Goal: Task Accomplishment & Management: Manage account settings

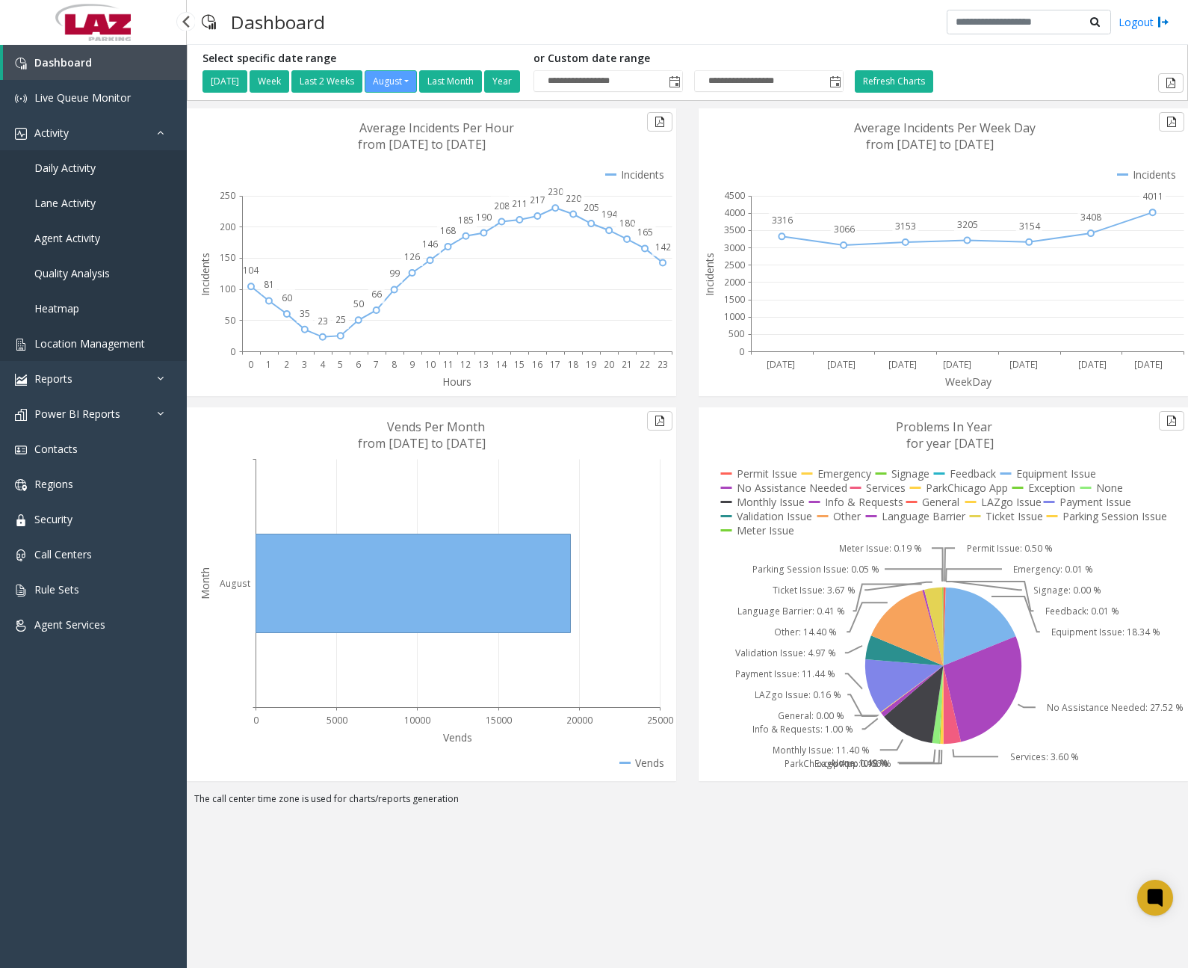
click at [104, 343] on span "Location Management" at bounding box center [89, 343] width 111 height 14
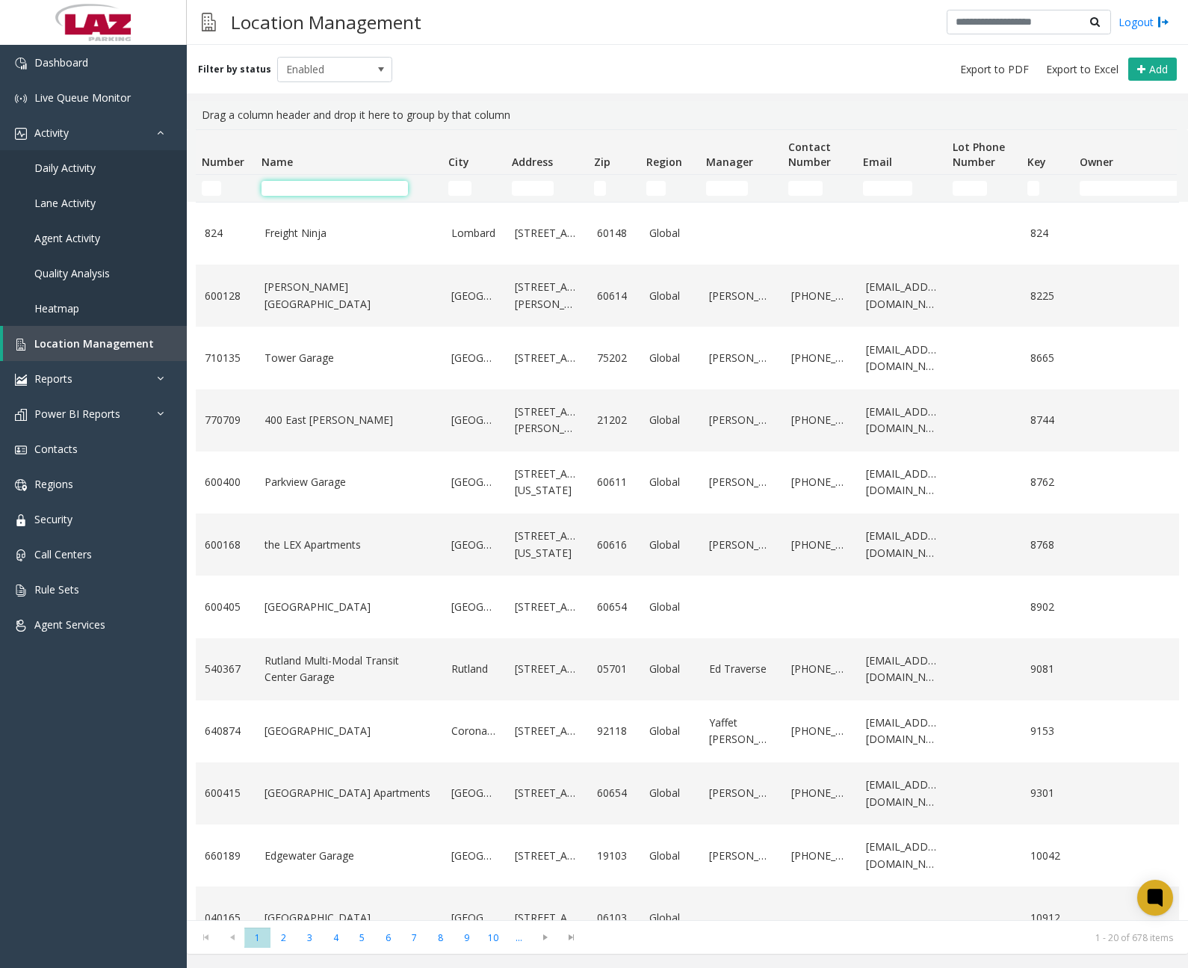
click at [314, 188] on input "Name Filter" at bounding box center [335, 188] width 146 height 15
paste input "**********"
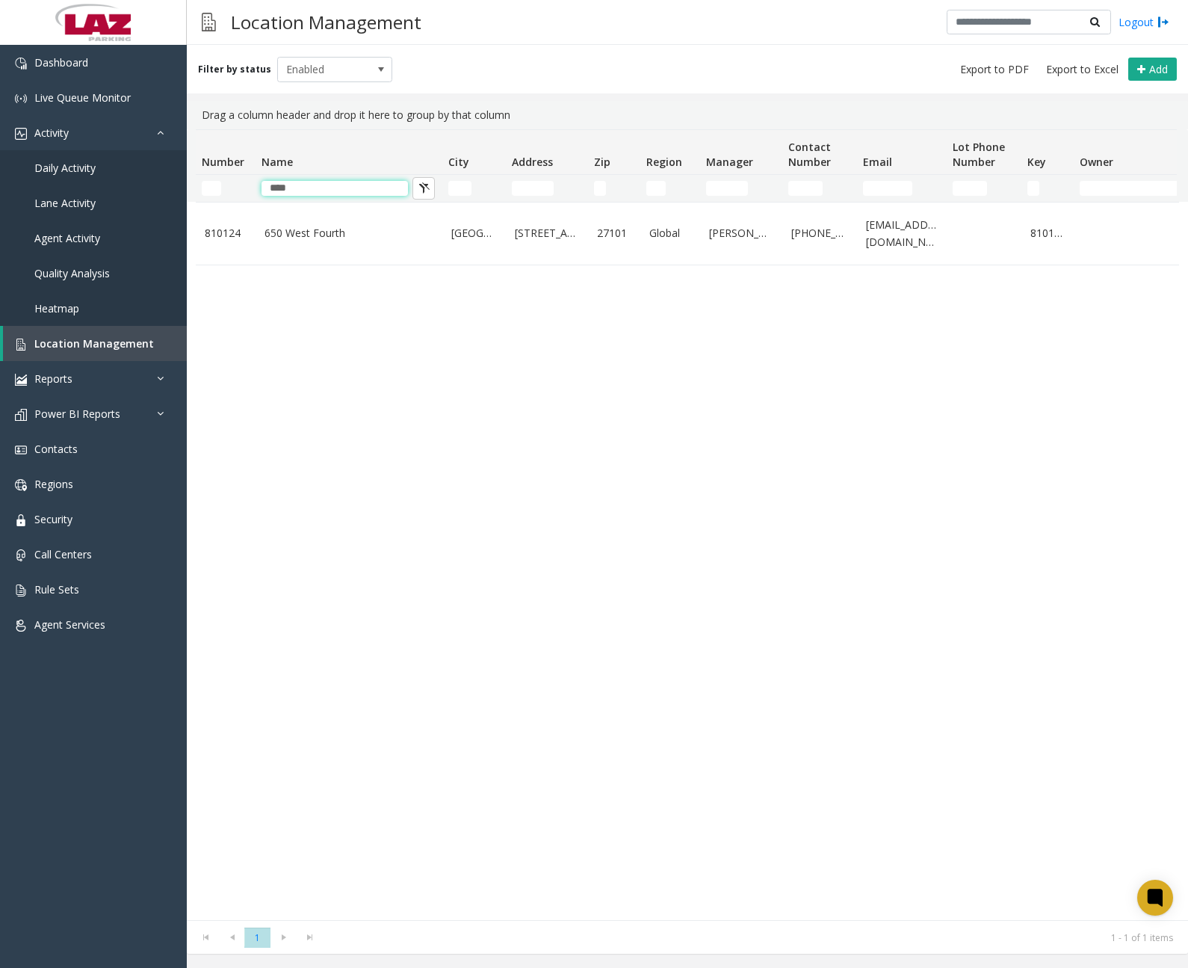
type input "***"
click at [405, 393] on div "810124 [GEOGRAPHIC_DATA] [STREET_ADDRESS] Global [PERSON_NAME] [PHONE_NUMBER] […" at bounding box center [687, 561] width 983 height 718
drag, startPoint x: 317, startPoint y: 186, endPoint x: 239, endPoint y: 186, distance: 77.7
click at [239, 186] on tr "***" at bounding box center [799, 188] width 1207 height 27
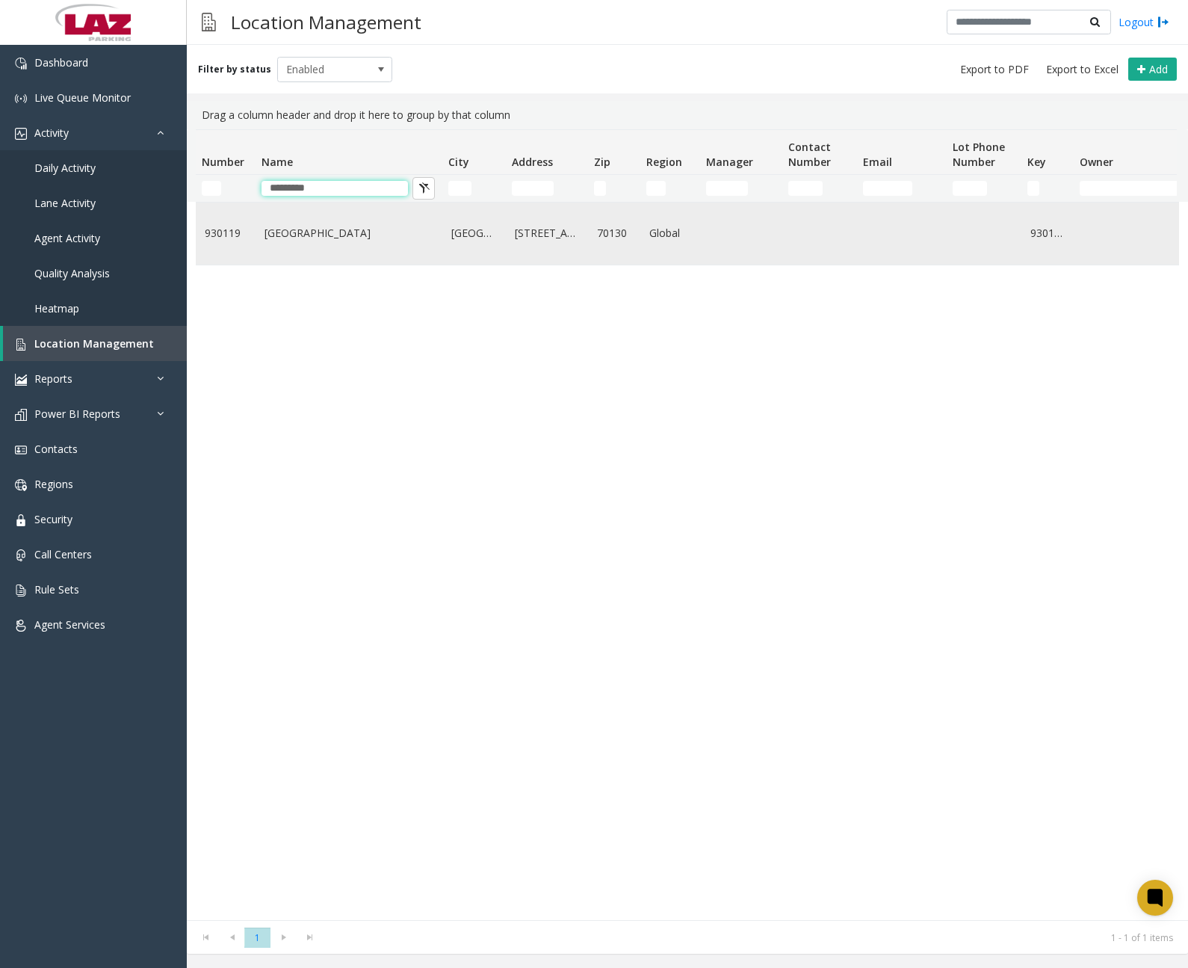
type input "*********"
click at [306, 236] on link "[GEOGRAPHIC_DATA]" at bounding box center [349, 233] width 169 height 16
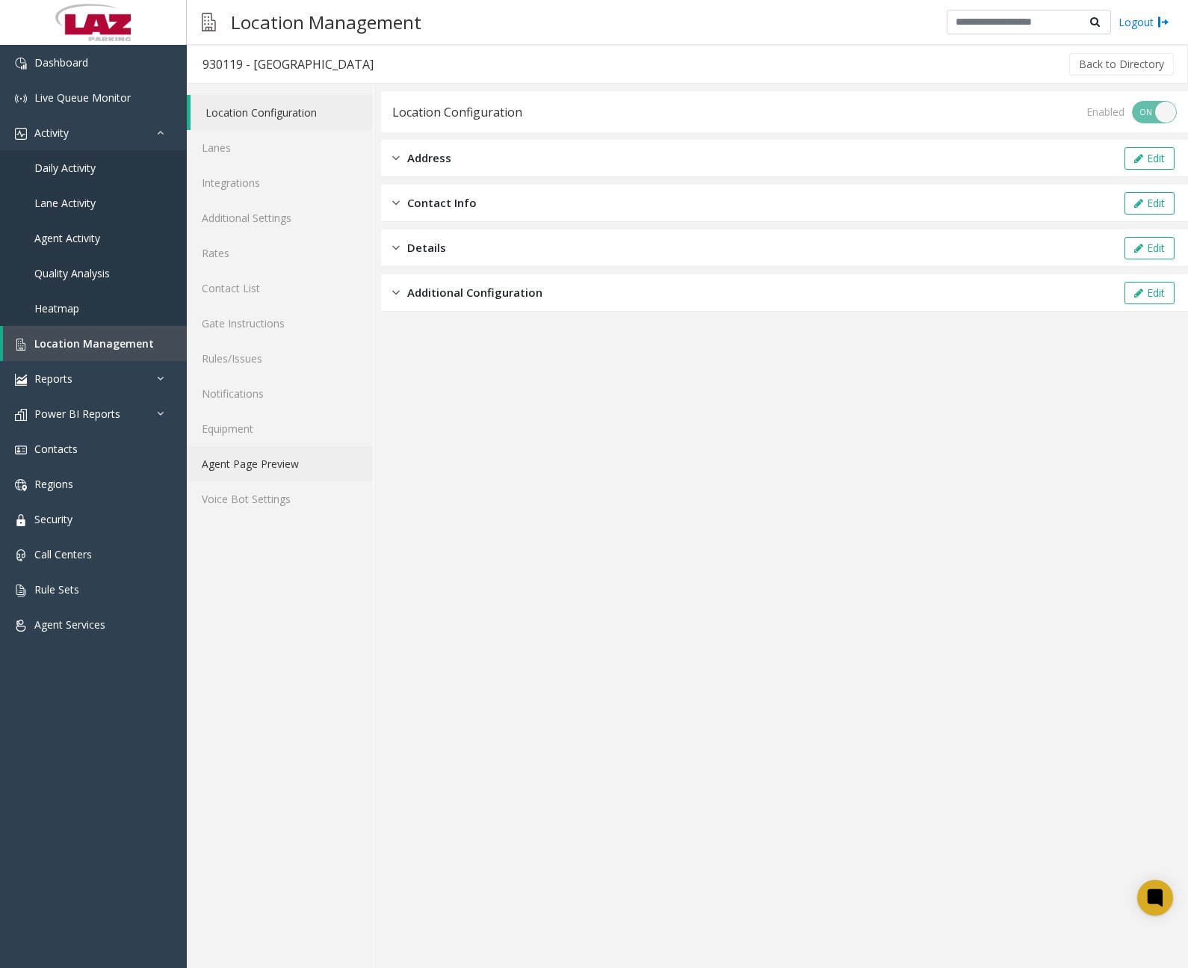
click at [265, 466] on link "Agent Page Preview" at bounding box center [280, 463] width 186 height 35
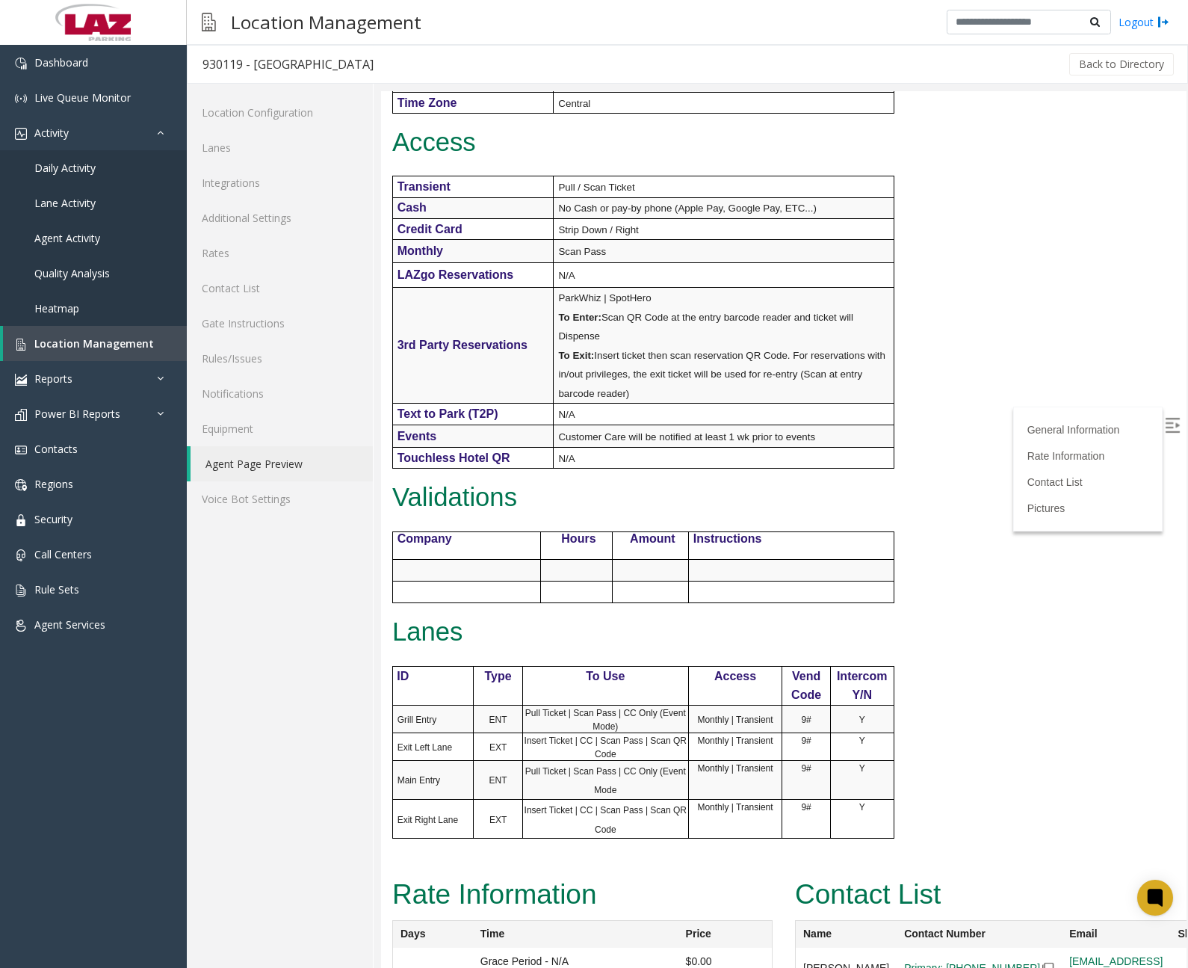
scroll to position [822, 0]
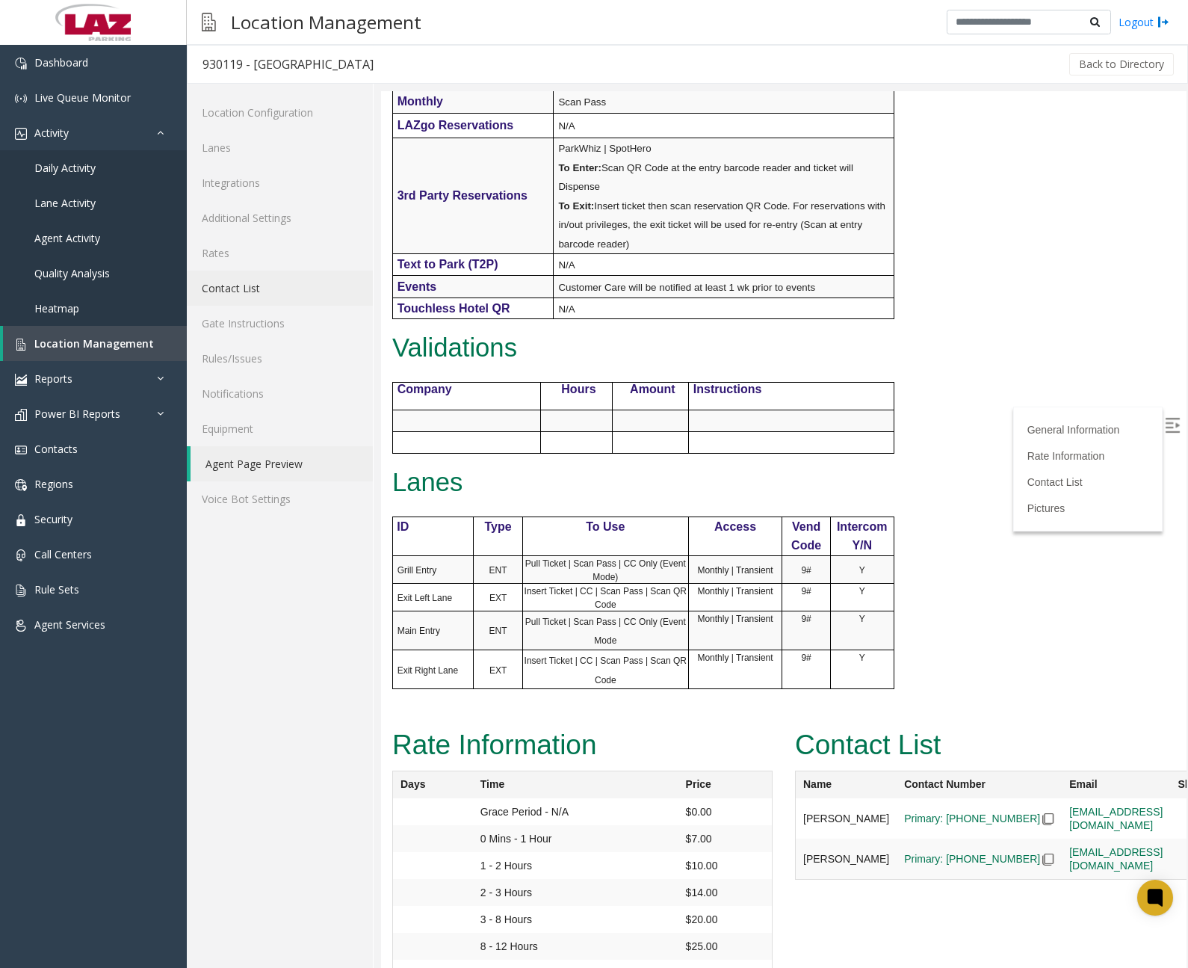
click at [250, 285] on link "Contact List" at bounding box center [280, 288] width 186 height 35
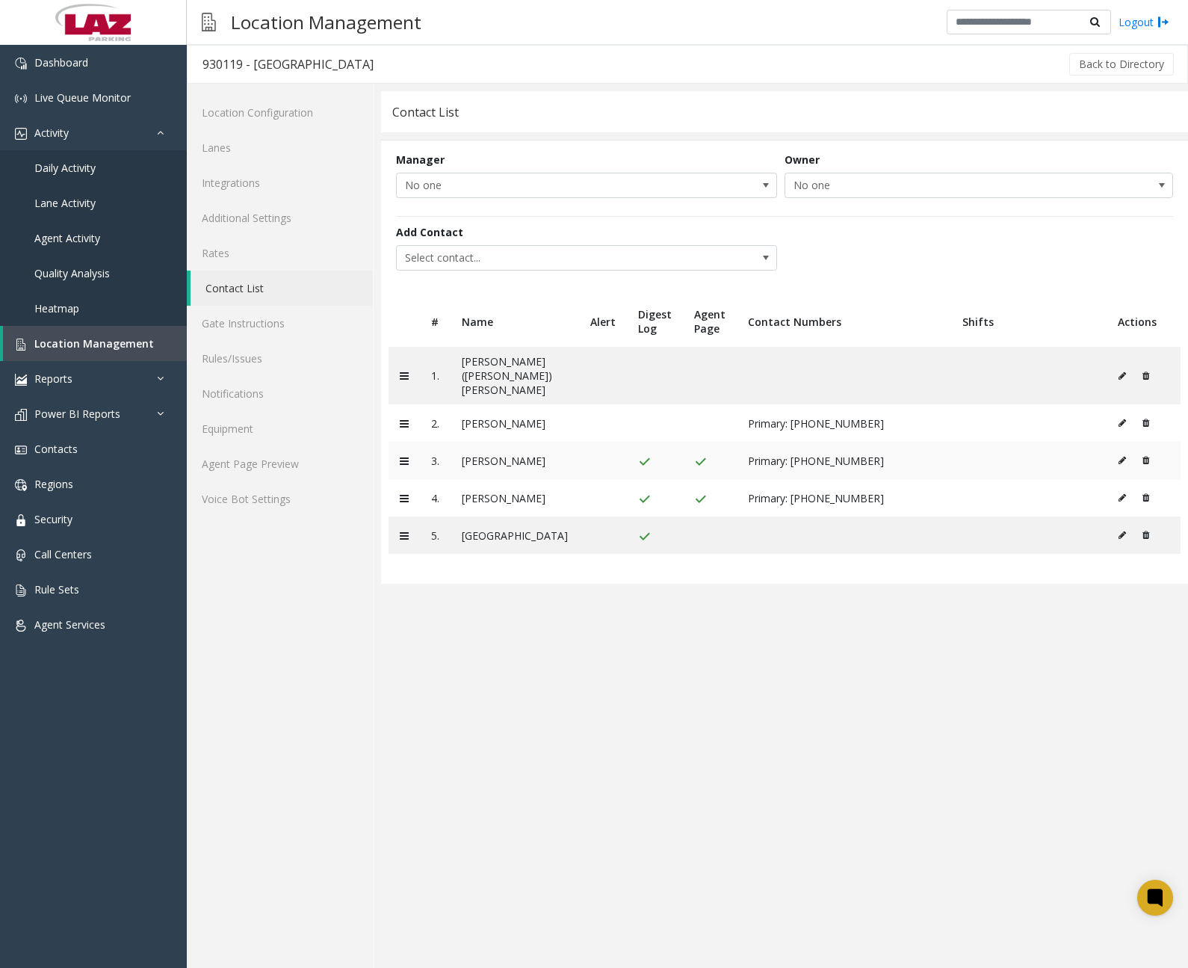
click at [1146, 456] on icon at bounding box center [1146, 460] width 7 height 9
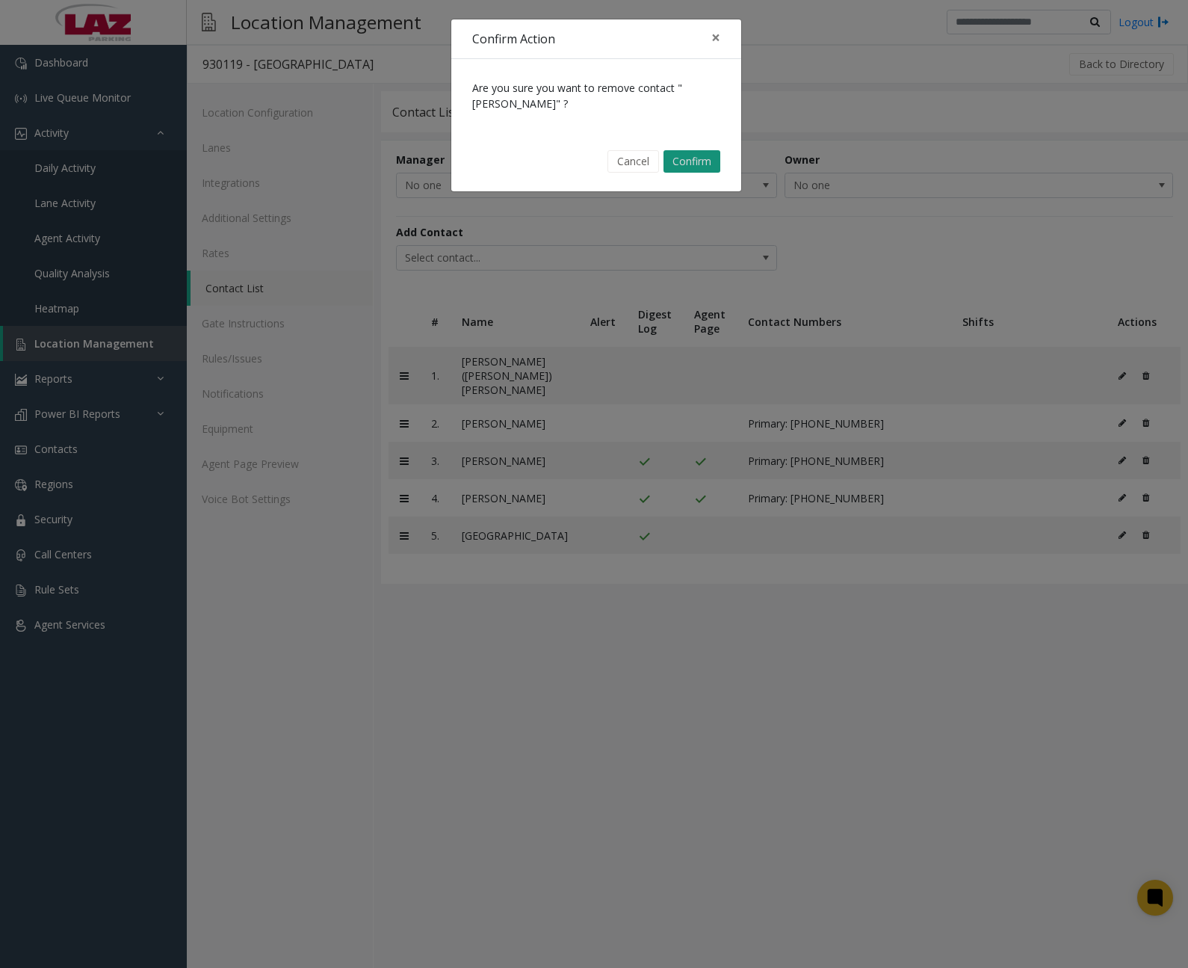
click at [701, 163] on button "Confirm" at bounding box center [692, 161] width 57 height 22
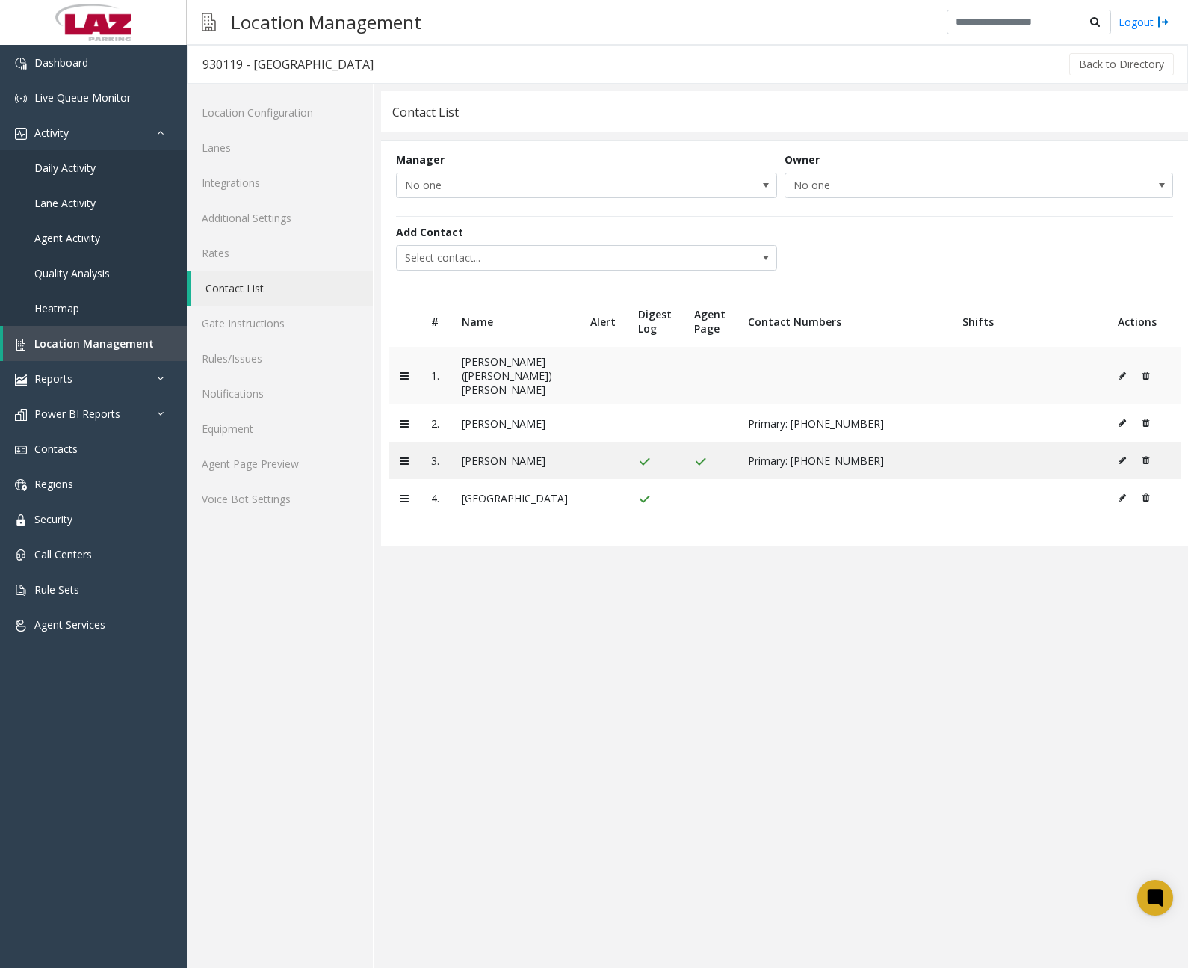
click at [1119, 371] on icon at bounding box center [1122, 375] width 7 height 9
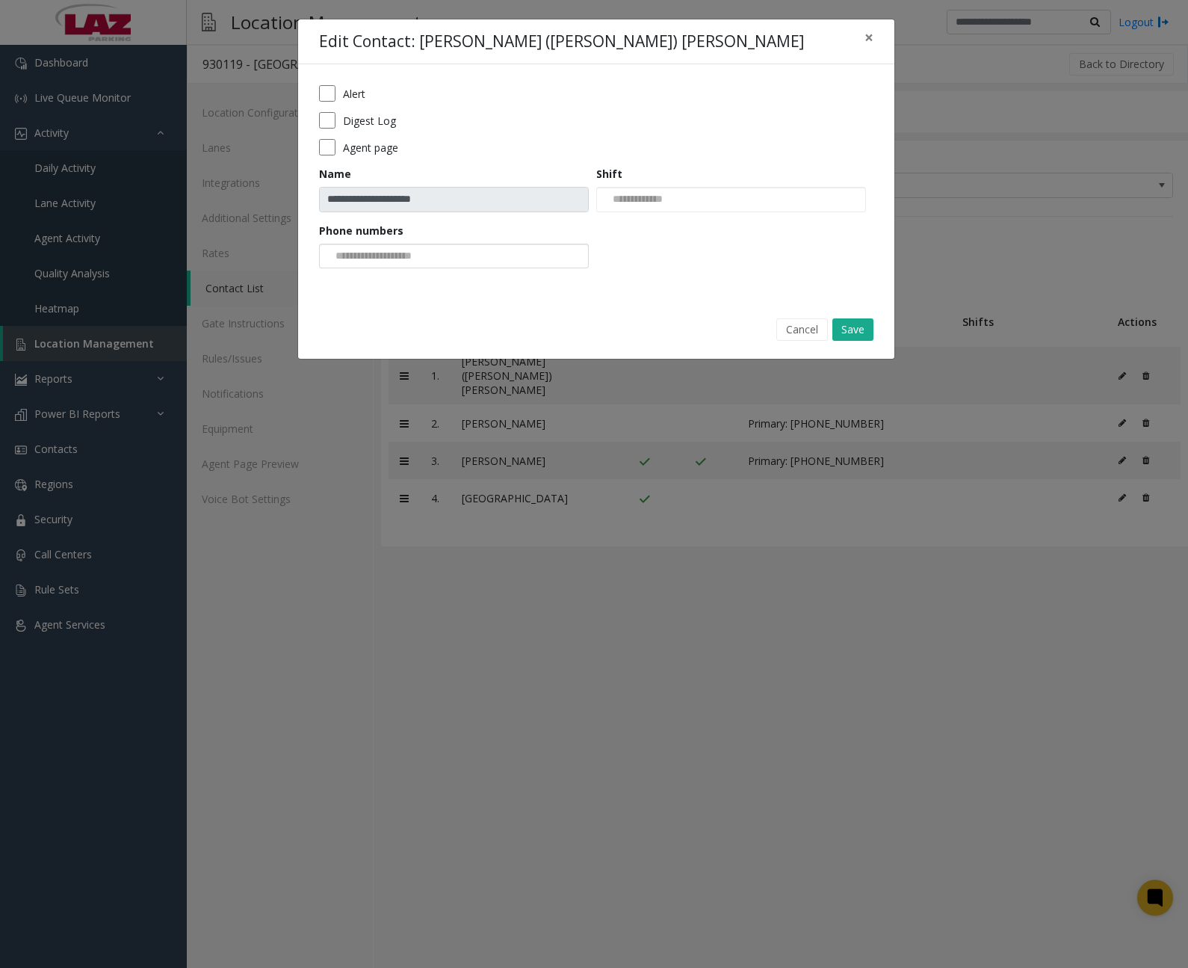
click at [430, 261] on input at bounding box center [376, 256] width 113 height 24
click at [426, 282] on li "[PHONE_NUMBER]" at bounding box center [453, 281] width 265 height 20
click at [871, 38] on span "×" at bounding box center [869, 37] width 9 height 21
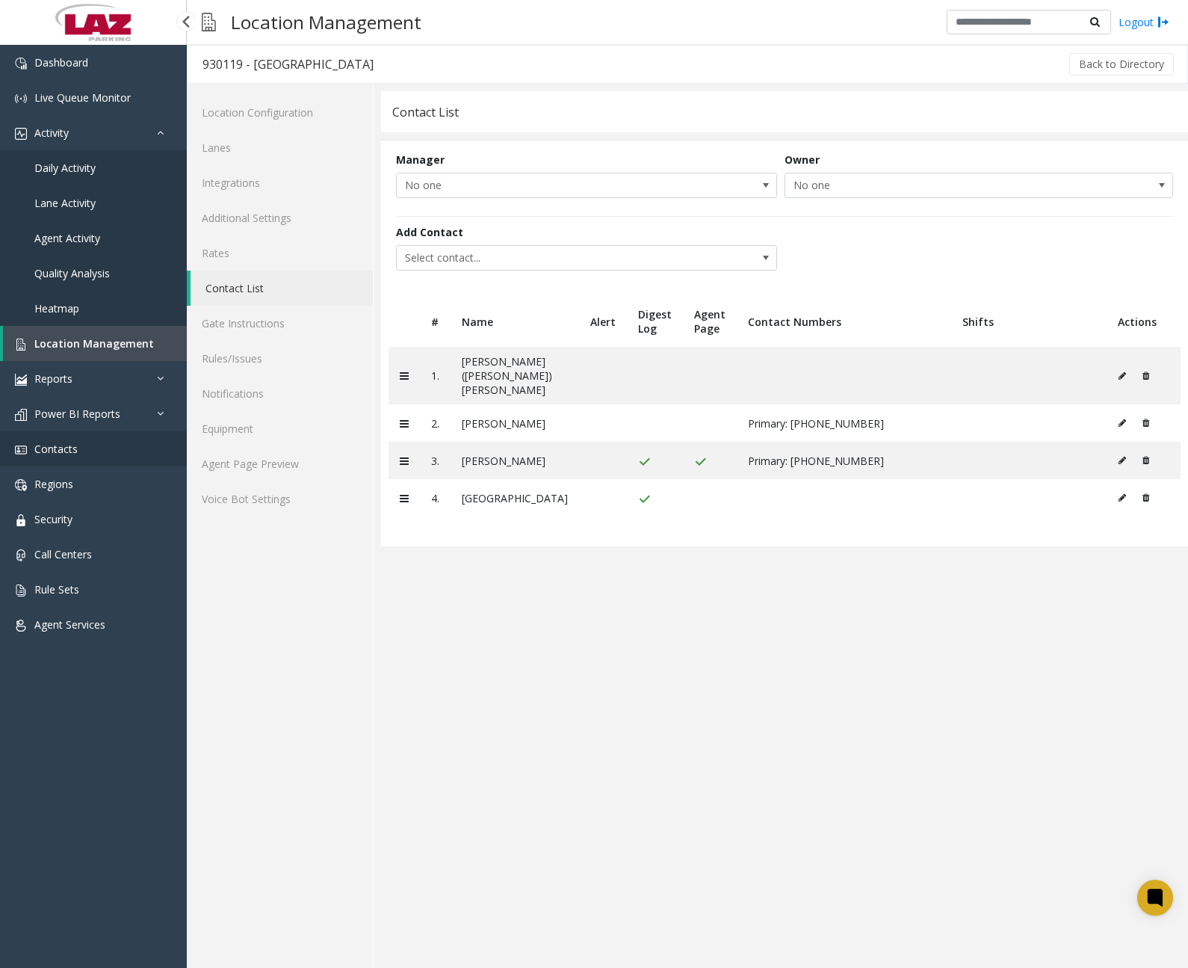
click at [93, 454] on link "Contacts" at bounding box center [93, 448] width 187 height 35
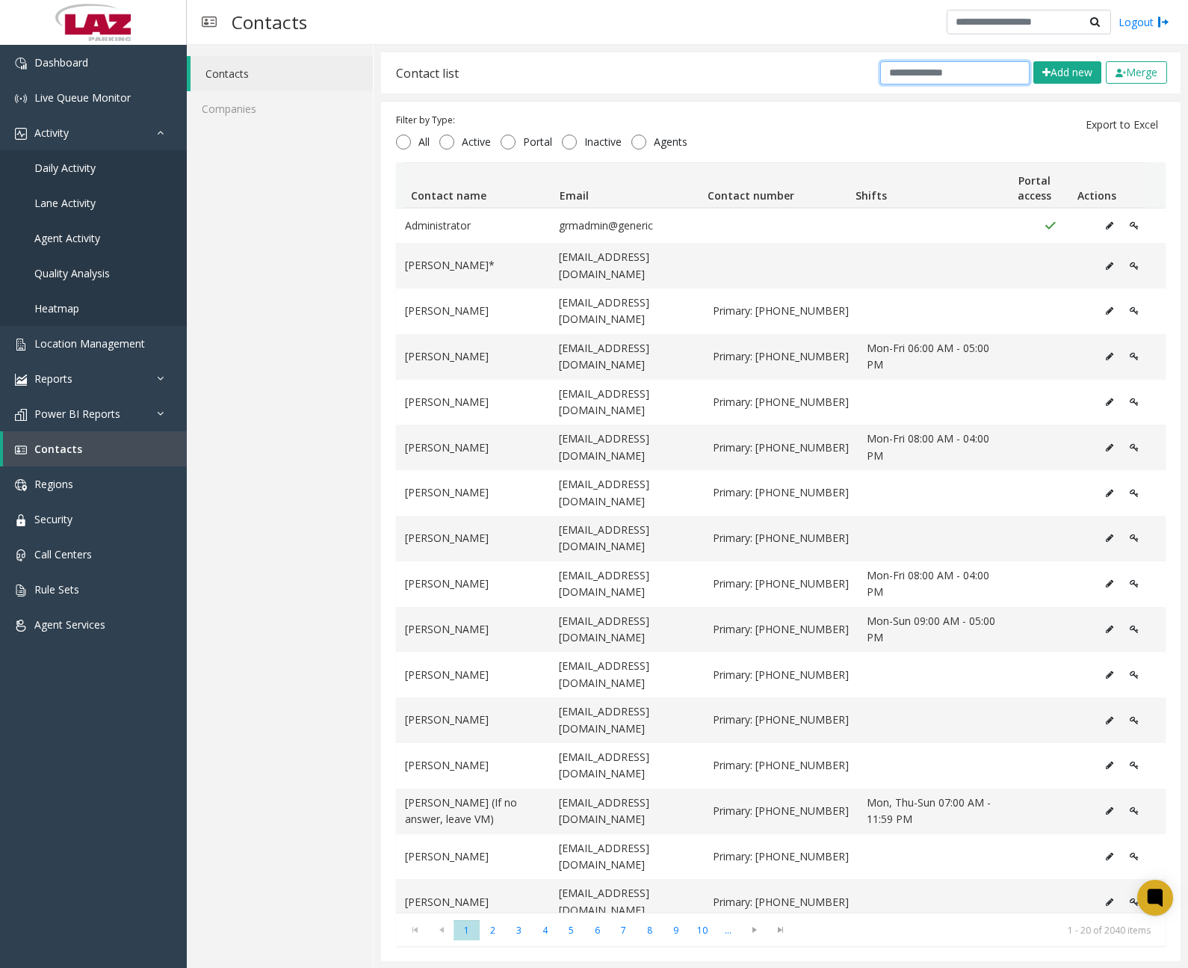
click at [954, 75] on input "text" at bounding box center [954, 72] width 149 height 23
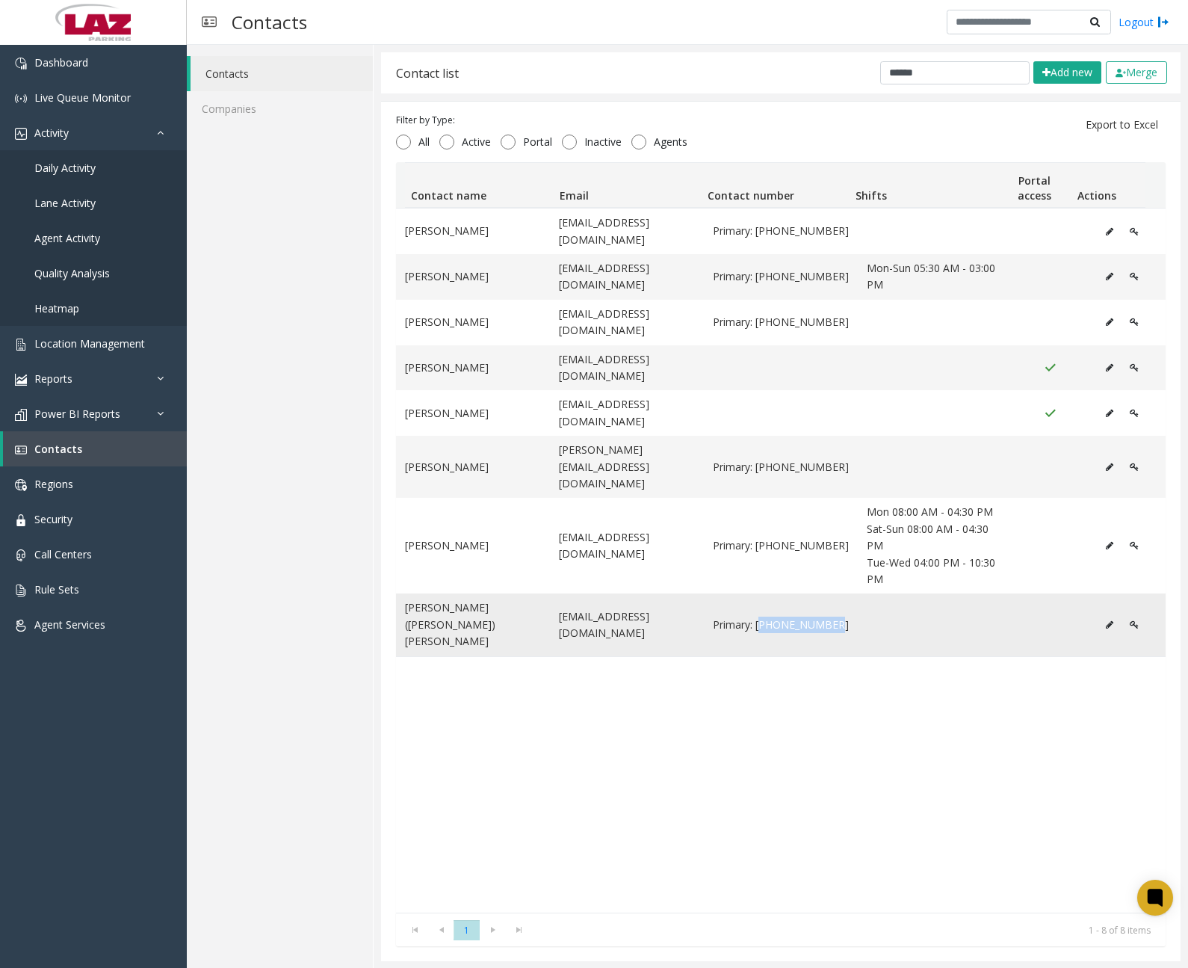
drag, startPoint x: 749, startPoint y: 548, endPoint x: 814, endPoint y: 548, distance: 65.8
click at [814, 616] on span "Primary: [PHONE_NUMBER]" at bounding box center [781, 624] width 136 height 16
drag, startPoint x: 814, startPoint y: 548, endPoint x: 789, endPoint y: 551, distance: 25.5
copy span "[PHONE_NUMBER]"
click at [911, 75] on input "******" at bounding box center [954, 72] width 149 height 23
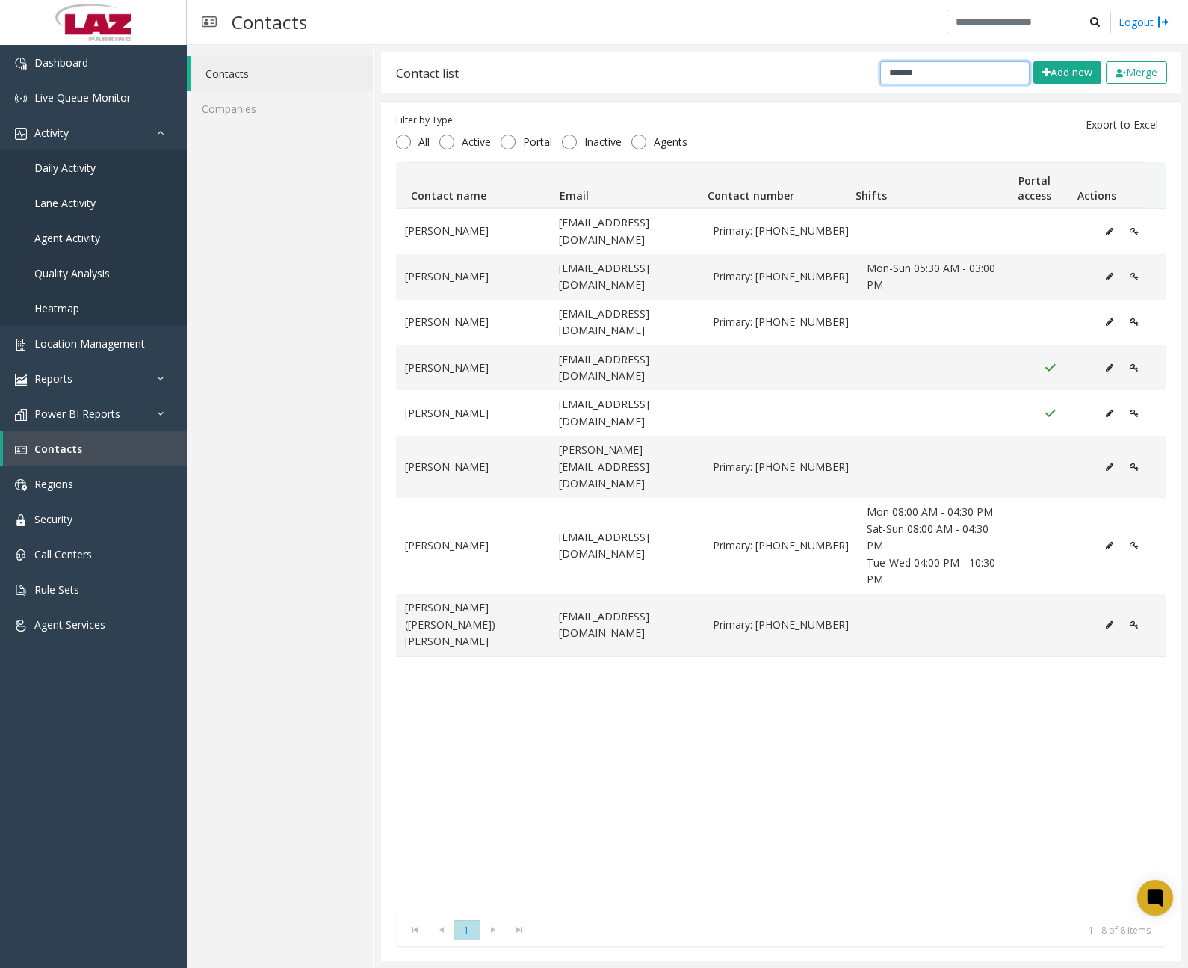
drag, startPoint x: 943, startPoint y: 75, endPoint x: 843, endPoint y: 76, distance: 100.1
click at [843, 76] on div "Contact list ****** Add new Merge" at bounding box center [781, 72] width 800 height 41
paste input "******"
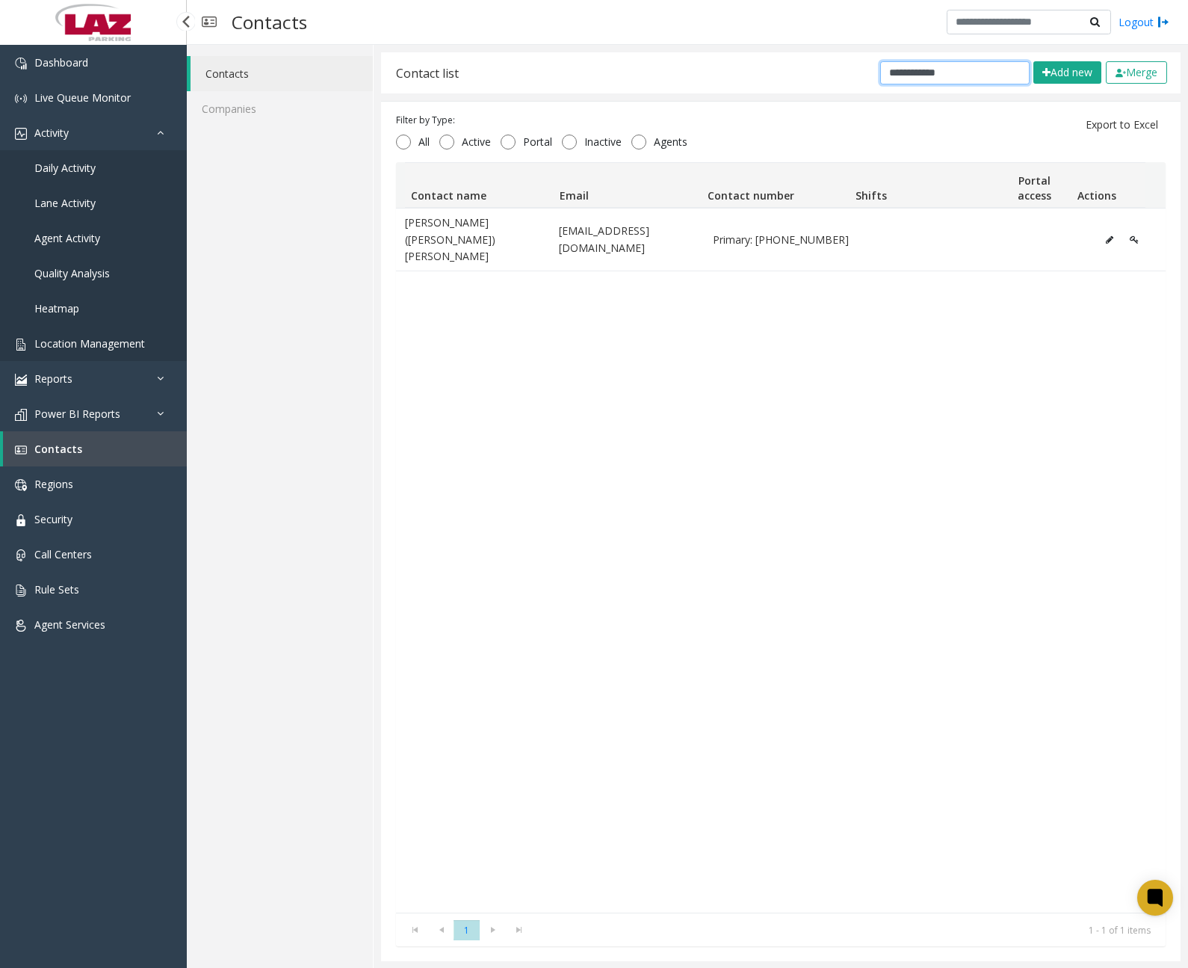
type input "**********"
click at [97, 339] on span "Location Management" at bounding box center [89, 343] width 111 height 14
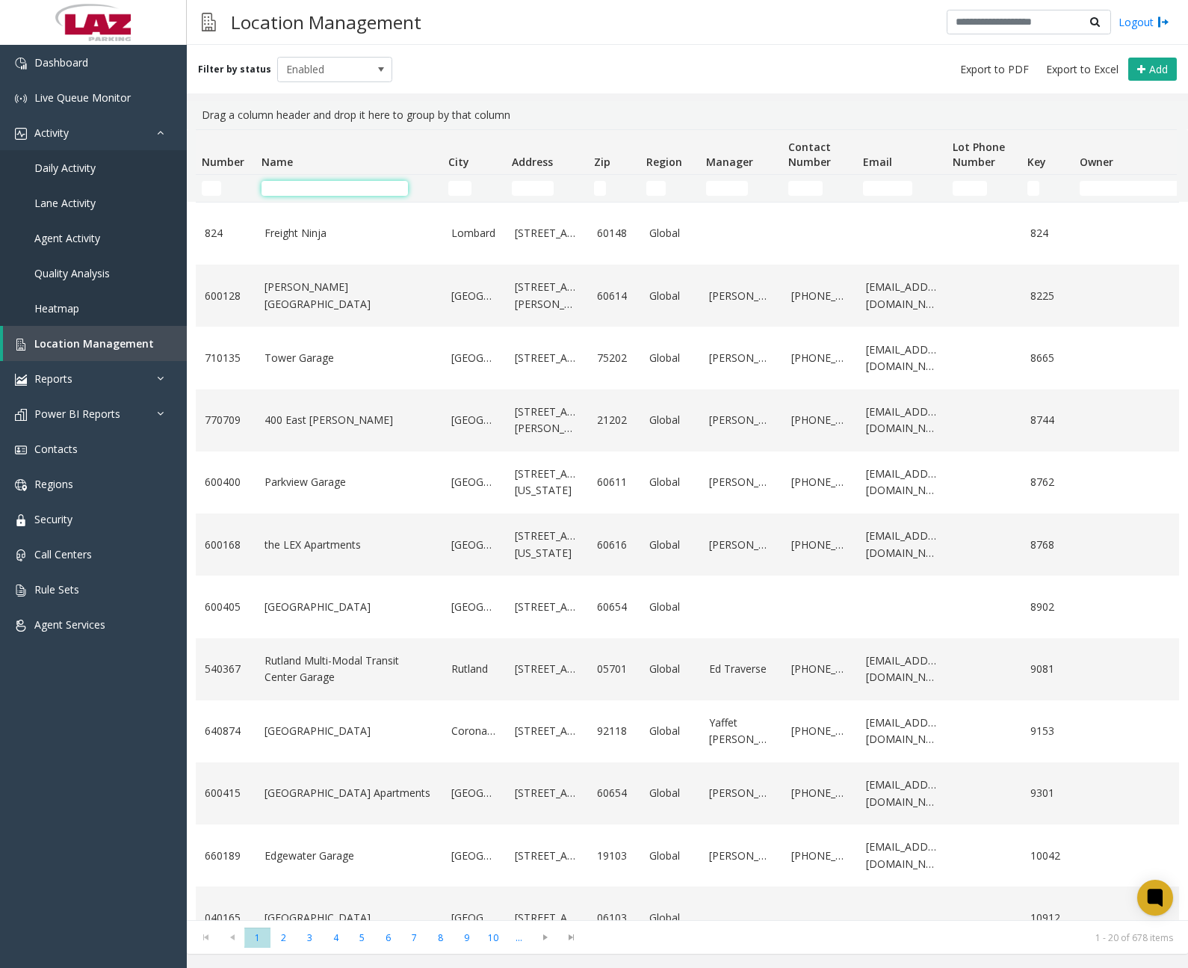
click at [350, 182] on input "Name Filter" at bounding box center [335, 188] width 146 height 15
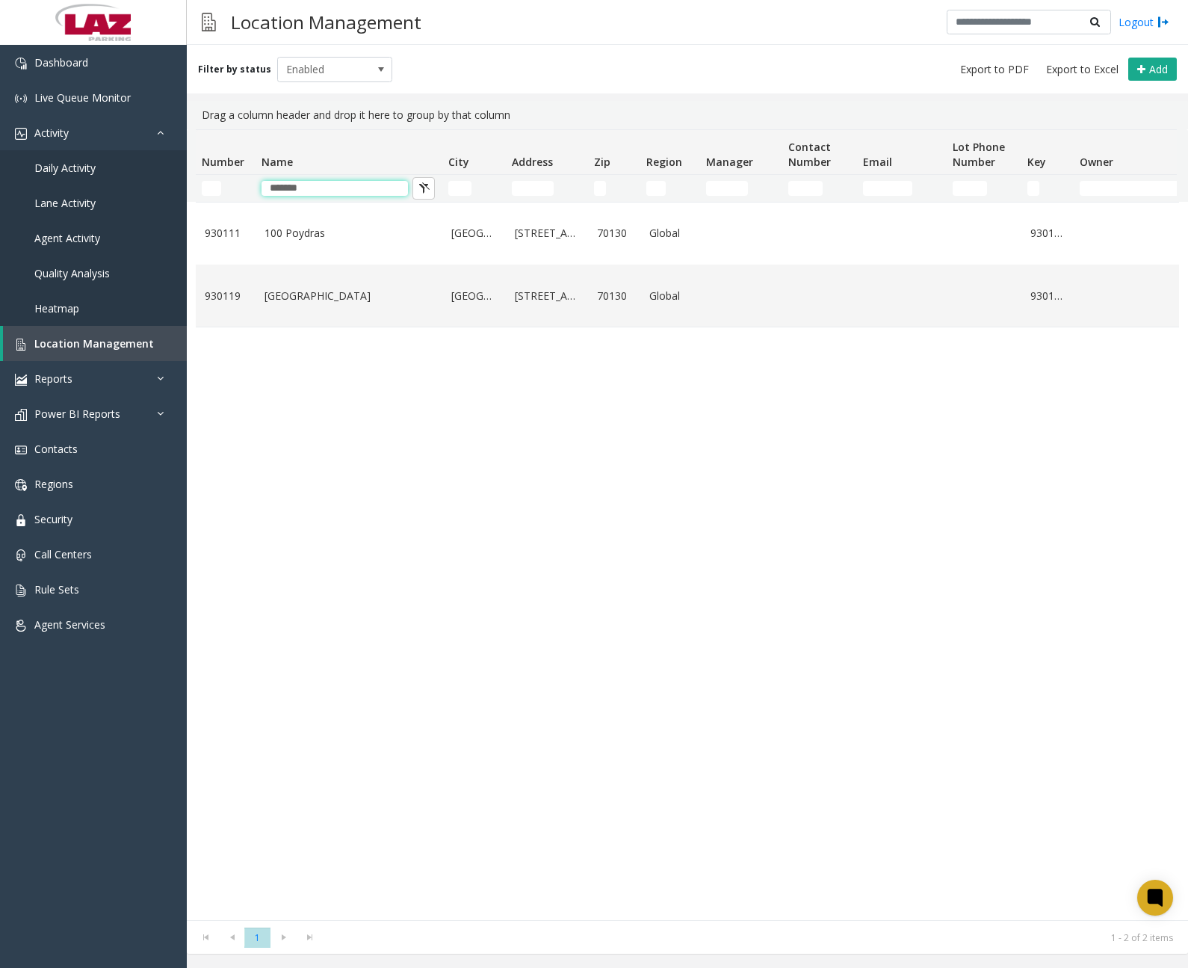
type input "*******"
click at [387, 417] on div "930111 [GEOGRAPHIC_DATA][STREET_ADDRESS] Global 930111 Enabled [DATE] 10:40:13 …" at bounding box center [687, 561] width 983 height 718
click at [337, 294] on link "[GEOGRAPHIC_DATA]" at bounding box center [349, 296] width 169 height 16
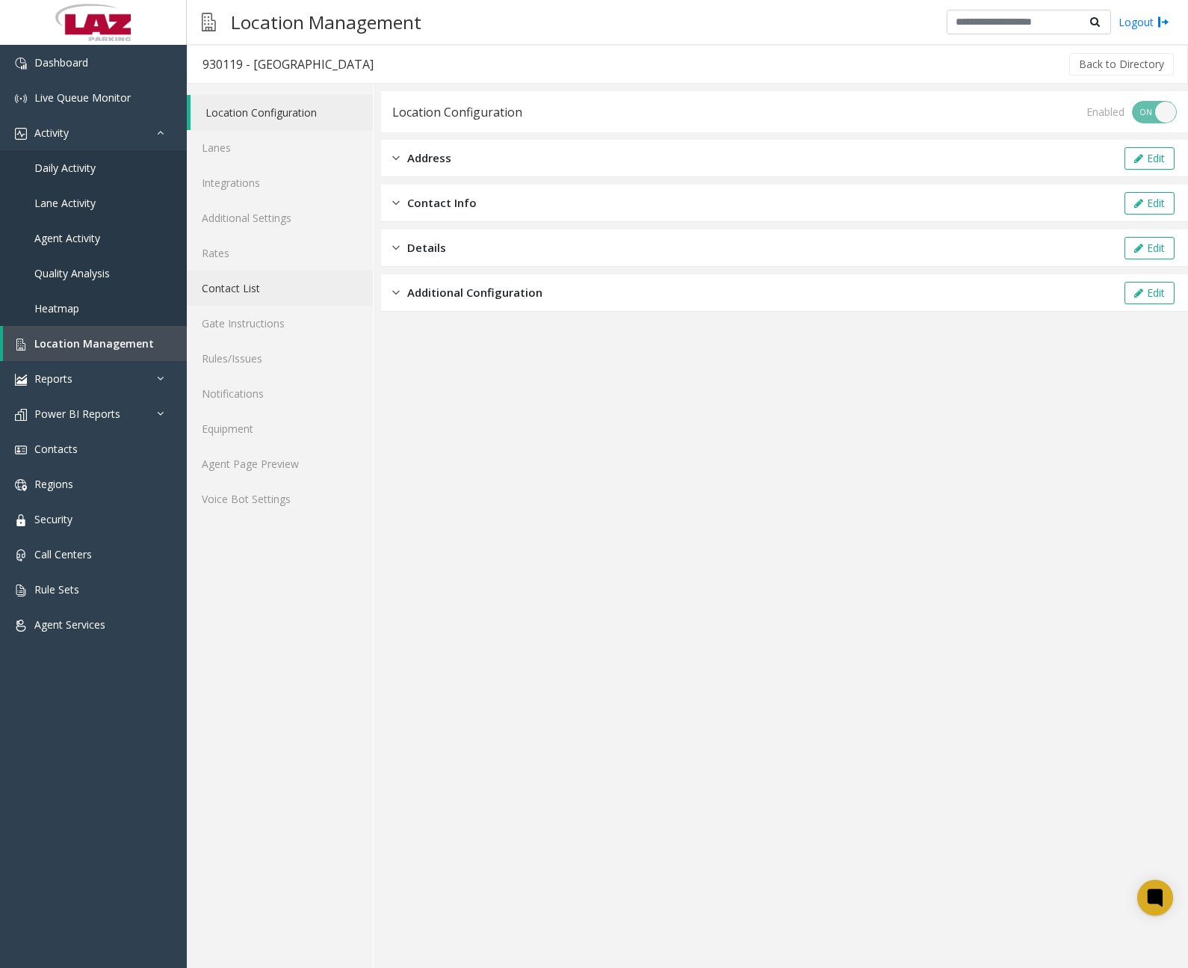
click at [257, 280] on link "Contact List" at bounding box center [280, 288] width 186 height 35
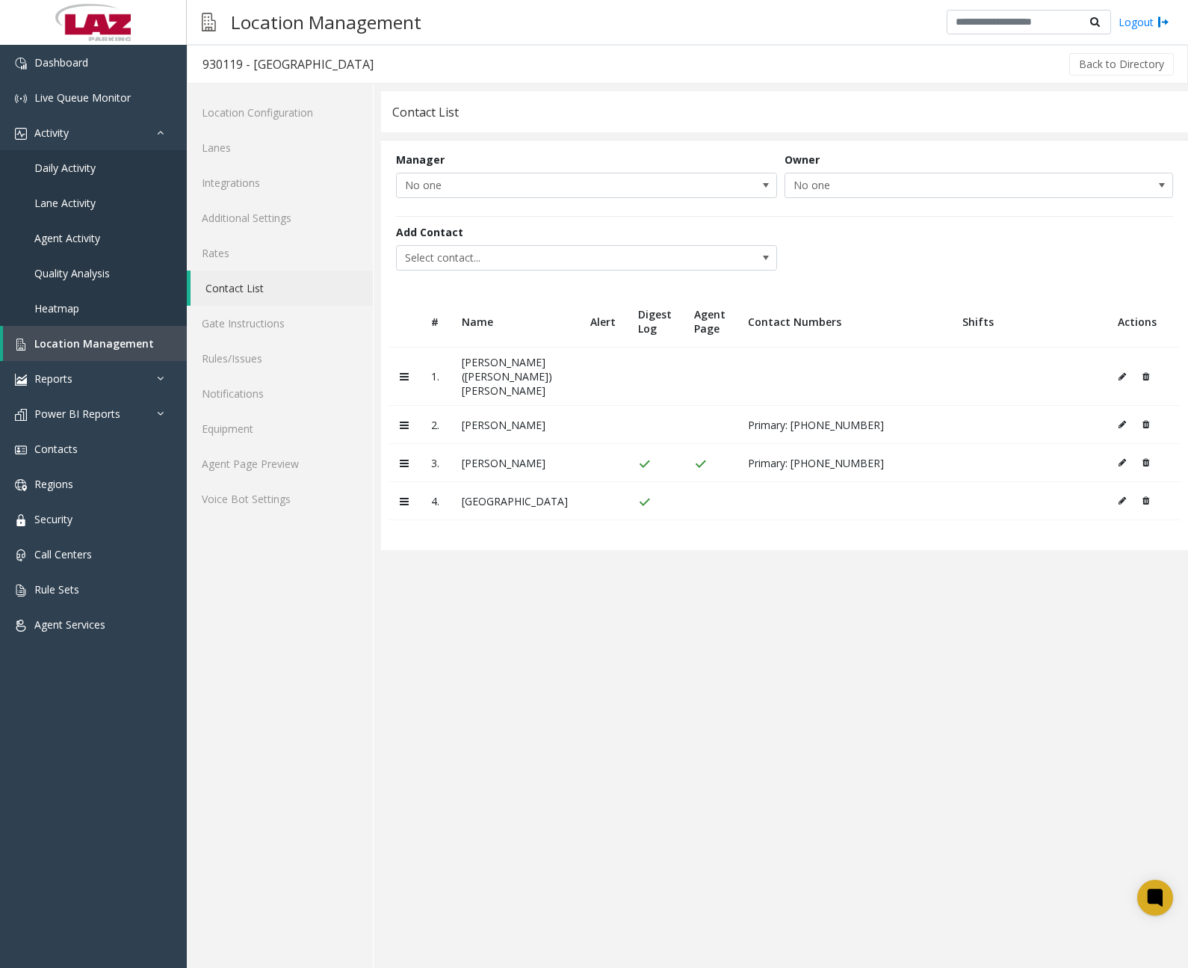
click at [1119, 372] on icon at bounding box center [1122, 376] width 7 height 9
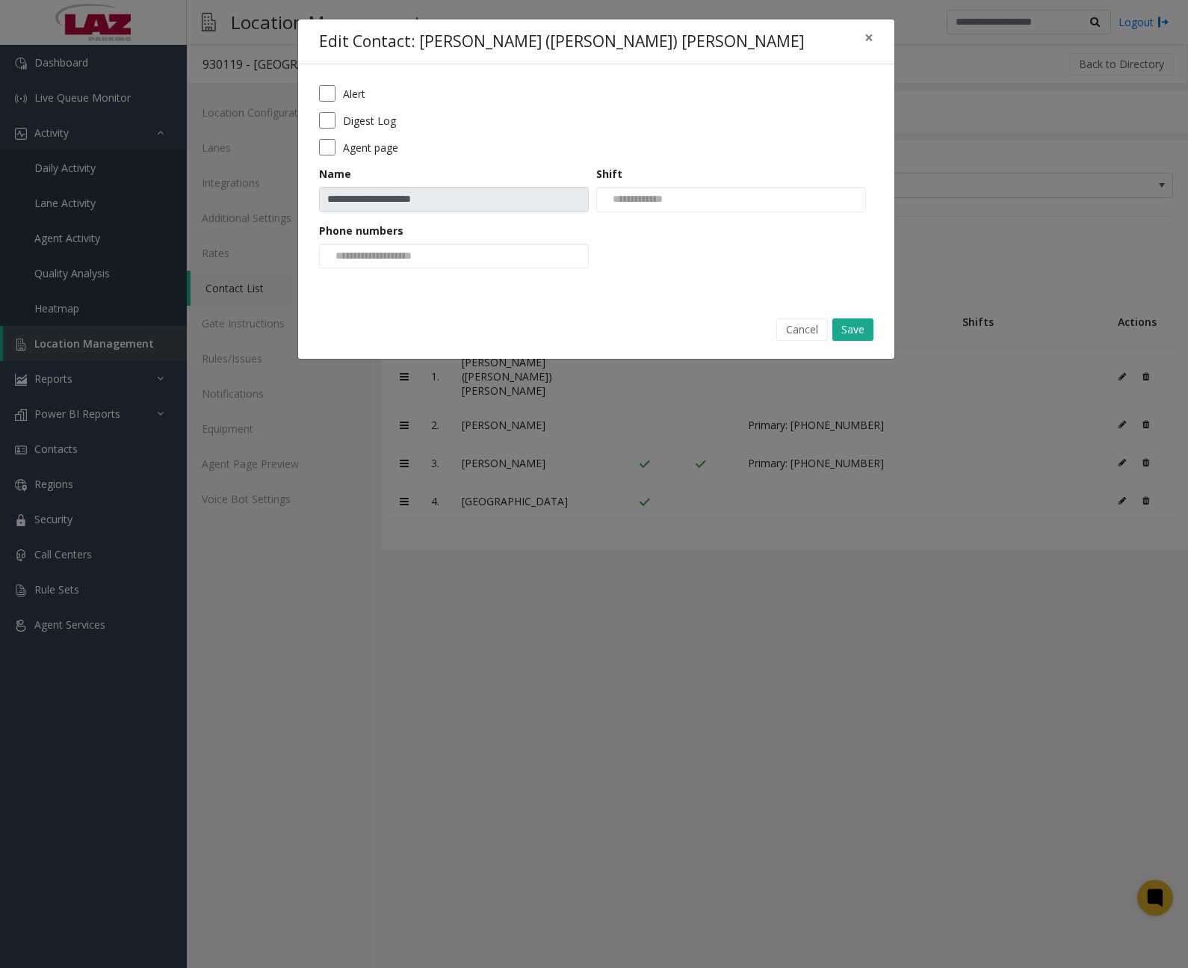
click at [383, 123] on label "Digest Log" at bounding box center [369, 121] width 53 height 16
click at [372, 146] on label "Agent page" at bounding box center [370, 148] width 55 height 16
click at [433, 265] on input at bounding box center [376, 256] width 113 height 24
click at [412, 282] on li "[PHONE_NUMBER]" at bounding box center [453, 281] width 265 height 20
click at [867, 332] on button "Save" at bounding box center [852, 329] width 41 height 22
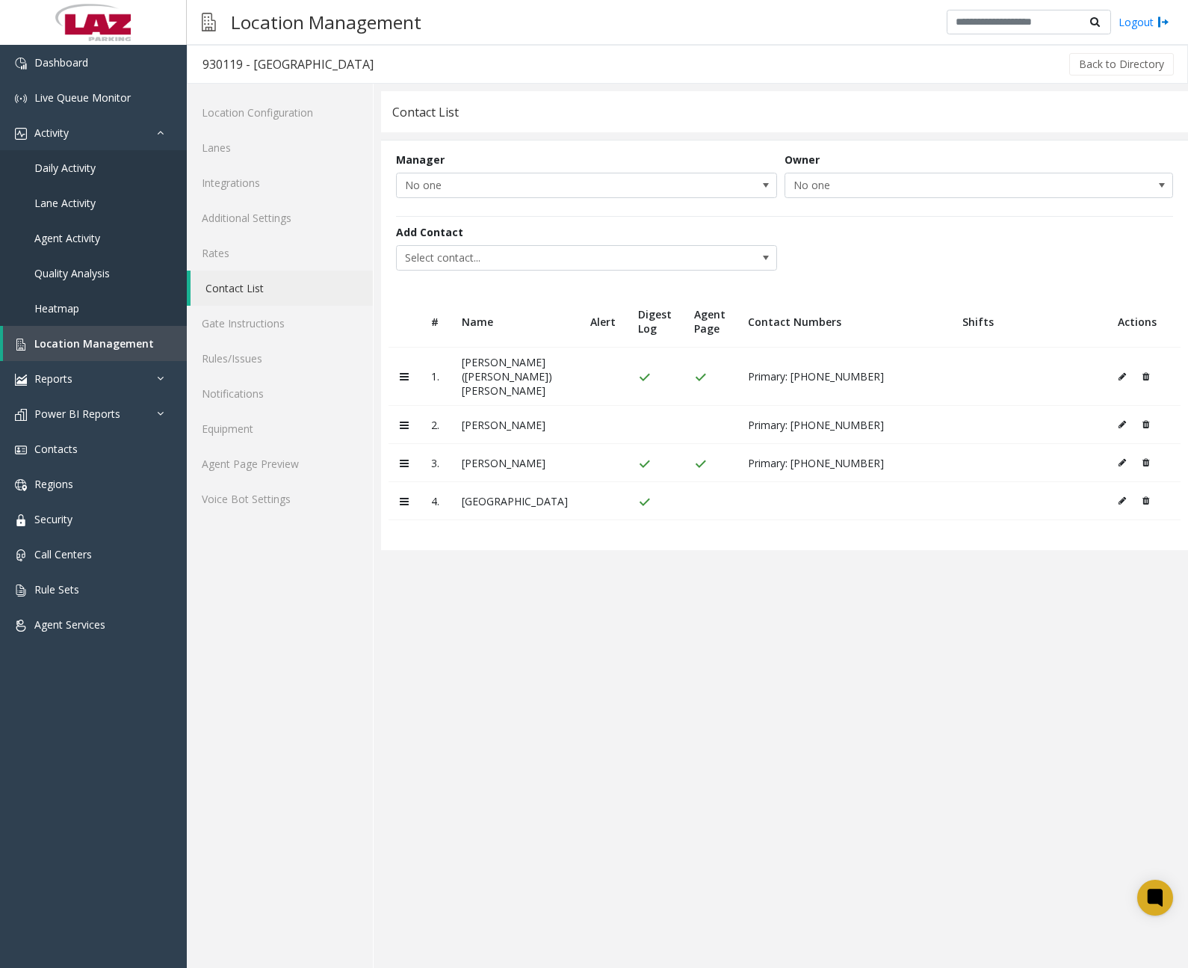
click at [1119, 372] on icon at bounding box center [1122, 376] width 7 height 9
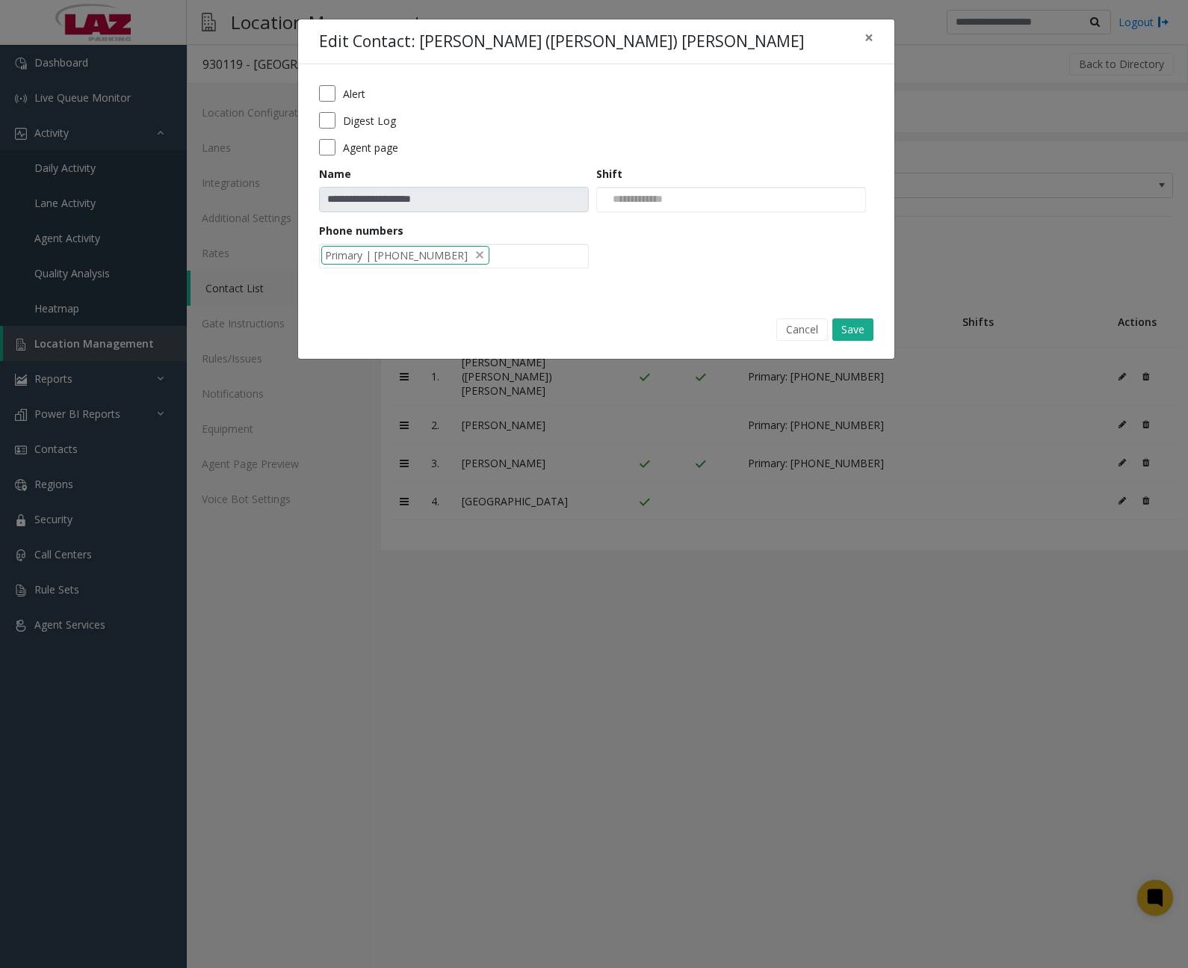
click at [356, 92] on label "Alert" at bounding box center [354, 94] width 22 height 16
click at [853, 324] on button "Save" at bounding box center [852, 329] width 41 height 22
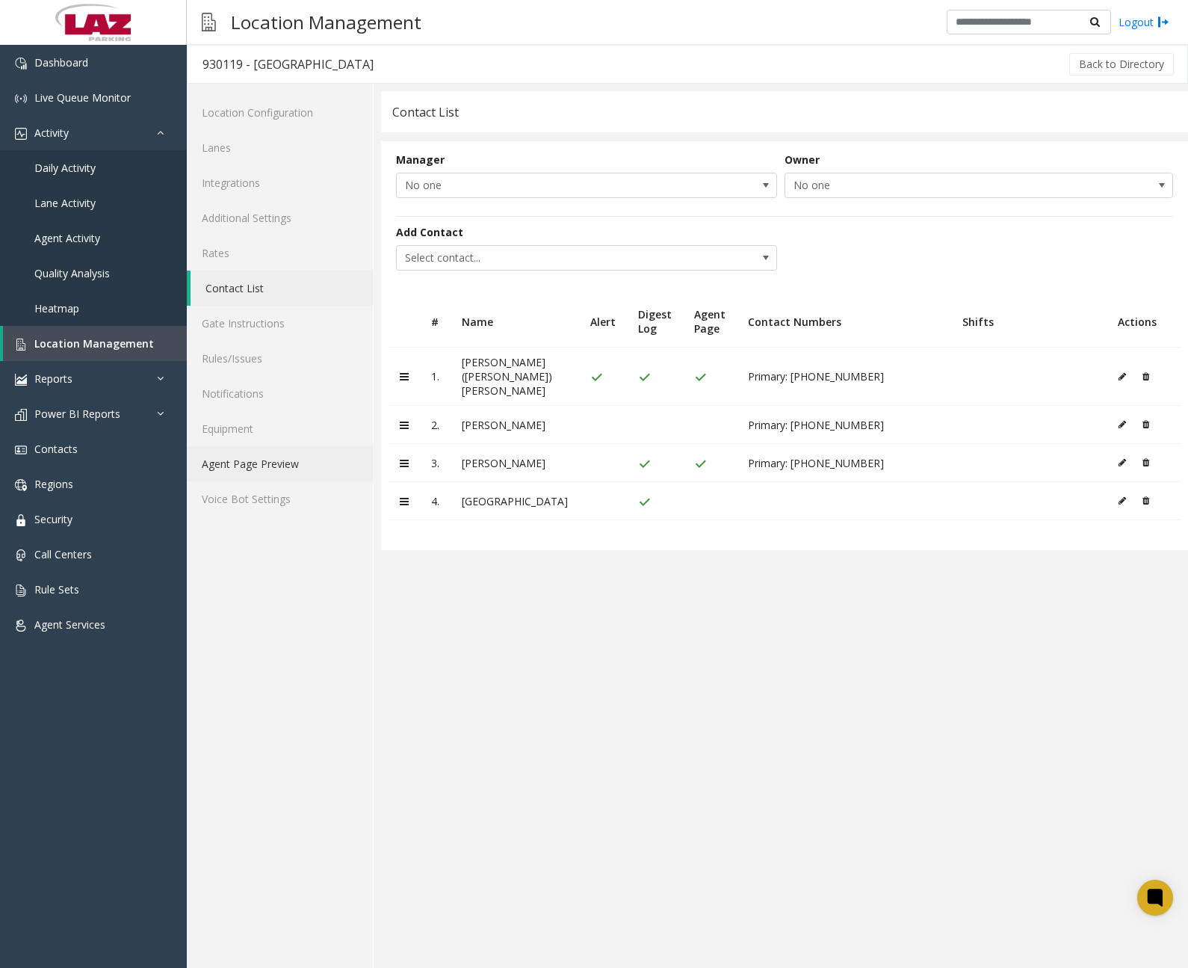
click at [298, 460] on link "Agent Page Preview" at bounding box center [280, 463] width 186 height 35
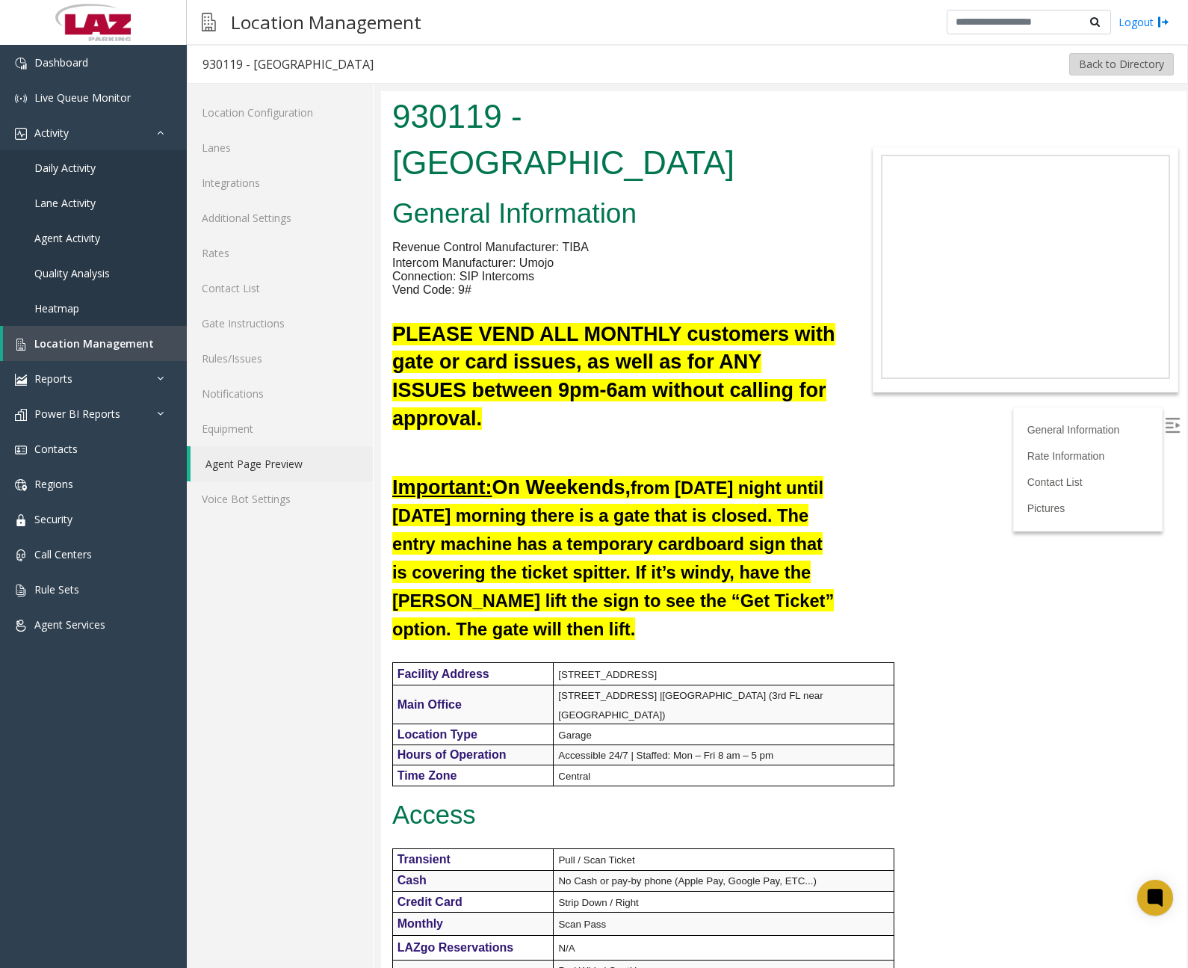
click at [1103, 63] on button "Back to Directory" at bounding box center [1121, 64] width 105 height 22
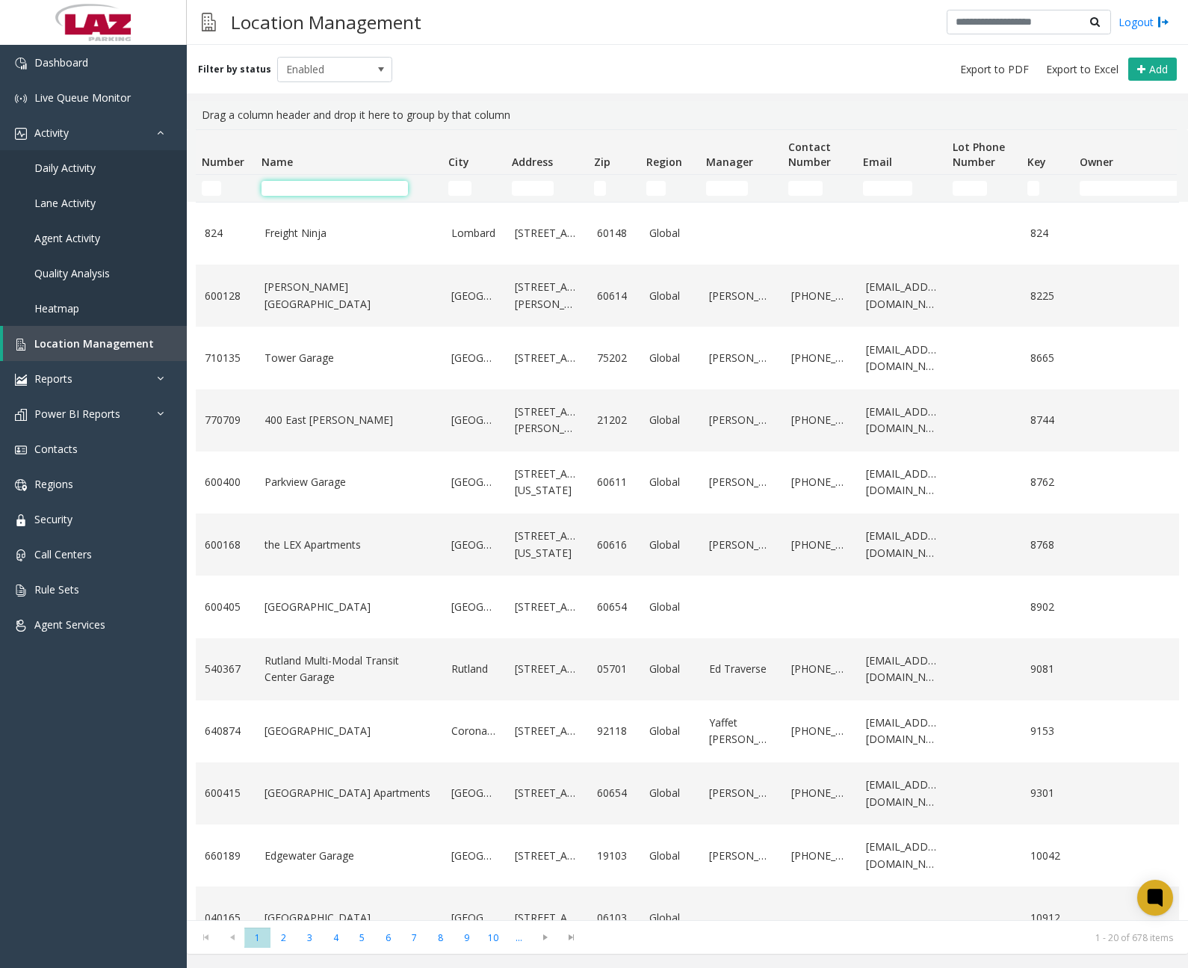
click at [323, 185] on input "Name Filter" at bounding box center [335, 188] width 146 height 15
paste input "**********"
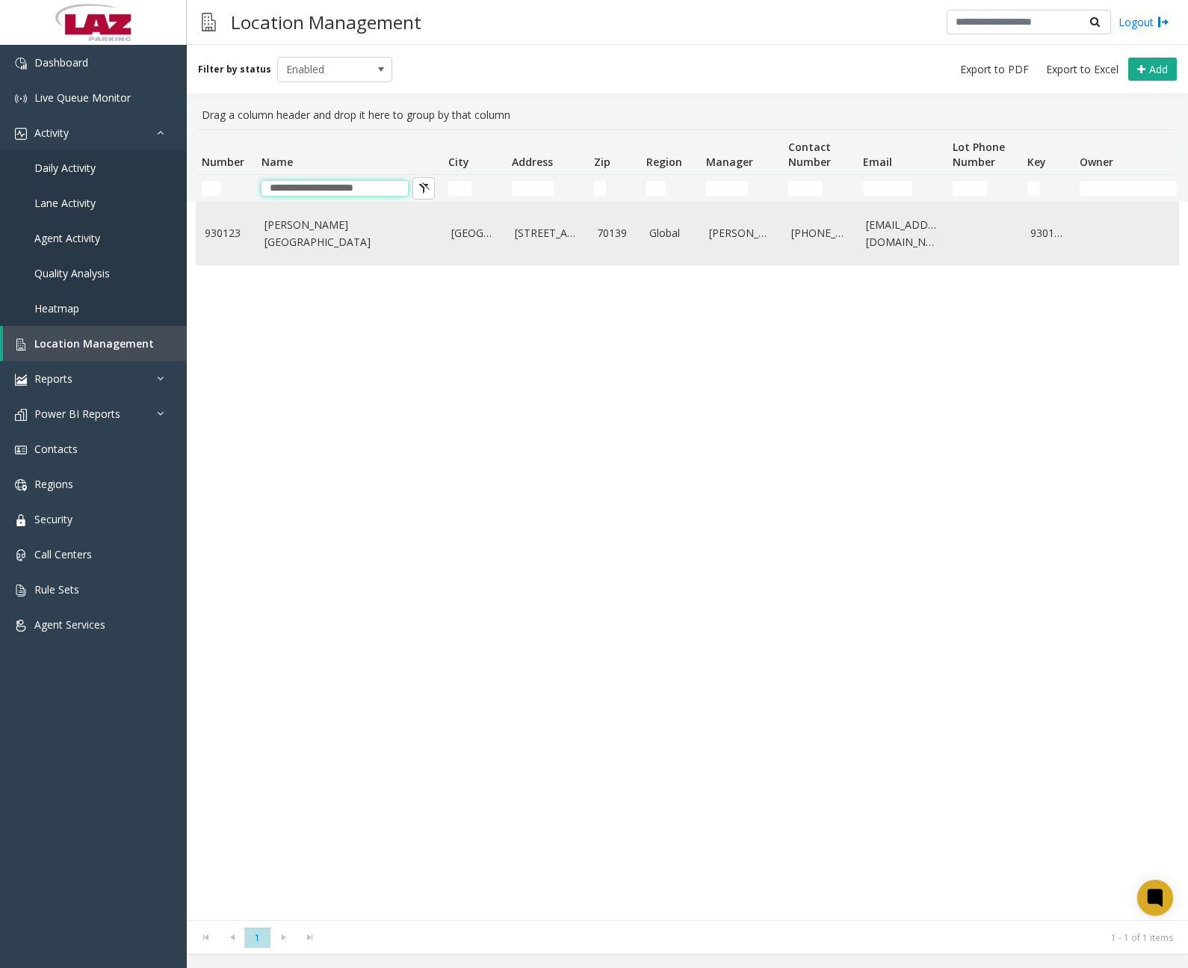
type input "**********"
click at [362, 232] on link "[PERSON_NAME][GEOGRAPHIC_DATA]" at bounding box center [349, 234] width 169 height 34
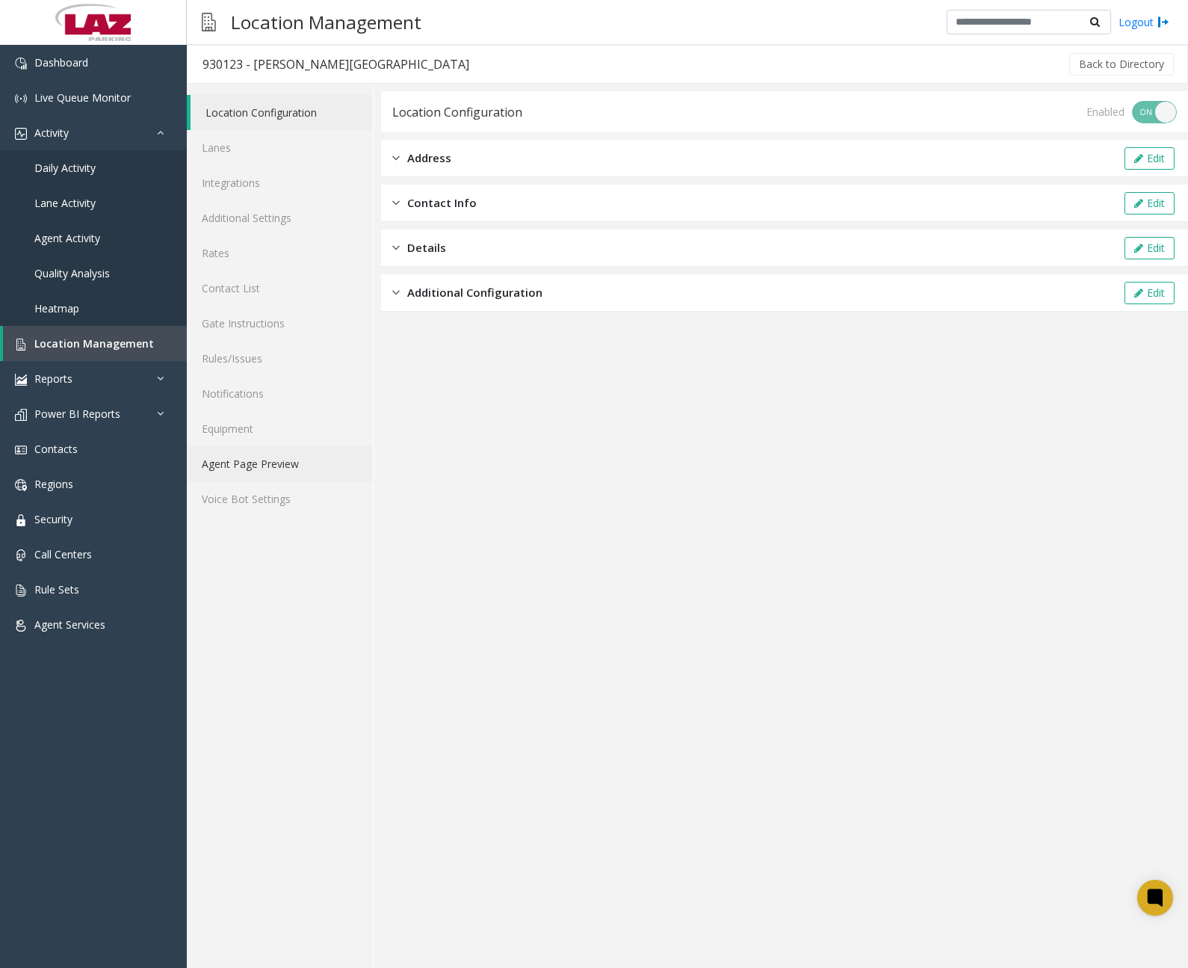
click at [266, 466] on link "Agent Page Preview" at bounding box center [280, 463] width 186 height 35
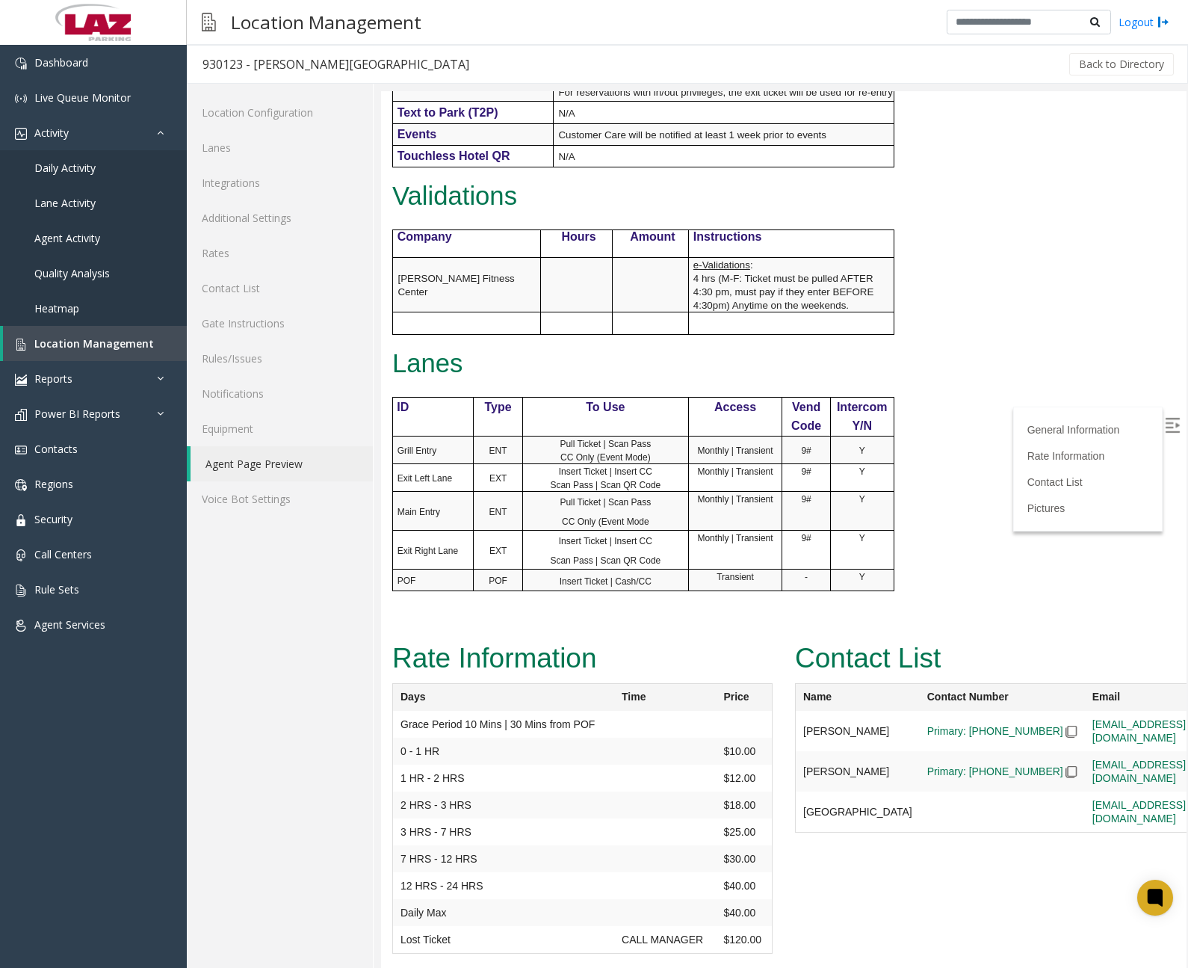
scroll to position [889, 0]
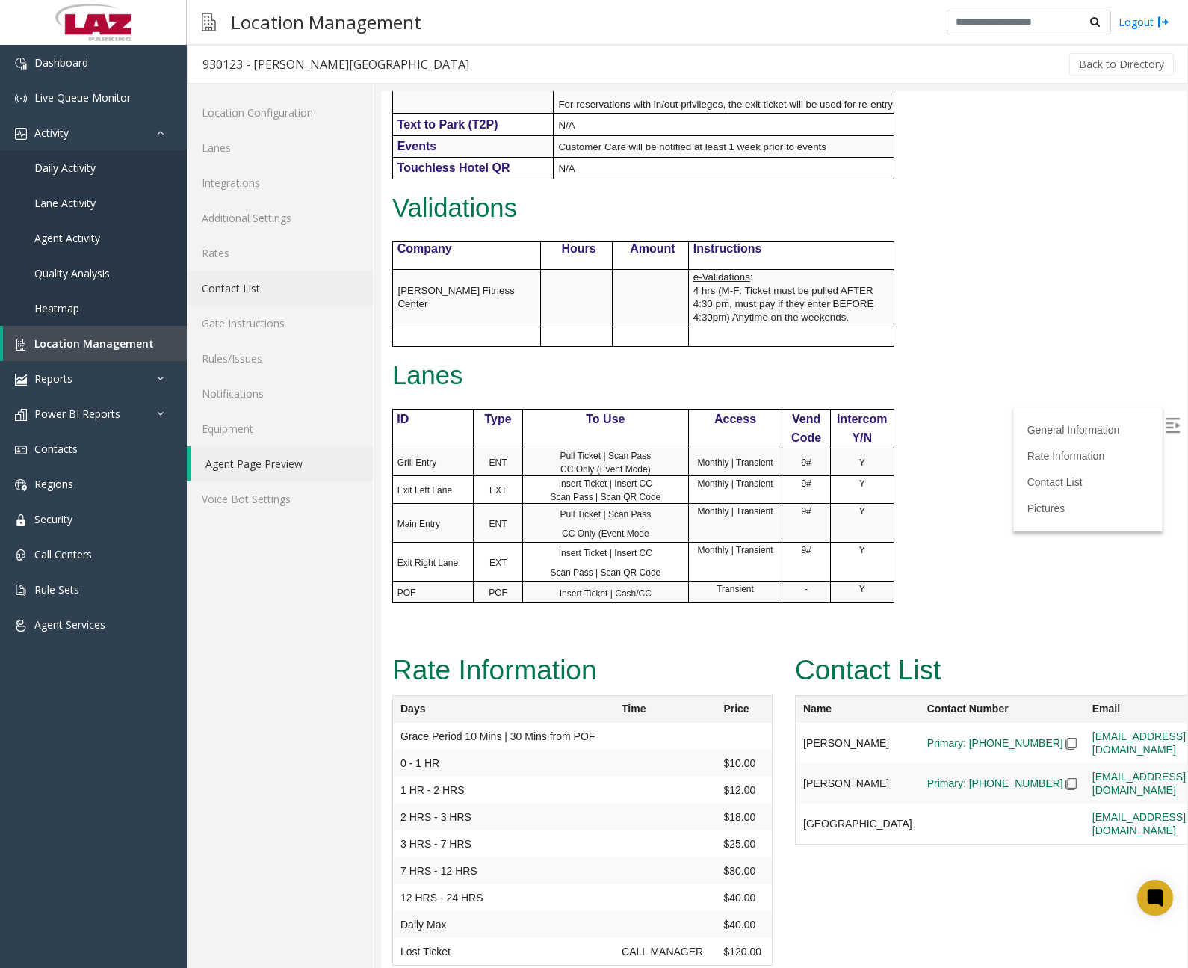
click at [250, 286] on link "Contact List" at bounding box center [280, 288] width 186 height 35
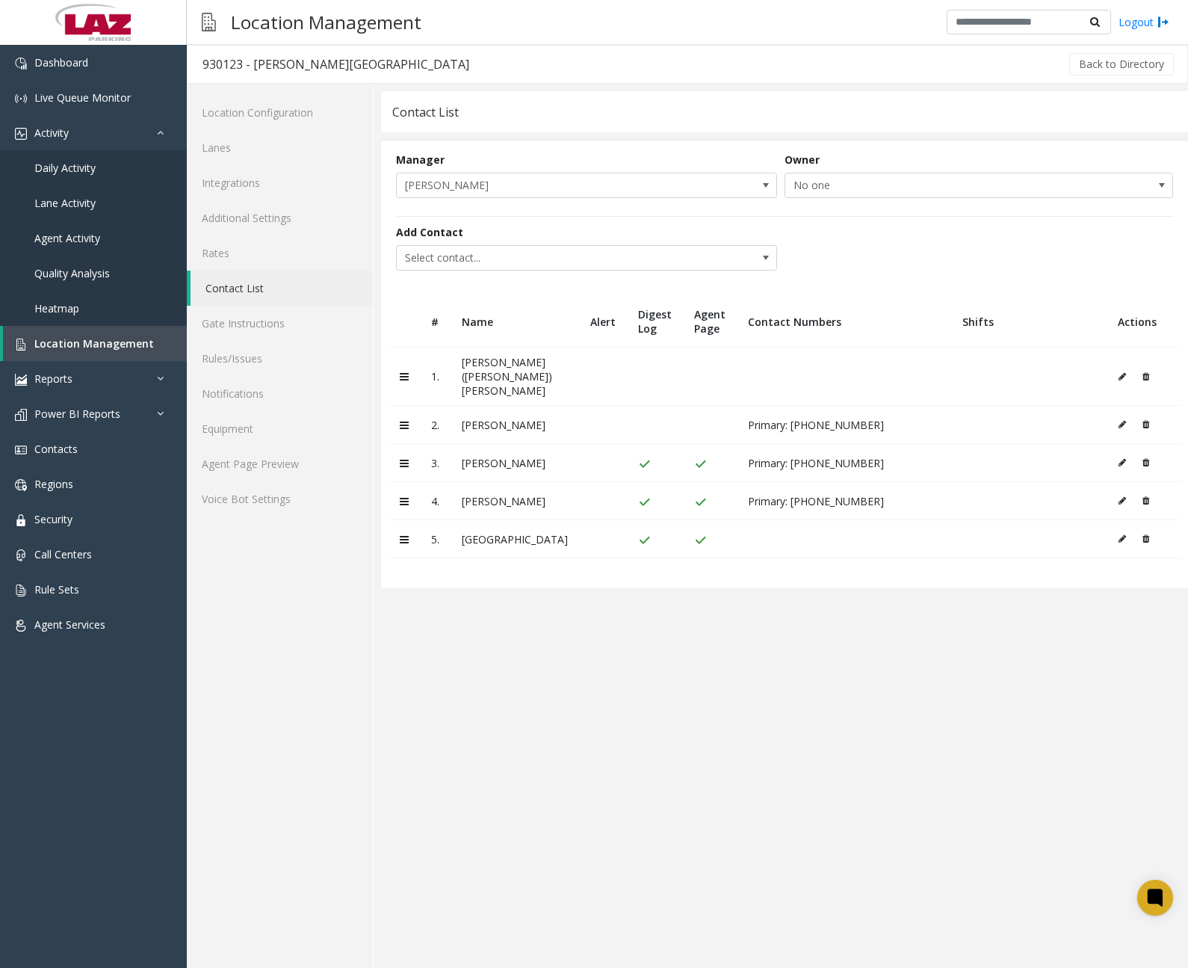
click at [1148, 458] on icon at bounding box center [1146, 462] width 7 height 9
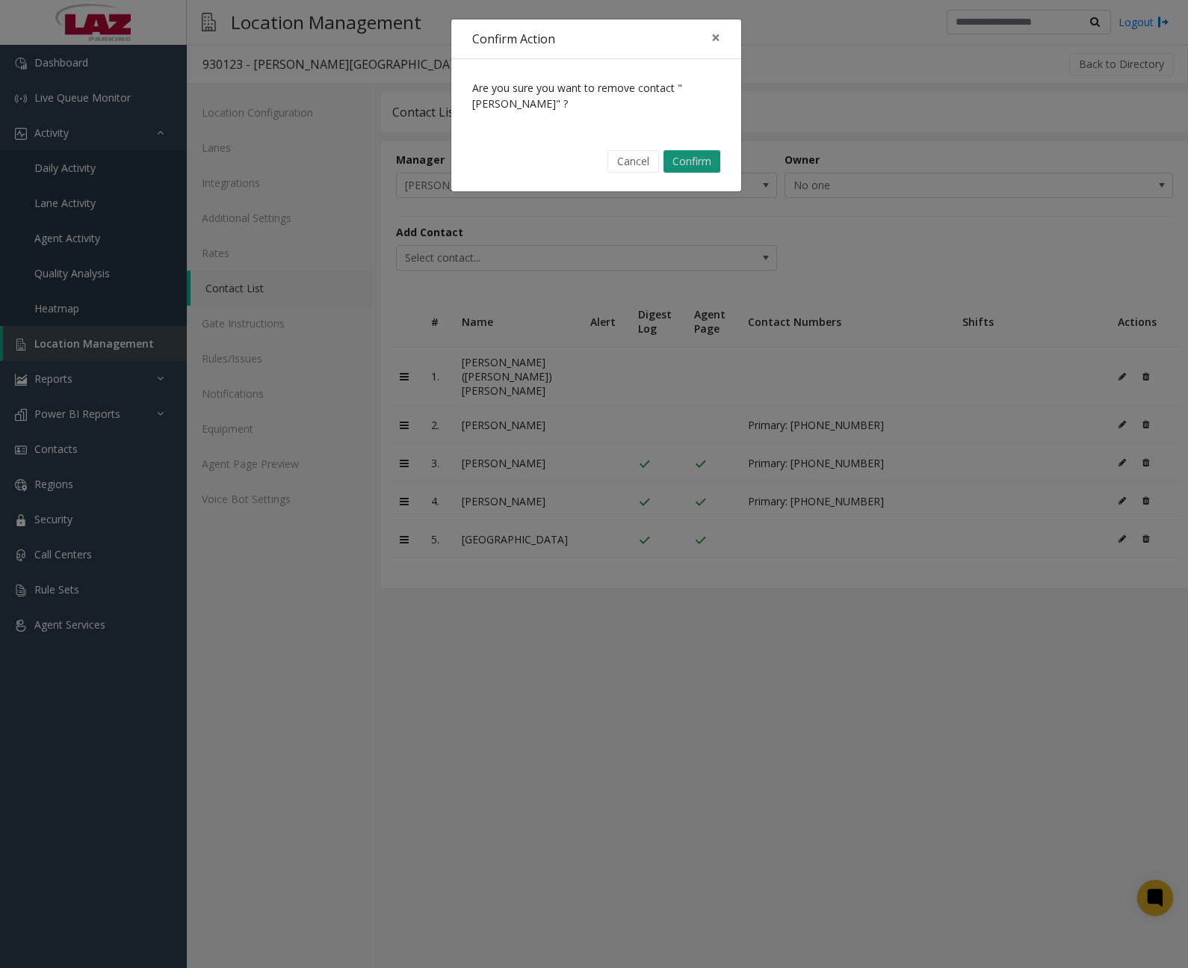
click at [701, 159] on button "Confirm" at bounding box center [692, 161] width 57 height 22
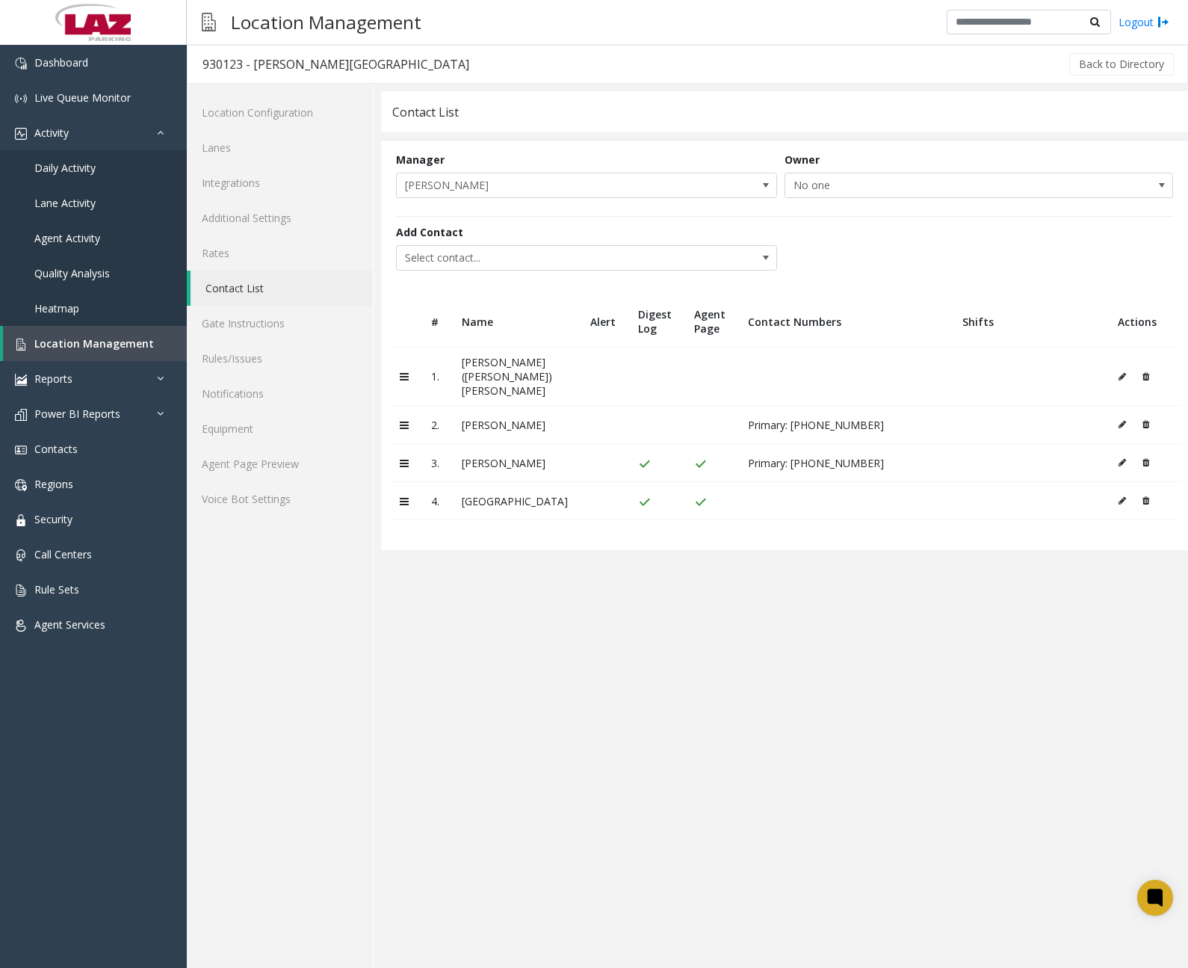
click at [1120, 372] on icon at bounding box center [1122, 376] width 7 height 9
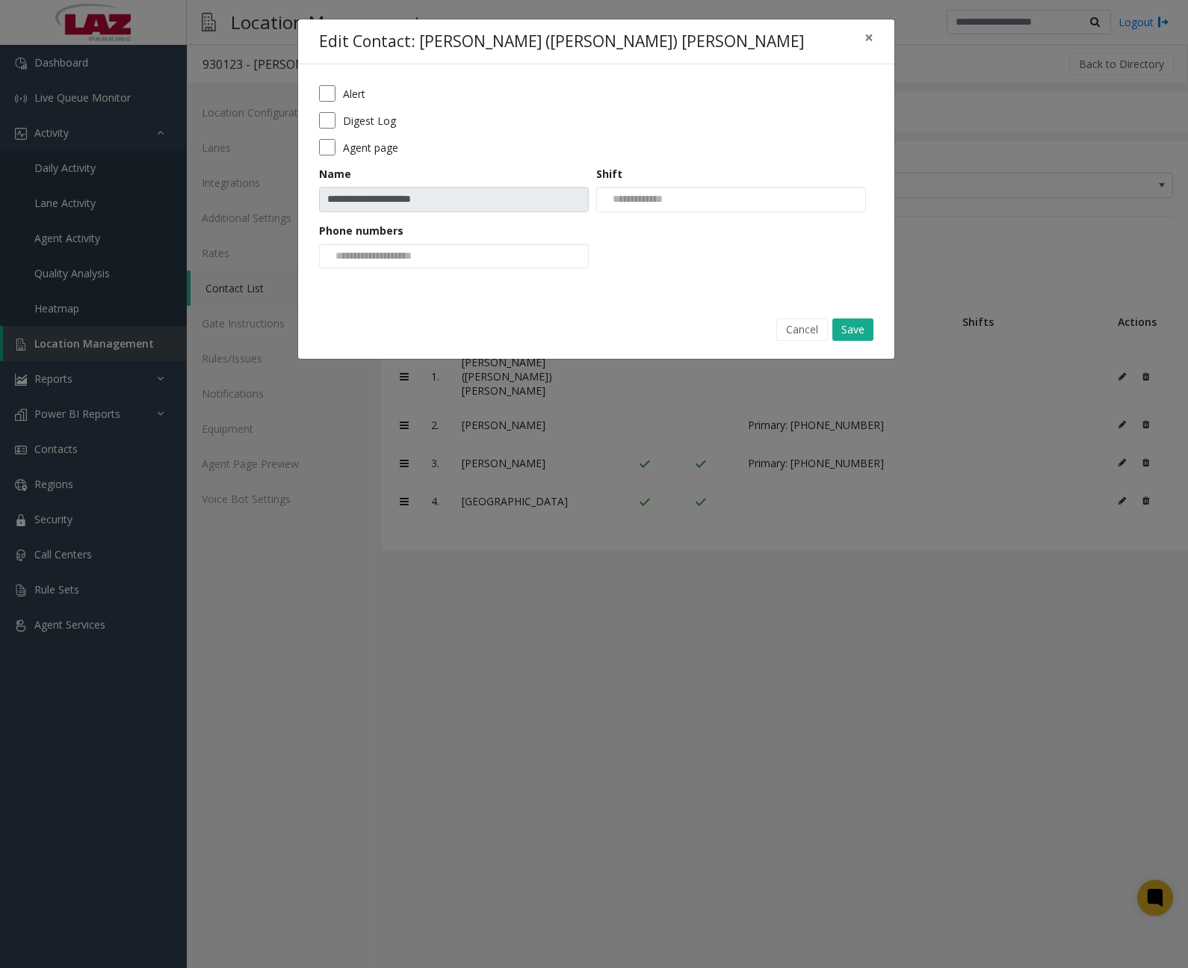
click at [378, 120] on label "Digest Log" at bounding box center [369, 121] width 53 height 16
click at [380, 146] on label "Agent page" at bounding box center [370, 148] width 55 height 16
click at [374, 95] on div "Alert" at bounding box center [596, 93] width 554 height 16
click at [359, 98] on label "Alert" at bounding box center [354, 94] width 22 height 16
click at [412, 254] on input at bounding box center [376, 256] width 113 height 24
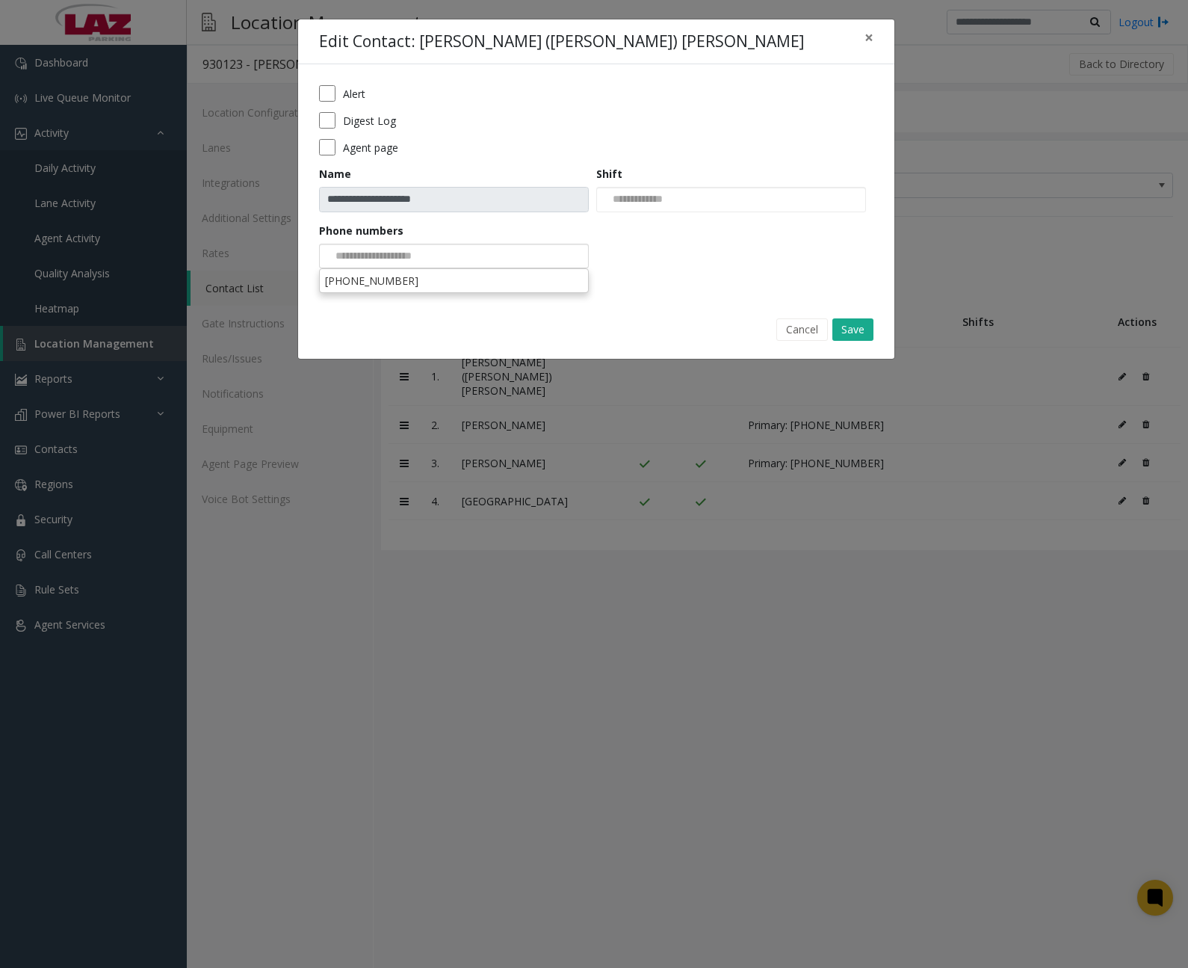
click at [407, 283] on li "[PHONE_NUMBER]" at bounding box center [453, 281] width 265 height 20
click at [859, 327] on button "Save" at bounding box center [852, 329] width 41 height 22
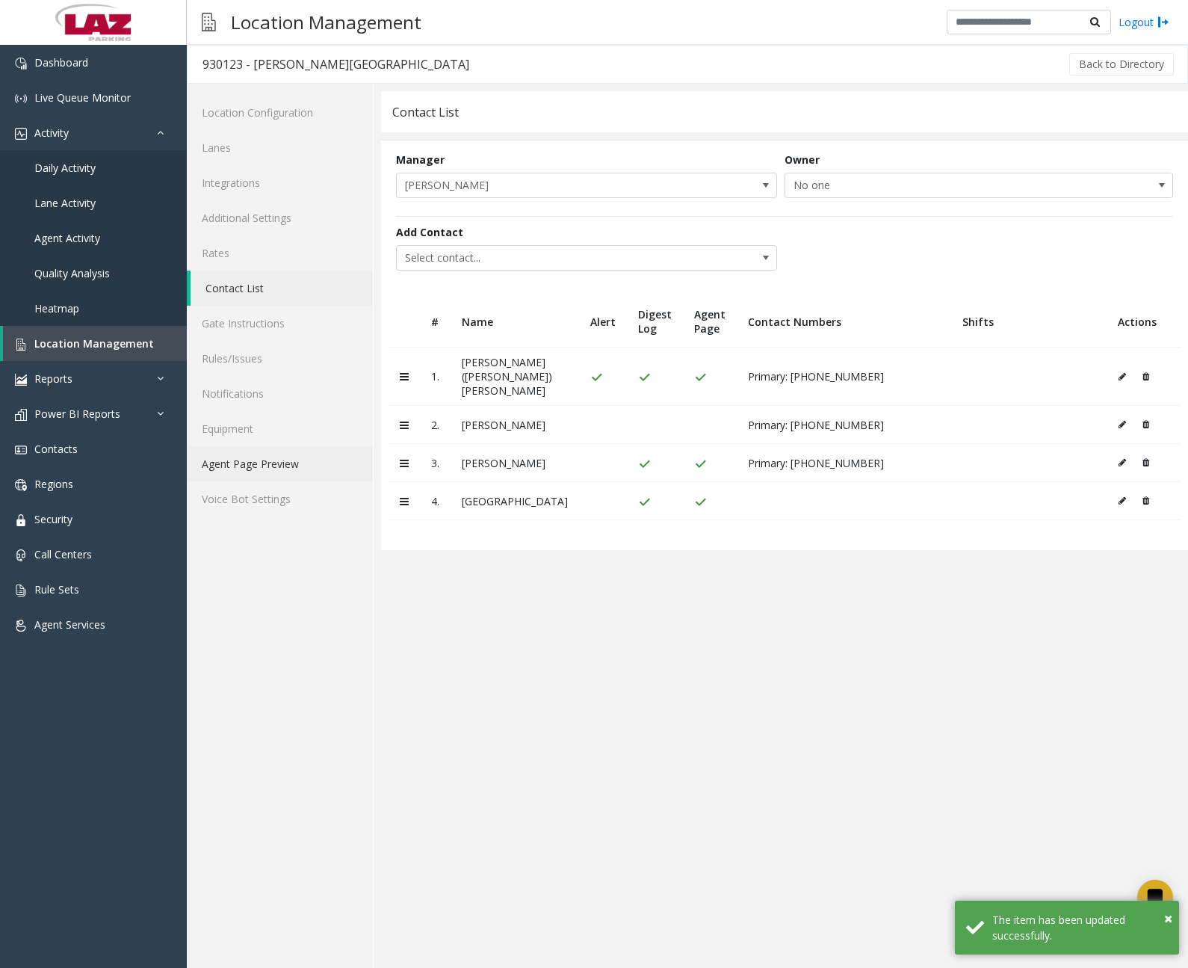
click at [276, 467] on link "Agent Page Preview" at bounding box center [280, 463] width 186 height 35
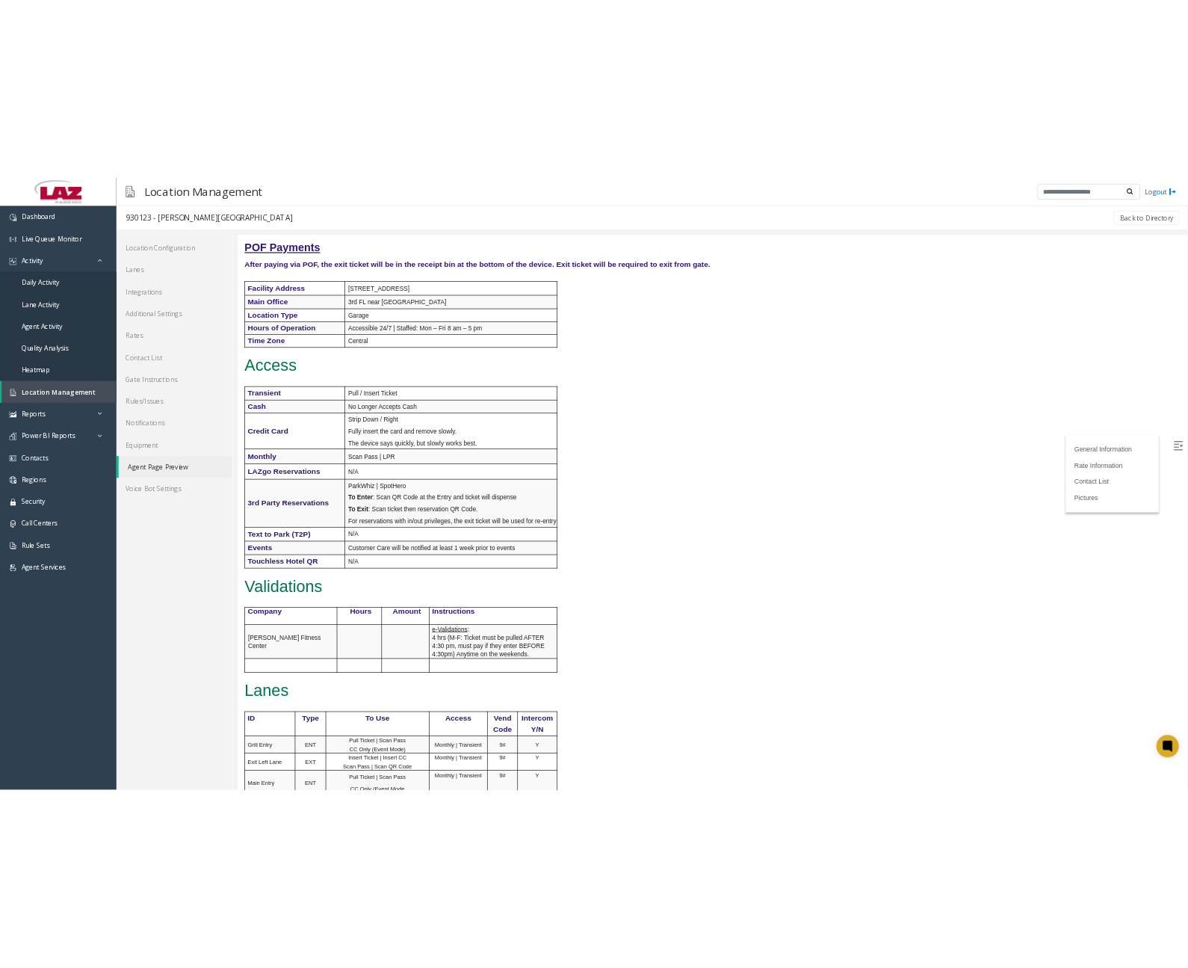
scroll to position [598, 0]
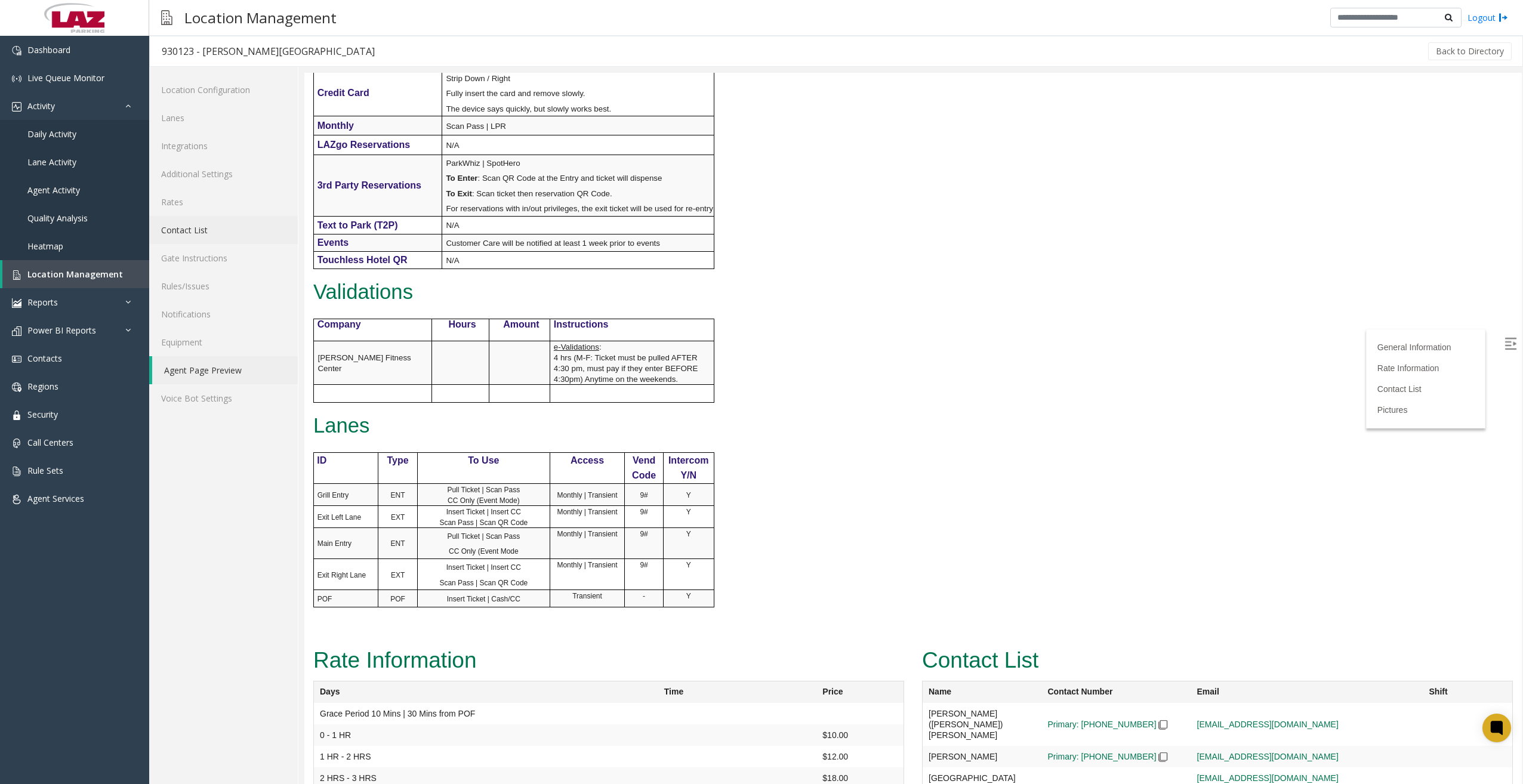
click at [207, 230] on link "Contact List" at bounding box center [224, 230] width 149 height 28
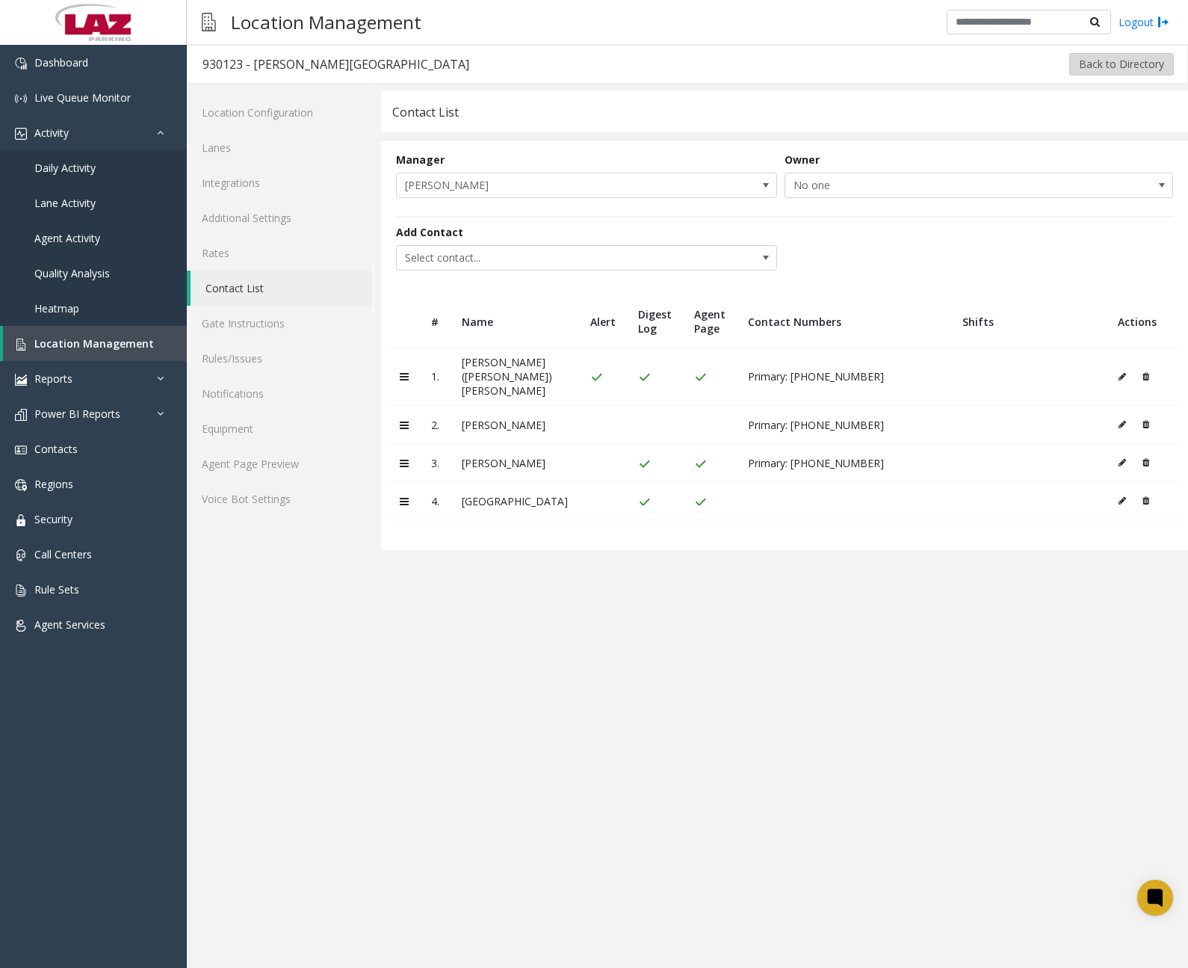
click at [1088, 61] on button "Back to Directory" at bounding box center [1121, 64] width 105 height 22
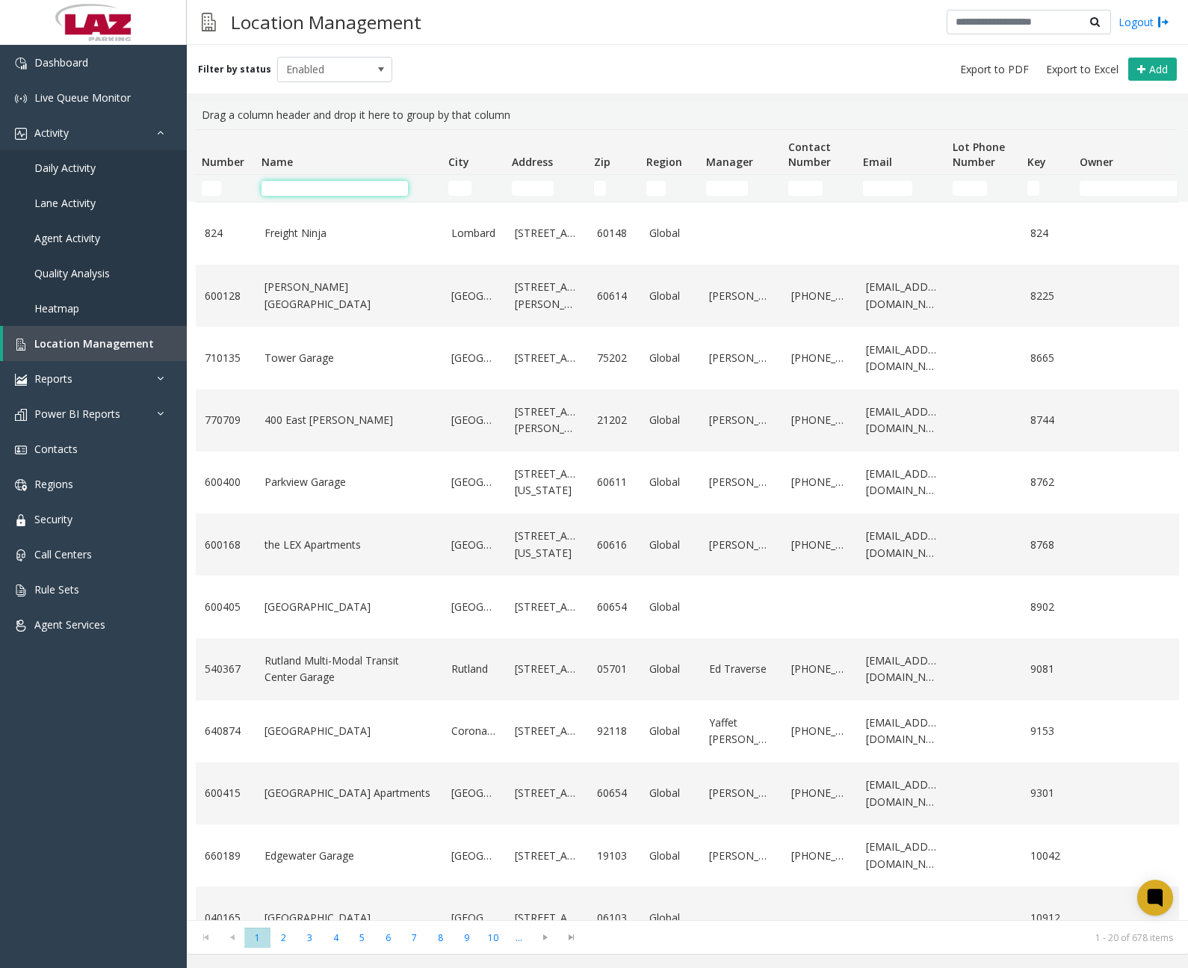
click at [311, 184] on input "Name Filter" at bounding box center [335, 188] width 146 height 15
paste input "**********"
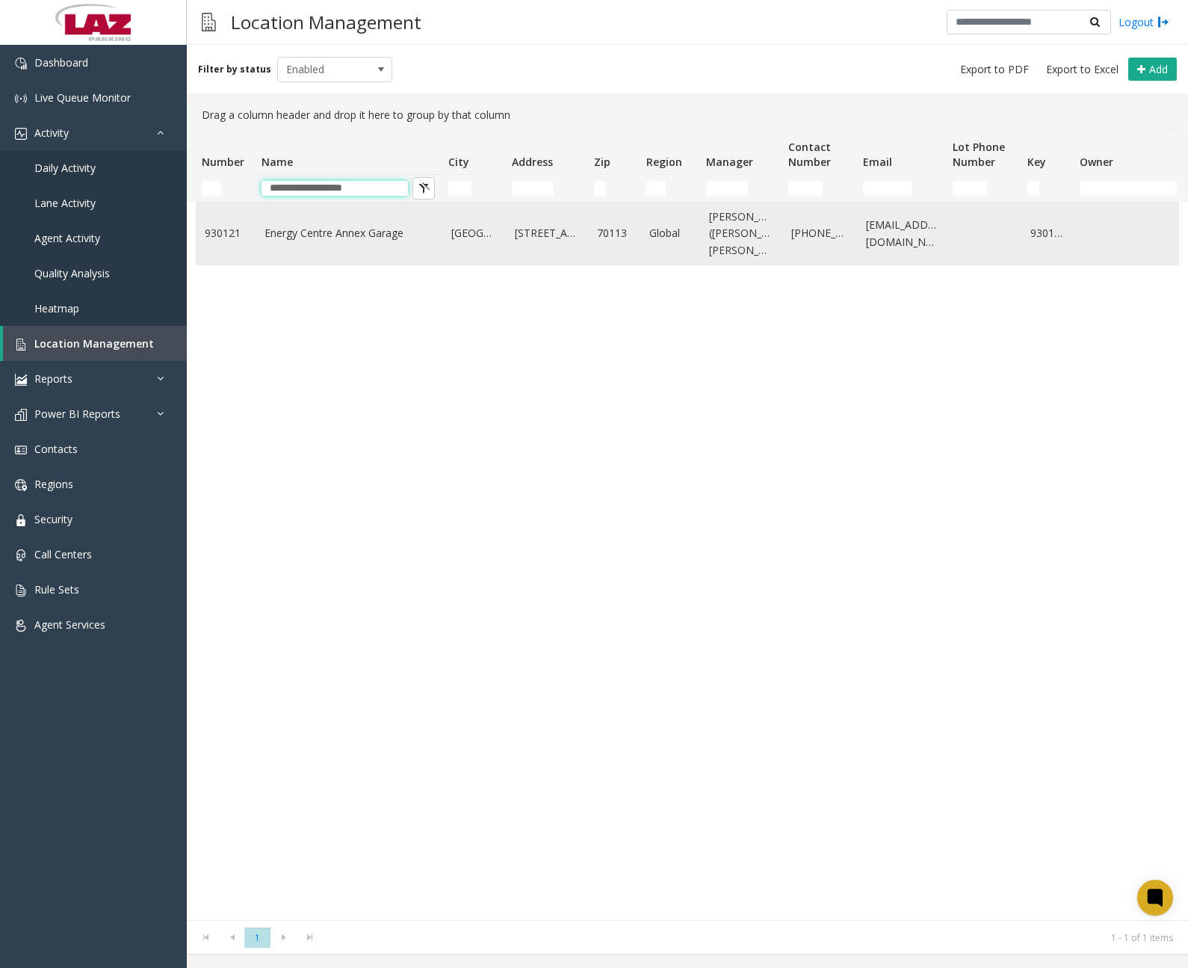
type input "**********"
click at [355, 237] on link "Energy Centre Annex Garage" at bounding box center [349, 233] width 169 height 16
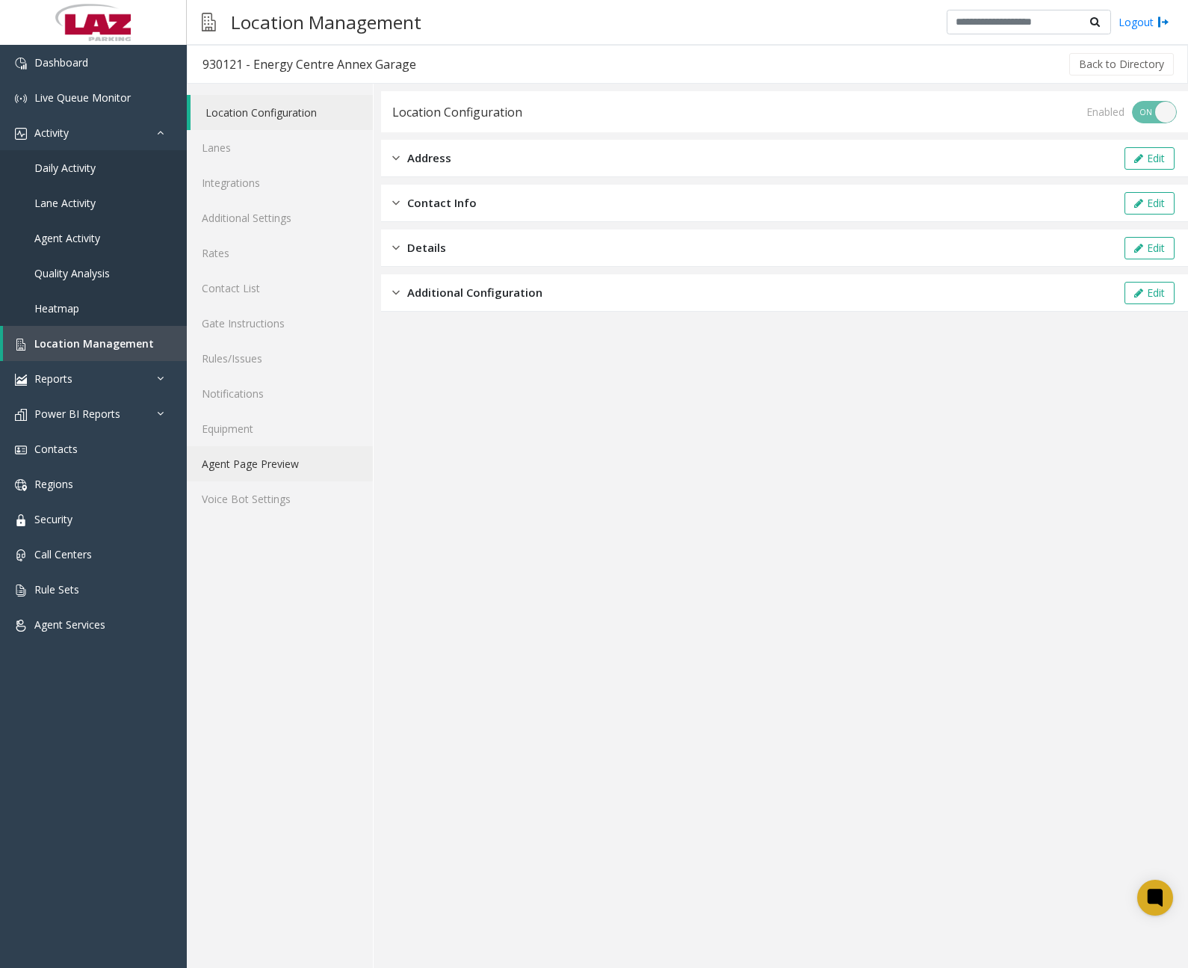
click at [247, 461] on link "Agent Page Preview" at bounding box center [280, 463] width 186 height 35
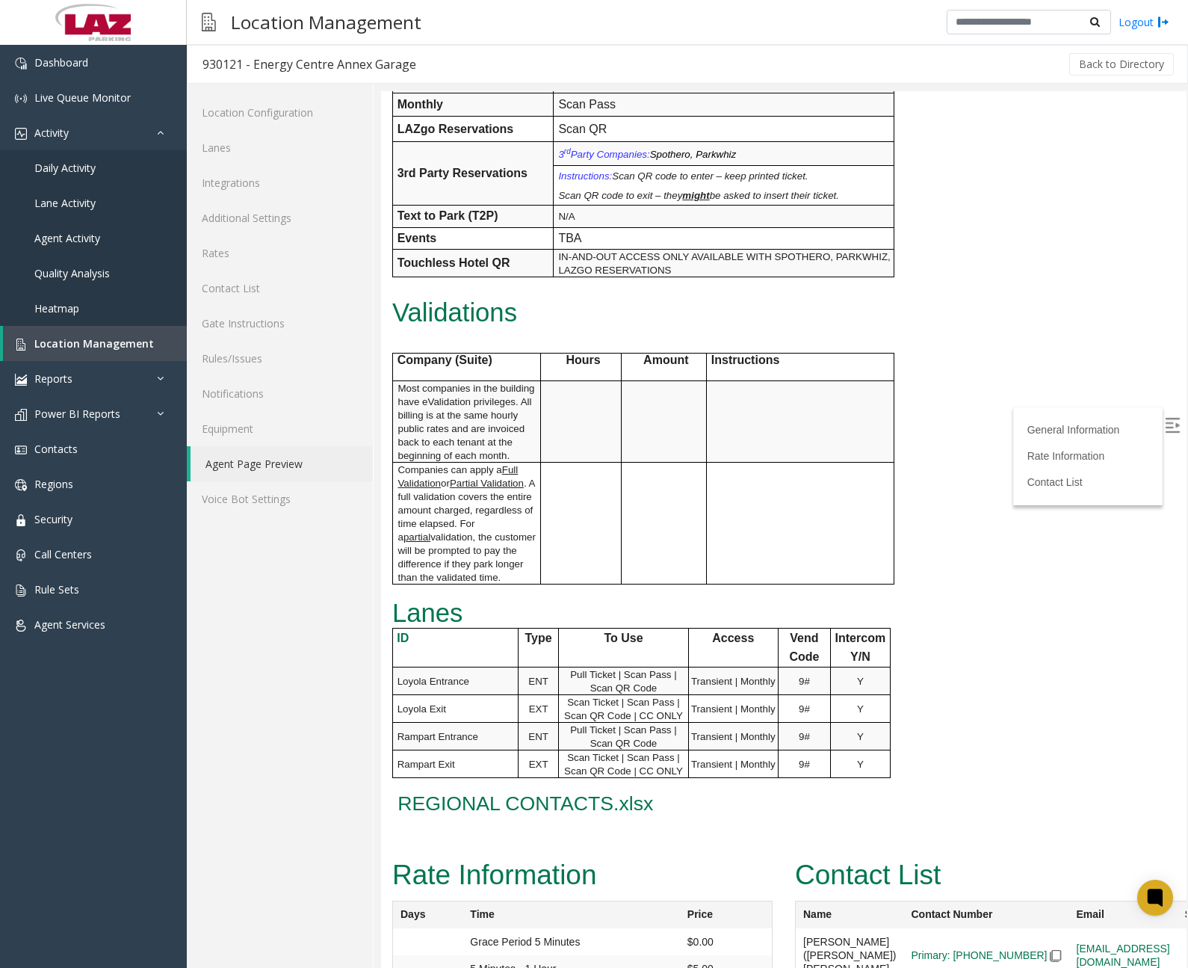
scroll to position [714, 0]
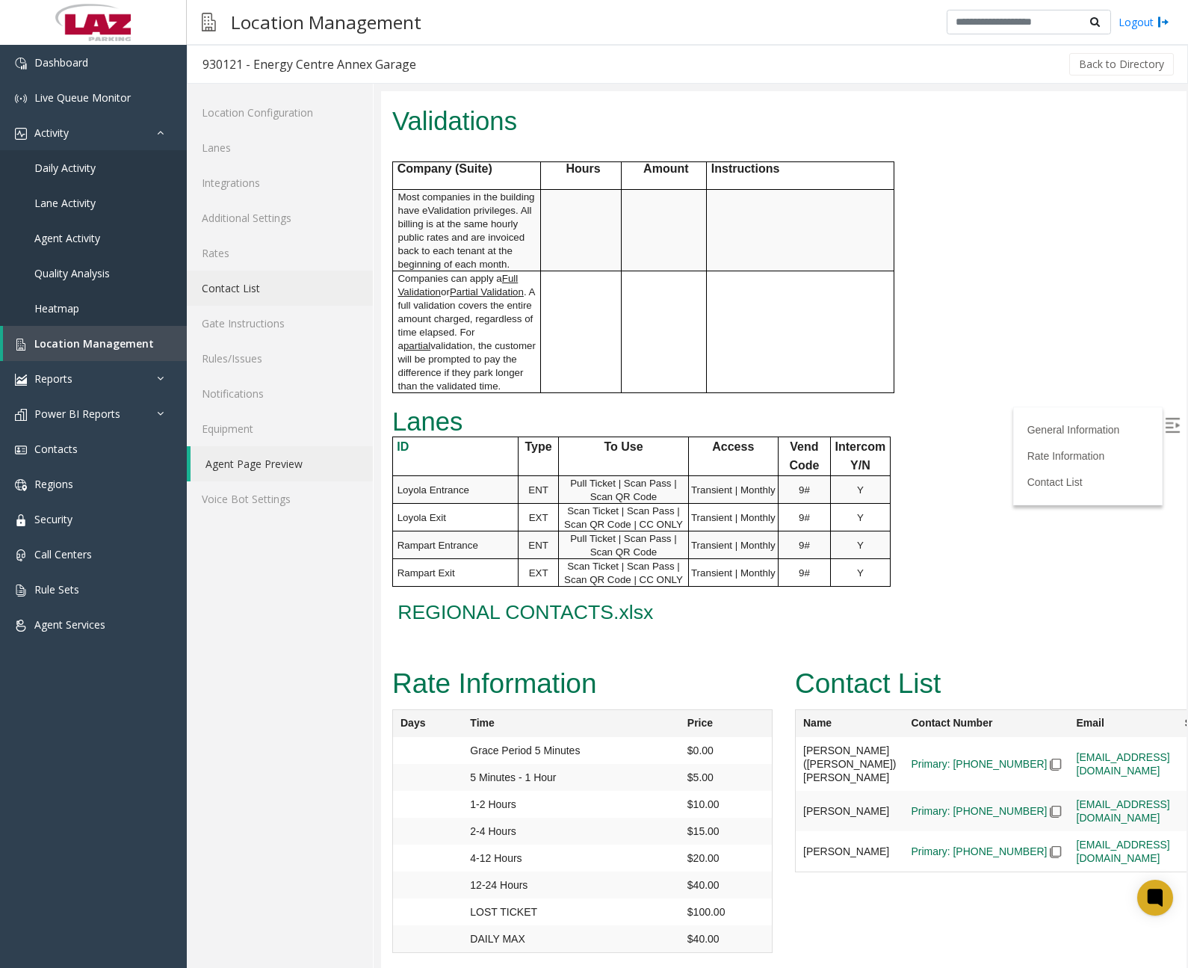
click at [256, 291] on link "Contact List" at bounding box center [280, 288] width 186 height 35
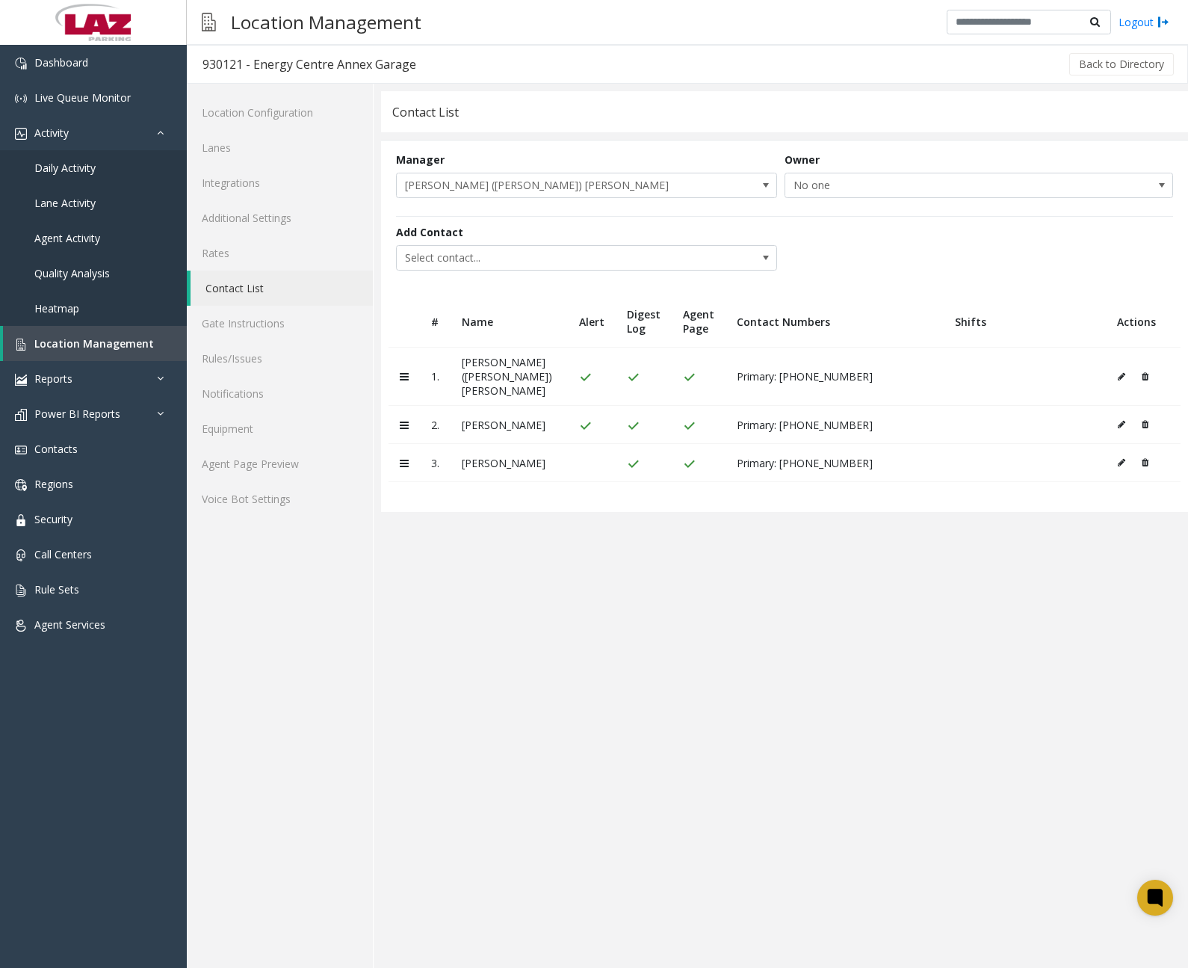
click at [1118, 458] on icon at bounding box center [1121, 462] width 7 height 9
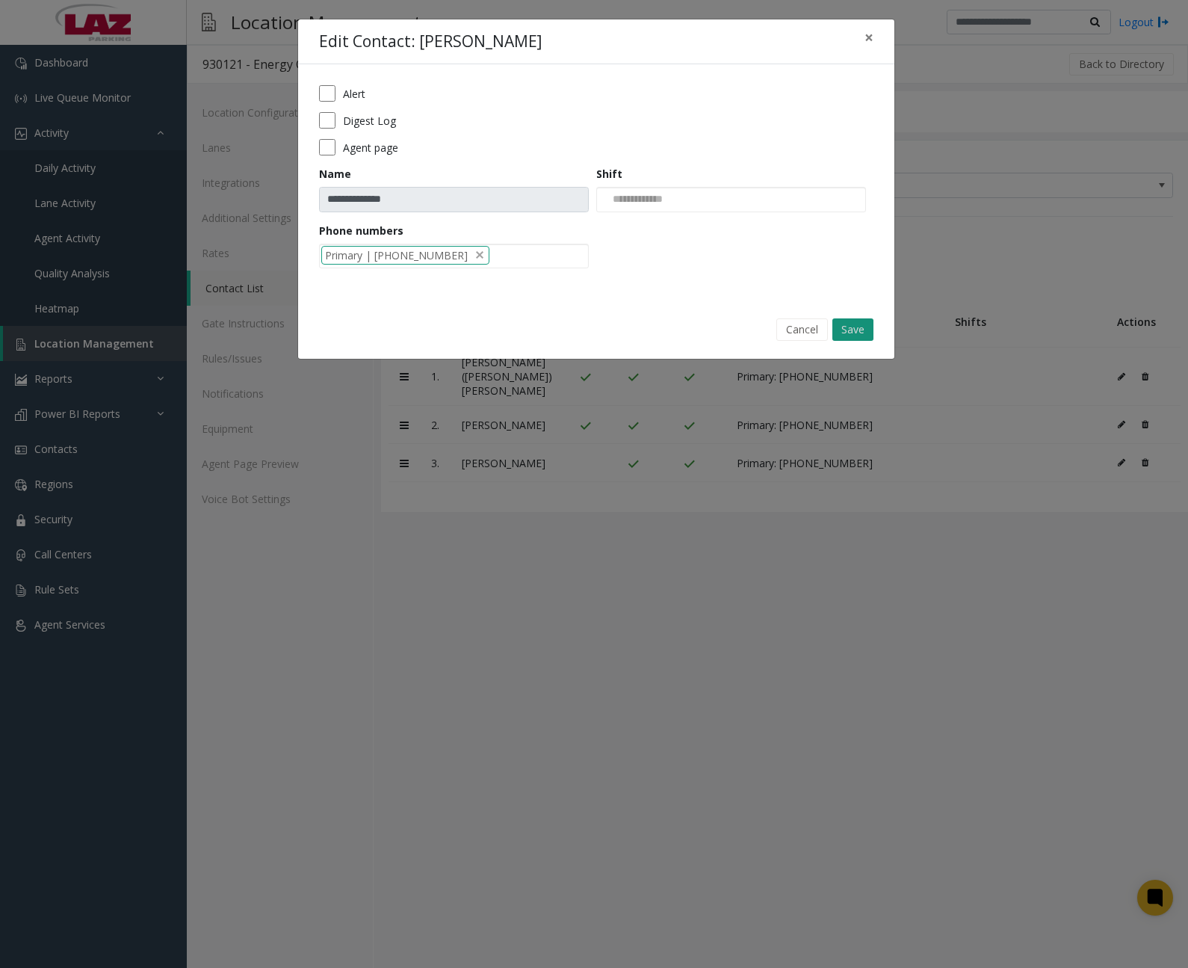
click at [850, 325] on button "Save" at bounding box center [852, 329] width 41 height 22
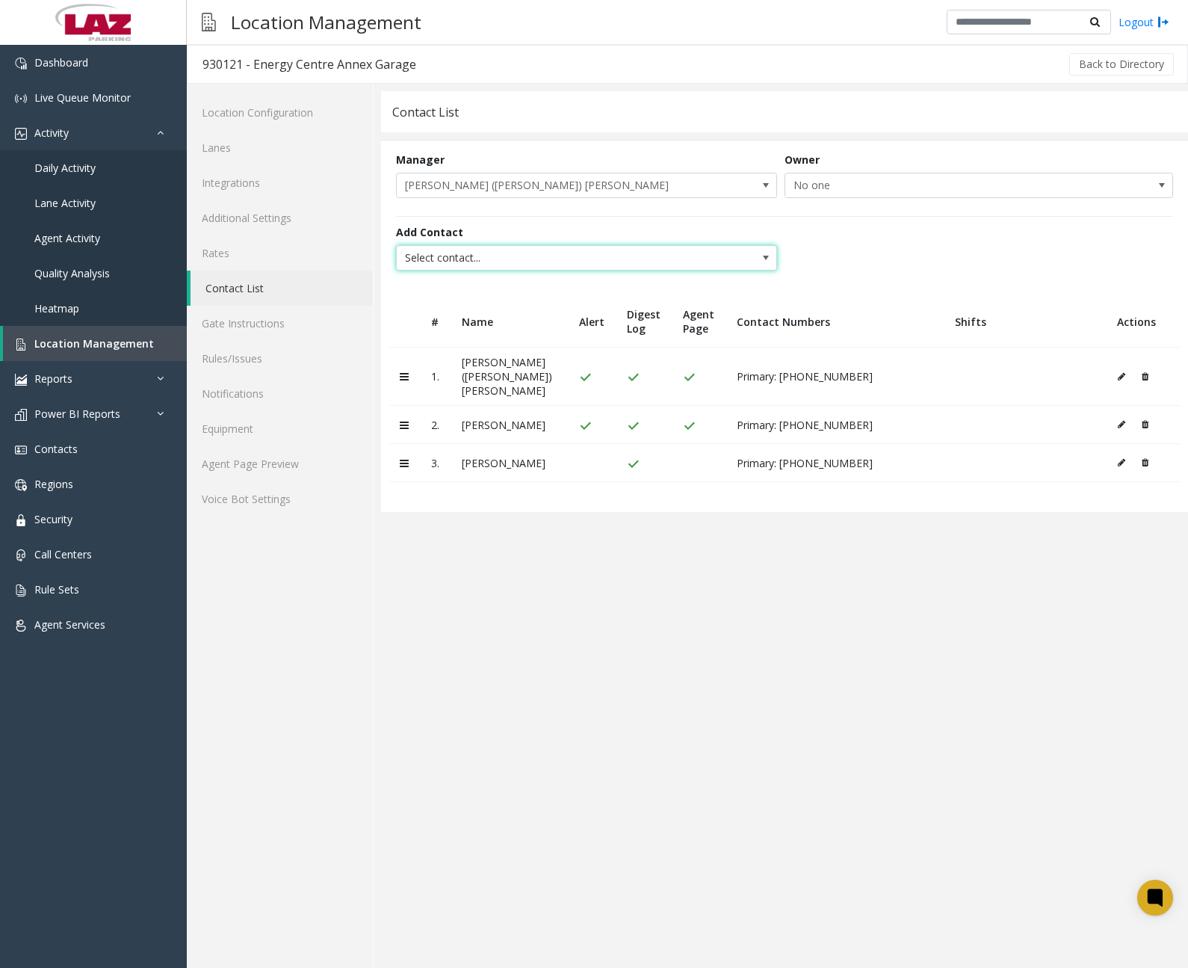
click at [525, 253] on span "Select contact..." at bounding box center [548, 258] width 303 height 24
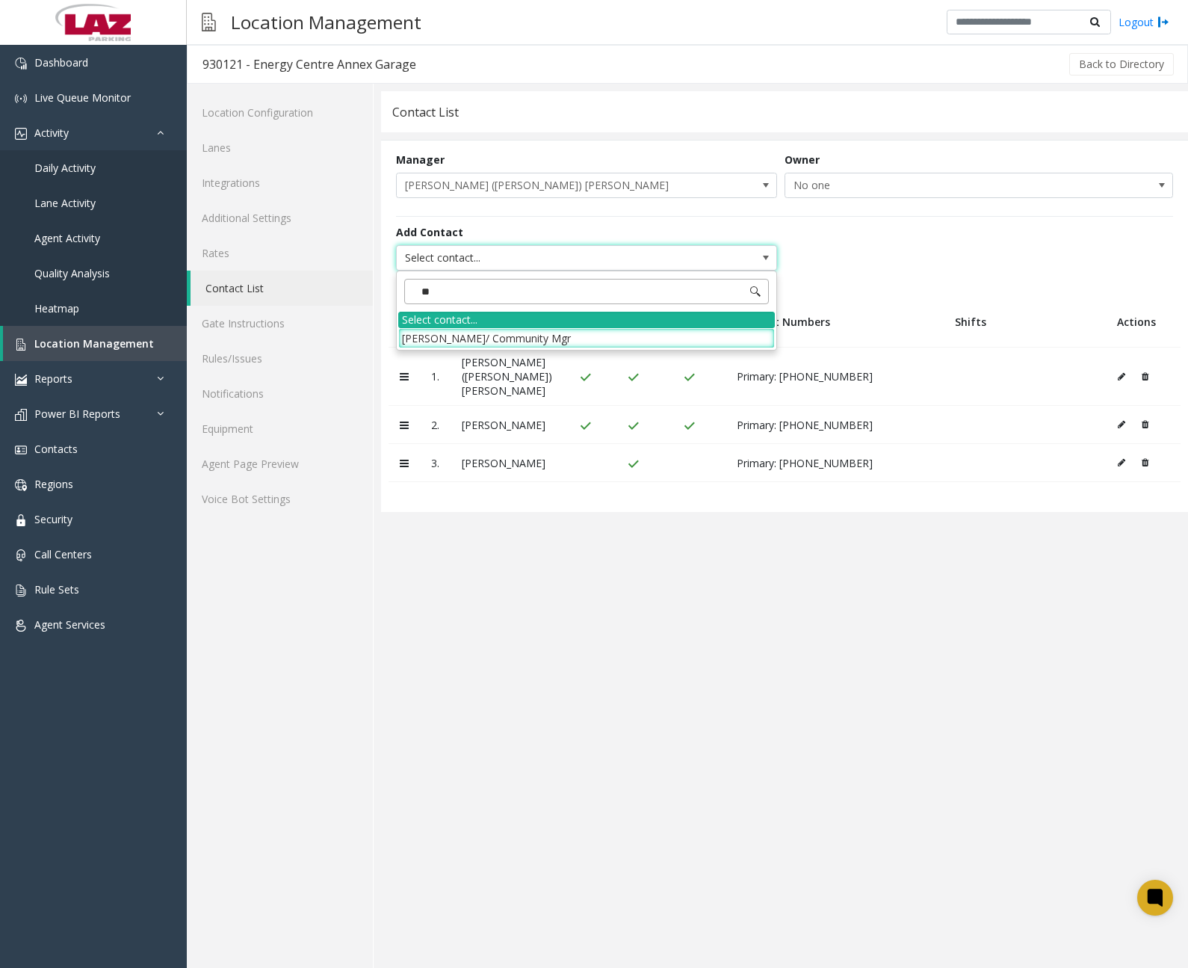
type input "*"
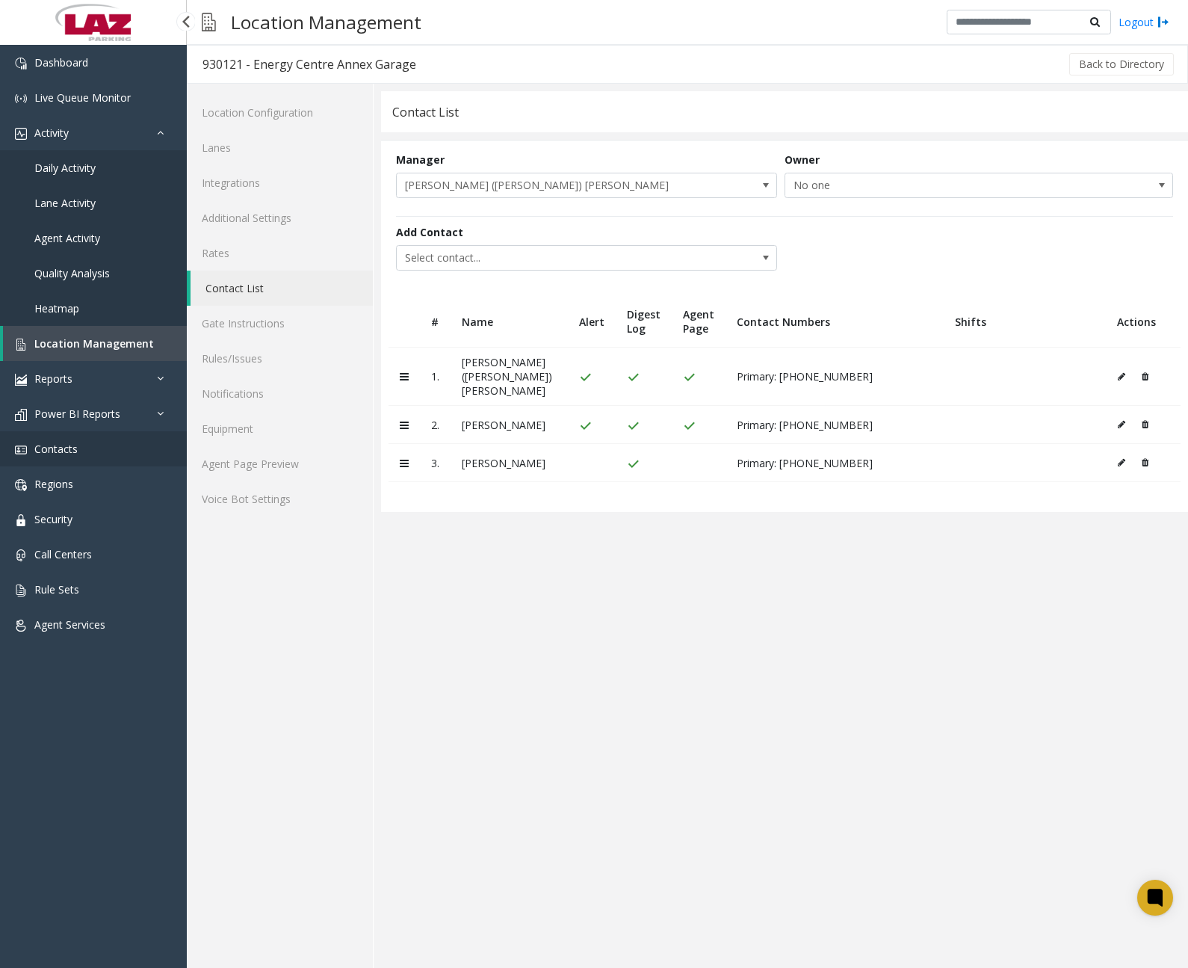
click at [80, 457] on link "Contacts" at bounding box center [93, 448] width 187 height 35
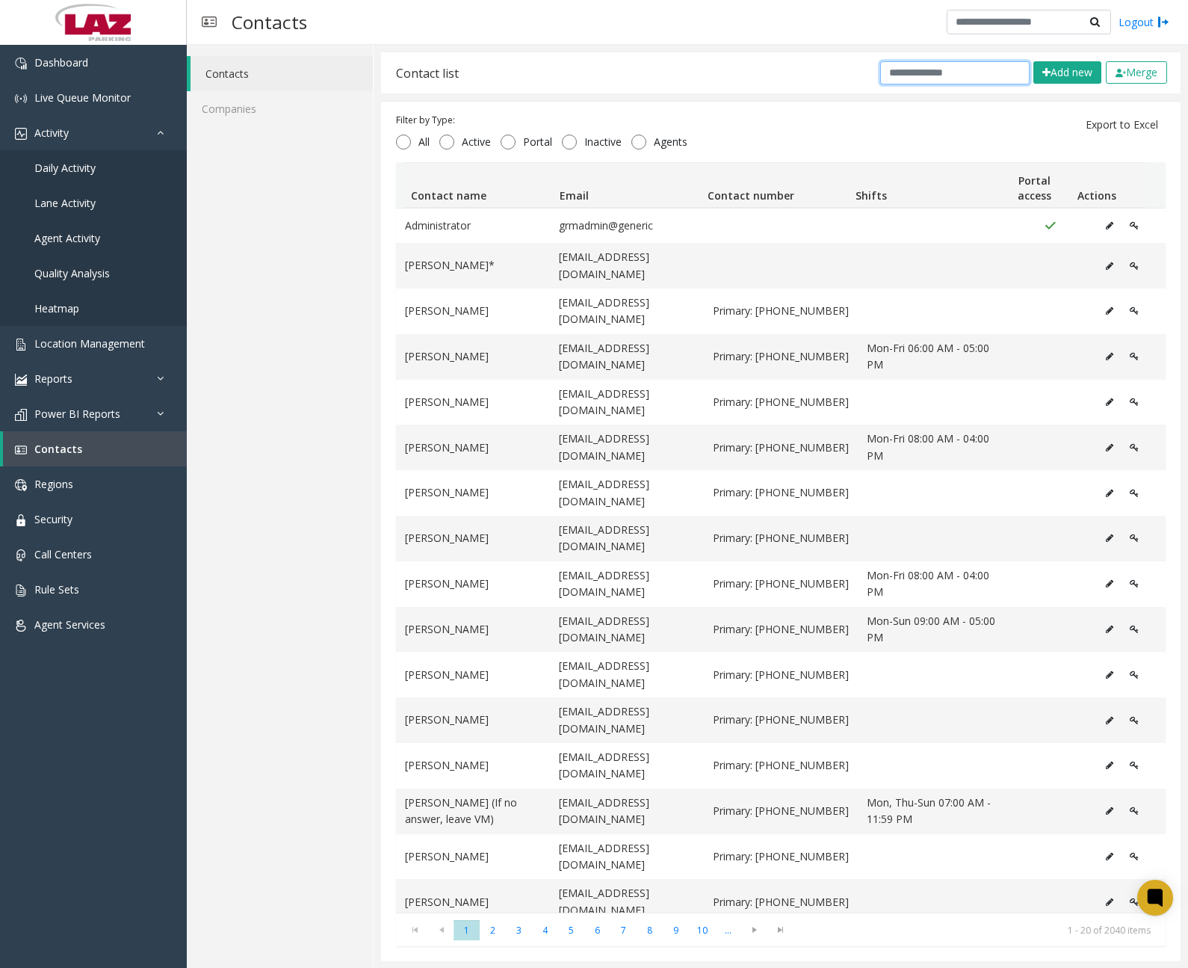
click at [940, 70] on input "text" at bounding box center [954, 72] width 149 height 23
paste input "**********"
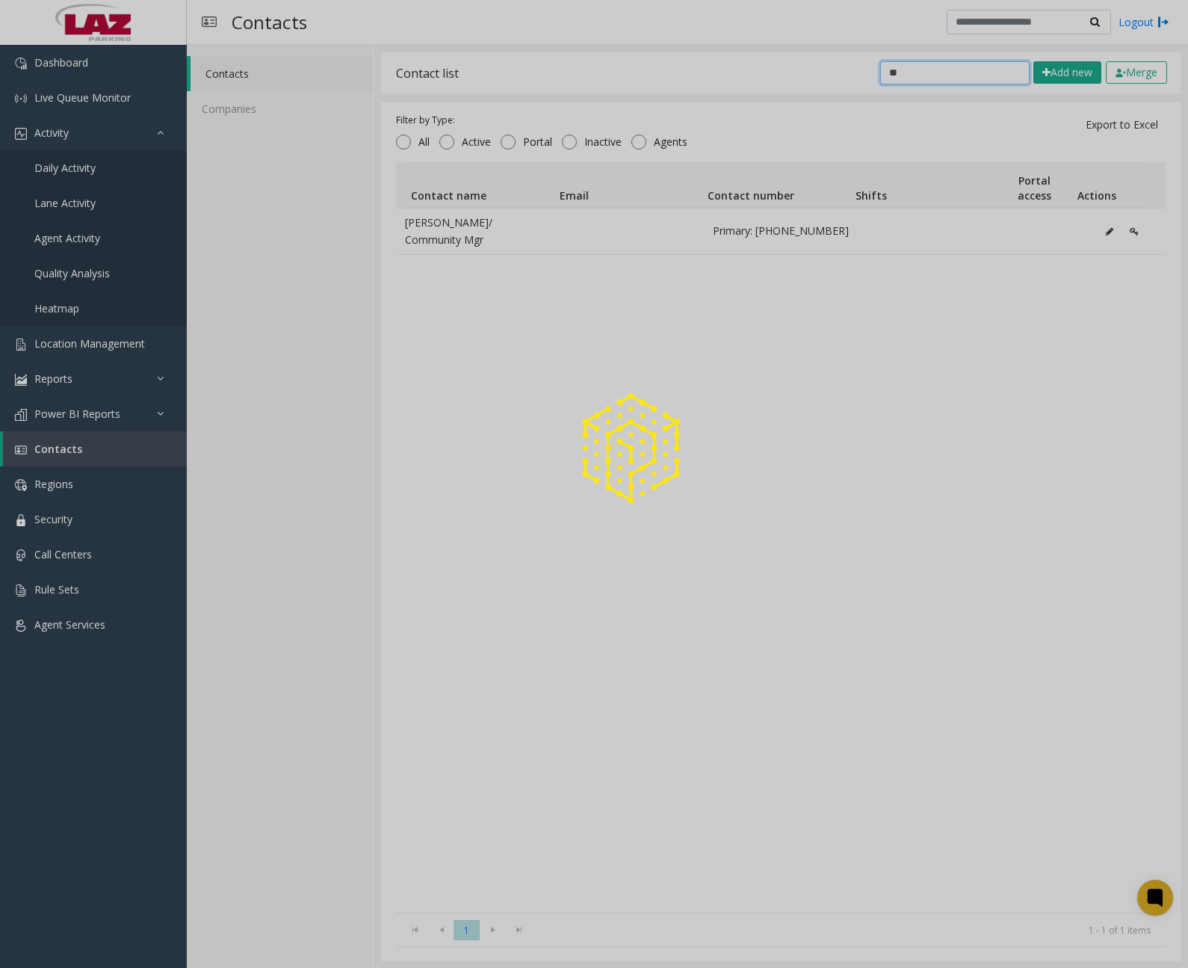
type input "*"
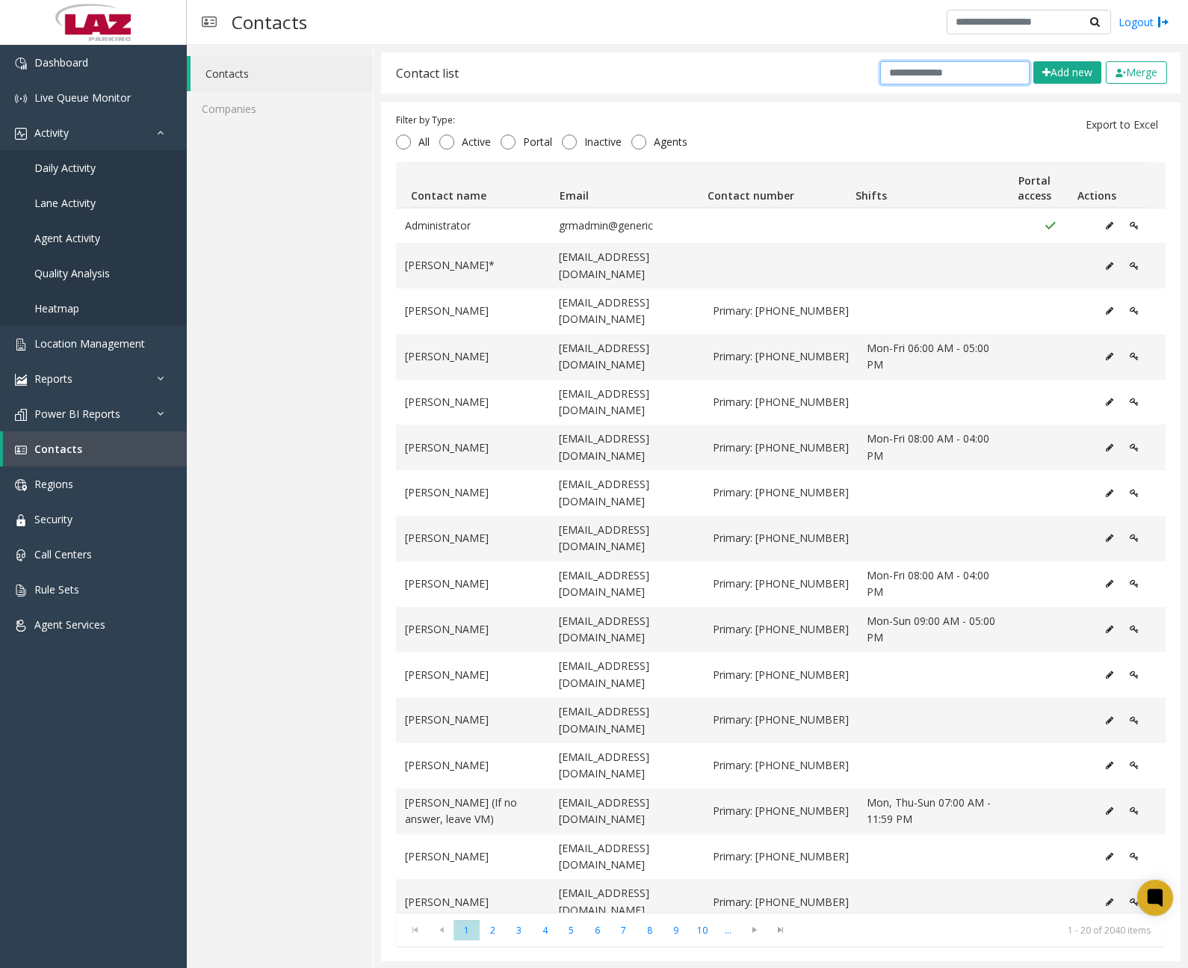
paste input "**********"
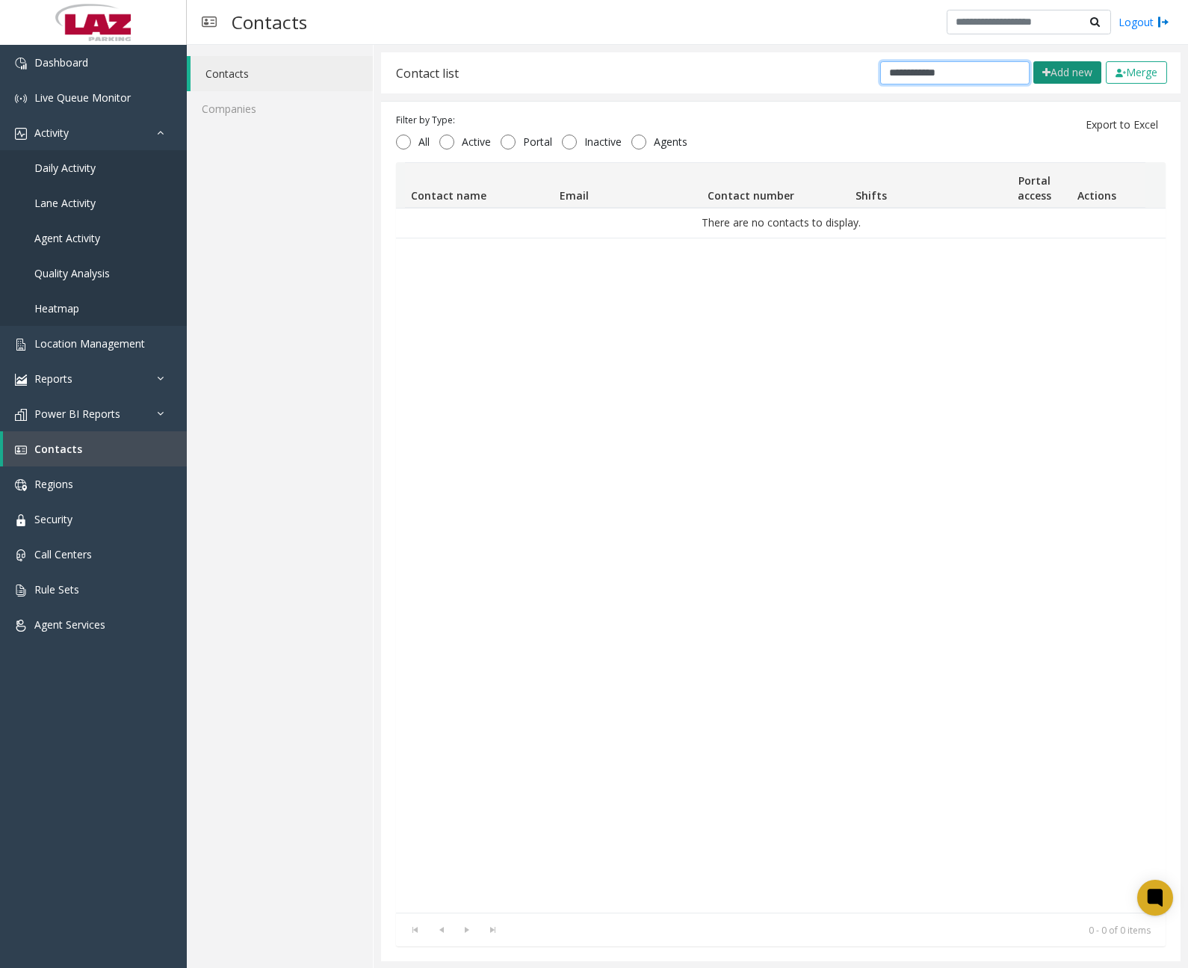
type input "**********"
click at [1039, 75] on button "Add new" at bounding box center [1067, 72] width 68 height 22
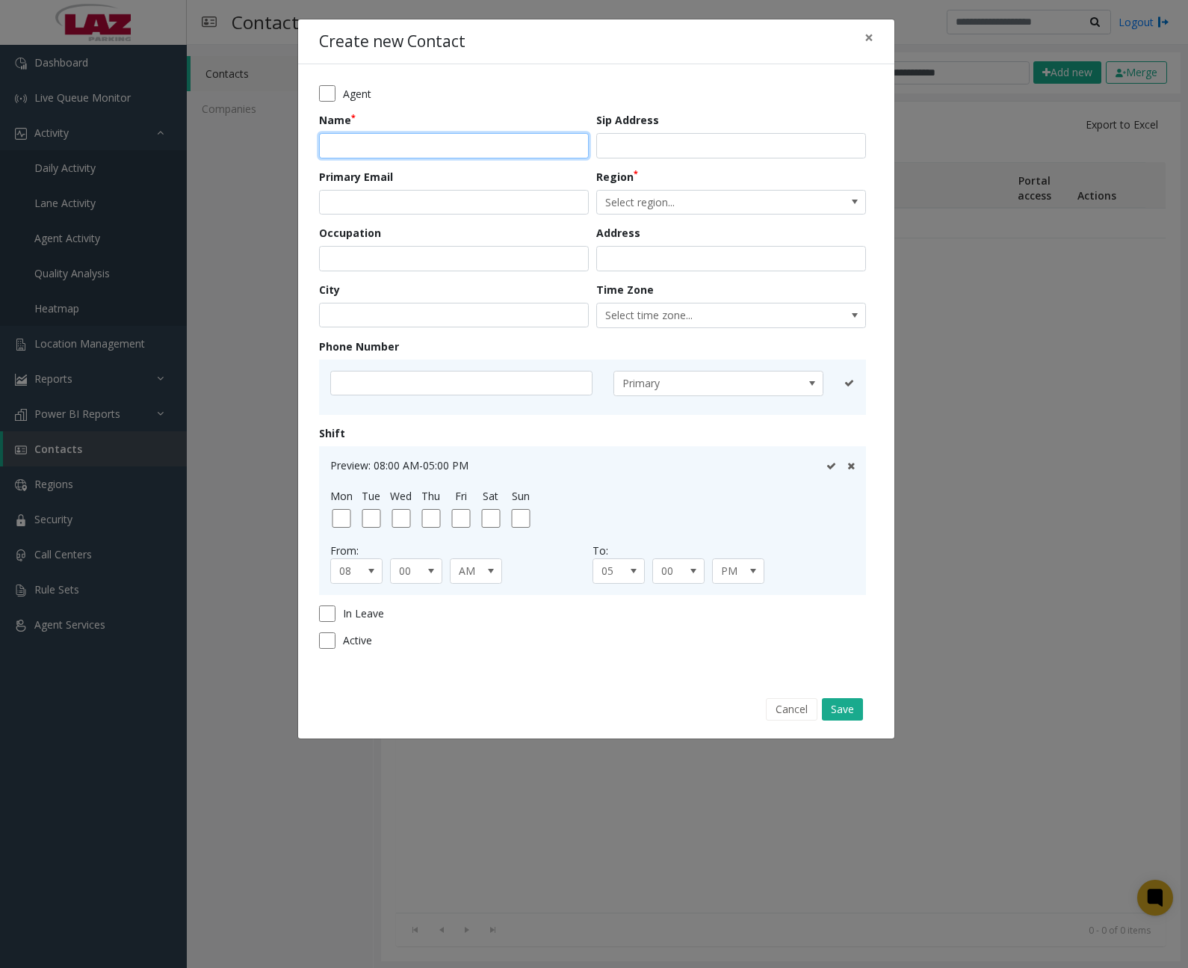
click at [418, 151] on input "text" at bounding box center [454, 145] width 270 height 25
paste input "**********"
type input "**********"
click at [670, 202] on span "Select region..." at bounding box center [704, 203] width 214 height 24
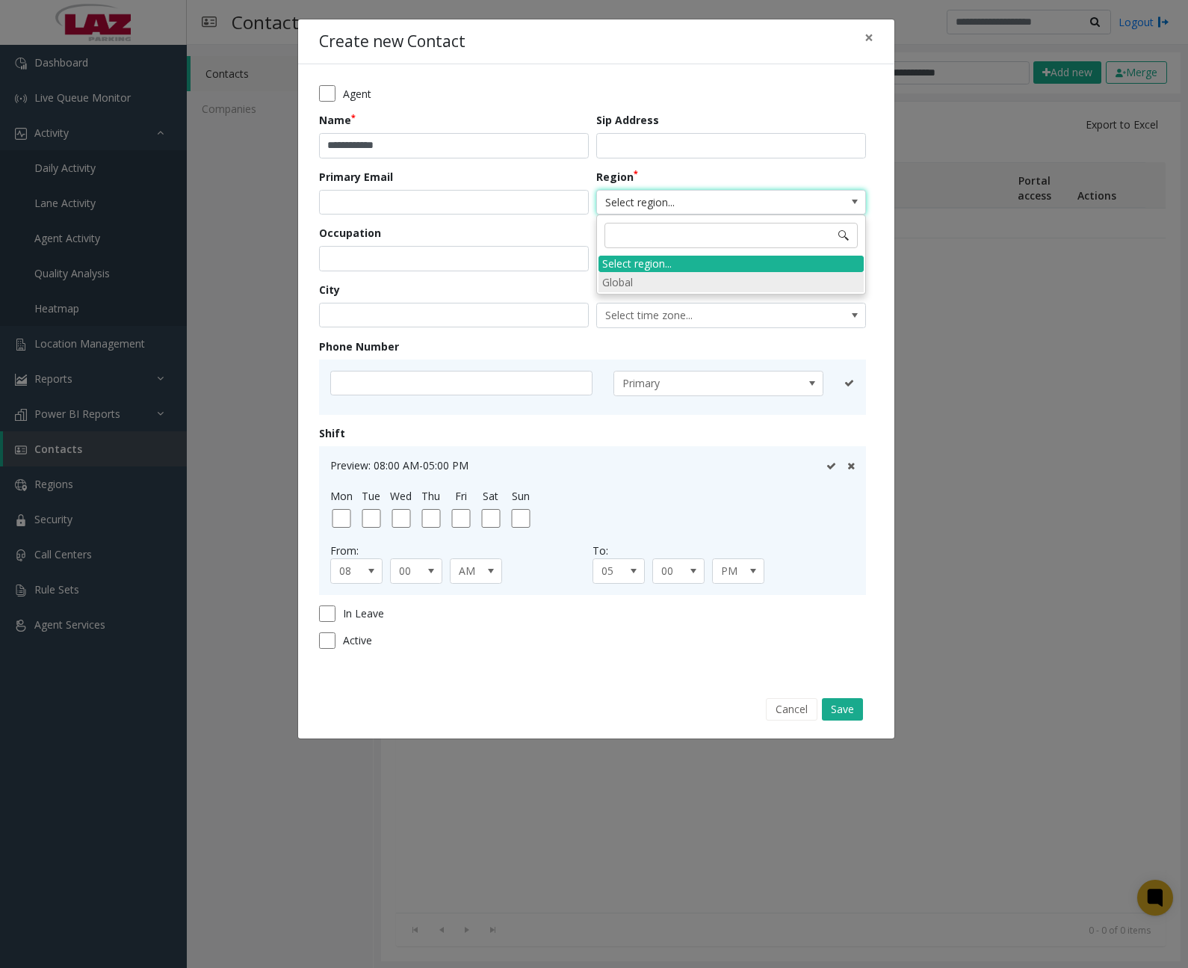
click at [637, 279] on li "Global" at bounding box center [731, 282] width 265 height 20
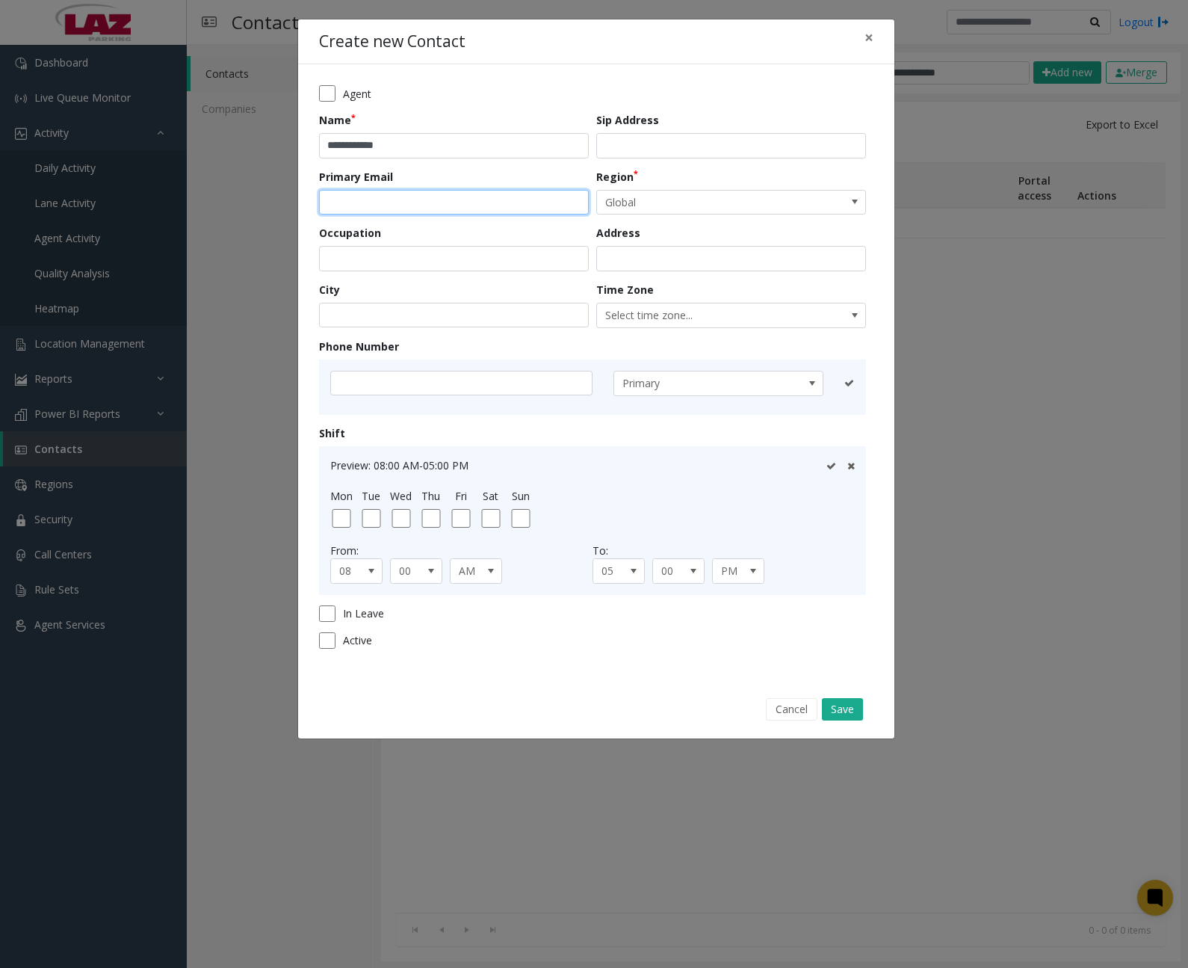
click at [405, 200] on input "email" at bounding box center [454, 202] width 270 height 25
type input "**********"
click at [466, 377] on input "text" at bounding box center [461, 383] width 262 height 25
paste input "**********"
type input "**********"
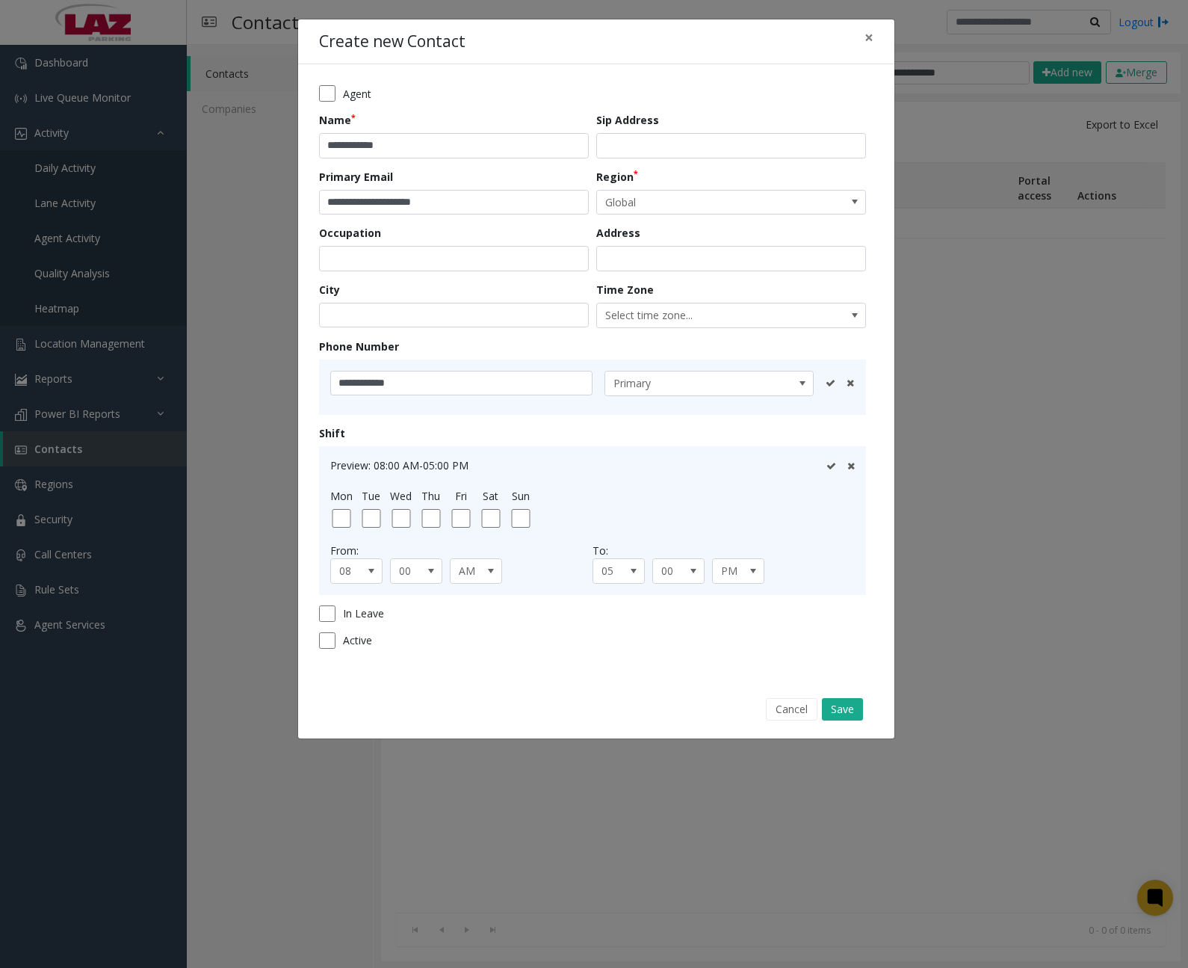
click at [829, 382] on icon at bounding box center [831, 383] width 10 height 10
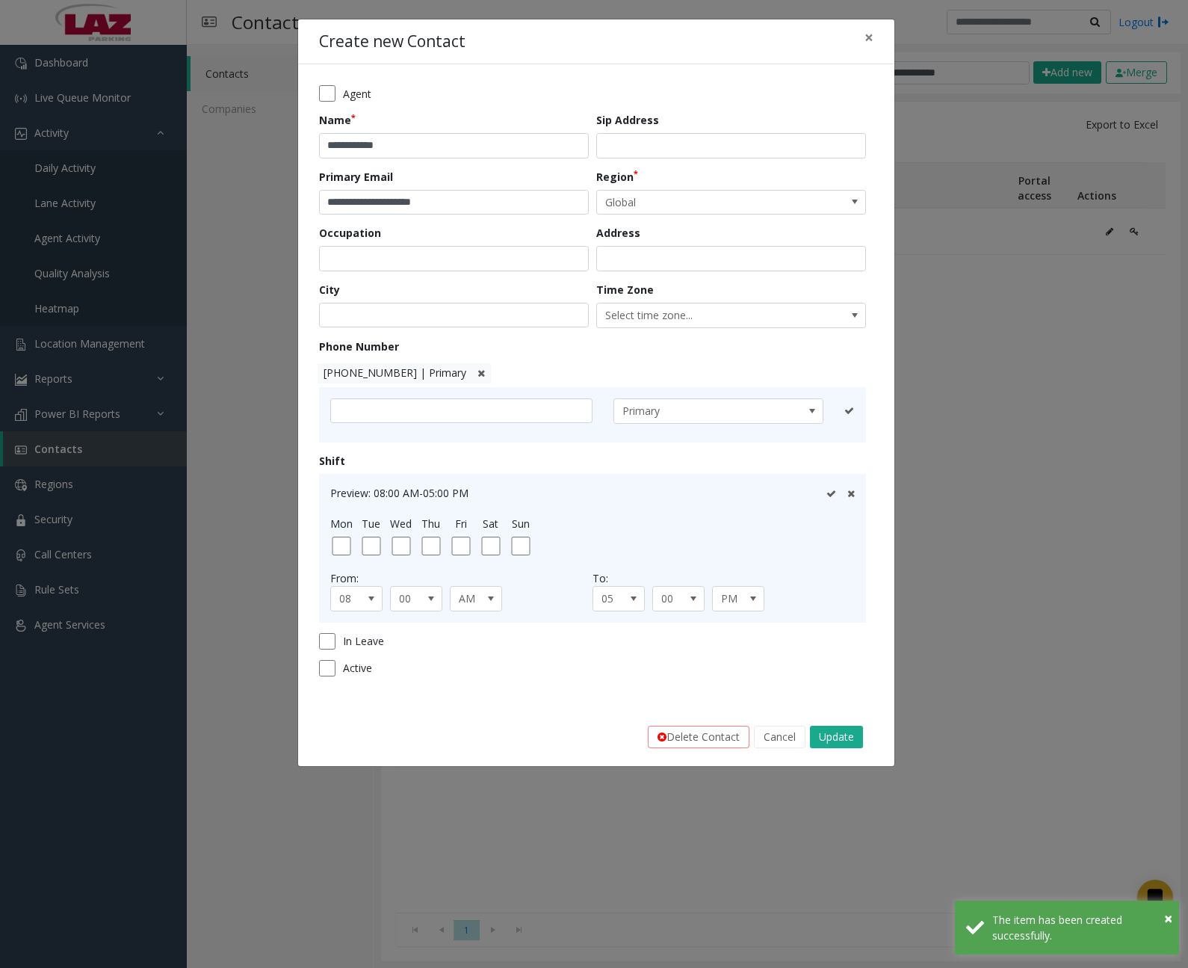
click at [1015, 600] on div "**********" at bounding box center [594, 484] width 1188 height 968
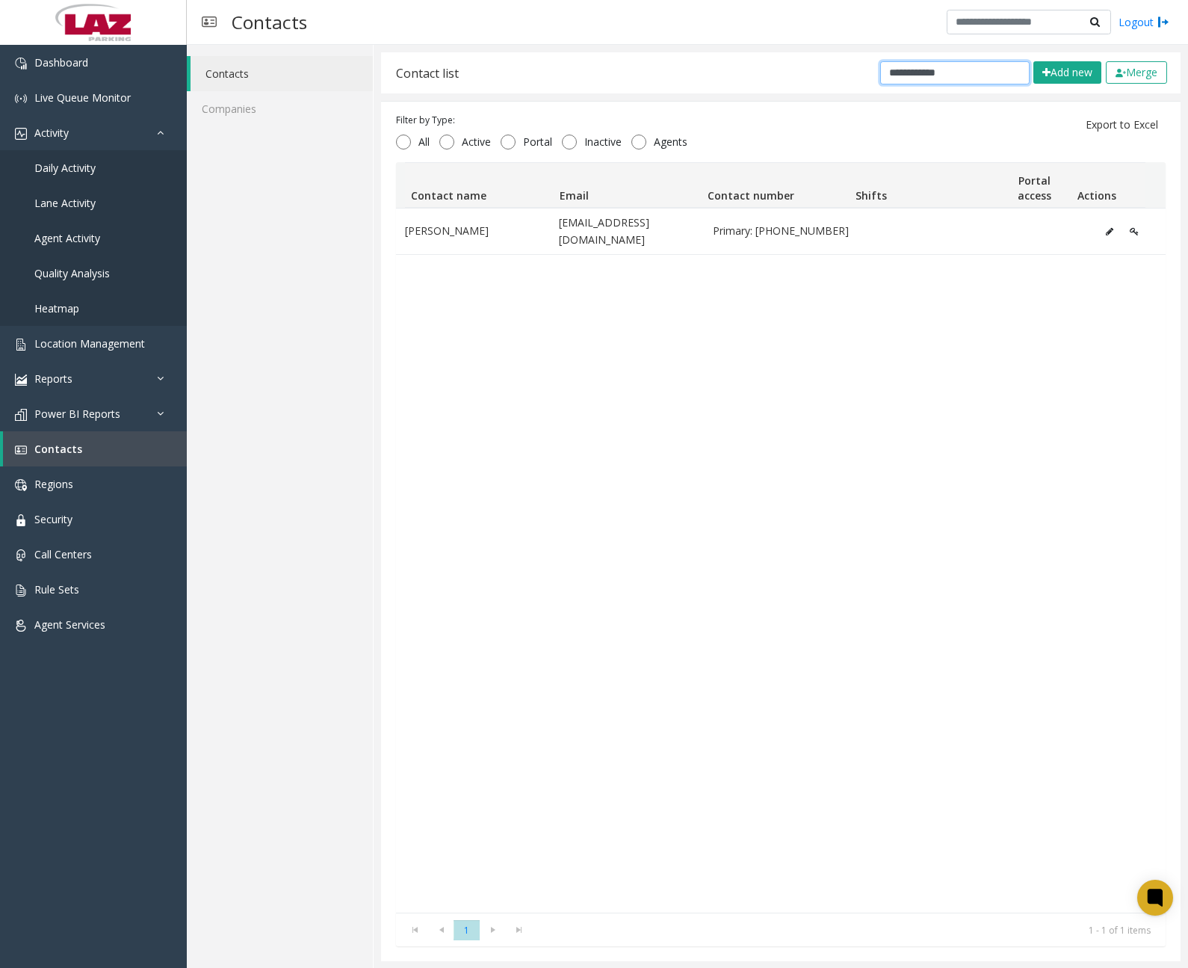
drag, startPoint x: 921, startPoint y: 70, endPoint x: 781, endPoint y: 64, distance: 140.6
click at [781, 64] on div "**********" at bounding box center [781, 72] width 800 height 41
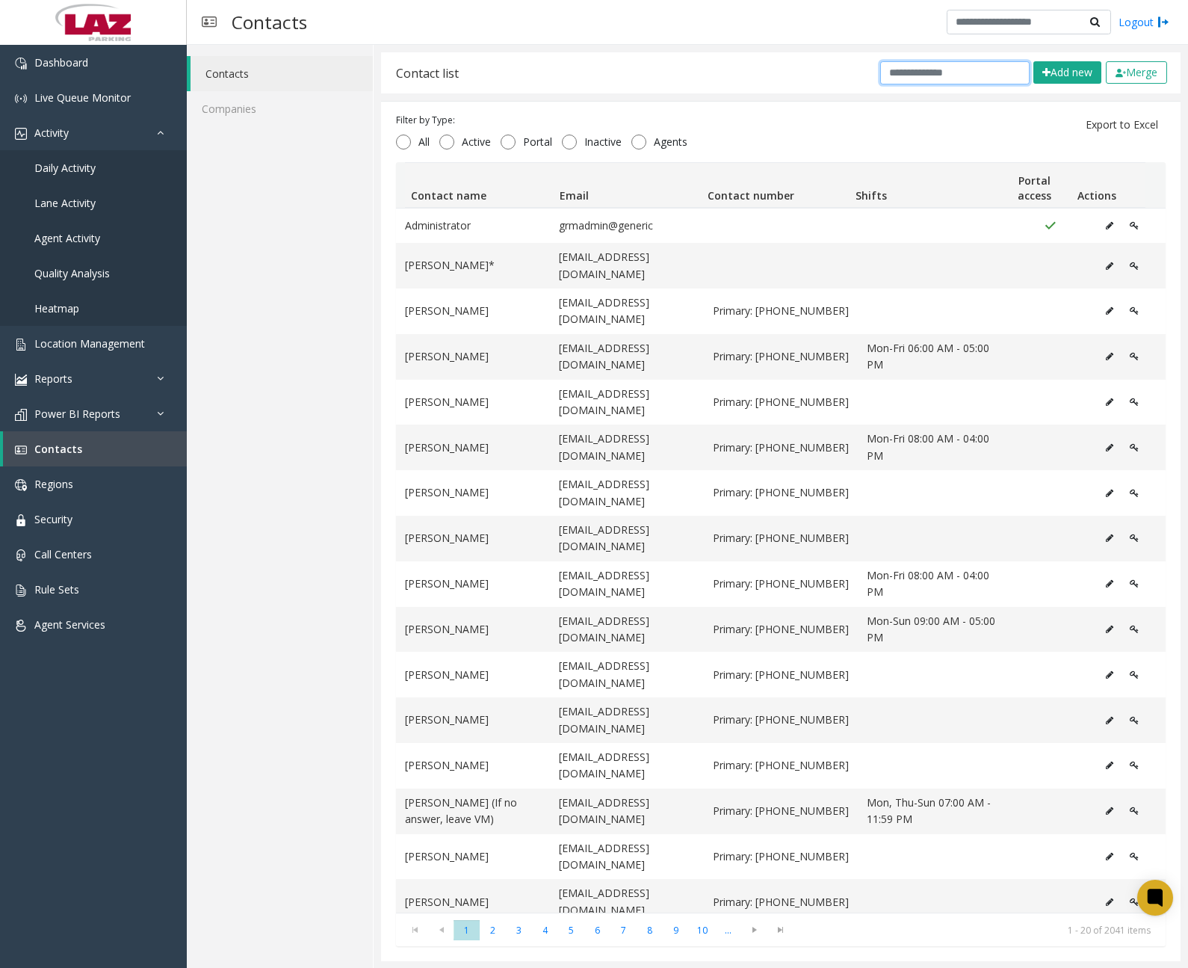
paste input "**********"
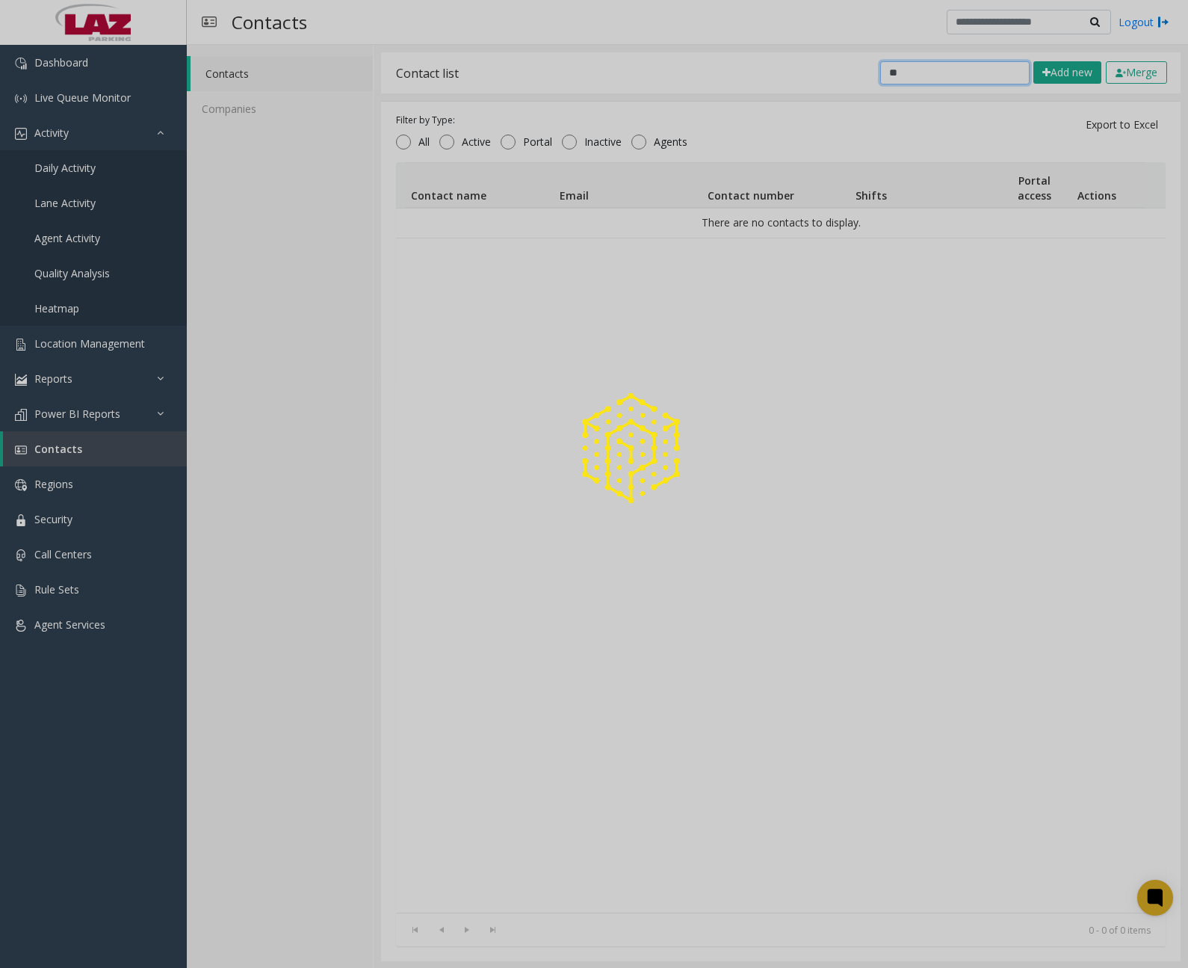
type input "*"
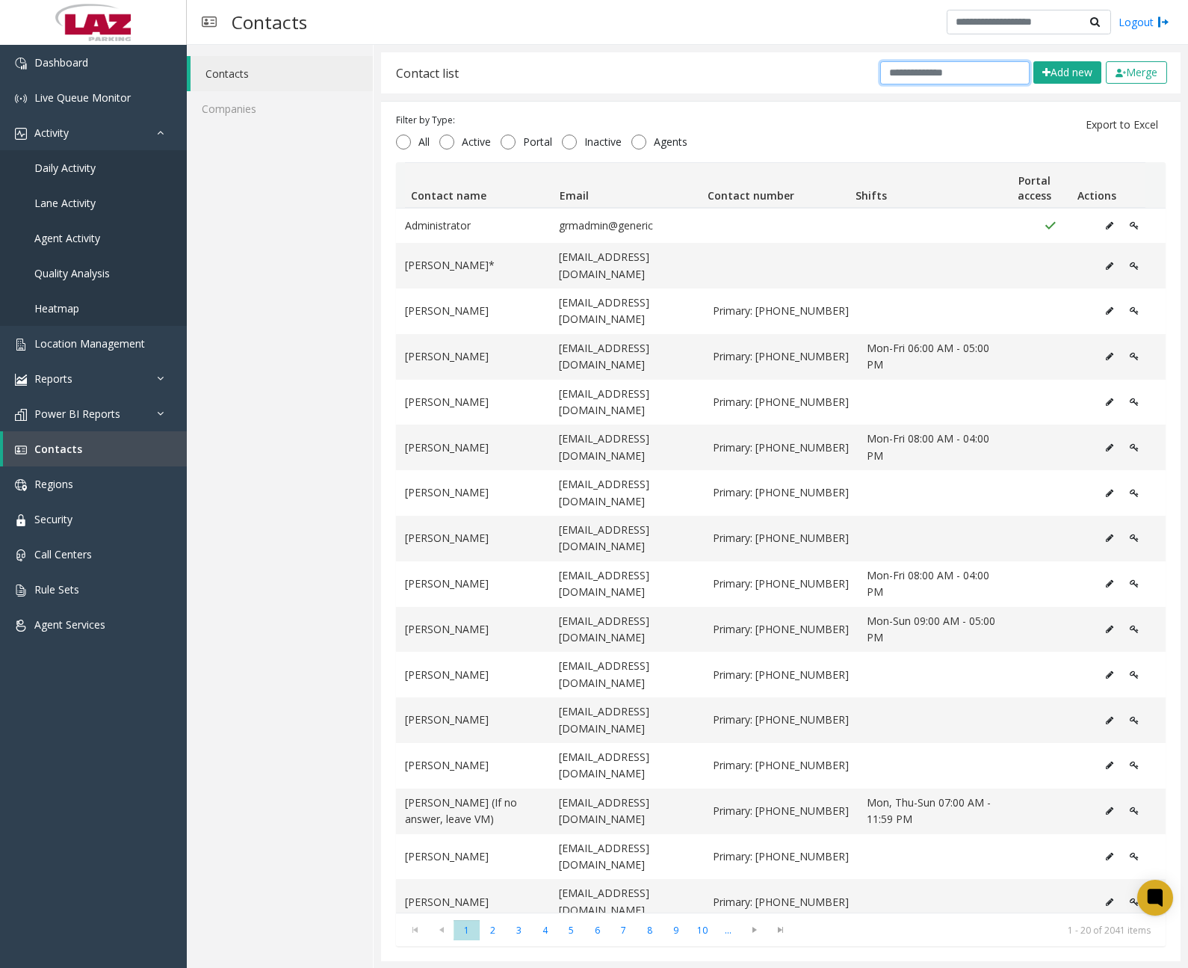
click at [956, 78] on input "text" at bounding box center [954, 72] width 149 height 23
paste input "**********"
type input "**********"
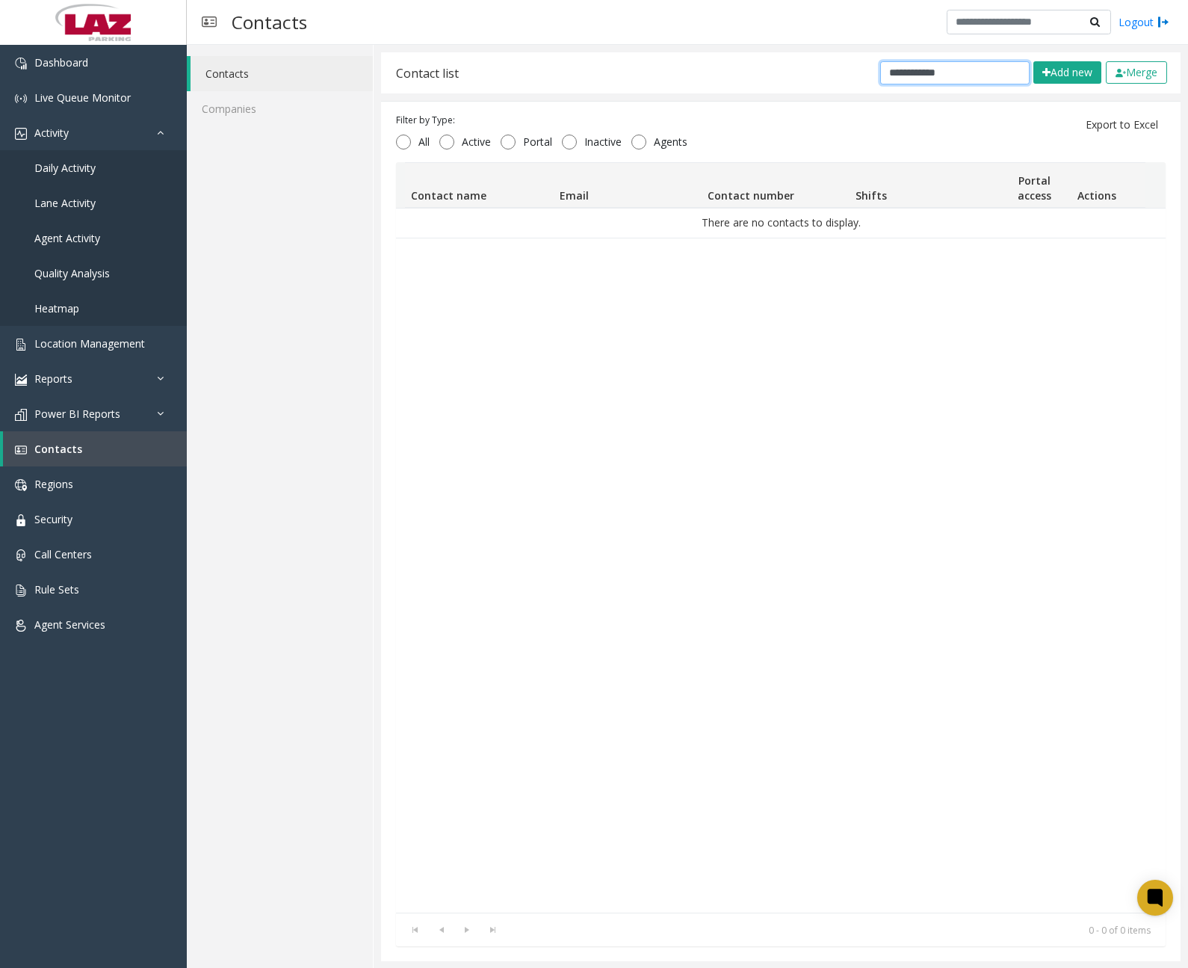
drag, startPoint x: 930, startPoint y: 72, endPoint x: 764, endPoint y: 68, distance: 166.7
click at [764, 68] on div "**********" at bounding box center [781, 72] width 800 height 41
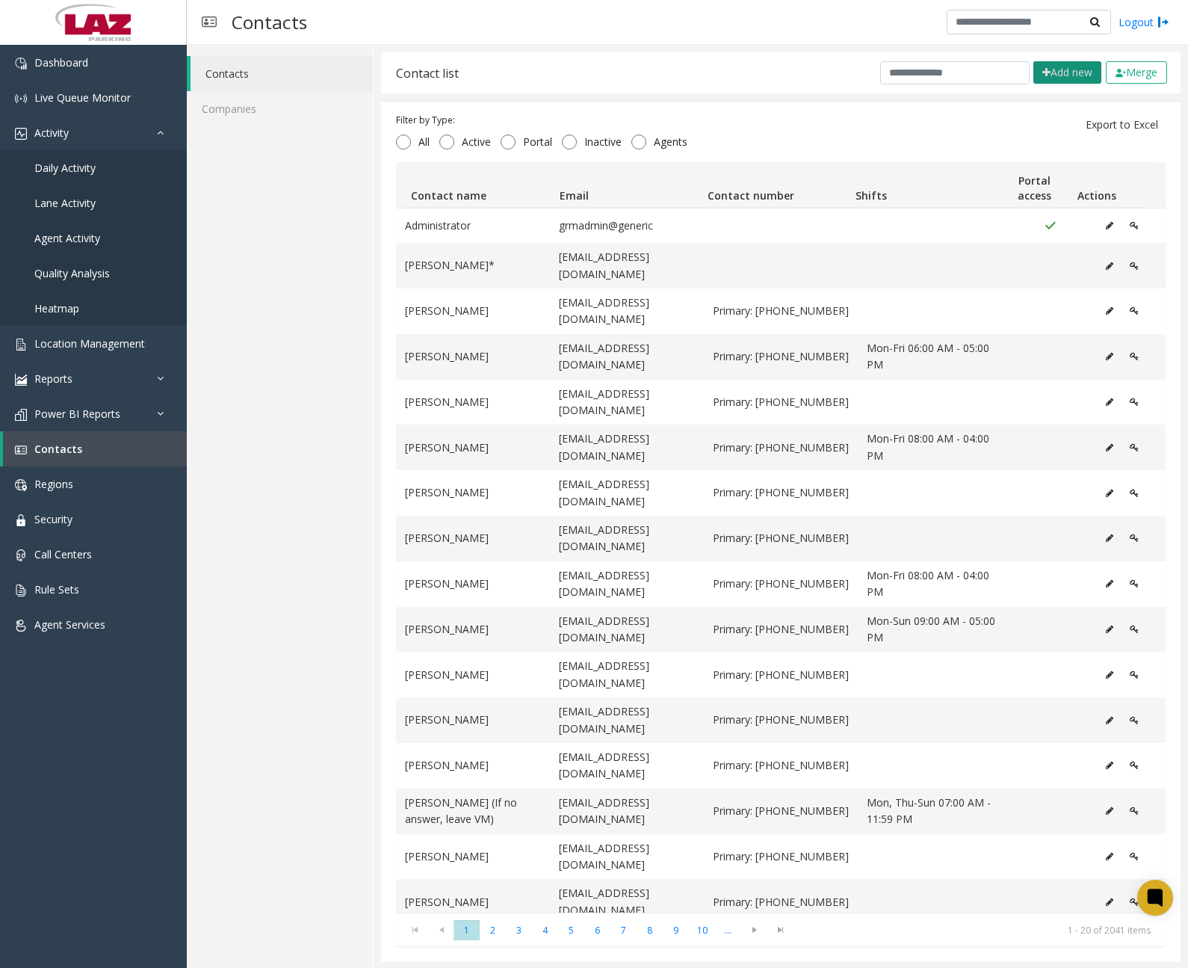
click at [1046, 75] on button "Add new" at bounding box center [1067, 72] width 68 height 22
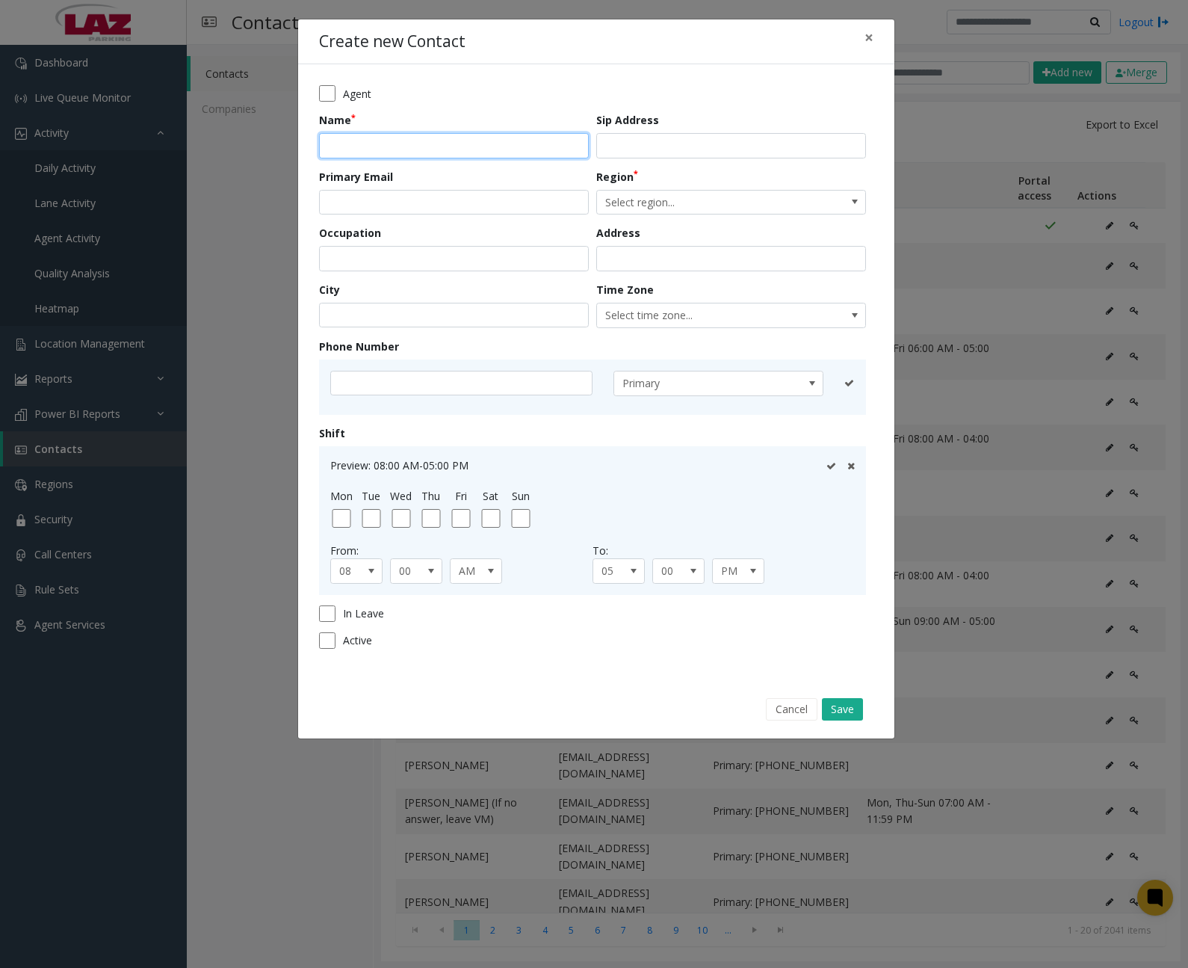
click at [419, 154] on input "text" at bounding box center [454, 145] width 270 height 25
paste input "**********"
type input "**********"
click at [658, 197] on span "Select region..." at bounding box center [704, 203] width 214 height 24
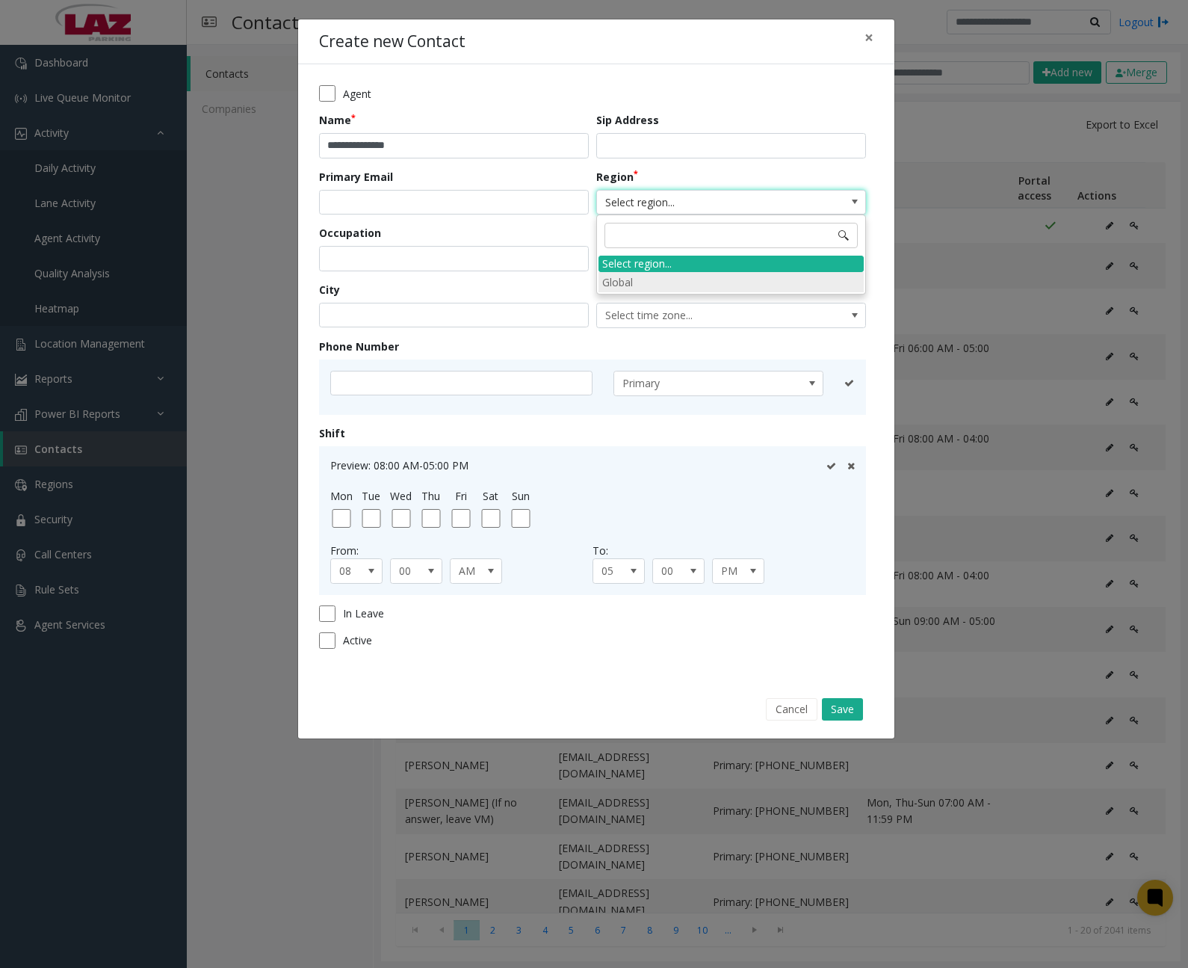
click at [645, 276] on li "Global" at bounding box center [731, 282] width 265 height 20
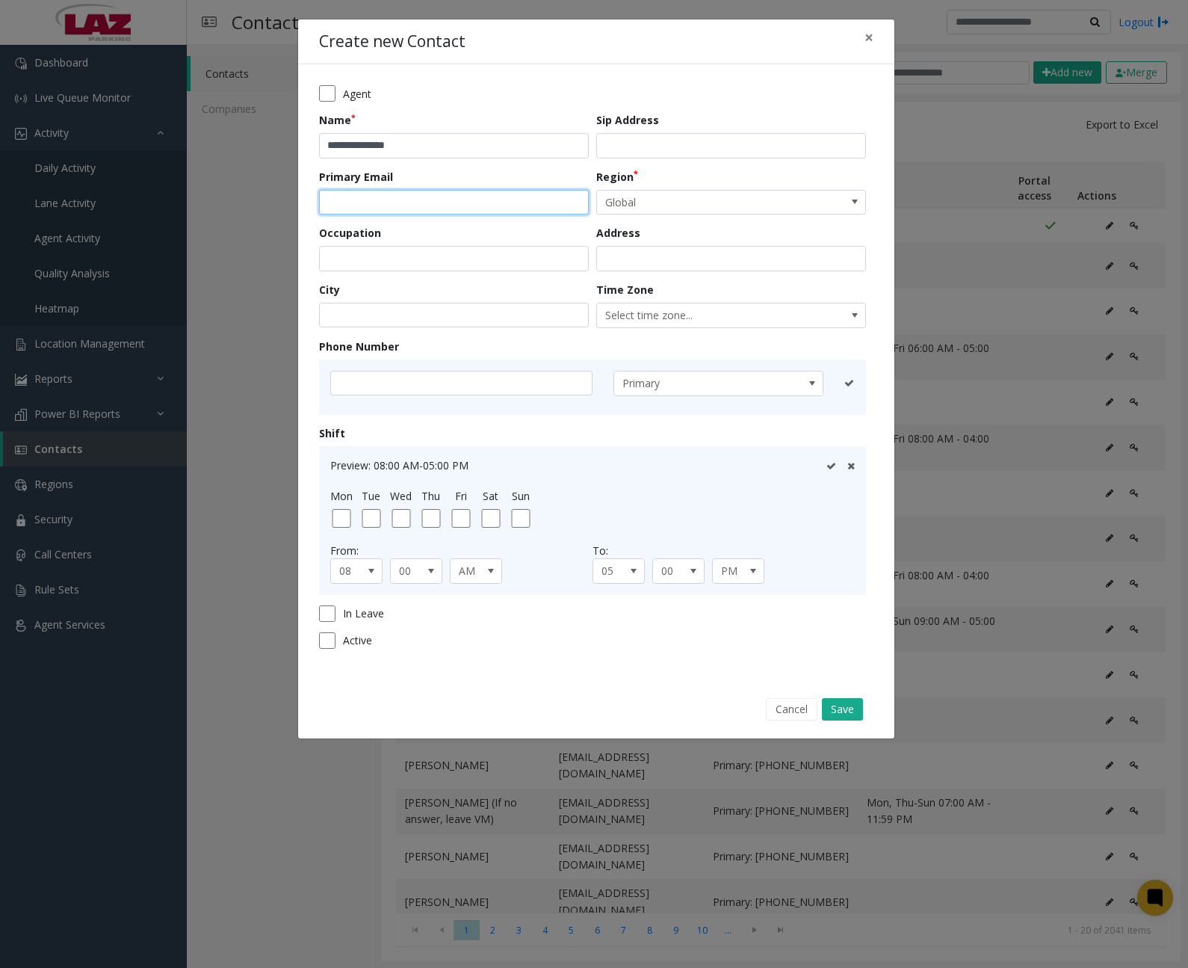
click at [423, 203] on input "email" at bounding box center [454, 202] width 270 height 25
drag, startPoint x: 385, startPoint y: 200, endPoint x: 339, endPoint y: 194, distance: 46.8
click at [339, 194] on input "email" at bounding box center [454, 202] width 270 height 25
type input "**********"
click at [403, 384] on input "text" at bounding box center [461, 383] width 262 height 25
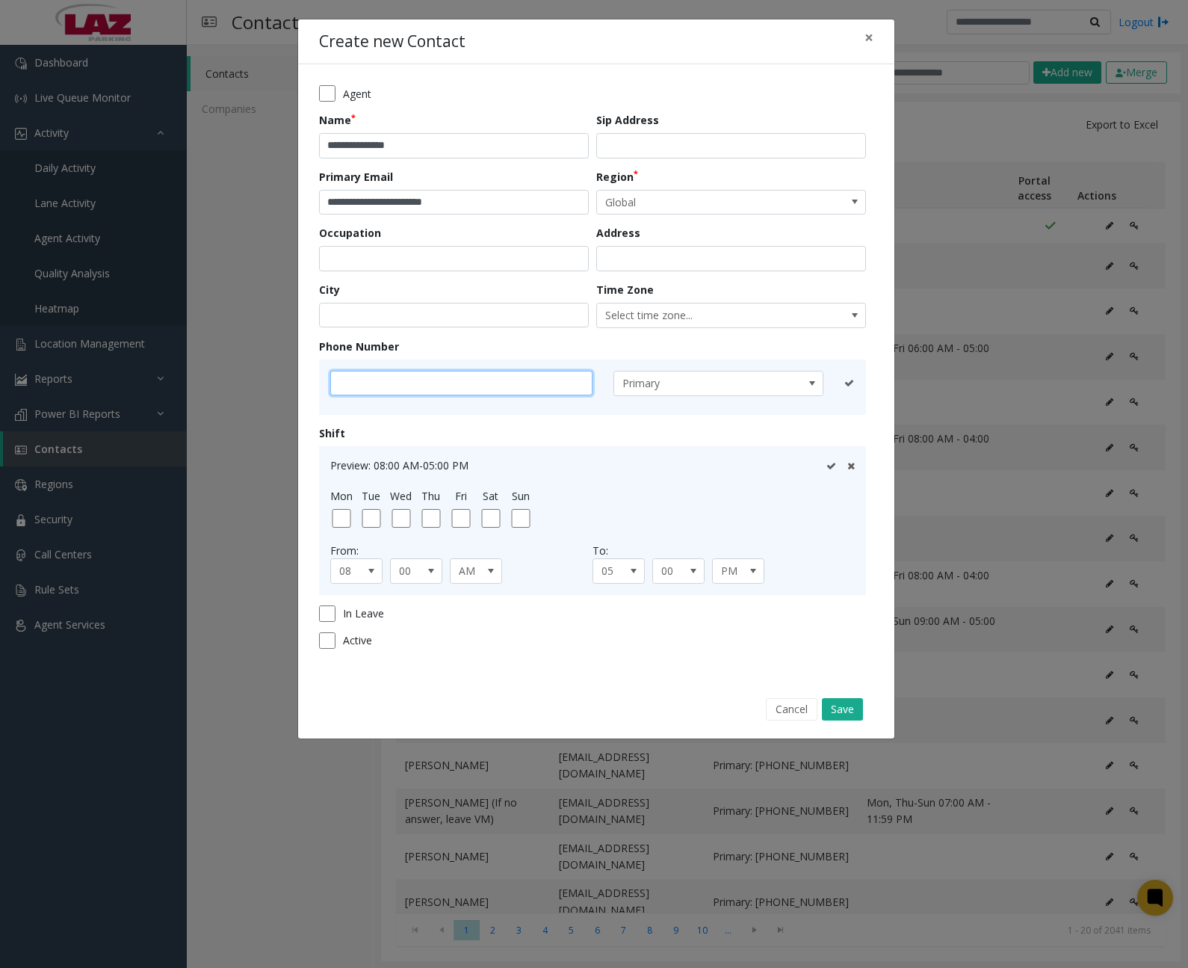
paste input "**********"
type input "**********"
click at [830, 382] on icon at bounding box center [831, 383] width 10 height 10
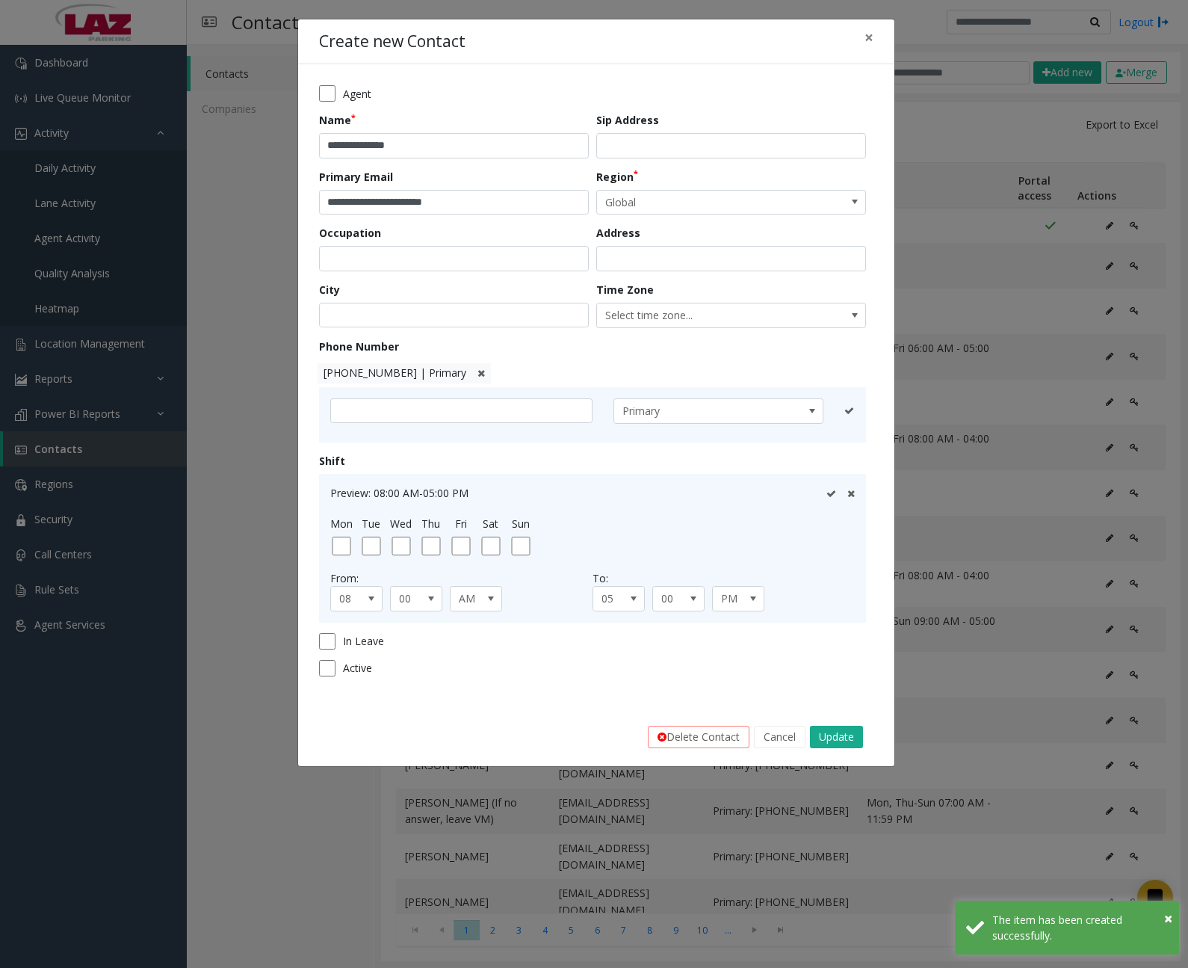
click at [959, 120] on div "**********" at bounding box center [594, 484] width 1188 height 968
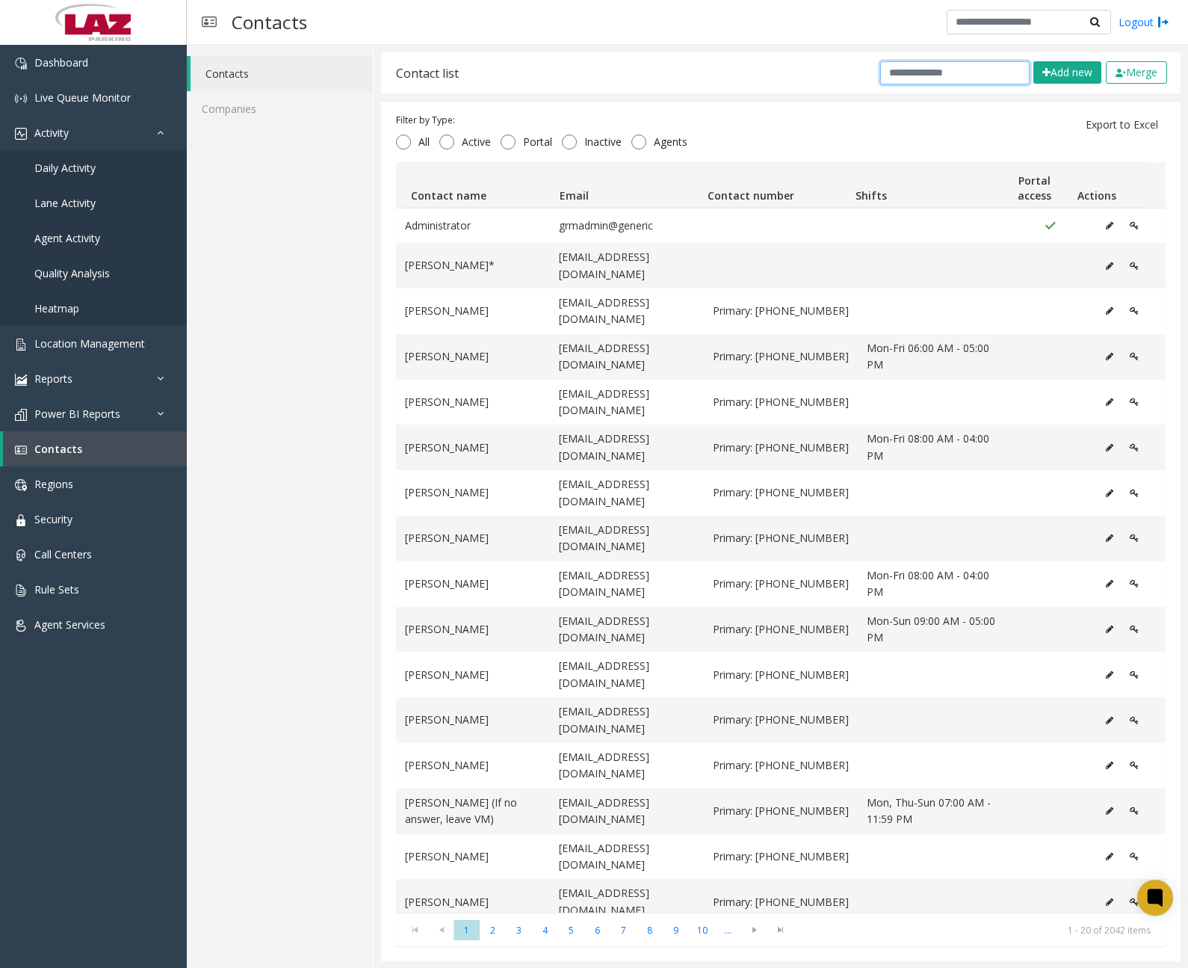
click at [948, 83] on input "text" at bounding box center [954, 72] width 149 height 23
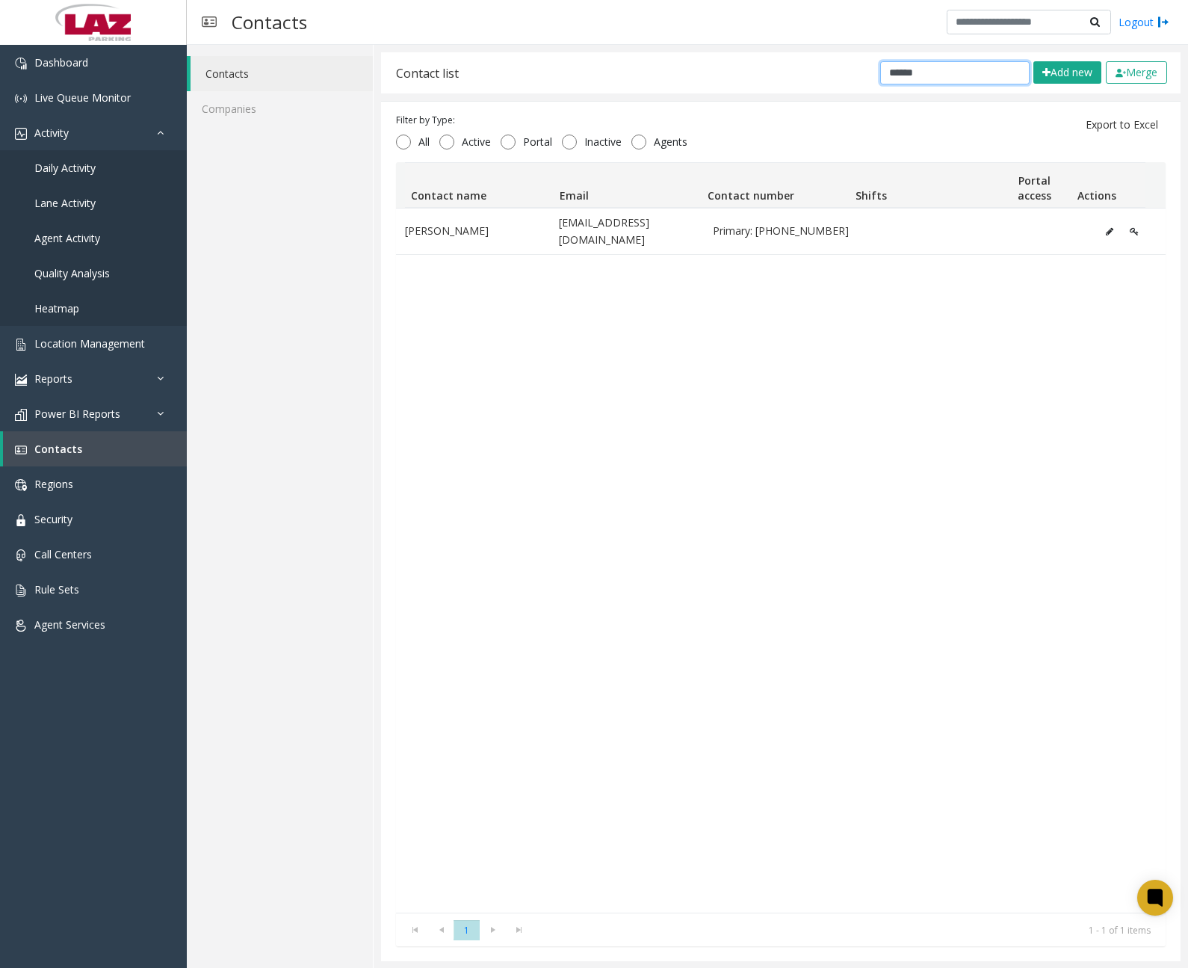
type input "******"
drag, startPoint x: 952, startPoint y: 73, endPoint x: 849, endPoint y: 67, distance: 103.3
click at [849, 67] on div "Contact list ****** Add new Merge" at bounding box center [781, 72] width 800 height 41
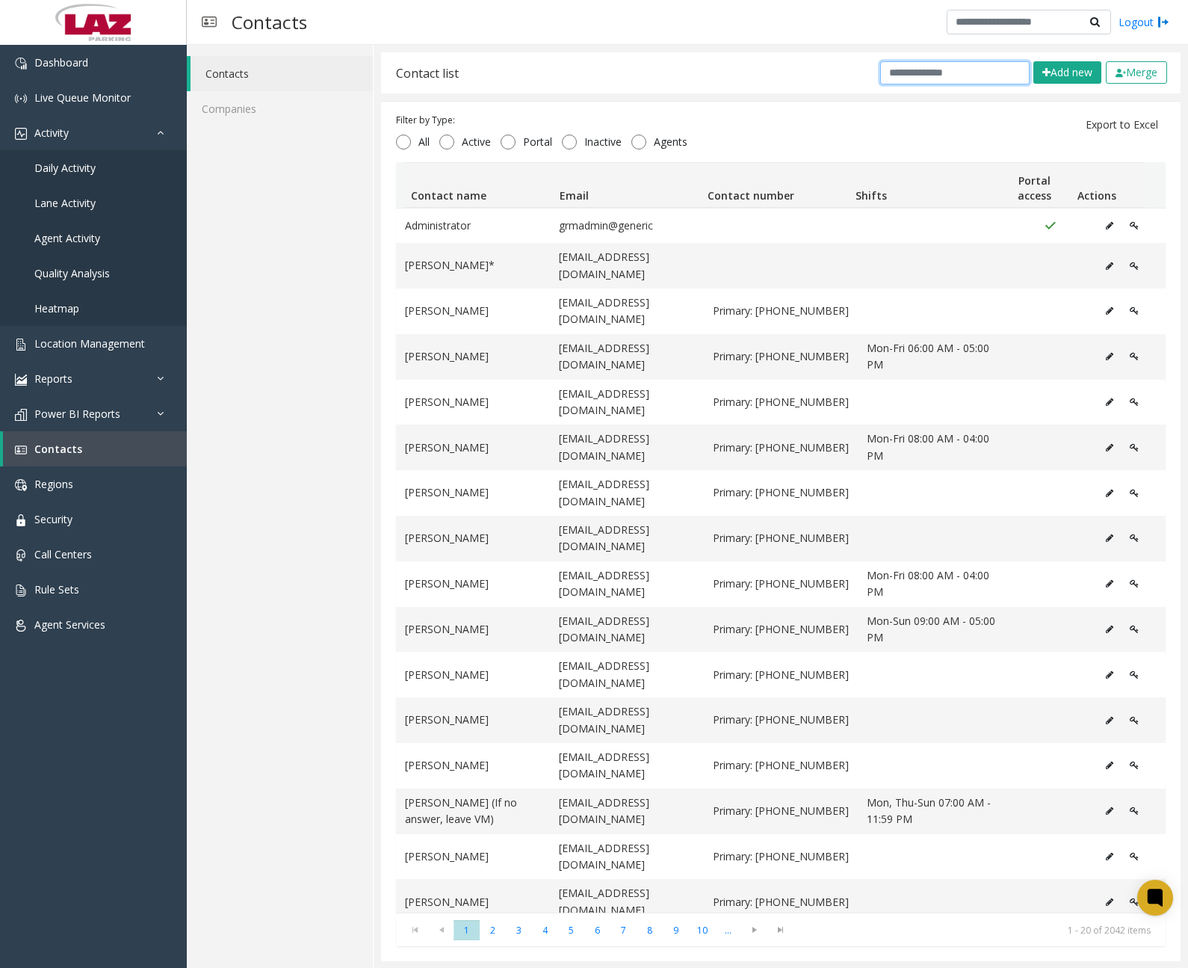
click at [949, 71] on input "text" at bounding box center [954, 72] width 149 height 23
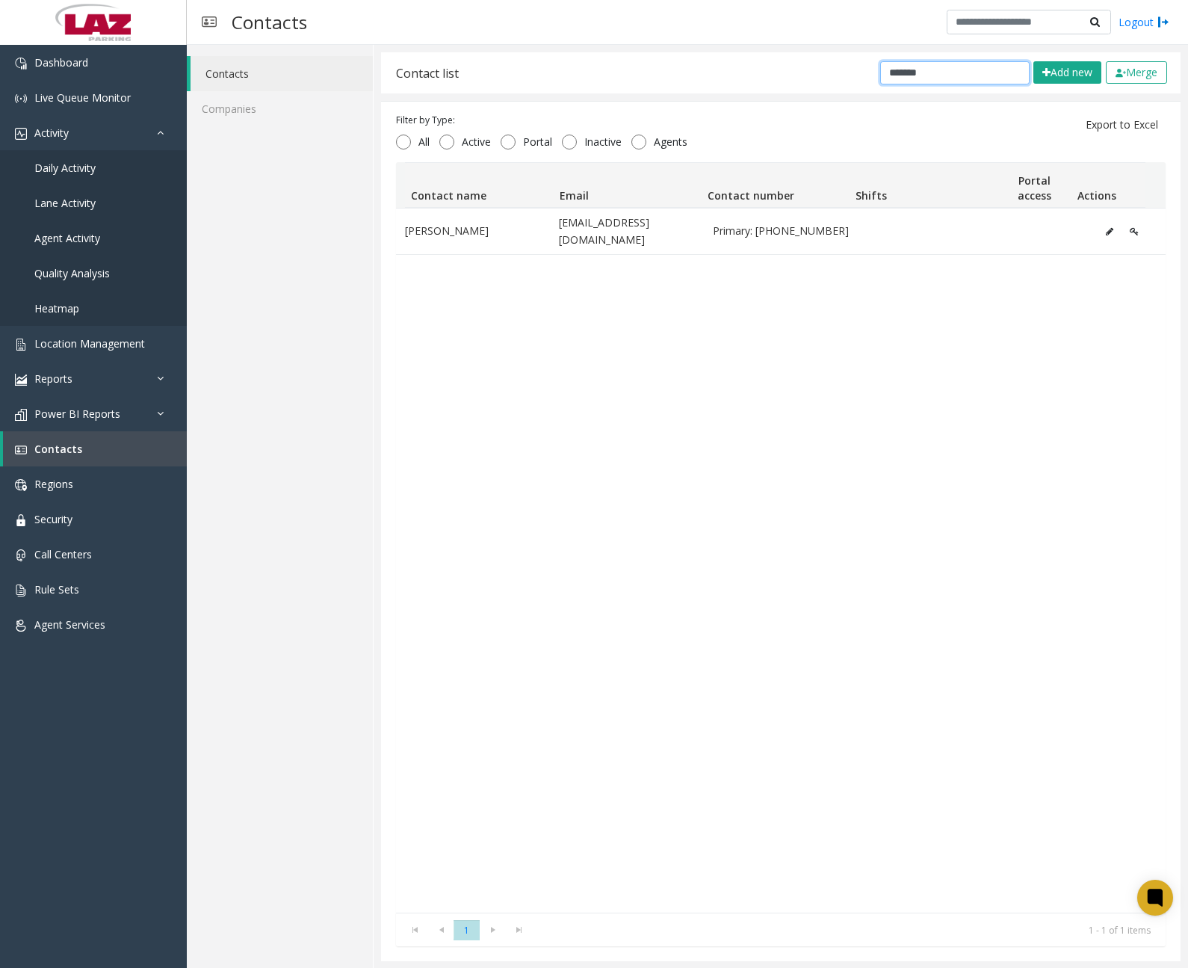
type input "*******"
click at [112, 350] on span "Location Management" at bounding box center [89, 343] width 111 height 14
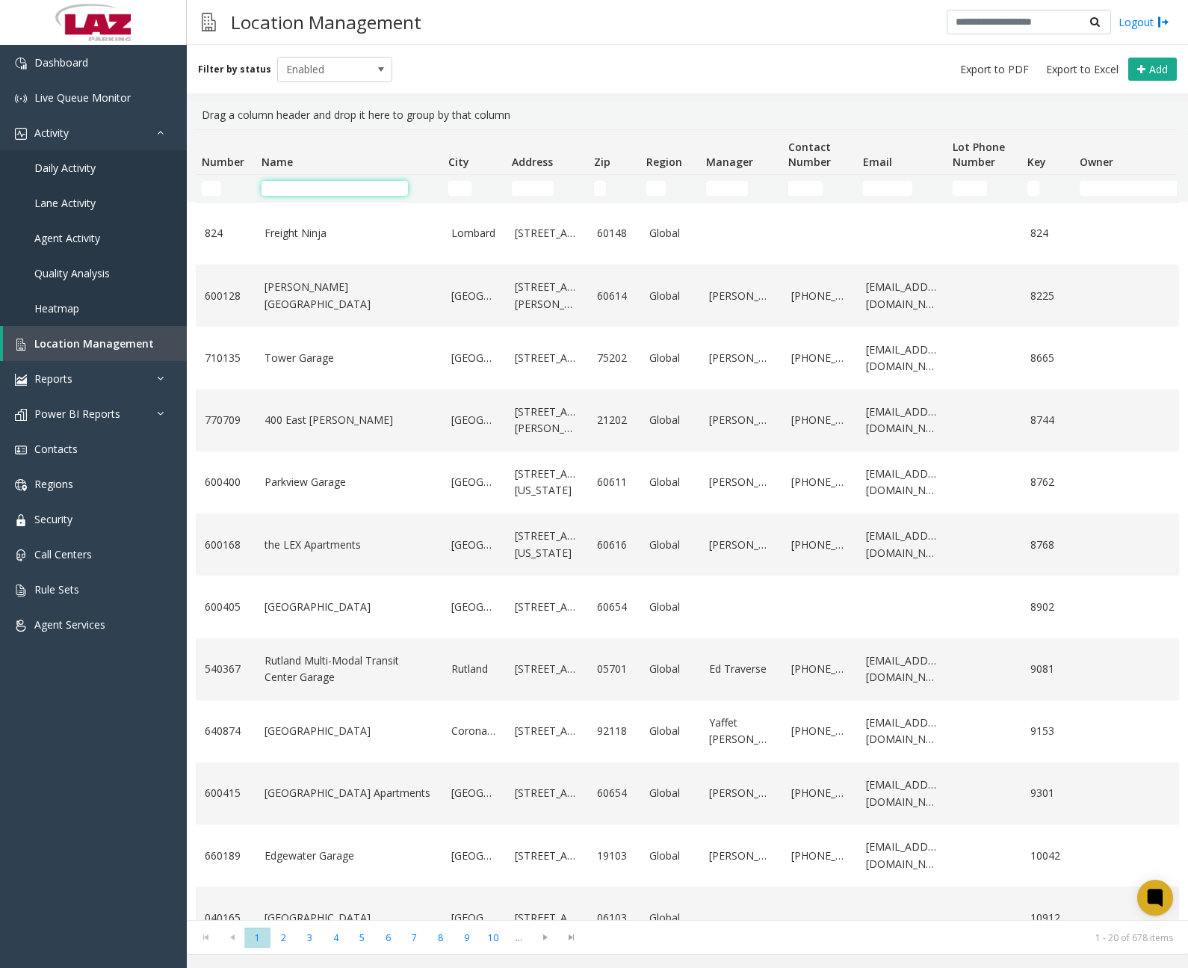
click at [303, 188] on input "Name Filter" at bounding box center [335, 188] width 146 height 15
paste input "**********"
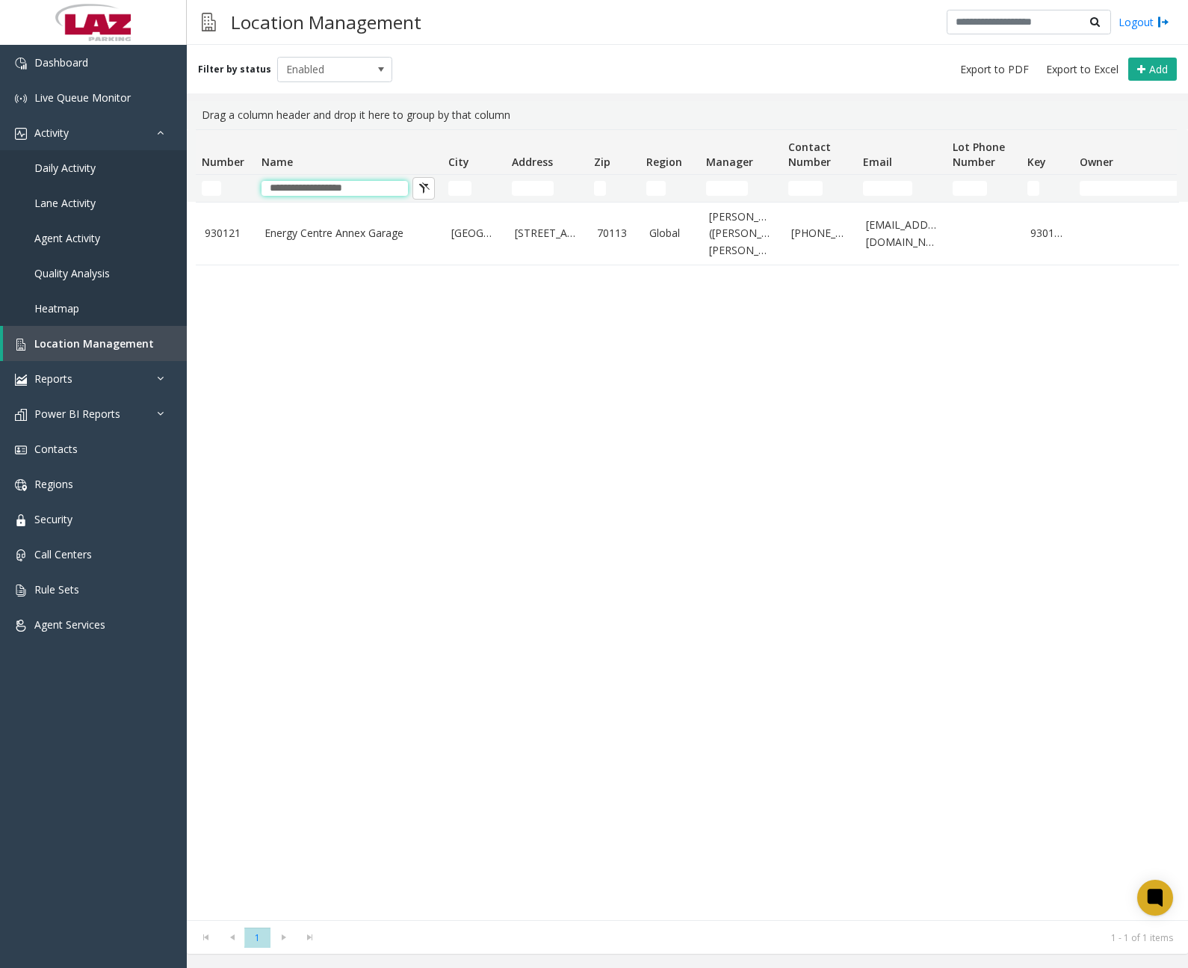
type input "**********"
click at [415, 386] on div "930121 Energy Centre [GEOGRAPHIC_DATA] [GEOGRAPHIC_DATA][STREET_ADDRESS] Global…" at bounding box center [687, 561] width 983 height 718
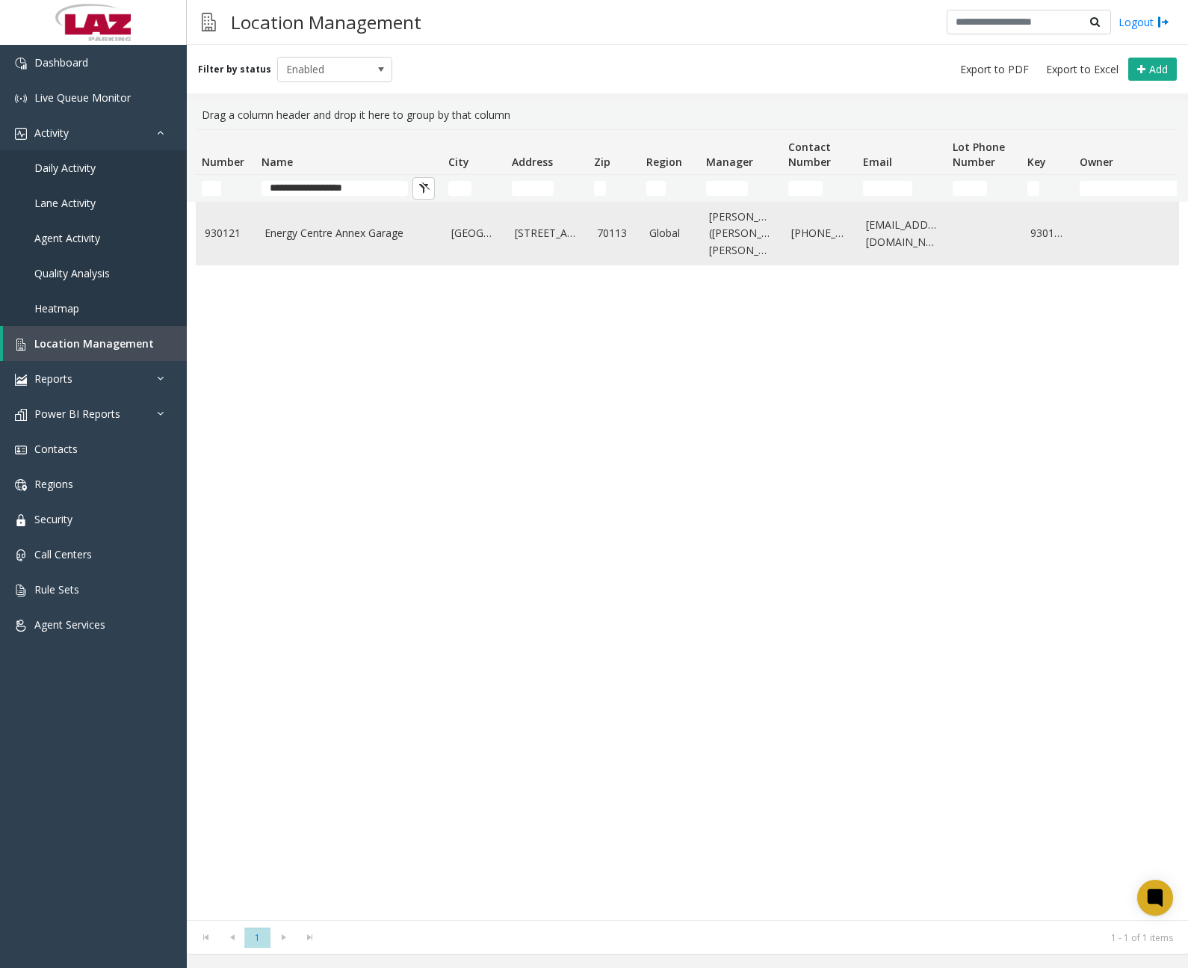
click at [335, 241] on link "Energy Centre Annex Garage" at bounding box center [349, 233] width 169 height 16
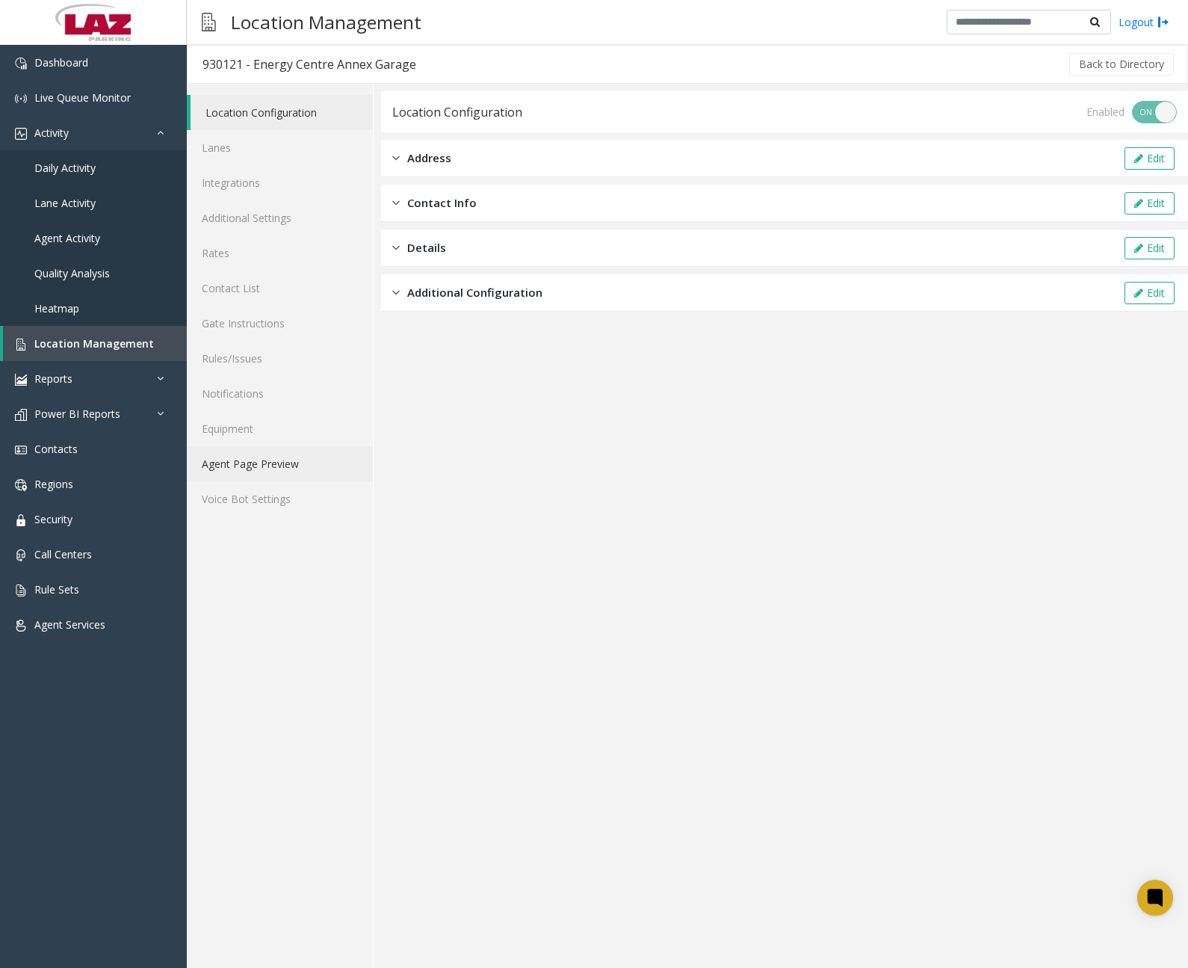
click at [277, 463] on link "Agent Page Preview" at bounding box center [280, 463] width 186 height 35
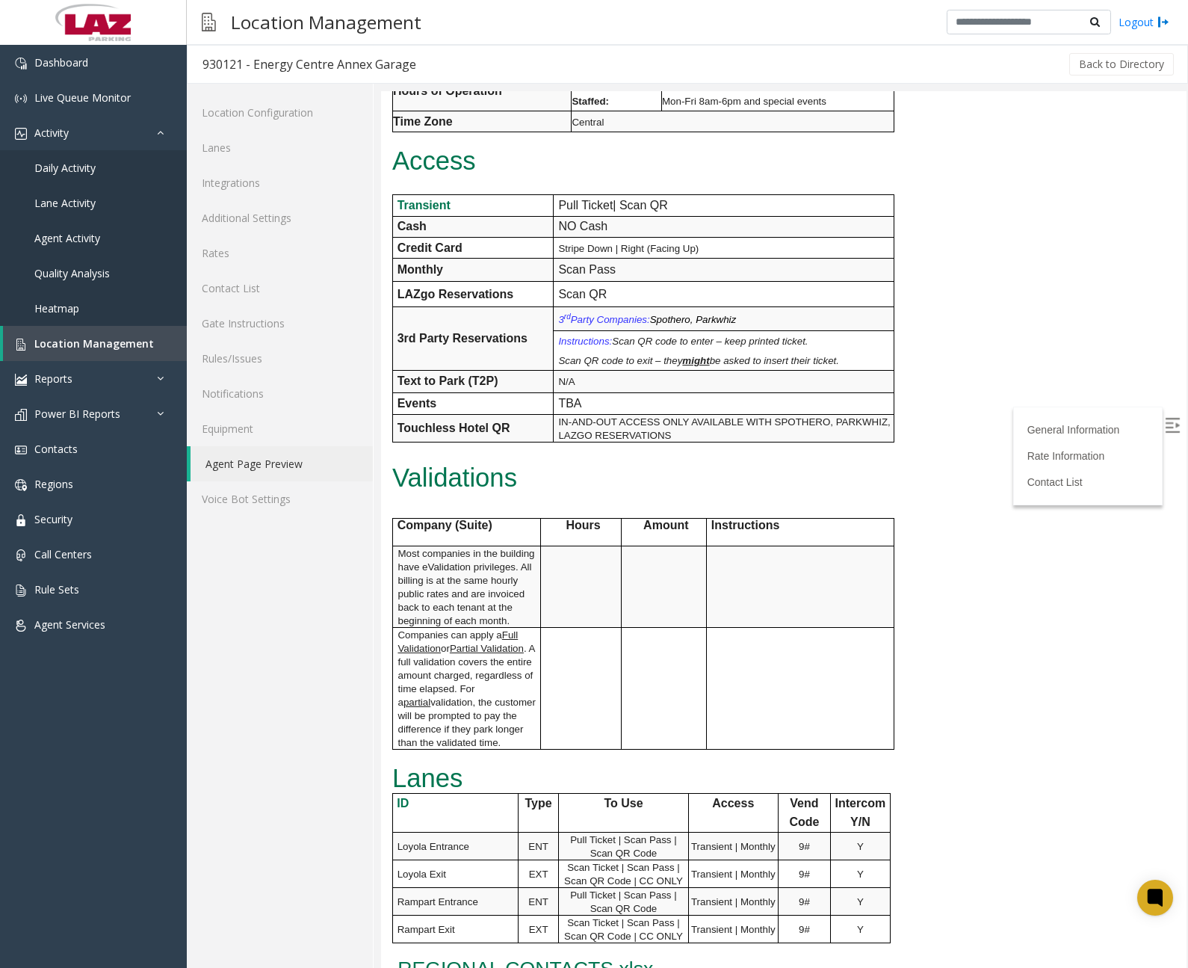
scroll to position [714, 0]
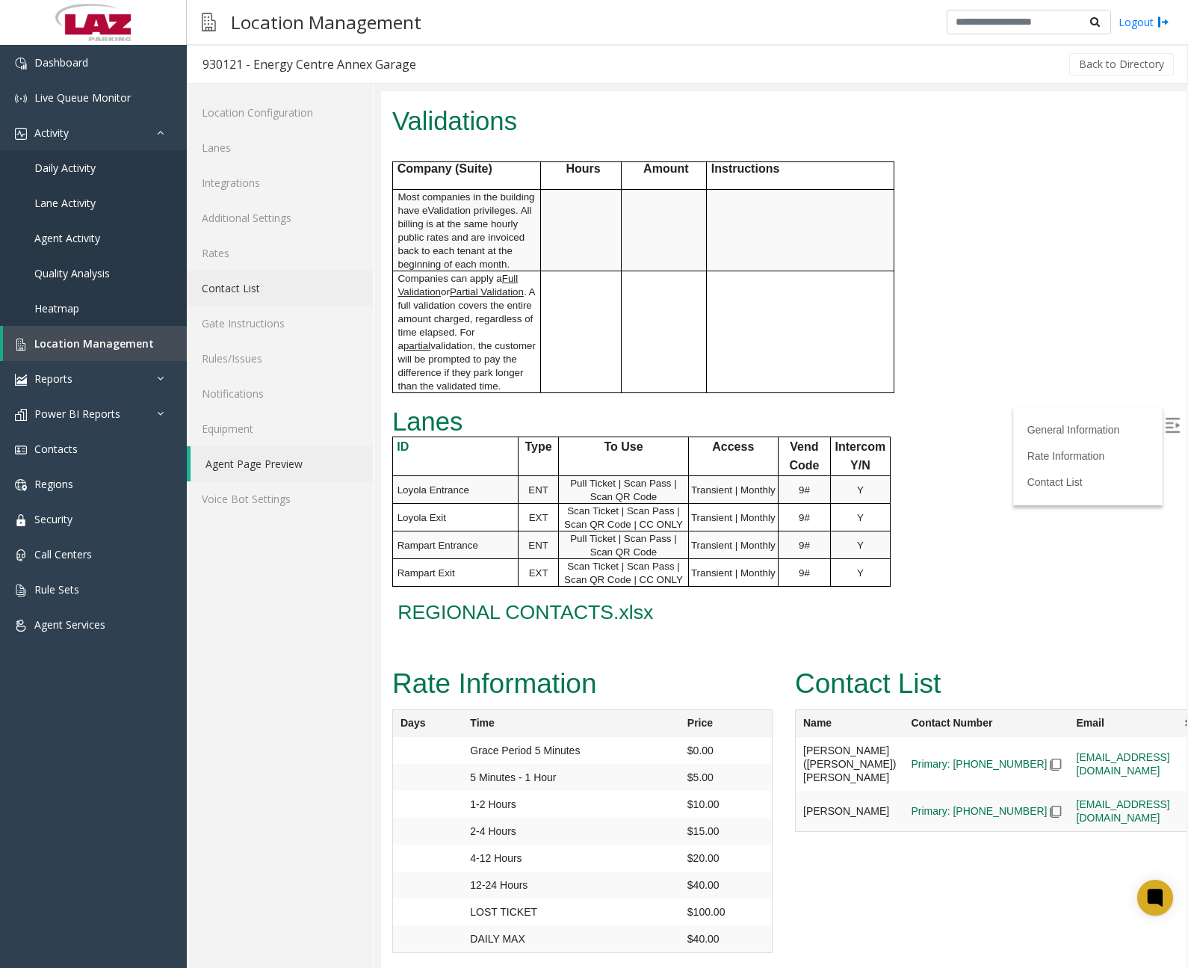
click at [247, 288] on link "Contact List" at bounding box center [280, 288] width 186 height 35
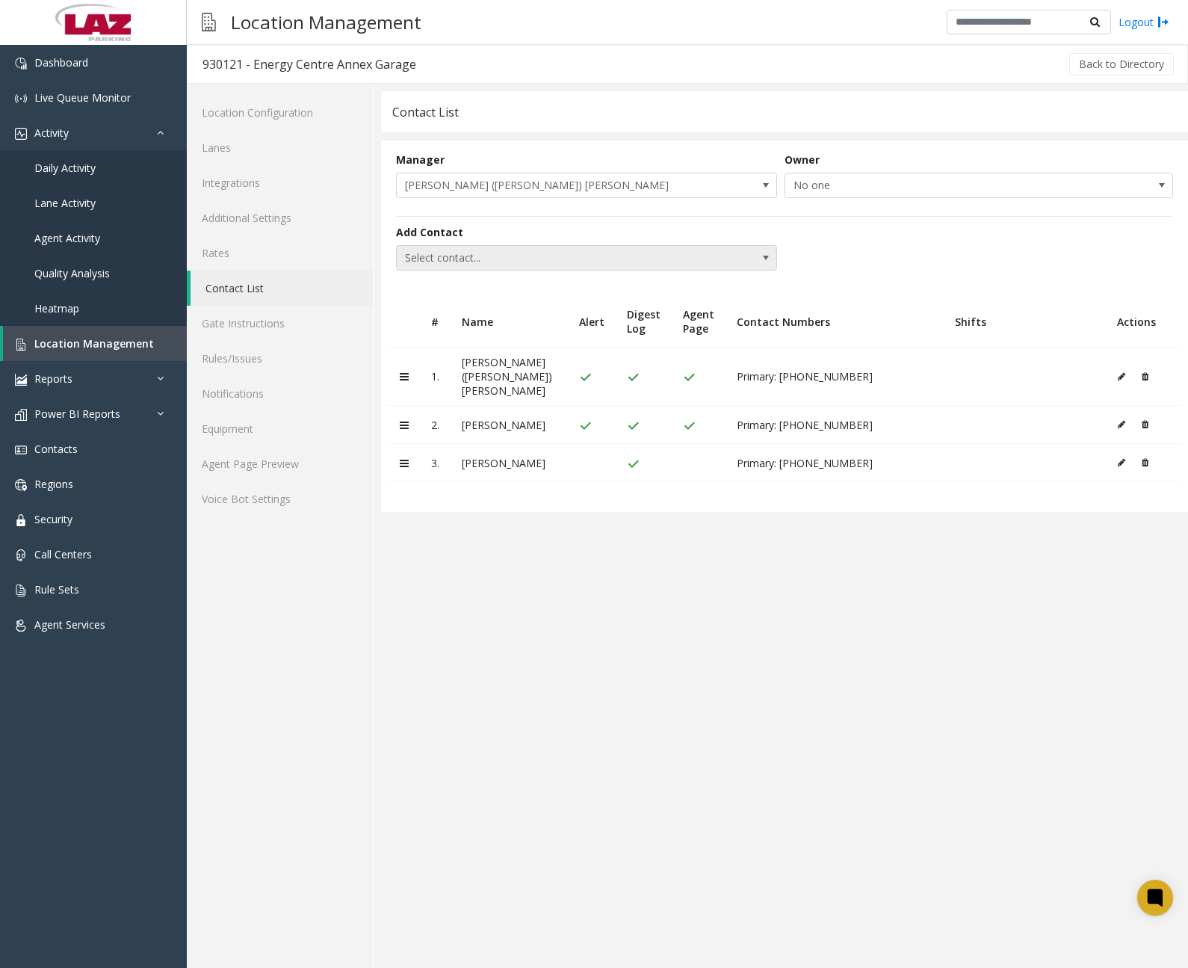
click at [655, 259] on span "Select contact..." at bounding box center [548, 258] width 303 height 24
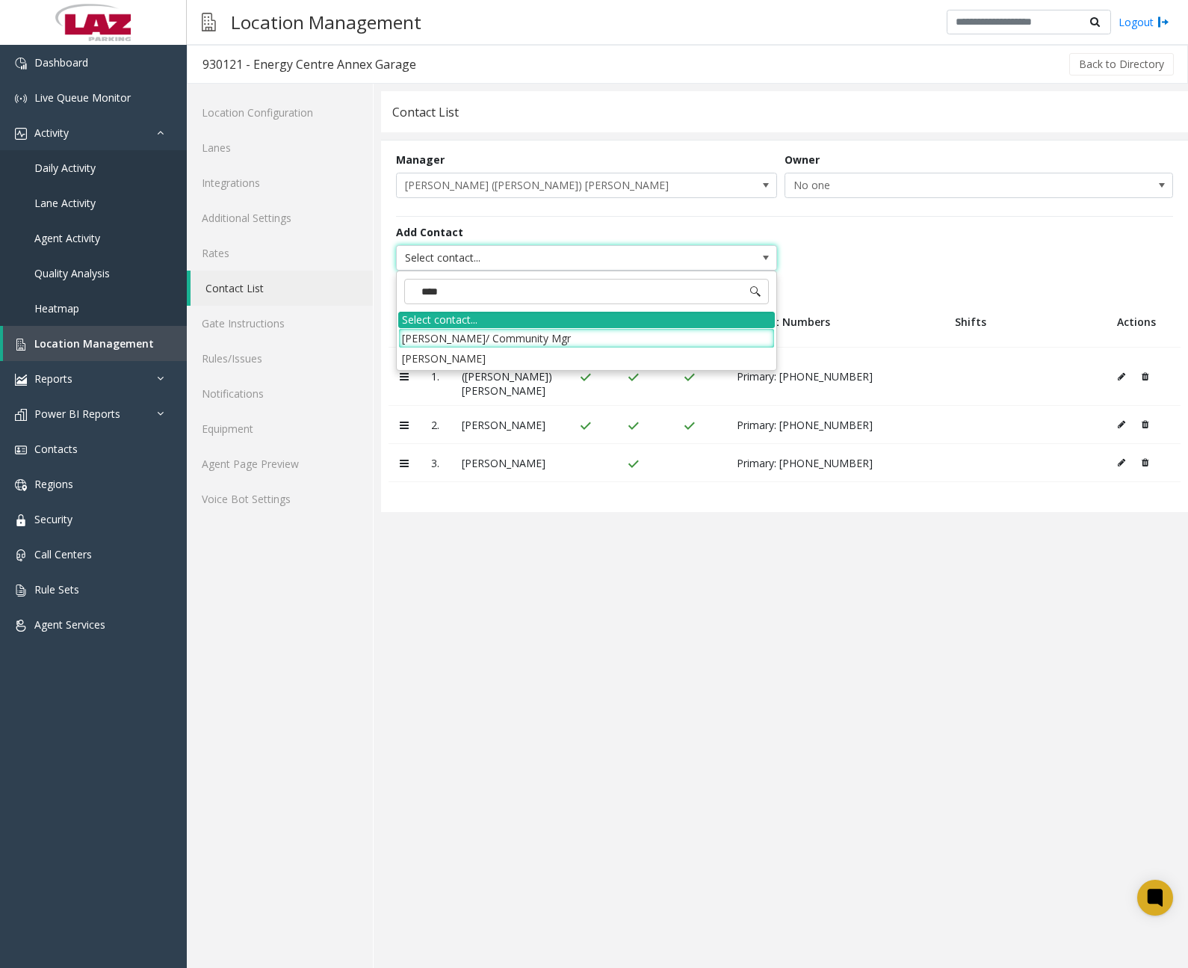
type input "*****"
click at [457, 358] on li "[PERSON_NAME]" at bounding box center [586, 358] width 377 height 20
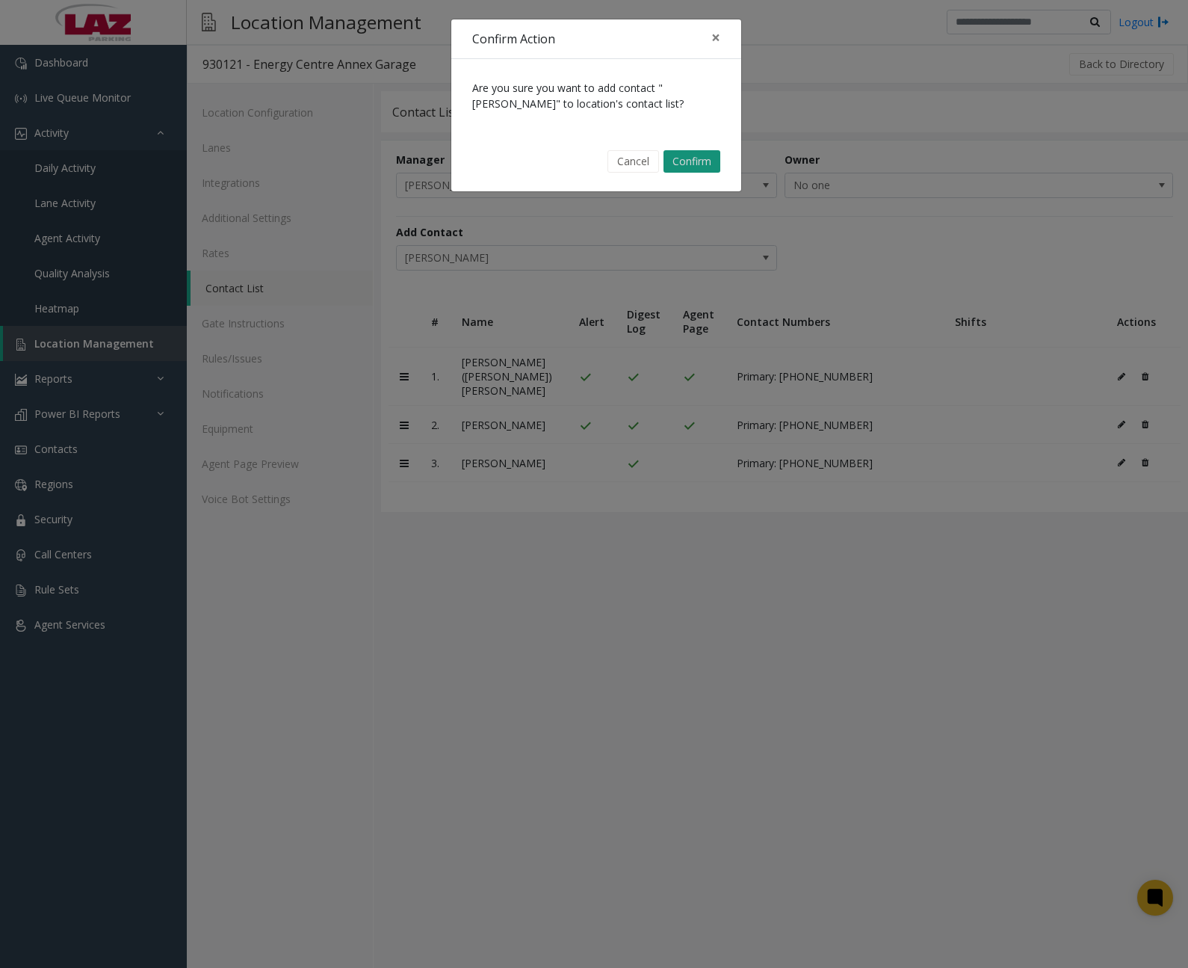
click at [703, 164] on button "Confirm" at bounding box center [692, 161] width 57 height 22
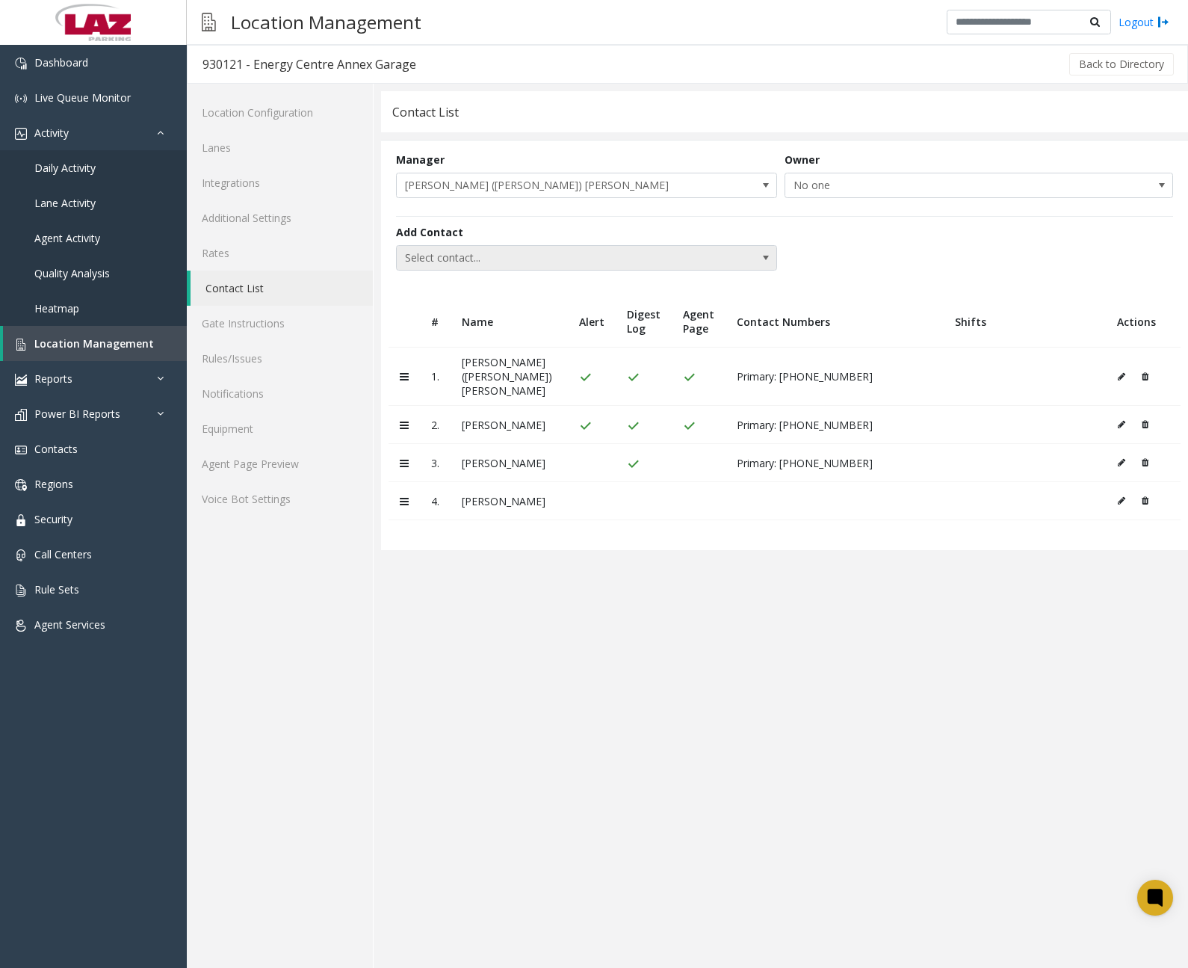
click at [482, 254] on span "Select contact..." at bounding box center [548, 258] width 303 height 24
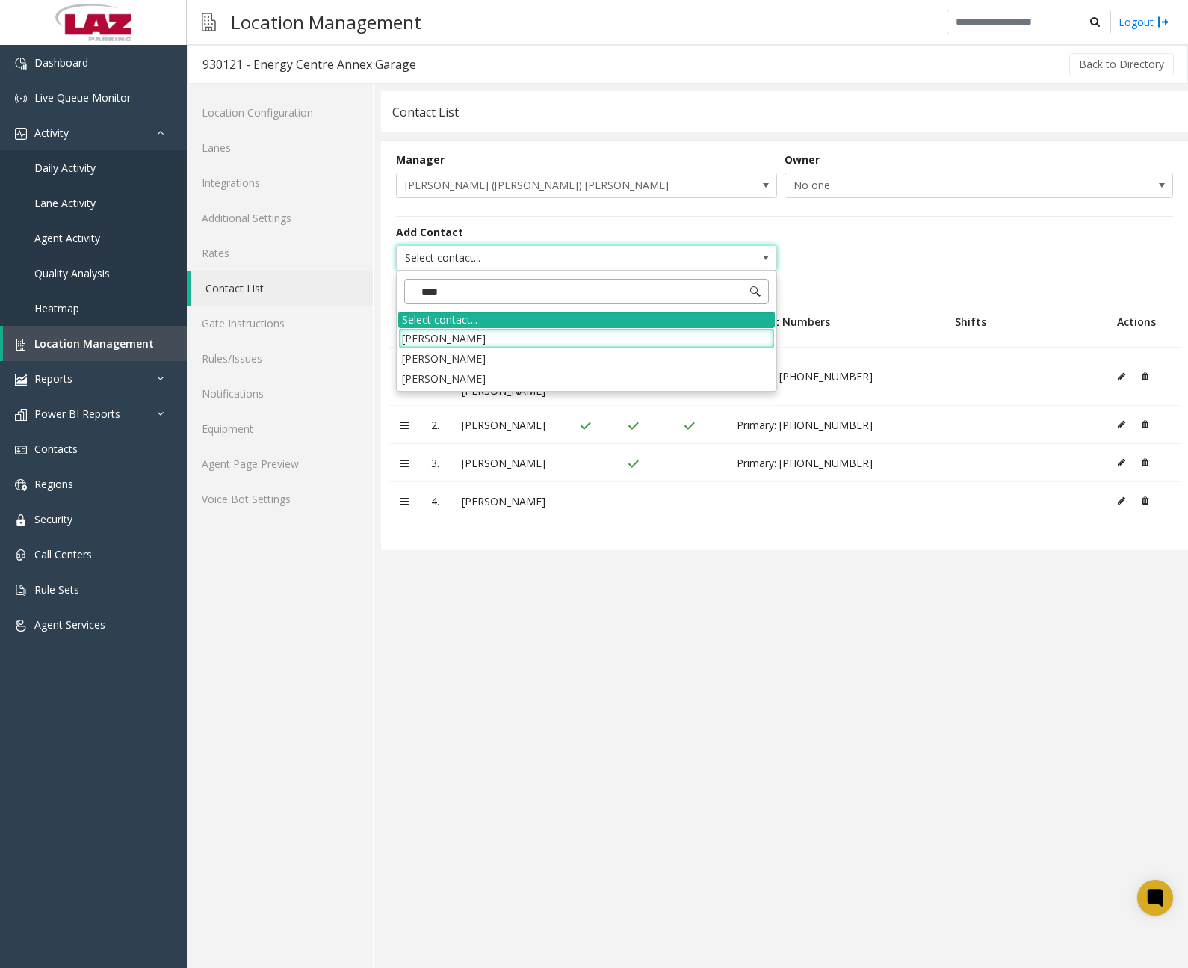
type input "*****"
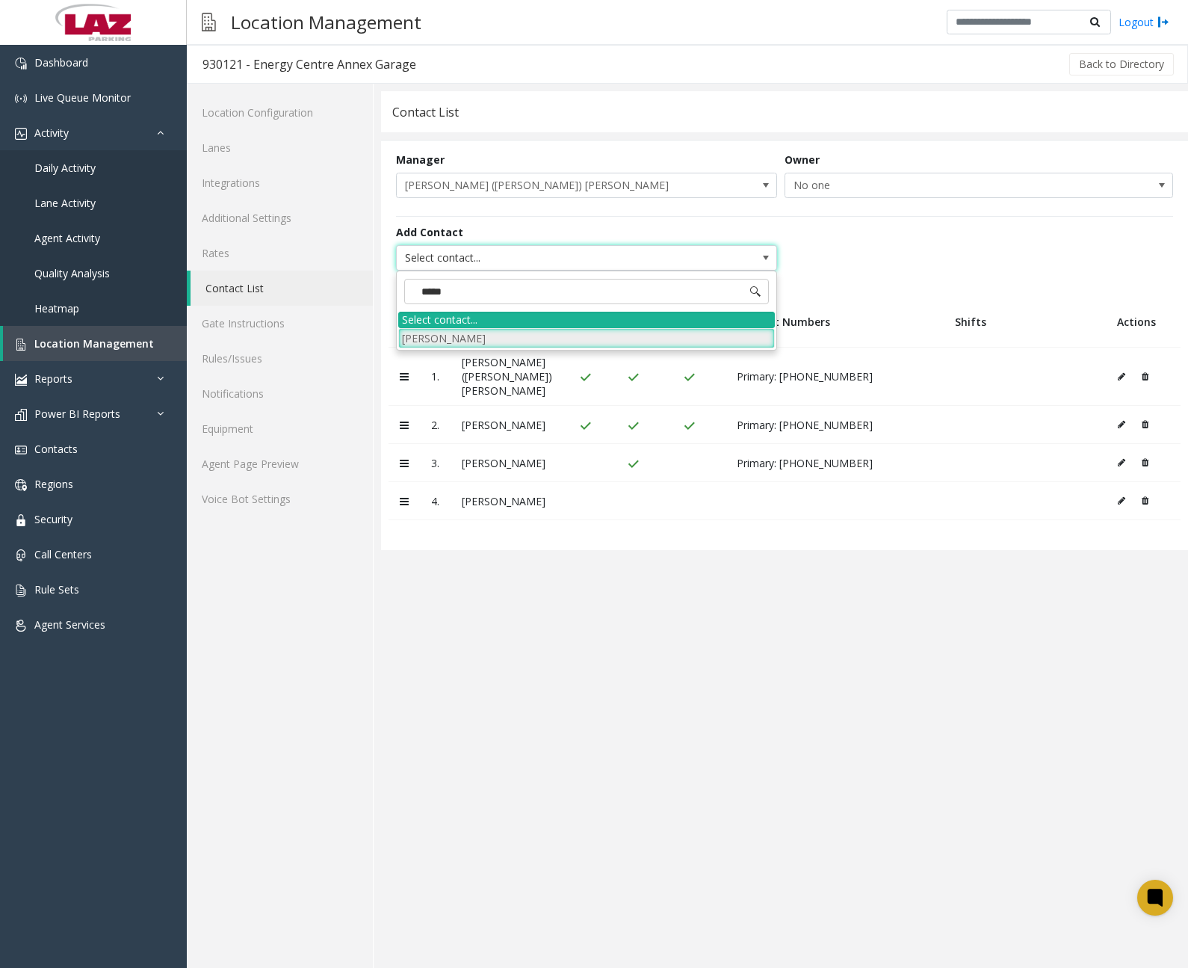
click at [485, 333] on li "[PERSON_NAME]" at bounding box center [586, 338] width 377 height 20
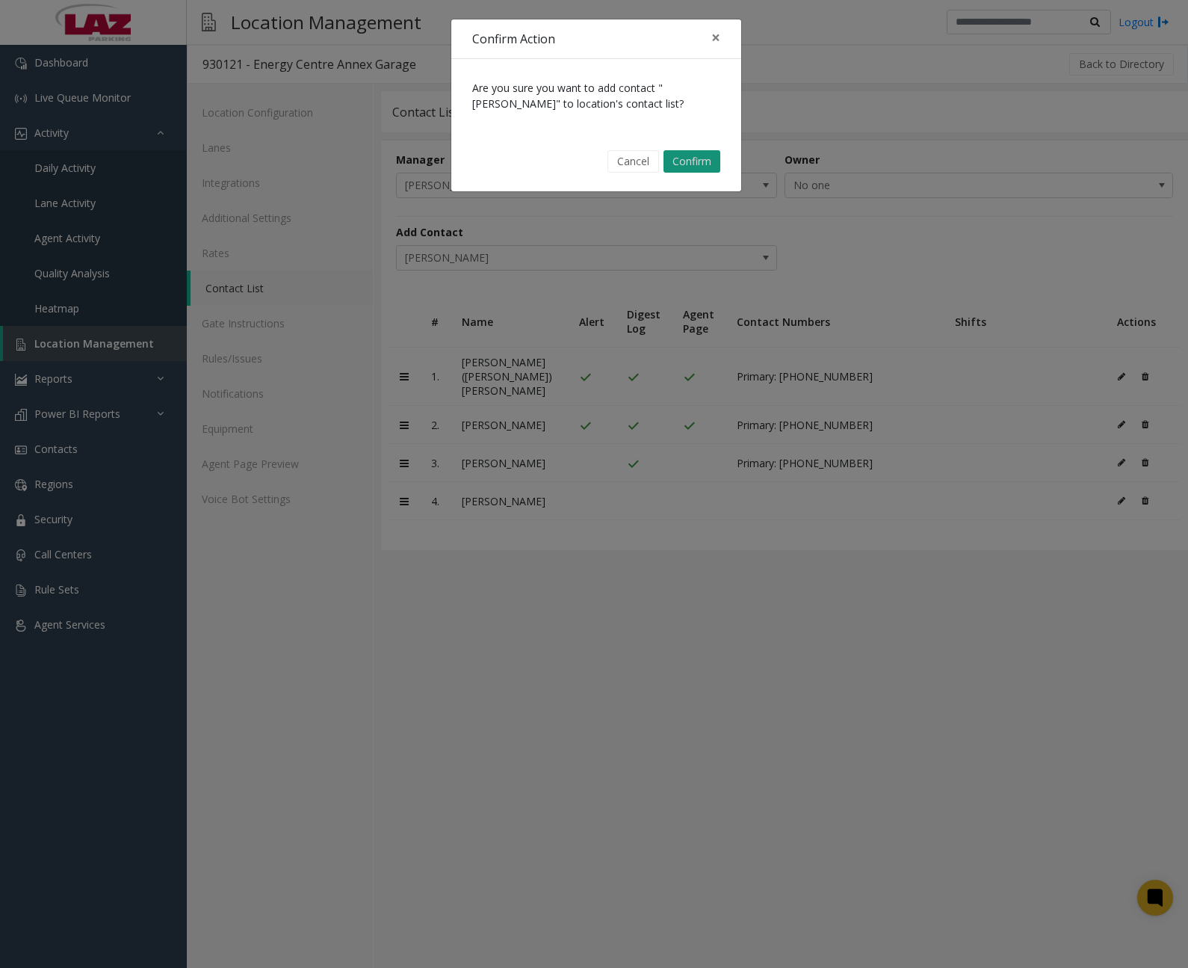
click at [685, 160] on button "Confirm" at bounding box center [692, 161] width 57 height 22
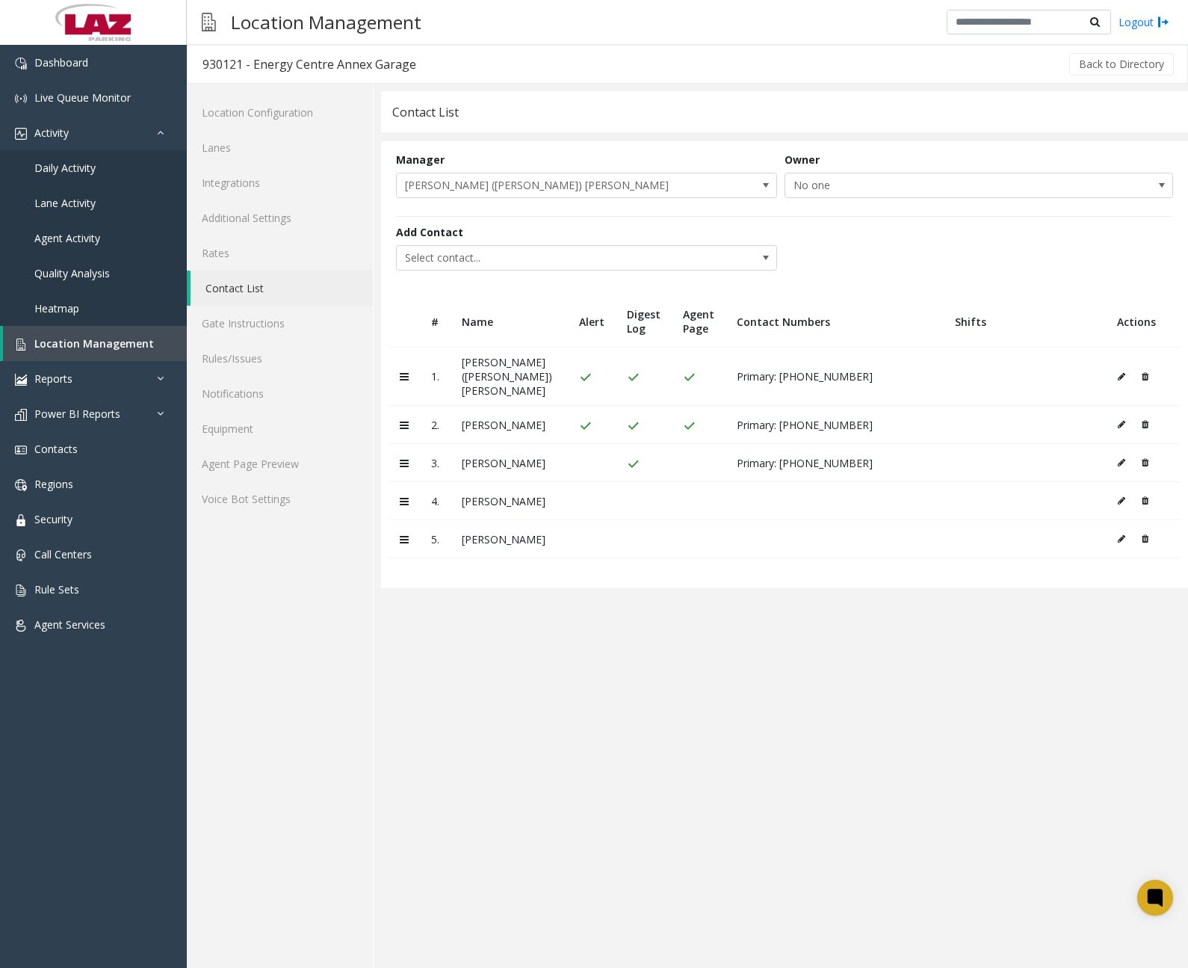
click at [1120, 372] on icon at bounding box center [1121, 376] width 7 height 9
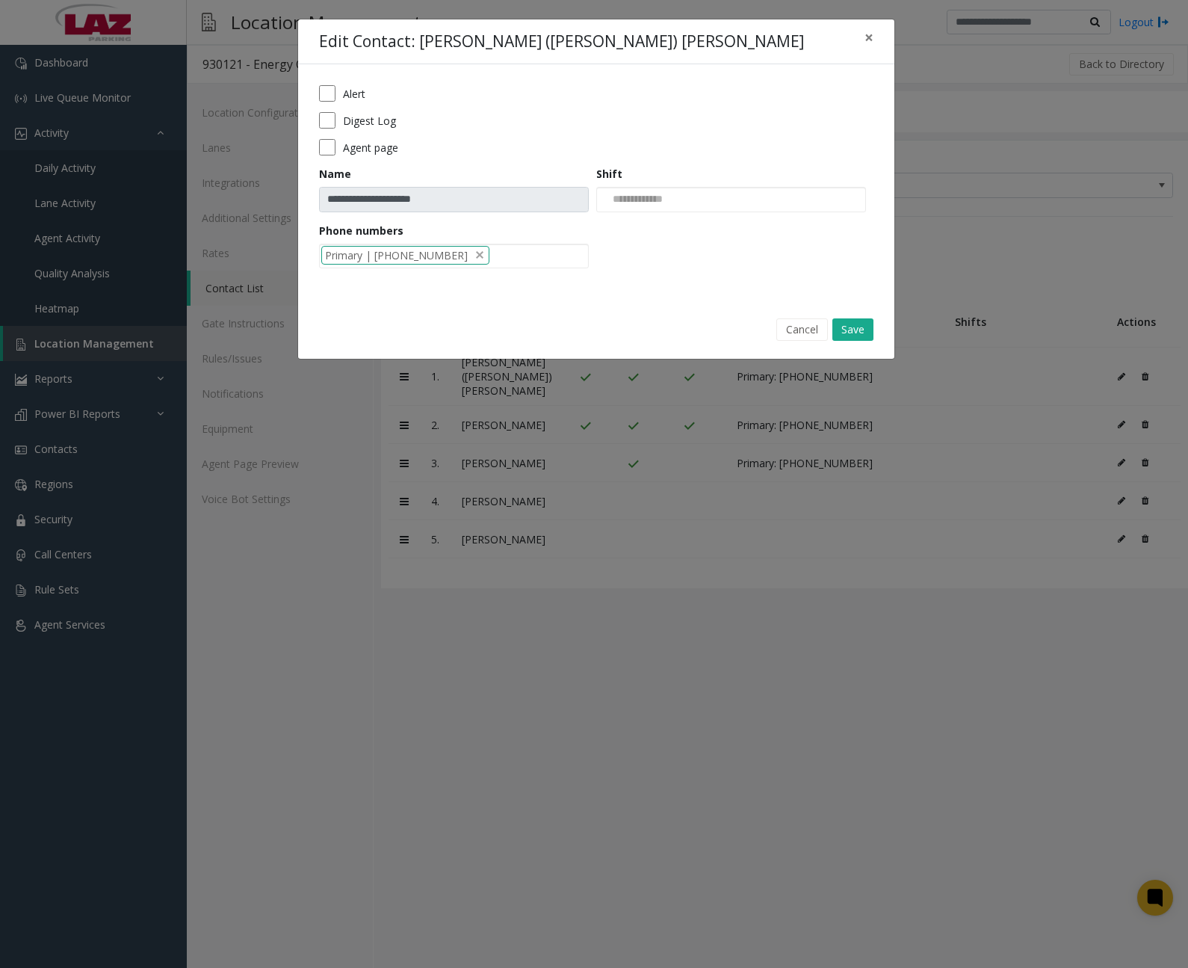
click at [384, 152] on label "Agent page" at bounding box center [370, 148] width 55 height 16
click at [860, 330] on button "Save" at bounding box center [852, 329] width 41 height 22
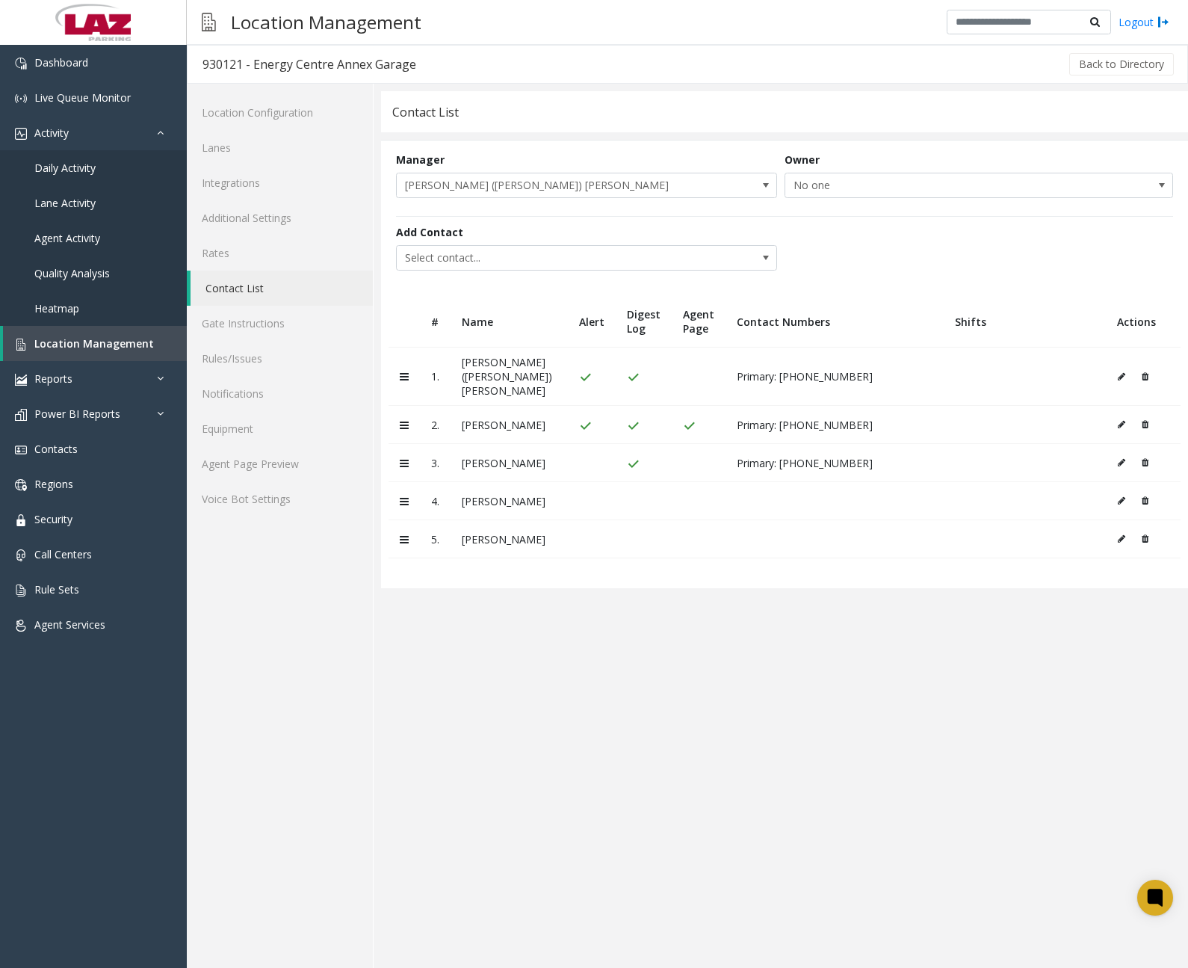
click at [1118, 496] on icon at bounding box center [1121, 500] width 7 height 9
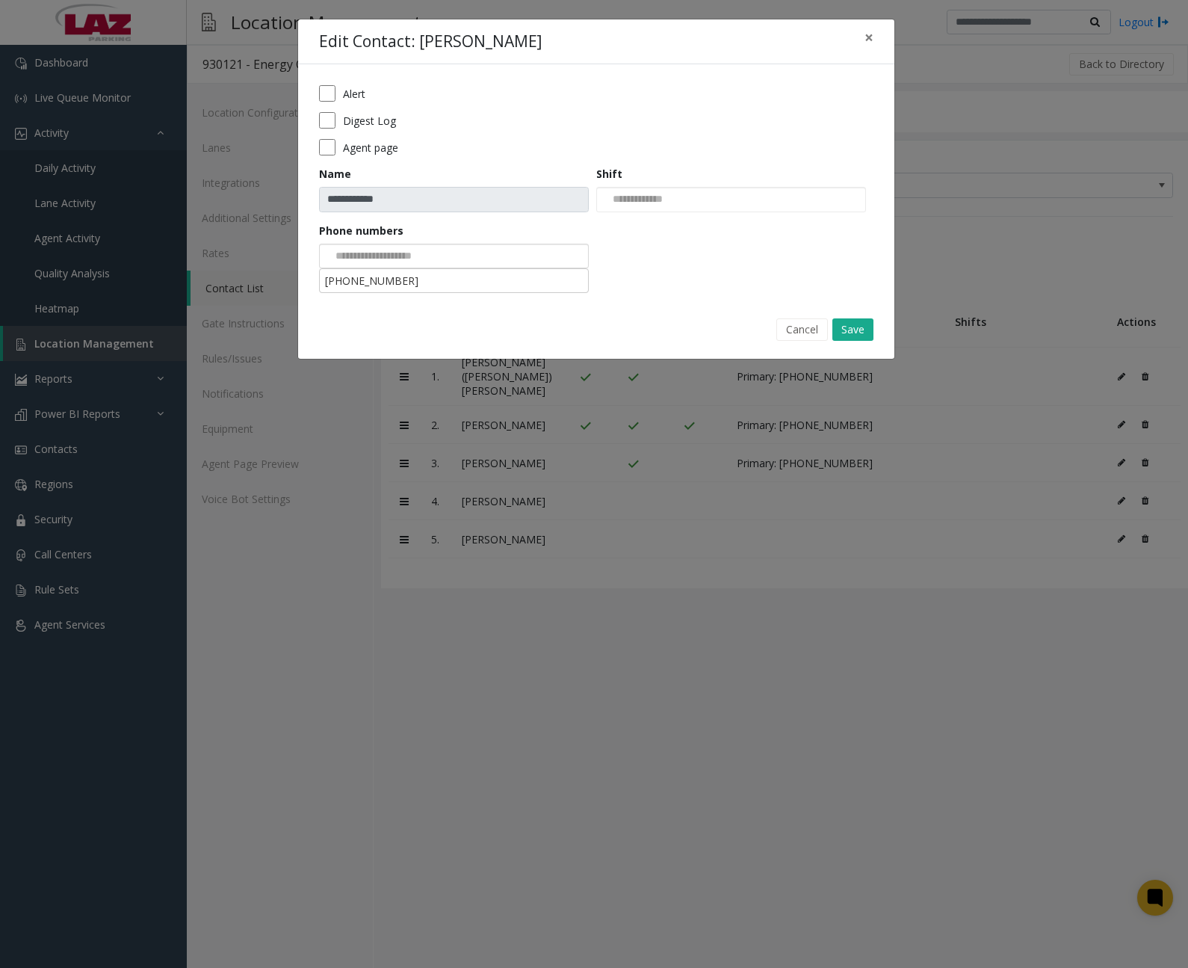
click at [450, 256] on div at bounding box center [454, 256] width 270 height 25
click at [421, 283] on li "[PHONE_NUMBER]" at bounding box center [453, 281] width 265 height 20
click at [362, 93] on label "Alert" at bounding box center [354, 94] width 22 height 16
click at [376, 118] on label "Digest Log" at bounding box center [369, 121] width 53 height 16
click at [388, 147] on label "Agent page" at bounding box center [370, 148] width 55 height 16
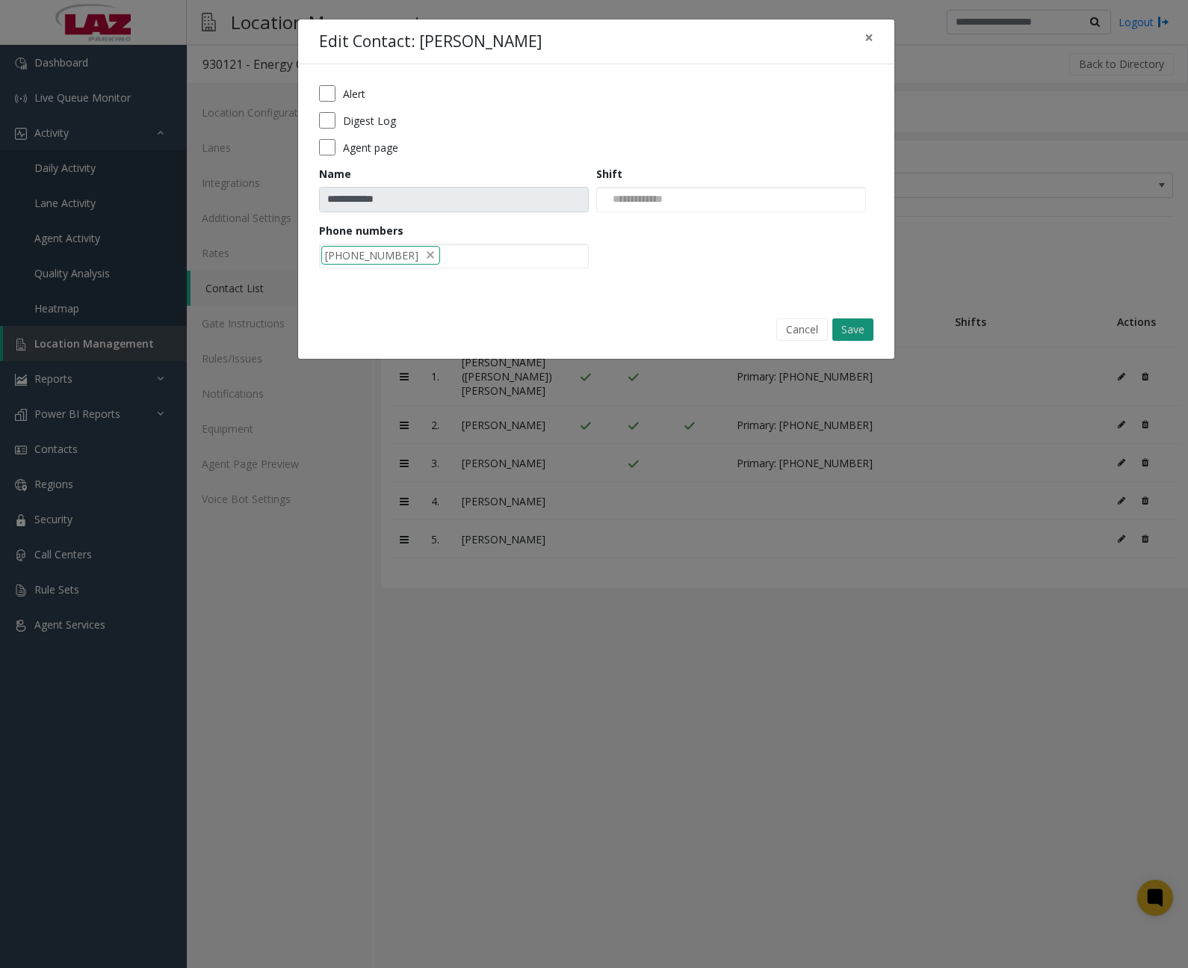
click at [849, 327] on button "Save" at bounding box center [852, 329] width 41 height 22
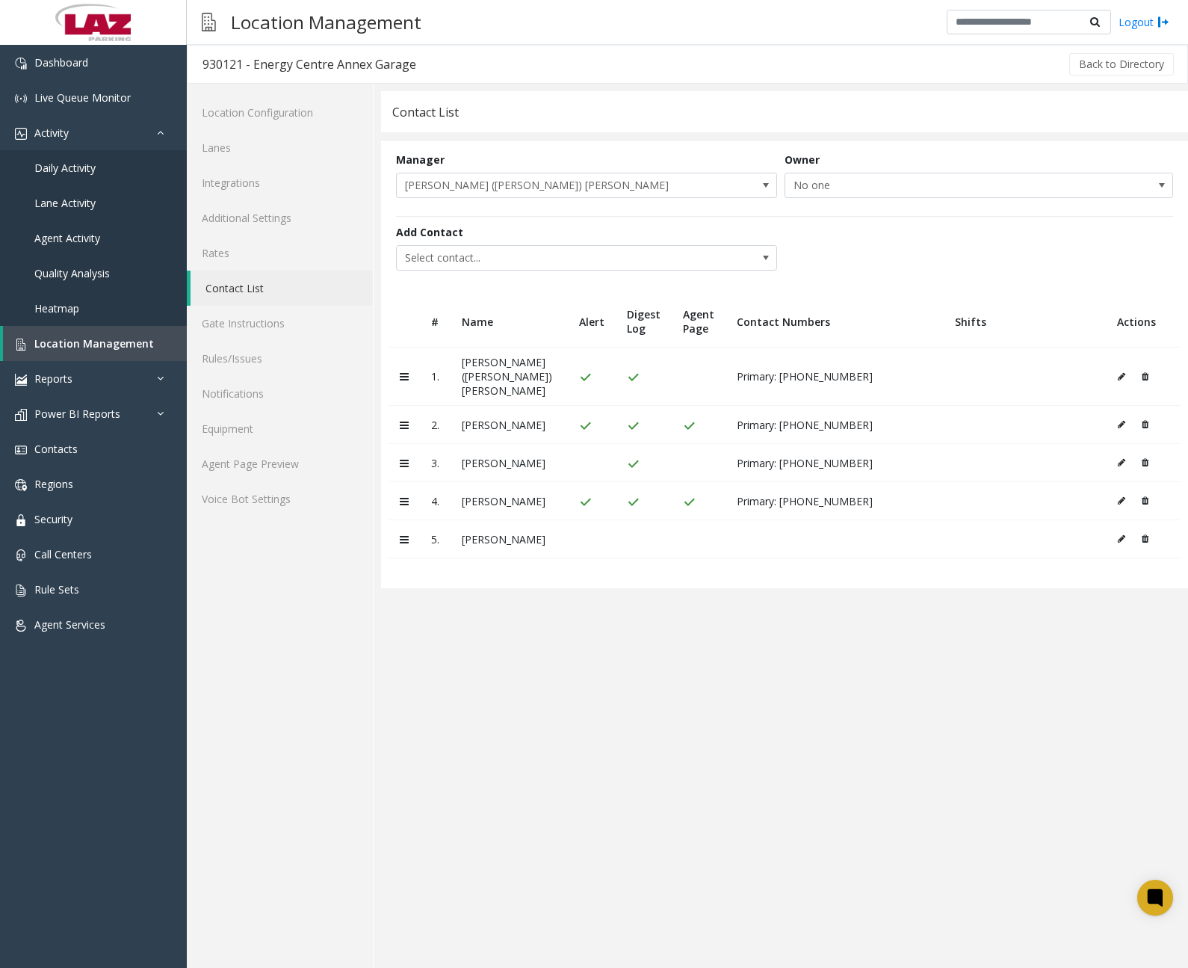
click at [1118, 534] on icon at bounding box center [1121, 538] width 7 height 9
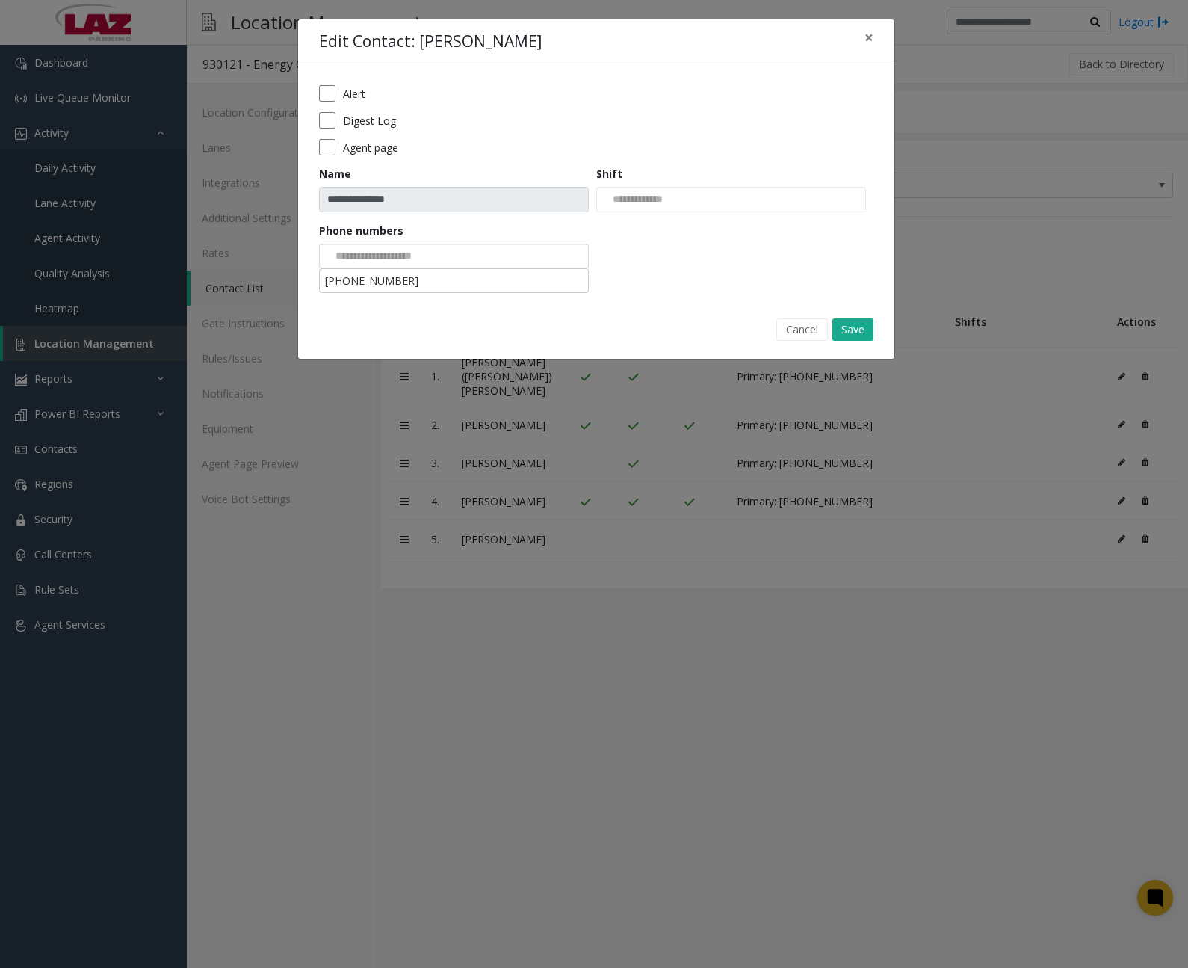
click at [387, 256] on input at bounding box center [376, 256] width 113 height 24
click at [389, 279] on li "[PHONE_NUMBER]" at bounding box center [453, 281] width 265 height 20
click at [352, 95] on label "Alert" at bounding box center [354, 94] width 22 height 16
click at [357, 117] on label "Digest Log" at bounding box center [369, 121] width 53 height 16
click at [364, 147] on label "Agent page" at bounding box center [370, 148] width 55 height 16
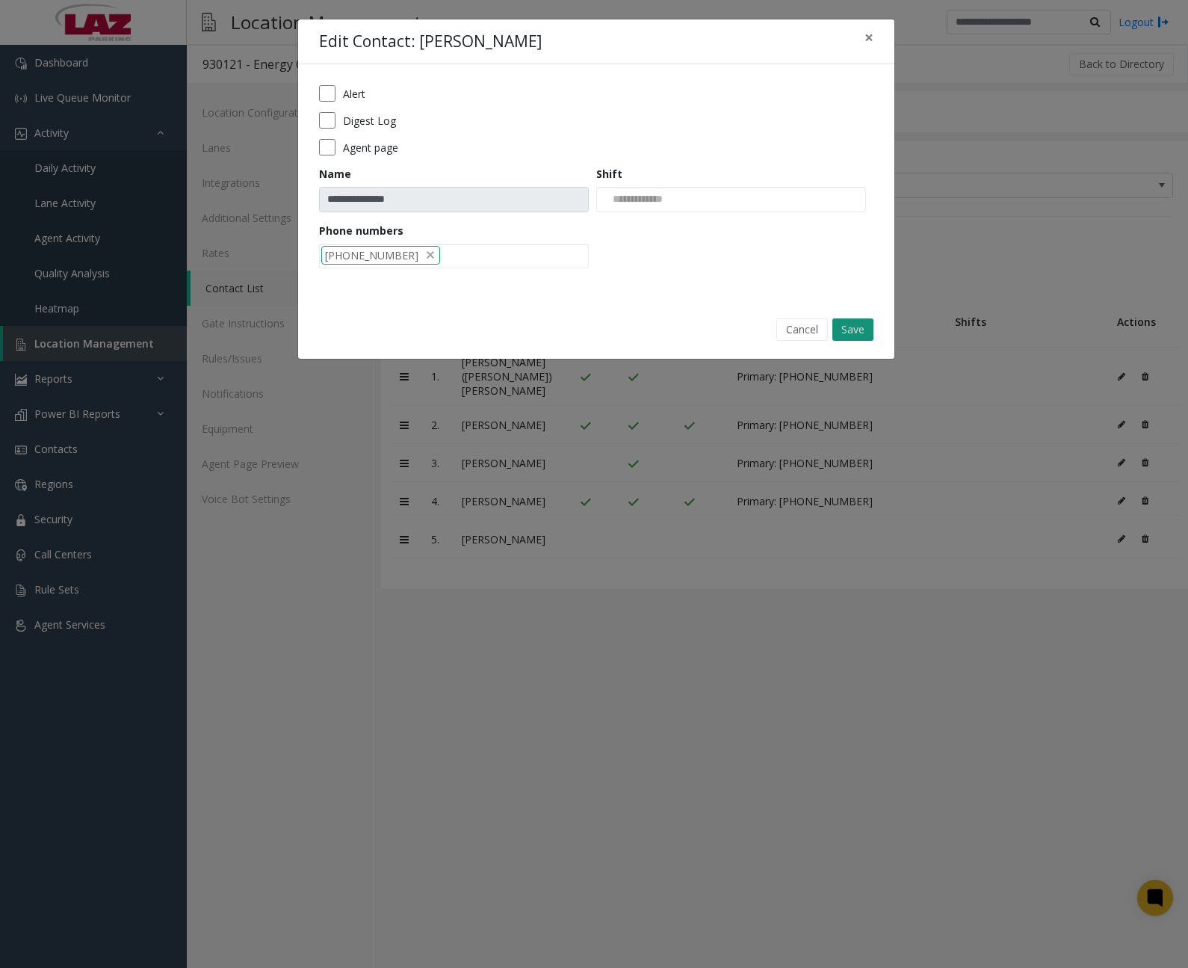
click at [853, 330] on button "Save" at bounding box center [852, 329] width 41 height 22
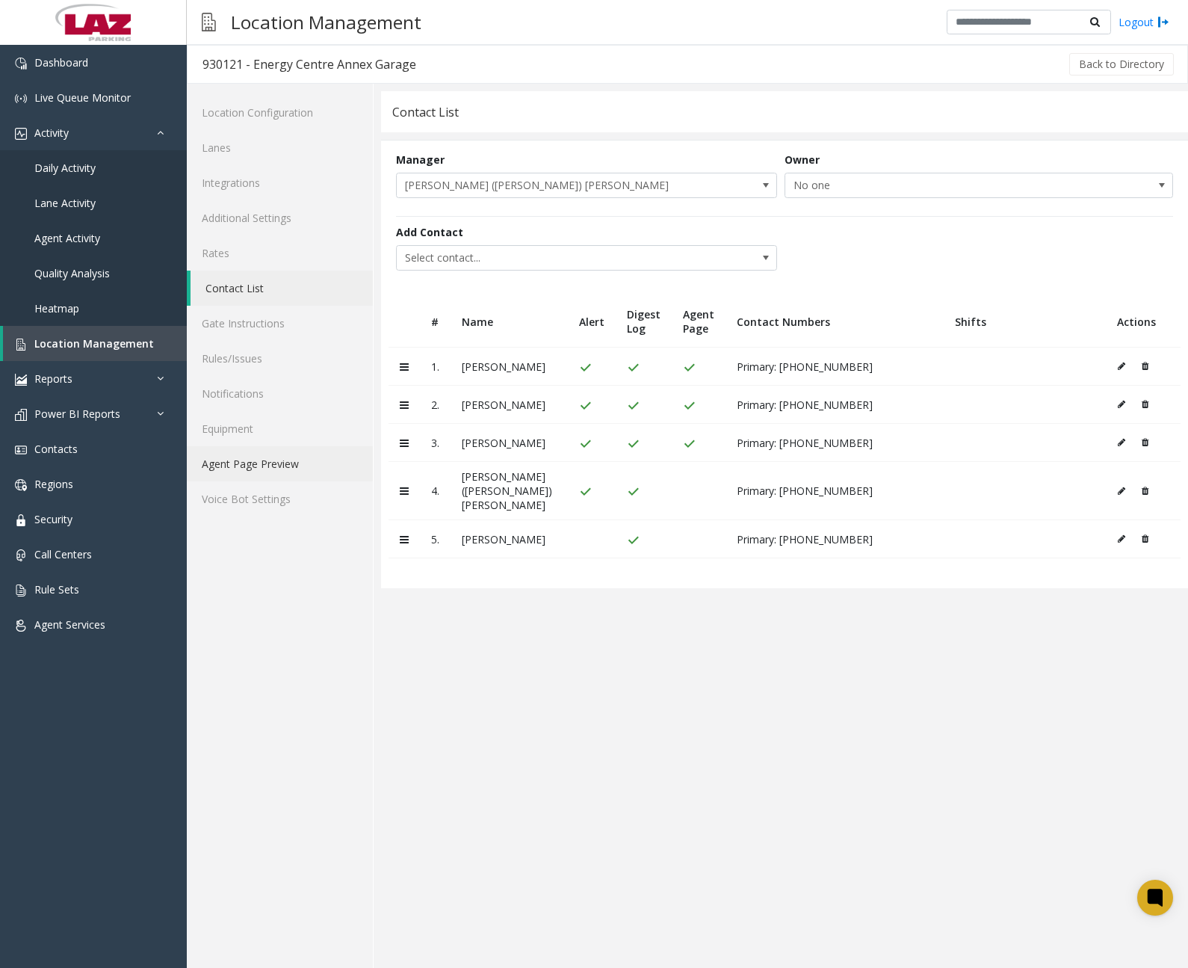
click at [264, 463] on link "Agent Page Preview" at bounding box center [280, 463] width 186 height 35
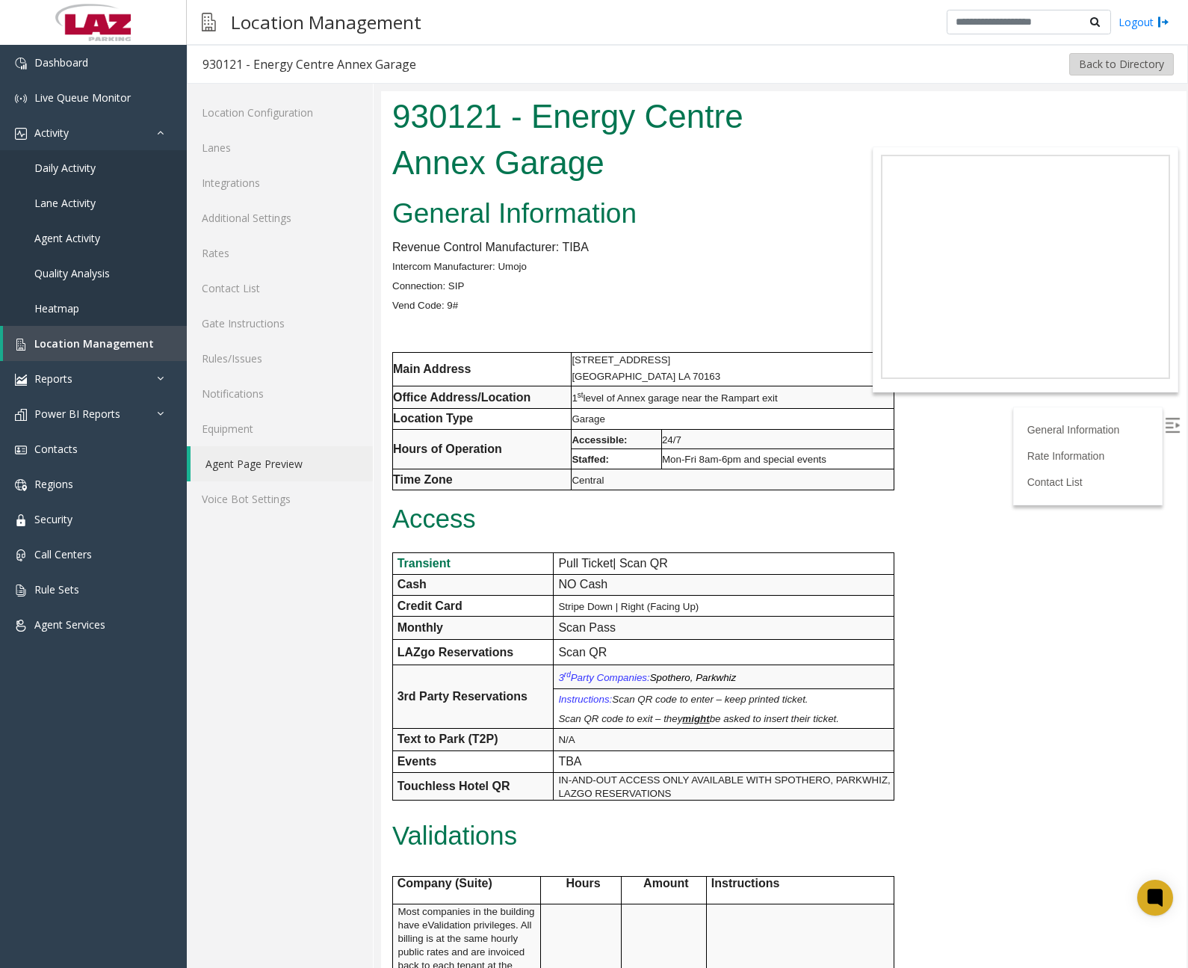
click at [1099, 68] on button "Back to Directory" at bounding box center [1121, 64] width 105 height 22
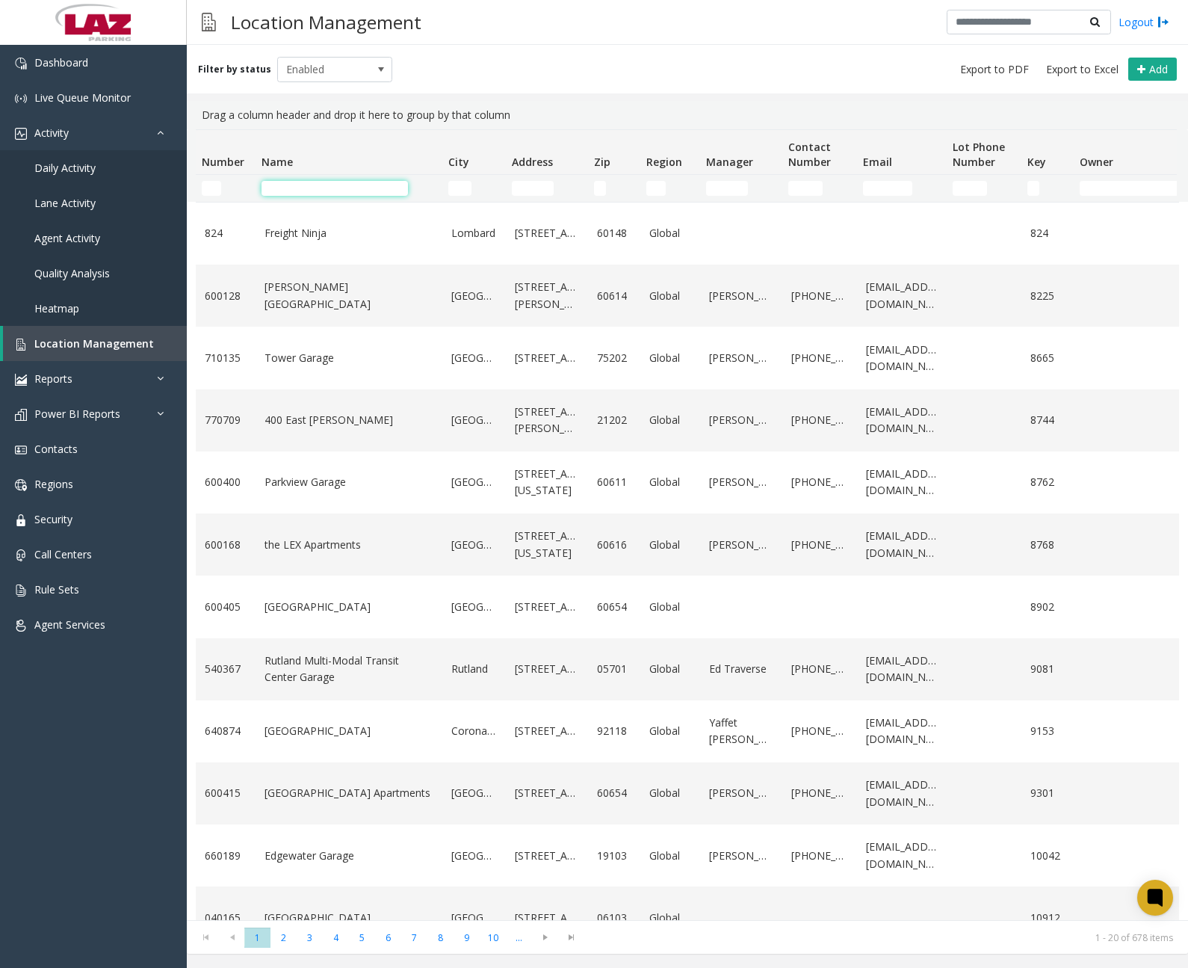
click at [338, 186] on input "Name Filter" at bounding box center [335, 188] width 146 height 15
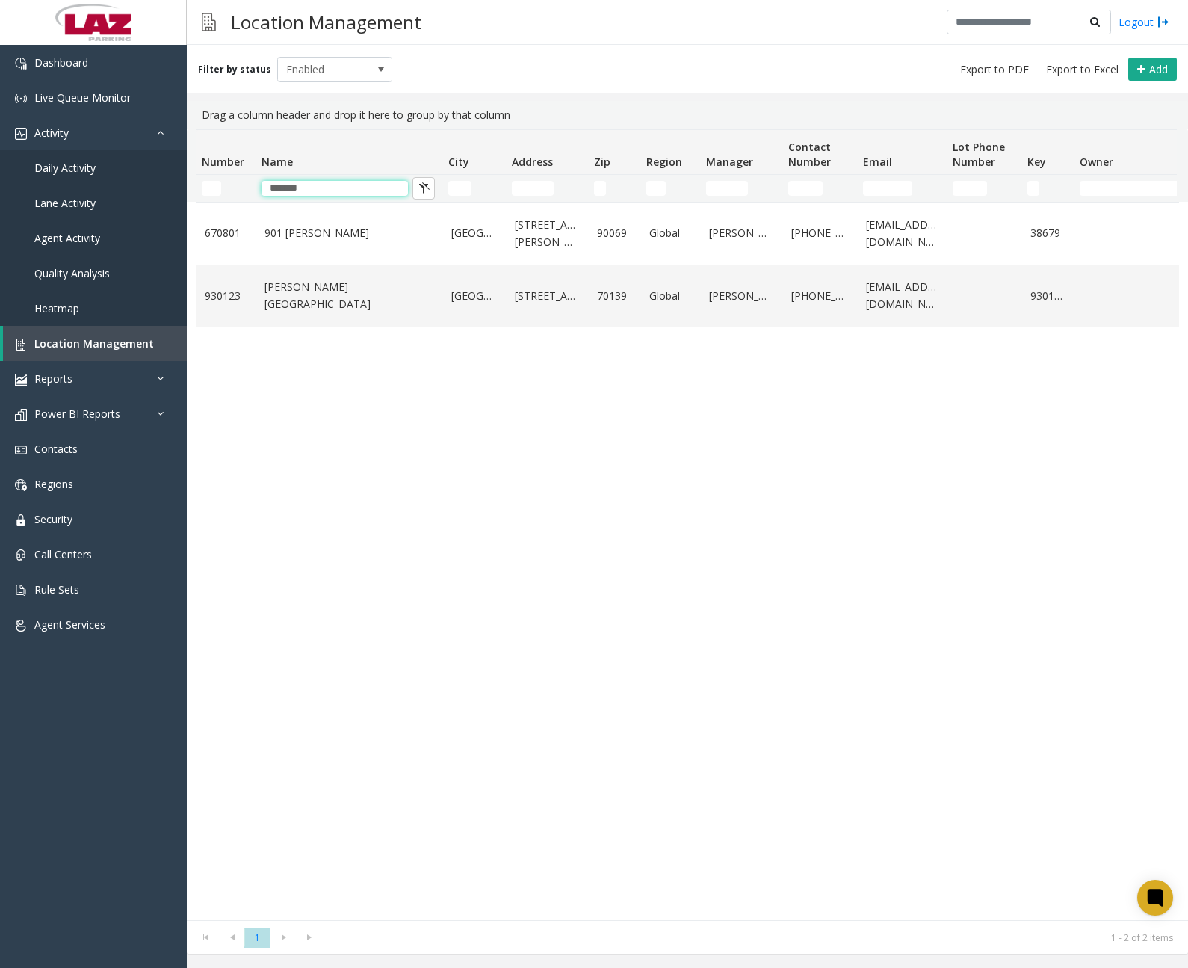
type input "*******"
click at [372, 380] on div "670801 [GEOGRAPHIC_DATA][PERSON_NAME][STREET_ADDRESS][PERSON_NAME] Global [PERS…" at bounding box center [687, 561] width 983 height 718
click at [350, 290] on link "[PERSON_NAME][GEOGRAPHIC_DATA]" at bounding box center [349, 296] width 169 height 34
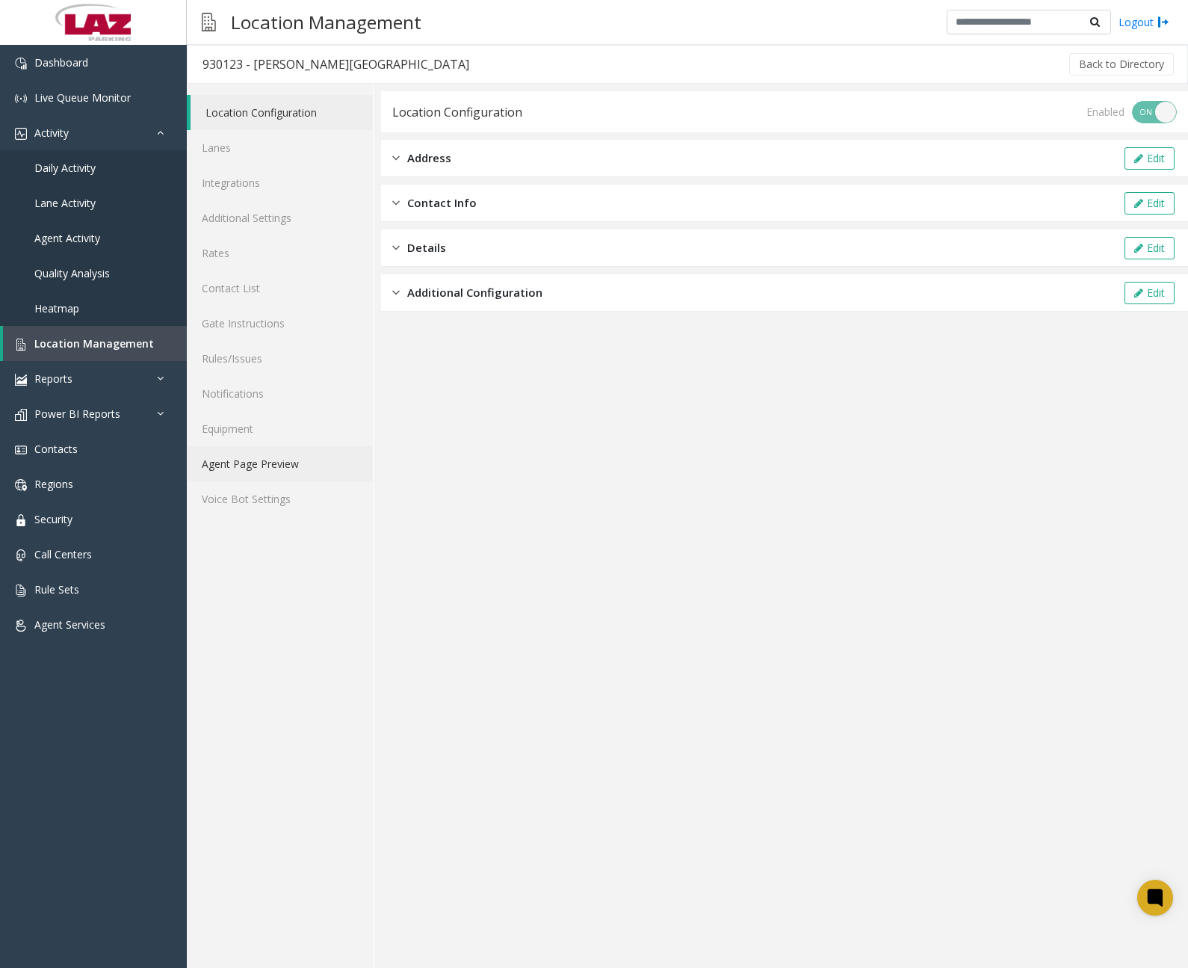
click at [281, 459] on link "Agent Page Preview" at bounding box center [280, 463] width 186 height 35
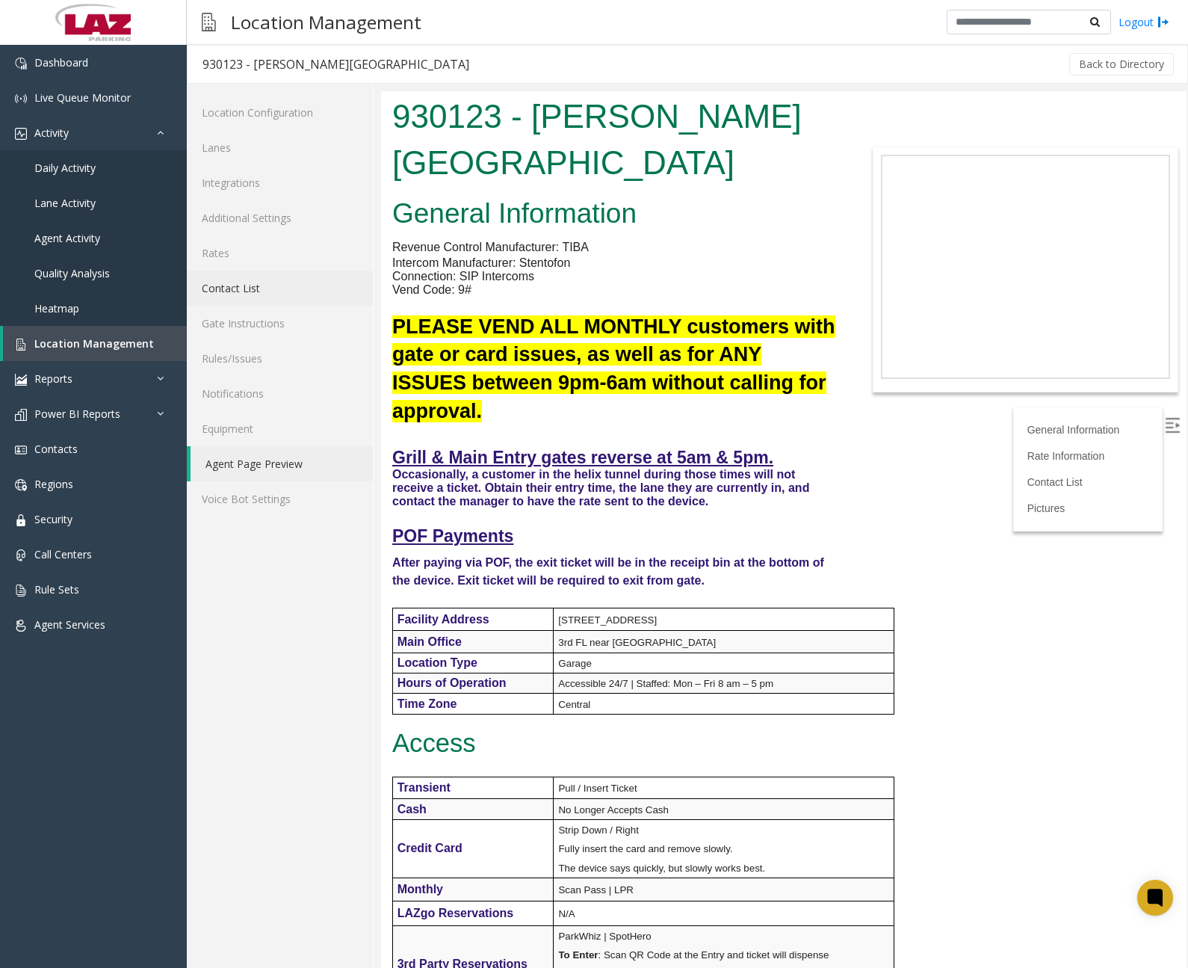
click at [263, 294] on link "Contact List" at bounding box center [280, 288] width 186 height 35
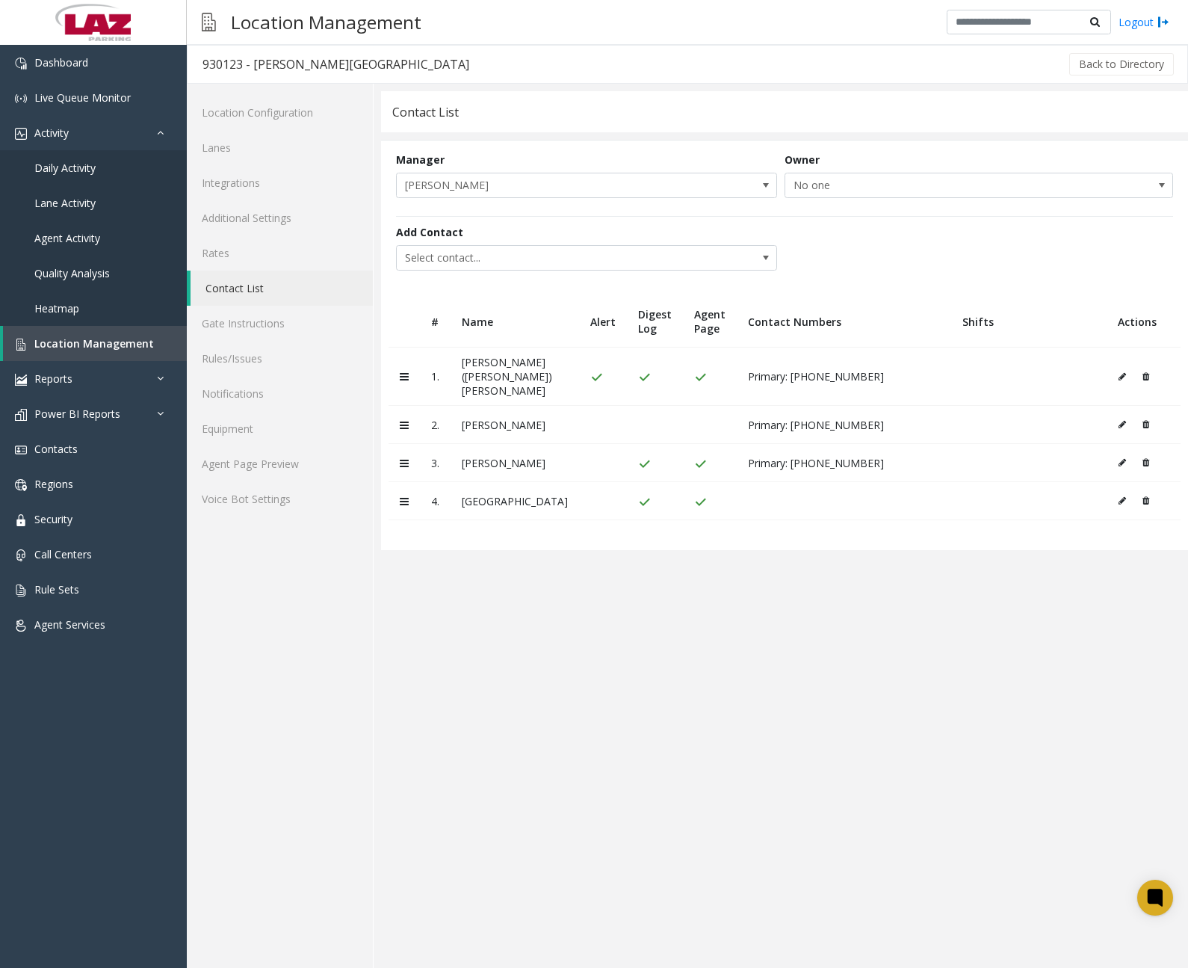
click at [1119, 458] on icon at bounding box center [1122, 462] width 7 height 9
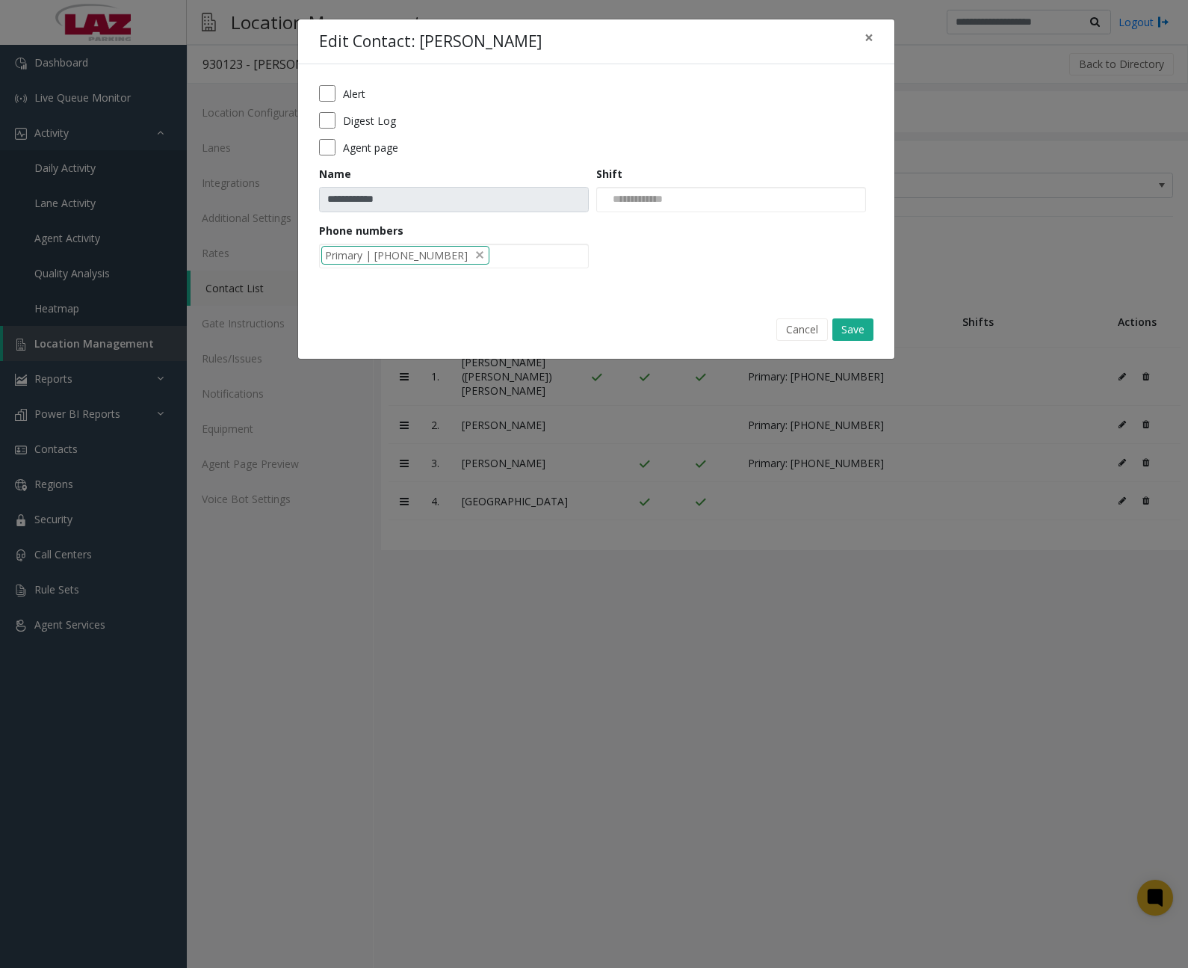
click at [341, 90] on div "Alert" at bounding box center [596, 93] width 554 height 16
click at [853, 332] on button "Save" at bounding box center [852, 329] width 41 height 22
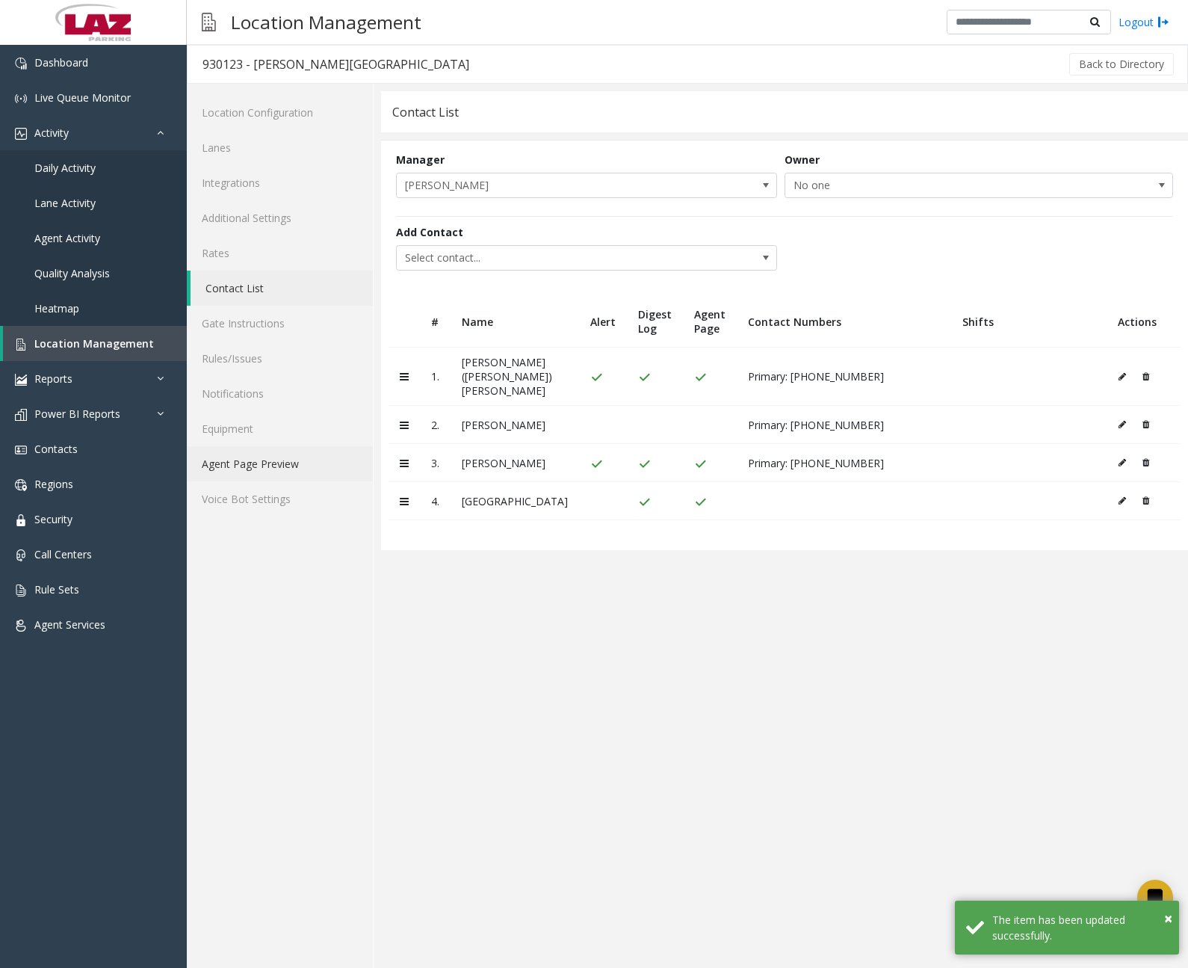
click at [282, 469] on link "Agent Page Preview" at bounding box center [280, 463] width 186 height 35
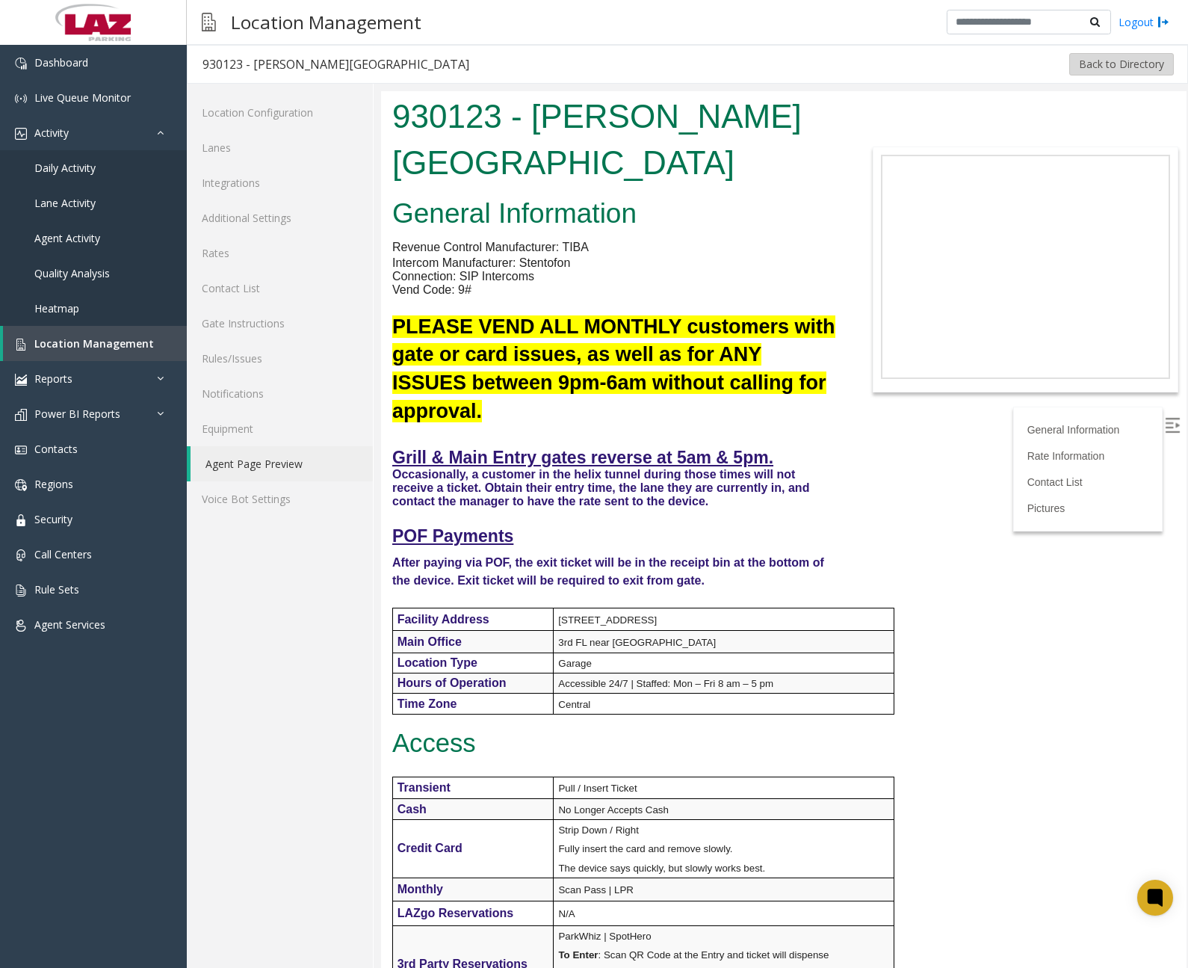
click at [1083, 62] on button "Back to Directory" at bounding box center [1121, 64] width 105 height 22
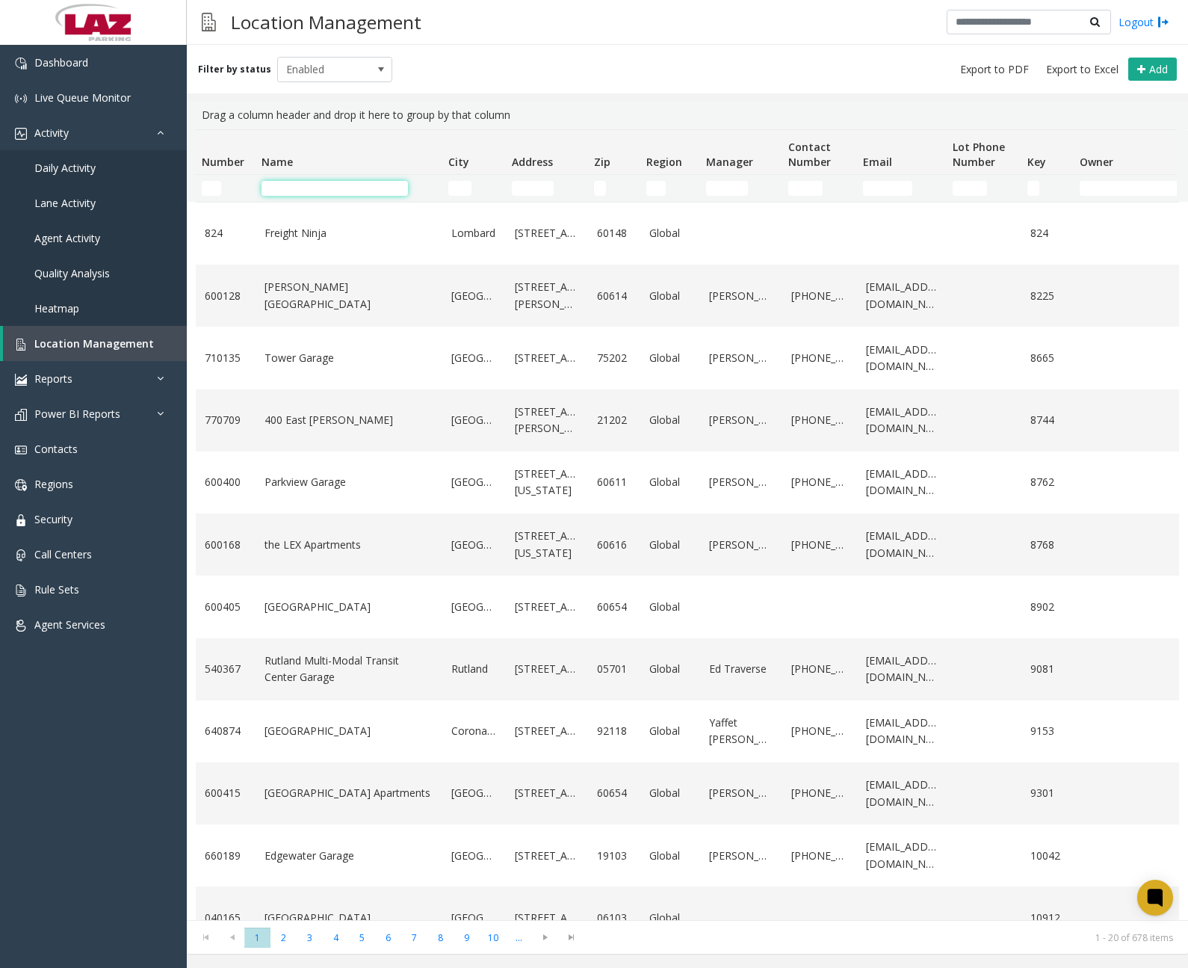
click at [332, 189] on input "Name Filter" at bounding box center [335, 188] width 146 height 15
paste input "**********"
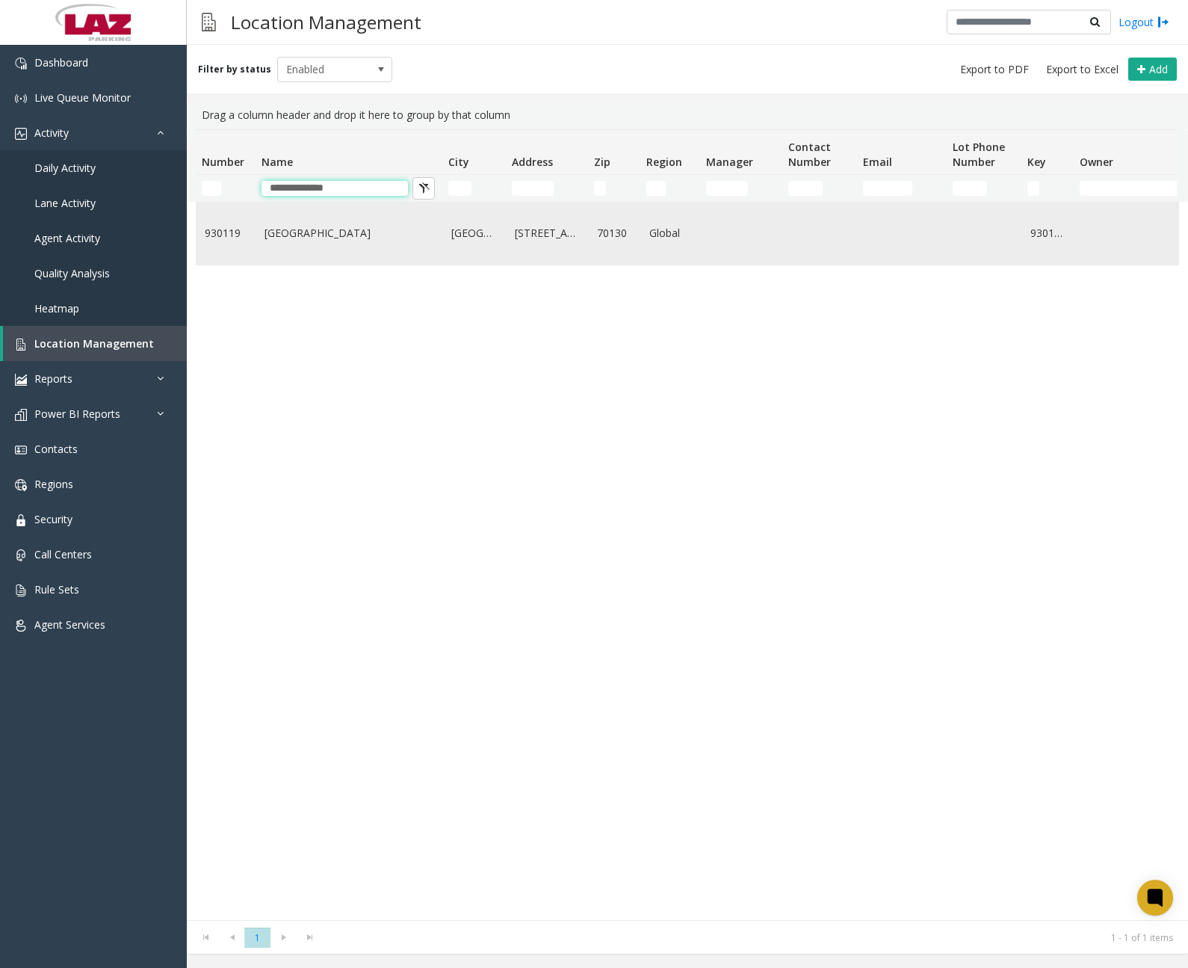
type input "**********"
click at [347, 223] on td "[GEOGRAPHIC_DATA]" at bounding box center [349, 234] width 187 height 62
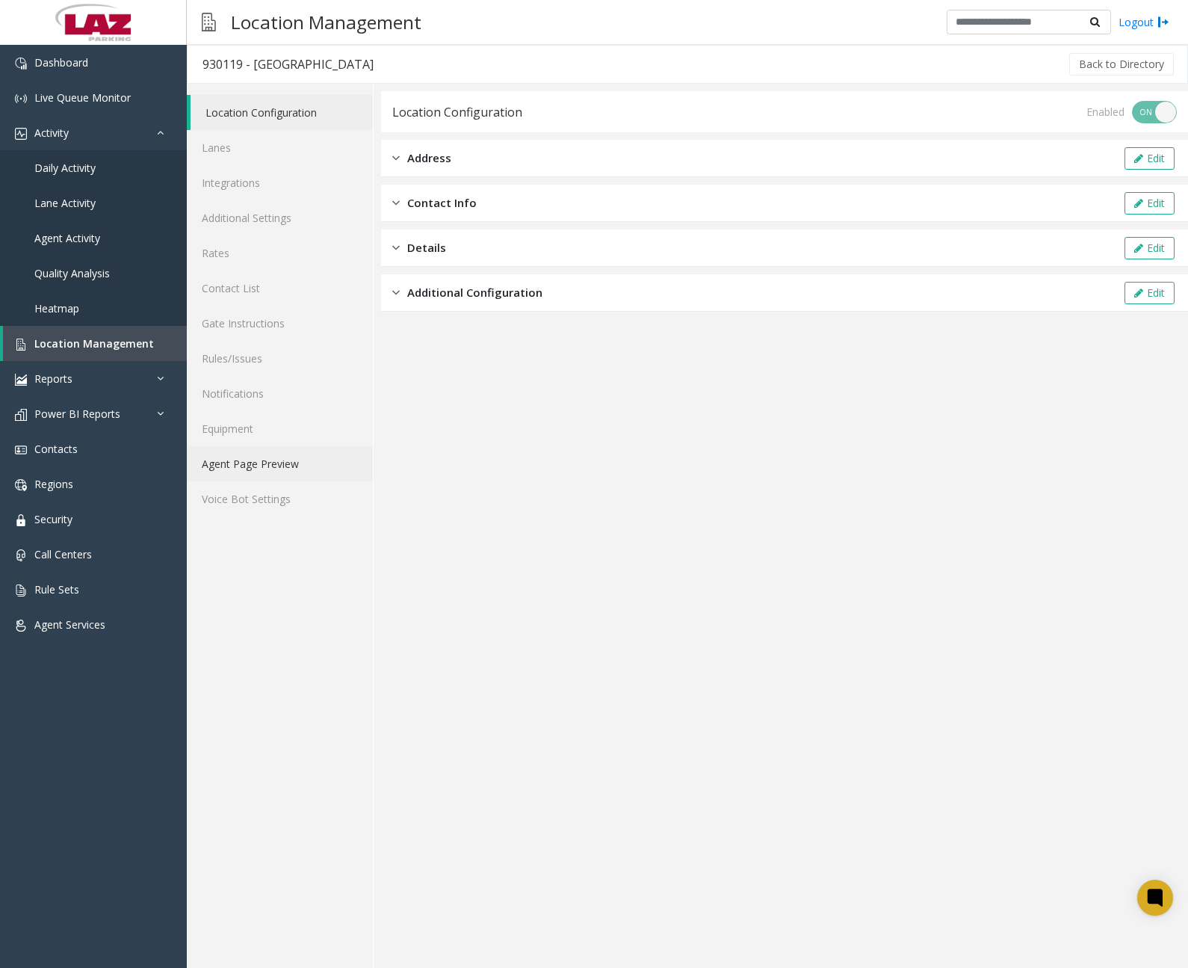
click at [253, 466] on link "Agent Page Preview" at bounding box center [280, 463] width 186 height 35
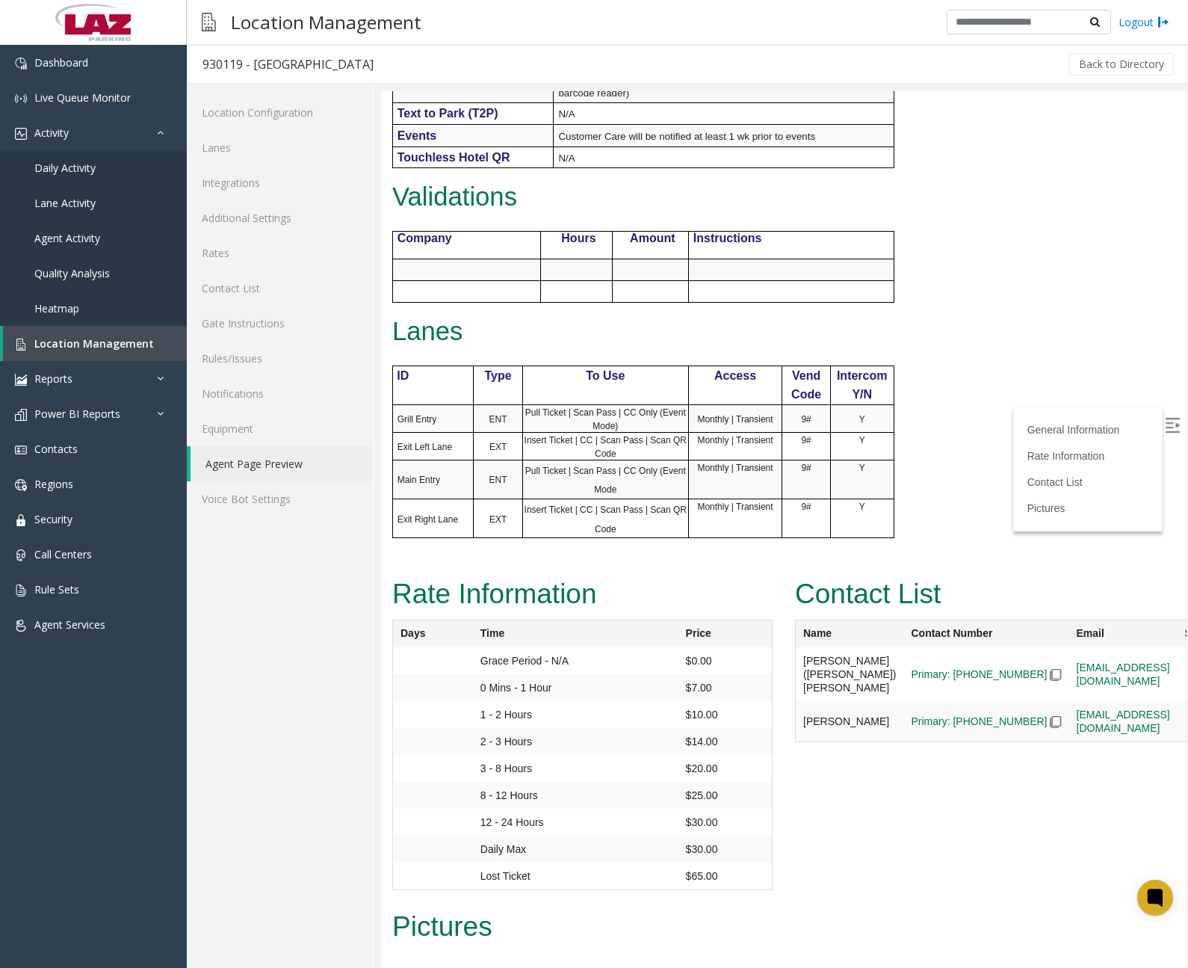
scroll to position [1046, 0]
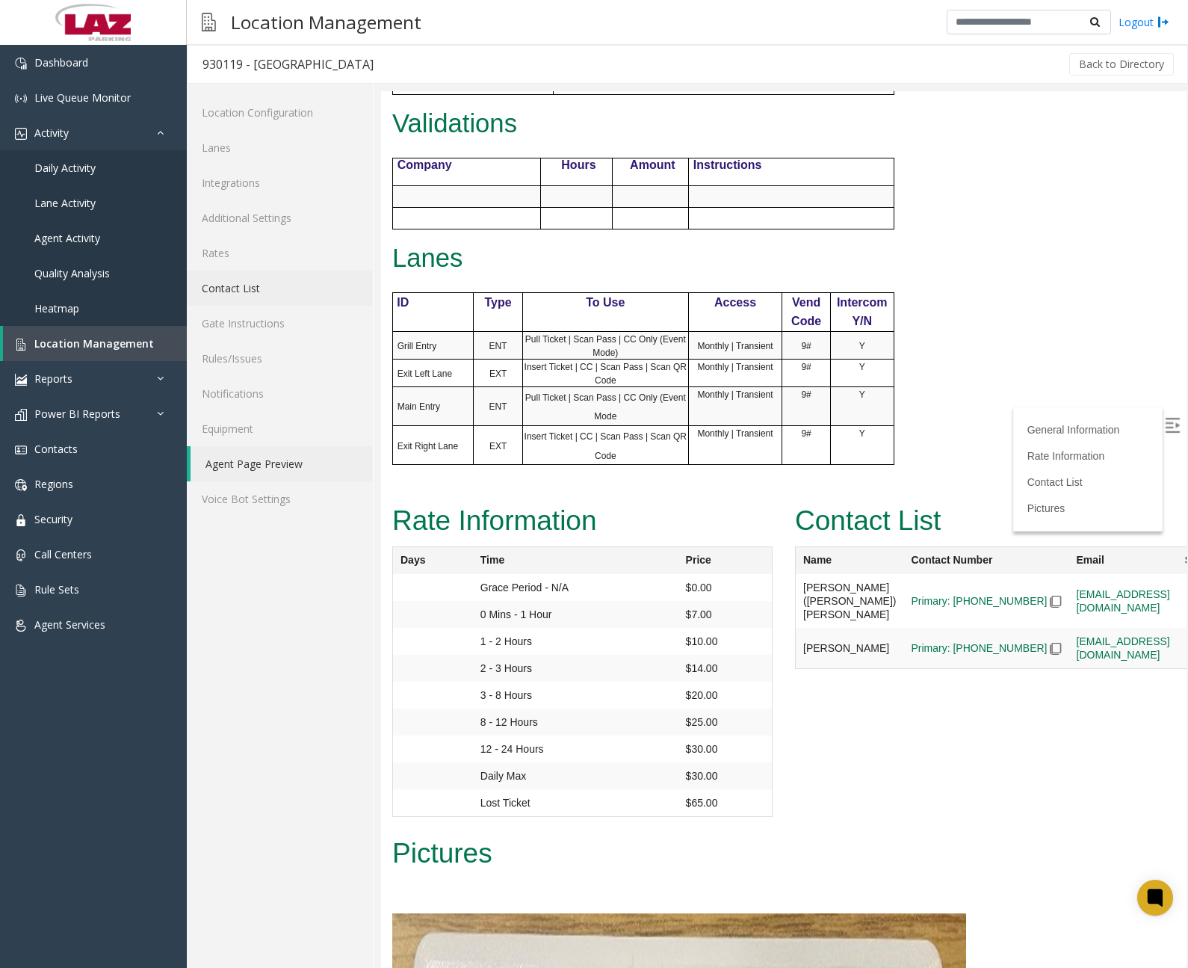
click at [254, 292] on link "Contact List" at bounding box center [280, 288] width 186 height 35
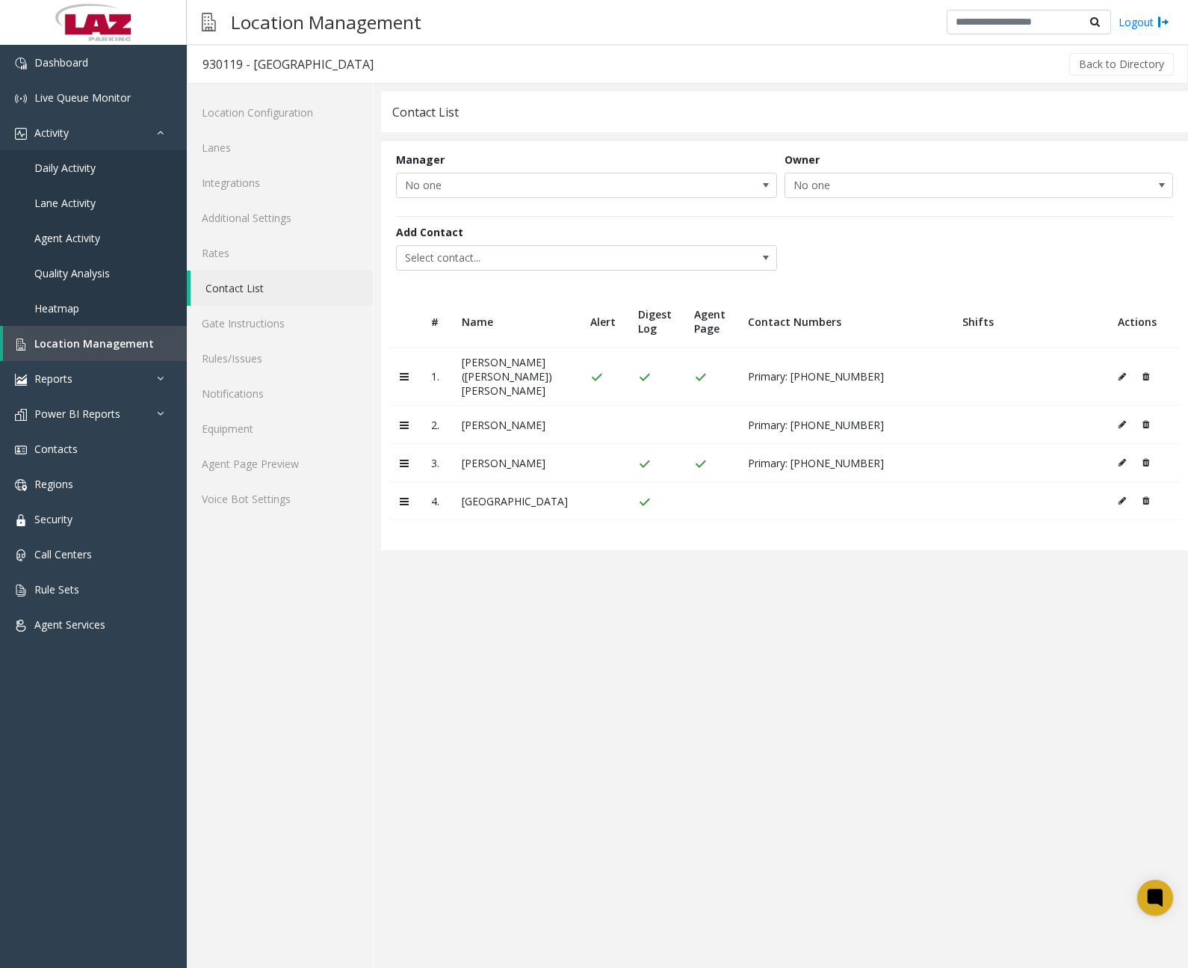
click at [1119, 458] on icon at bounding box center [1122, 462] width 7 height 9
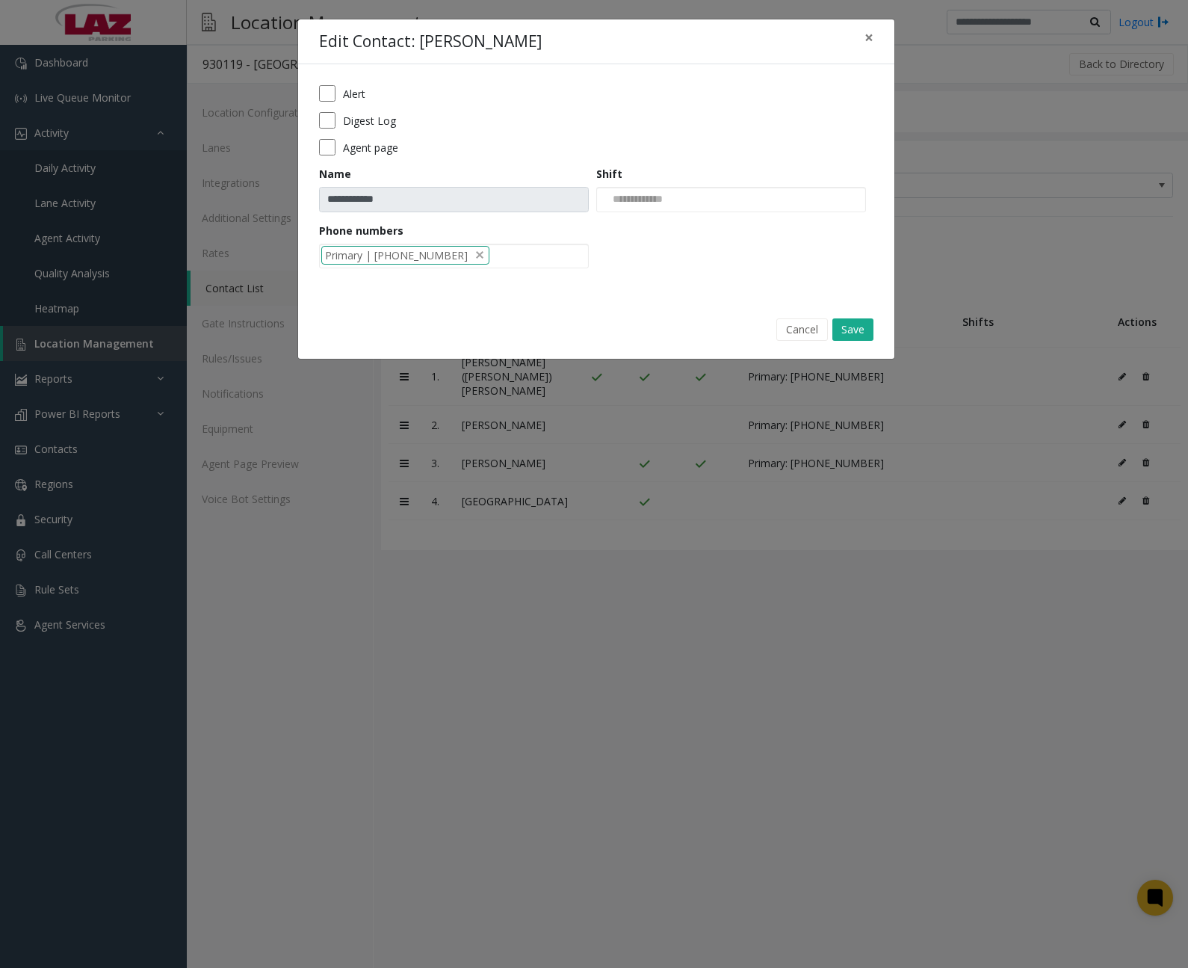
click at [339, 93] on div "Alert" at bounding box center [596, 93] width 554 height 16
click at [336, 93] on div "Alert" at bounding box center [596, 93] width 554 height 16
click at [856, 327] on button "Save" at bounding box center [852, 329] width 41 height 22
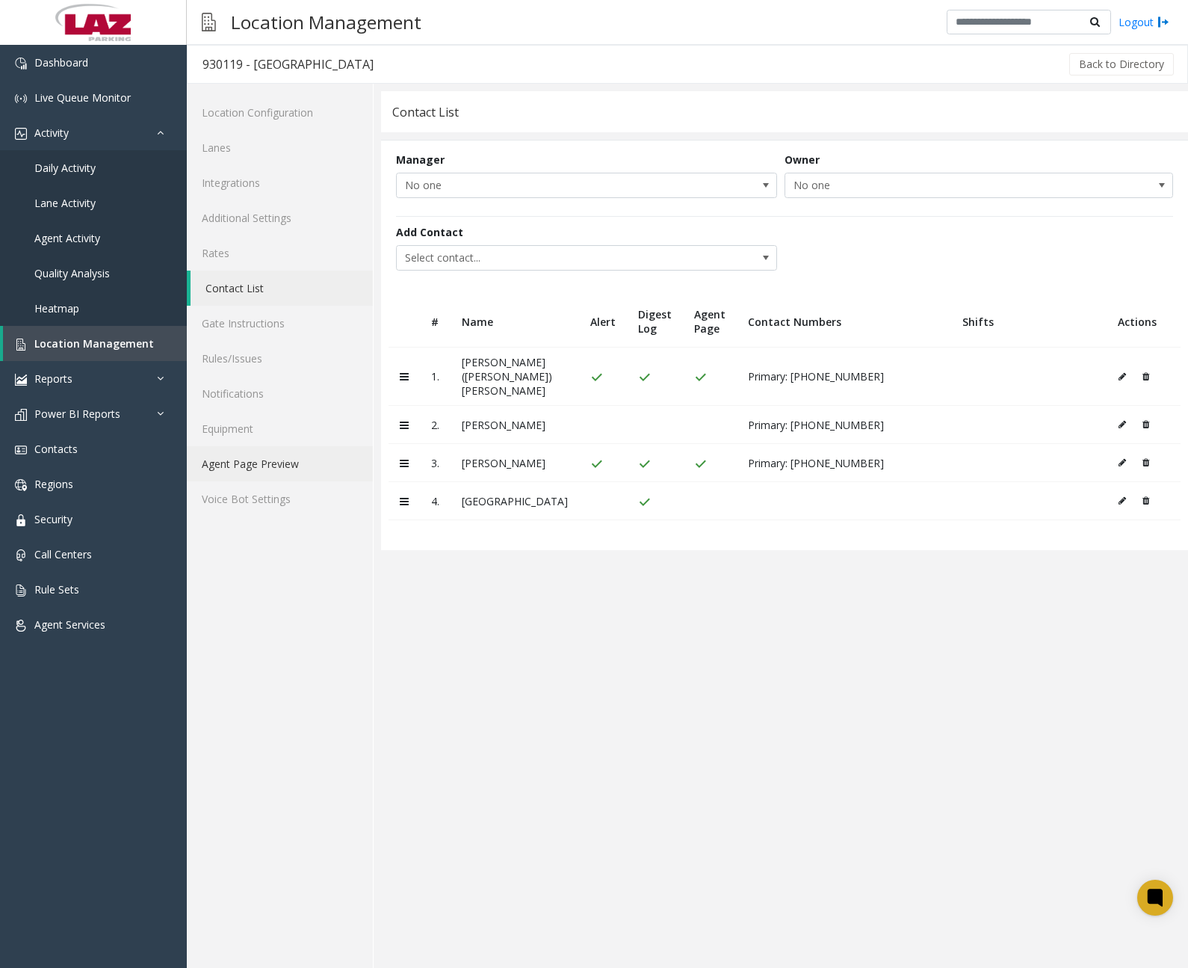
click at [267, 465] on link "Agent Page Preview" at bounding box center [280, 463] width 186 height 35
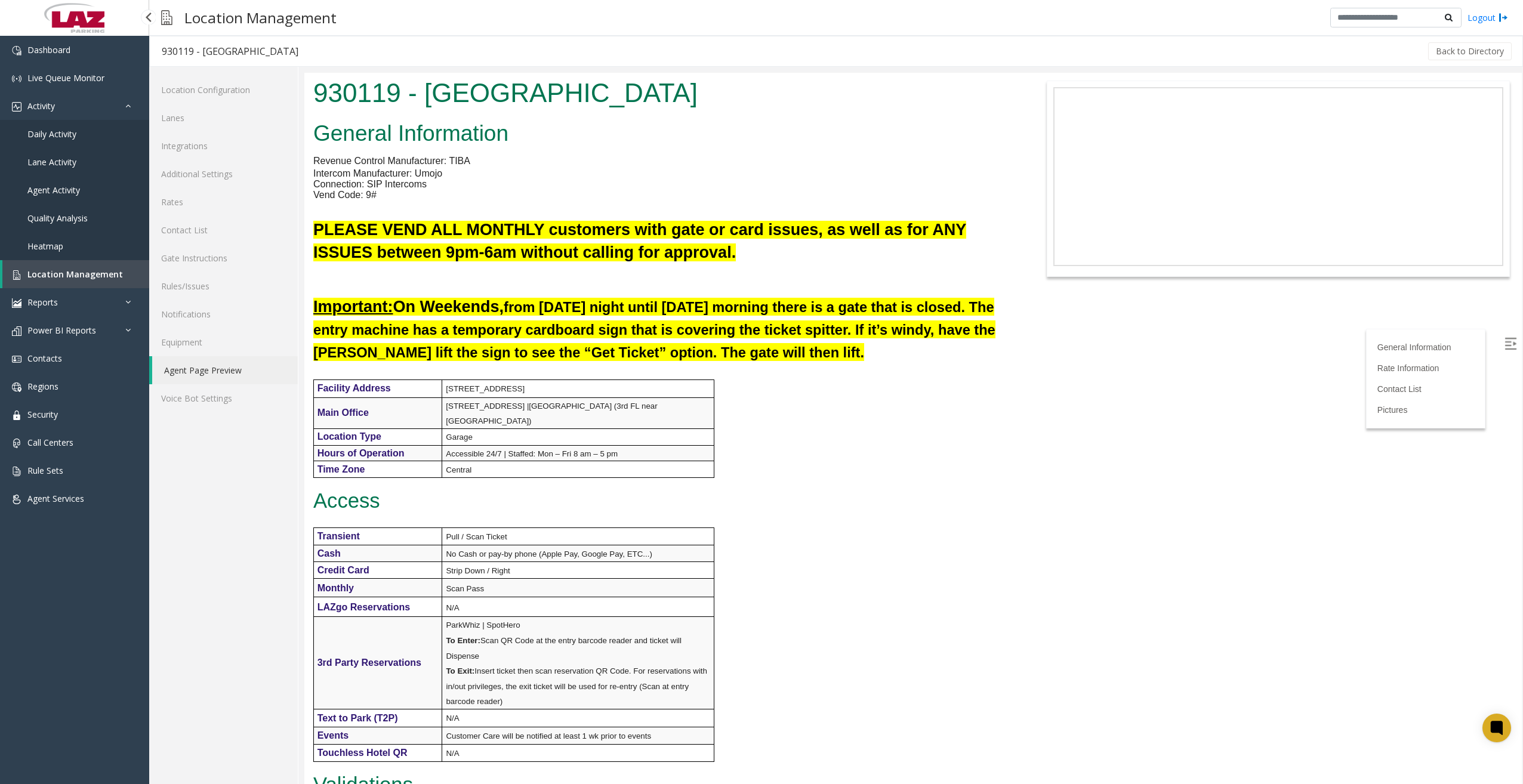
click at [411, 97] on h1 "930119 - [GEOGRAPHIC_DATA]" at bounding box center [659, 93] width 692 height 37
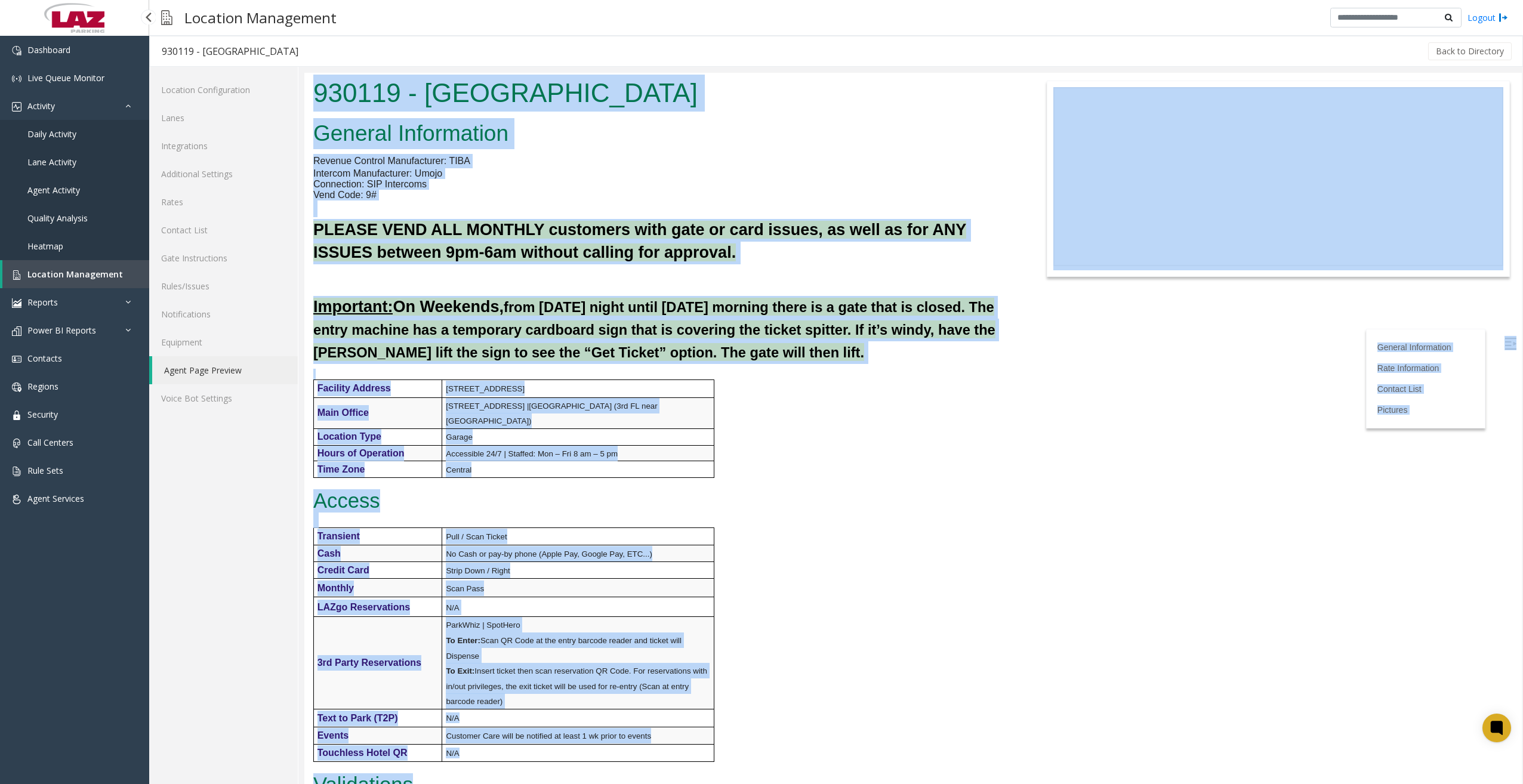
copy body "380566 - Loremip Dolors Ametcon Adipiscinge Seddoei Tempori Utlaboreetdo: MAGN …"
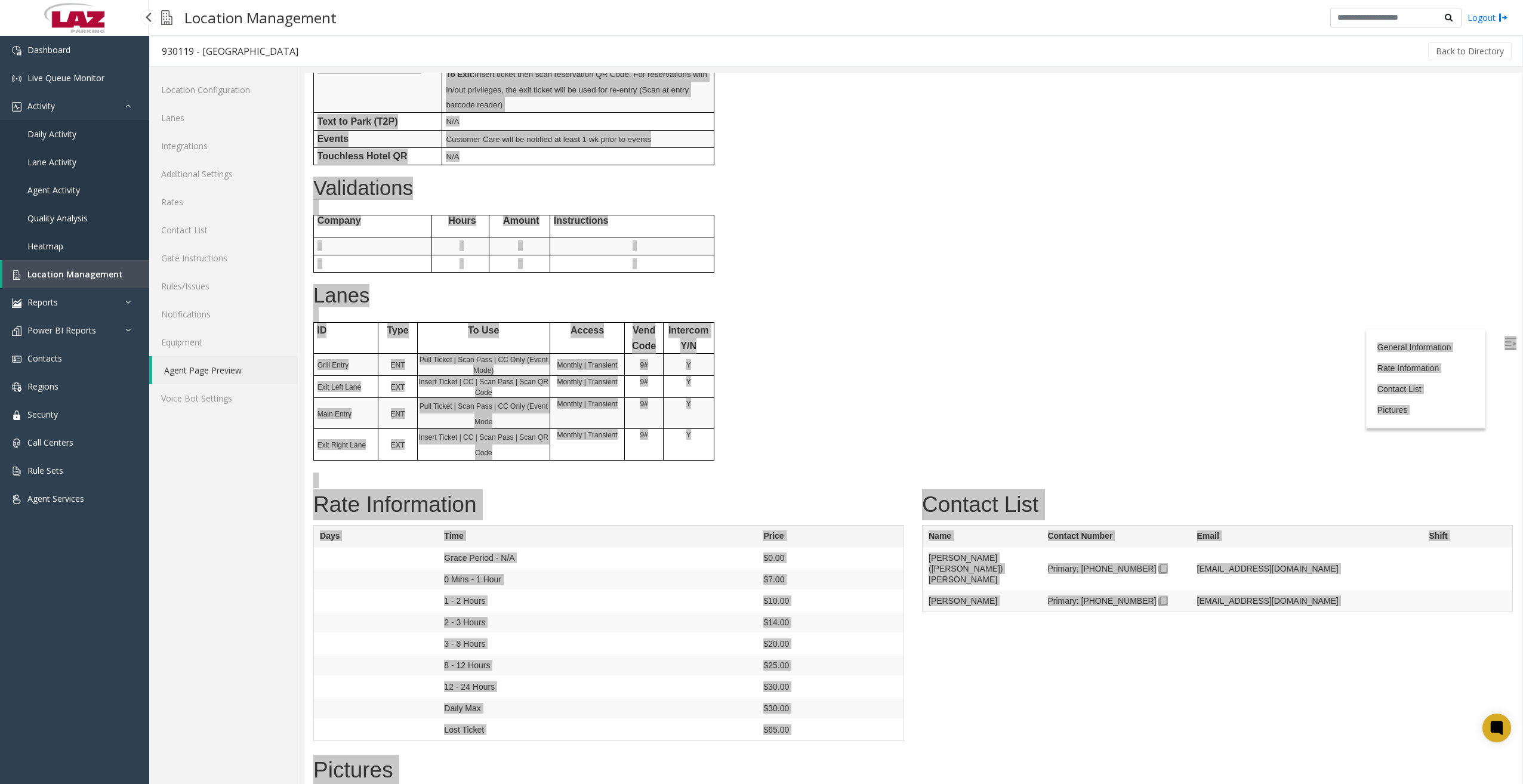
scroll to position [775, 0]
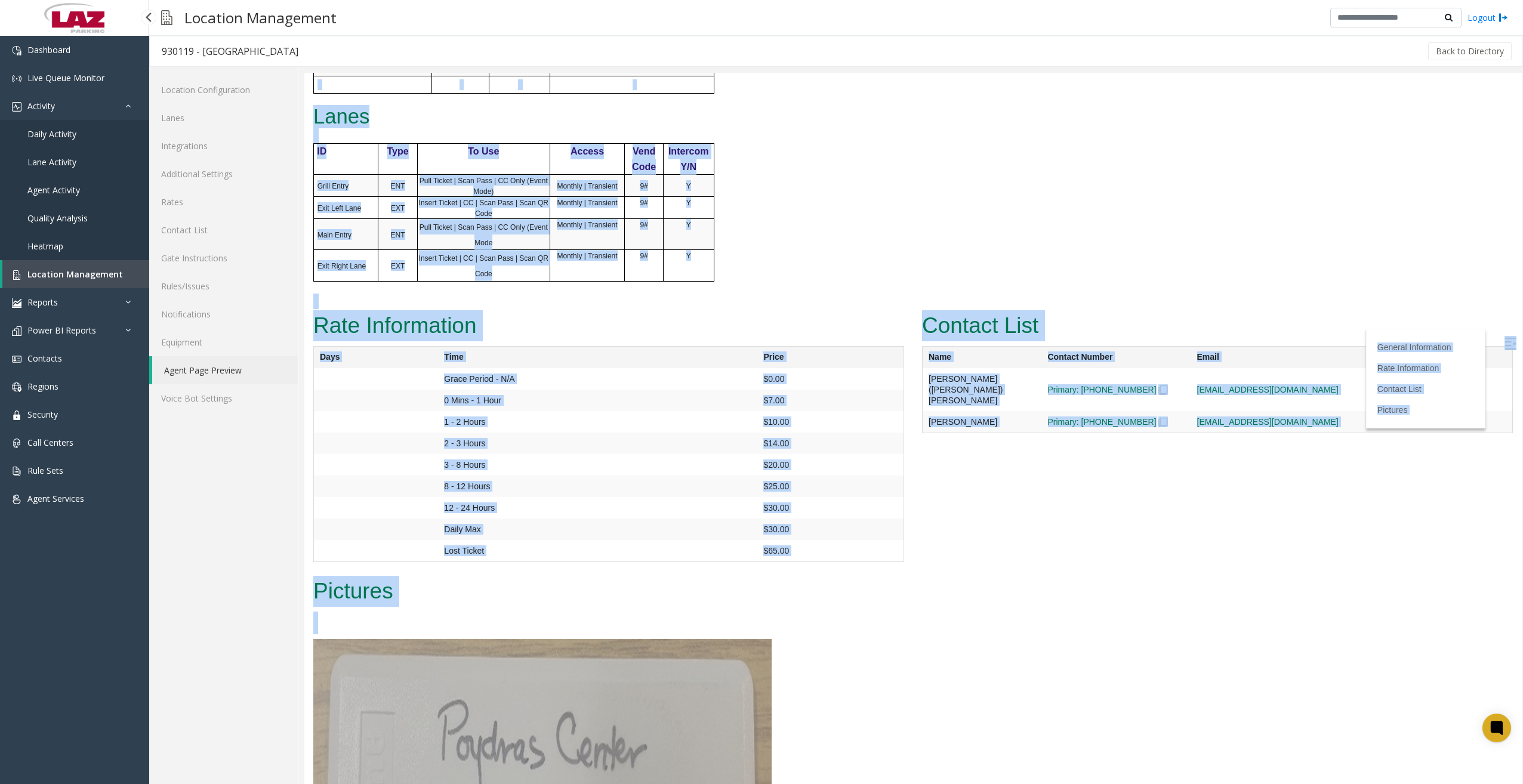
click at [510, 556] on div "Rate Information Days Time Price Grace Period - N/A $0.00 0 Mins - 1 Hour $7.00…" at bounding box center [609, 441] width 609 height 266
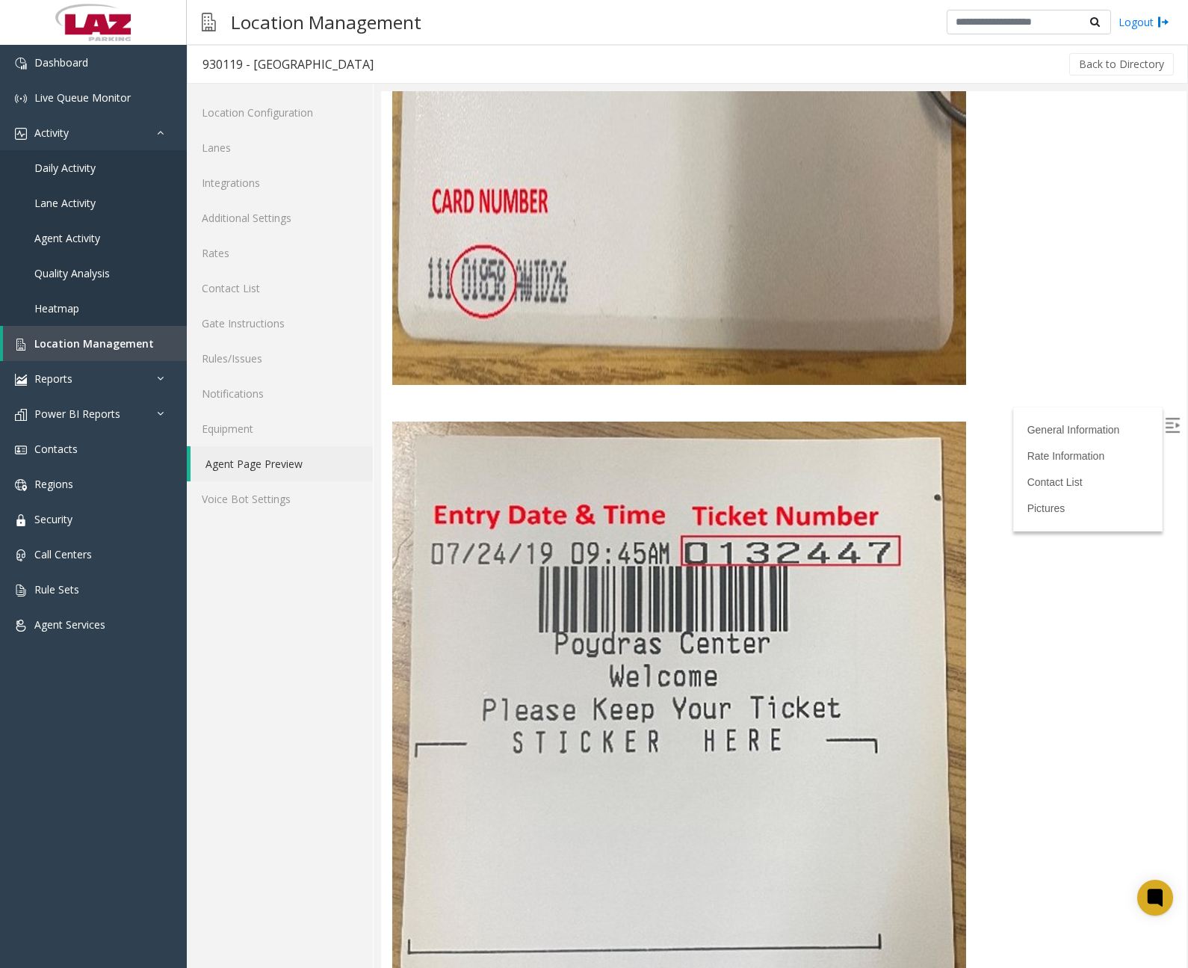
scroll to position [2481, 0]
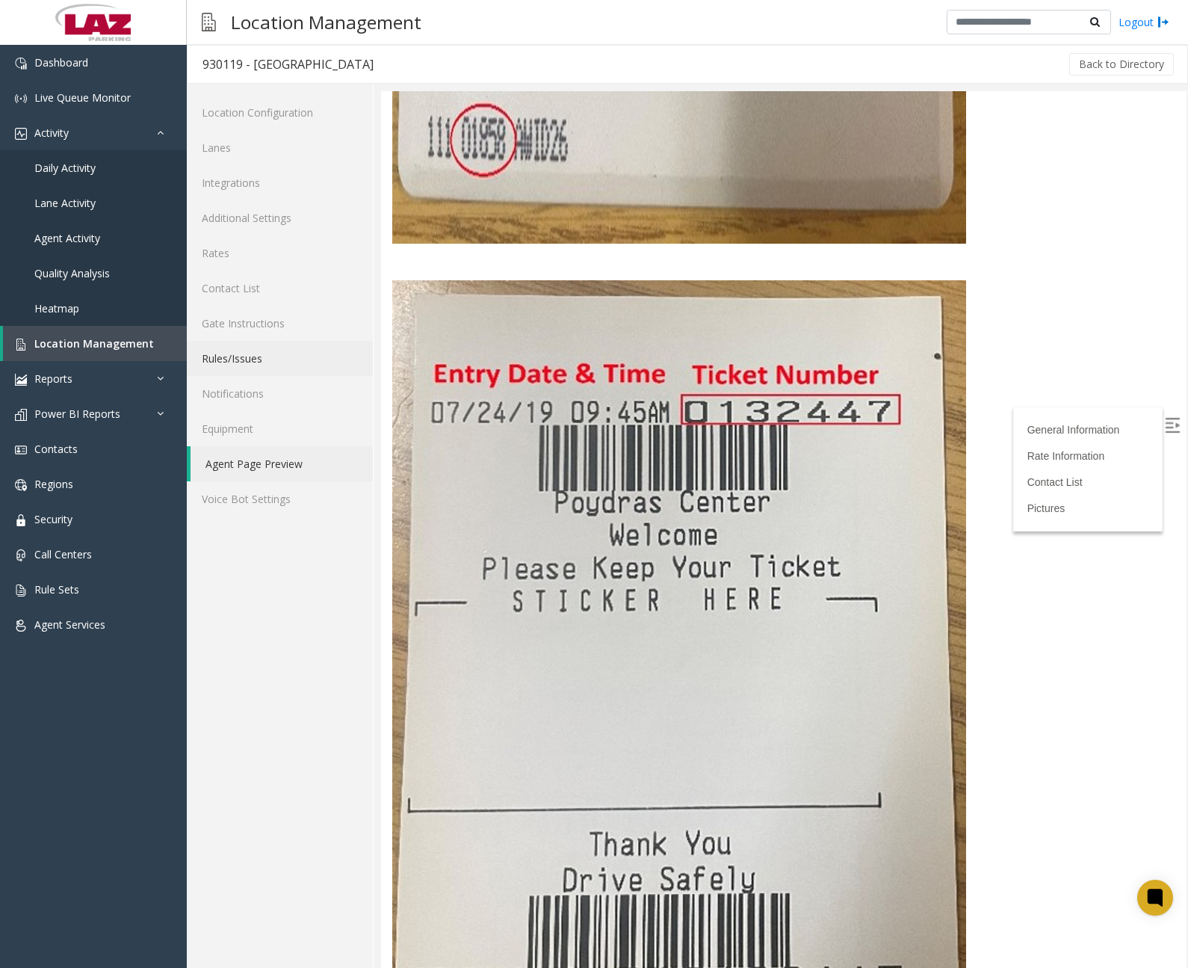
click at [249, 356] on link "Rules/Issues" at bounding box center [280, 358] width 186 height 35
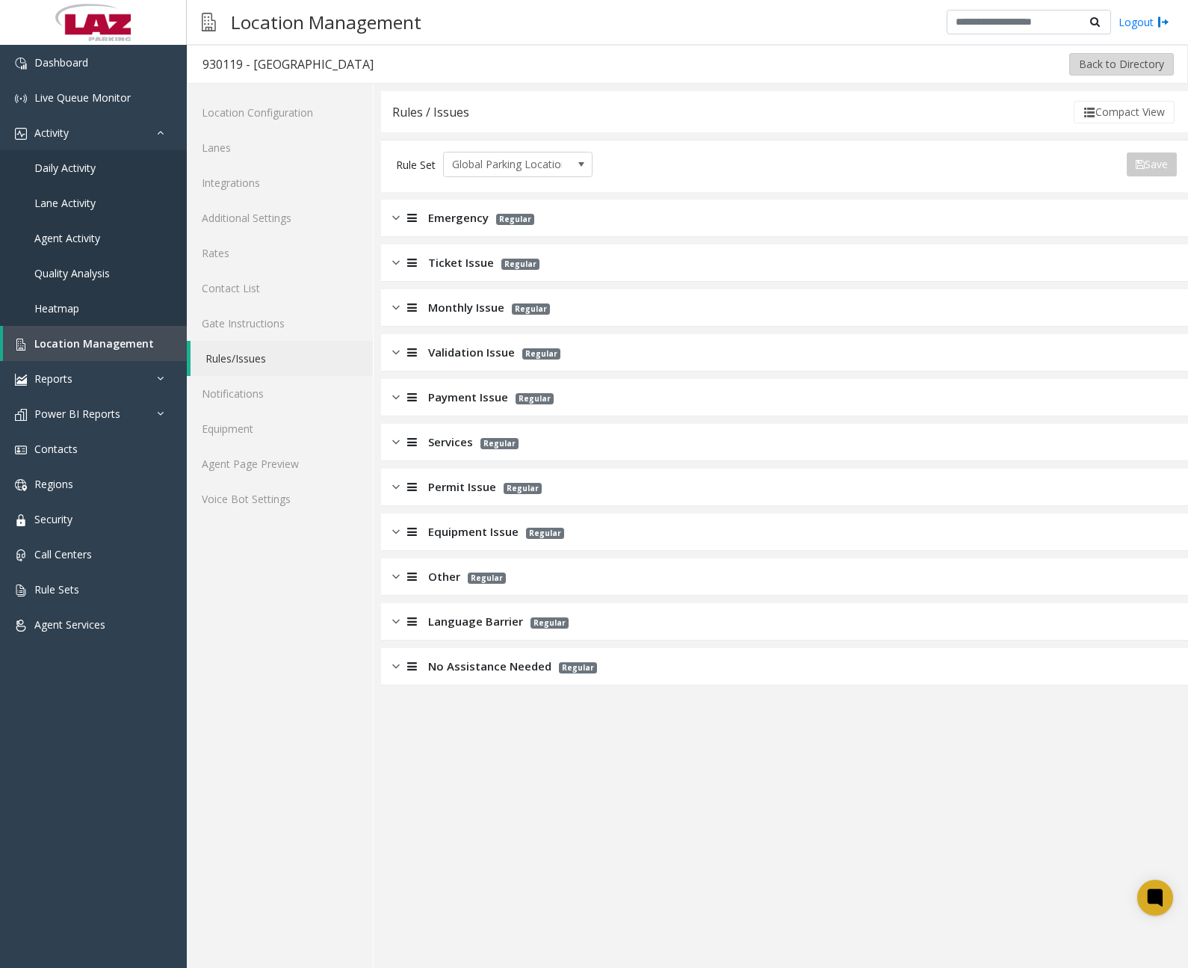
click at [1098, 67] on button "Back to Directory" at bounding box center [1121, 64] width 105 height 22
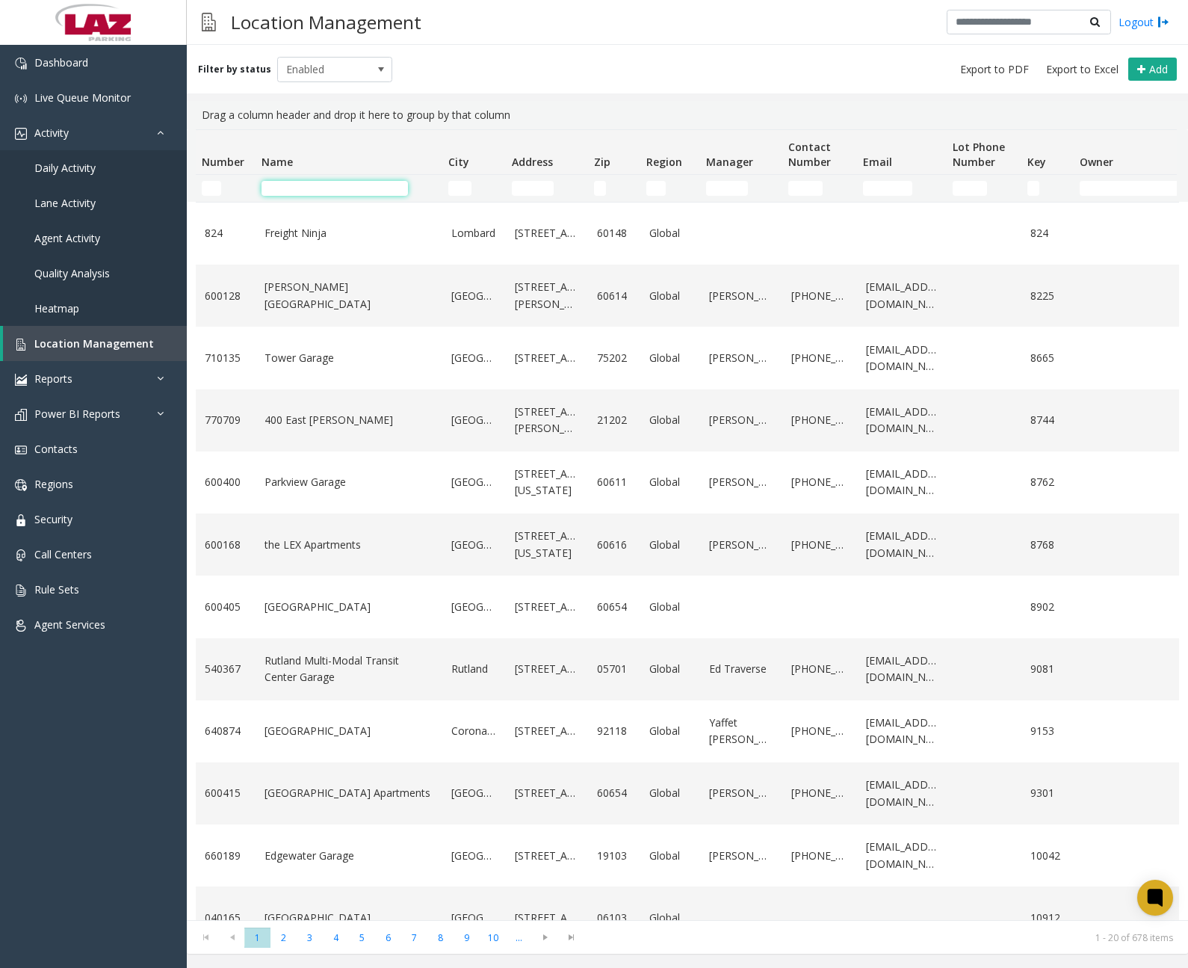
click at [307, 188] on input "Name Filter" at bounding box center [335, 188] width 146 height 15
paste input "**********"
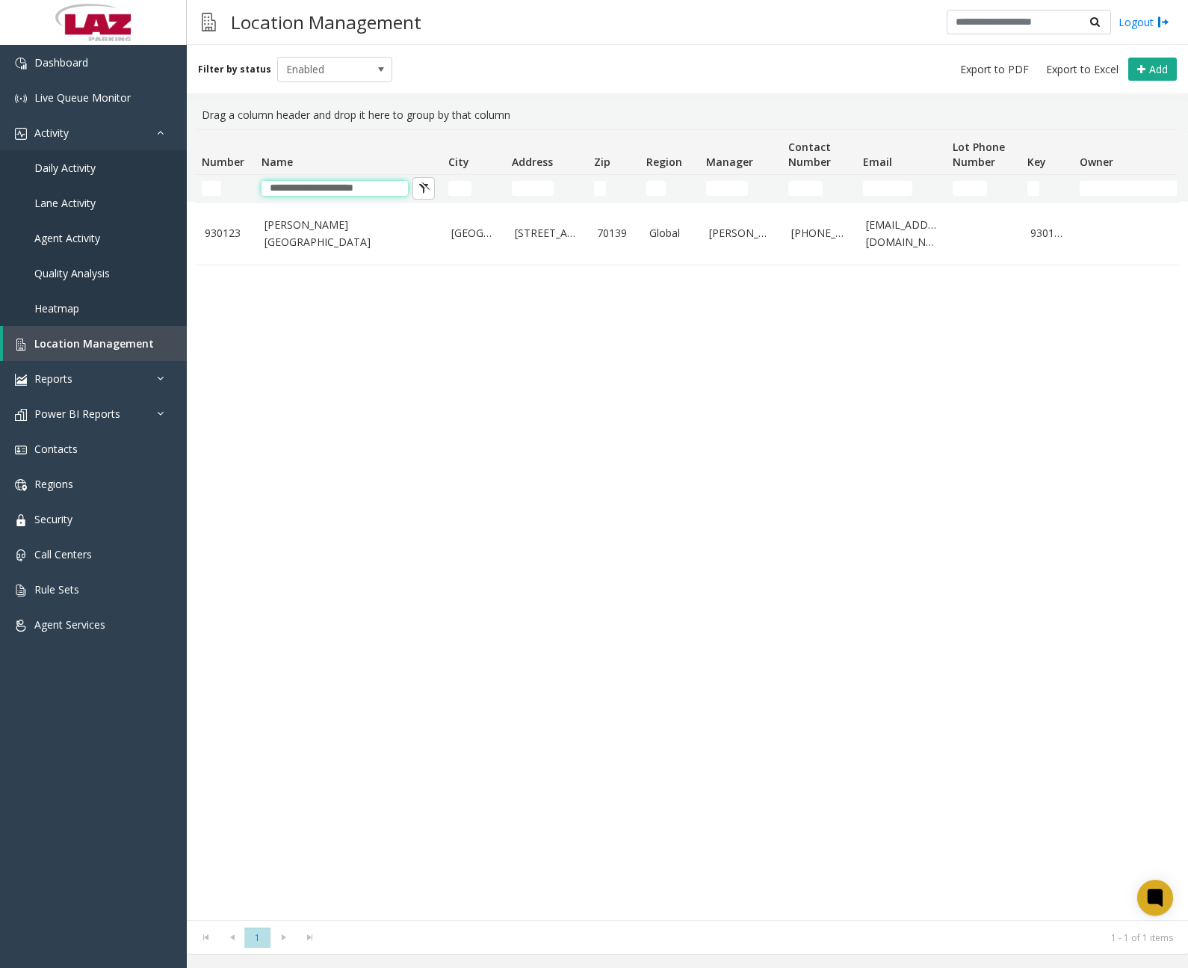
type input "**********"
click at [362, 380] on div "930123 [PERSON_NAME][GEOGRAPHIC_DATA] [GEOGRAPHIC_DATA][STREET_ADDRESS] Global …" at bounding box center [687, 561] width 983 height 718
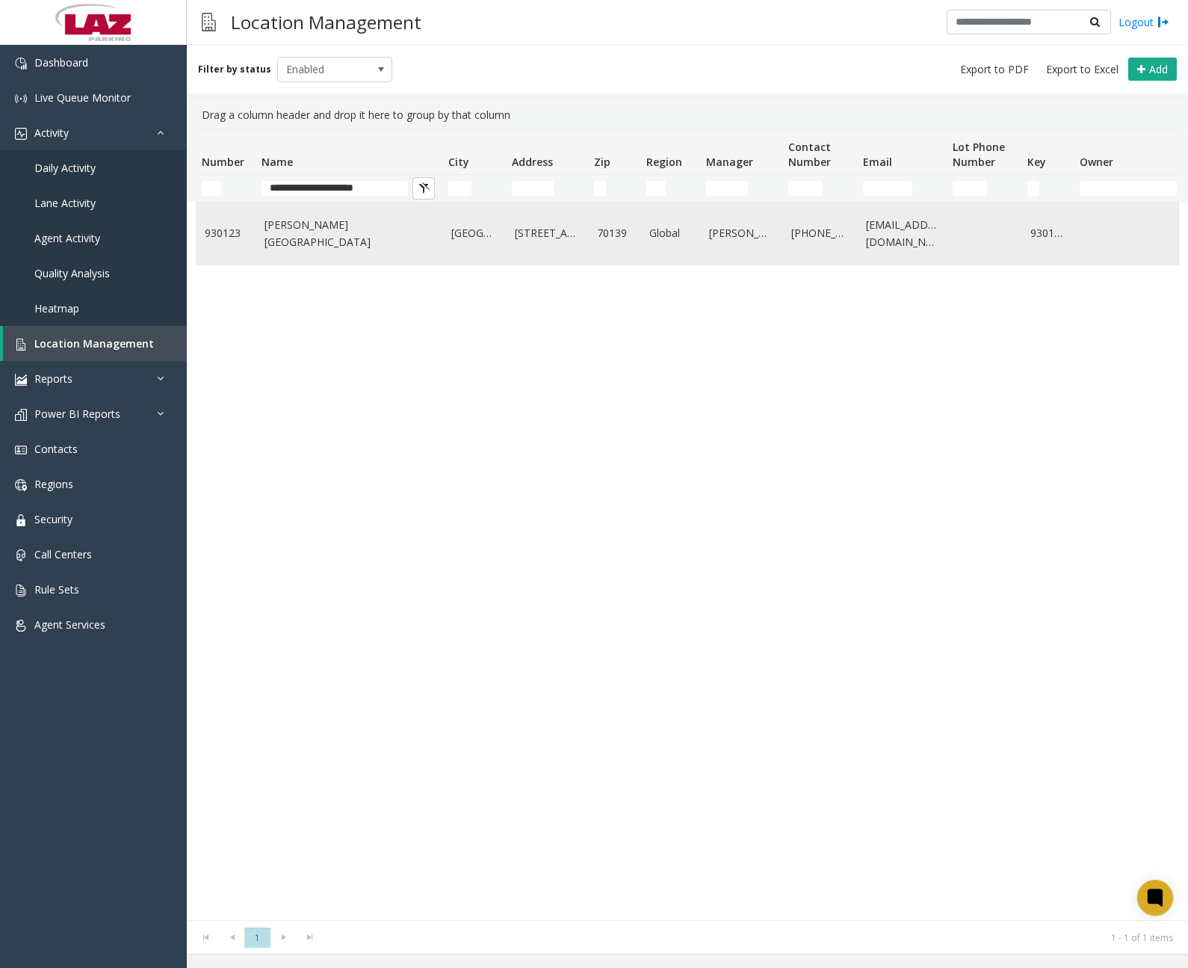
click at [342, 235] on link "[PERSON_NAME][GEOGRAPHIC_DATA]" at bounding box center [349, 234] width 169 height 34
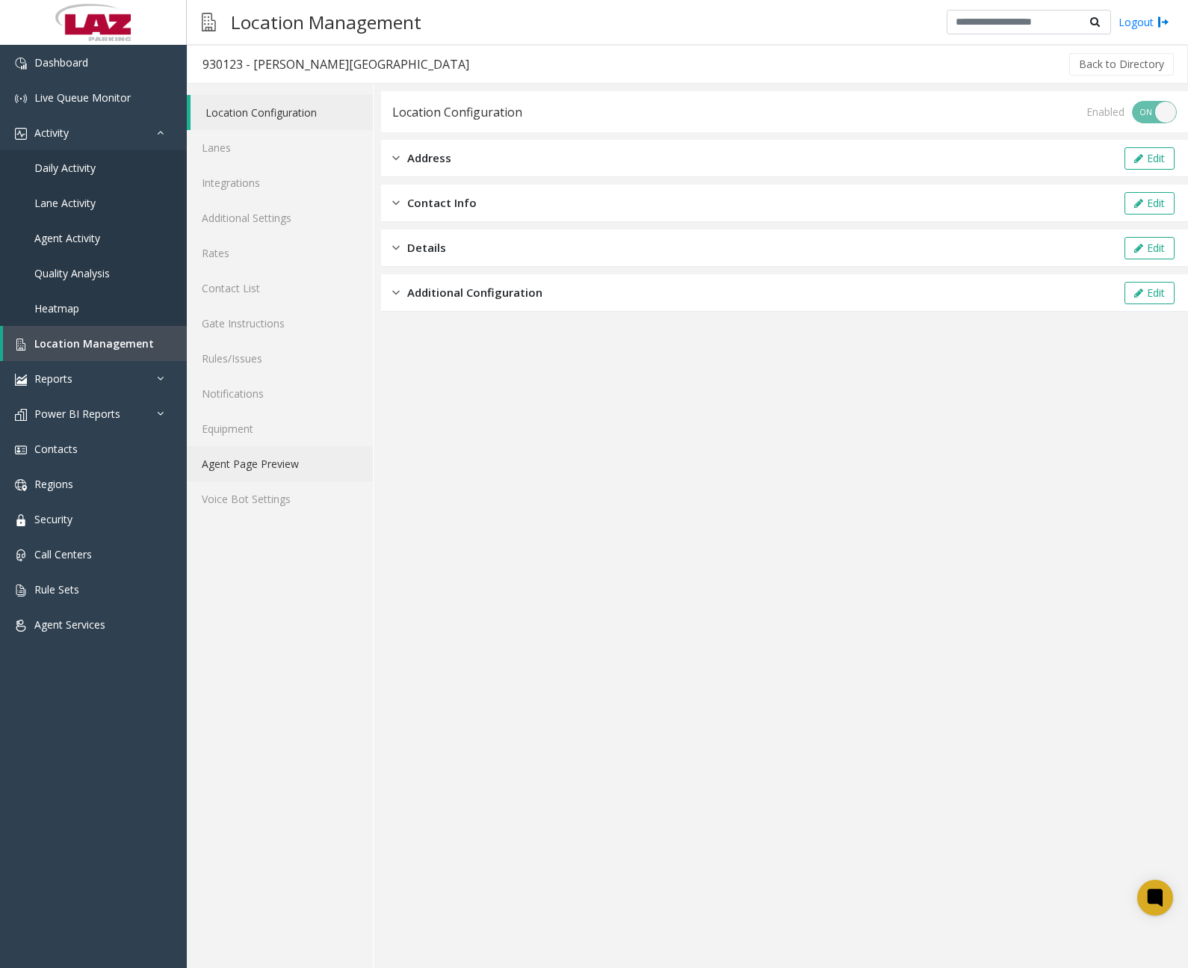
click at [260, 466] on link "Agent Page Preview" at bounding box center [280, 463] width 186 height 35
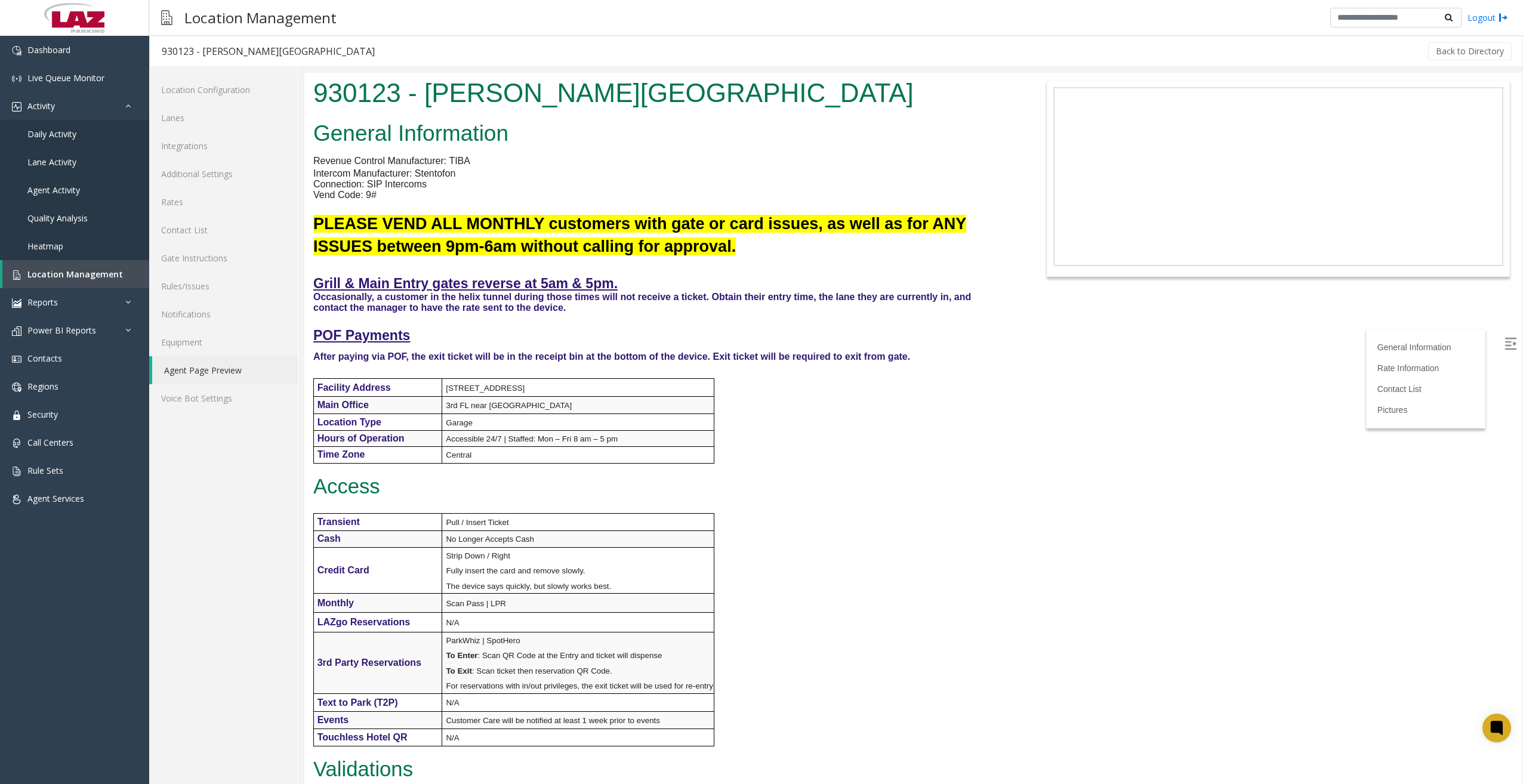
click at [609, 431] on p "Accessible 24/7 | Staffed: Mon – Fri 8 am – 5 pm" at bounding box center [579, 438] width 268 height 15
click at [439, 182] on p "Connection: SIP Intercoms" at bounding box center [659, 184] width 692 height 10
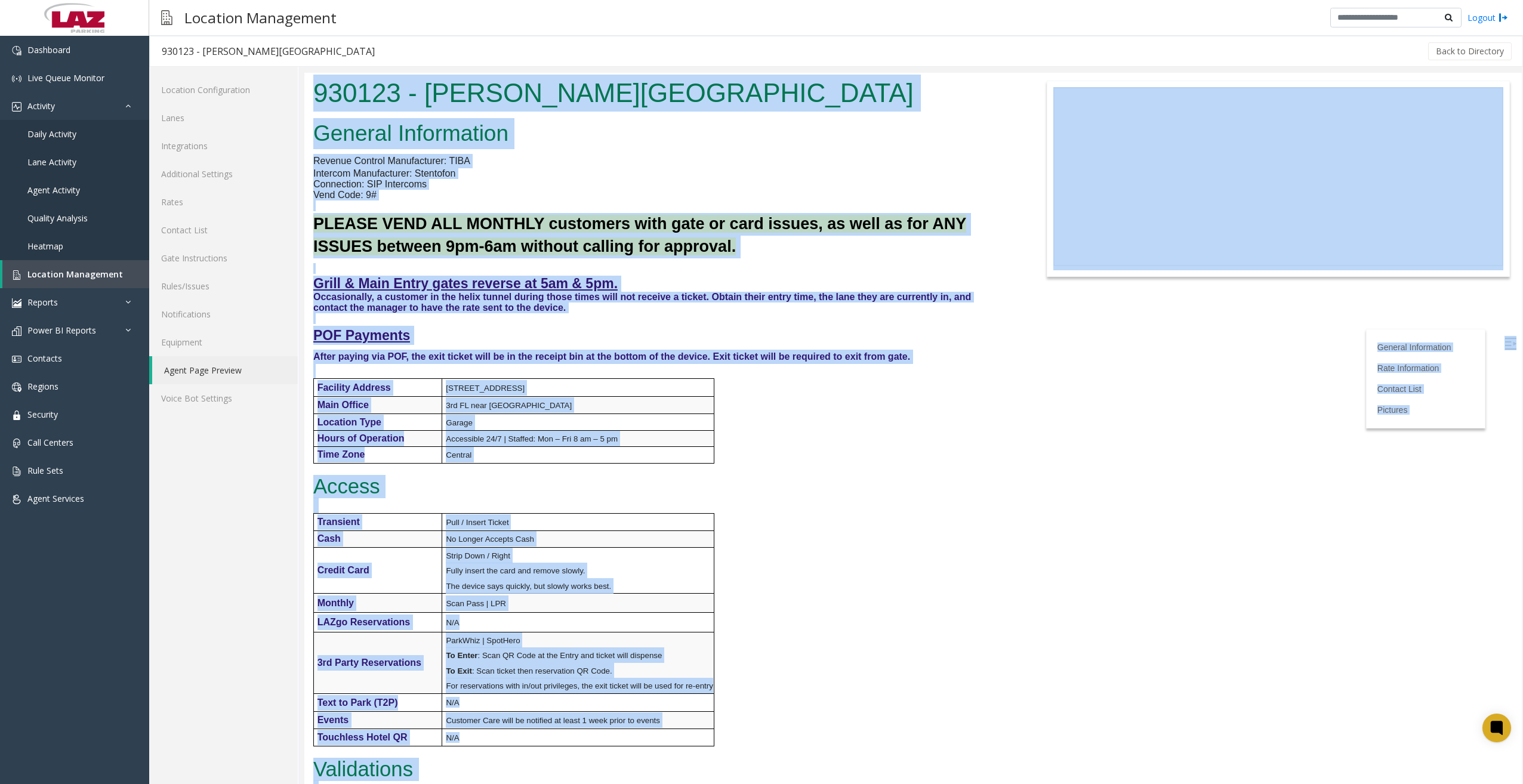
copy body "590139 - Loremip Dolorsi Ametco Adipisc Elitseddoei Tempori Utlabor Etdoloremag…"
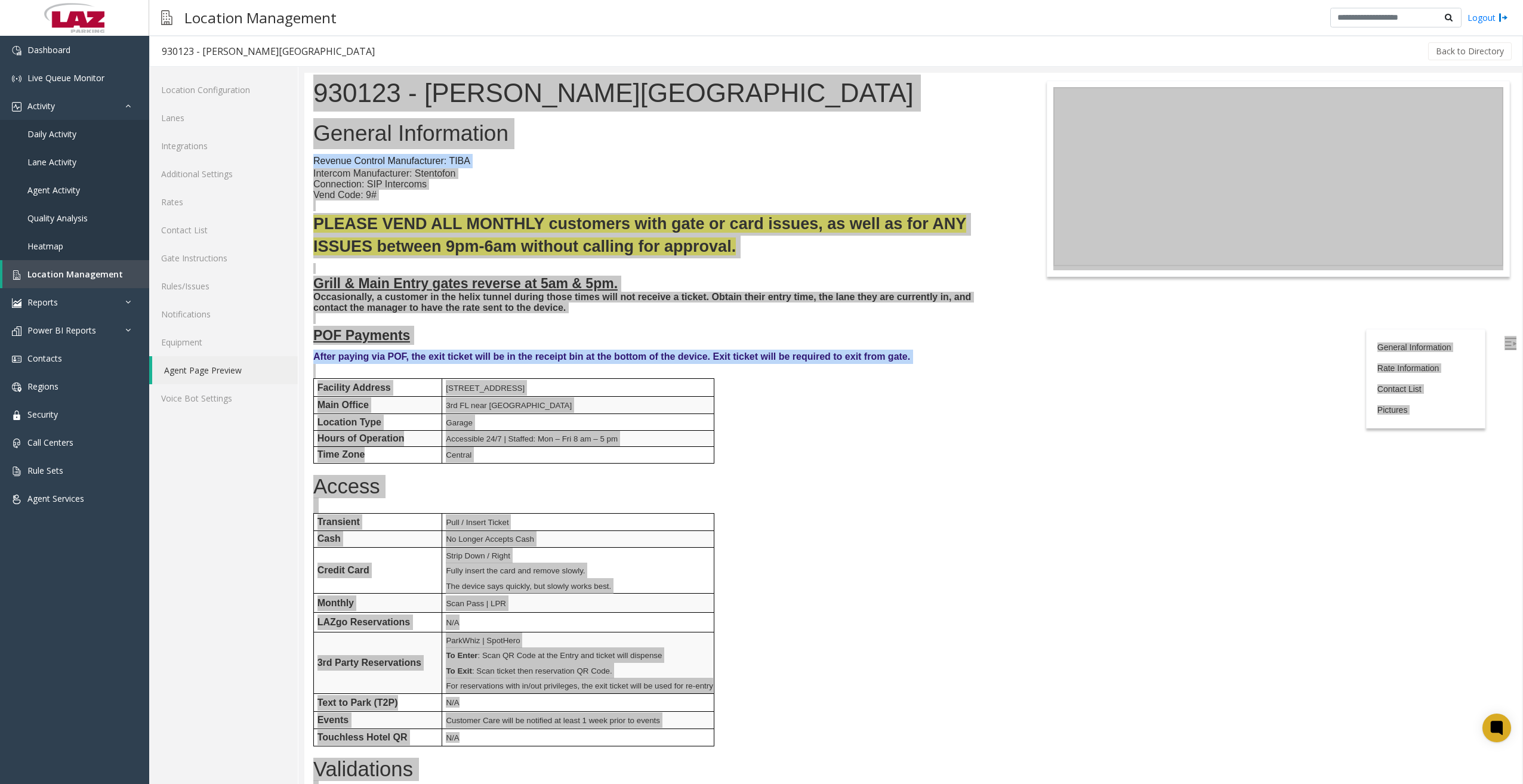
click at [535, 46] on div "Back to Directory" at bounding box center [950, 51] width 1127 height 30
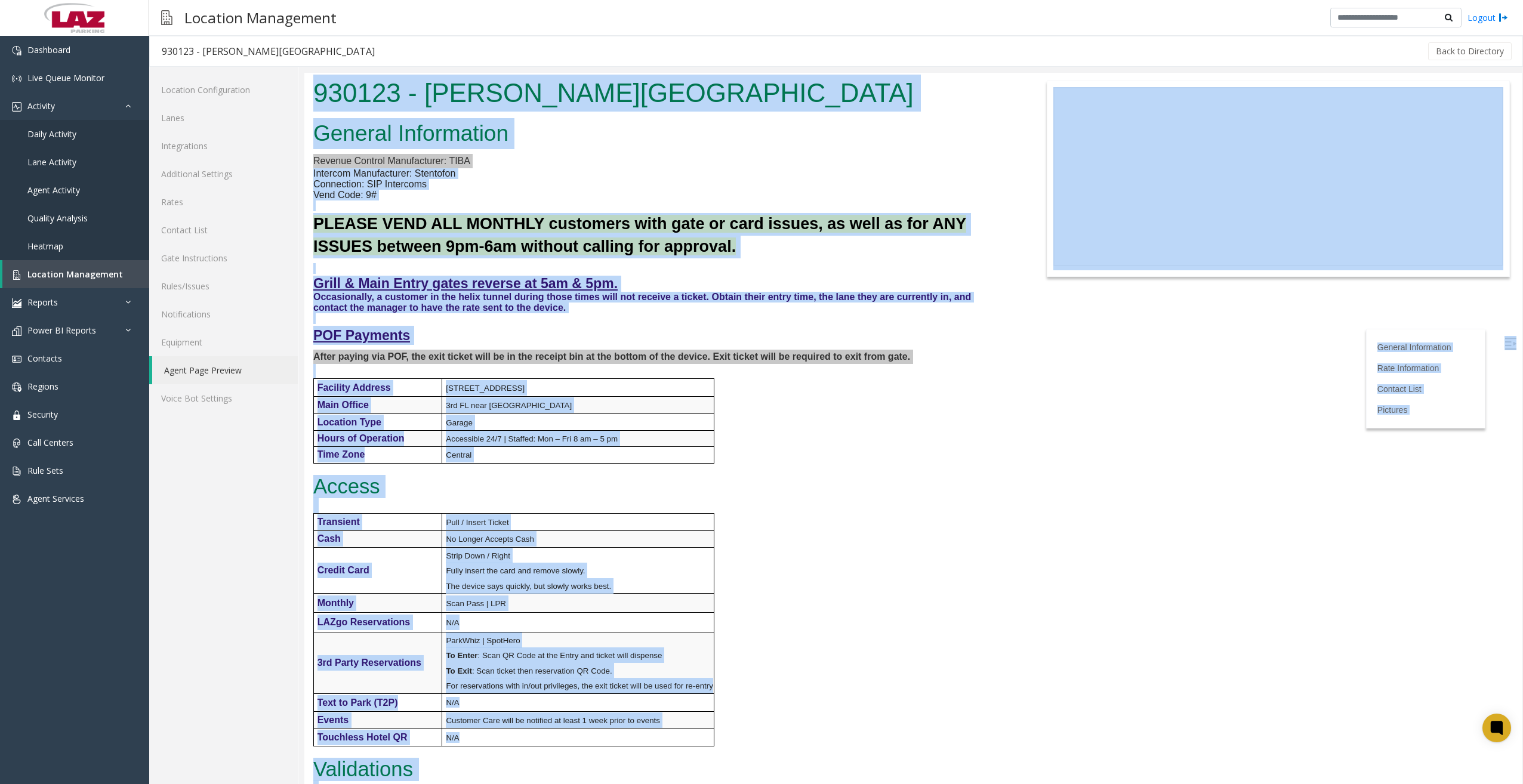
click at [791, 155] on div "General Information Revenue Control Manufacturer: TIBA Intercom Manufacturer: S…" at bounding box center [659, 619] width 710 height 1004
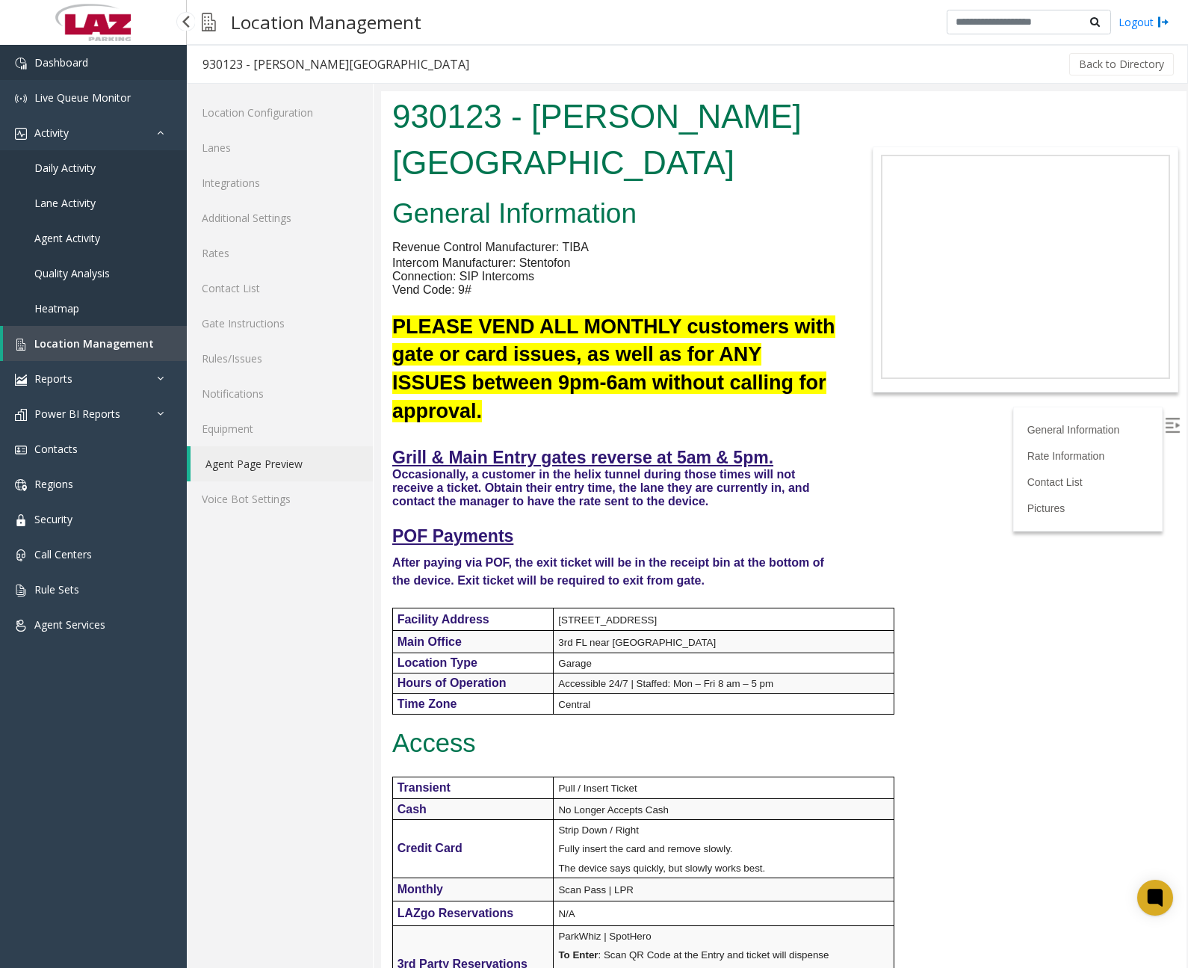
click at [107, 70] on link "Dashboard" at bounding box center [93, 62] width 187 height 35
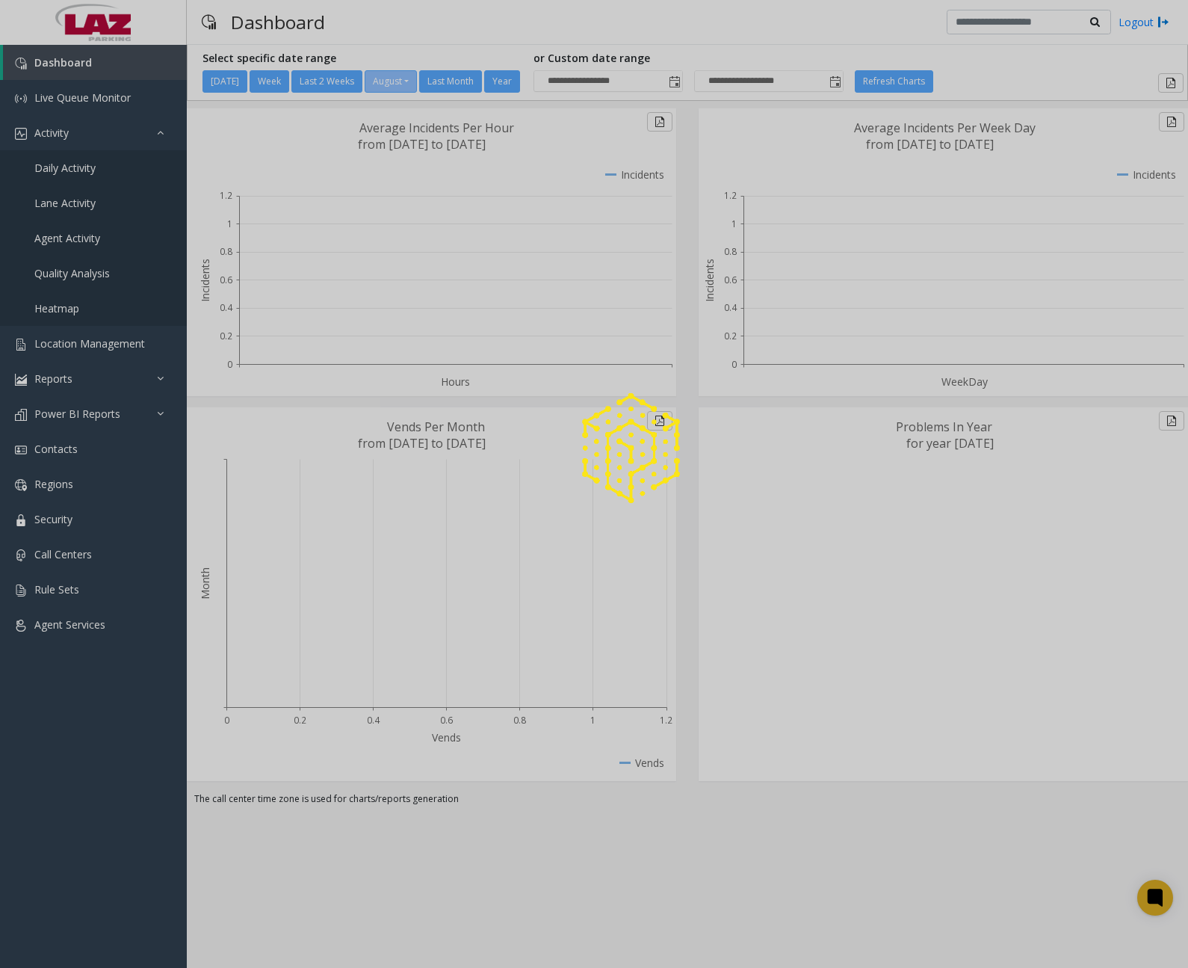
click at [92, 173] on div at bounding box center [594, 484] width 1188 height 968
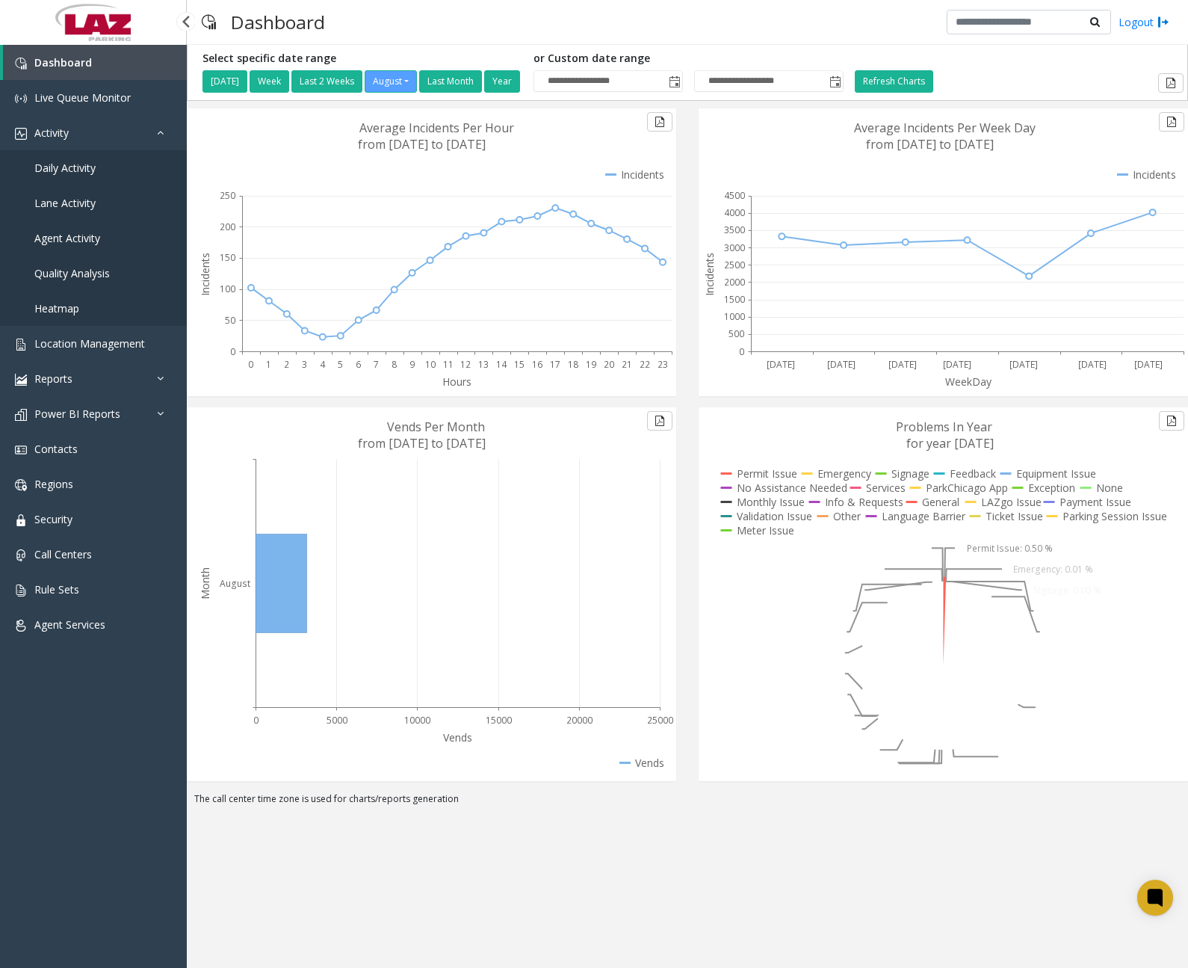
click at [87, 176] on link "Daily Activity" at bounding box center [93, 167] width 187 height 35
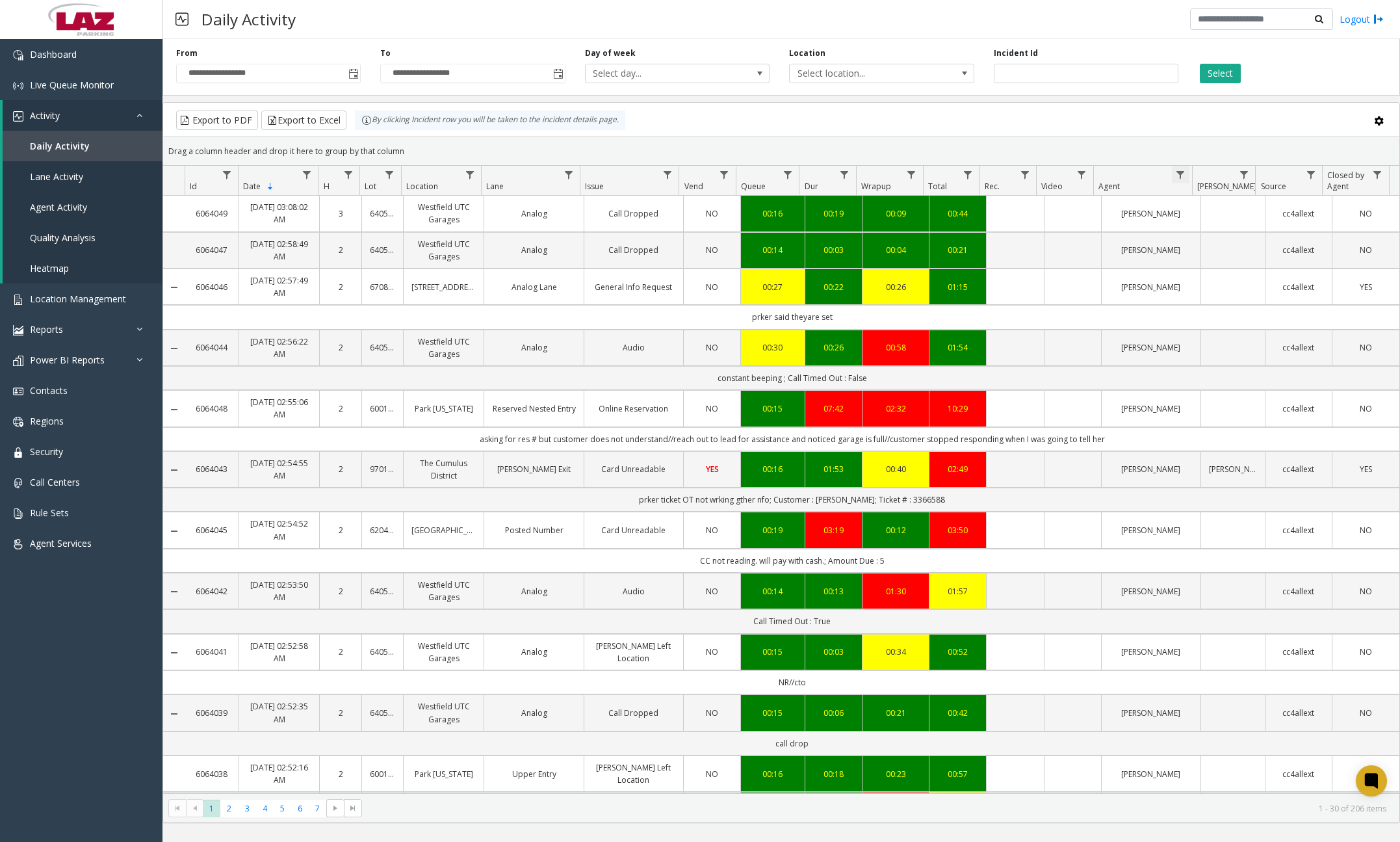
click at [1032, 174] on span "Data table" at bounding box center [1180, 175] width 10 height 10
click at [1032, 226] on input "Agent Filter" at bounding box center [1236, 231] width 110 height 22
type input "****"
click at [1032, 351] on button "Filter" at bounding box center [1264, 351] width 53 height 29
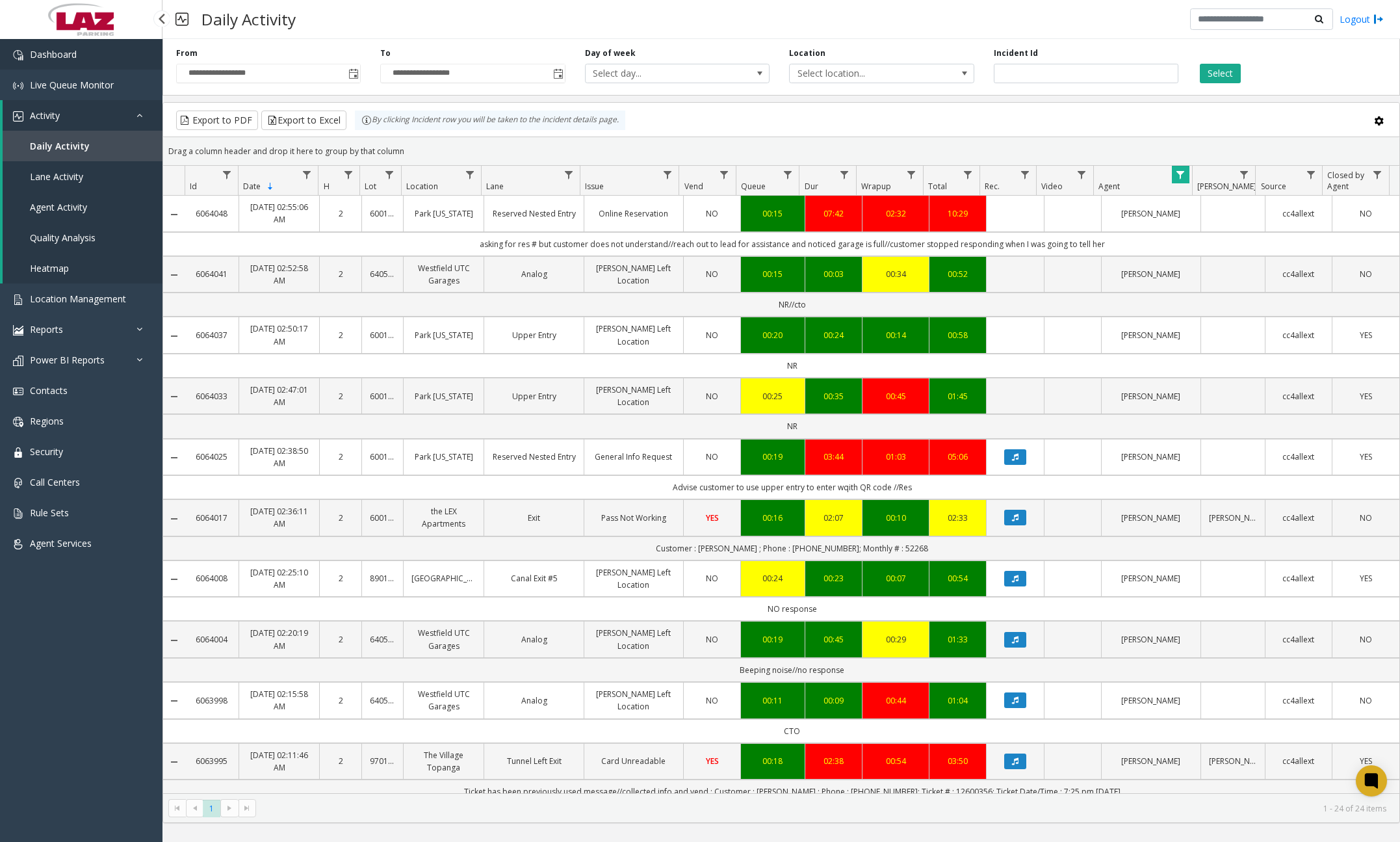
click at [112, 60] on link "Dashboard" at bounding box center [81, 54] width 163 height 30
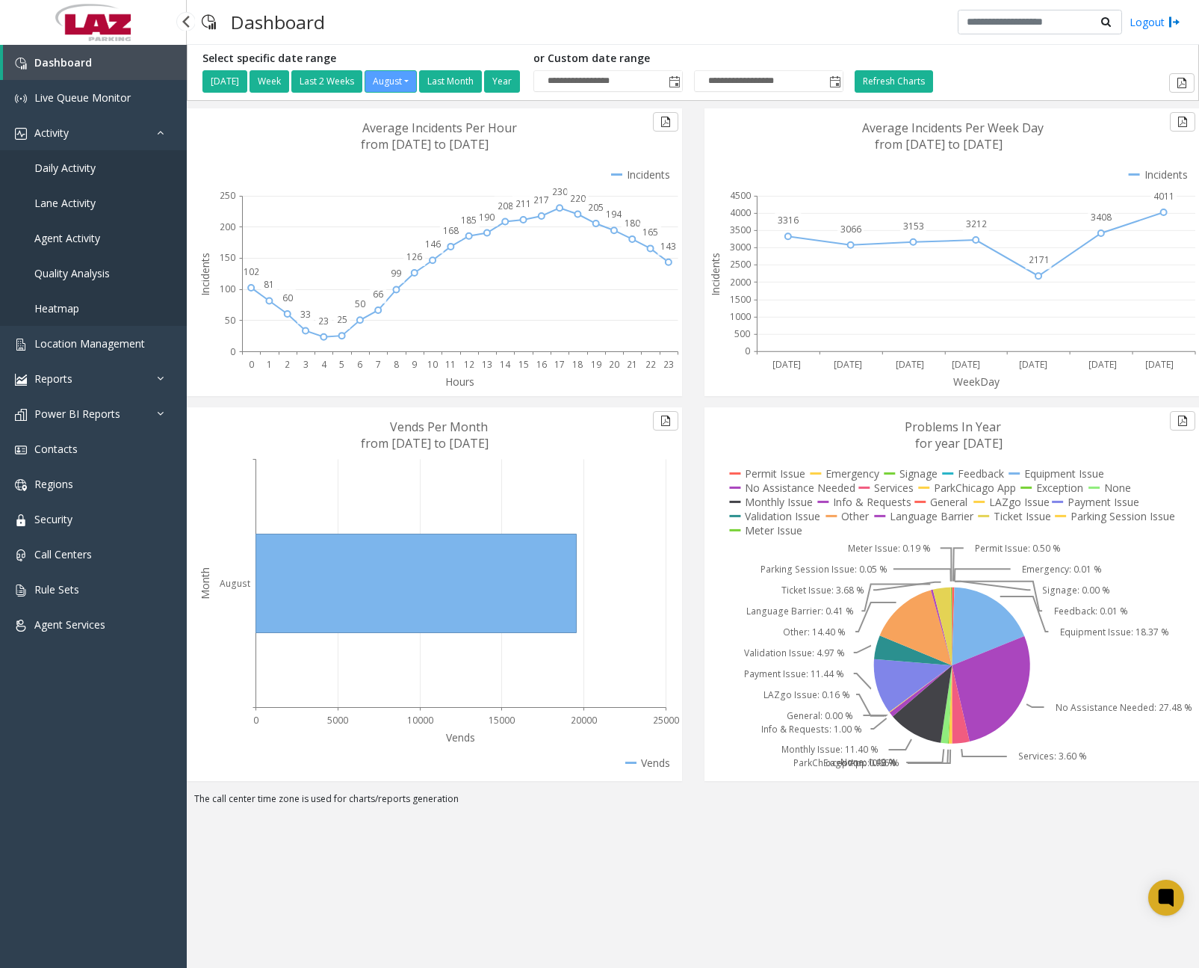
click at [84, 169] on span "Daily Activity" at bounding box center [64, 168] width 61 height 14
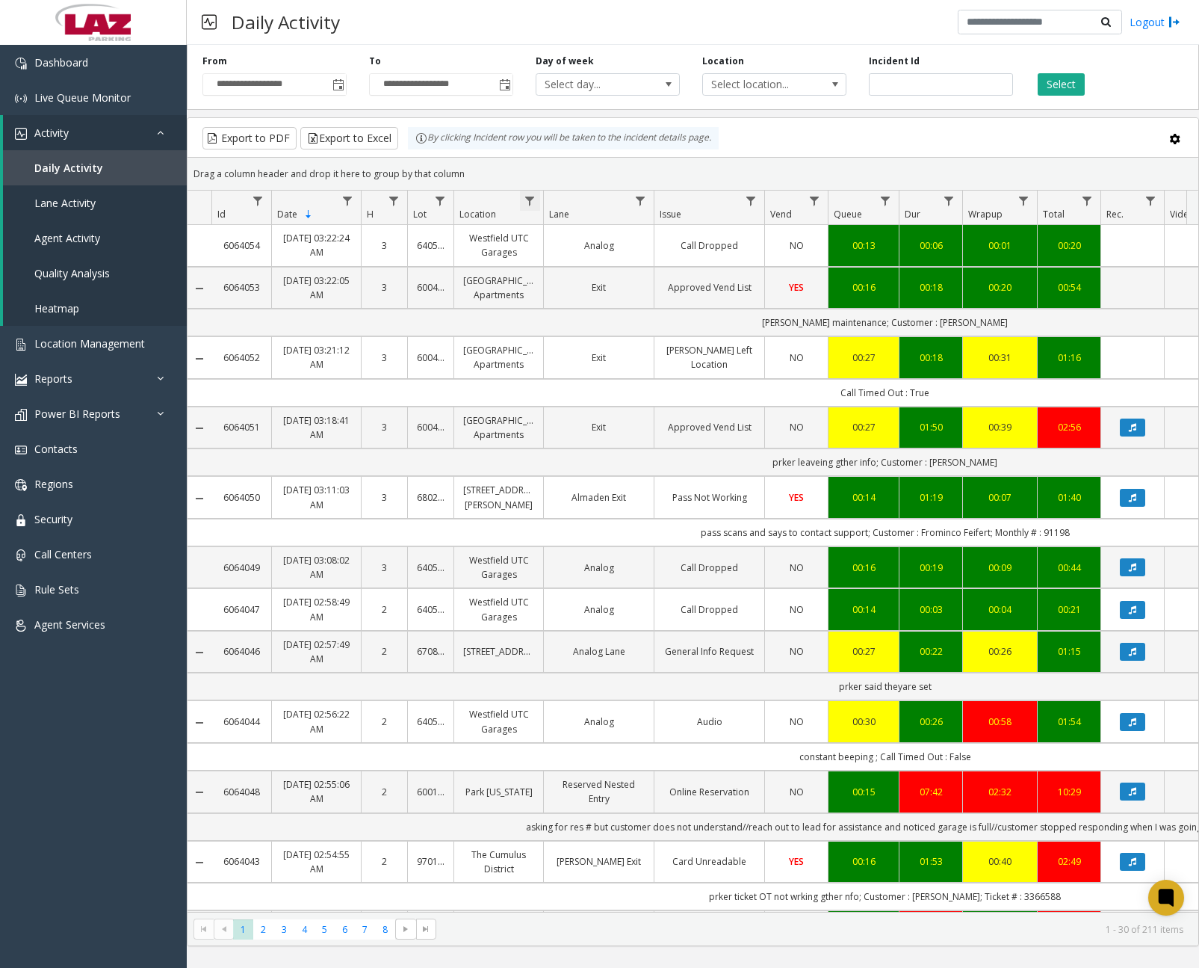
click at [527, 197] on span "Data table" at bounding box center [530, 201] width 12 height 12
drag, startPoint x: 555, startPoint y: 262, endPoint x: 564, endPoint y: 273, distance: 14.4
click at [556, 262] on input "Location Filter" at bounding box center [594, 265] width 127 height 25
type input "******"
click at [611, 400] on button "Filter" at bounding box center [627, 404] width 61 height 33
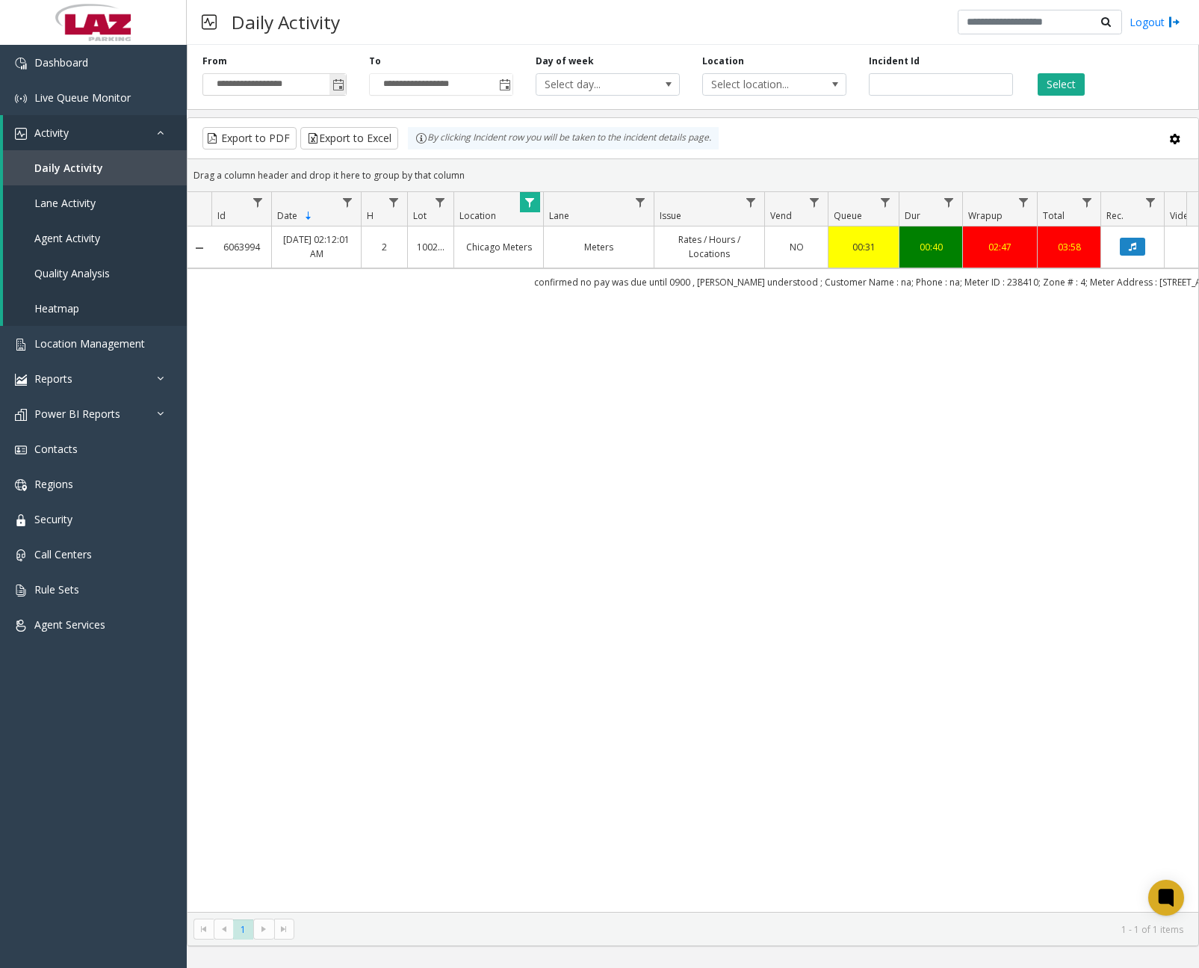
click at [337, 85] on span "Toggle popup" at bounding box center [339, 85] width 12 height 12
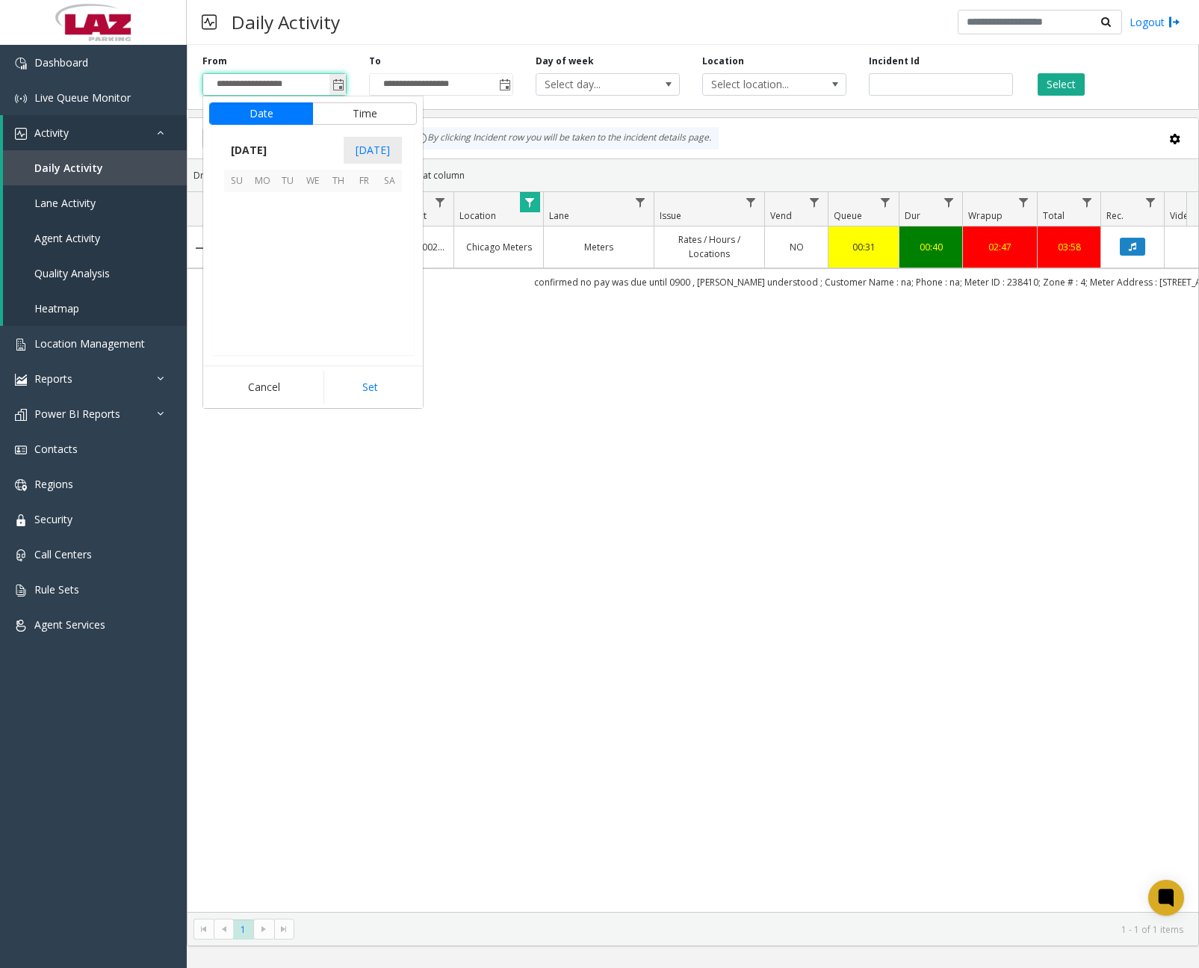
scroll to position [268012, 0]
click at [314, 274] on span "20" at bounding box center [312, 280] width 25 height 25
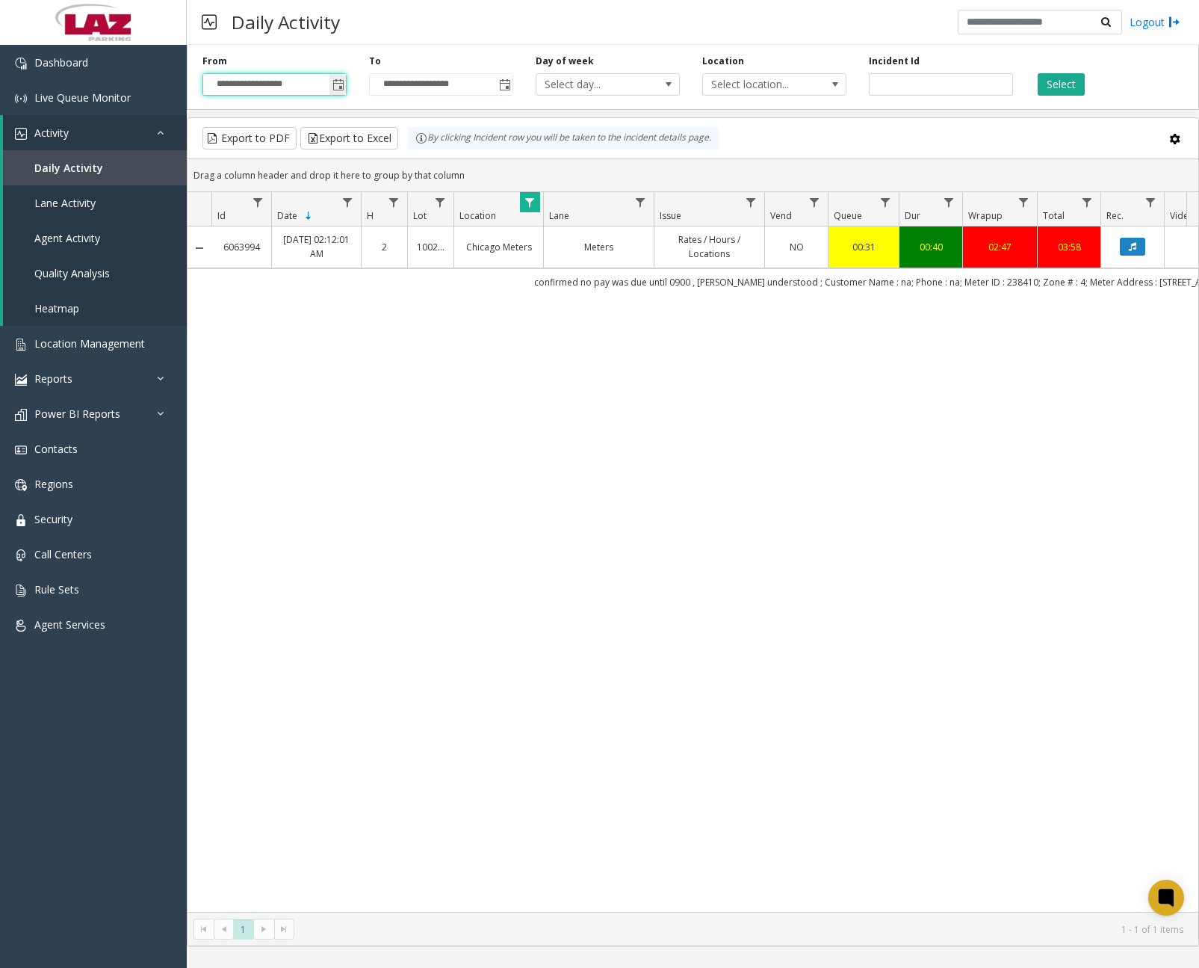
click at [340, 92] on span "Toggle popup" at bounding box center [338, 84] width 16 height 24
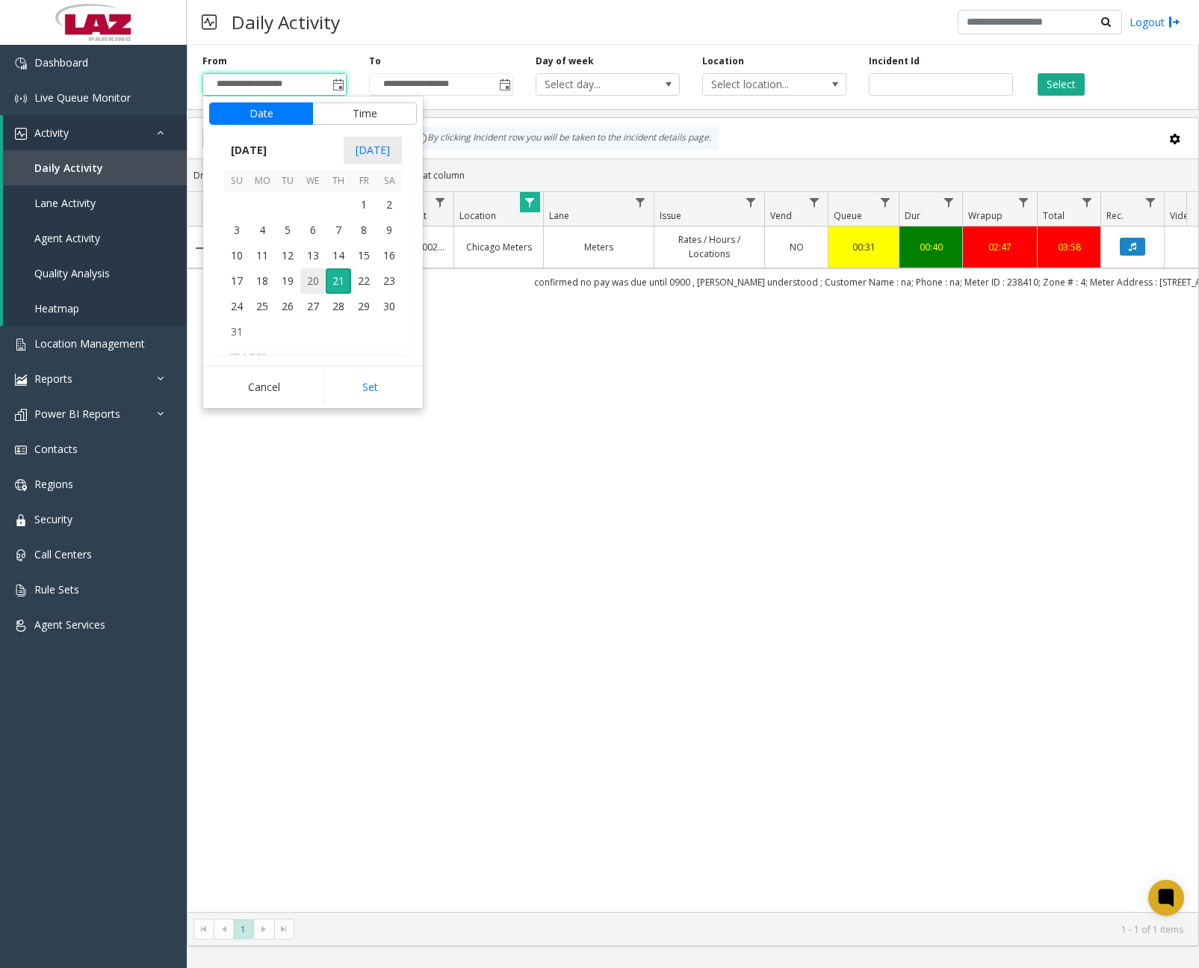
click at [318, 287] on span "20" at bounding box center [312, 280] width 25 height 25
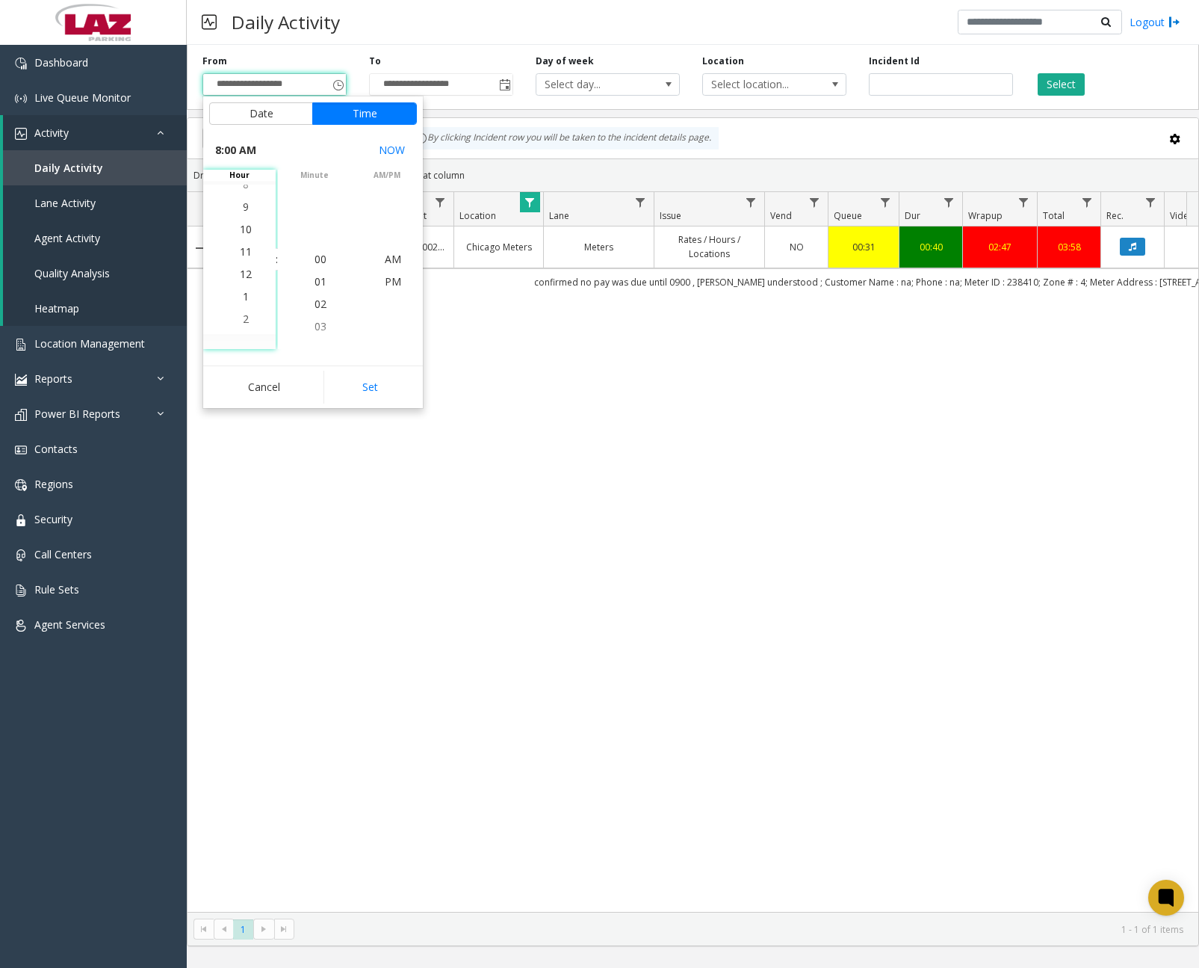
scroll to position [22, 0]
click at [240, 238] on span "11" at bounding box center [246, 236] width 12 height 14
click at [240, 259] on span "11" at bounding box center [246, 259] width 12 height 14
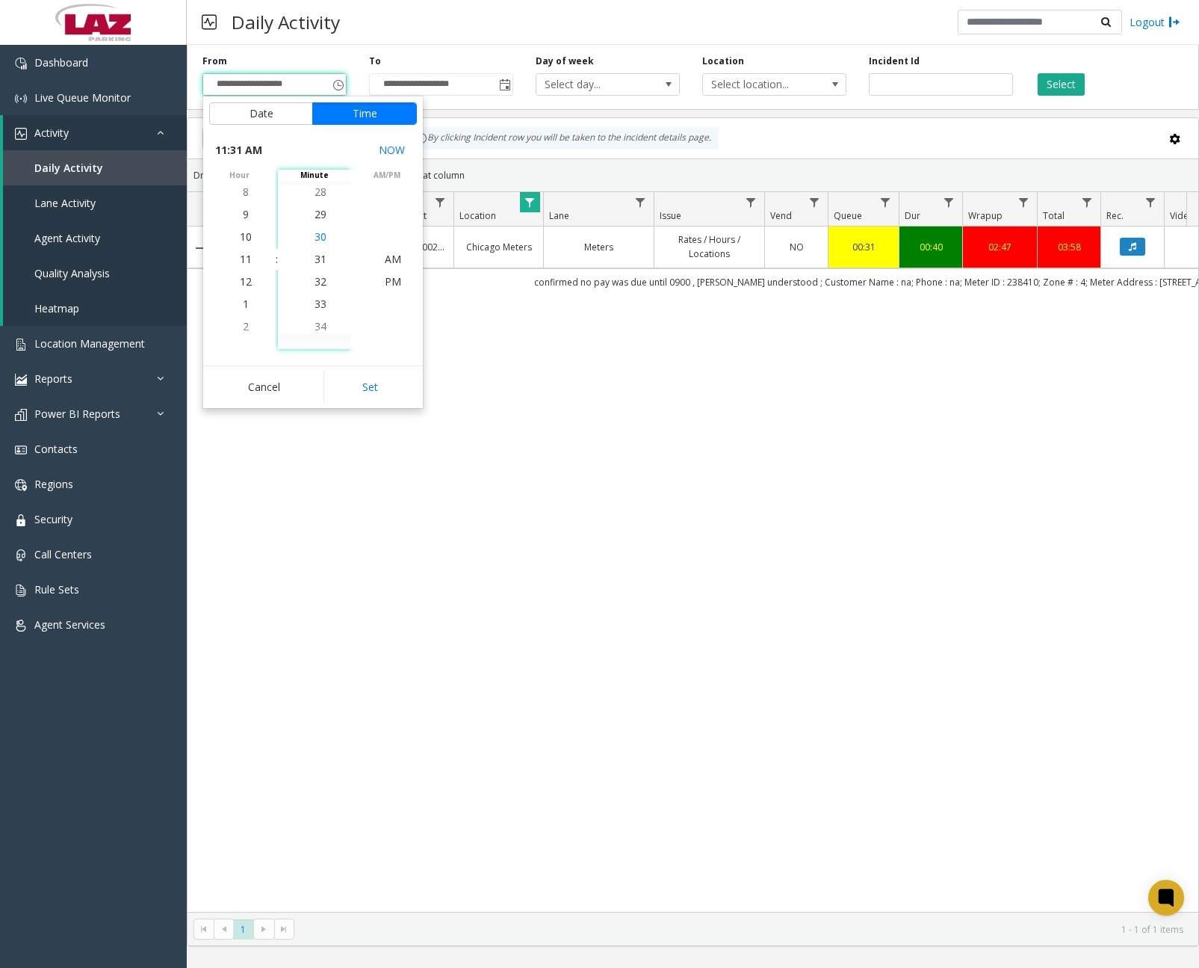
click at [317, 239] on span "30" at bounding box center [321, 236] width 12 height 14
click at [389, 279] on span "PM" at bounding box center [393, 281] width 16 height 14
click at [384, 382] on button "Set" at bounding box center [371, 387] width 94 height 33
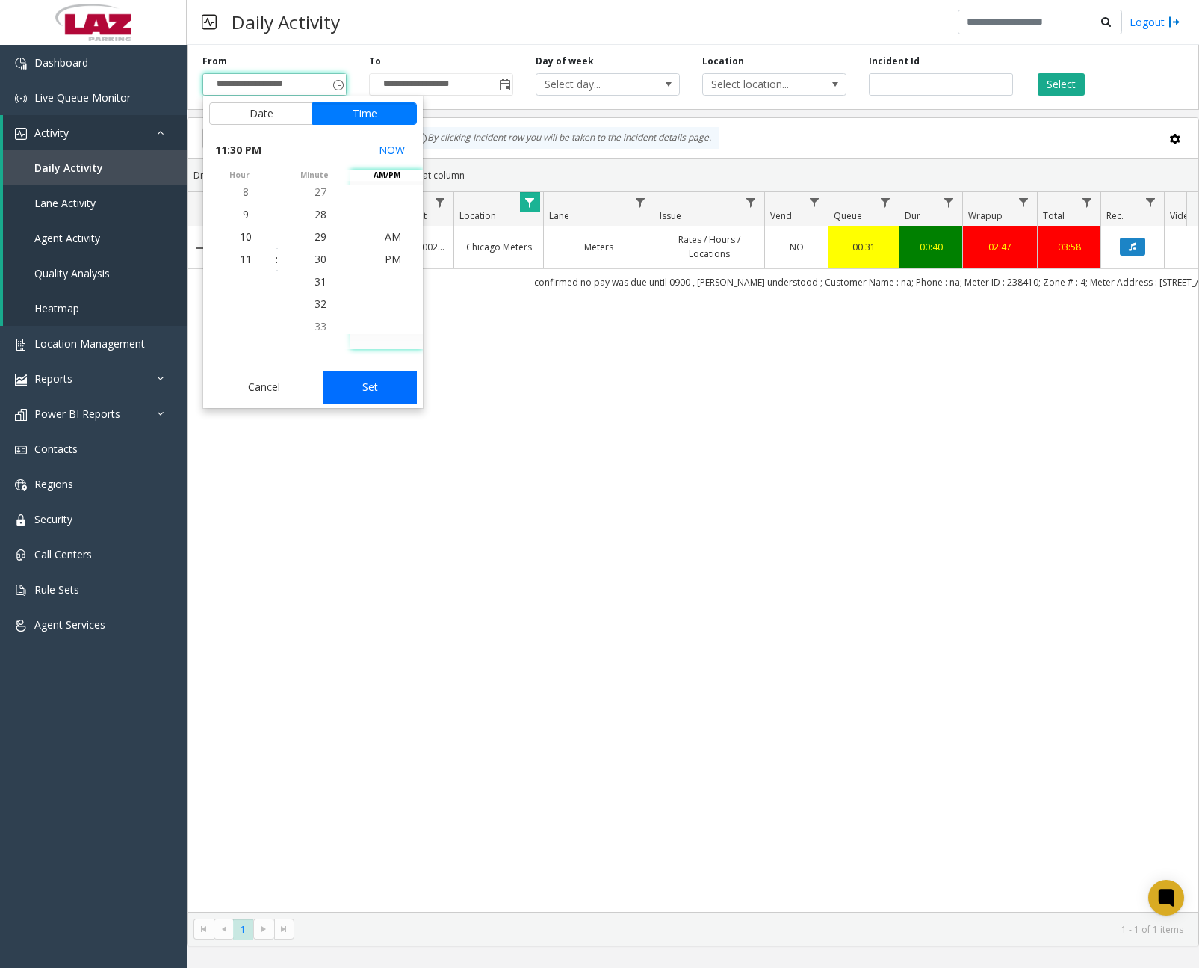
type input "**********"
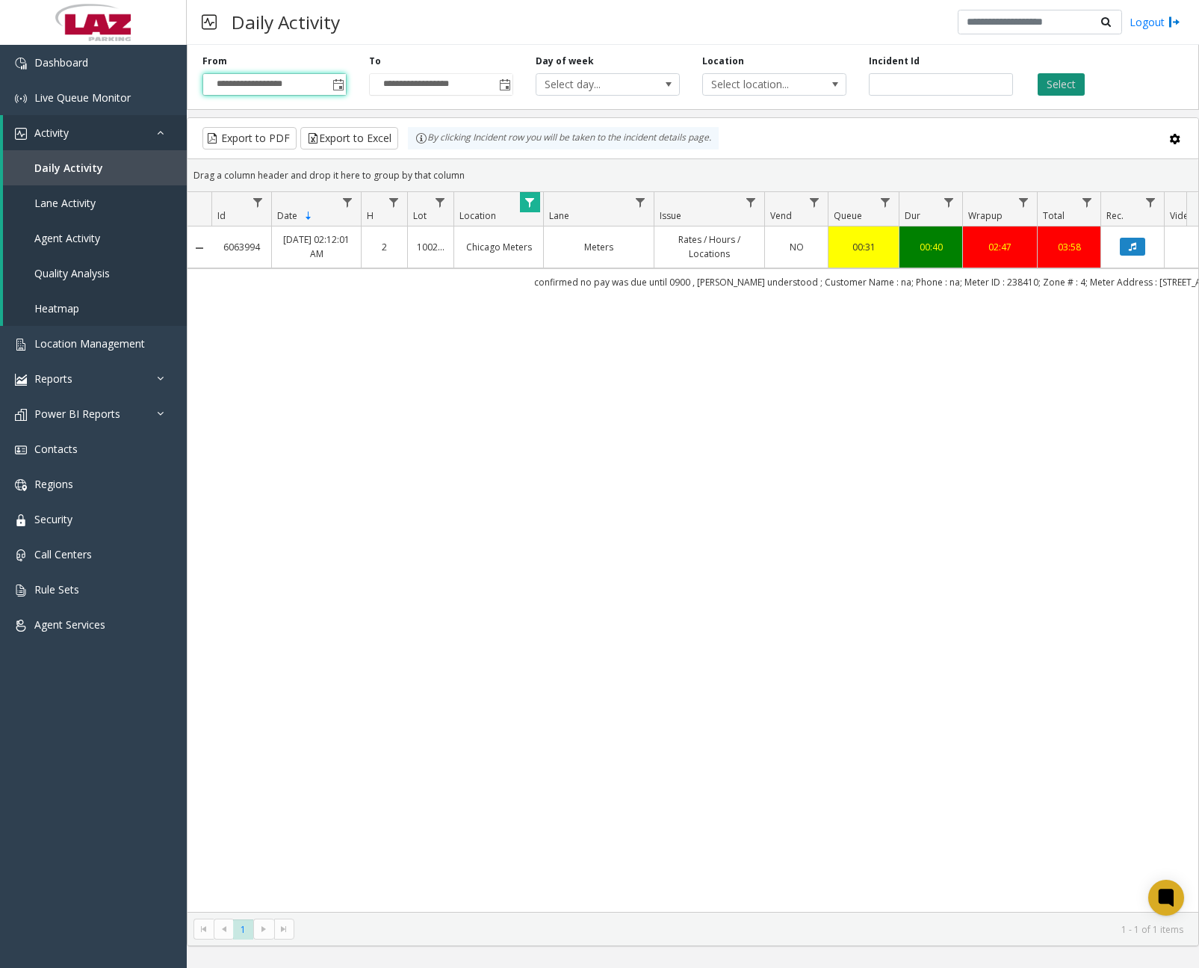
click at [1063, 87] on button "Select" at bounding box center [1061, 84] width 47 height 22
click at [131, 64] on link "Dashboard" at bounding box center [93, 62] width 187 height 35
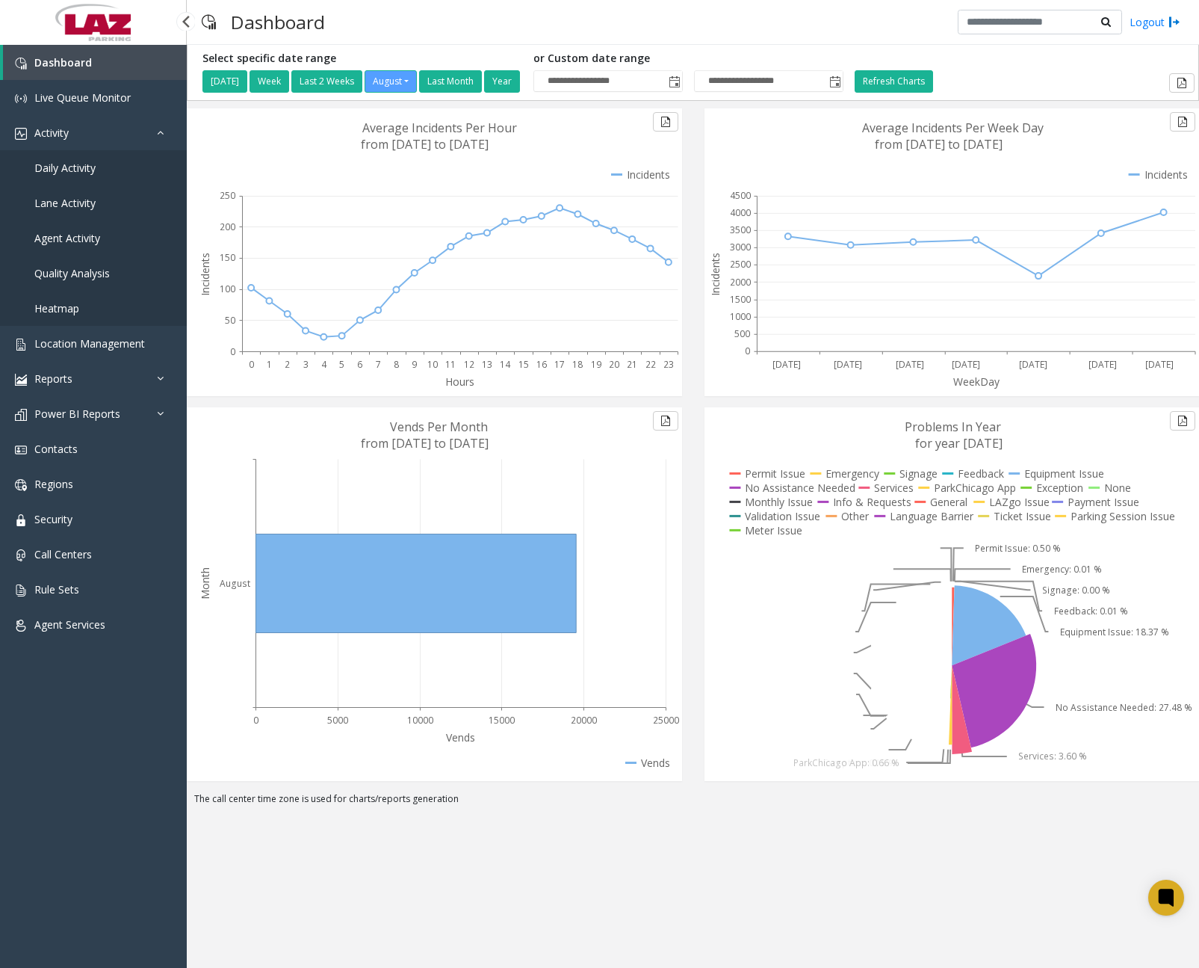
click at [98, 170] on link "Daily Activity" at bounding box center [93, 167] width 187 height 35
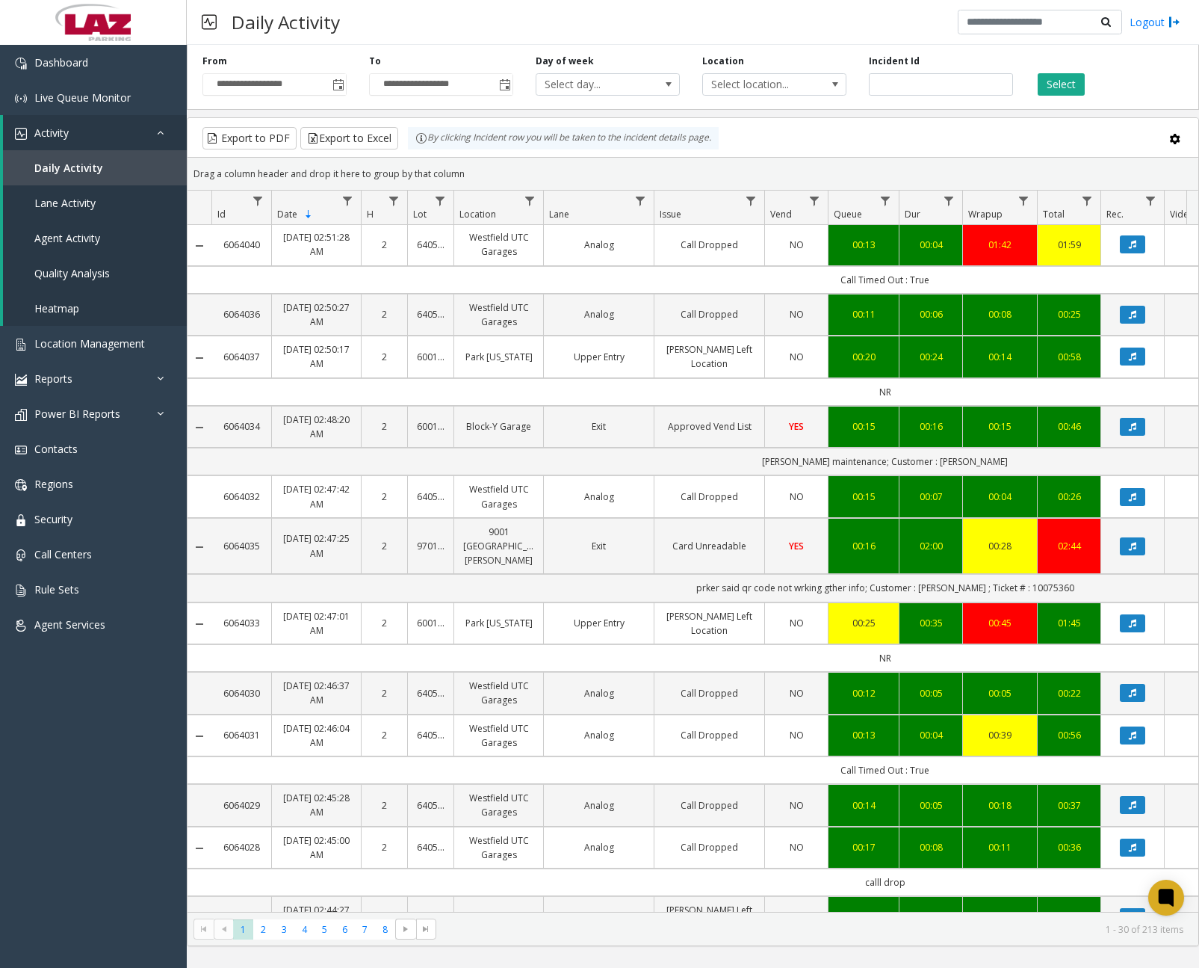
scroll to position [1186, 0]
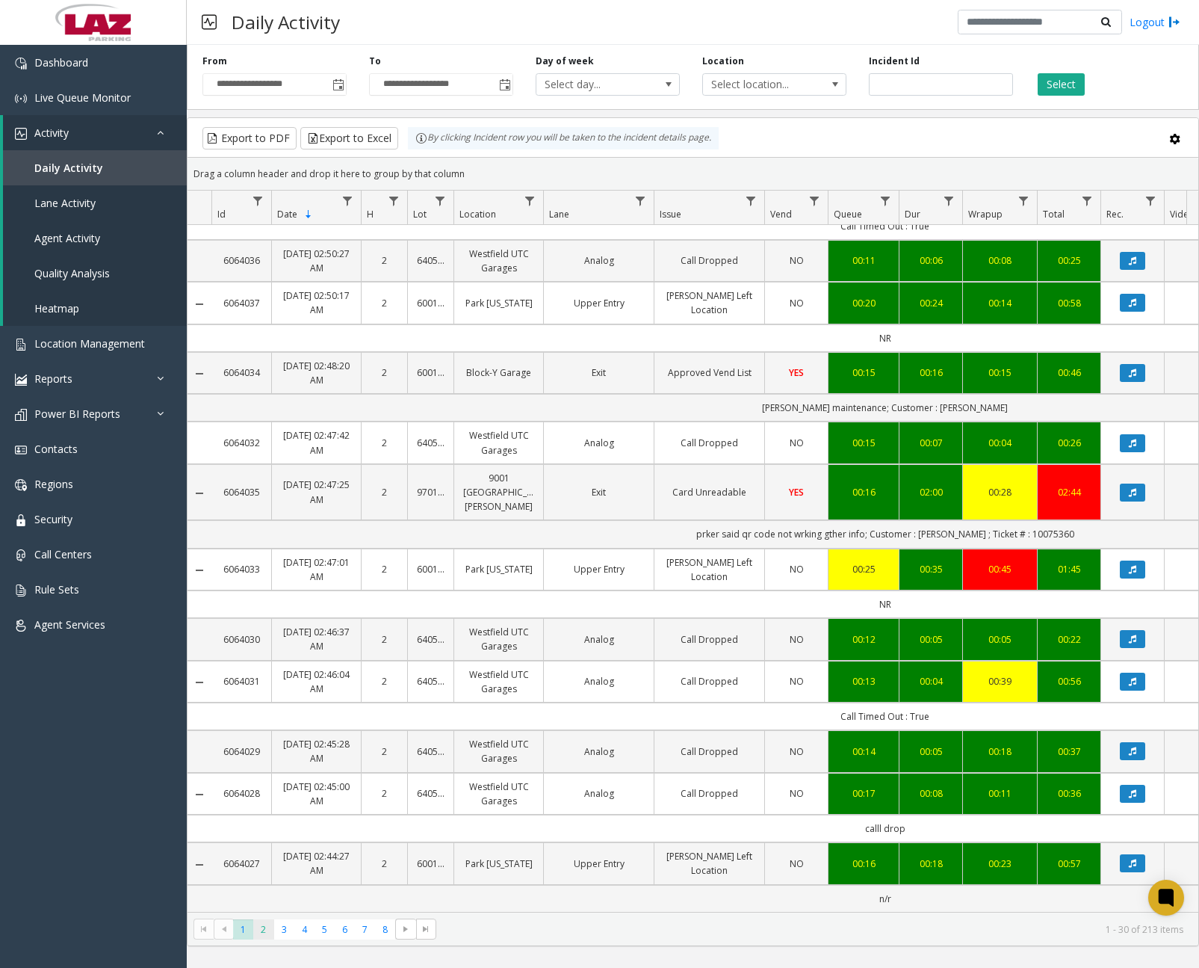
click at [265, 927] on span "2" at bounding box center [263, 929] width 20 height 20
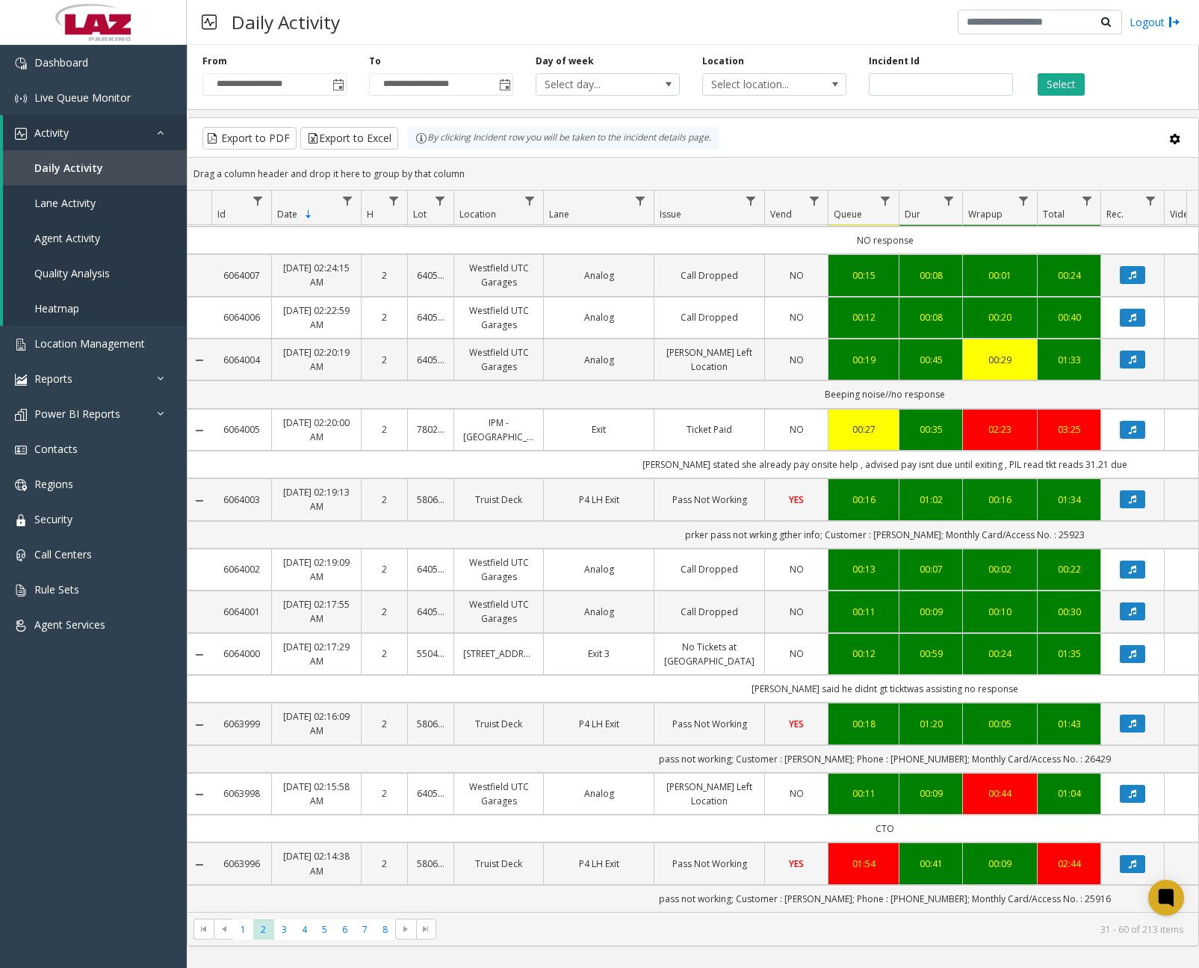
scroll to position [1214, 0]
click at [280, 924] on span "3" at bounding box center [284, 929] width 20 height 20
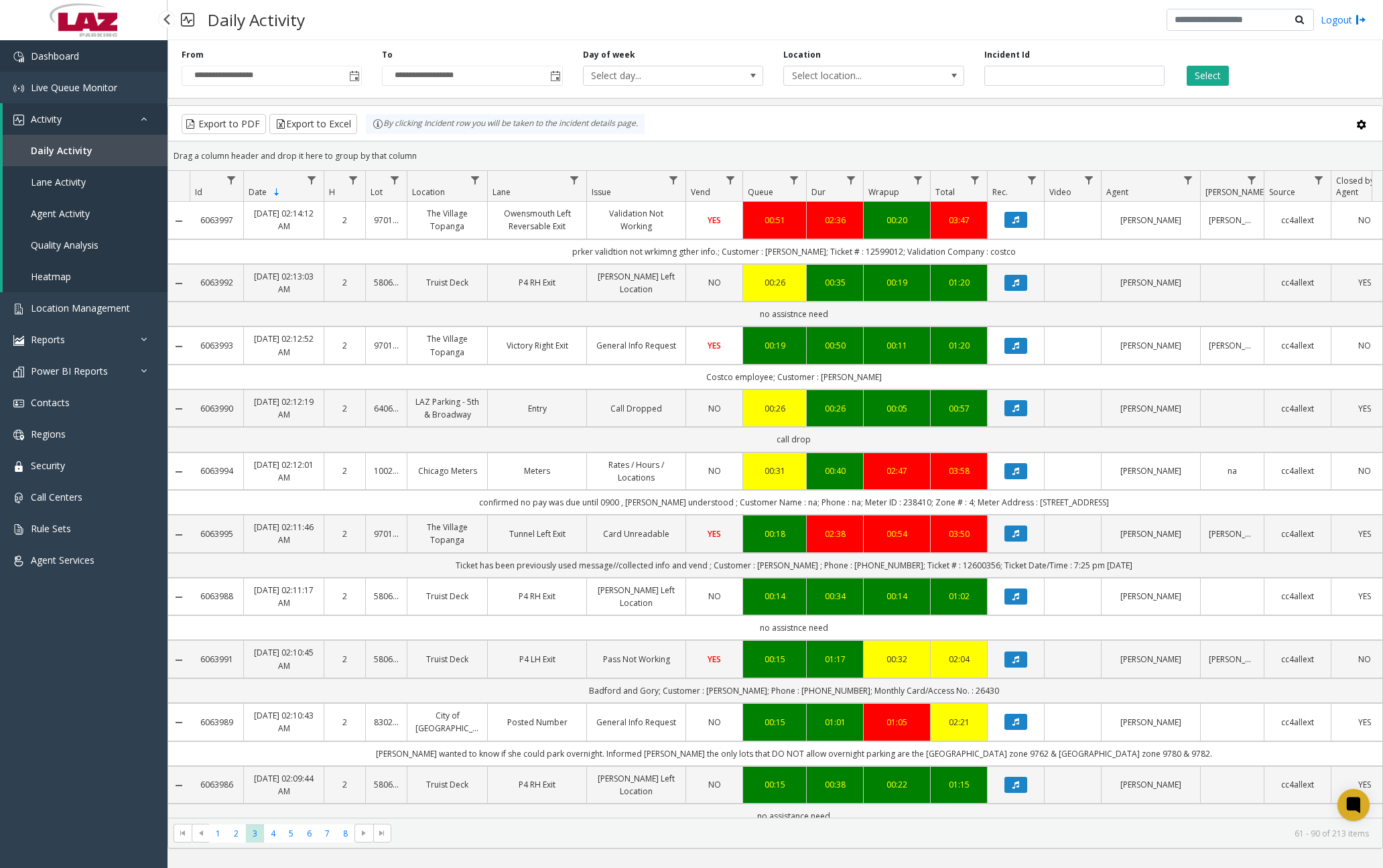
click at [83, 56] on link "Dashboard" at bounding box center [83, 56] width 168 height 31
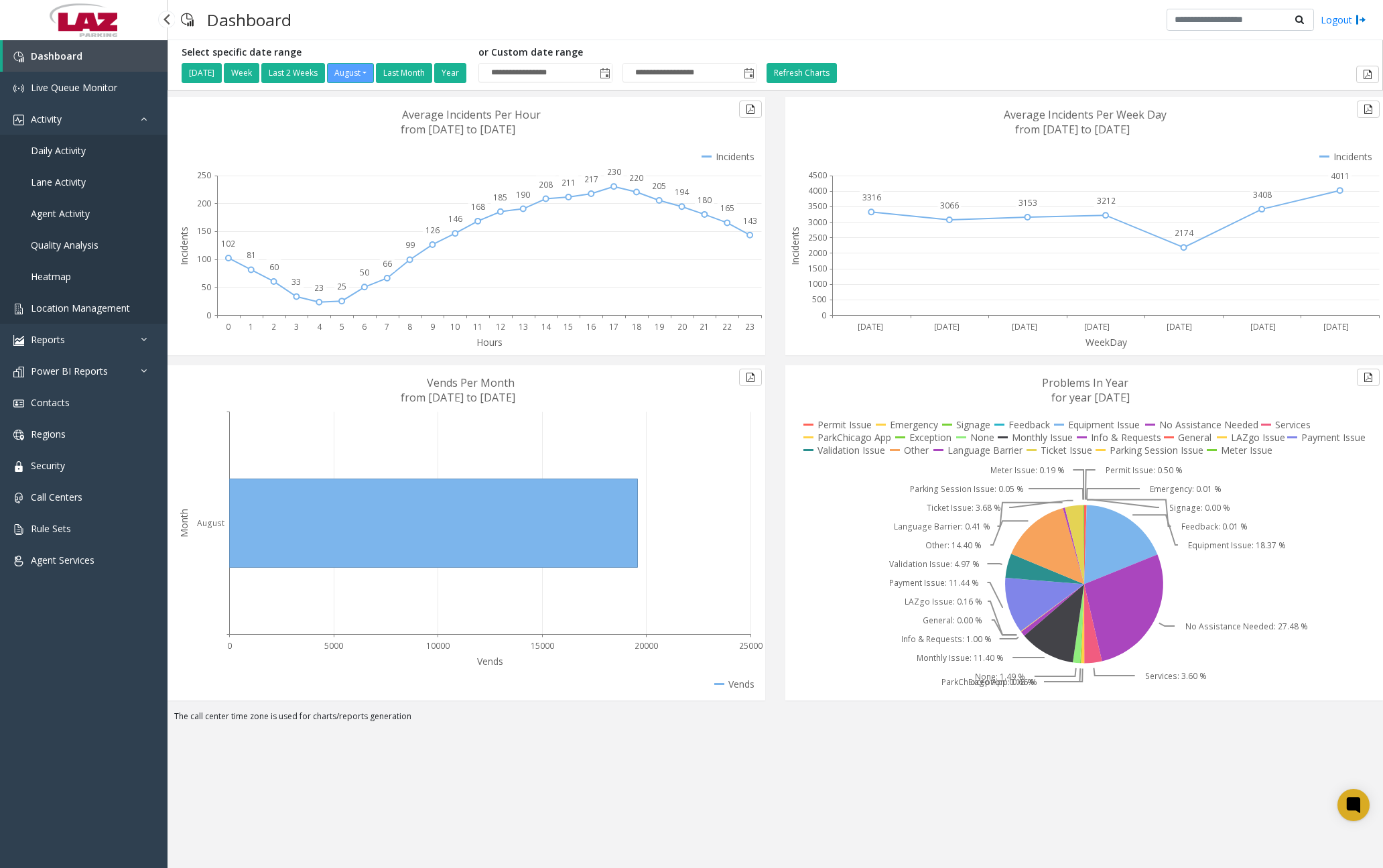
click at [104, 307] on span "Location Management" at bounding box center [80, 308] width 100 height 13
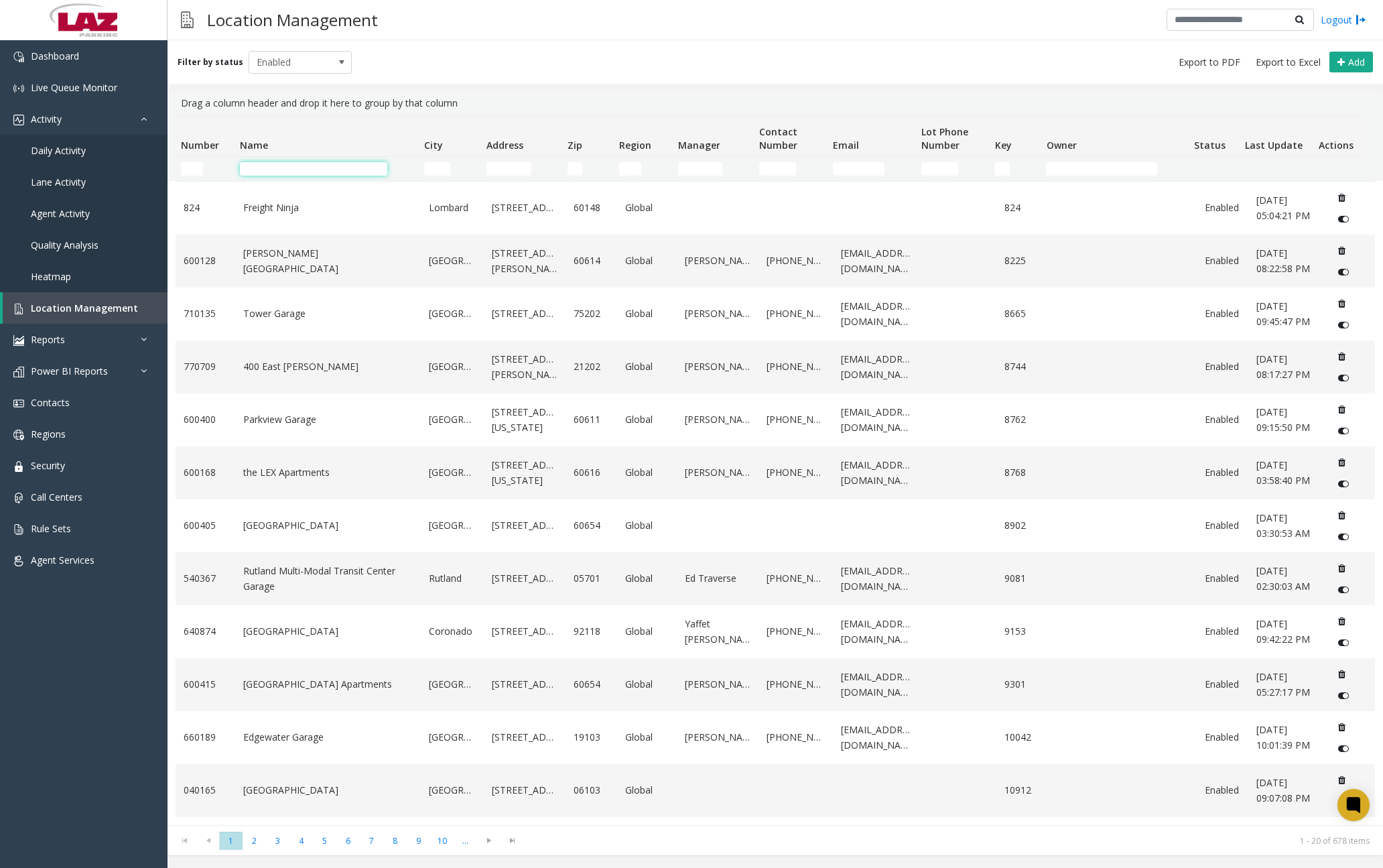
click at [317, 172] on input "Name Filter" at bounding box center [314, 169] width 147 height 13
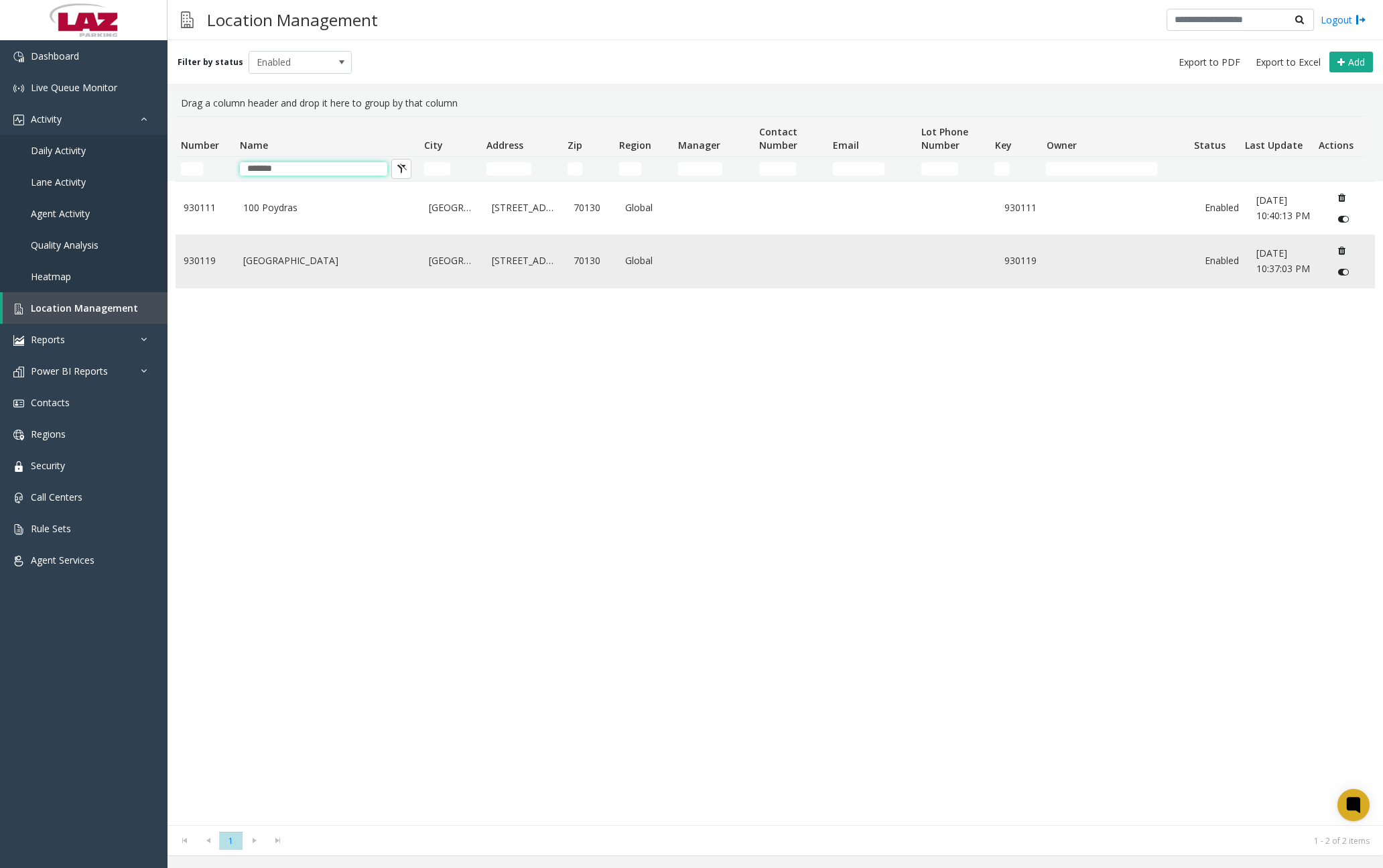
type input "*******"
click at [311, 272] on td "[GEOGRAPHIC_DATA]" at bounding box center [327, 261] width 186 height 53
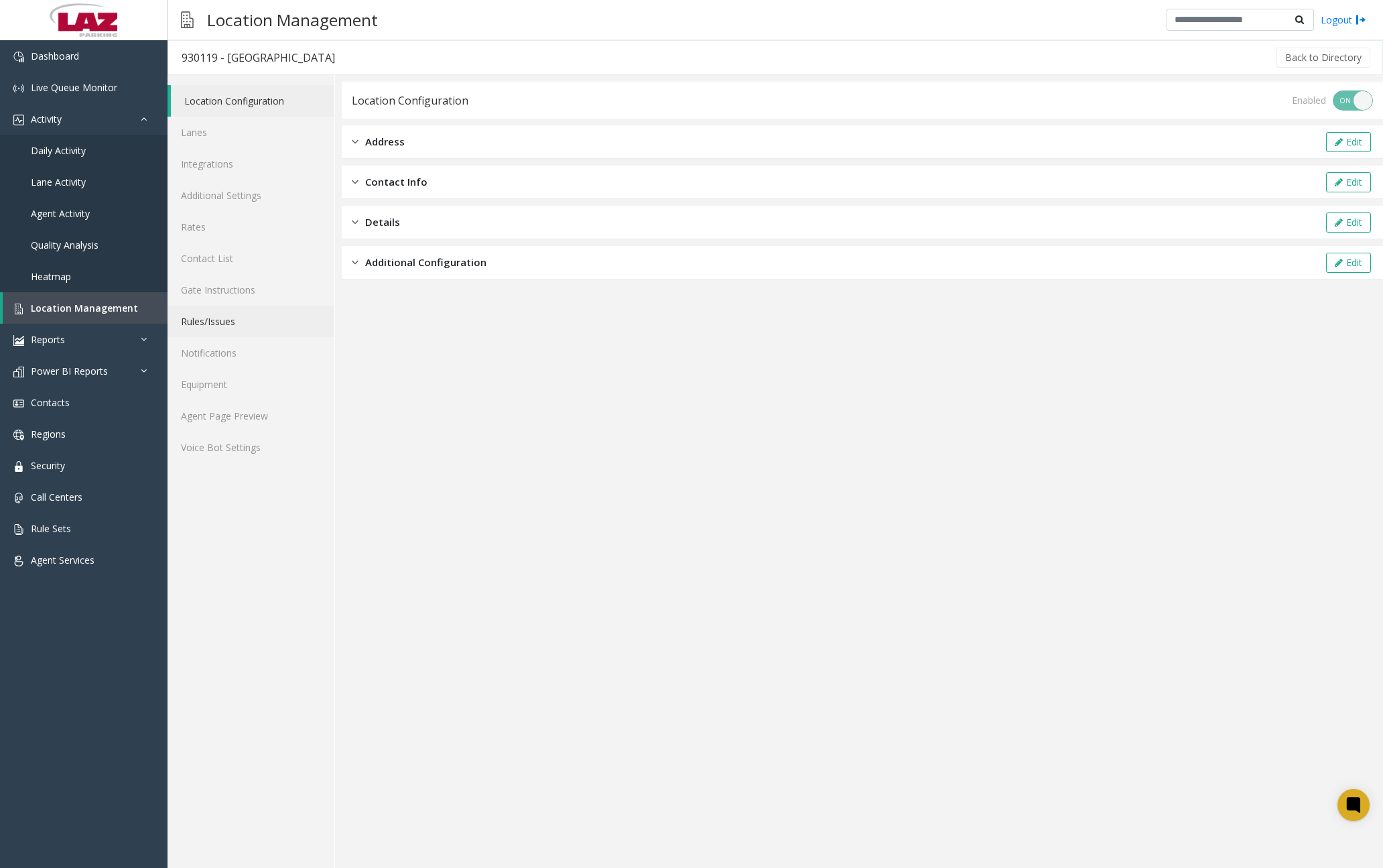
click at [223, 319] on link "Rules/Issues" at bounding box center [251, 321] width 167 height 31
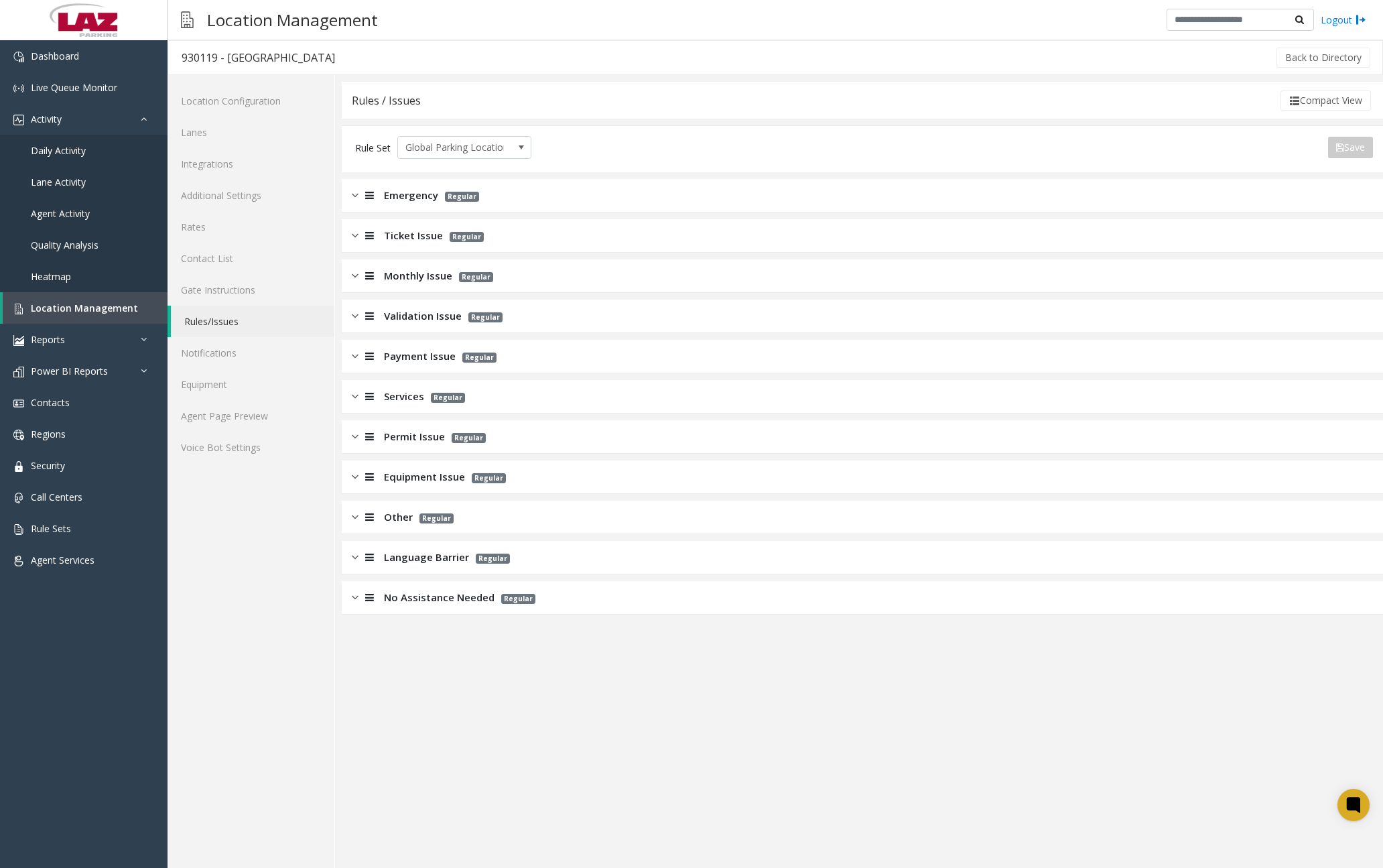
click at [356, 199] on img at bounding box center [354, 195] width 6 height 15
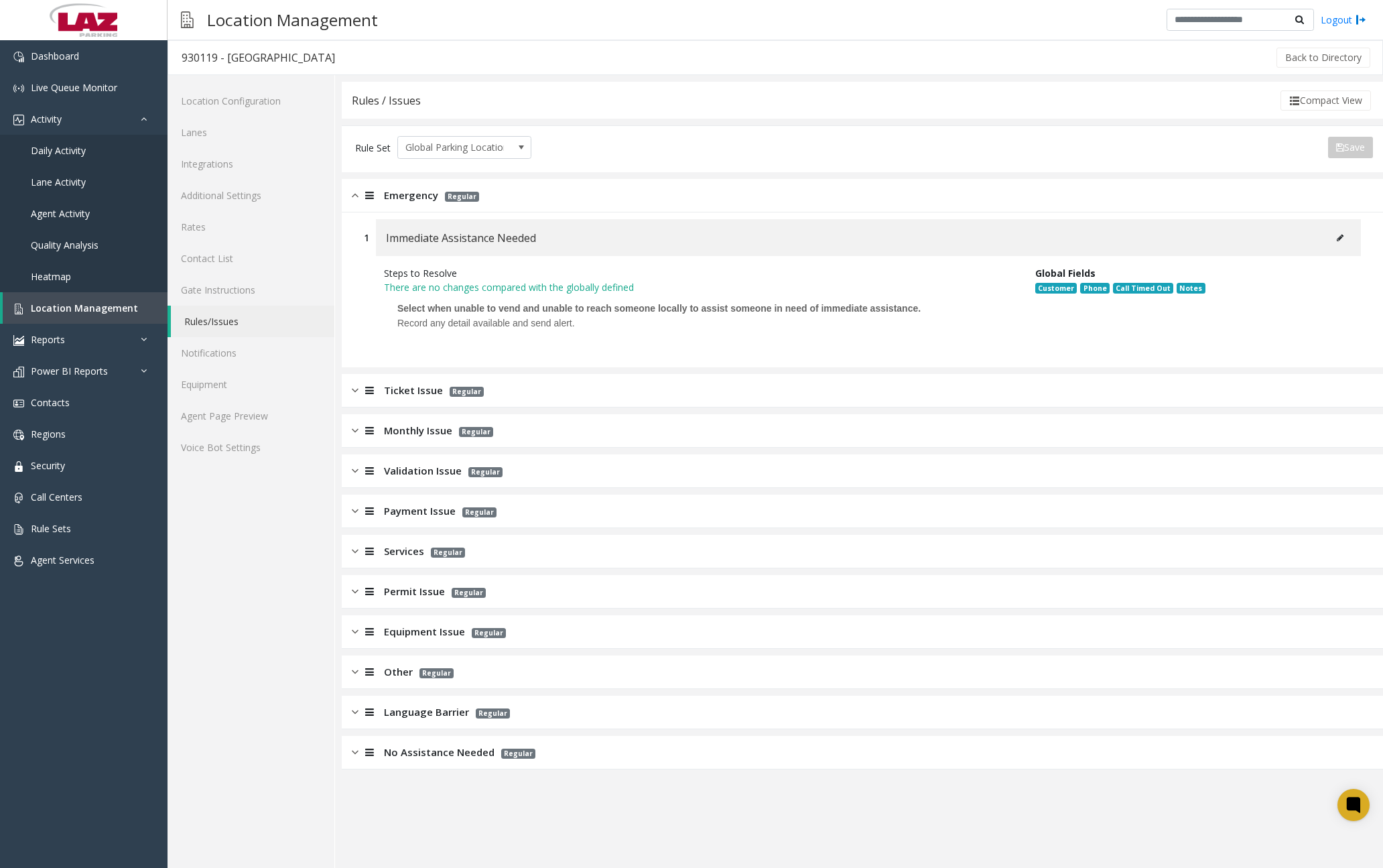
click at [349, 197] on div "Emergency Regular" at bounding box center [862, 195] width 1041 height 33
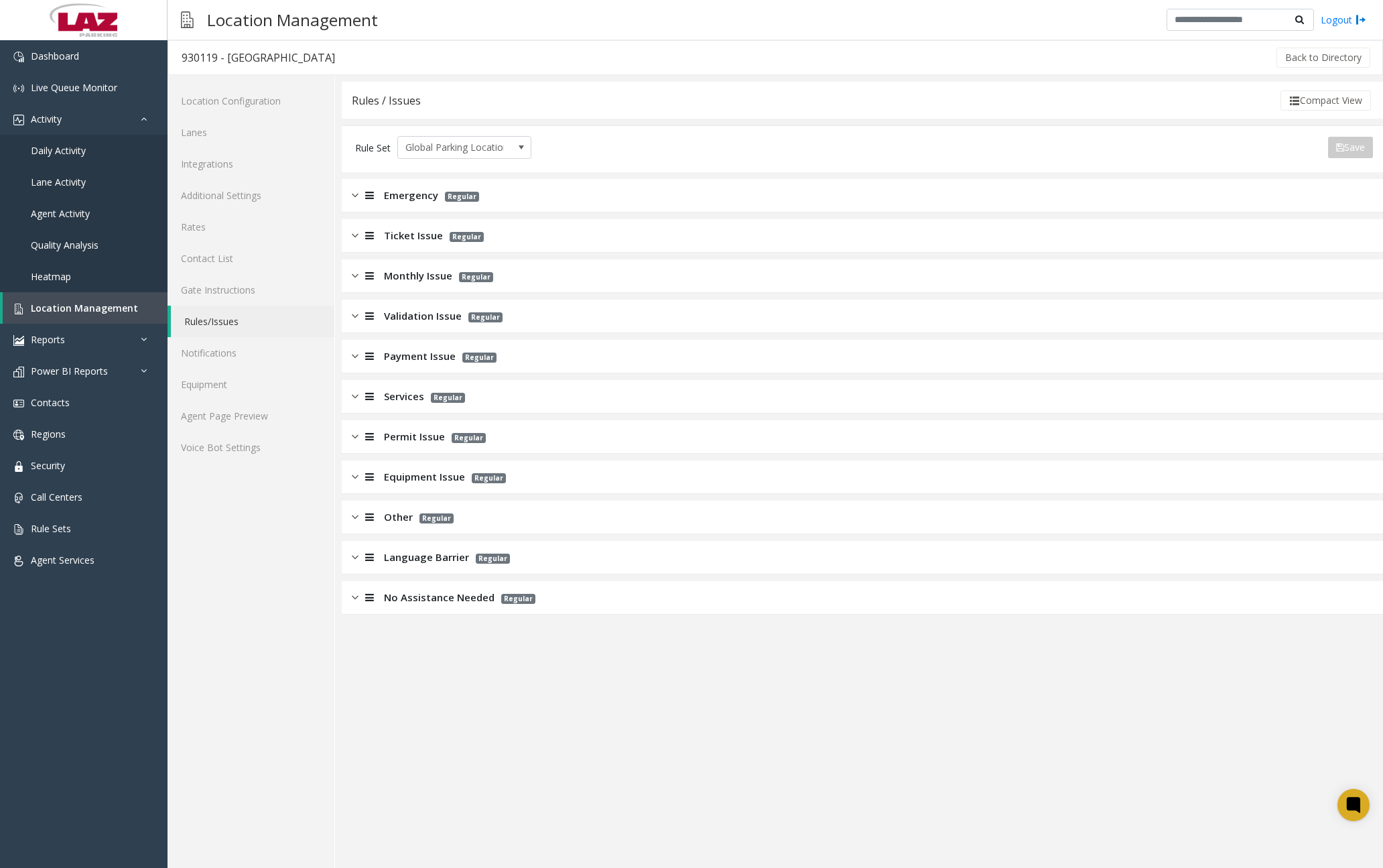
click at [356, 233] on img at bounding box center [354, 235] width 6 height 15
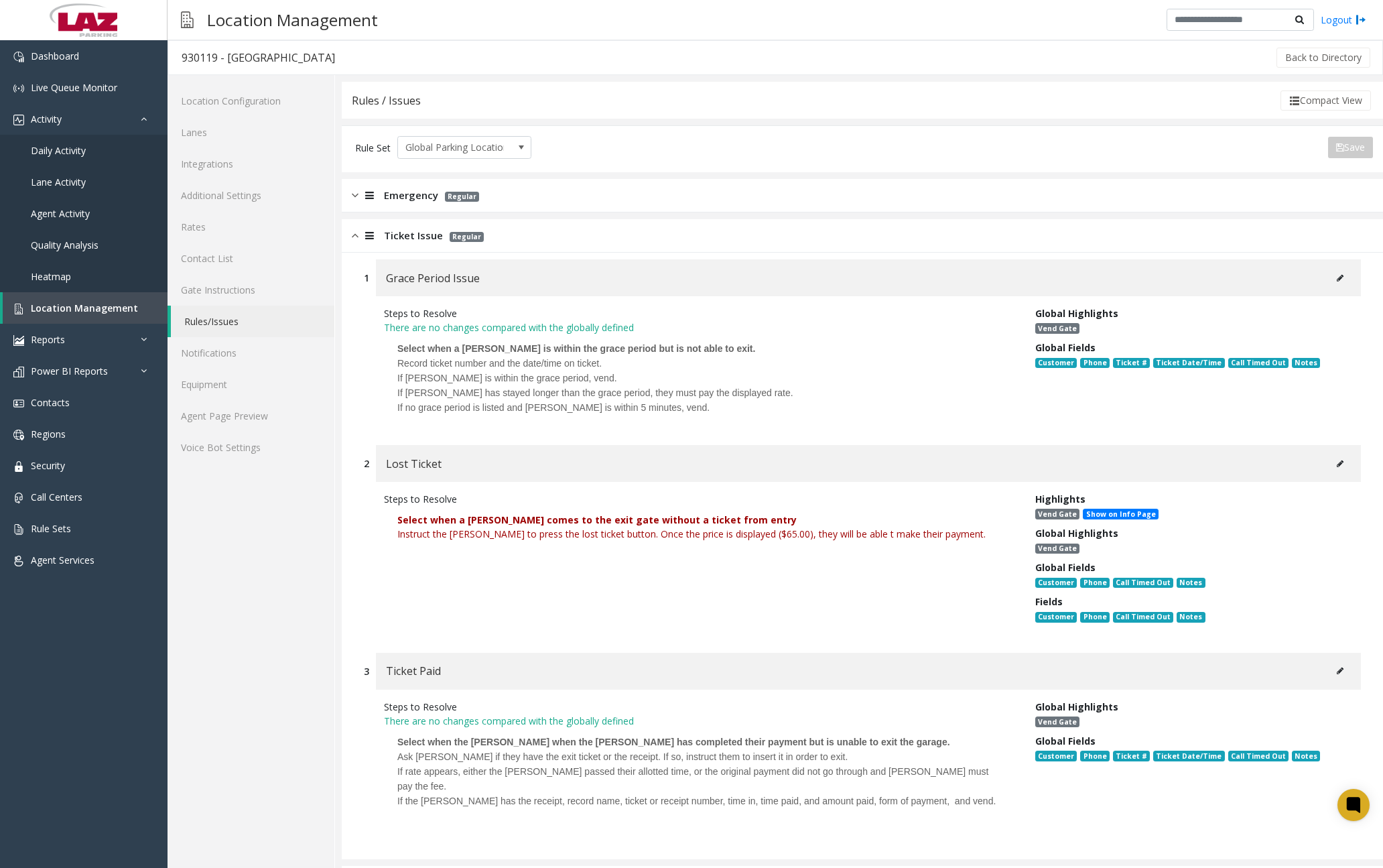
click at [632, 517] on font "Select when a [PERSON_NAME] comes to the exit gate without a ticket from entry" at bounding box center [596, 519] width 399 height 13
click at [458, 508] on p "Select when a [PERSON_NAME] comes to the exit gate without a ticket from entry …" at bounding box center [700, 534] width 631 height 56
drag, startPoint x: 396, startPoint y: 534, endPoint x: 944, endPoint y: 534, distance: 548.0
click at [944, 534] on p "Select when a [PERSON_NAME] comes to the exit gate without a ticket from entry …" at bounding box center [700, 534] width 631 height 56
drag, startPoint x: 944, startPoint y: 534, endPoint x: 900, endPoint y: 530, distance: 44.2
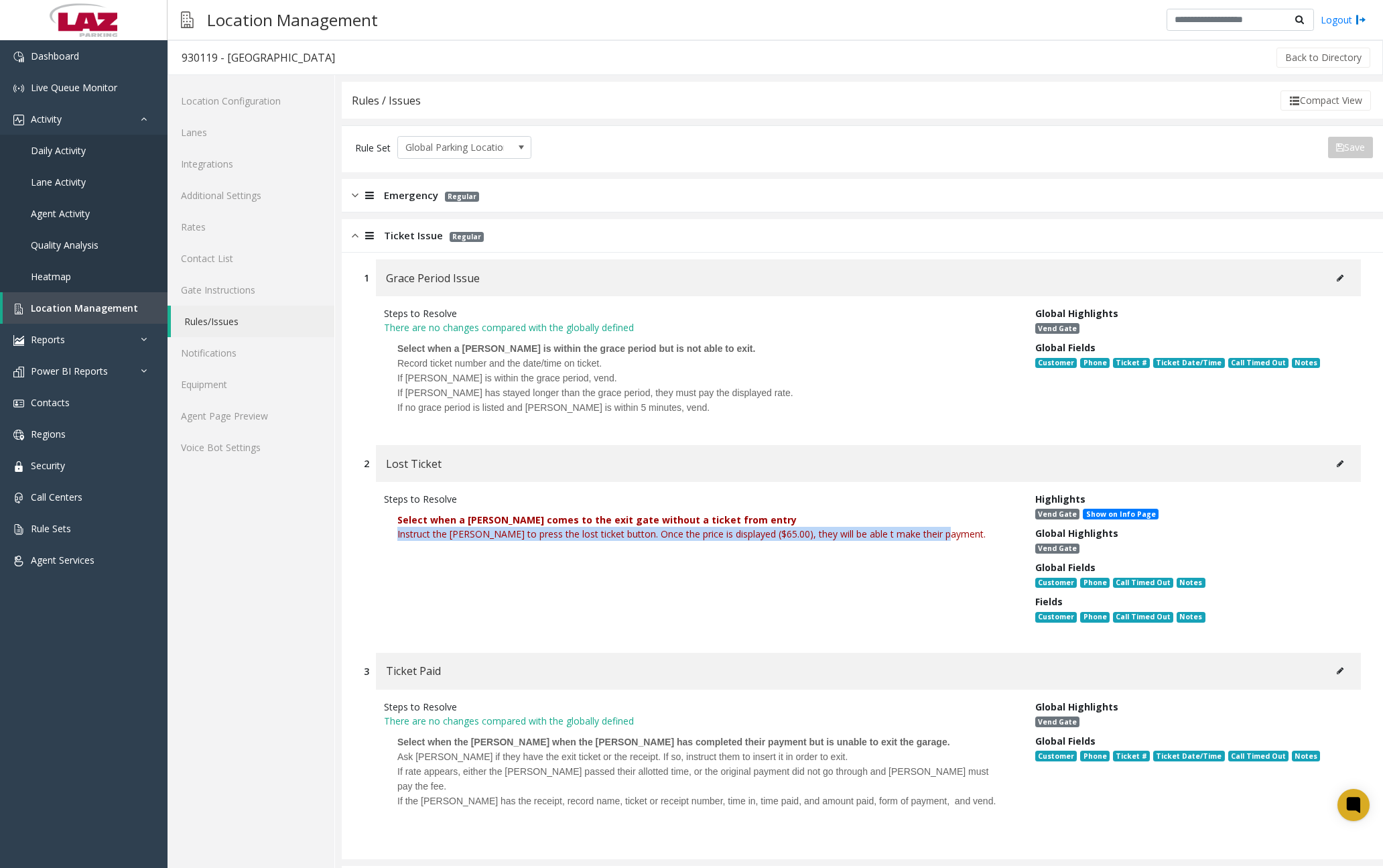
copy font "Instruct the [PERSON_NAME] to press the lost ticket button. Once the price is d…"
click at [604, 736] on span "Select when the [PERSON_NAME] when the [PERSON_NAME] has completed their paymen…" at bounding box center [674, 742] width 552 height 11
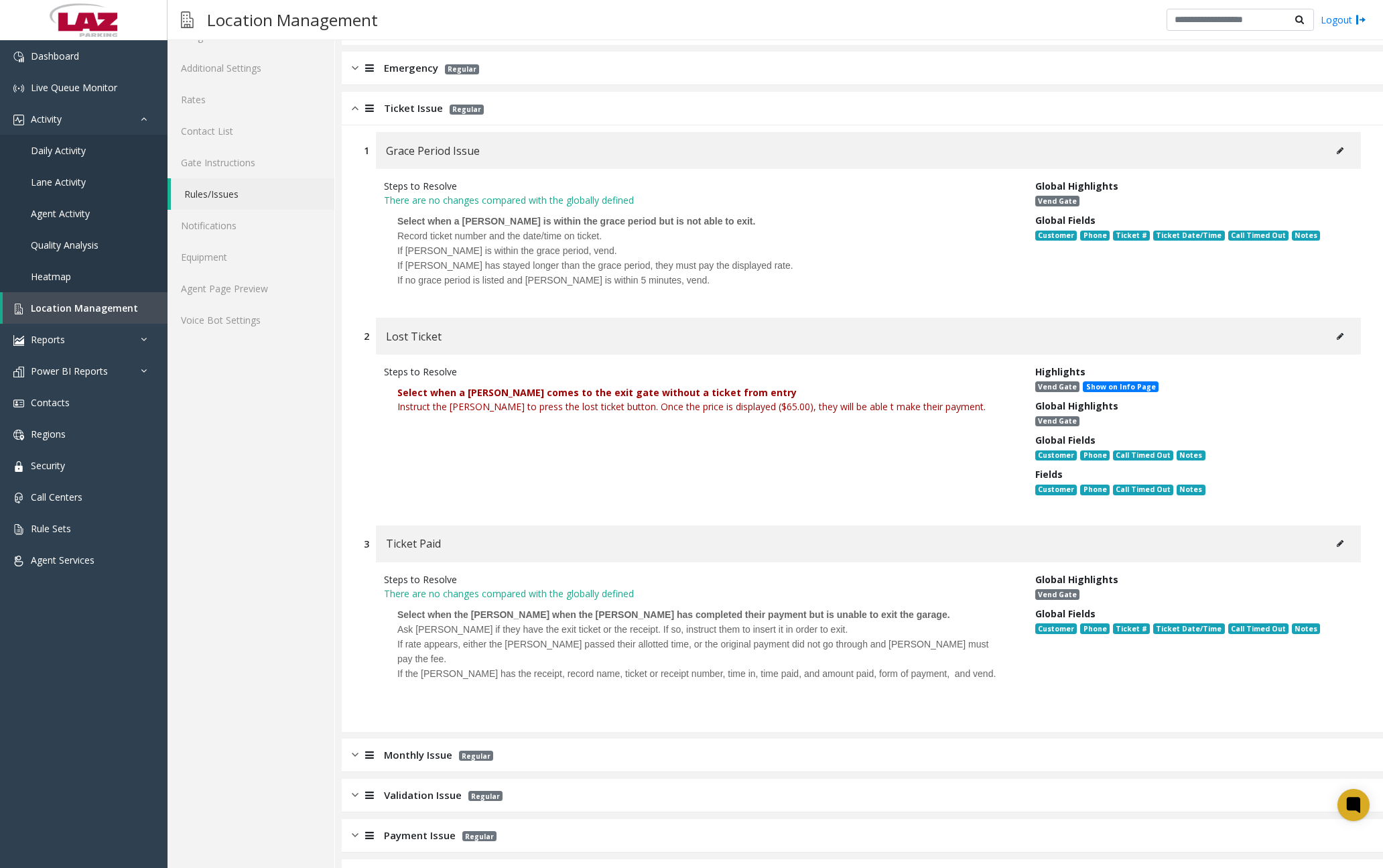
scroll to position [67, 0]
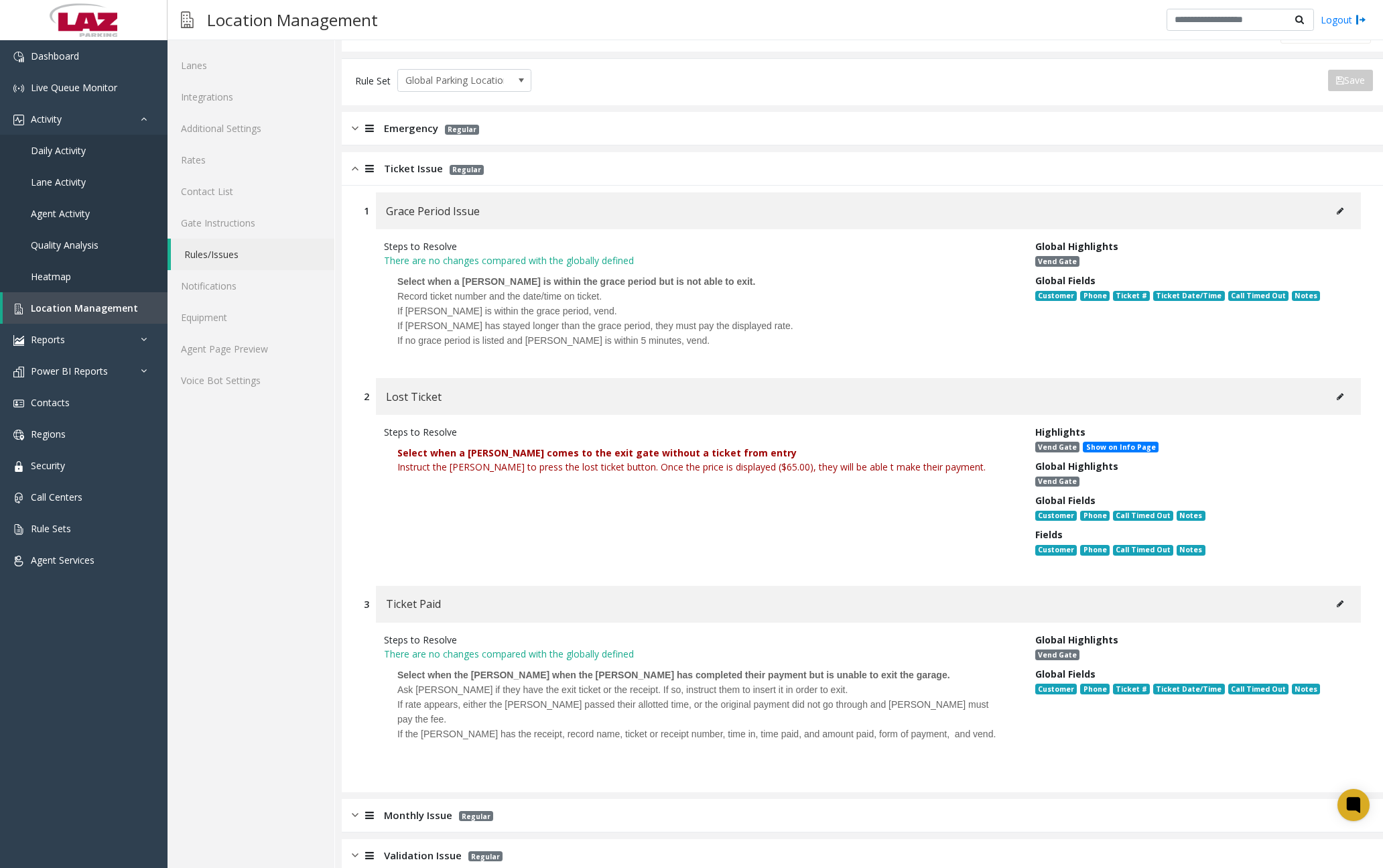
click at [355, 169] on img at bounding box center [354, 168] width 6 height 15
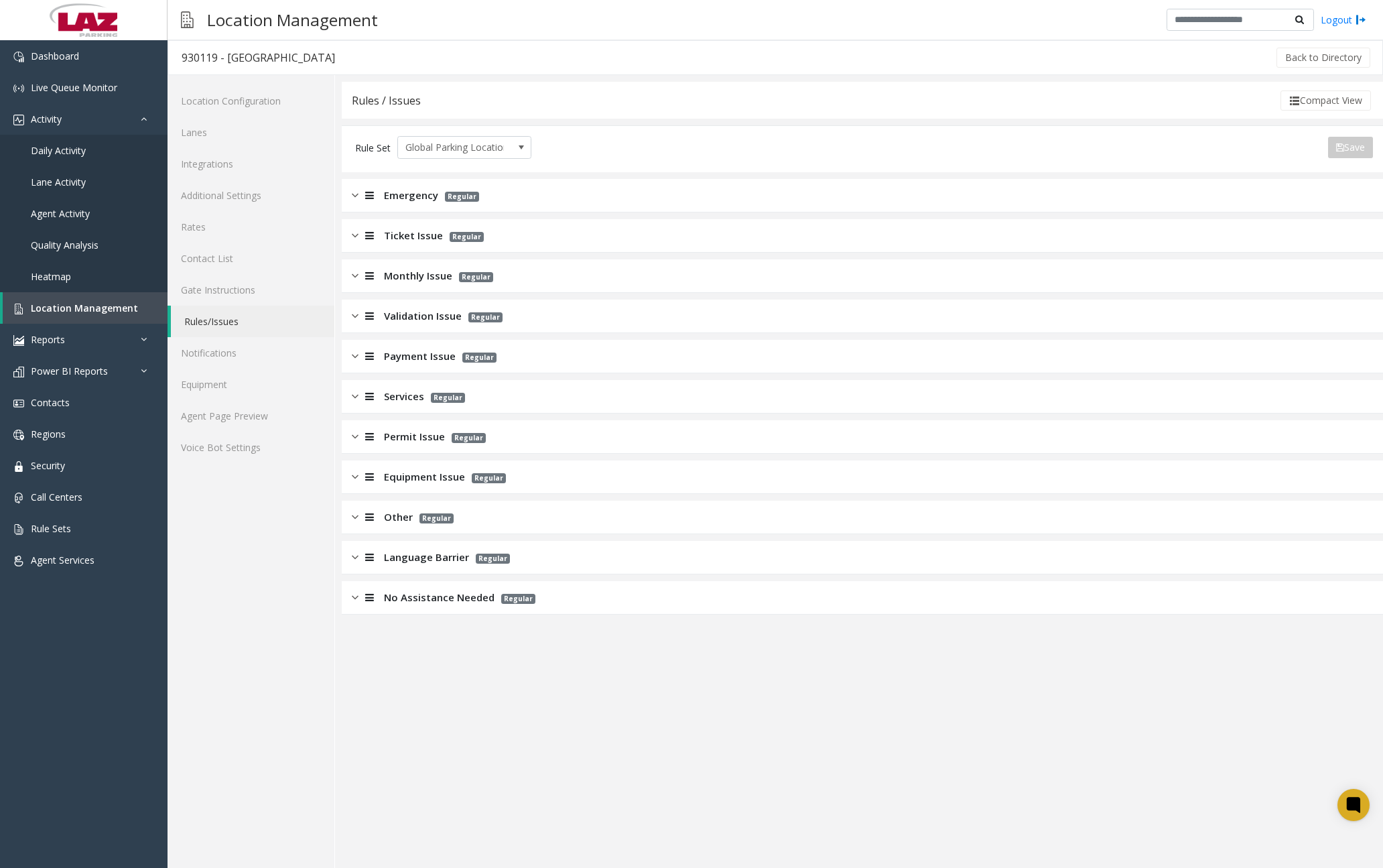
scroll to position [0, 0]
click at [358, 277] on img at bounding box center [354, 275] width 6 height 15
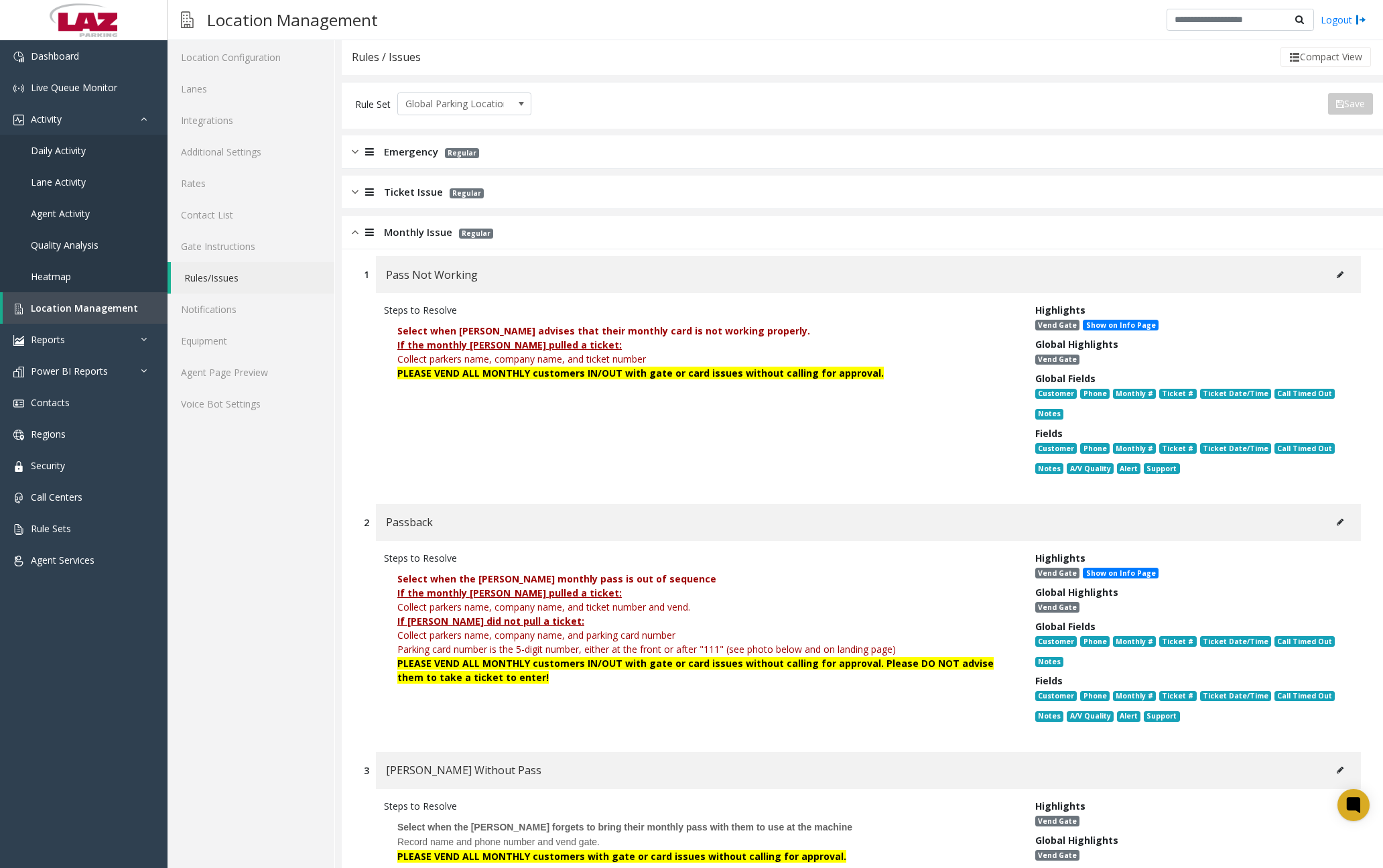
scroll to position [67, 0]
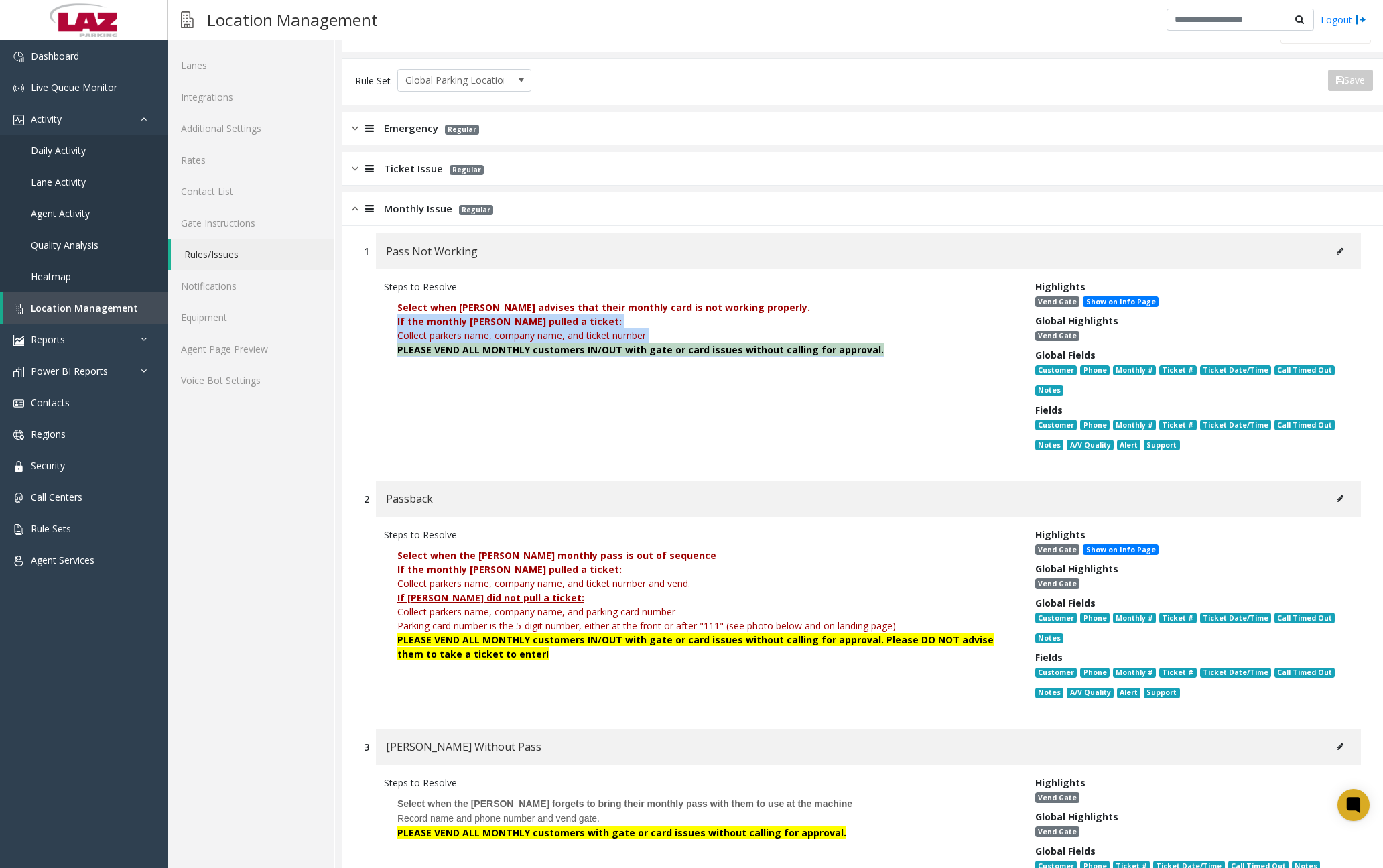
drag, startPoint x: 397, startPoint y: 320, endPoint x: 869, endPoint y: 347, distance: 472.8
click at [869, 347] on div "If the monthly [PERSON_NAME] pulled a ticket: Collect parkers name, company nam…" at bounding box center [700, 334] width 605 height 42
drag, startPoint x: 869, startPoint y: 347, endPoint x: 804, endPoint y: 349, distance: 65.0
copy div "If the monthly [PERSON_NAME] pulled a ticket: Collect parkers name, company nam…"
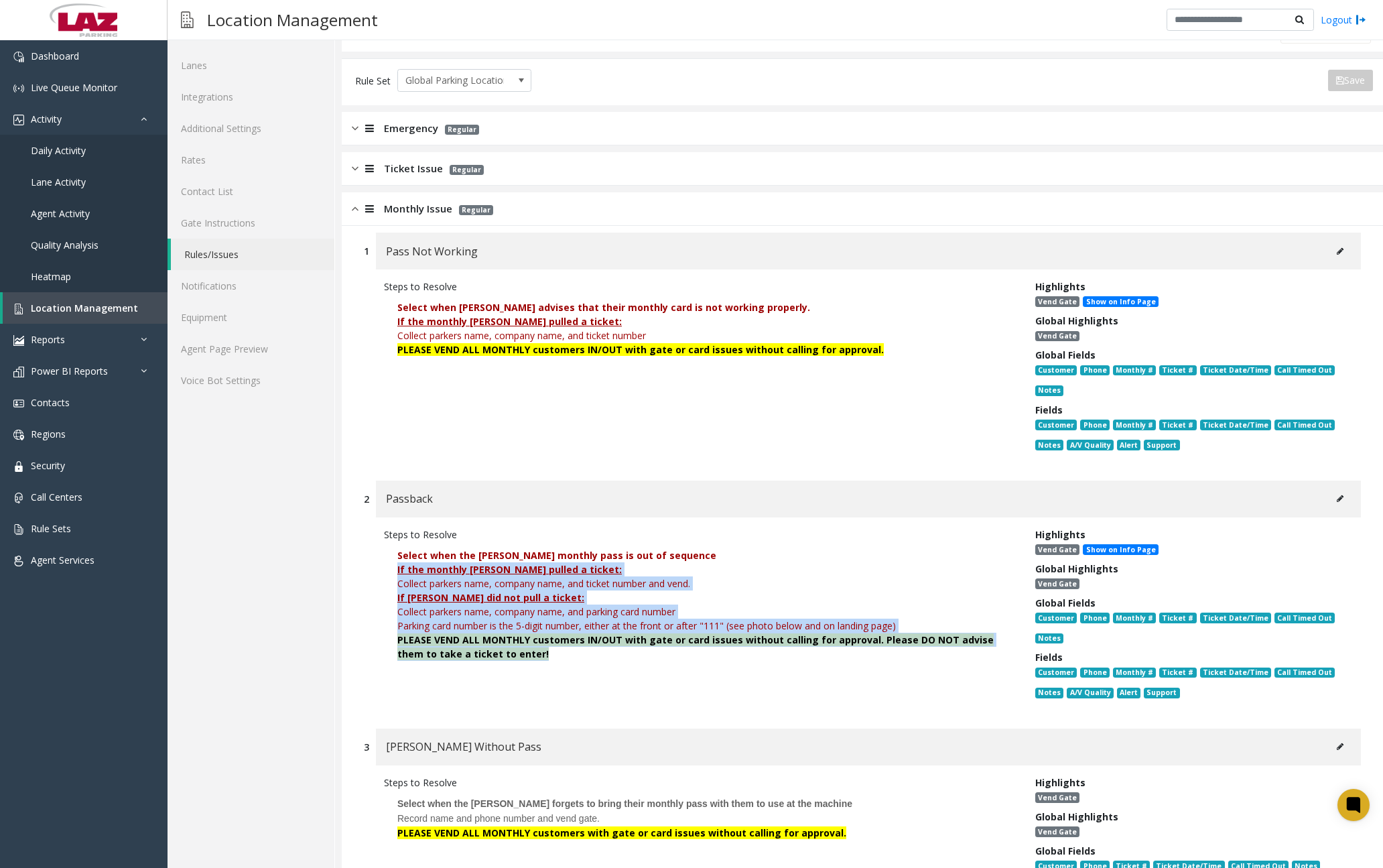
drag, startPoint x: 398, startPoint y: 570, endPoint x: 573, endPoint y: 648, distance: 191.6
click at [573, 648] on div "If the monthly [PERSON_NAME] pulled a ticket: Collect parkers name, company nam…" at bounding box center [700, 612] width 605 height 99
drag, startPoint x: 573, startPoint y: 648, endPoint x: 491, endPoint y: 611, distance: 90.0
copy div "If the monthly [PERSON_NAME] pulled a ticket: Collect parkers name, company nam…"
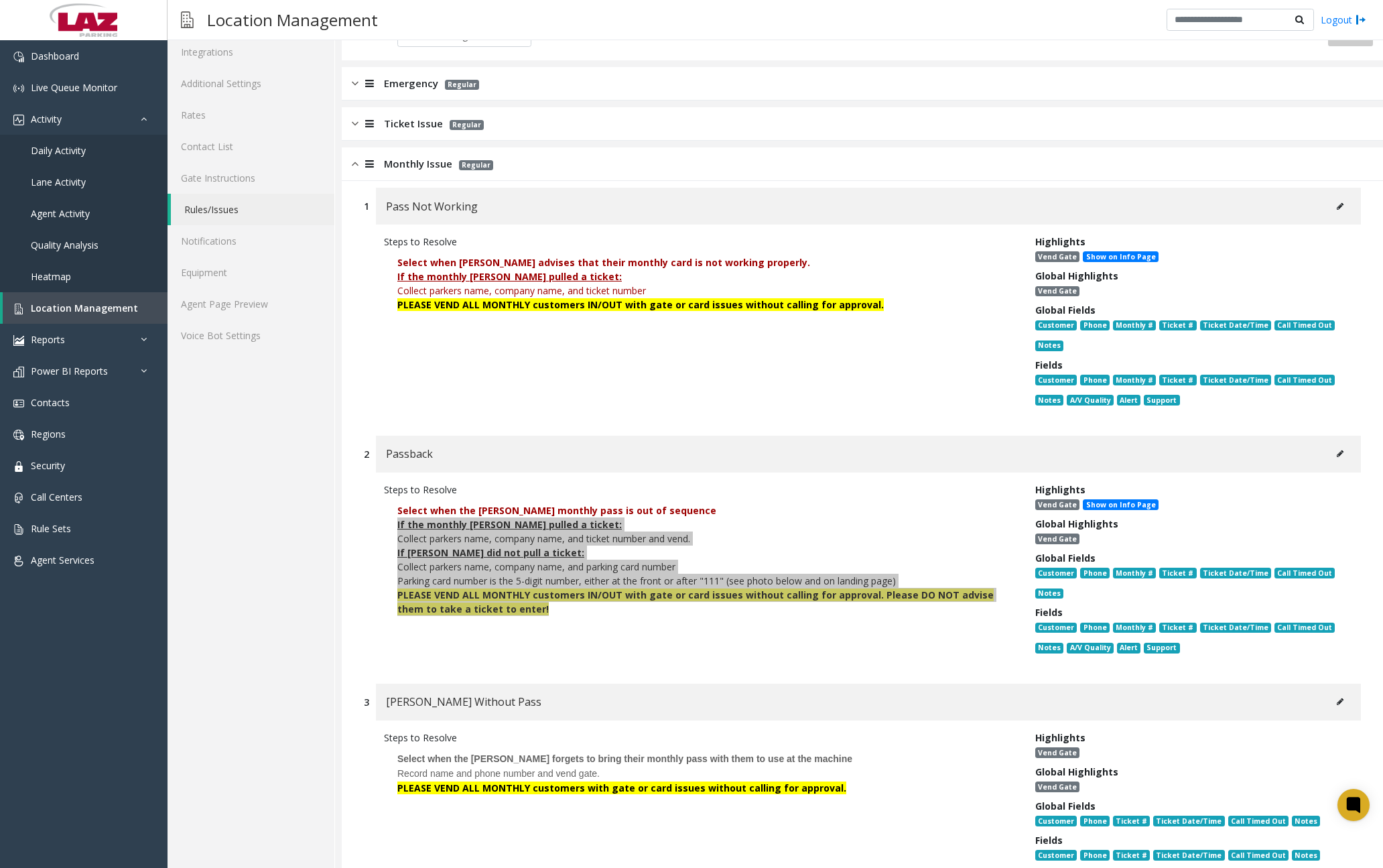
scroll to position [313, 0]
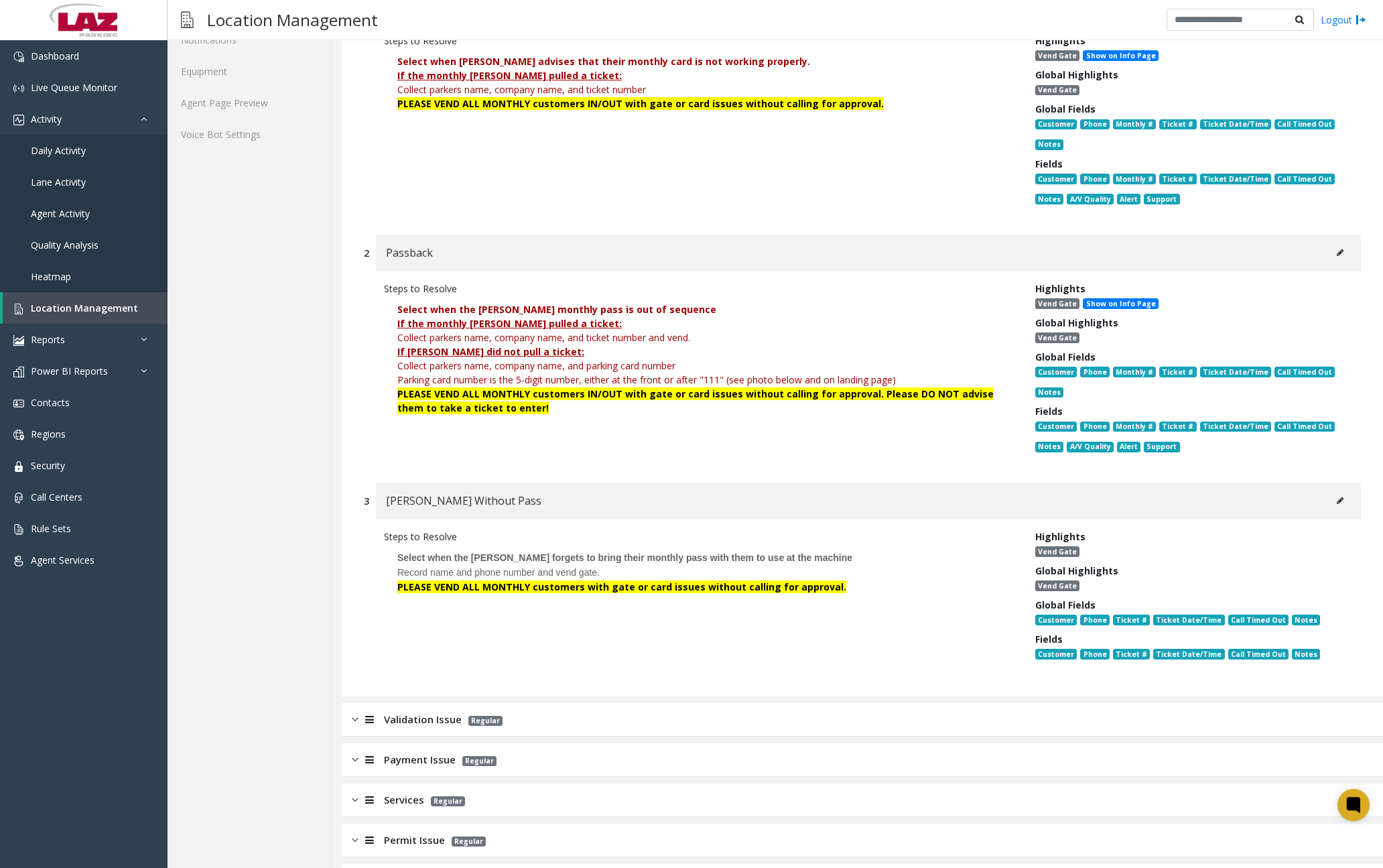
click at [418, 586] on font "PLEASE VEND ALL MONTHLY customers with gate or card issues without calling for …" at bounding box center [622, 586] width 449 height 13
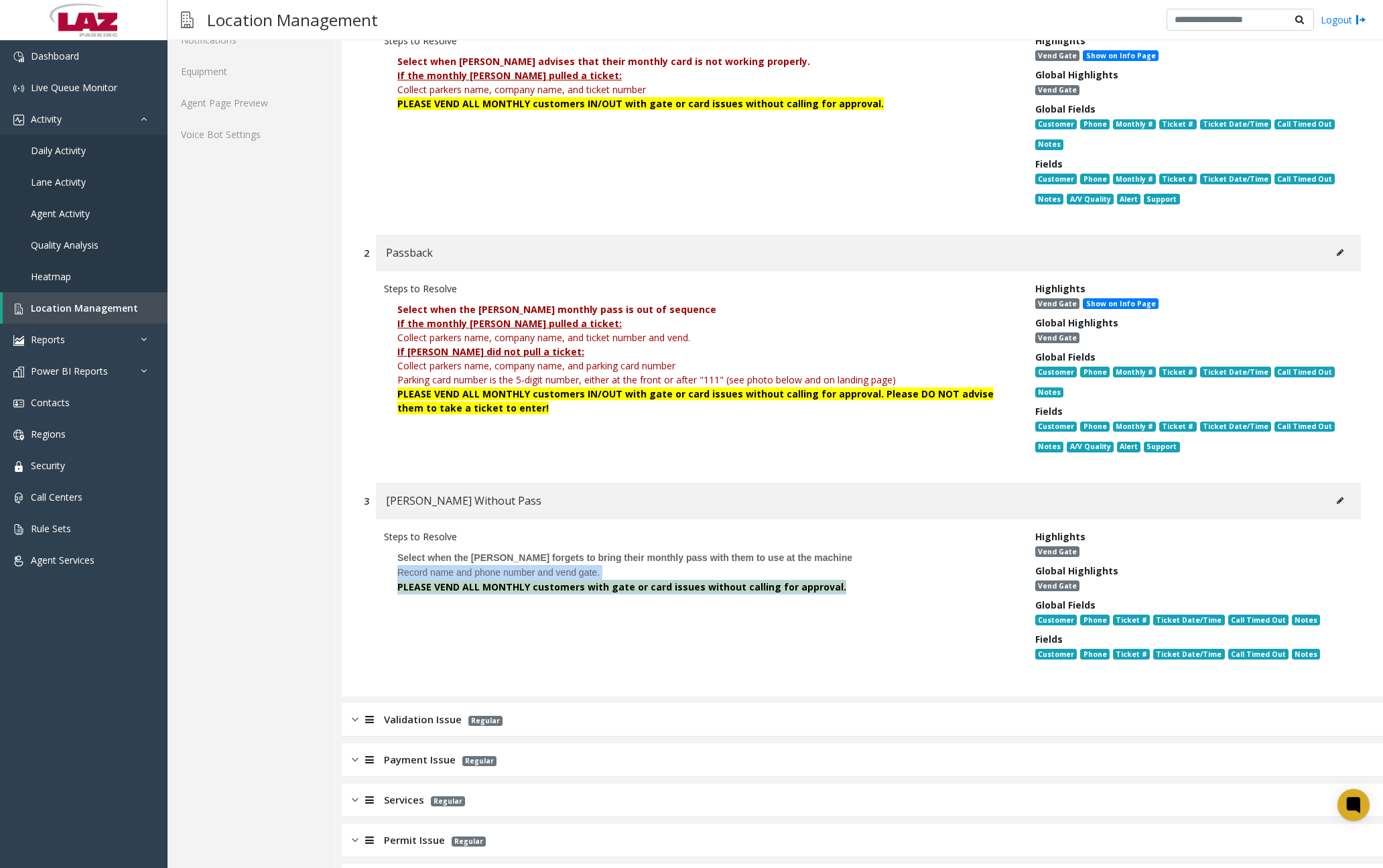
drag, startPoint x: 398, startPoint y: 574, endPoint x: 832, endPoint y: 592, distance: 434.4
click at [832, 592] on p "Select when the [PERSON_NAME] forgets to bring their monthly pass with them to …" at bounding box center [700, 572] width 631 height 57
drag, startPoint x: 832, startPoint y: 592, endPoint x: 744, endPoint y: 589, distance: 88.1
copy p "Record name and phone number and vend gate. PLEASE VEND ALL MONTHLY customers w…"
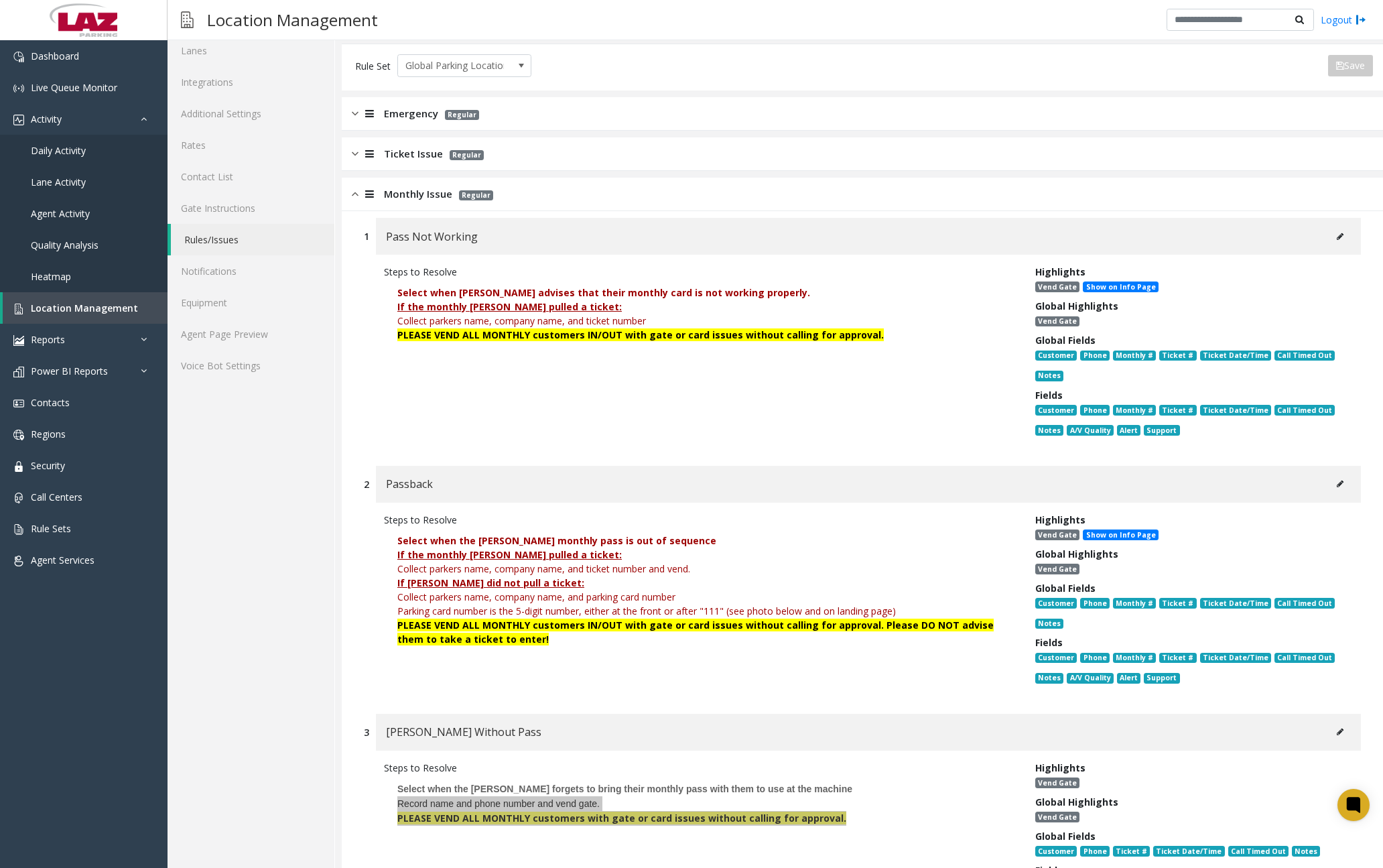
scroll to position [0, 0]
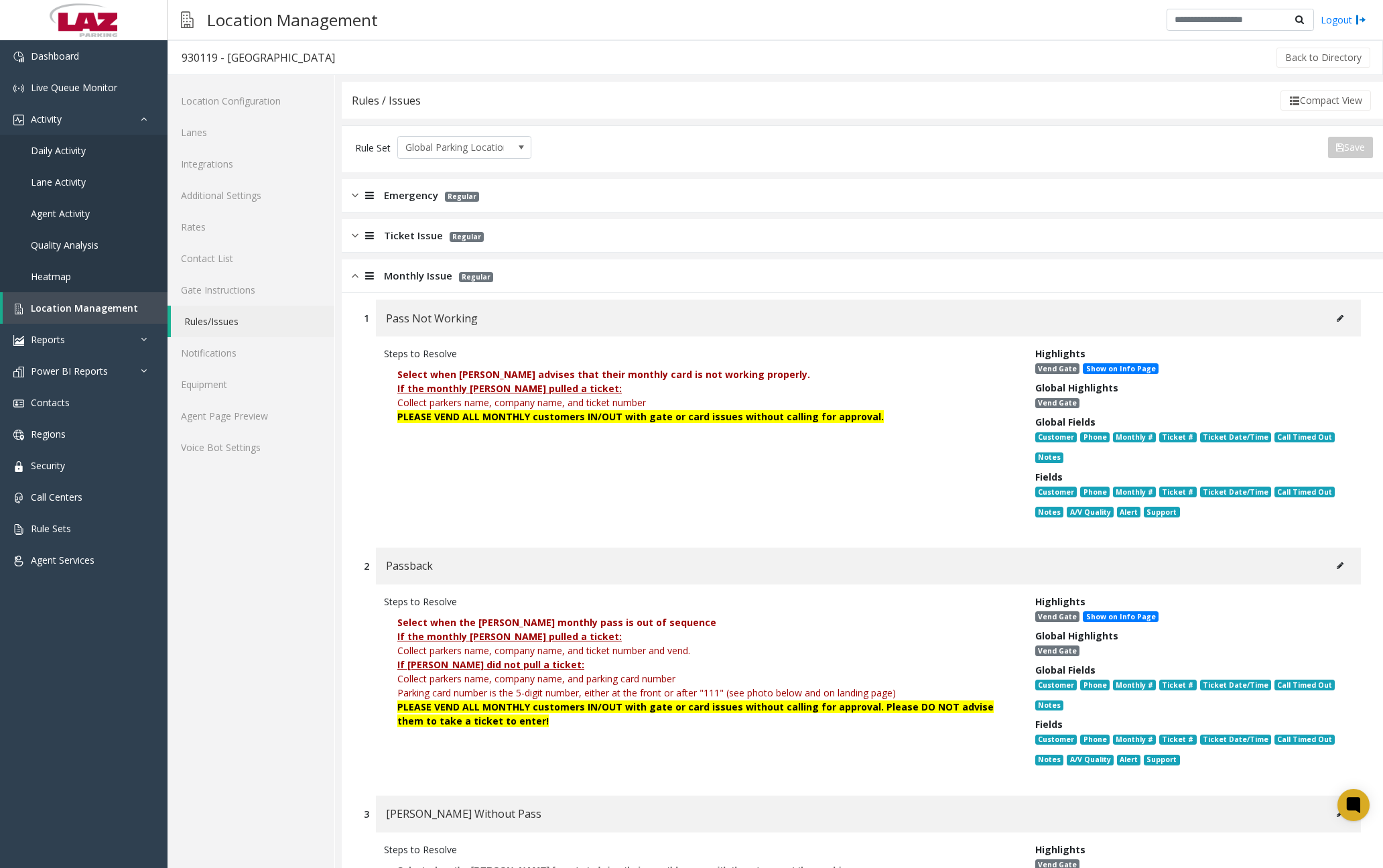
click at [355, 283] on div "Monthly Issue Regular" at bounding box center [862, 275] width 1041 height 33
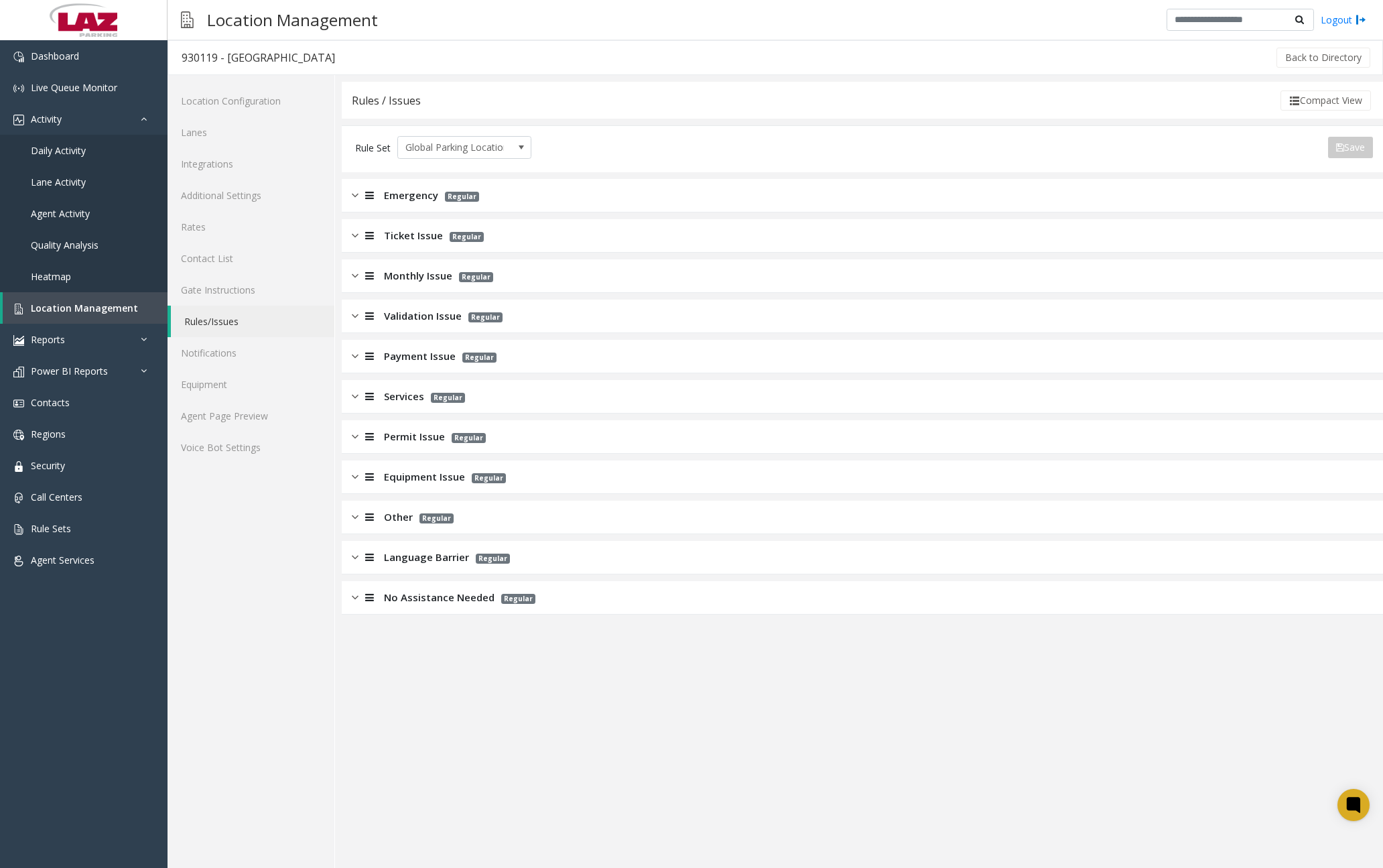
click at [354, 317] on img at bounding box center [354, 316] width 6 height 15
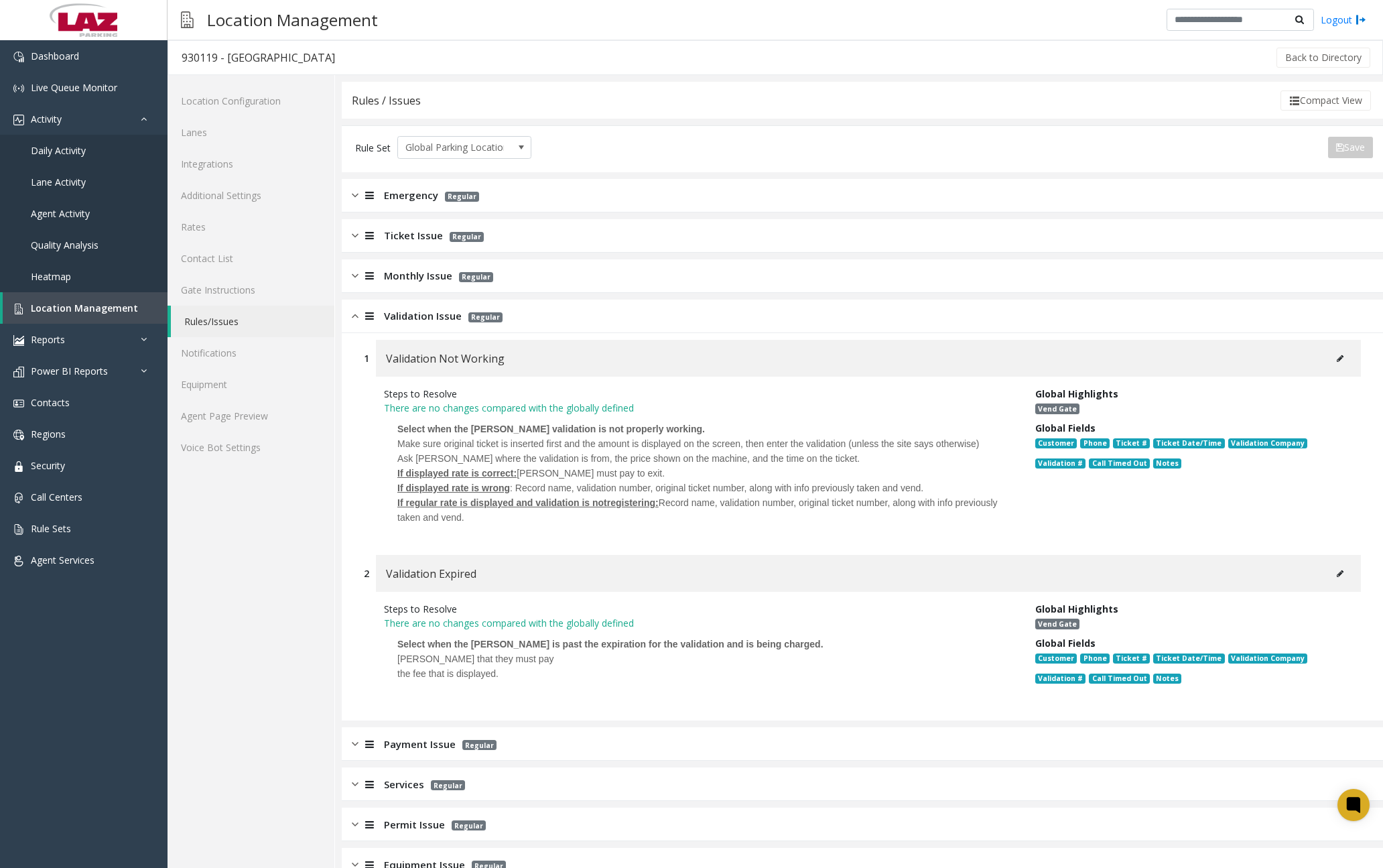
click at [352, 322] on img at bounding box center [354, 316] width 6 height 15
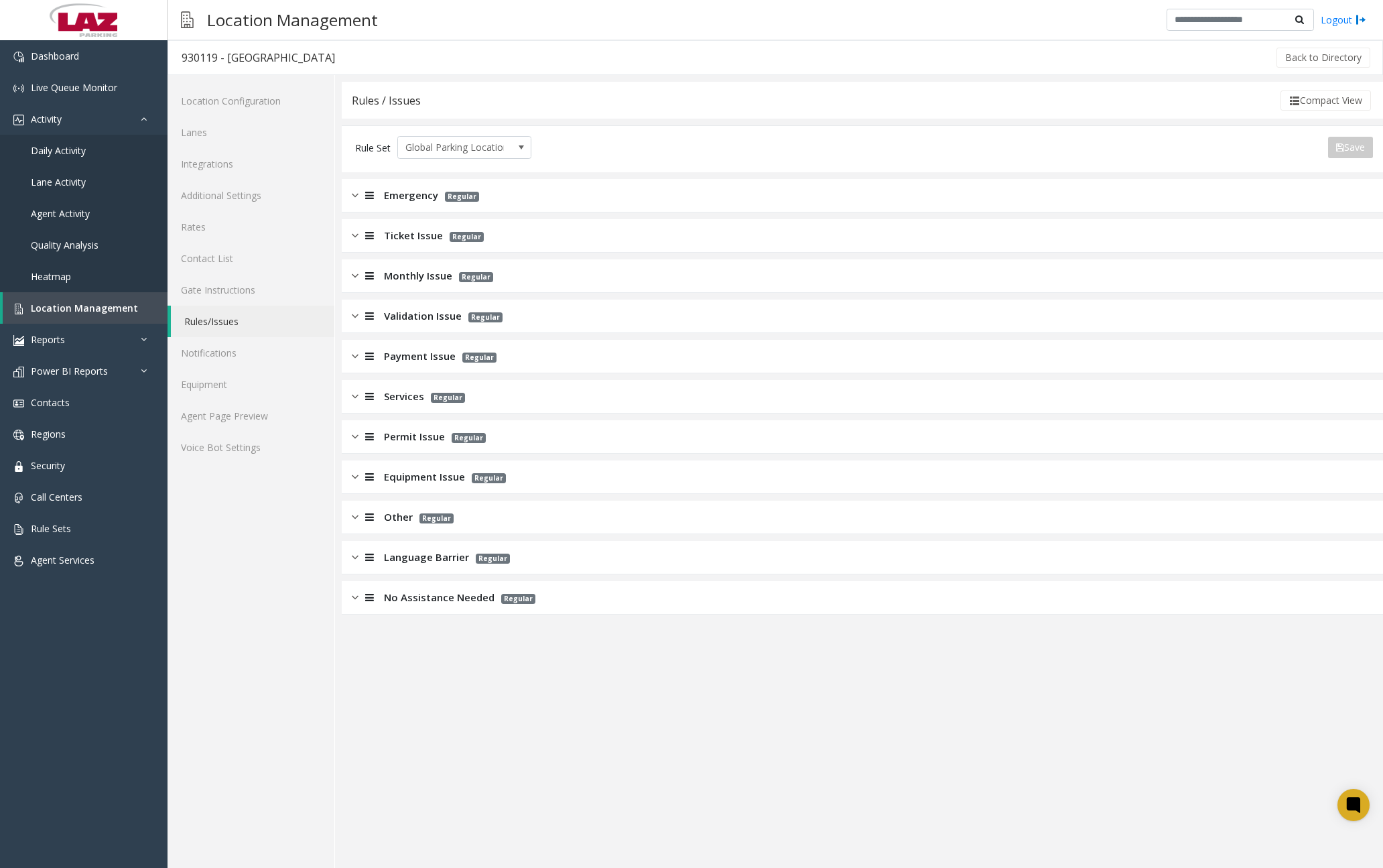
click at [356, 363] on img at bounding box center [354, 356] width 6 height 15
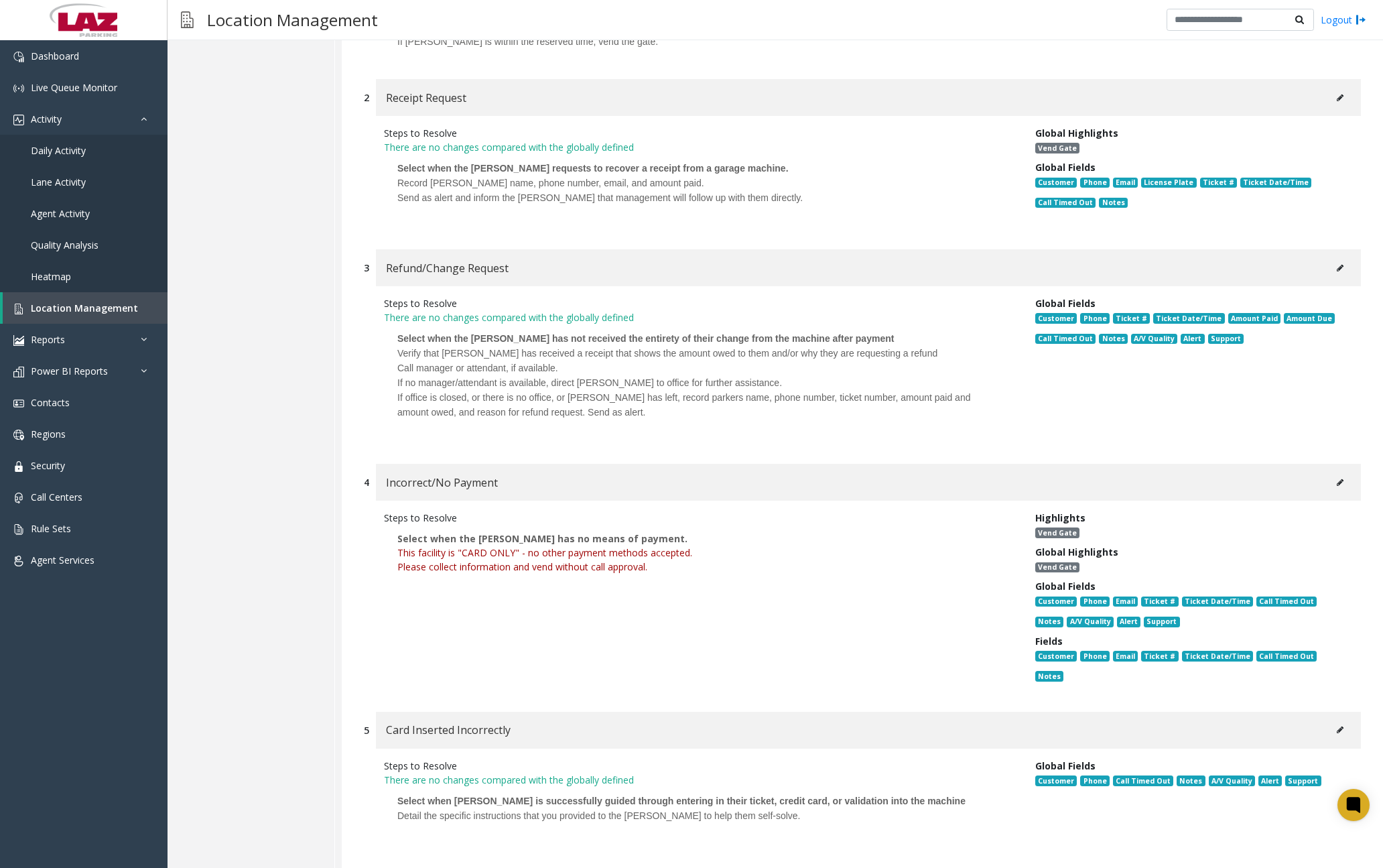
scroll to position [536, 0]
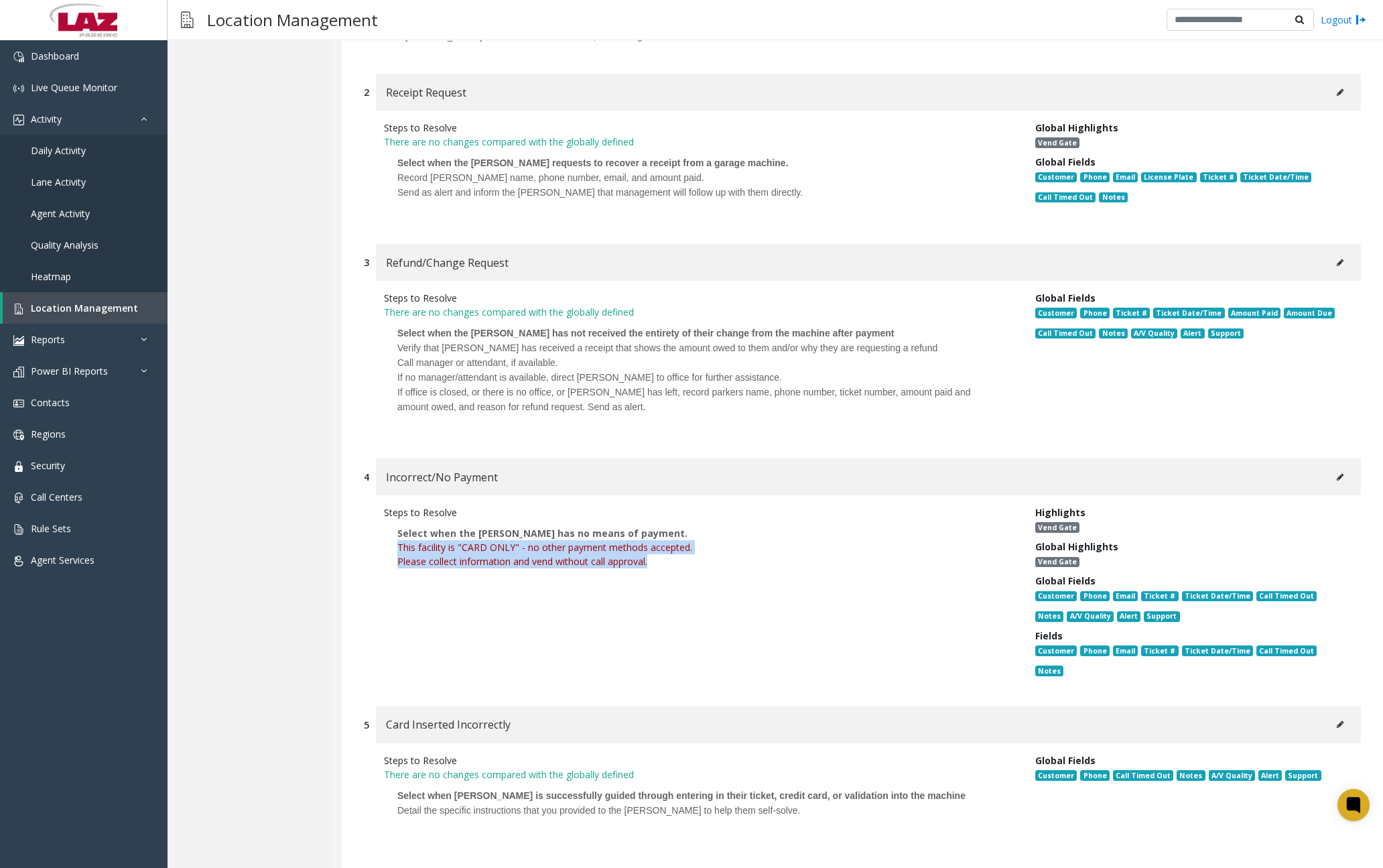
drag, startPoint x: 398, startPoint y: 546, endPoint x: 653, endPoint y: 565, distance: 255.7
click at [653, 565] on div "This facility is "CARD ONLY" - no other payment methods accepted. Please collec…" at bounding box center [700, 553] width 605 height 28
drag, startPoint x: 653, startPoint y: 565, endPoint x: 604, endPoint y: 557, distance: 49.6
copy div "This facility is "CARD ONLY" - no other payment methods accepted. Please collec…"
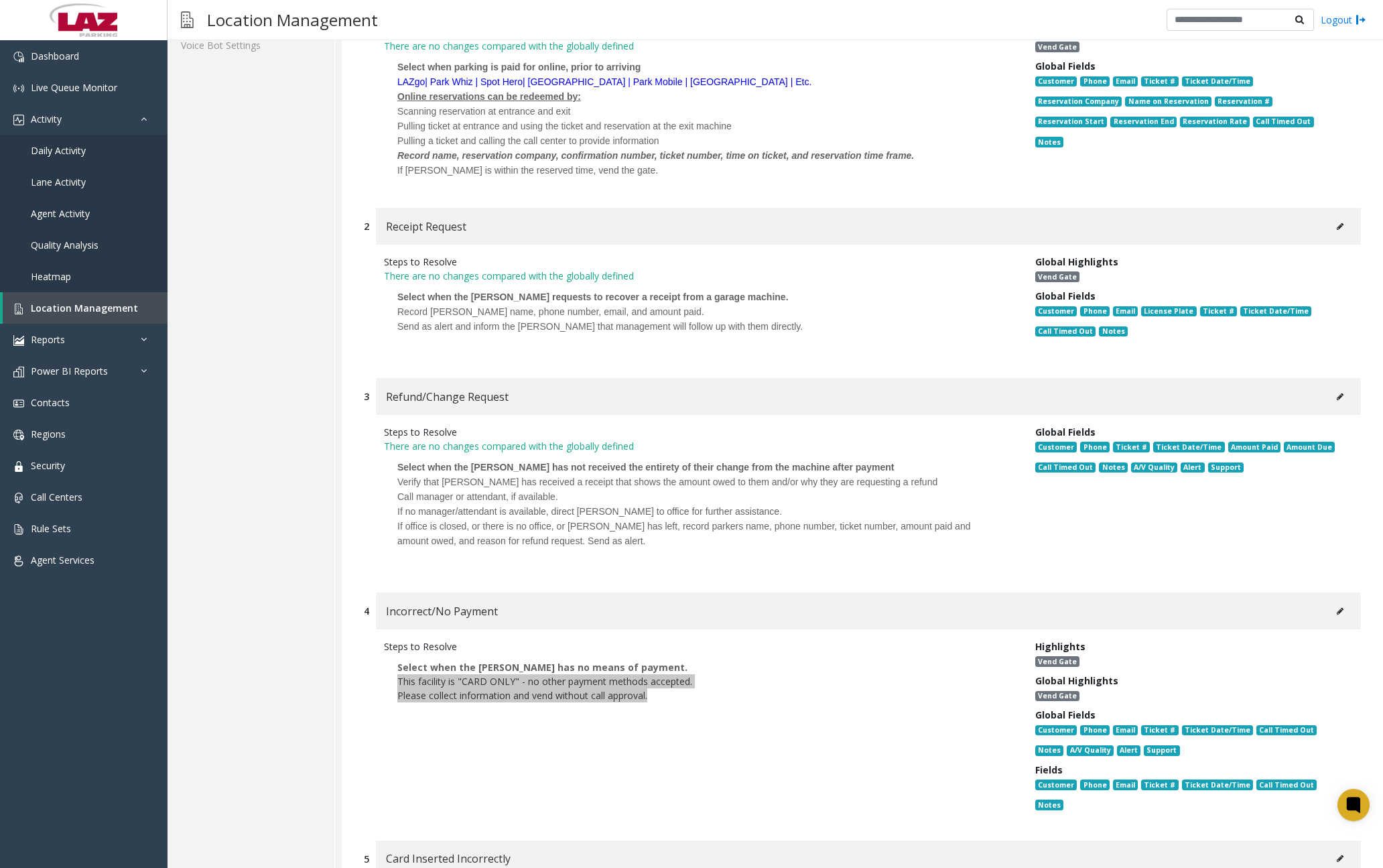
scroll to position [134, 0]
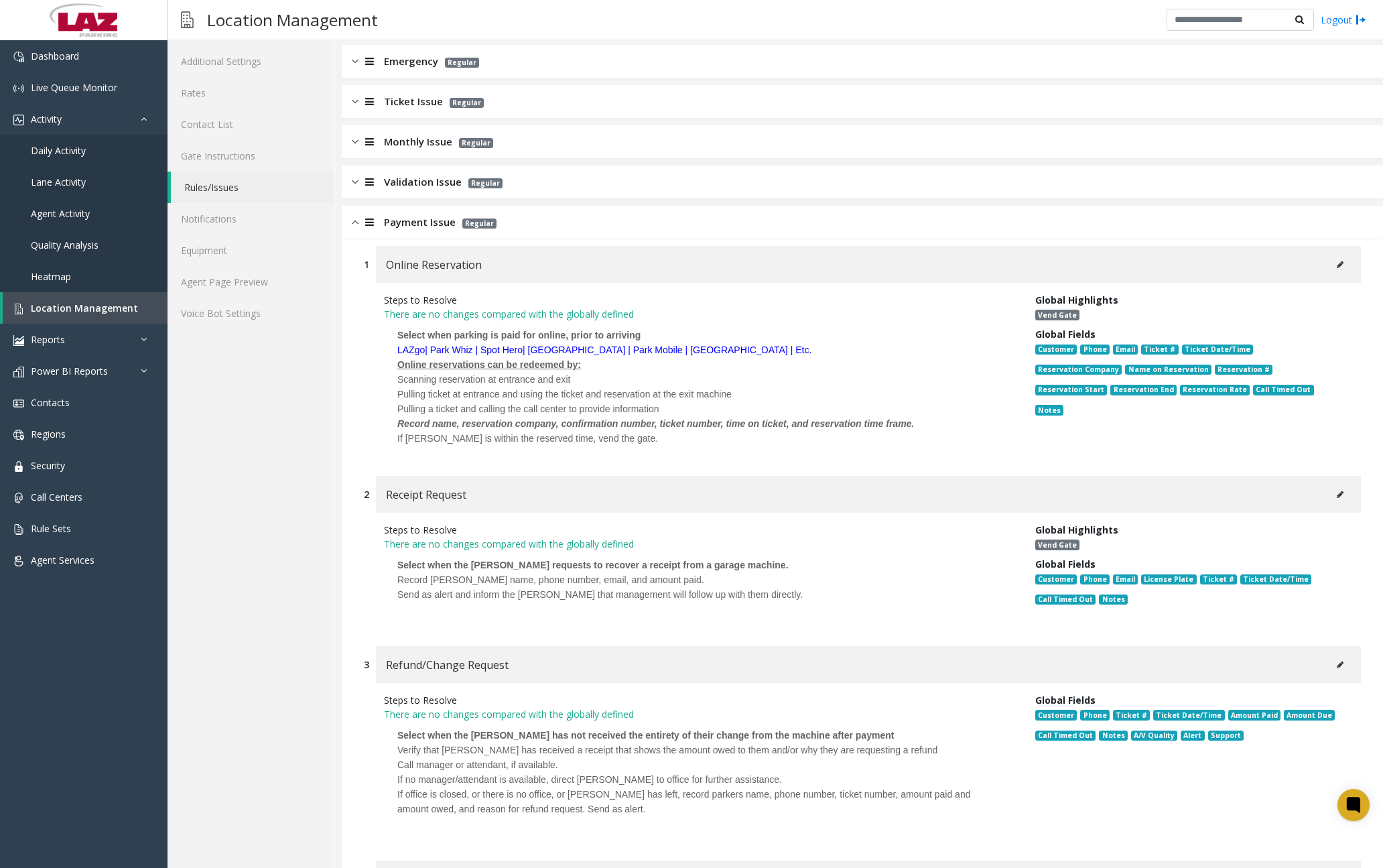
click at [357, 225] on img at bounding box center [354, 221] width 6 height 15
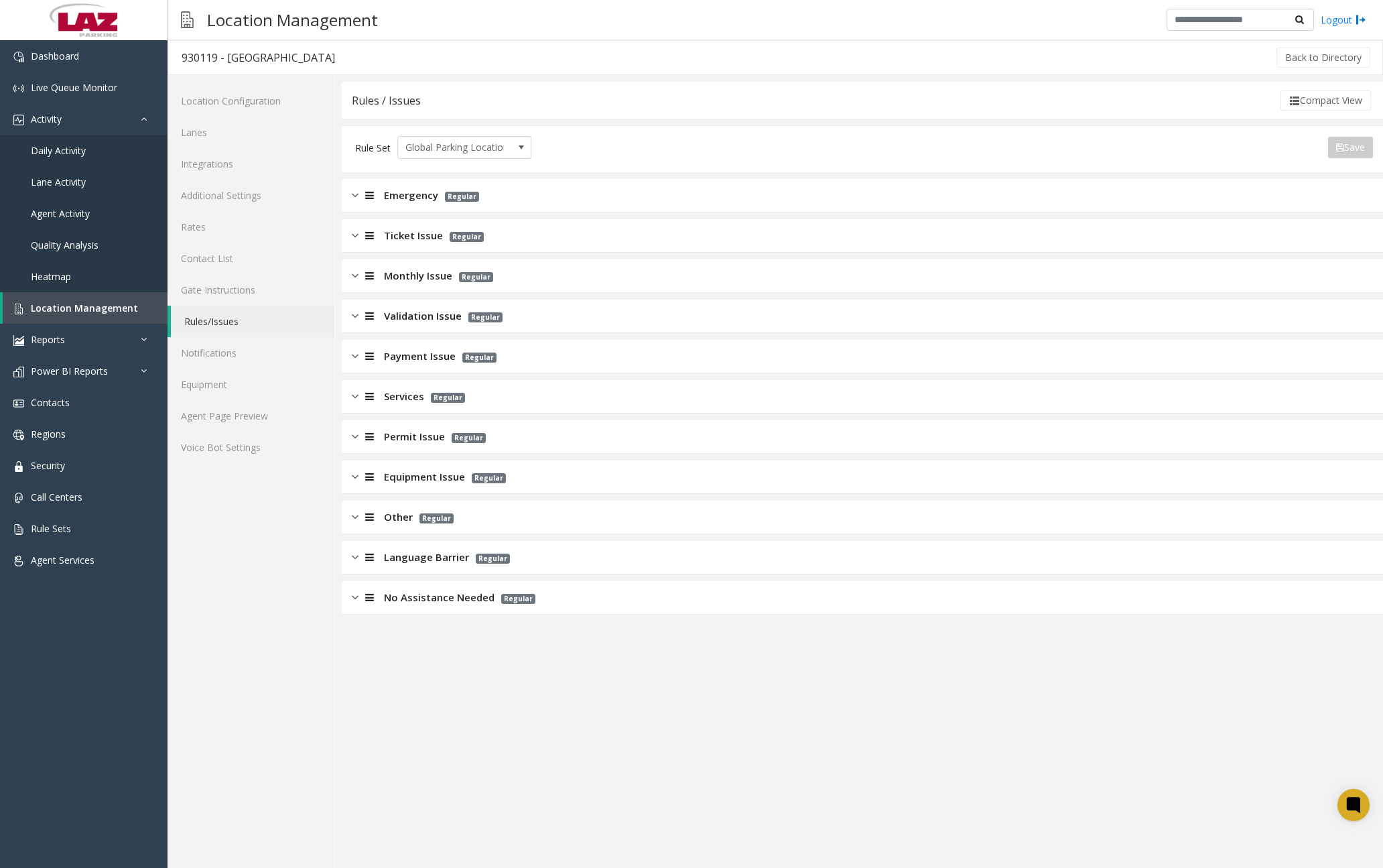
click at [355, 398] on img at bounding box center [354, 395] width 6 height 15
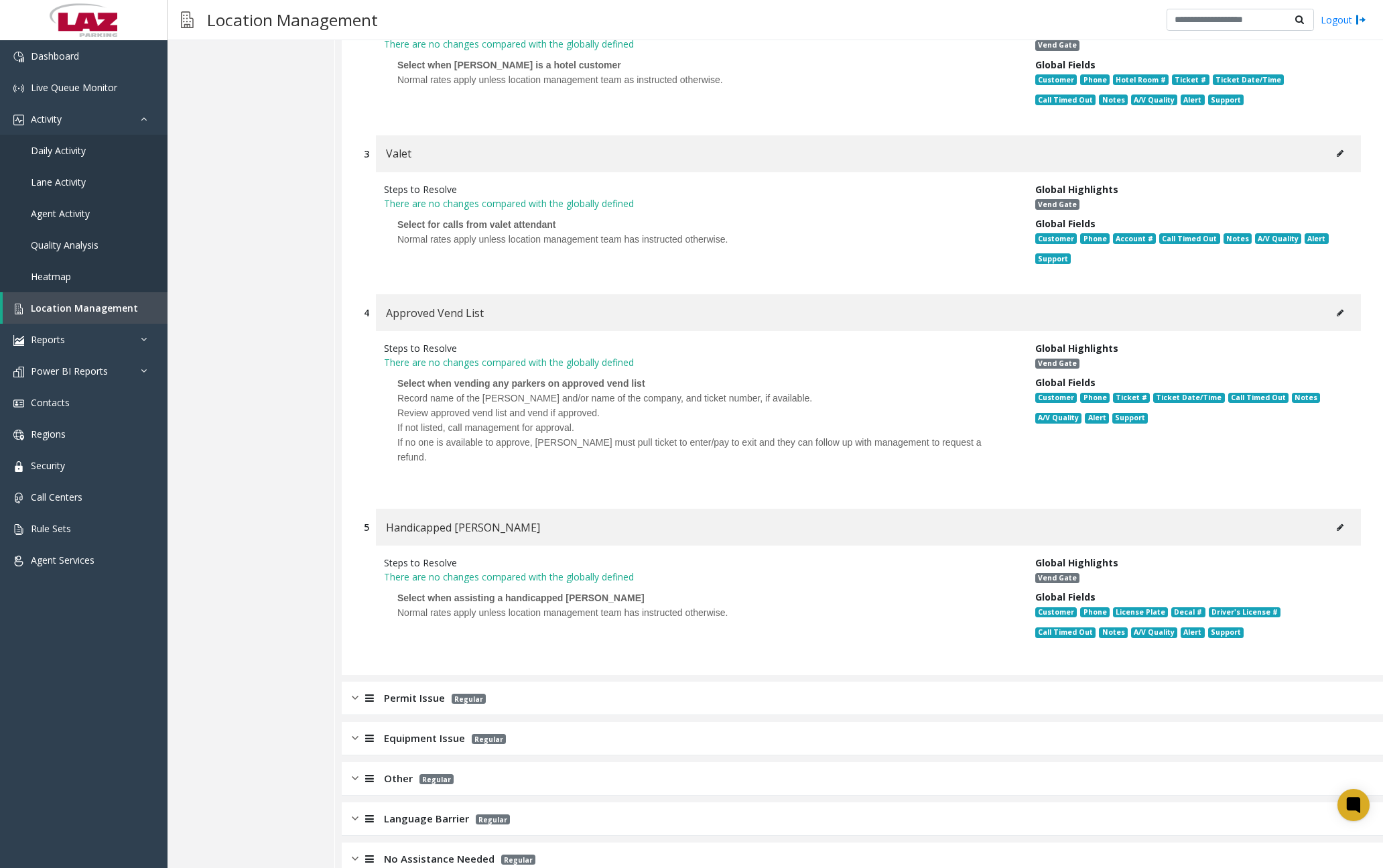
scroll to position [536, 0]
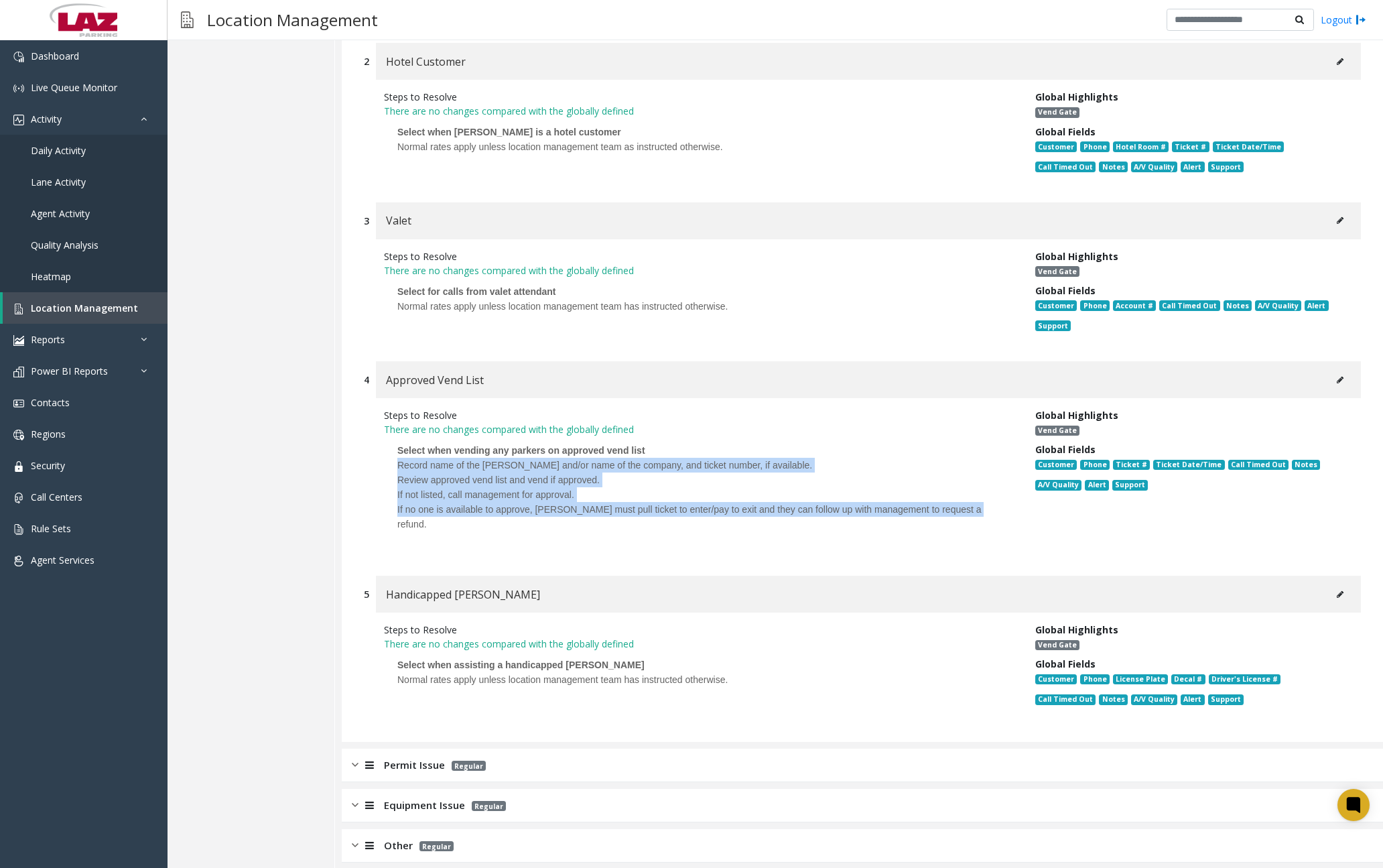
drag, startPoint x: 399, startPoint y: 464, endPoint x: 964, endPoint y: 512, distance: 567.0
click at [964, 512] on p "Select when vending any parkers on approved vend list Record name of the [PERSO…" at bounding box center [700, 493] width 631 height 116
copy p "Record name of the [PERSON_NAME] and/or name of the company, and ticket number,…"
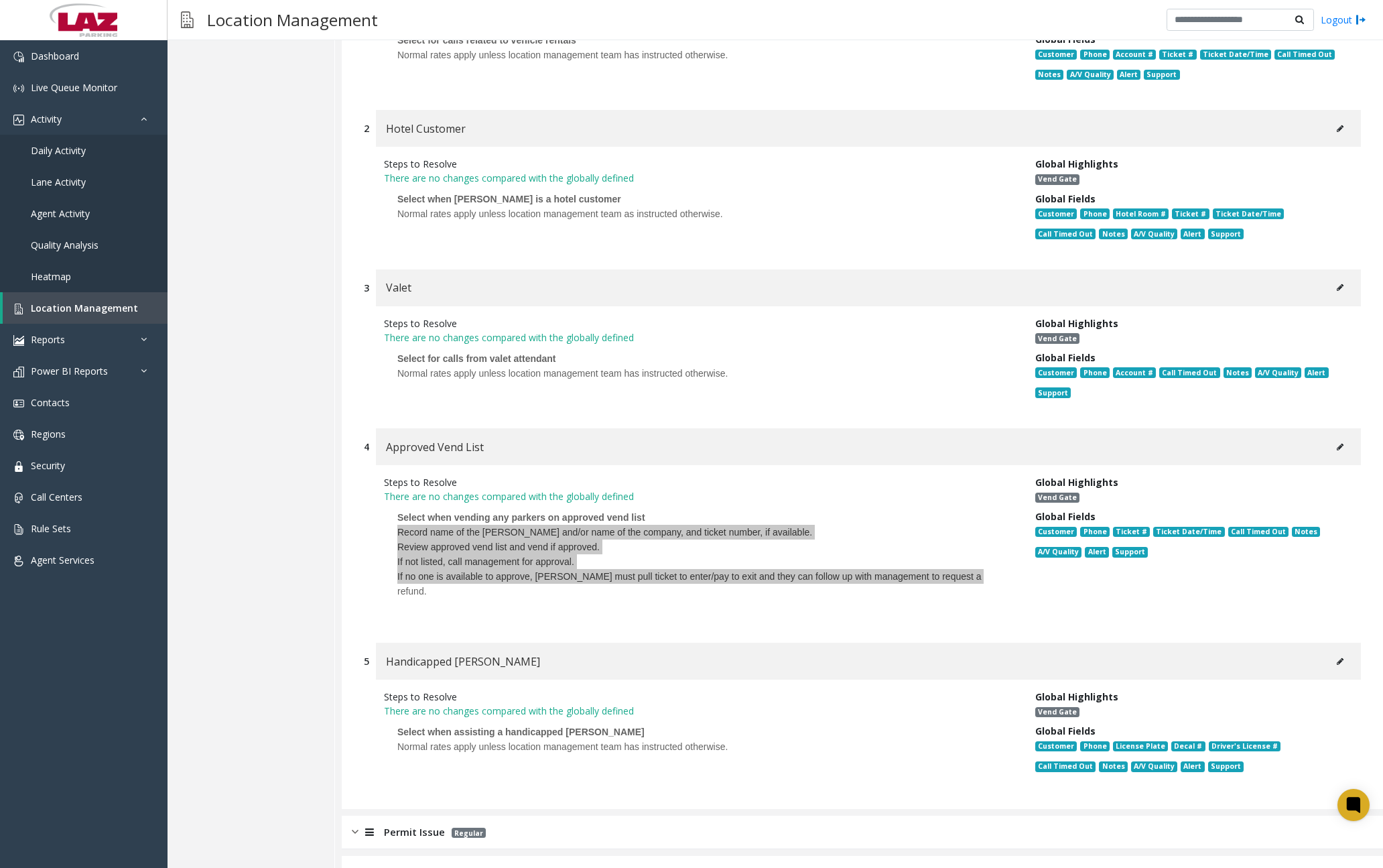
scroll to position [134, 0]
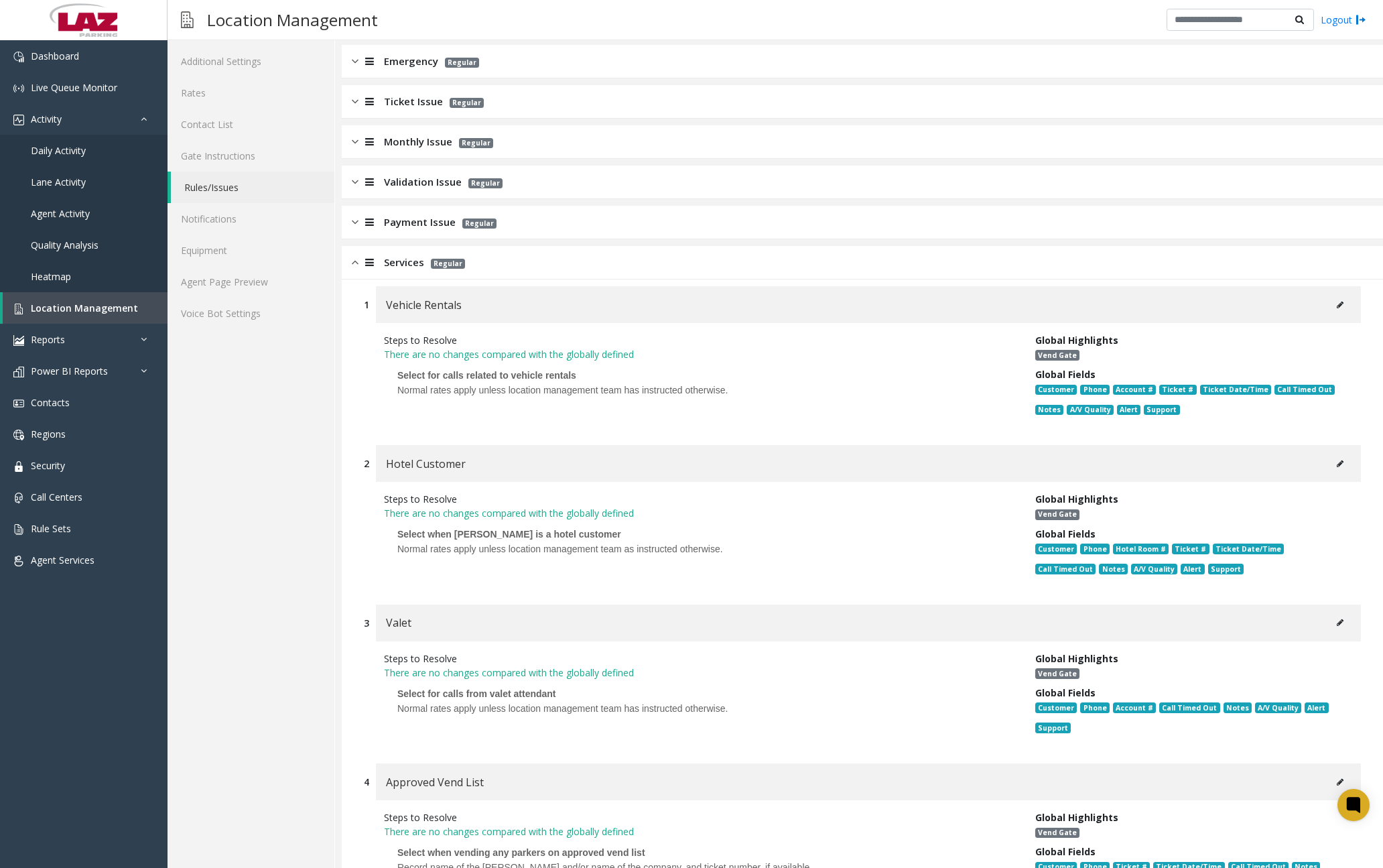
click at [359, 265] on div at bounding box center [368, 262] width 19 height 15
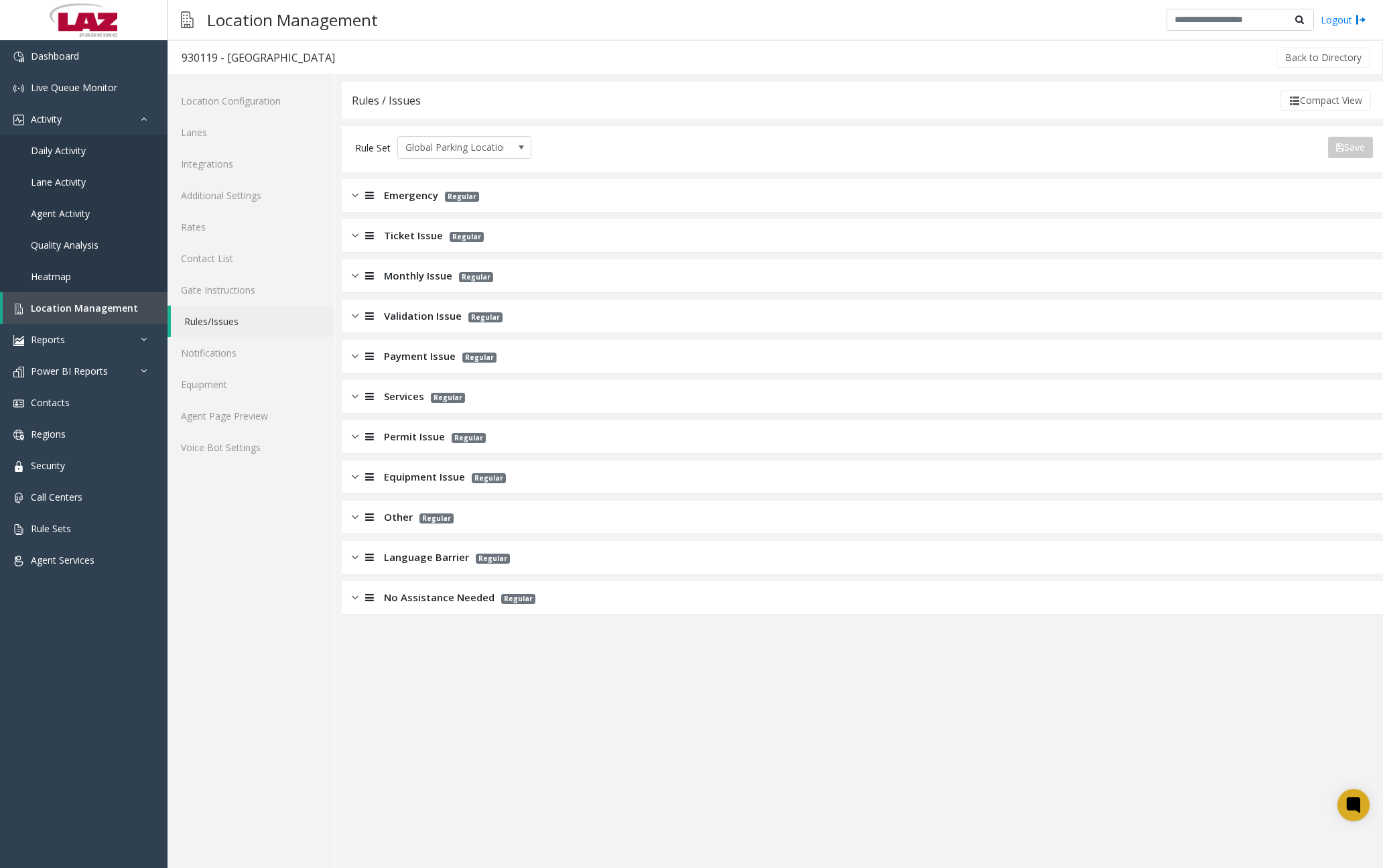
click at [353, 438] on img at bounding box center [354, 436] width 6 height 15
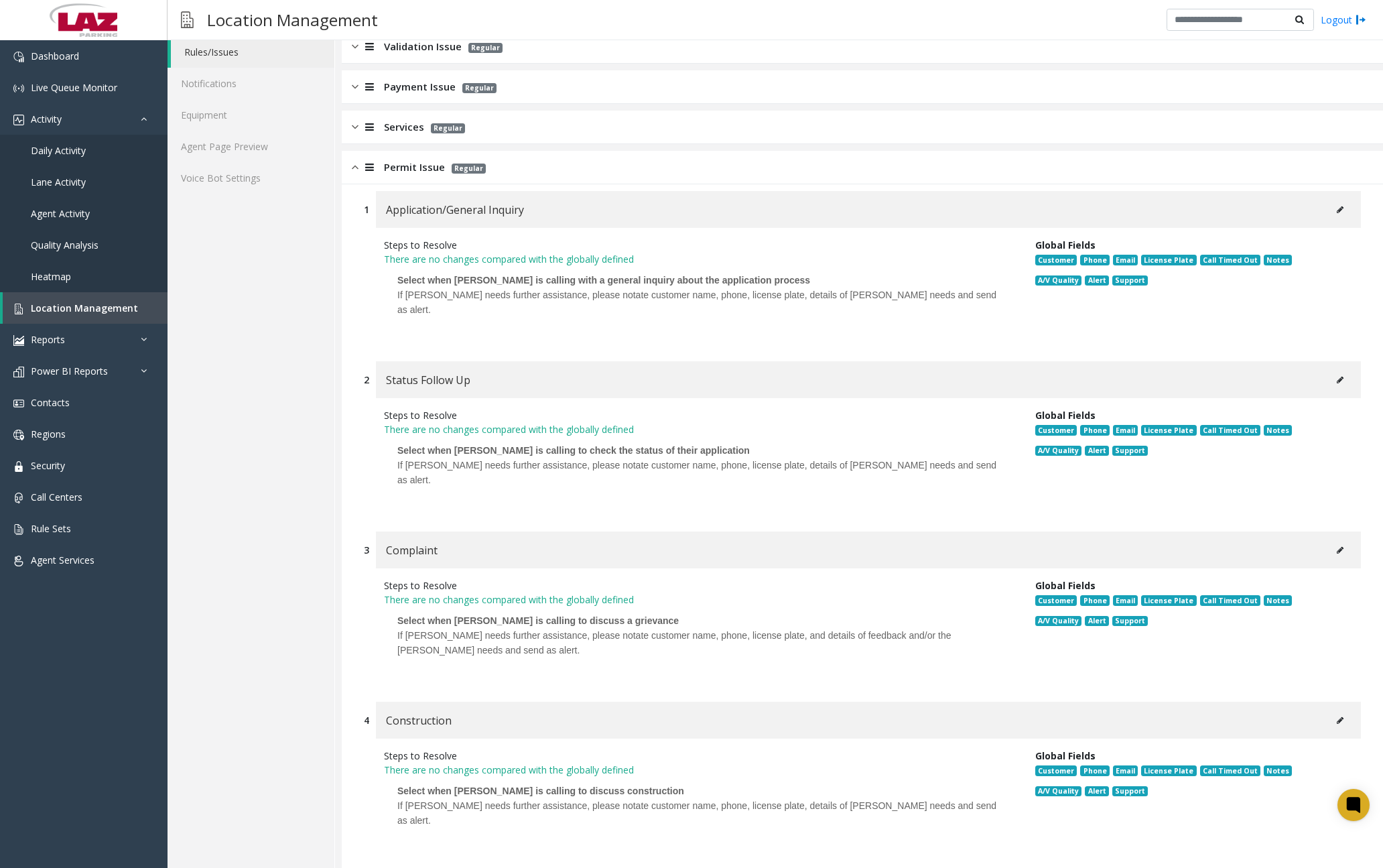
scroll to position [268, 0]
click at [354, 171] on img at bounding box center [354, 168] width 6 height 15
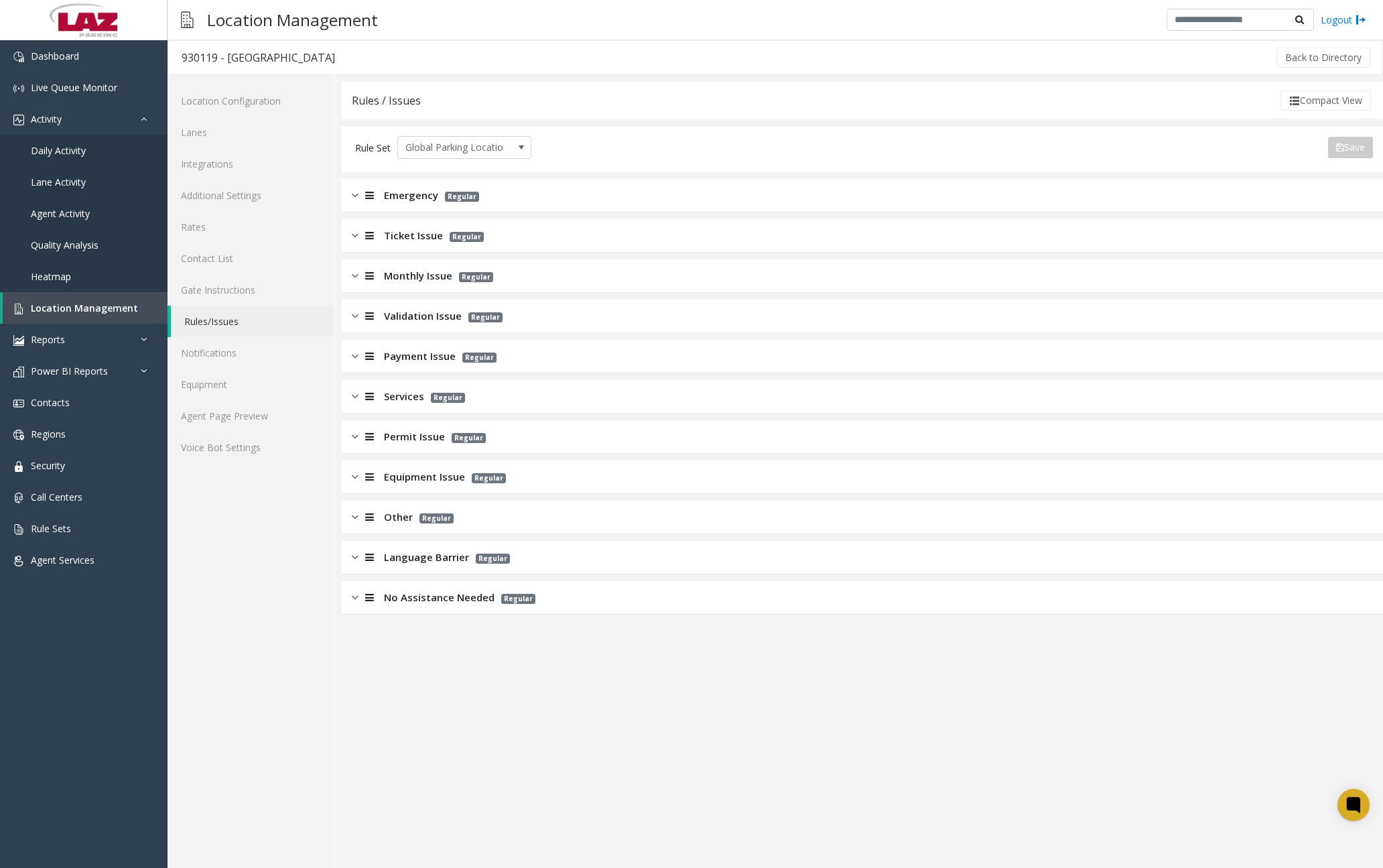
scroll to position [0, 0]
click at [353, 479] on img at bounding box center [354, 476] width 6 height 15
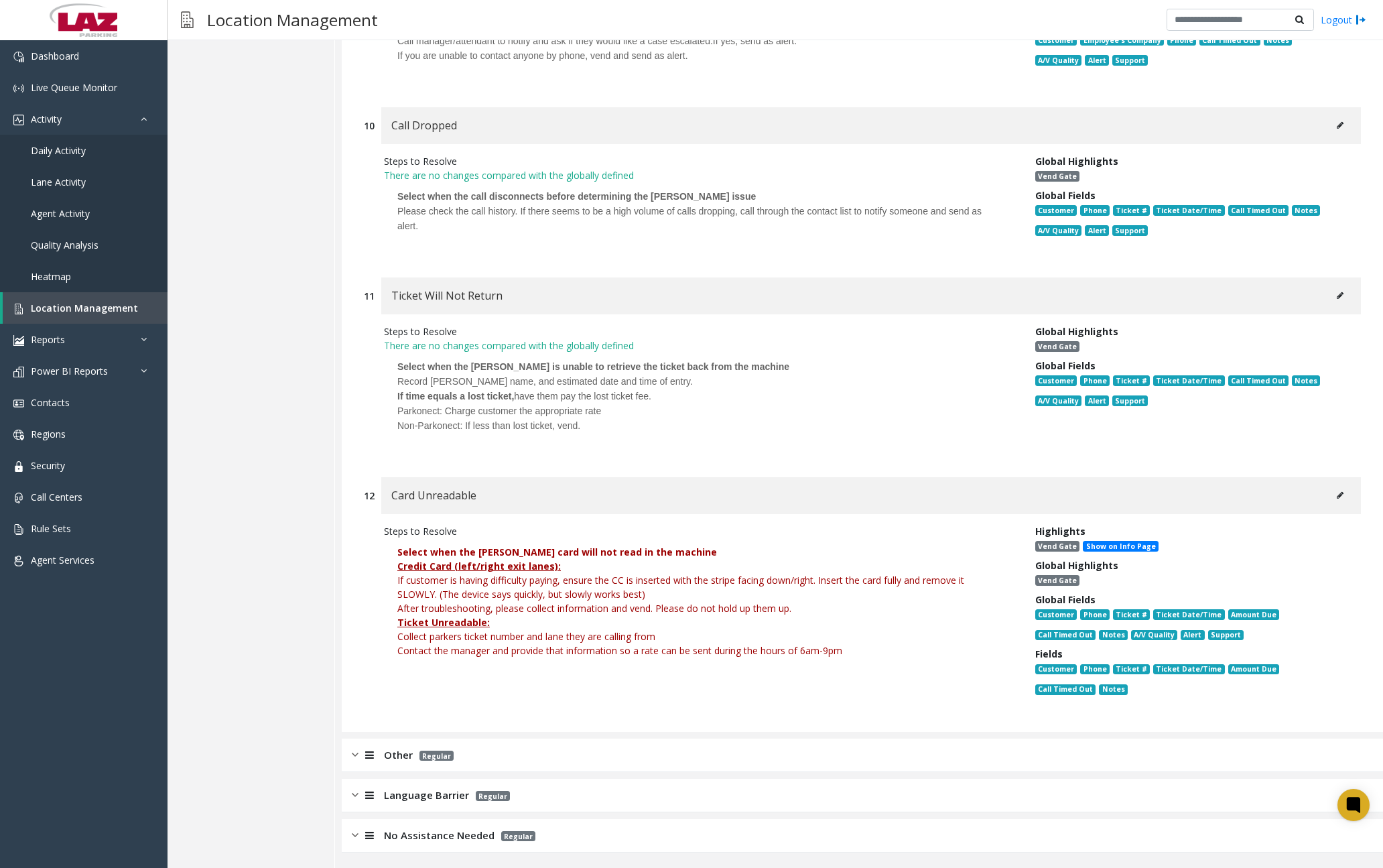
scroll to position [2891, 0]
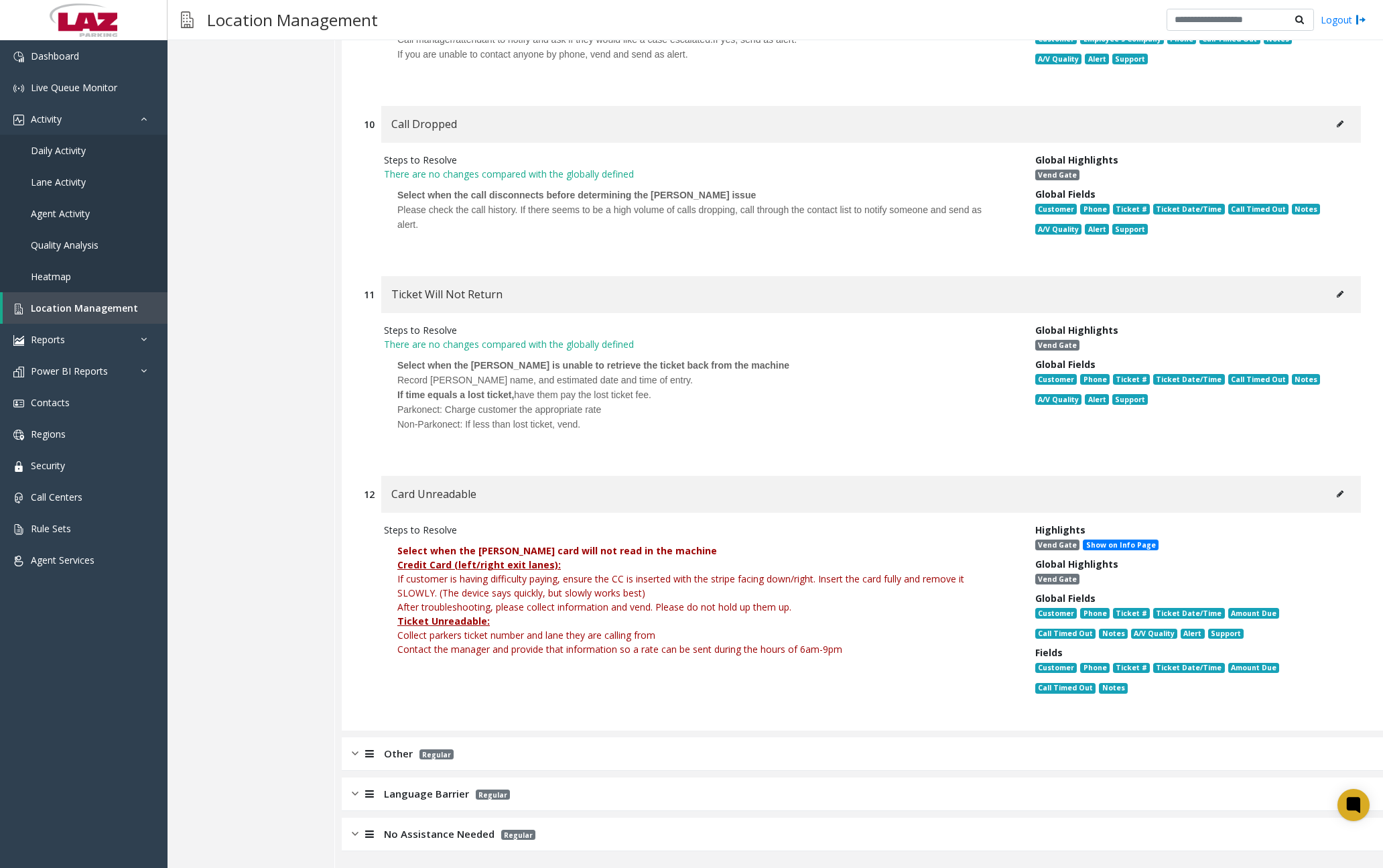
click at [519, 553] on font "Select when the [PERSON_NAME] card will not read in the machine" at bounding box center [557, 551] width 319 height 13
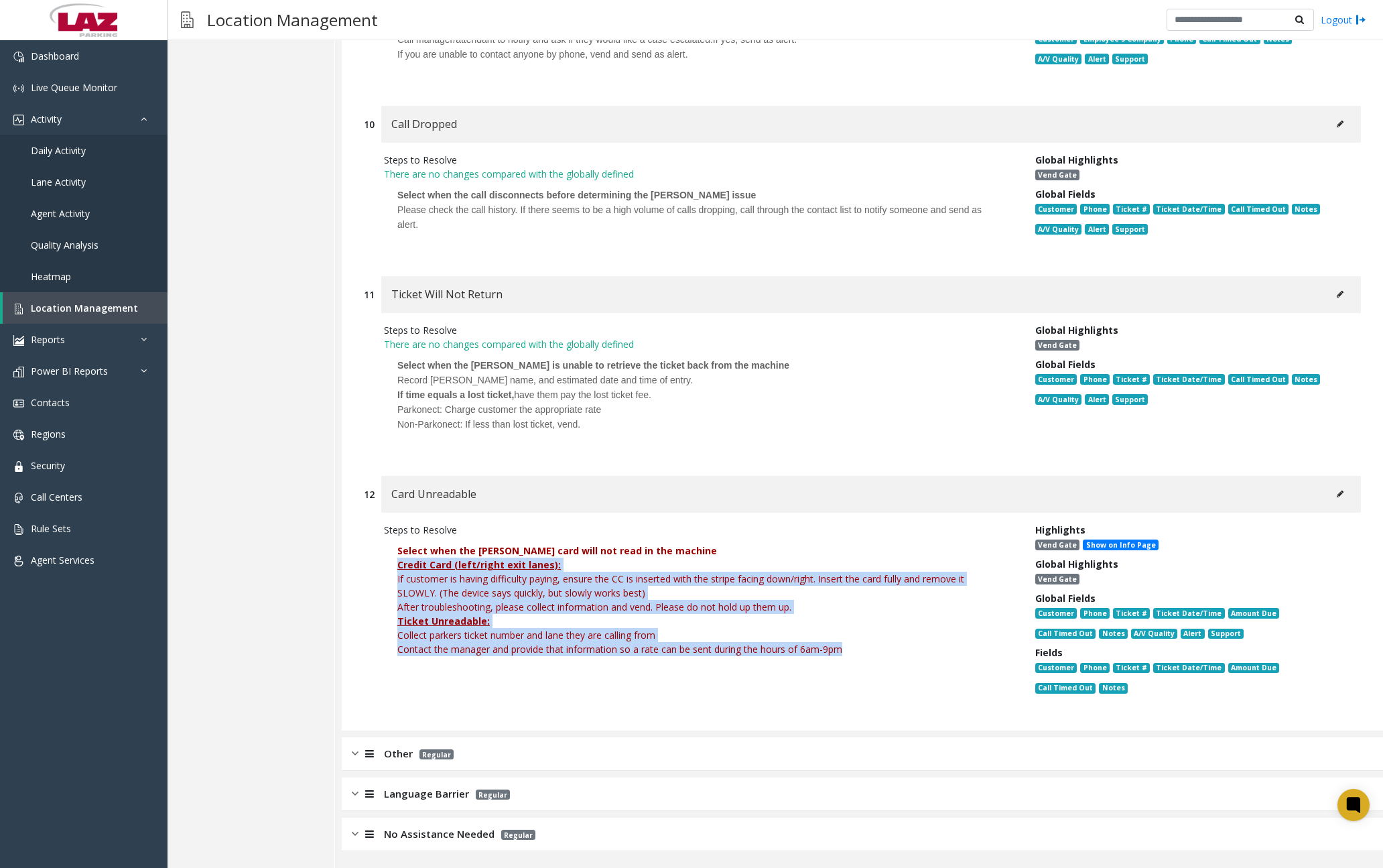
drag, startPoint x: 398, startPoint y: 563, endPoint x: 846, endPoint y: 648, distance: 456.0
click at [846, 648] on div "Credit Card (left/right exit lanes): If customer is having difficulty paying, e…" at bounding box center [700, 614] width 605 height 113
copy div "Credit Card (left/right exit lanes): If customer is having difficulty paying, e…"
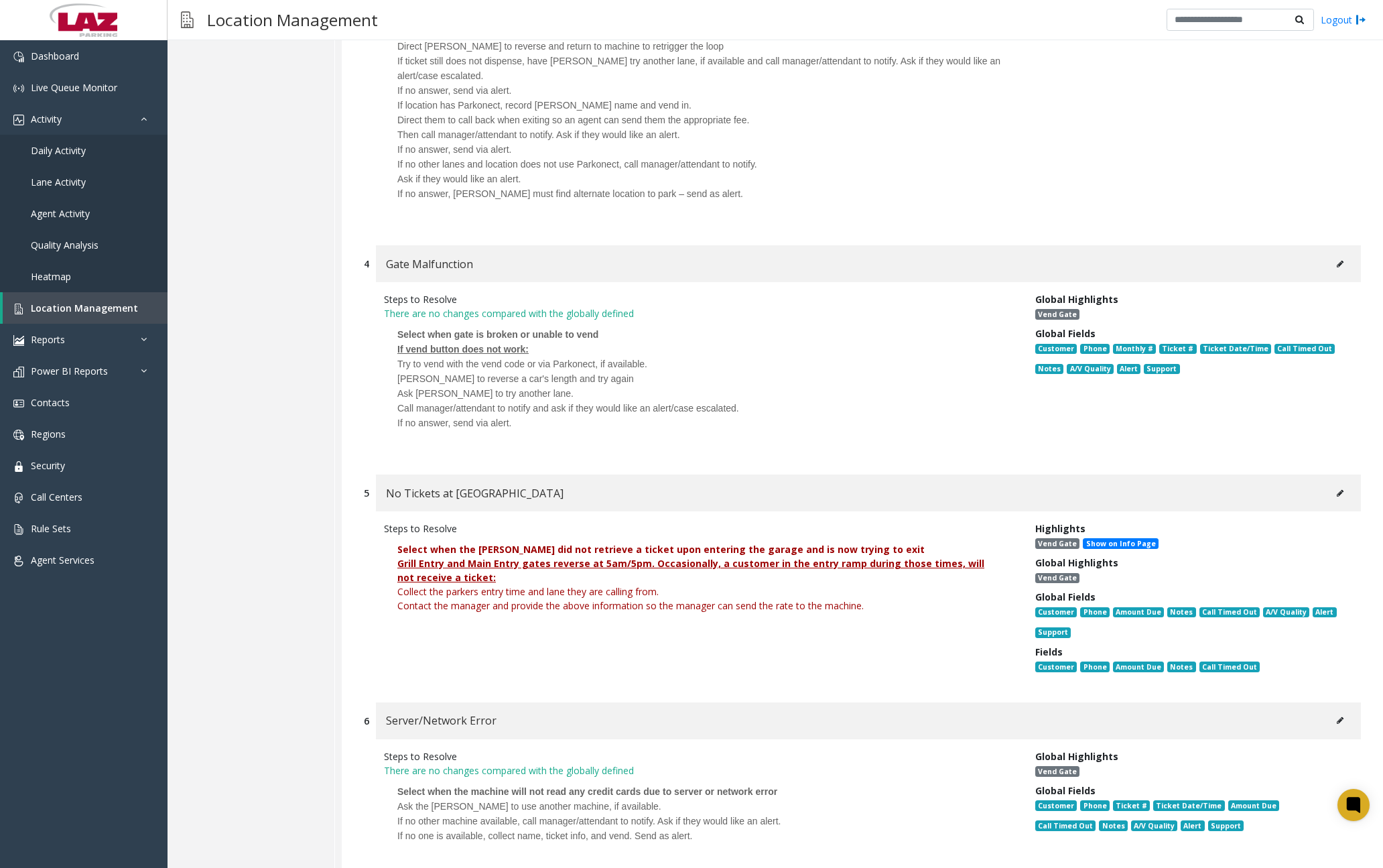
scroll to position [1350, 0]
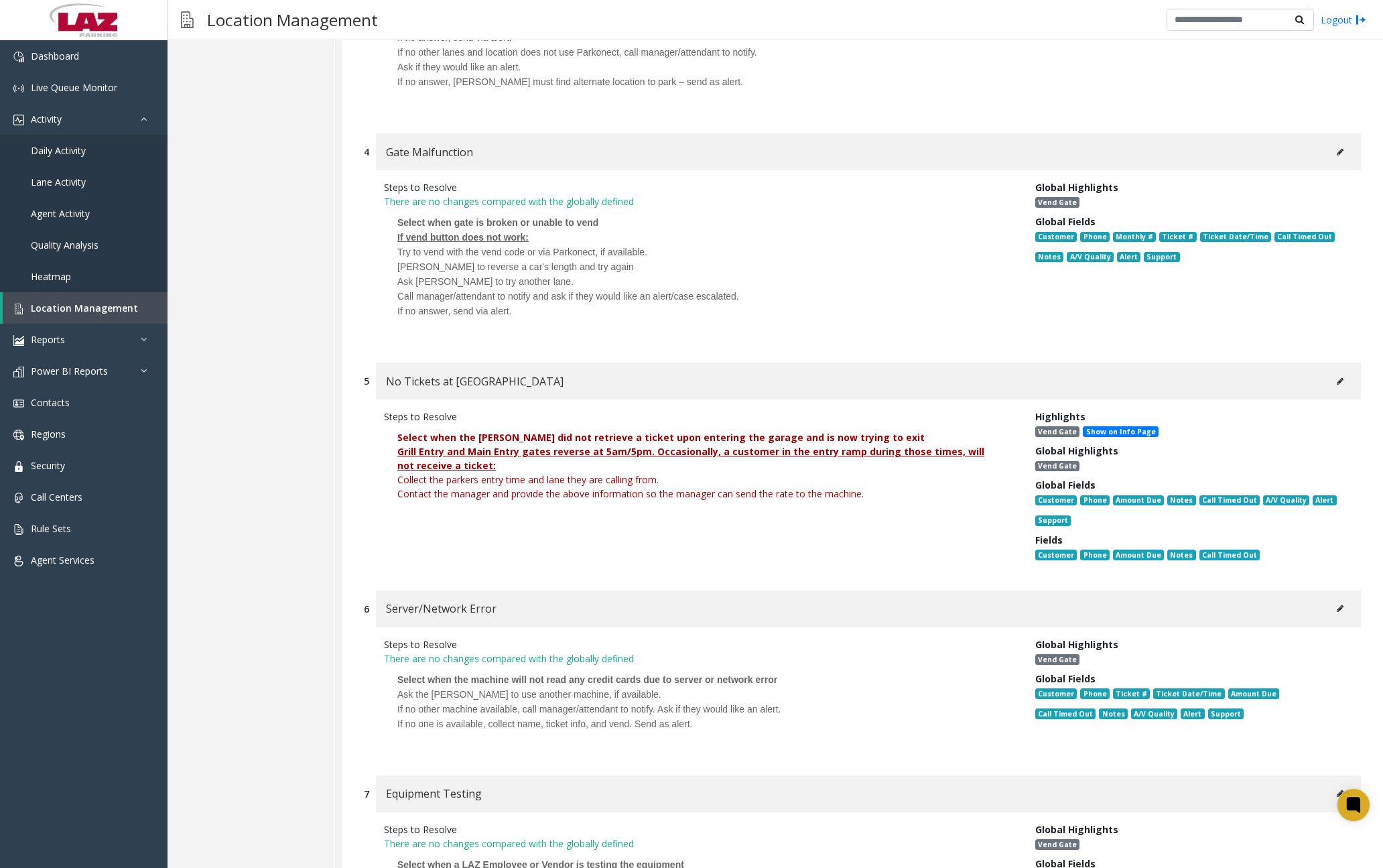
drag, startPoint x: 449, startPoint y: 457, endPoint x: 419, endPoint y: 455, distance: 30.1
click at [449, 457] on u "Grill Entry and Main Entry gates reverse at 5am/5pm. Occasionally, a customer i…" at bounding box center [691, 458] width 587 height 27
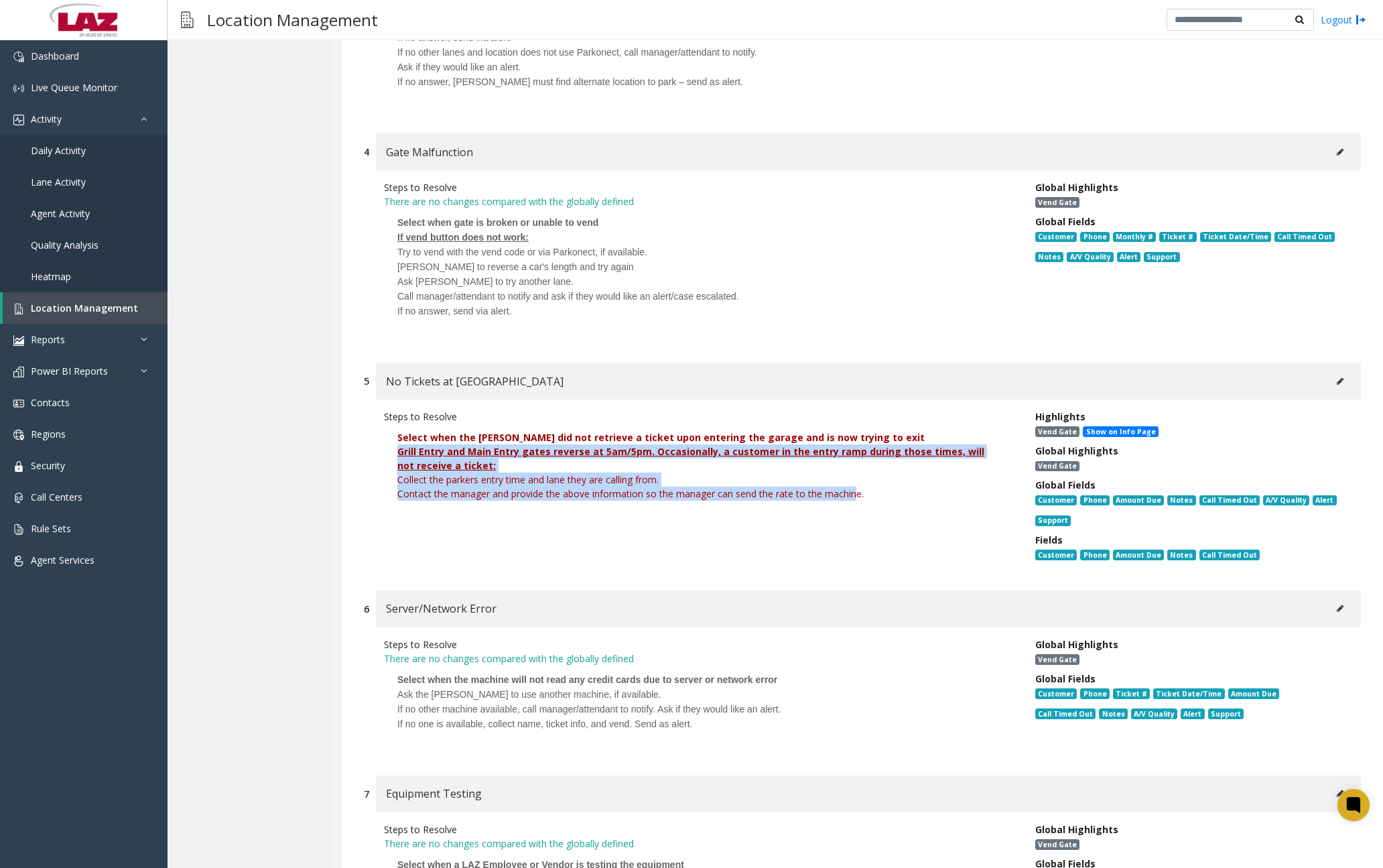
drag, startPoint x: 397, startPoint y: 452, endPoint x: 859, endPoint y: 499, distance: 464.4
click at [859, 499] on div "Grill Entry and Main Entry gates reverse at 5am/5pm. Occasionally, a customer i…" at bounding box center [700, 479] width 605 height 70
drag, startPoint x: 859, startPoint y: 499, endPoint x: 709, endPoint y: 489, distance: 150.3
click at [787, 493] on font "Contact the manager and provide the above information so the manager can send t…" at bounding box center [631, 493] width 466 height 13
drag, startPoint x: 399, startPoint y: 450, endPoint x: 868, endPoint y: 491, distance: 470.8
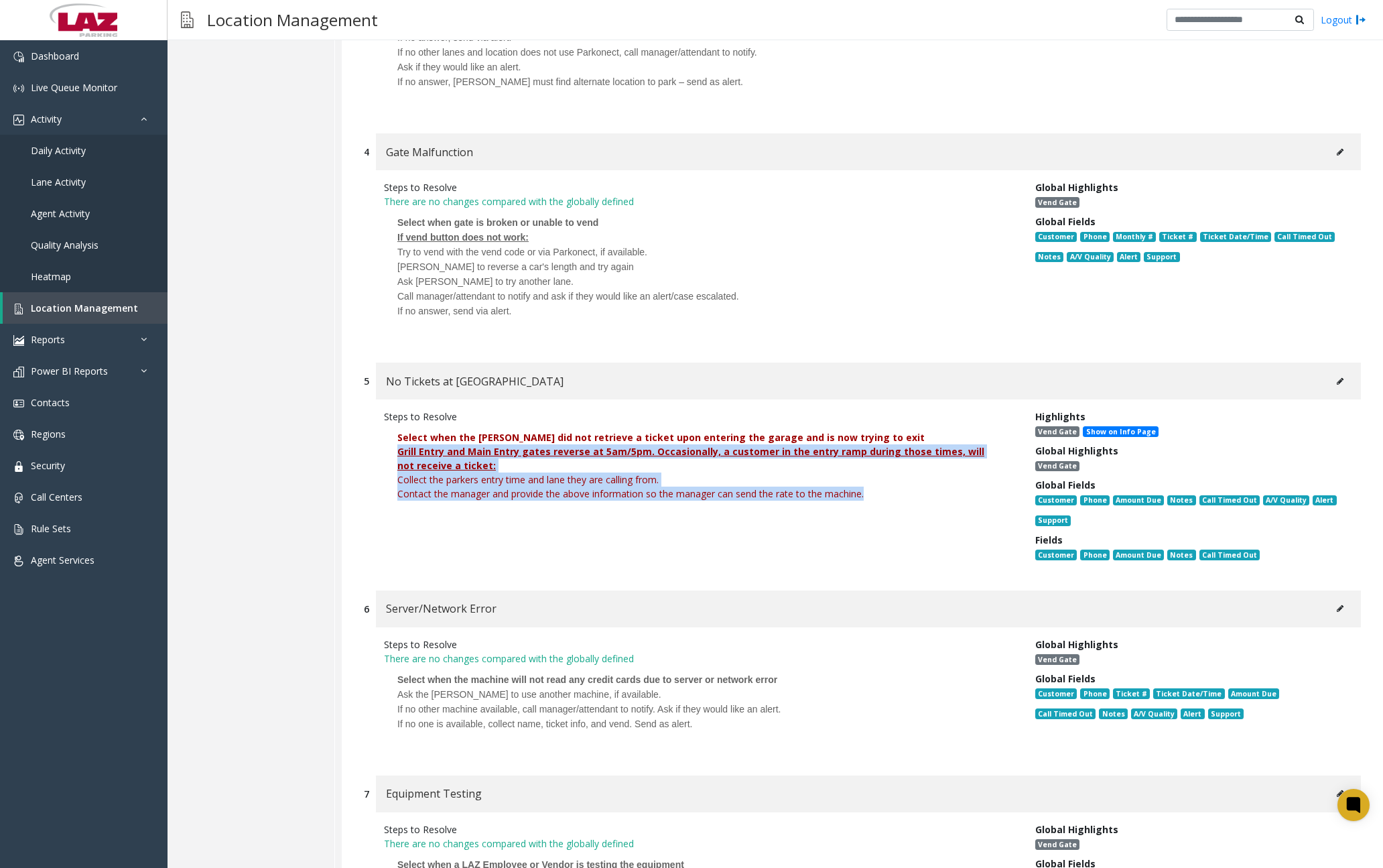
click at [868, 491] on div "Grill Entry and Main Entry gates reverse at 5am/5pm. Occasionally, a customer i…" at bounding box center [700, 479] width 605 height 70
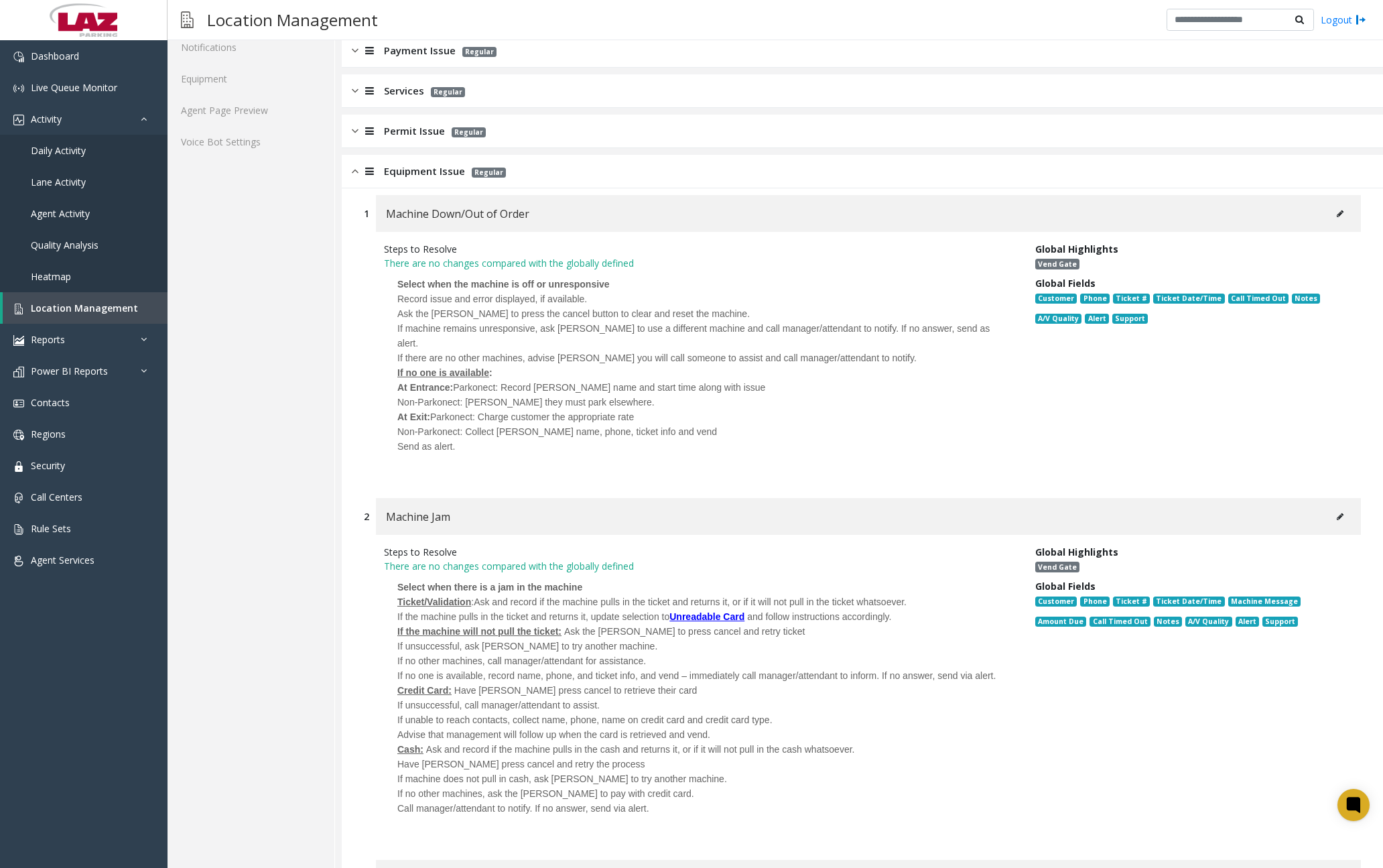
scroll to position [143, 0]
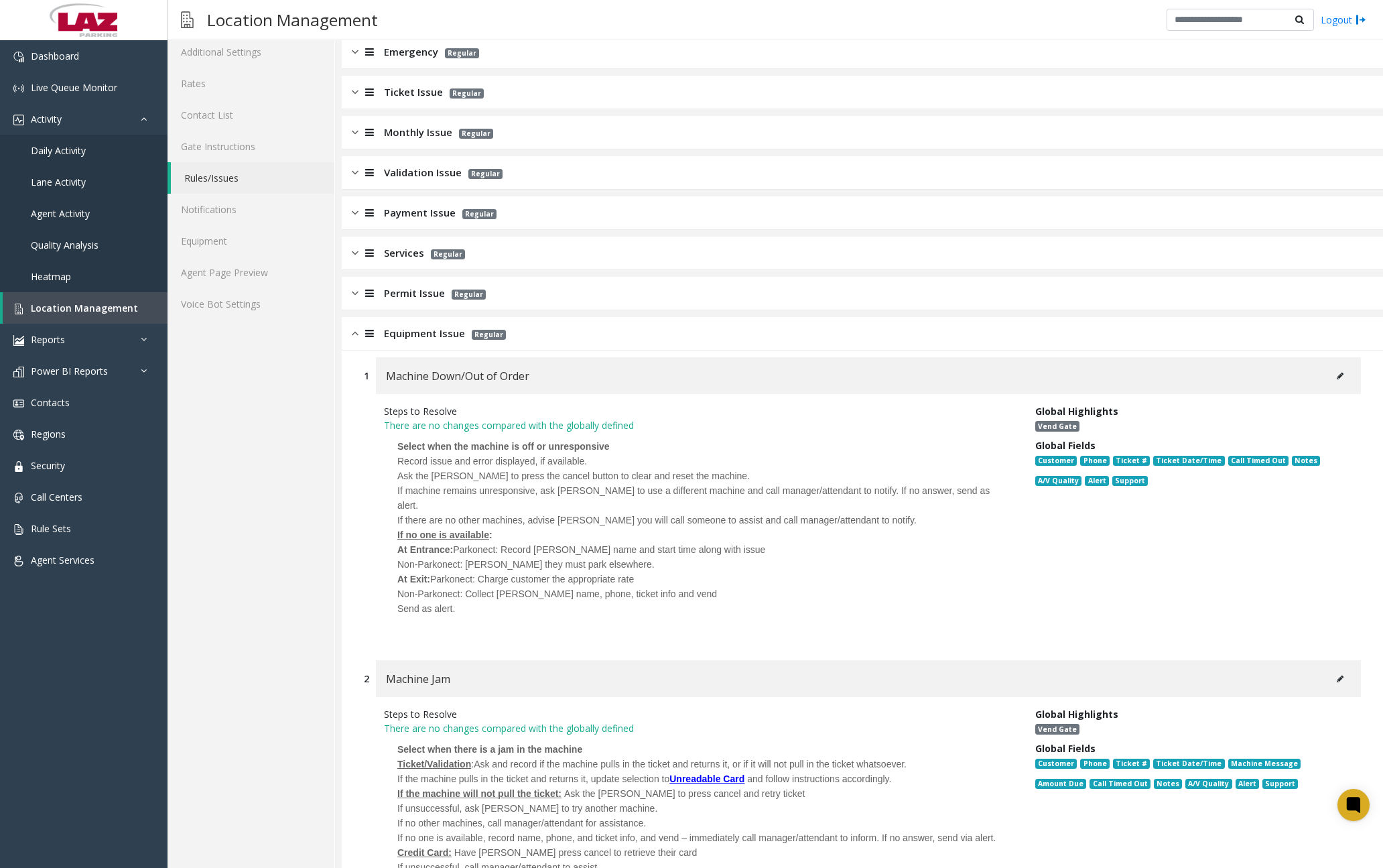
click at [357, 338] on img at bounding box center [354, 333] width 6 height 15
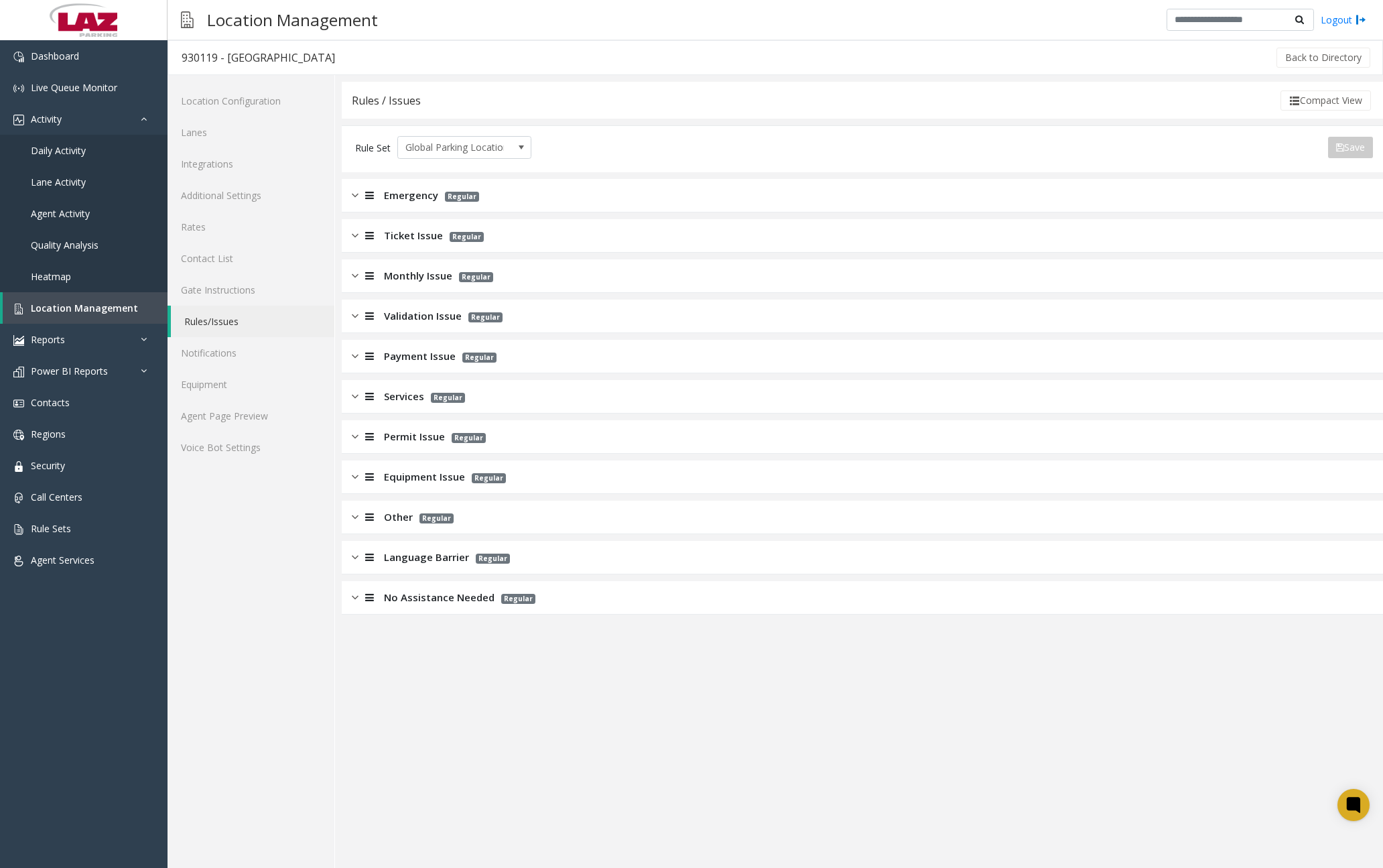
click at [358, 516] on img at bounding box center [354, 516] width 6 height 15
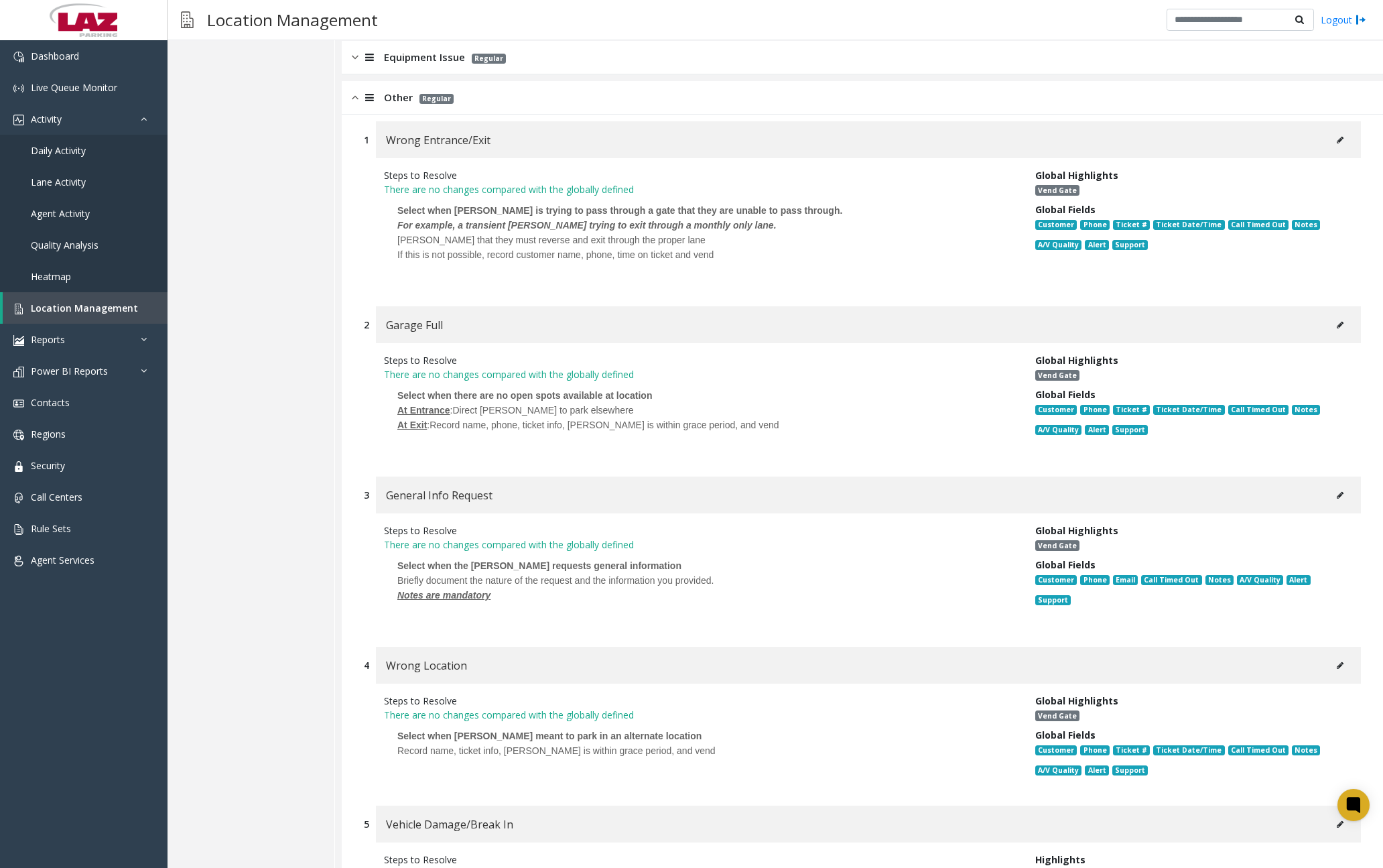
scroll to position [536, 0]
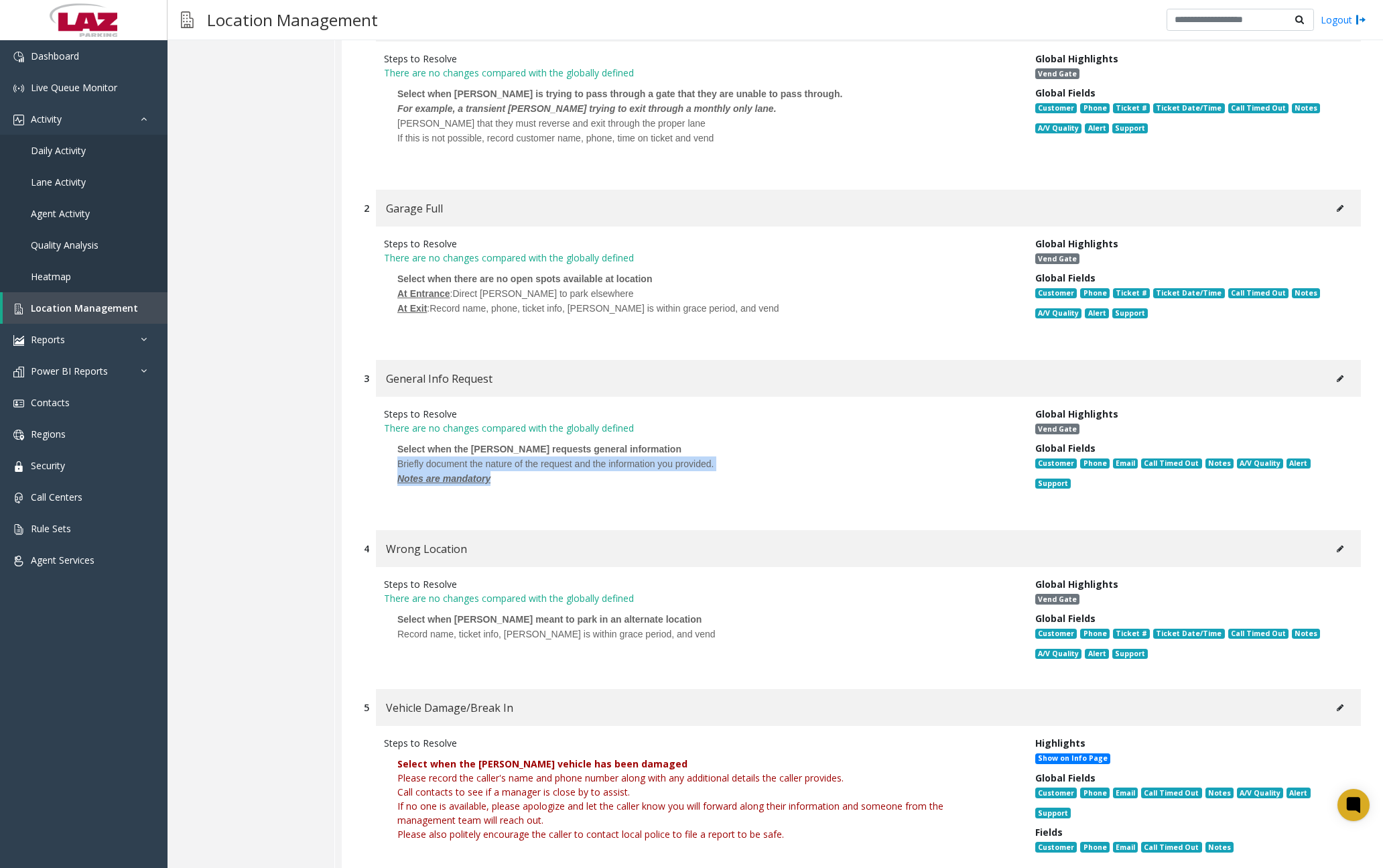
drag, startPoint x: 400, startPoint y: 466, endPoint x: 497, endPoint y: 480, distance: 98.0
click at [497, 480] on p "Select when the [PERSON_NAME] requests general information Briefly document the…" at bounding box center [700, 471] width 631 height 72
drag, startPoint x: 497, startPoint y: 480, endPoint x: 460, endPoint y: 472, distance: 37.9
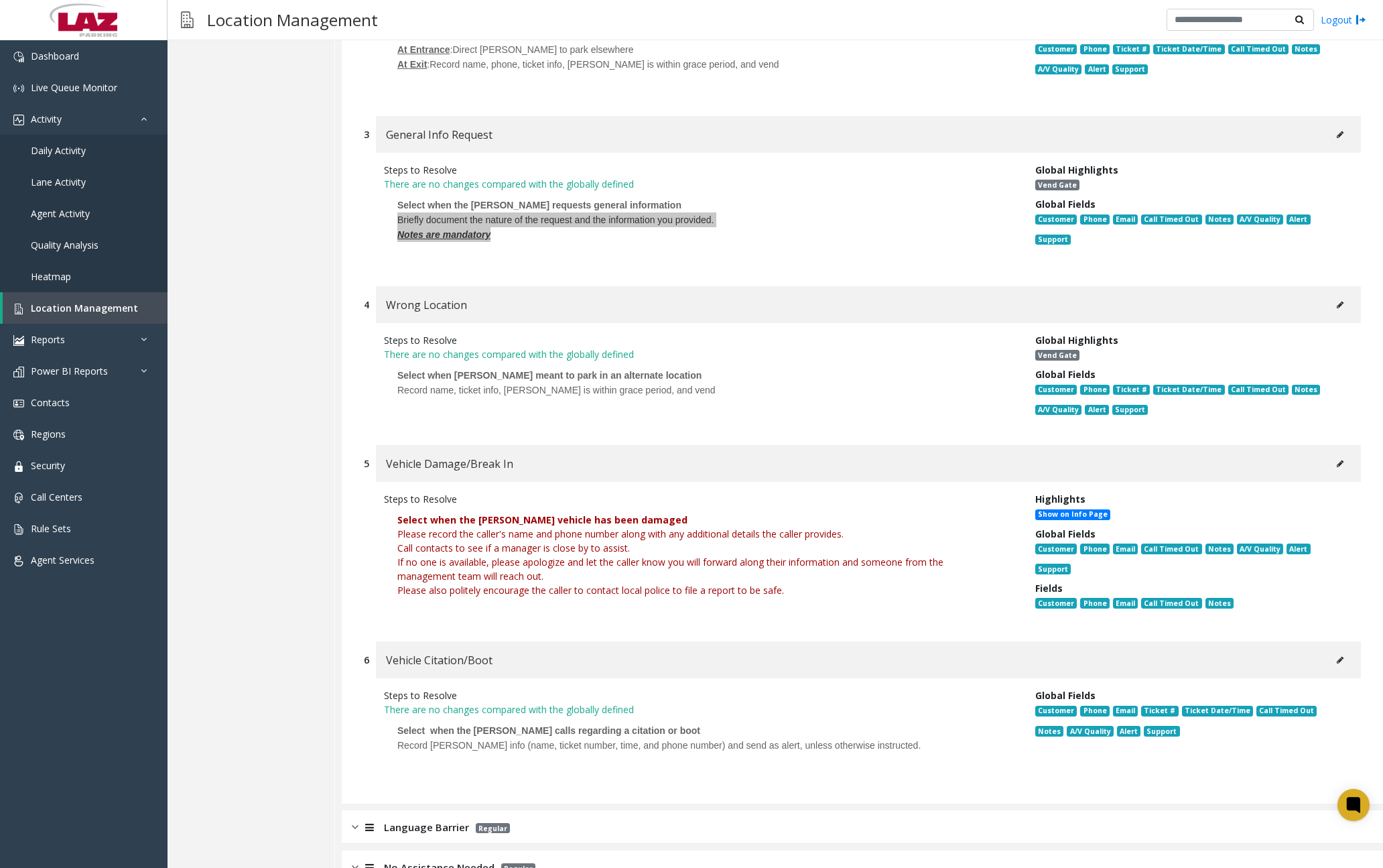
scroll to position [804, 0]
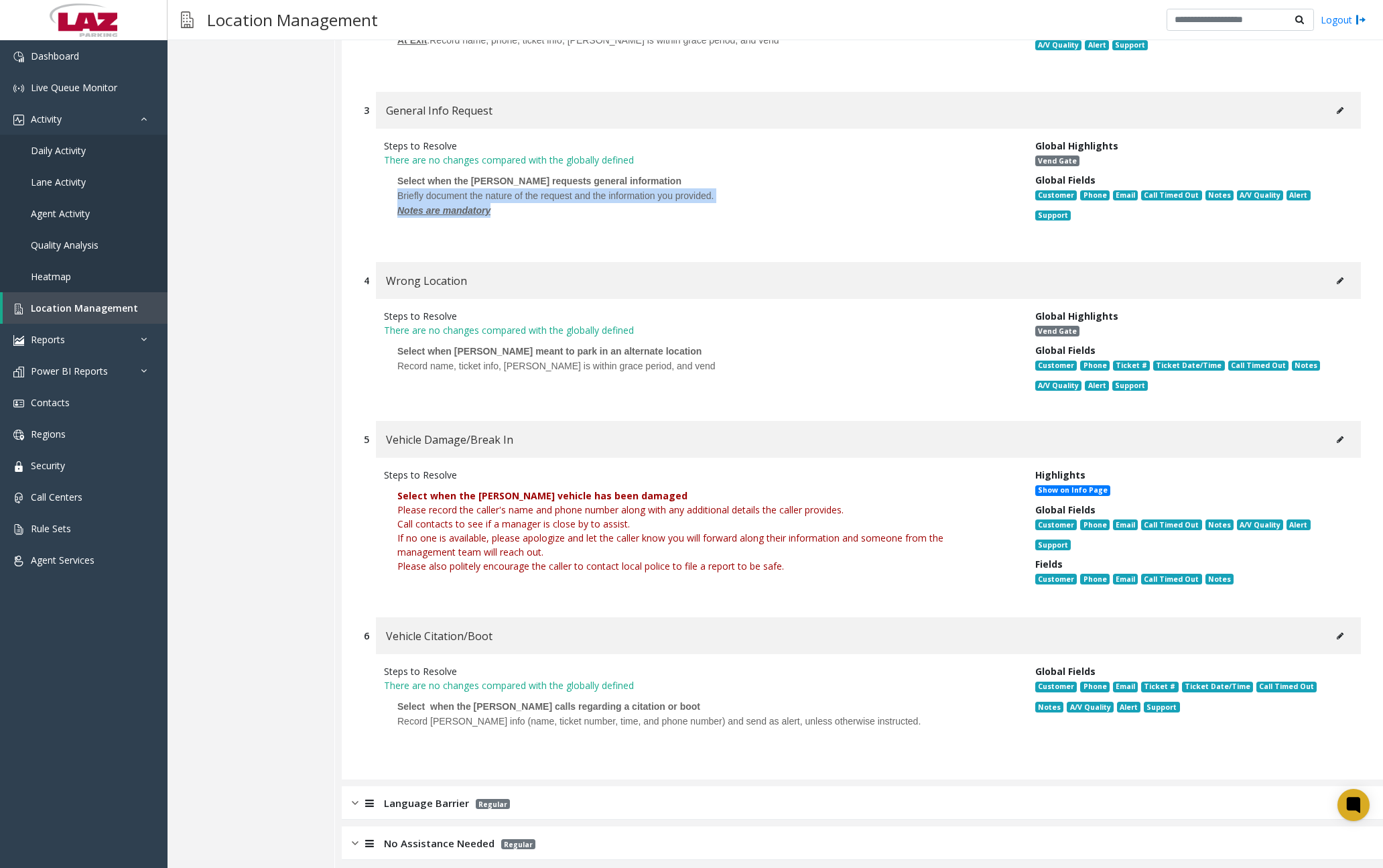
drag, startPoint x: 399, startPoint y: 510, endPoint x: 783, endPoint y: 566, distance: 388.1
click at [783, 566] on font "Select when the [PERSON_NAME] vehicle has been damaged Please record the caller…" at bounding box center [670, 530] width 546 height 83
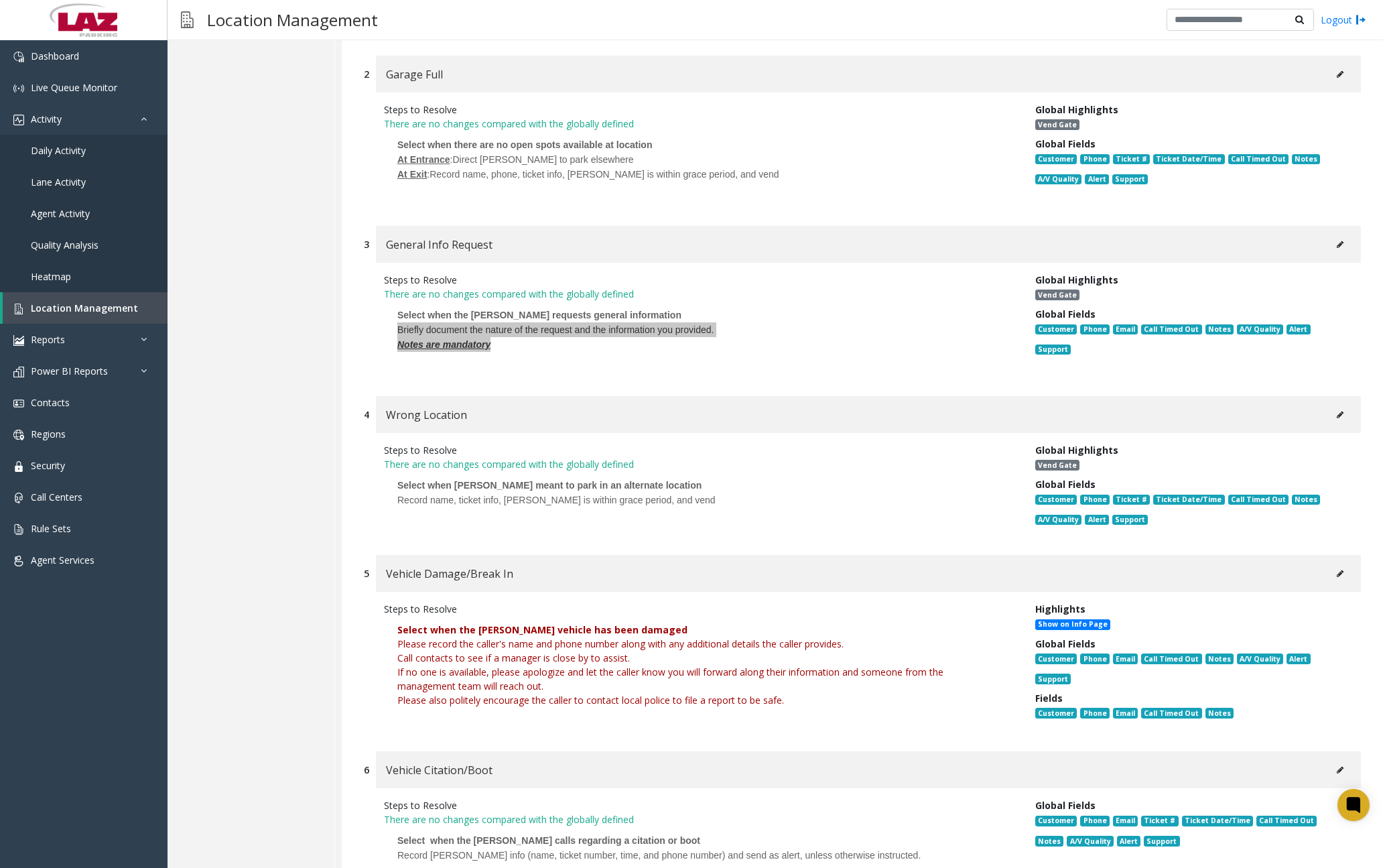
scroll to position [335, 0]
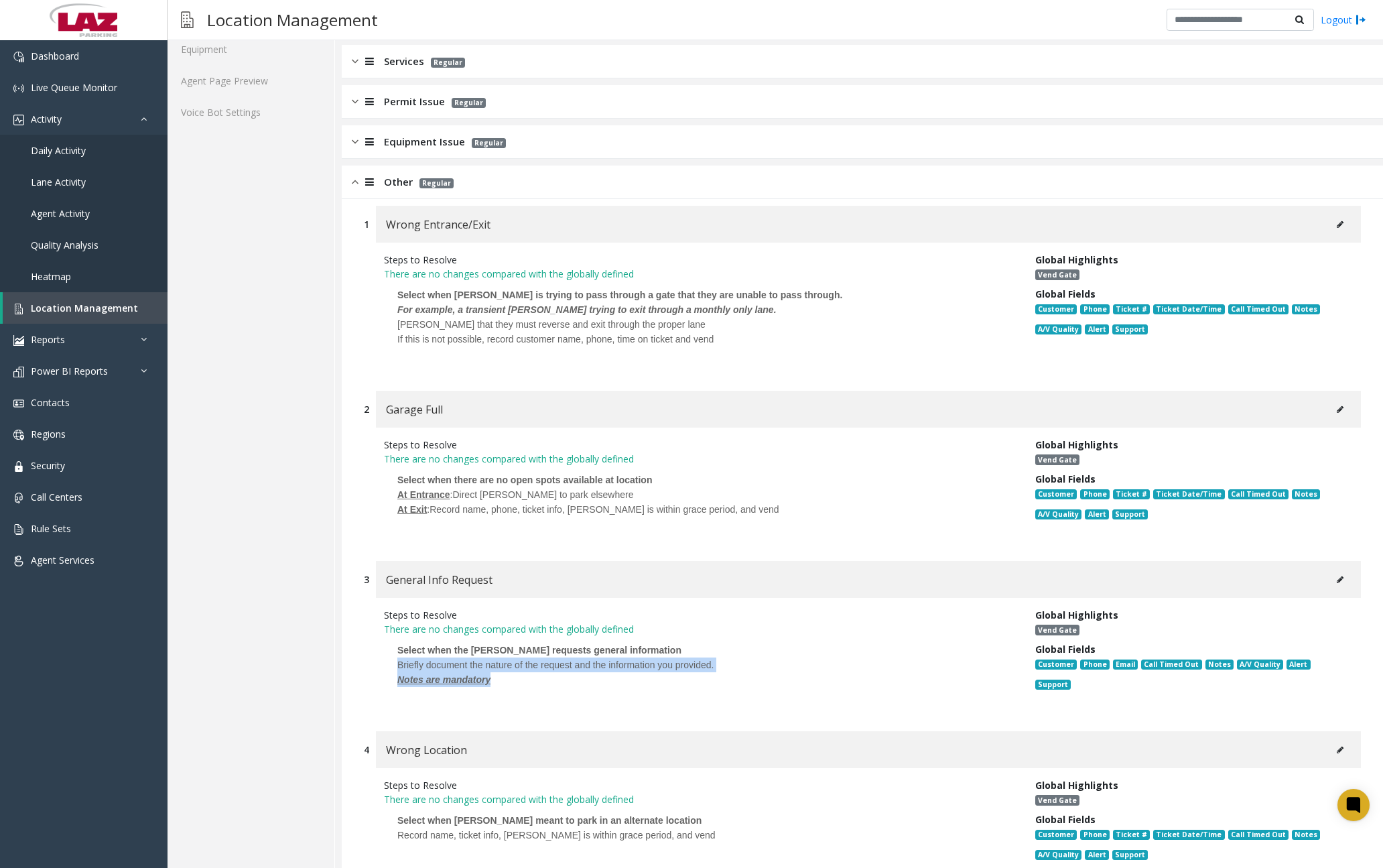
click at [354, 183] on img at bounding box center [354, 181] width 6 height 15
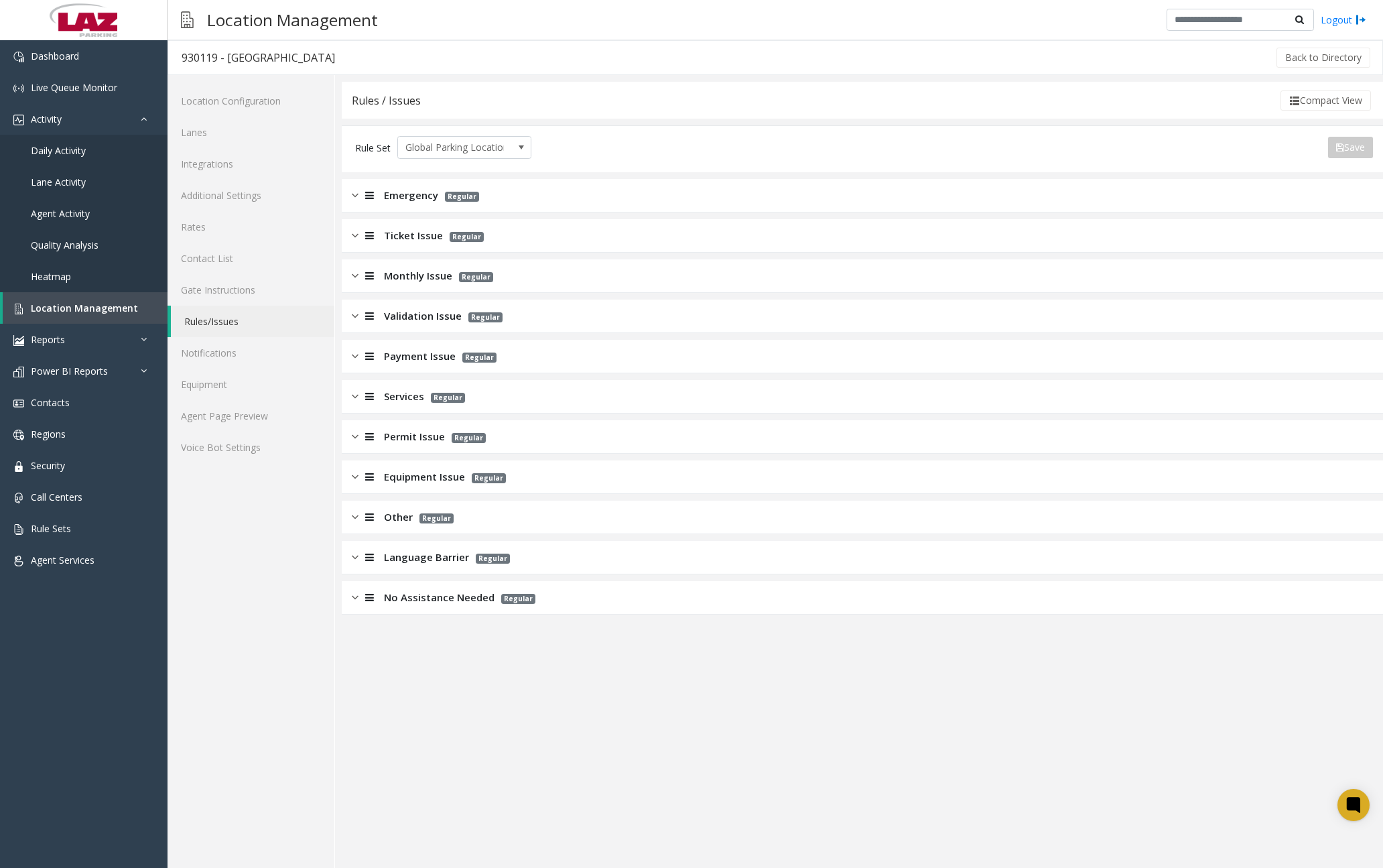
scroll to position [0, 0]
click at [361, 438] on div at bounding box center [368, 436] width 19 height 15
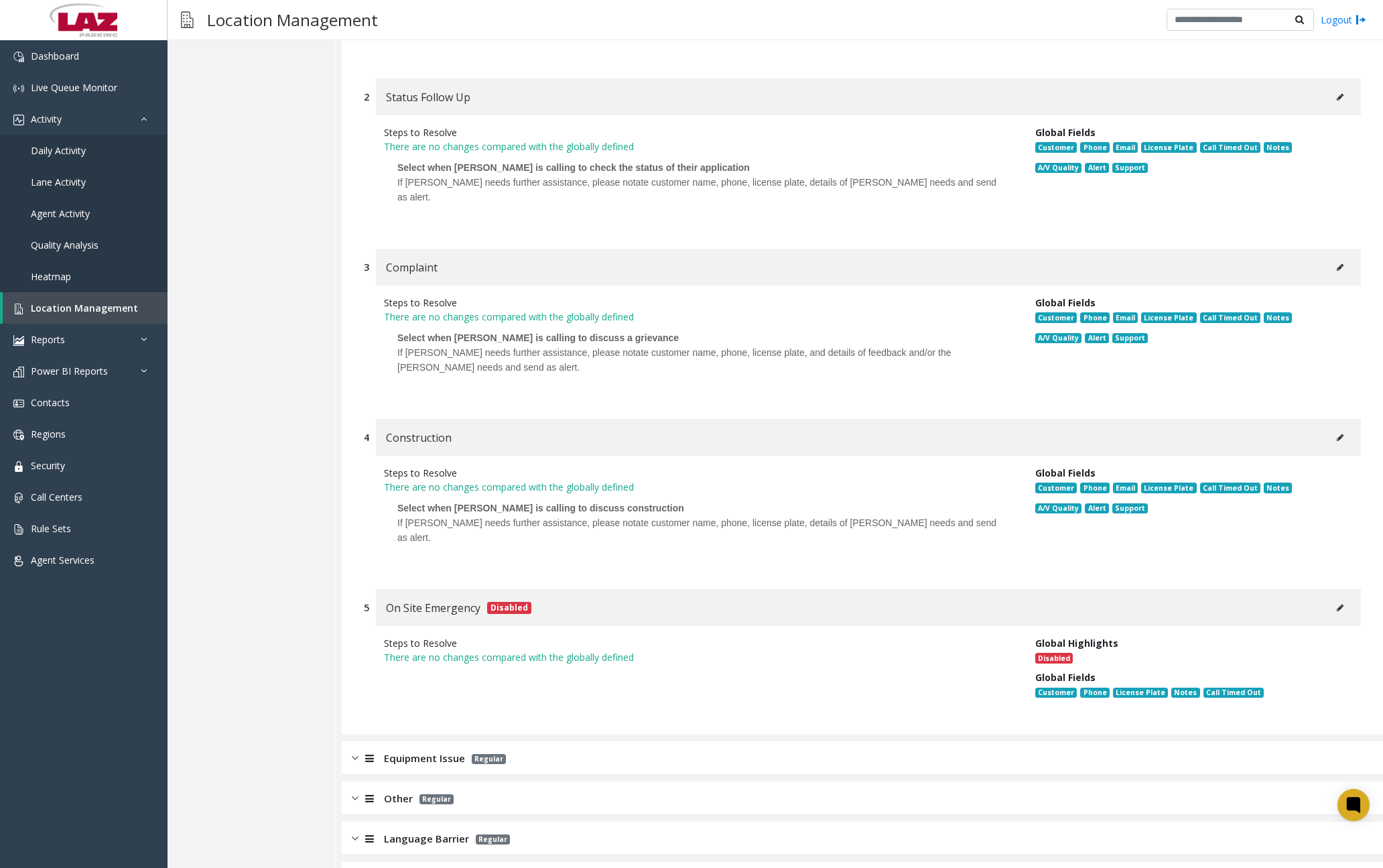
scroll to position [418, 0]
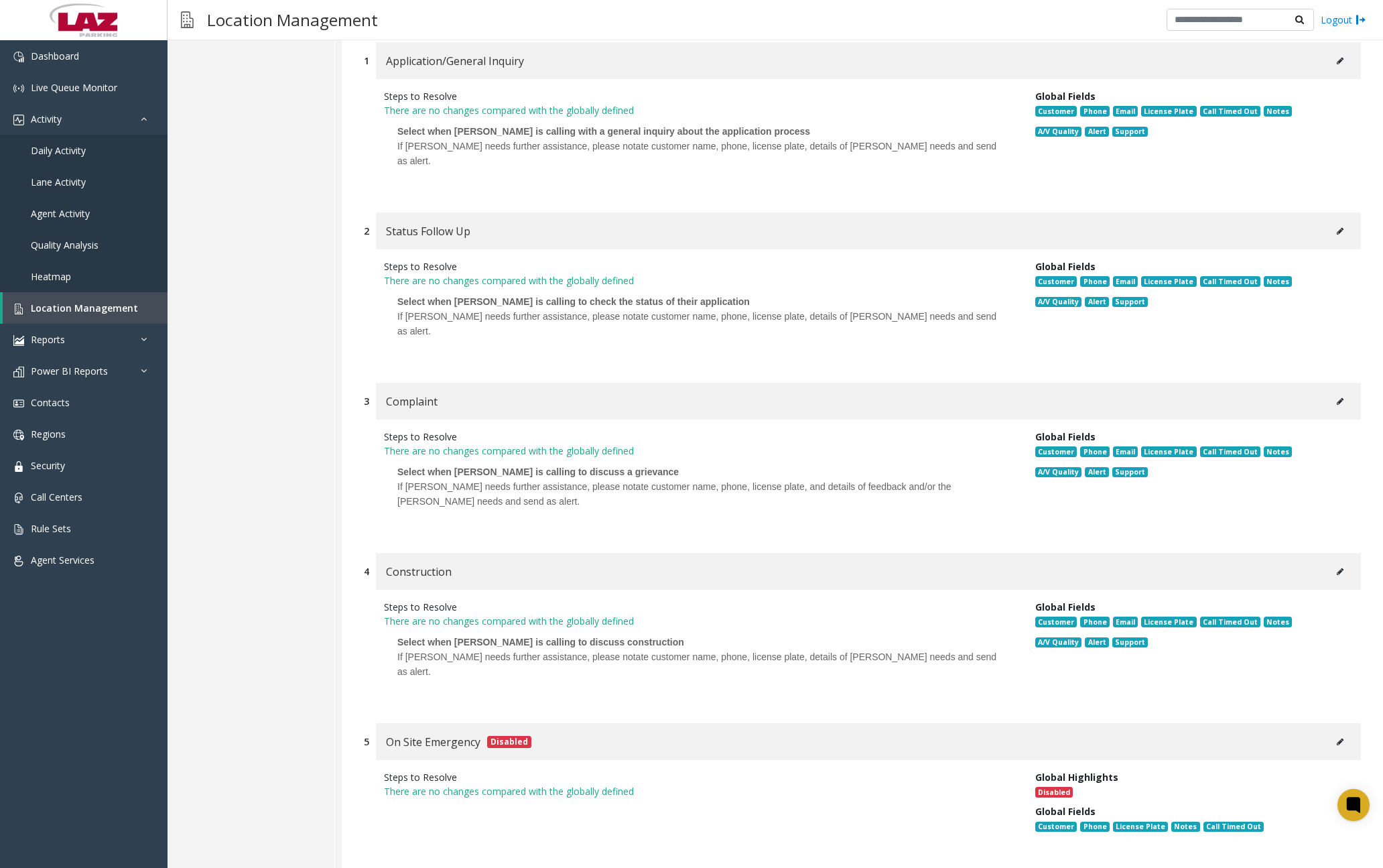
click at [301, 181] on div "Location Configuration Lanes Integrations Additional Settings Rates Contact Lis…" at bounding box center [251, 351] width 168 height 1389
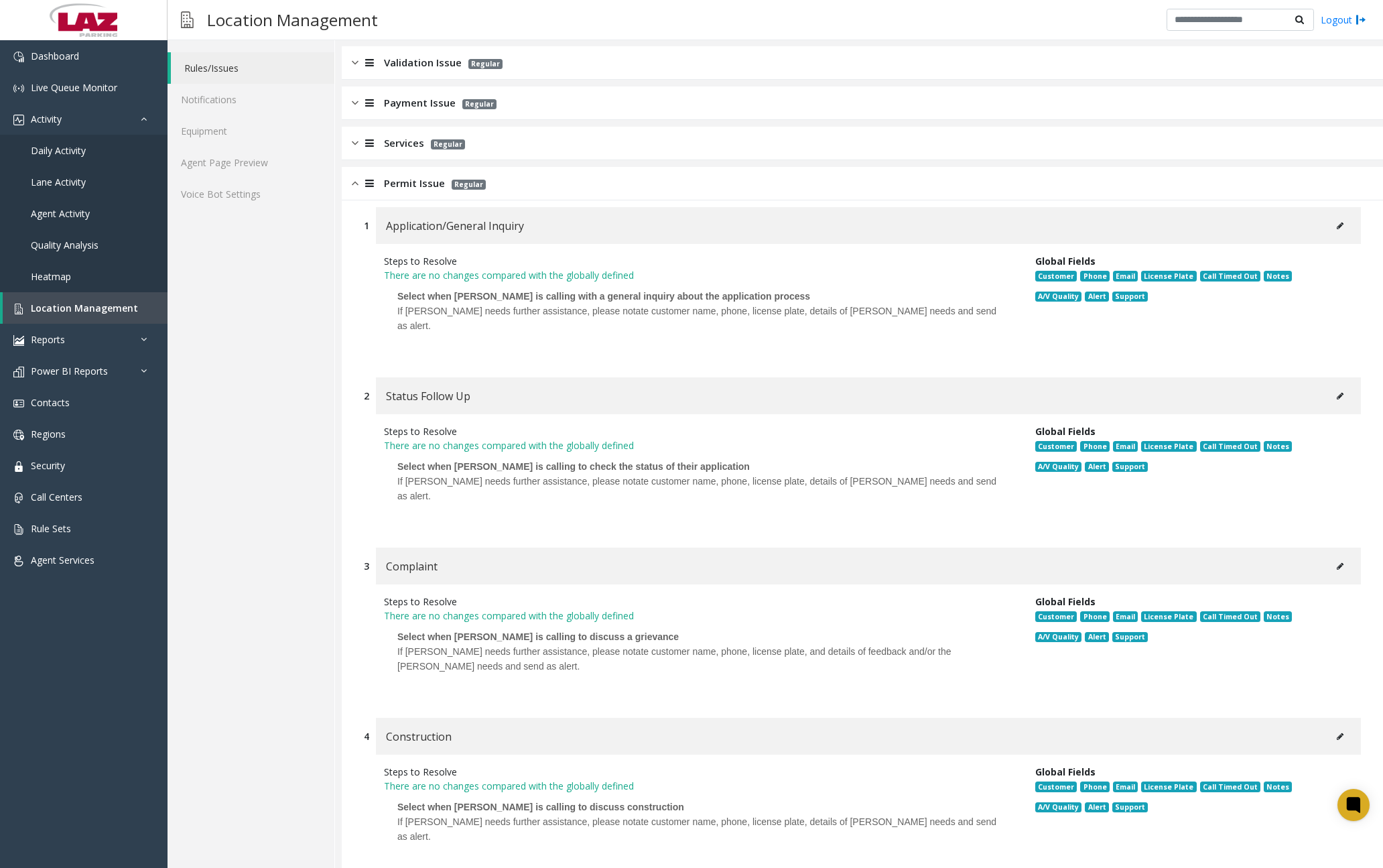
scroll to position [0, 0]
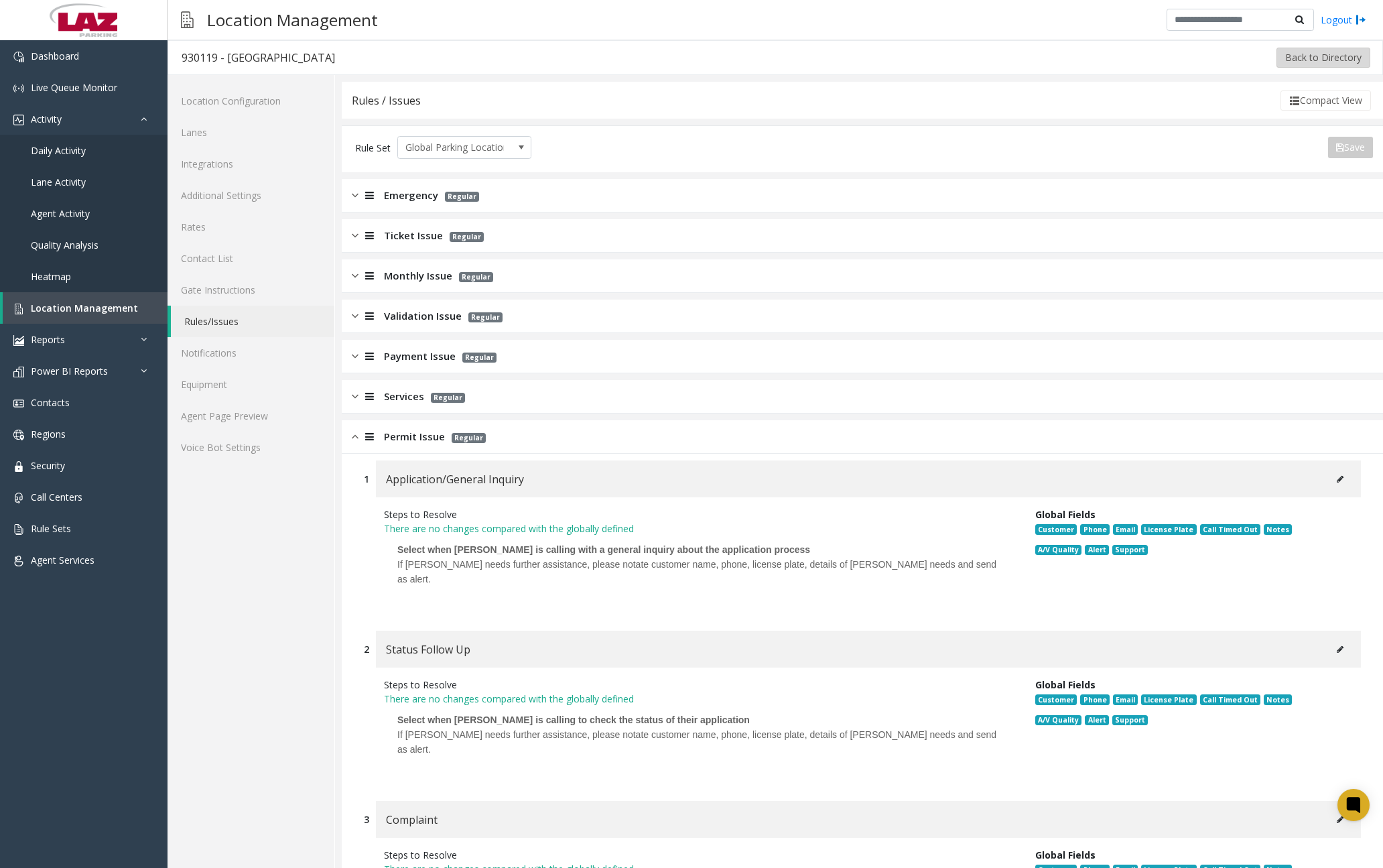
click at [1065, 57] on button "Back to Directory" at bounding box center [1324, 57] width 94 height 20
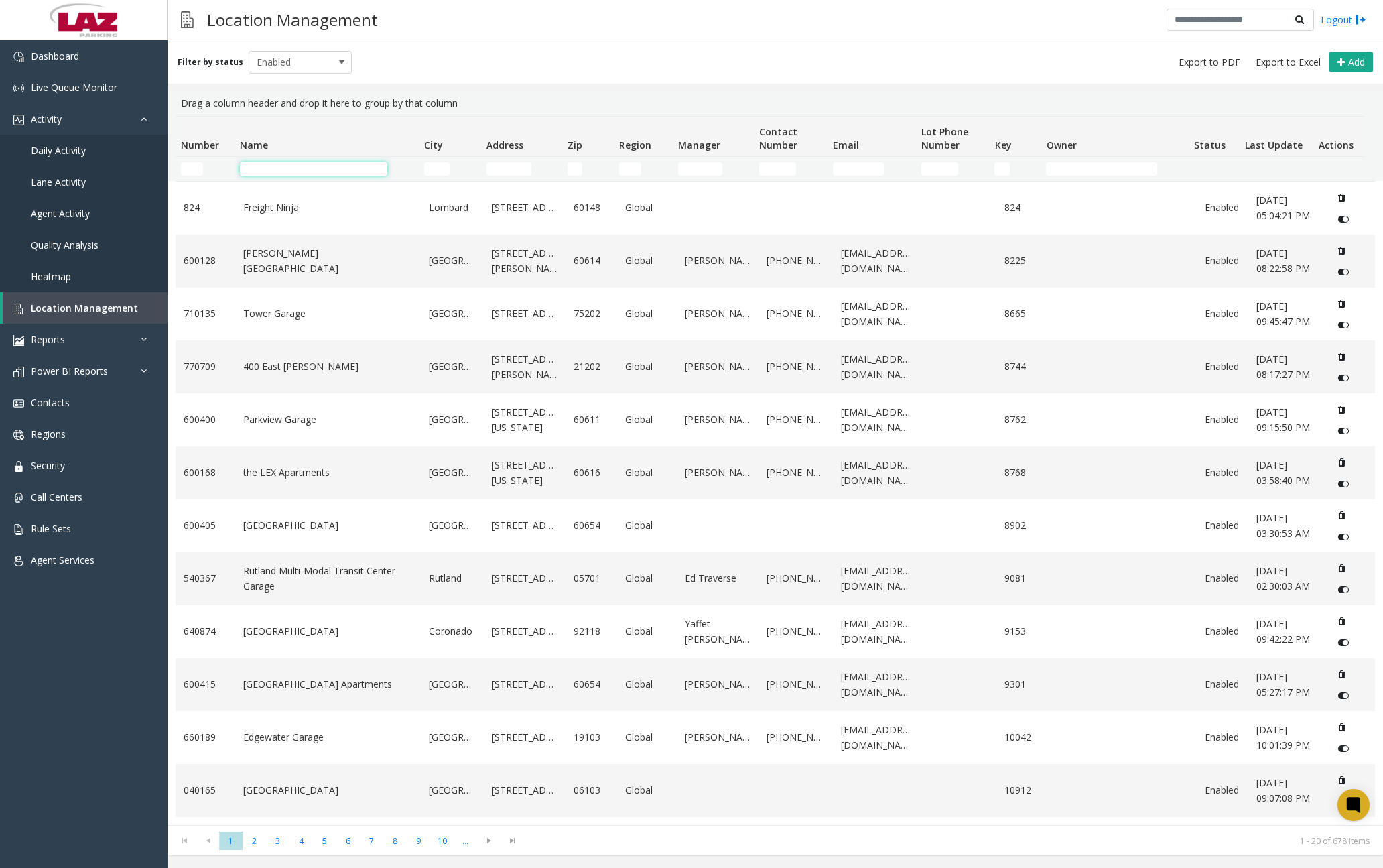
click at [335, 165] on input "Name Filter" at bounding box center [314, 169] width 147 height 13
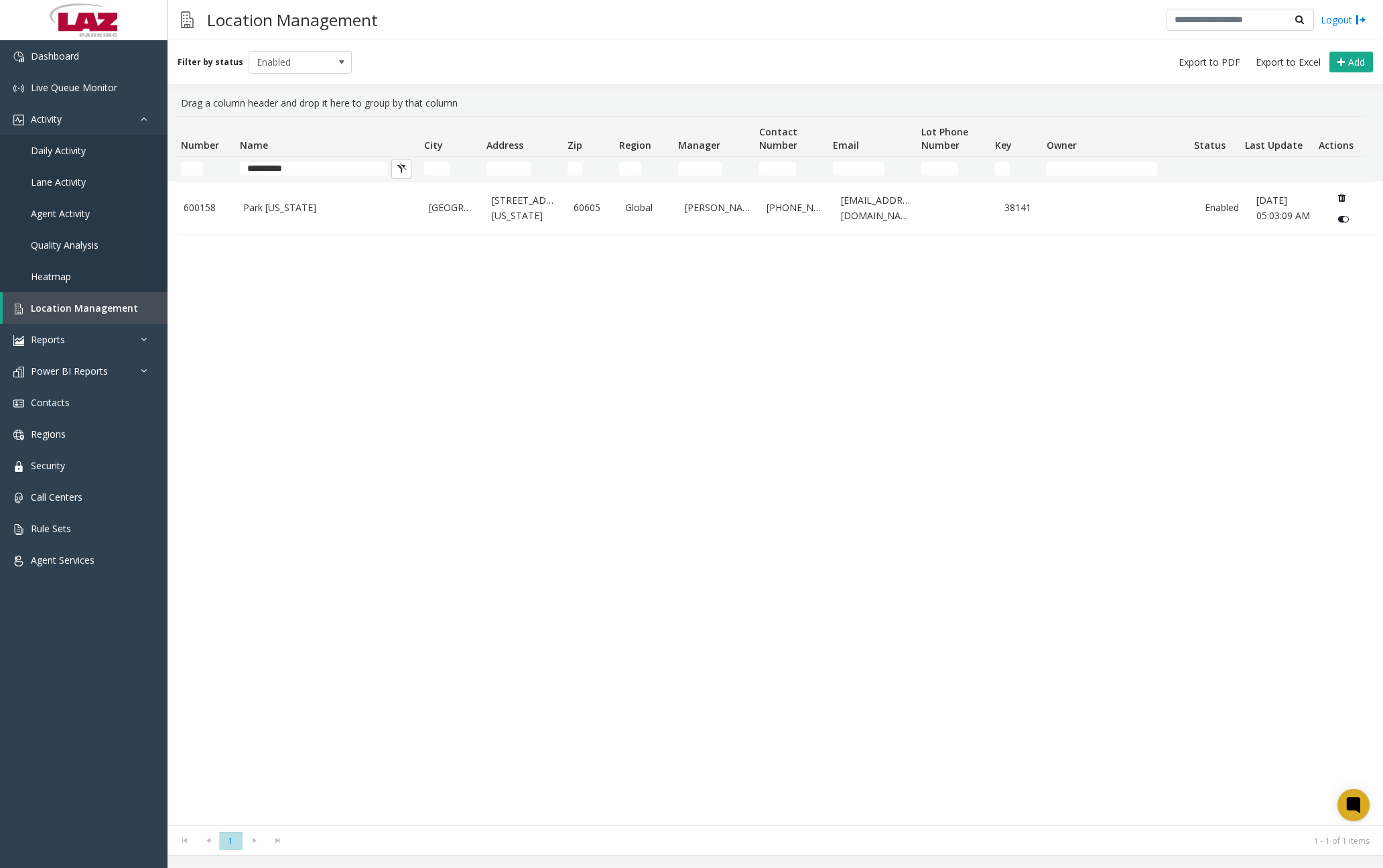
click at [312, 313] on div "[GEOGRAPHIC_DATA][US_STATE][STREET_ADDRESS][US_STATE] Global [PERSON_NAME] [PHO…" at bounding box center [776, 503] width 1200 height 644
click at [325, 172] on input "**********" at bounding box center [314, 169] width 147 height 13
type input "*"
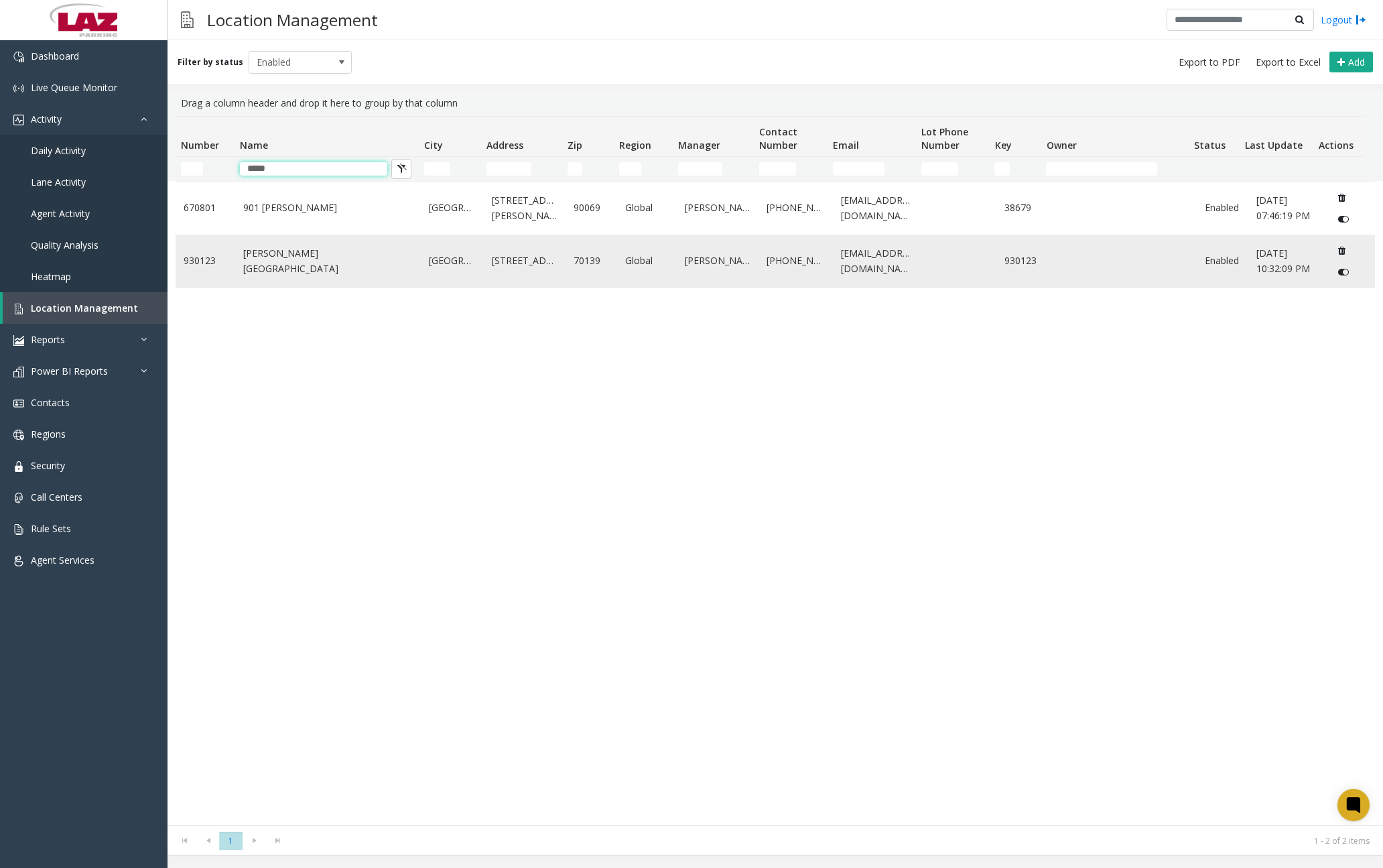
type input "*****"
click at [312, 267] on link "[PERSON_NAME][GEOGRAPHIC_DATA]" at bounding box center [327, 261] width 170 height 30
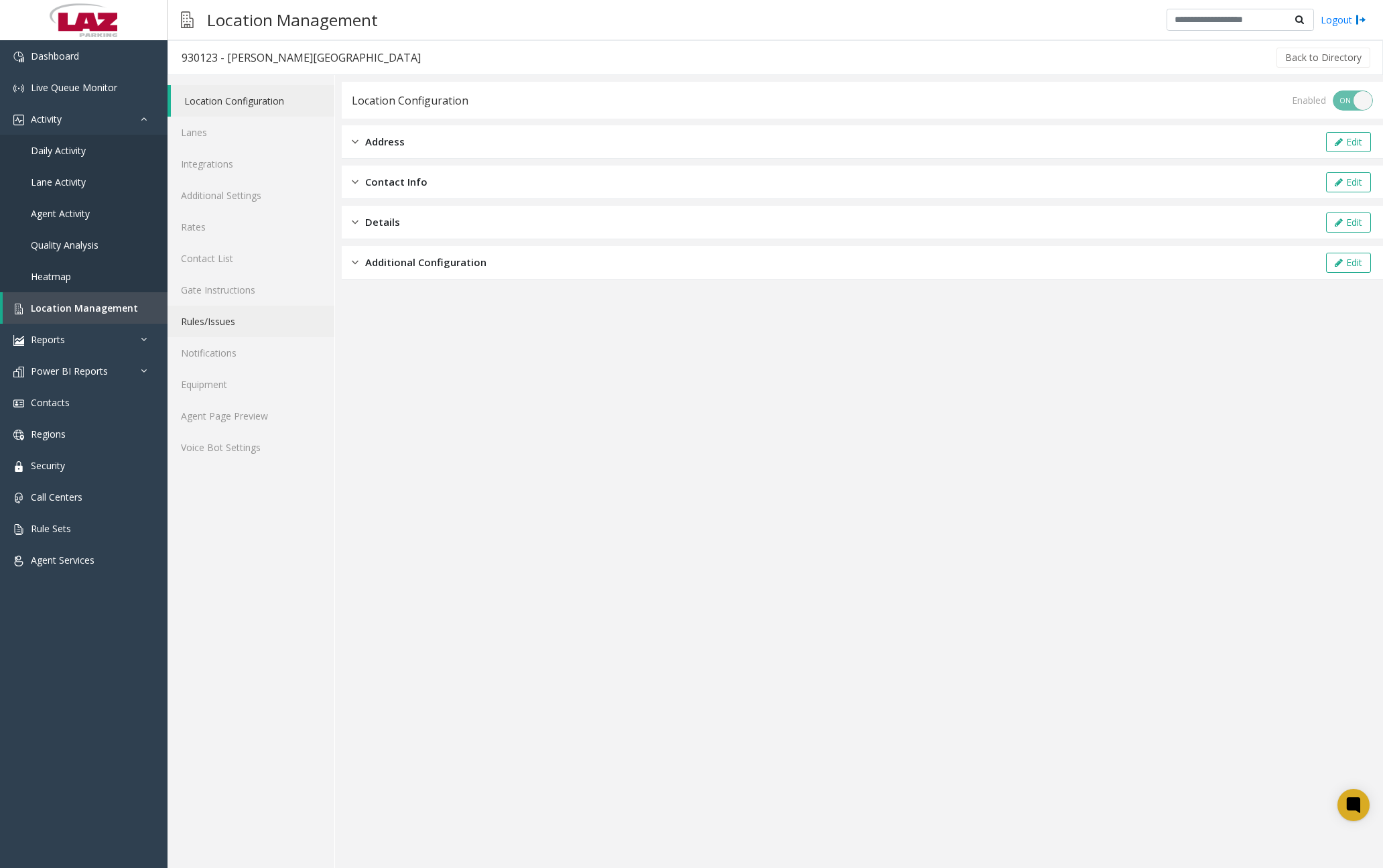
click at [222, 321] on link "Rules/Issues" at bounding box center [251, 321] width 167 height 31
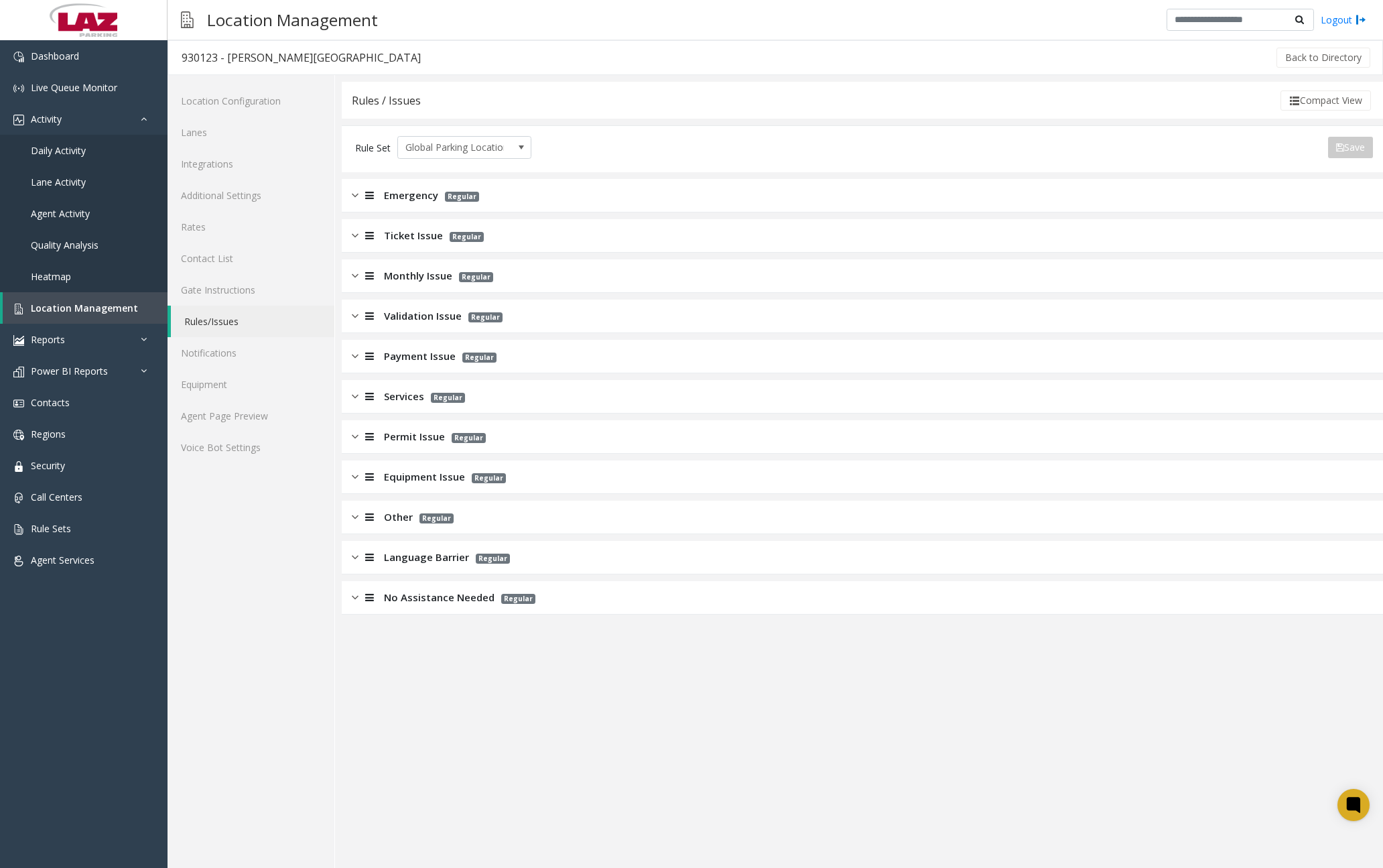
click at [349, 197] on div "Emergency Regular" at bounding box center [862, 195] width 1041 height 33
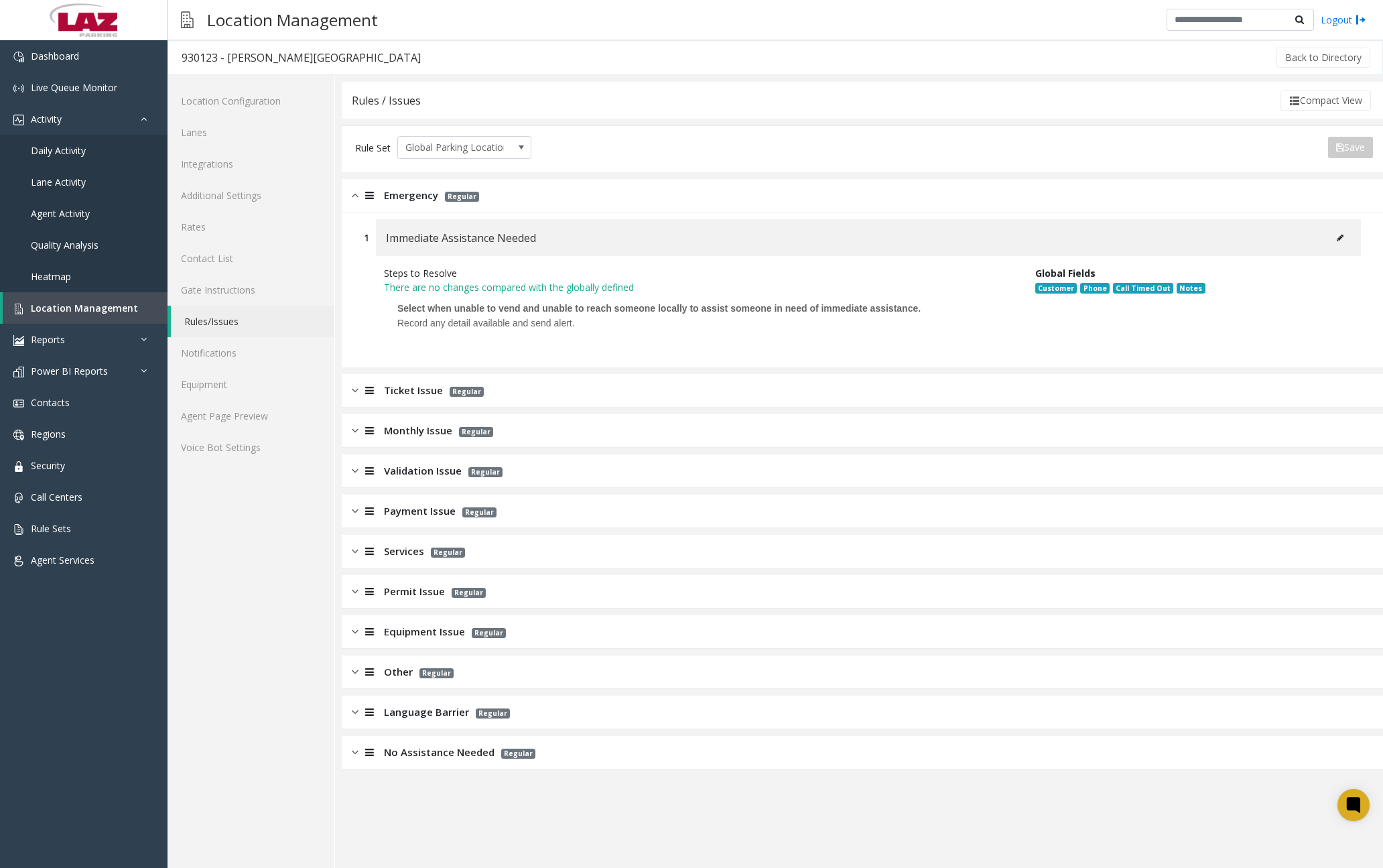
click at [357, 194] on img at bounding box center [354, 195] width 6 height 15
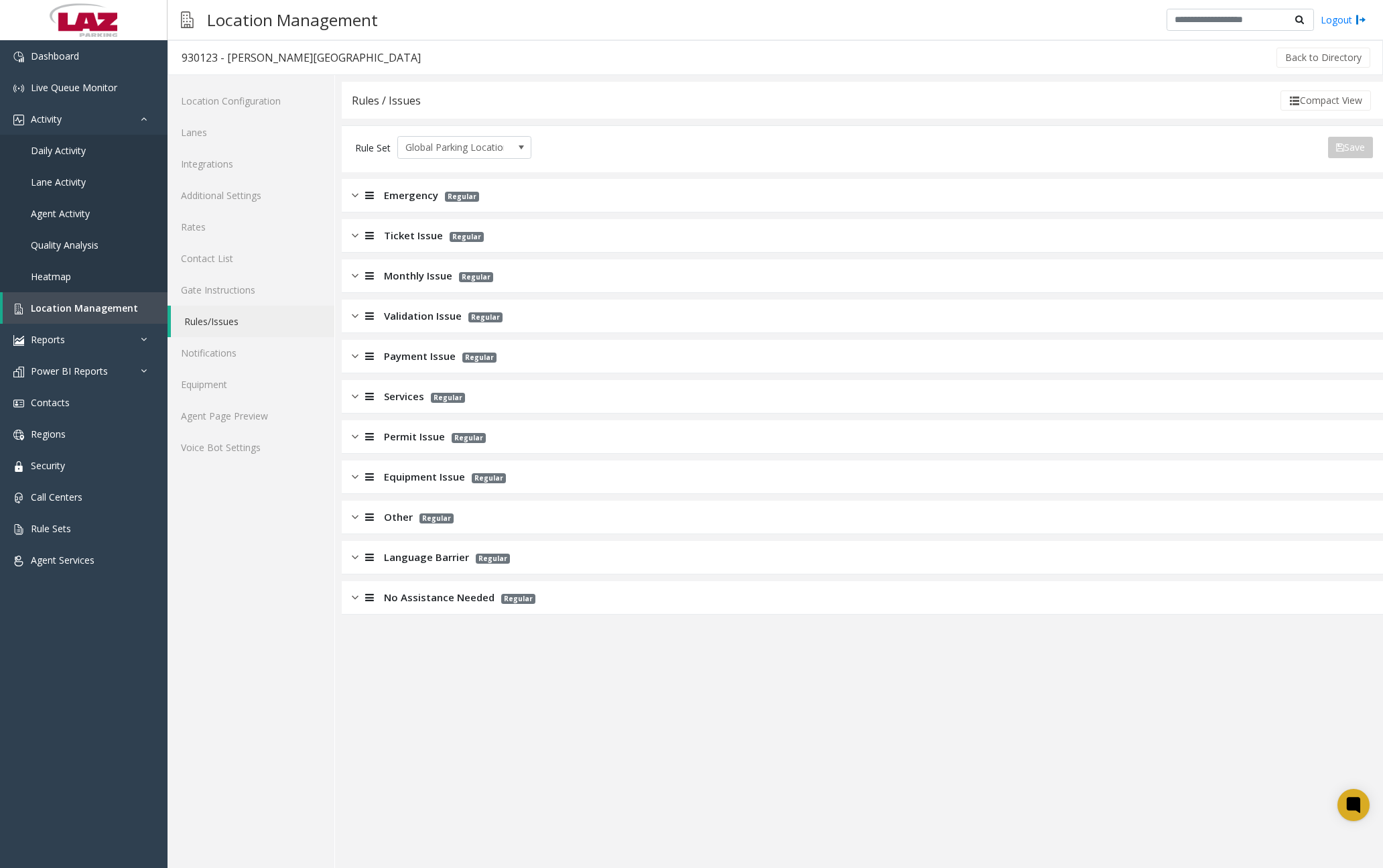
click at [360, 243] on div at bounding box center [368, 235] width 19 height 15
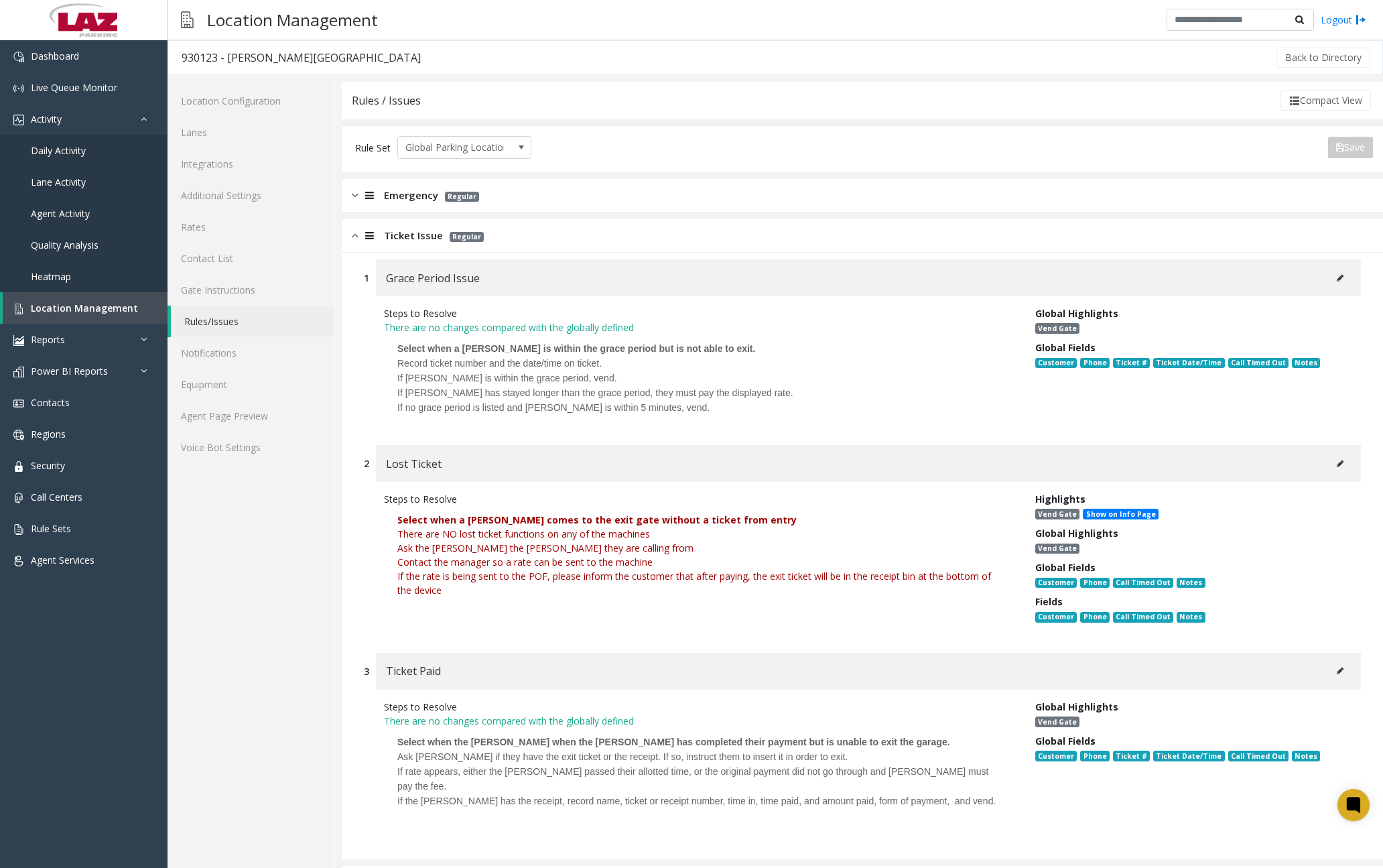
click at [485, 536] on font "There are NO lost ticket functions on any of the machines" at bounding box center [524, 534] width 253 height 13
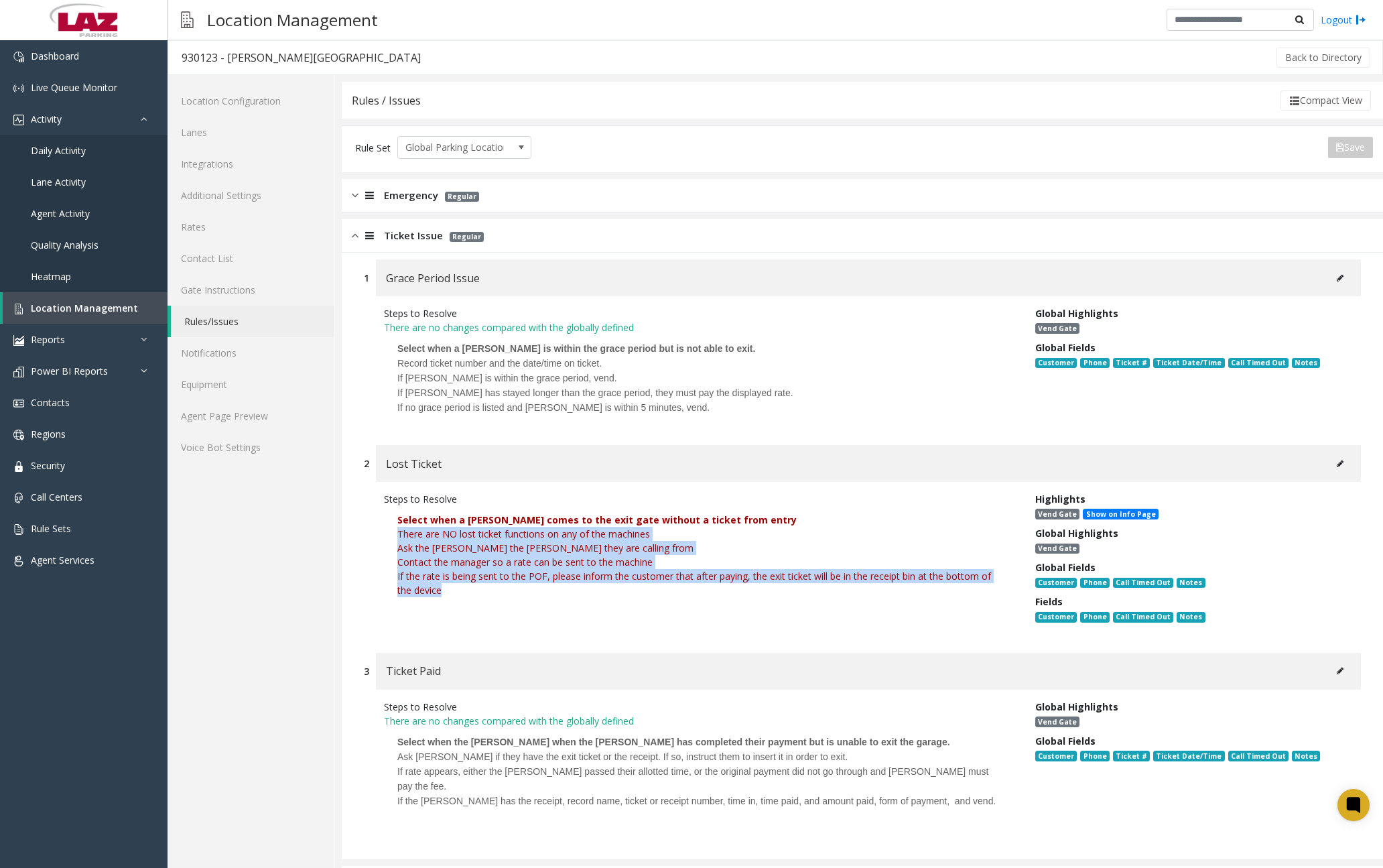
drag, startPoint x: 399, startPoint y: 536, endPoint x: 483, endPoint y: 586, distance: 97.8
click at [483, 586] on p "Select when a [PERSON_NAME] comes to the exit gate without a ticket from entry …" at bounding box center [700, 561] width 631 height 112
drag, startPoint x: 483, startPoint y: 586, endPoint x: 448, endPoint y: 553, distance: 48.1
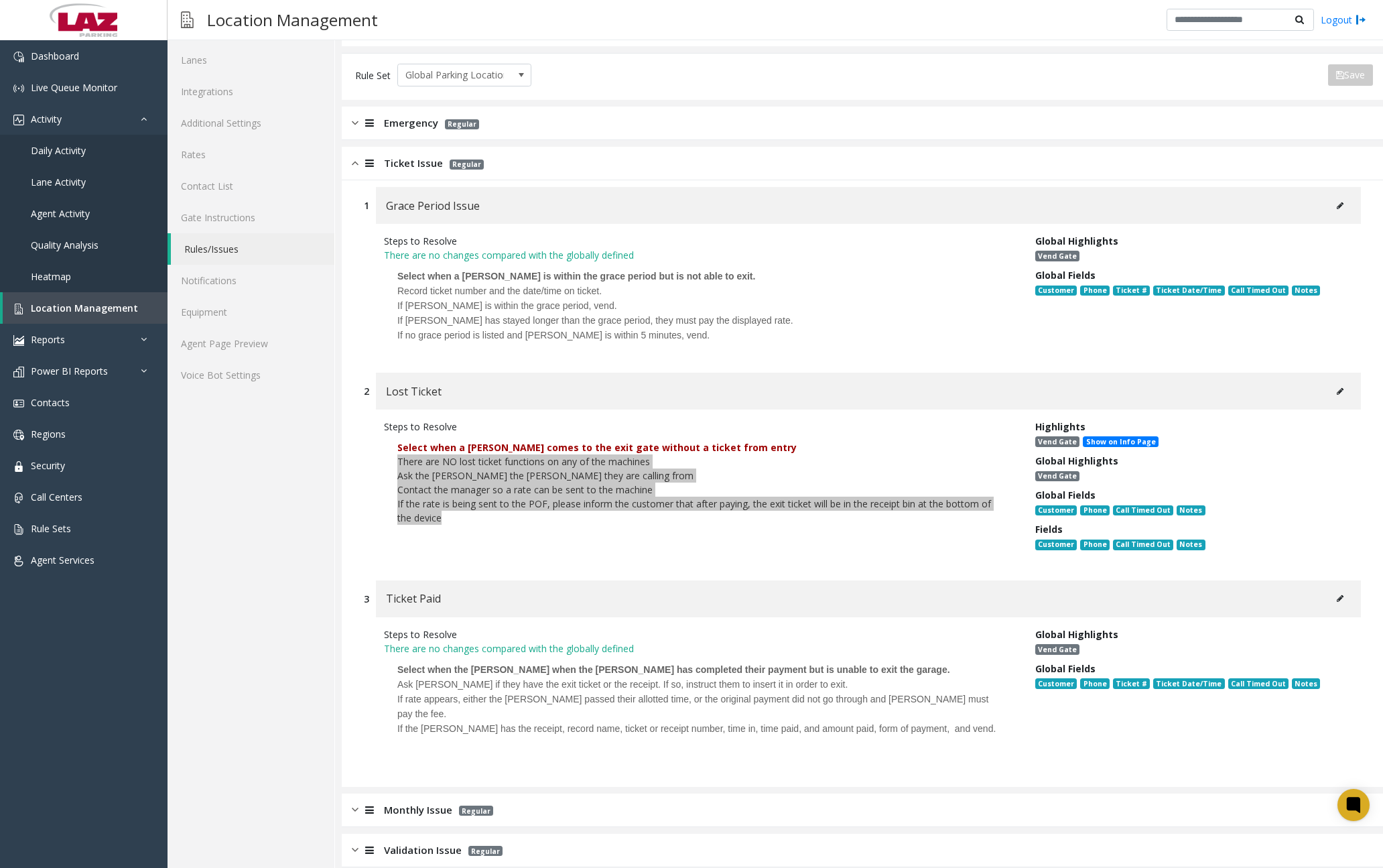
scroll to position [67, 0]
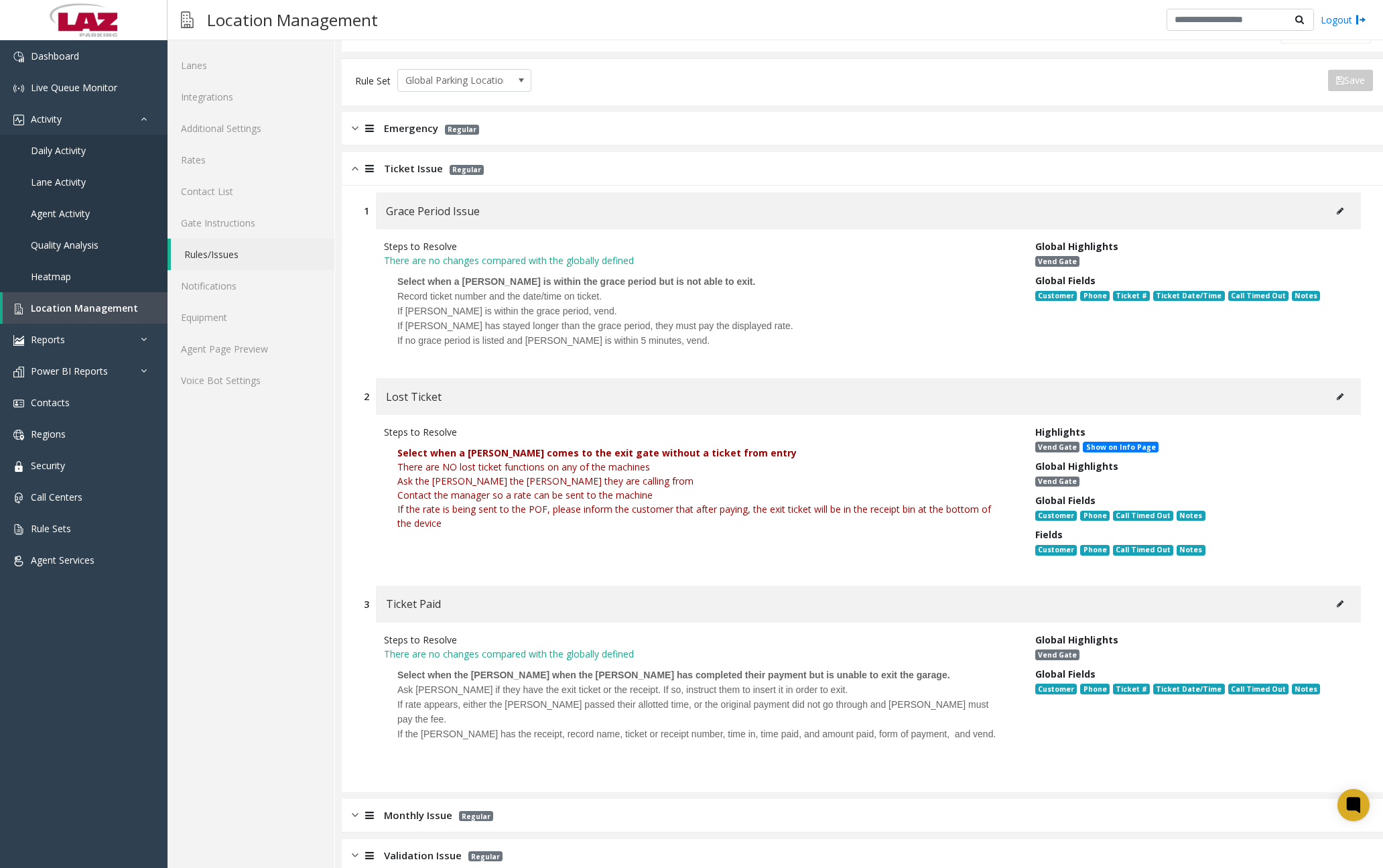
click at [352, 169] on div "Ticket Issue Regular" at bounding box center [862, 169] width 1041 height 33
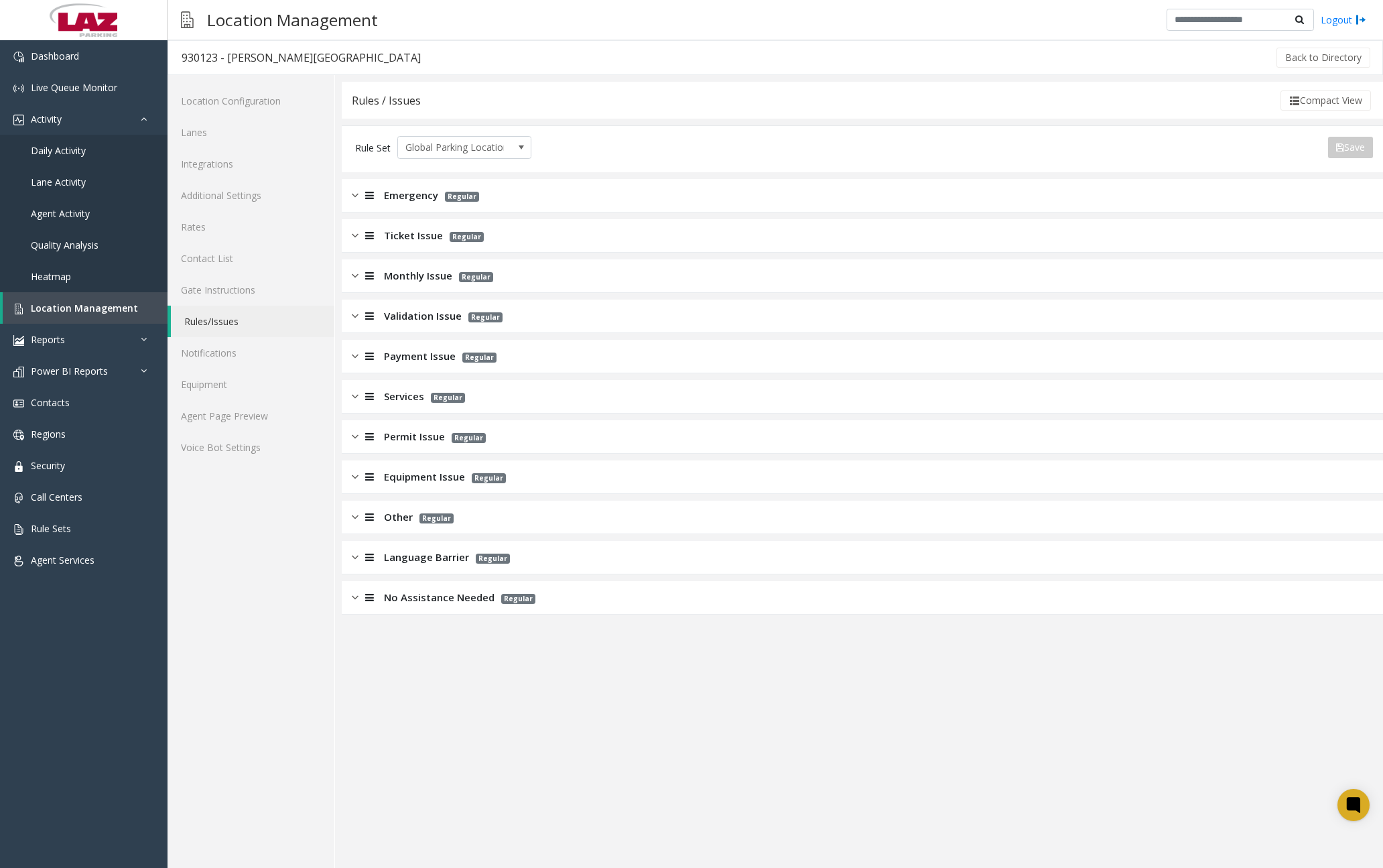
click at [359, 273] on div at bounding box center [368, 275] width 19 height 15
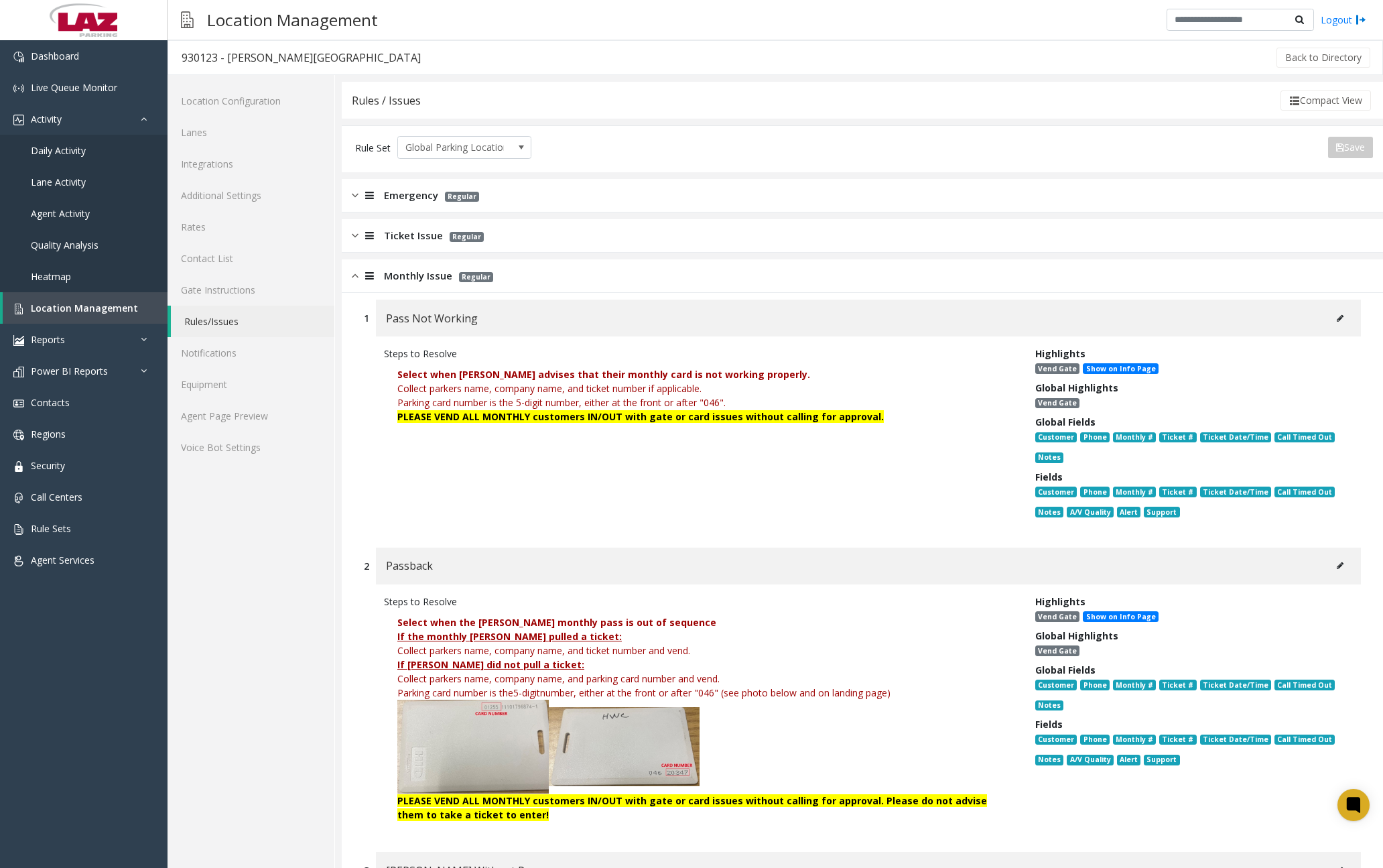
scroll to position [67, 0]
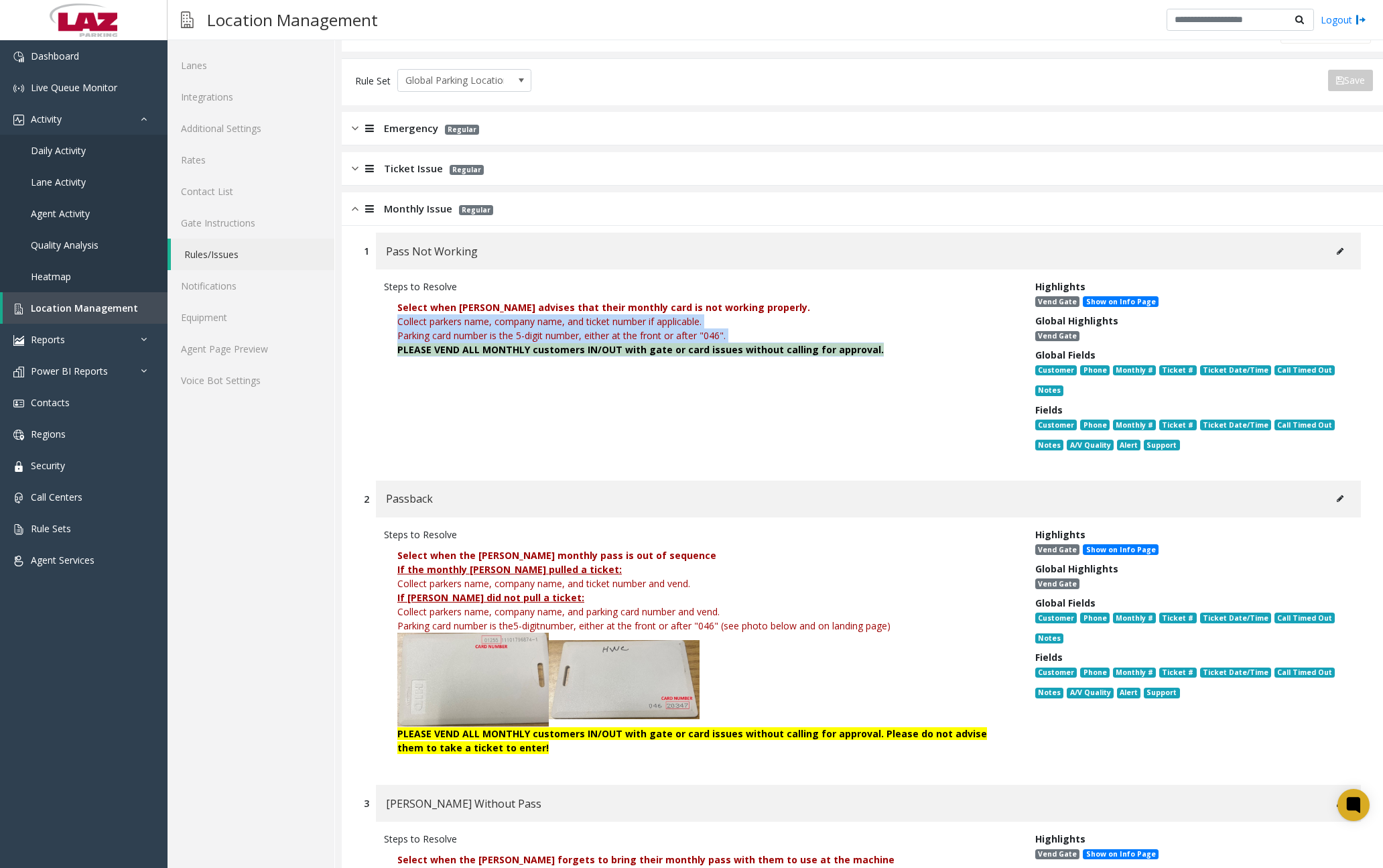
drag, startPoint x: 398, startPoint y: 320, endPoint x: 870, endPoint y: 356, distance: 473.4
click at [870, 356] on div "Collect parkers name, company name, and ticket number if applicable. Parking ca…" at bounding box center [700, 334] width 605 height 42
click at [535, 325] on span "Collect parkers name, company name, and ticket number if applicable." at bounding box center [549, 321] width 304 height 13
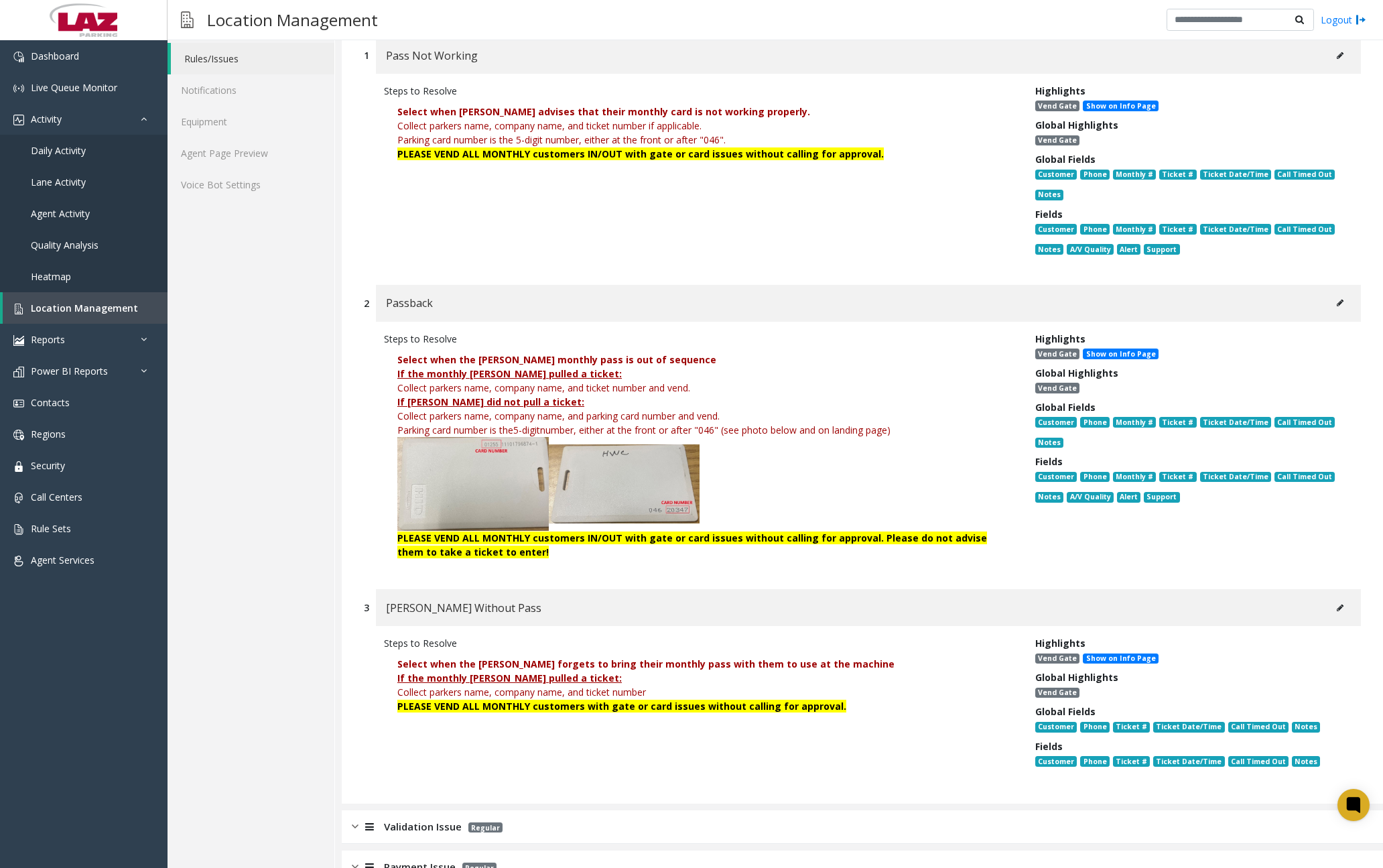
scroll to position [268, 0]
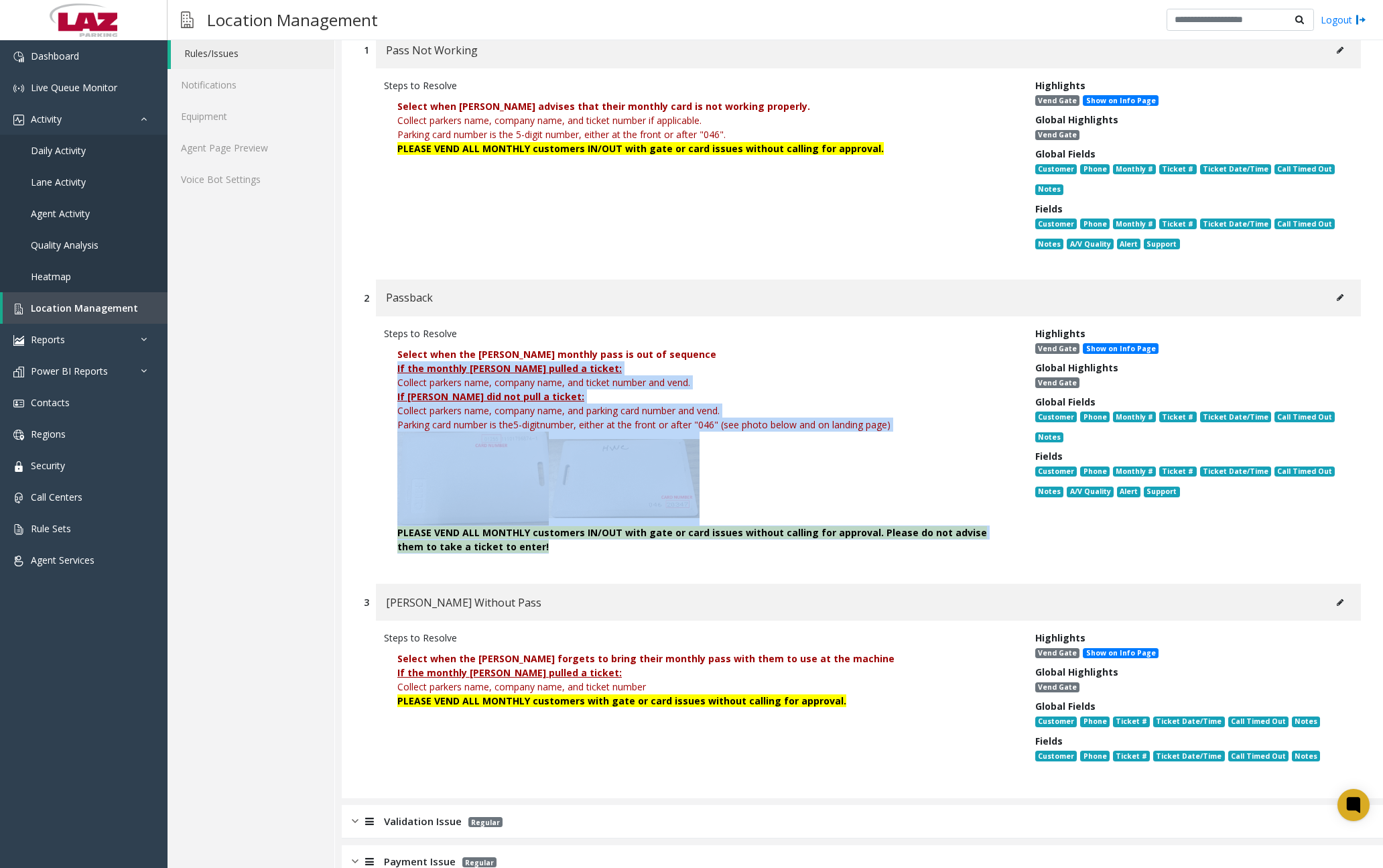
drag, startPoint x: 399, startPoint y: 370, endPoint x: 655, endPoint y: 542, distance: 308.4
click at [655, 542] on div "If the monthly [PERSON_NAME] pulled a ticket: Collect parkers name, company nam…" at bounding box center [700, 457] width 605 height 192
click at [471, 385] on font "Collect parkers name, company name, and ticket number and vend." at bounding box center [544, 382] width 293 height 13
drag, startPoint x: 397, startPoint y: 367, endPoint x: 605, endPoint y: 550, distance: 277.0
click at [605, 550] on div "If the monthly [PERSON_NAME] pulled a ticket: Collect parkers name, company nam…" at bounding box center [700, 457] width 605 height 192
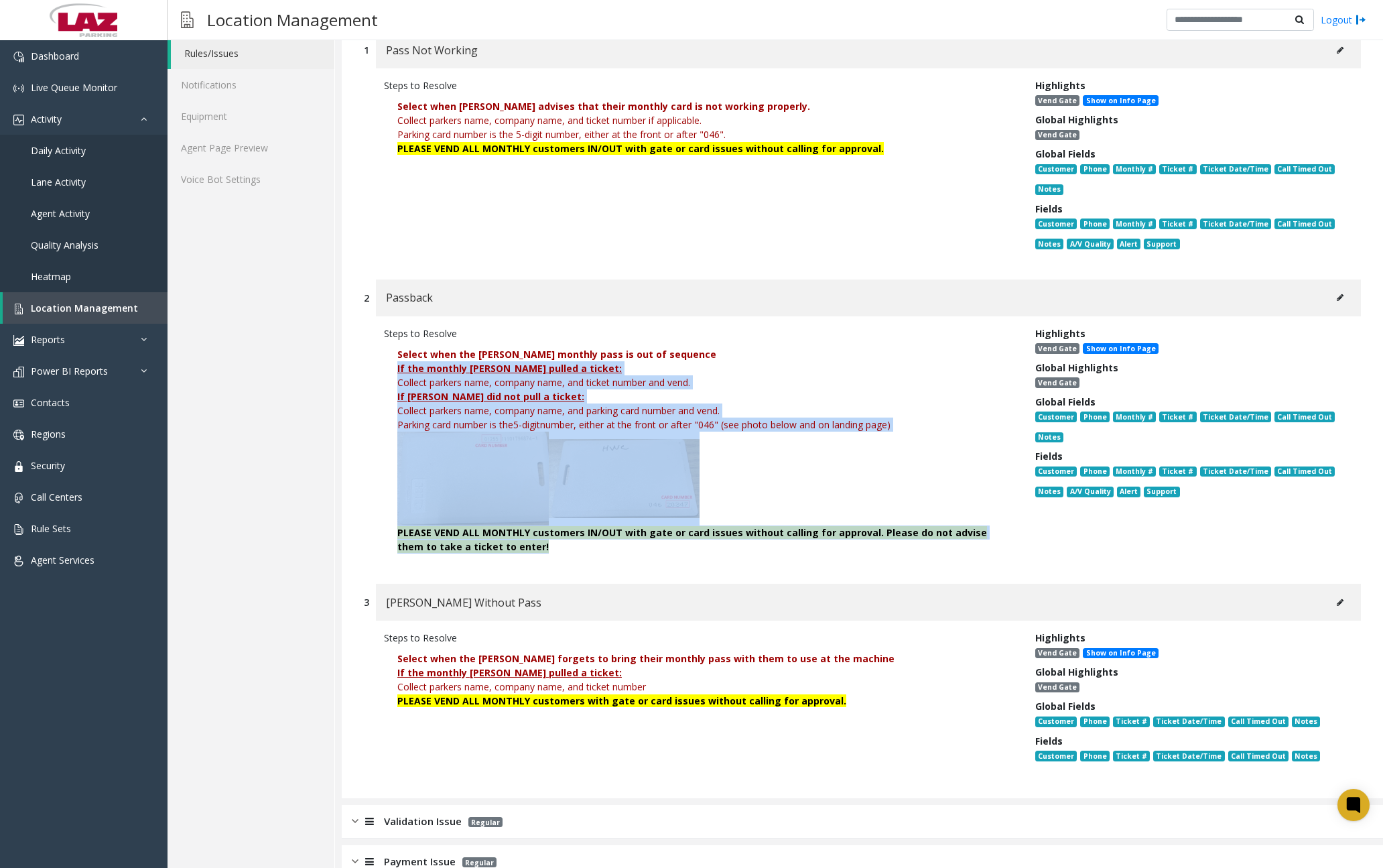
drag, startPoint x: 605, startPoint y: 550, endPoint x: 498, endPoint y: 453, distance: 144.4
drag, startPoint x: 498, startPoint y: 453, endPoint x: 472, endPoint y: 399, distance: 59.9
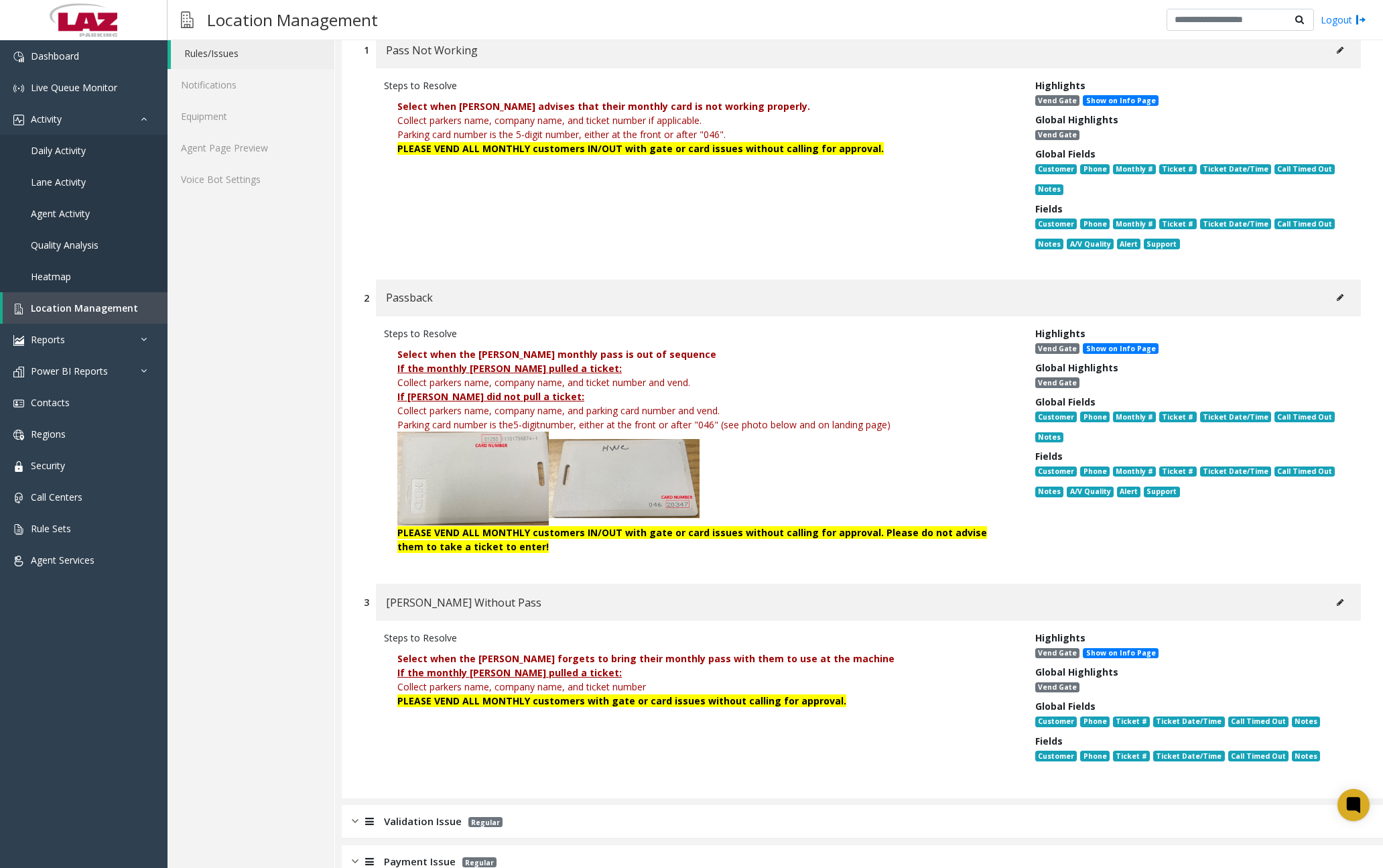
click at [848, 328] on div "Steps to Resolve" at bounding box center [700, 334] width 631 height 14
click at [465, 395] on u "If [PERSON_NAME] did not pull a ticket:" at bounding box center [491, 396] width 187 height 13
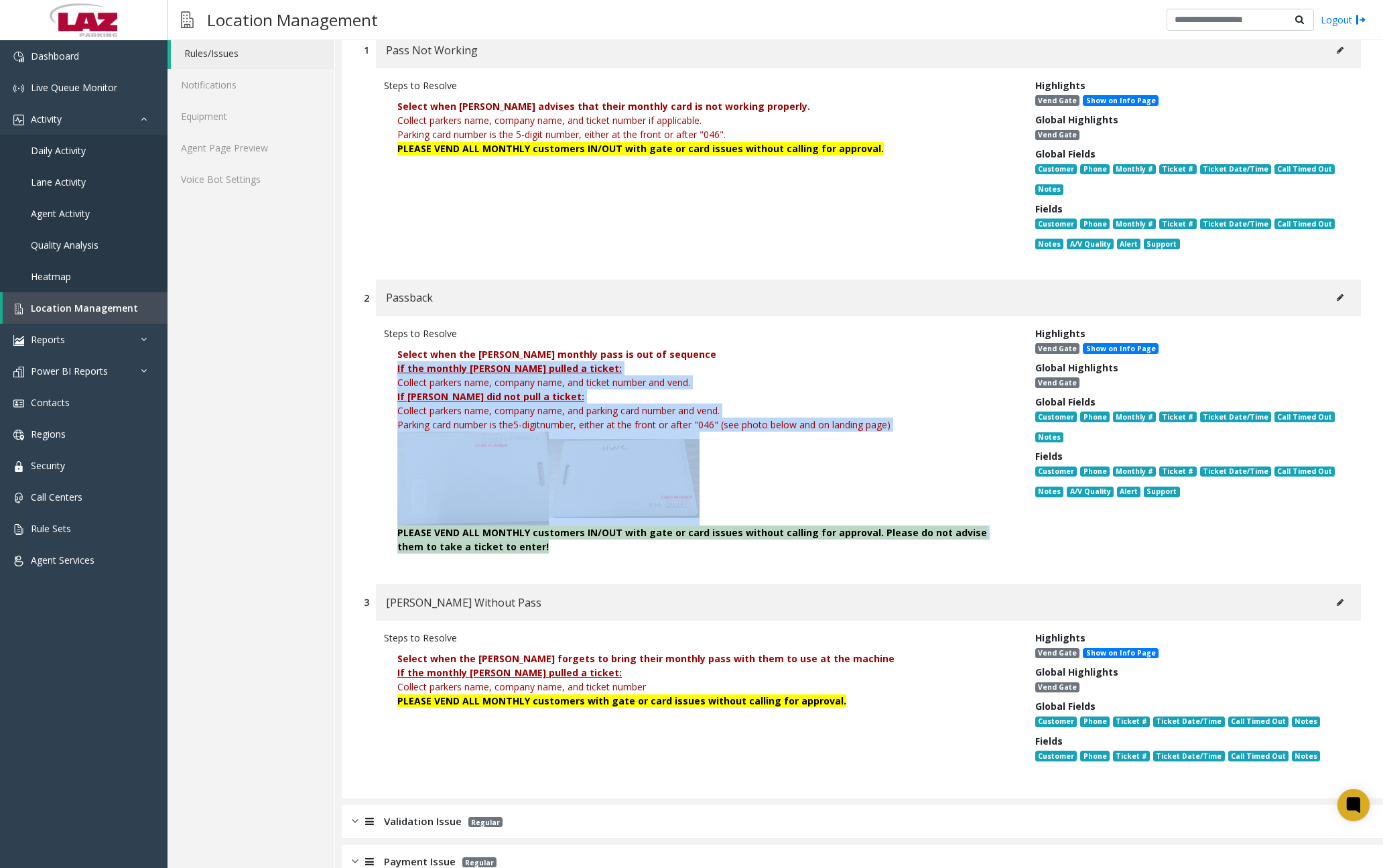
drag, startPoint x: 398, startPoint y: 368, endPoint x: 887, endPoint y: 542, distance: 519.0
click at [887, 542] on div "If the monthly [PERSON_NAME] pulled a ticket: Collect parkers name, company nam…" at bounding box center [700, 457] width 605 height 192
click at [586, 408] on span "Collect parkers name, company name, and parking card number and vend." at bounding box center [558, 411] width 322 height 13
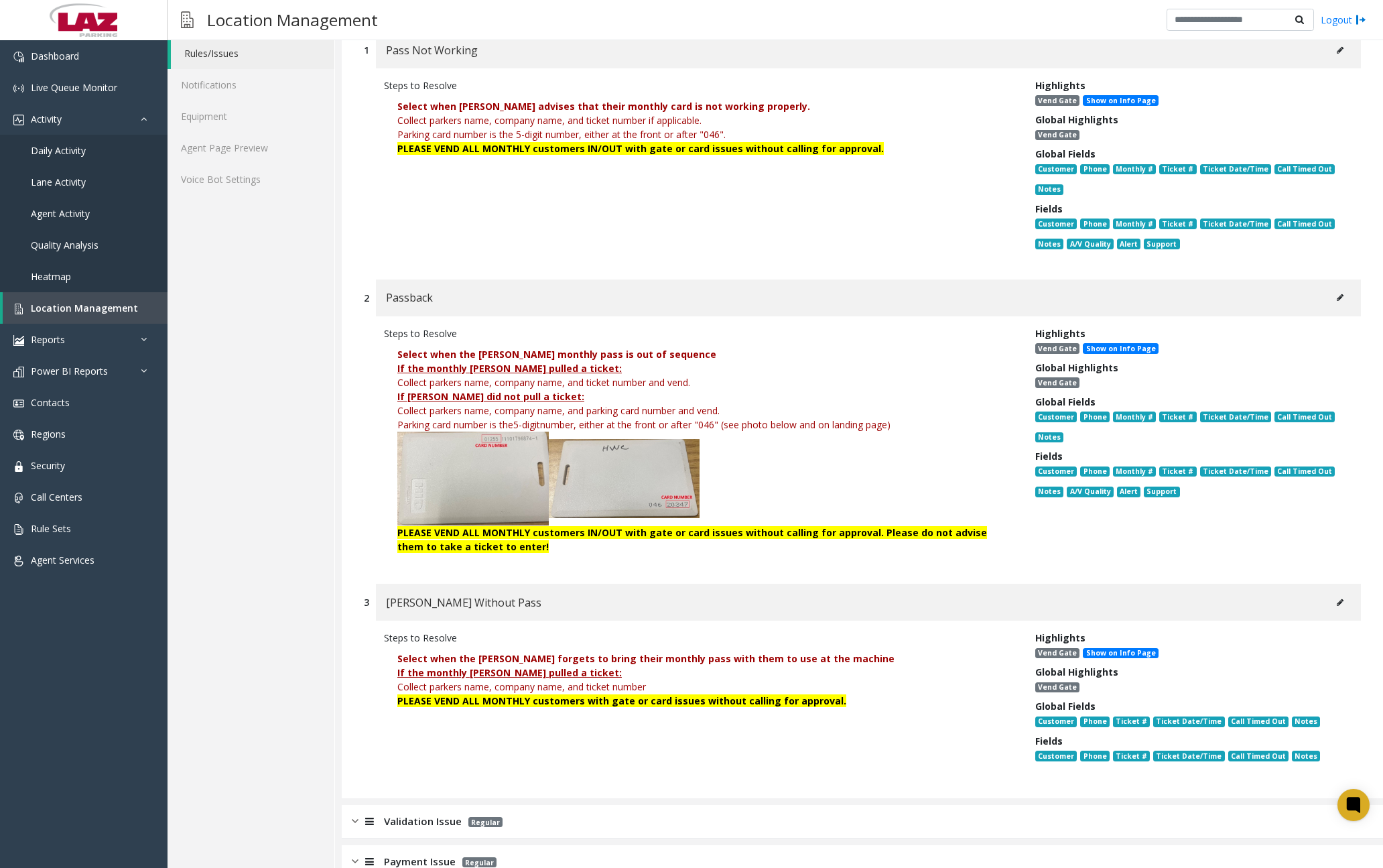
drag, startPoint x: 399, startPoint y: 367, endPoint x: 899, endPoint y: 423, distance: 503.1
click at [899, 423] on div "If the monthly [PERSON_NAME] pulled a ticket: Collect parkers name, company nam…" at bounding box center [700, 457] width 605 height 192
click at [593, 432] on p at bounding box center [700, 478] width 605 height 94
click at [639, 479] on img at bounding box center [624, 477] width 152 height 78
click at [637, 478] on img at bounding box center [624, 477] width 152 height 78
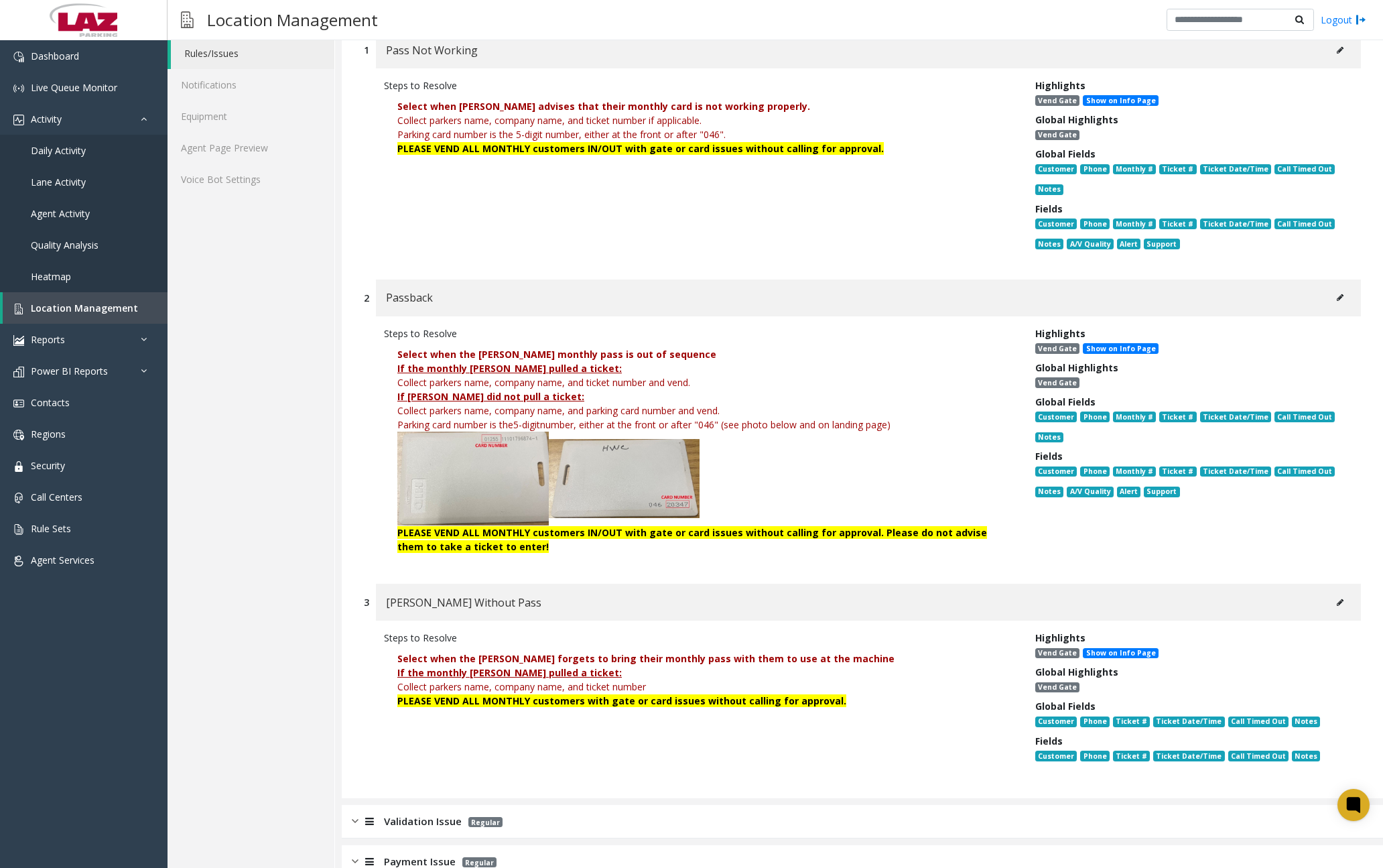
click at [540, 534] on b "PLEASE VEND ALL MONTHLY customers IN/OUT with gate or card issues without calli…" at bounding box center [692, 540] width 590 height 27
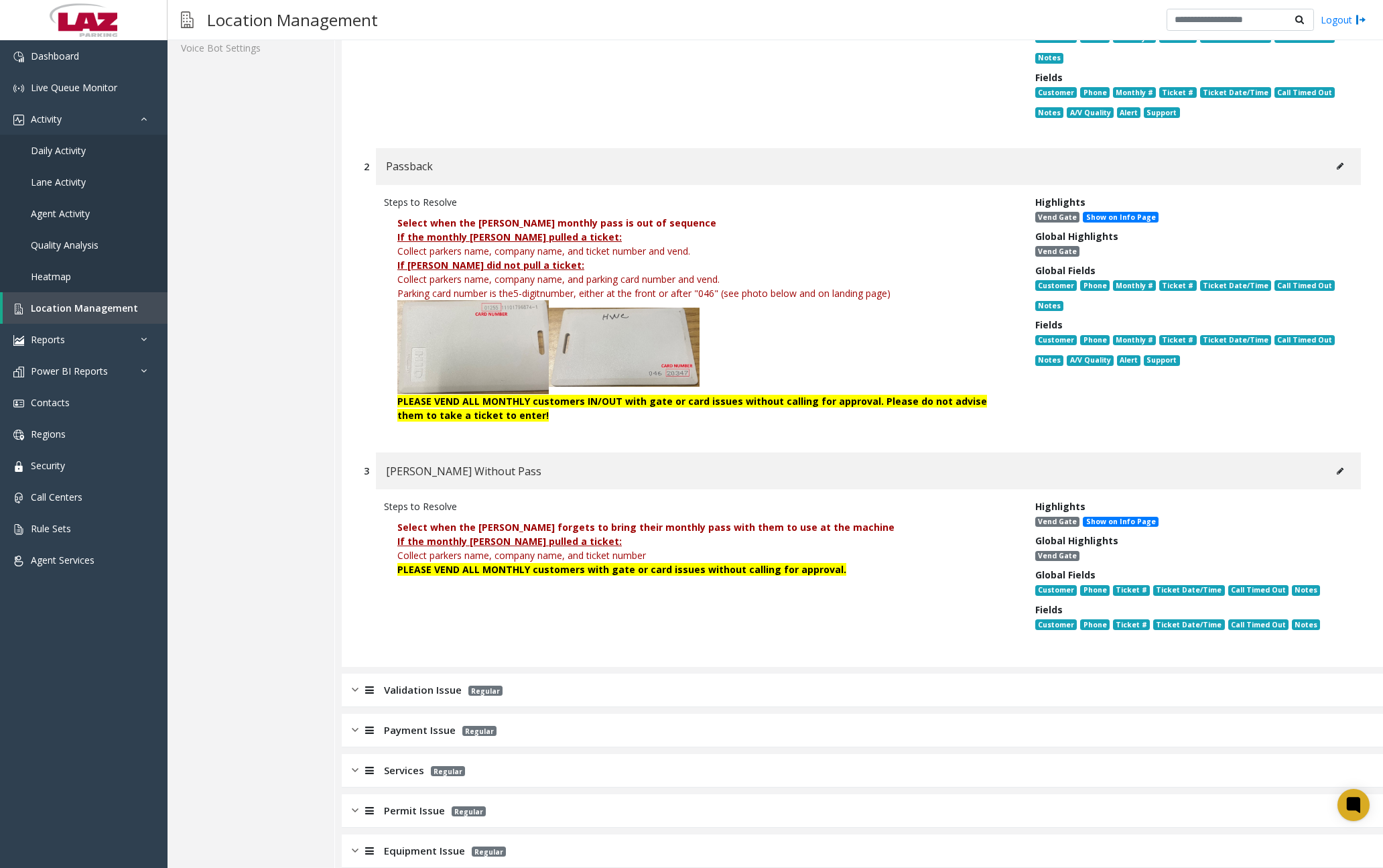
scroll to position [469, 0]
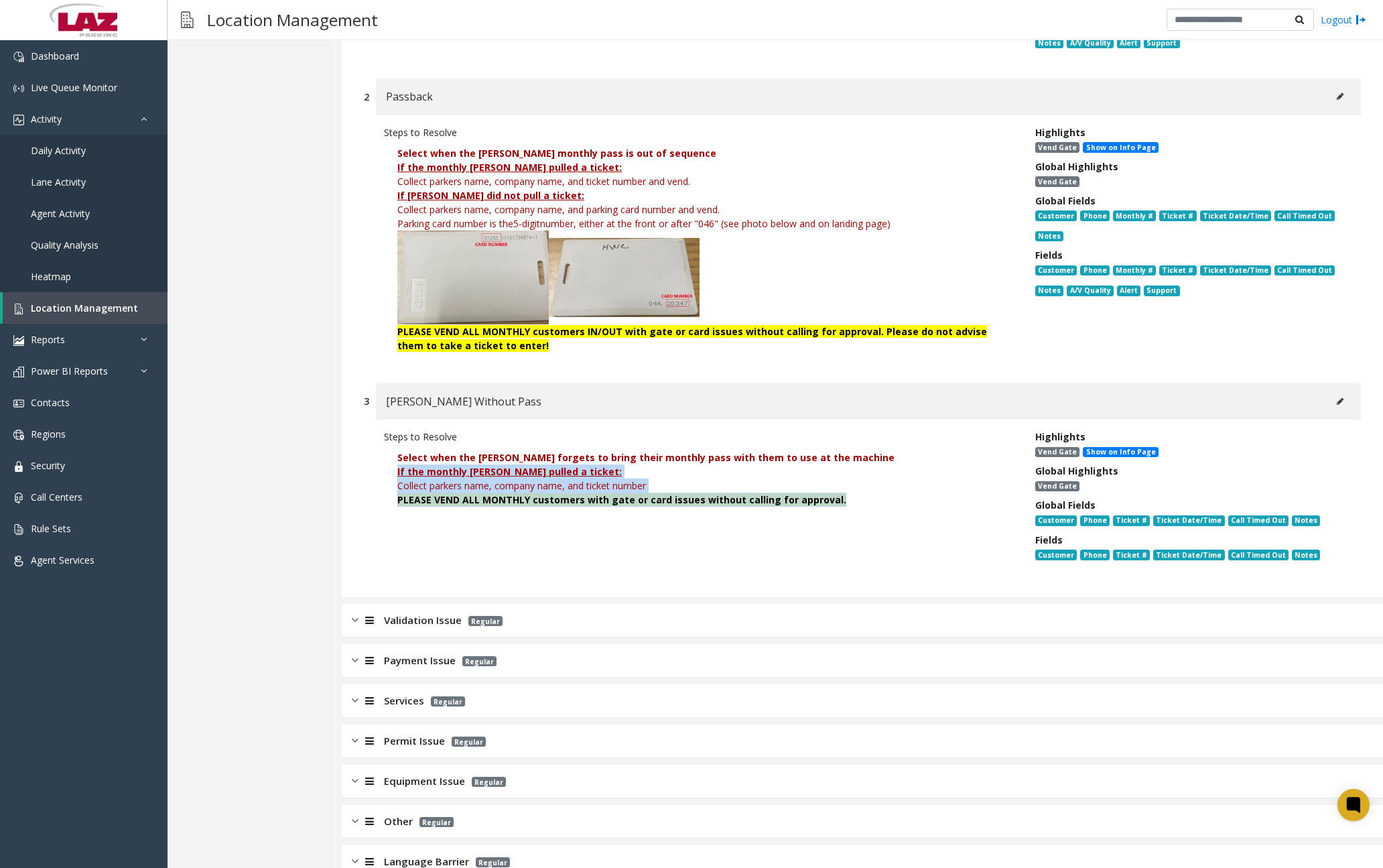
drag, startPoint x: 397, startPoint y: 471, endPoint x: 839, endPoint y: 500, distance: 443.0
click at [839, 500] on p "Select when the [PERSON_NAME] forgets to bring their monthly pass with them to …" at bounding box center [700, 479] width 631 height 70
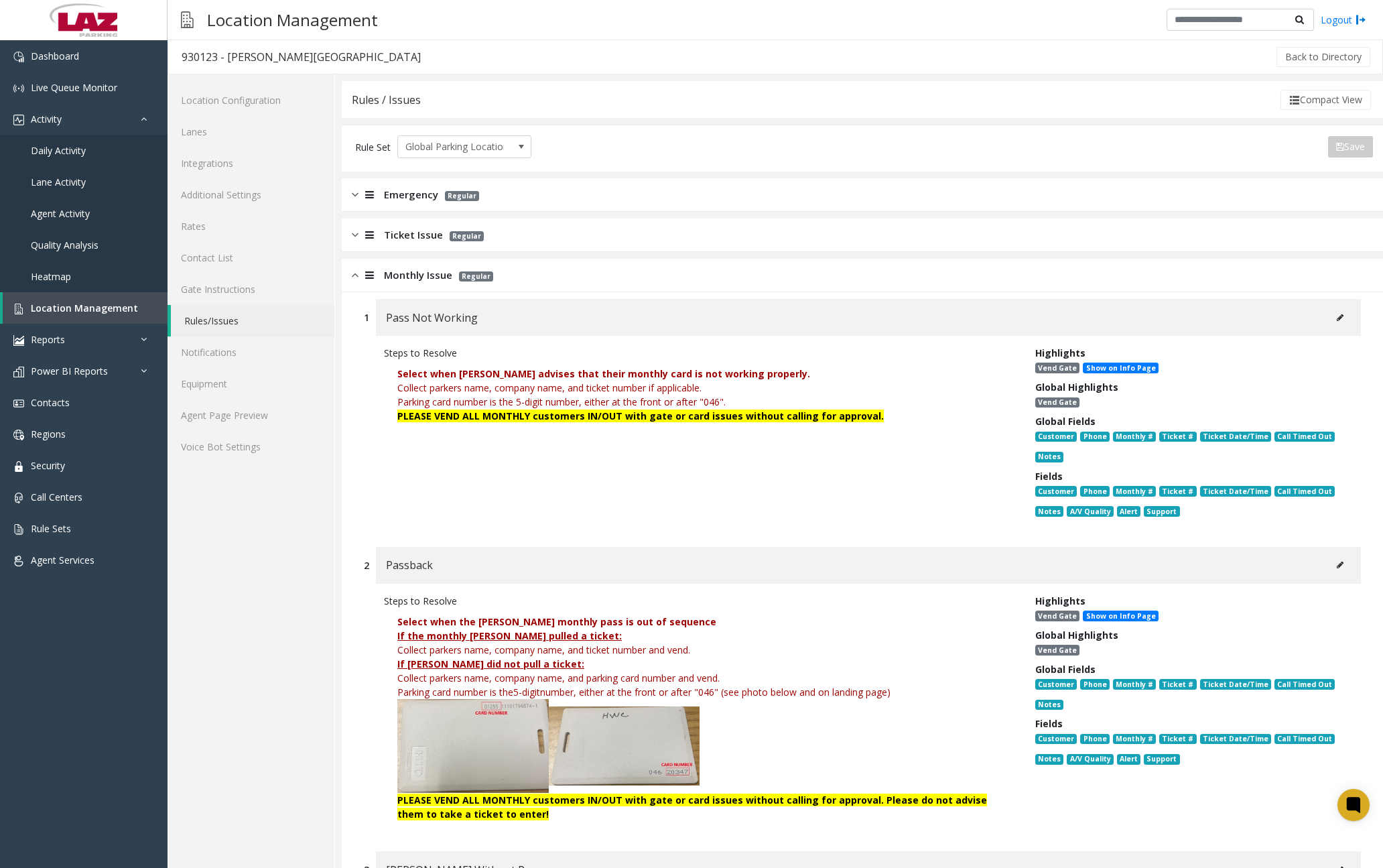
scroll to position [0, 0]
click at [357, 278] on img at bounding box center [354, 275] width 6 height 15
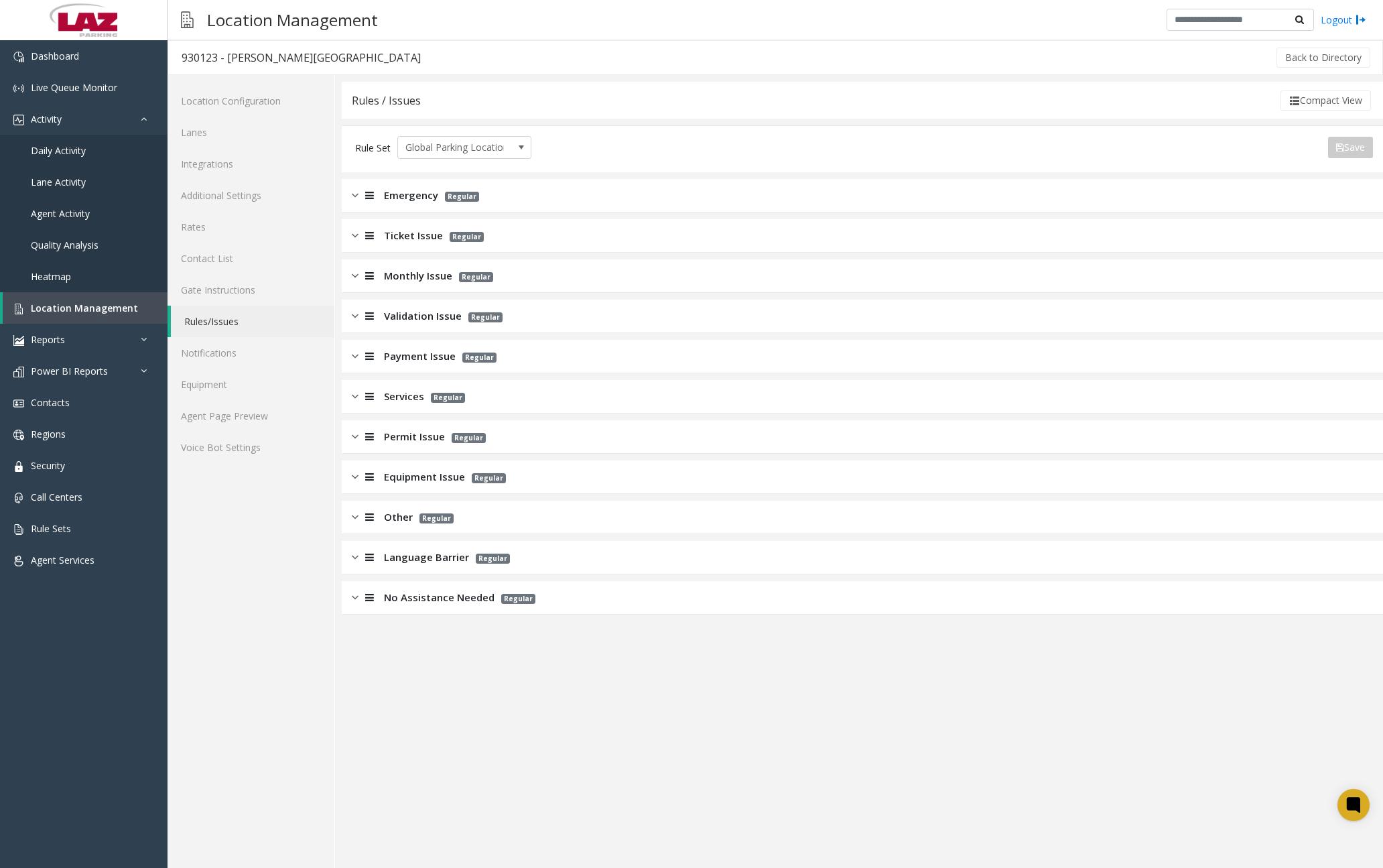
click at [355, 317] on img at bounding box center [354, 316] width 6 height 15
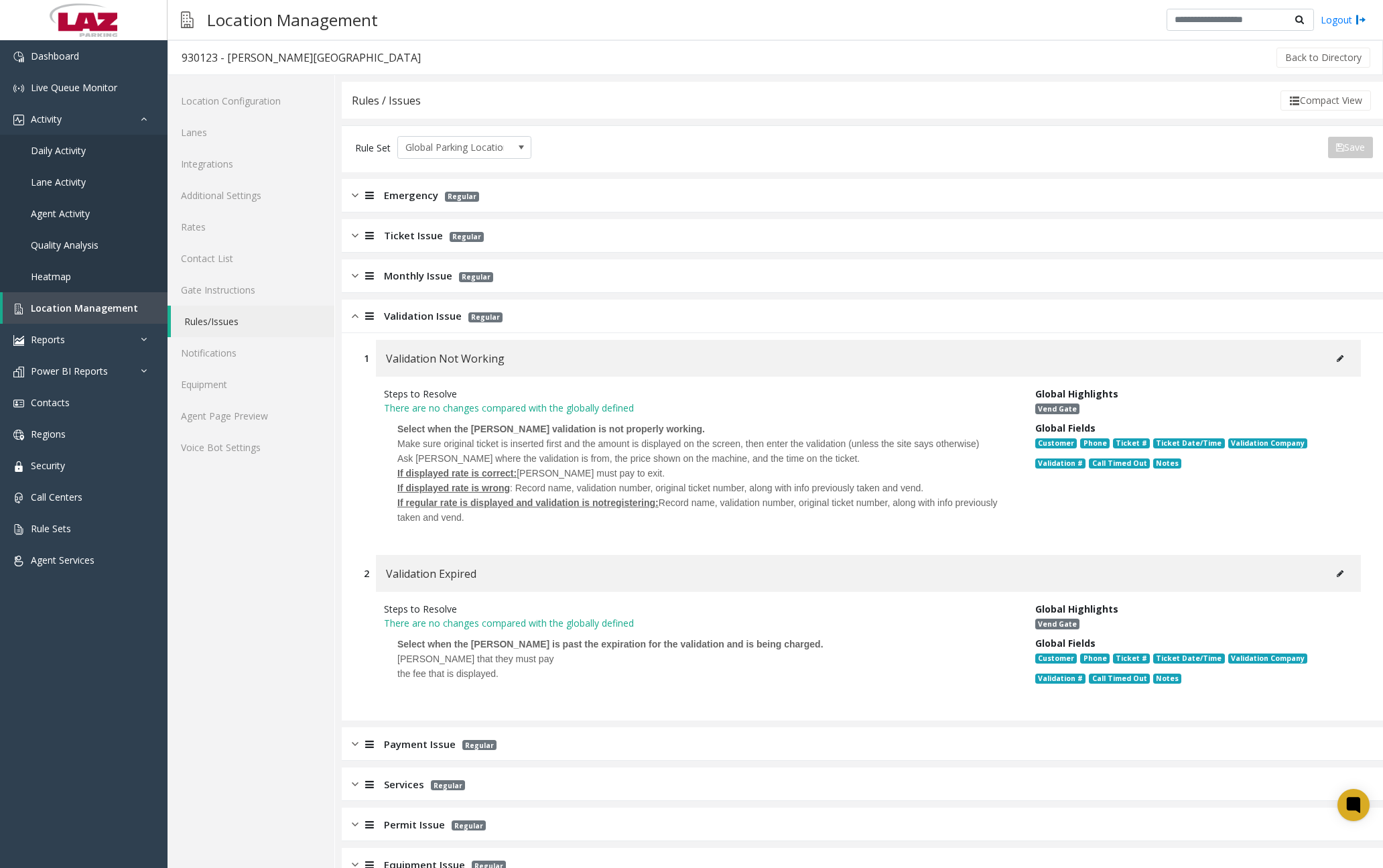
click at [359, 325] on div "Validation Issue Regular" at bounding box center [862, 316] width 1041 height 33
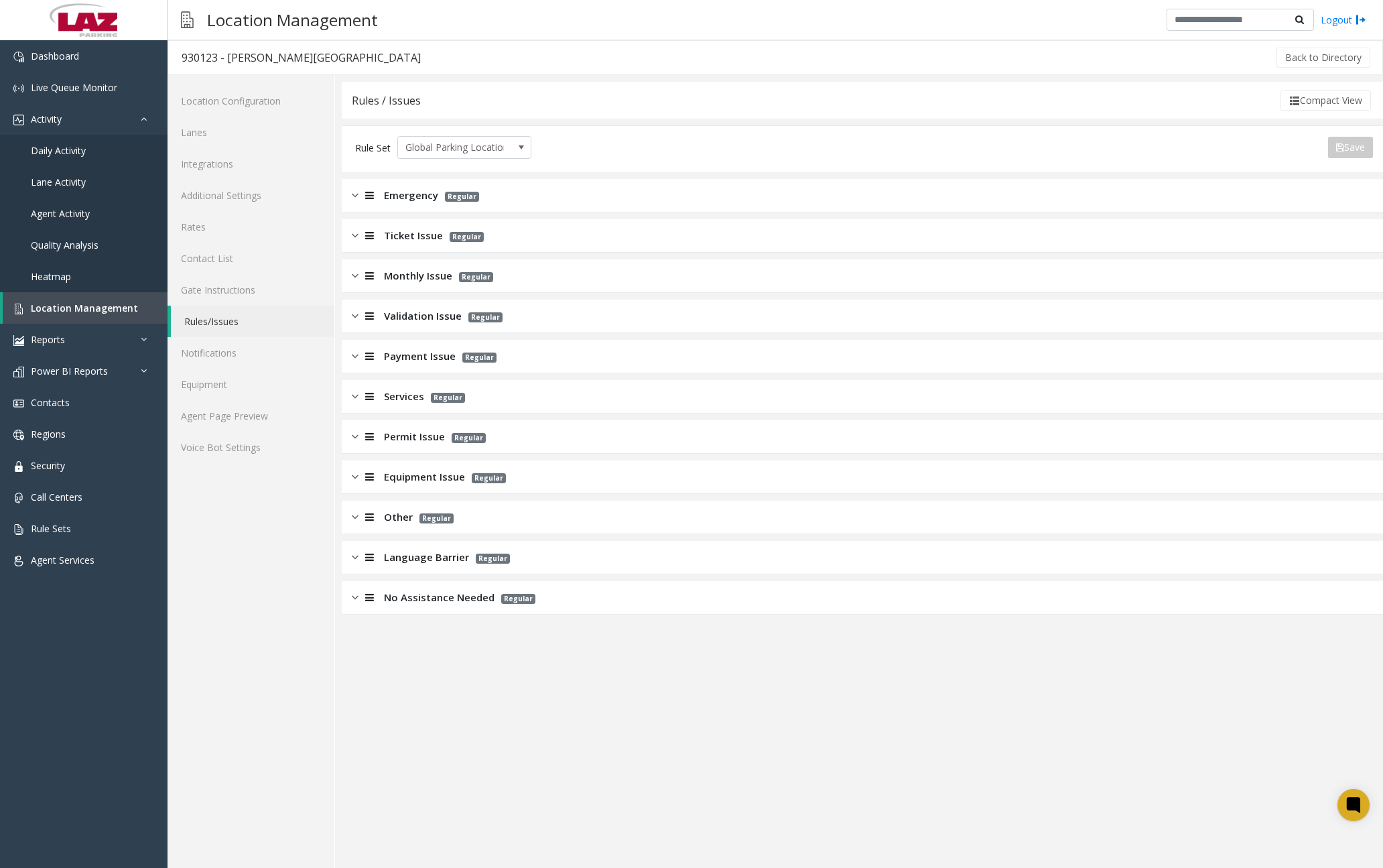
click at [353, 356] on img at bounding box center [354, 356] width 6 height 15
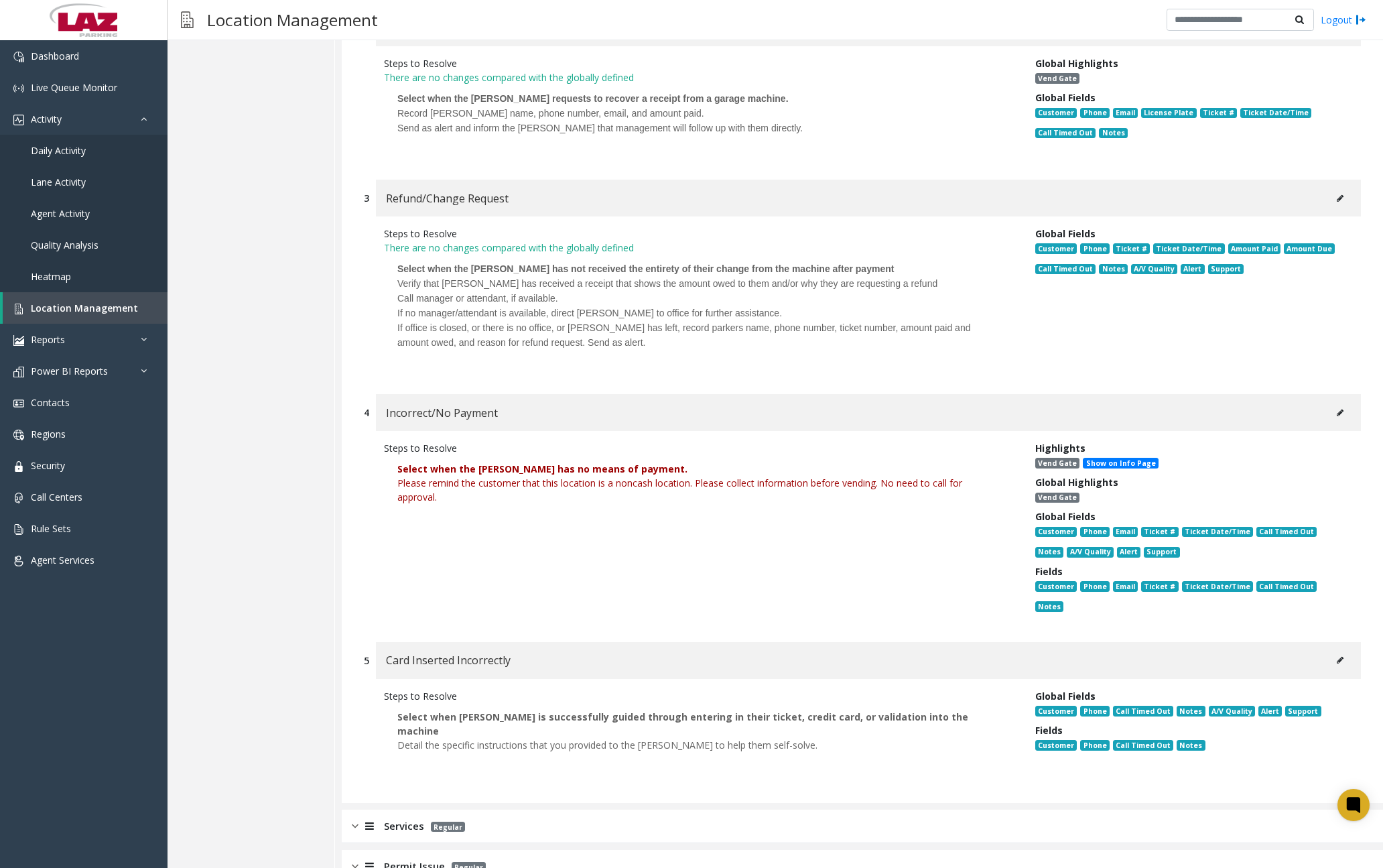
scroll to position [603, 0]
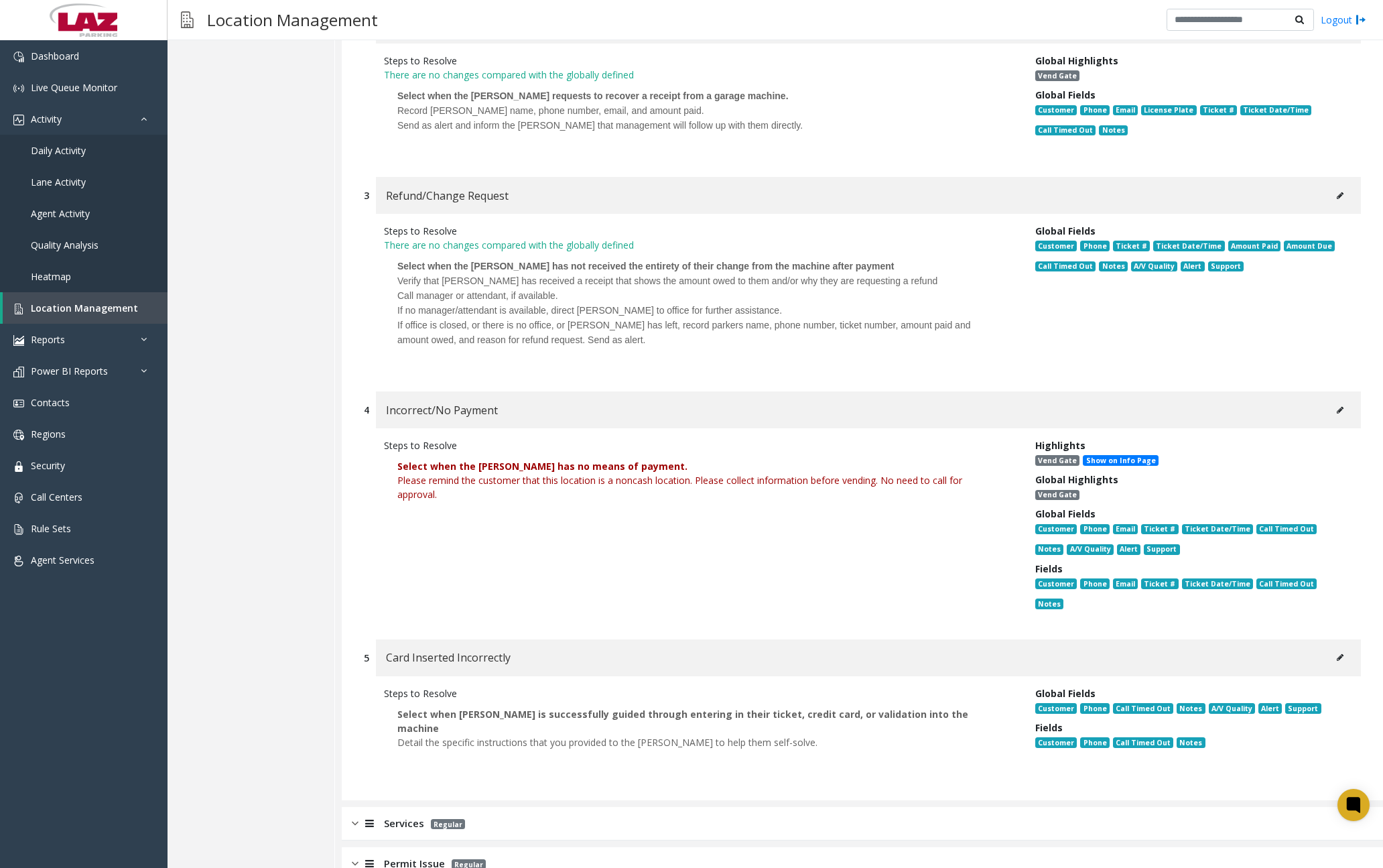
click at [557, 500] on div "Please remind the customer that this location is a noncash location. Please col…" at bounding box center [700, 487] width 605 height 28
drag, startPoint x: 399, startPoint y: 482, endPoint x: 444, endPoint y: 495, distance: 46.8
click at [444, 495] on div "Please remind the customer that this location is a noncash location. Please col…" at bounding box center [700, 487] width 605 height 28
drag, startPoint x: 444, startPoint y: 495, endPoint x: 410, endPoint y: 482, distance: 36.4
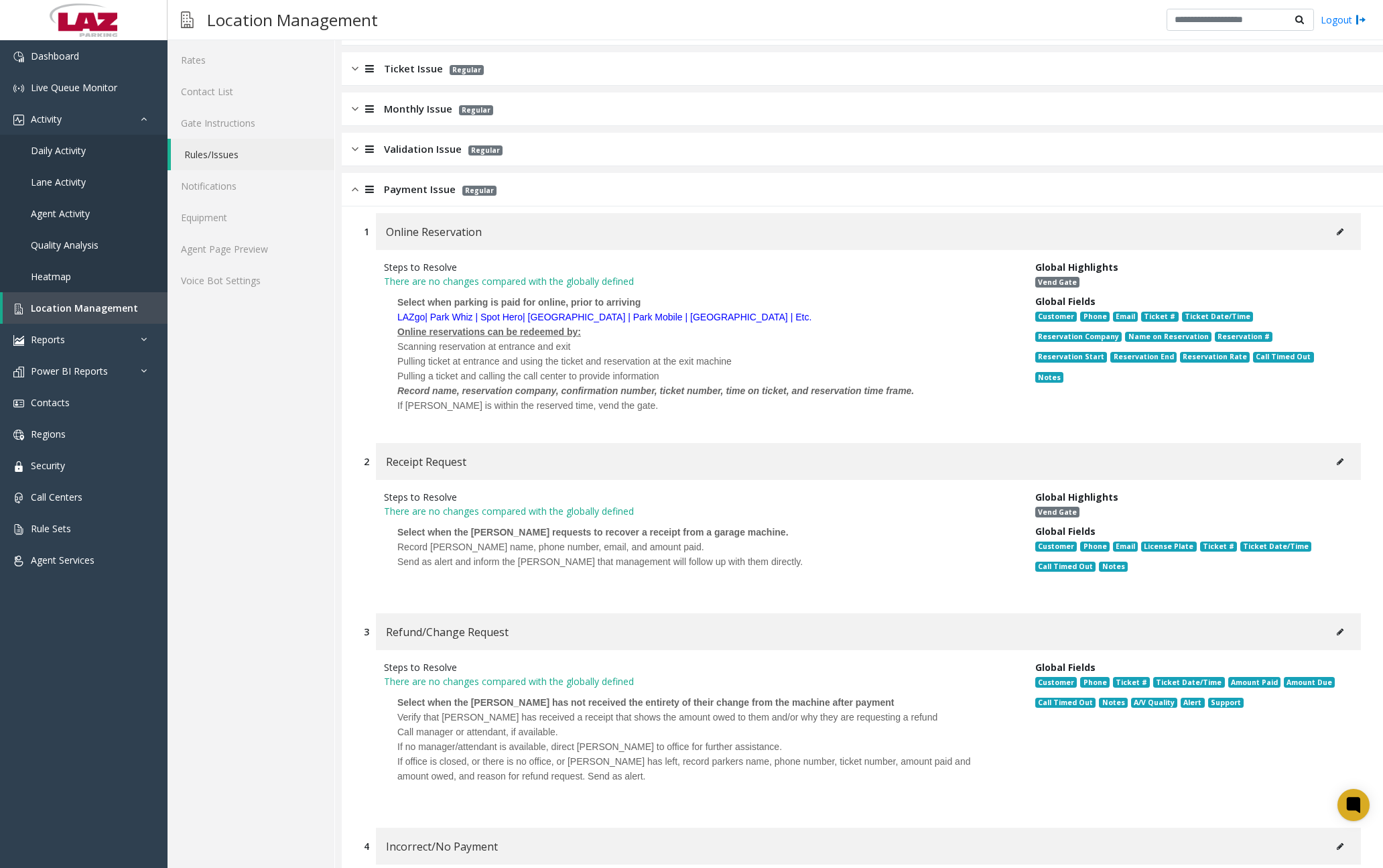
scroll to position [134, 0]
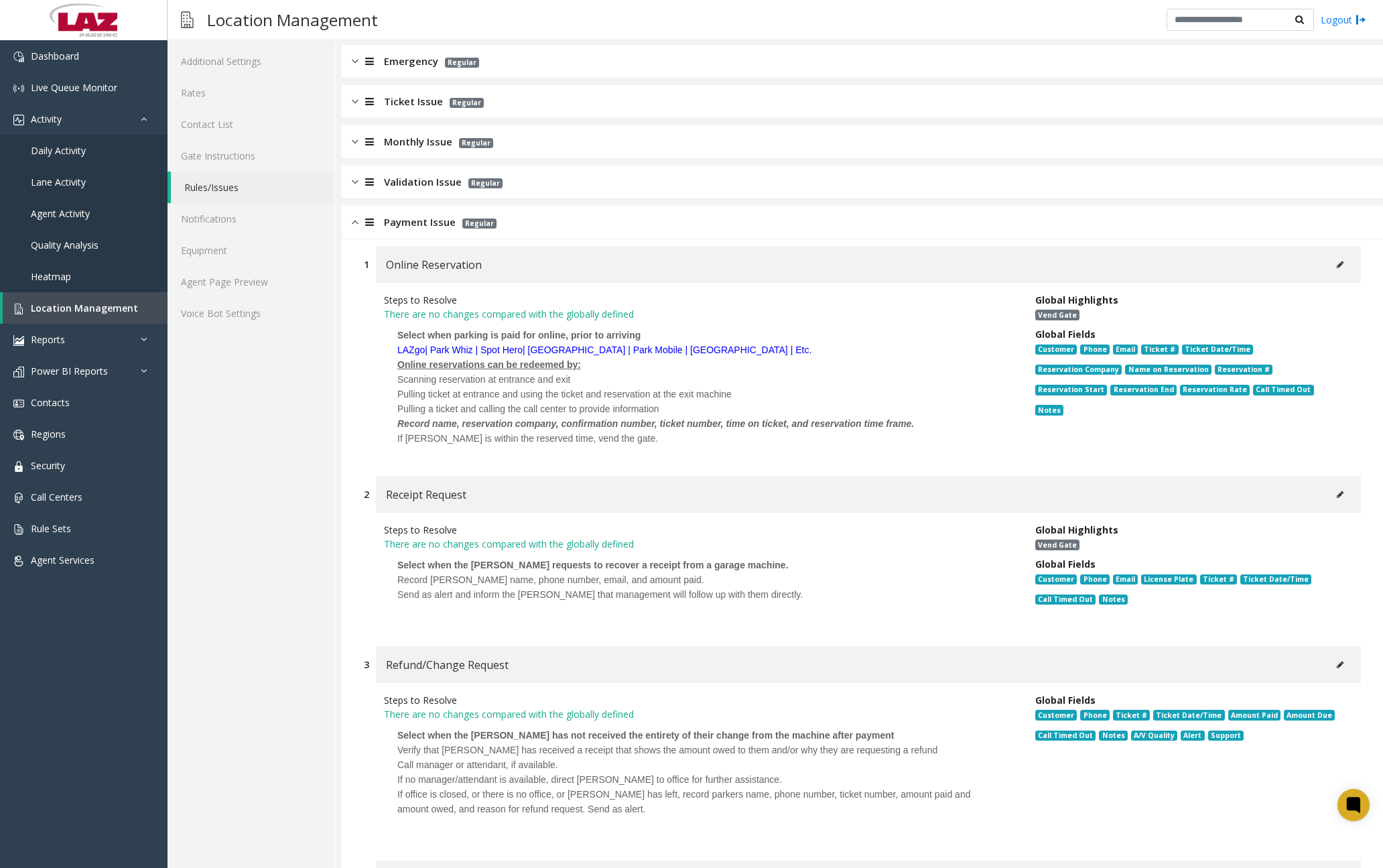
click at [351, 225] on div "Payment Issue Regular" at bounding box center [862, 221] width 1041 height 33
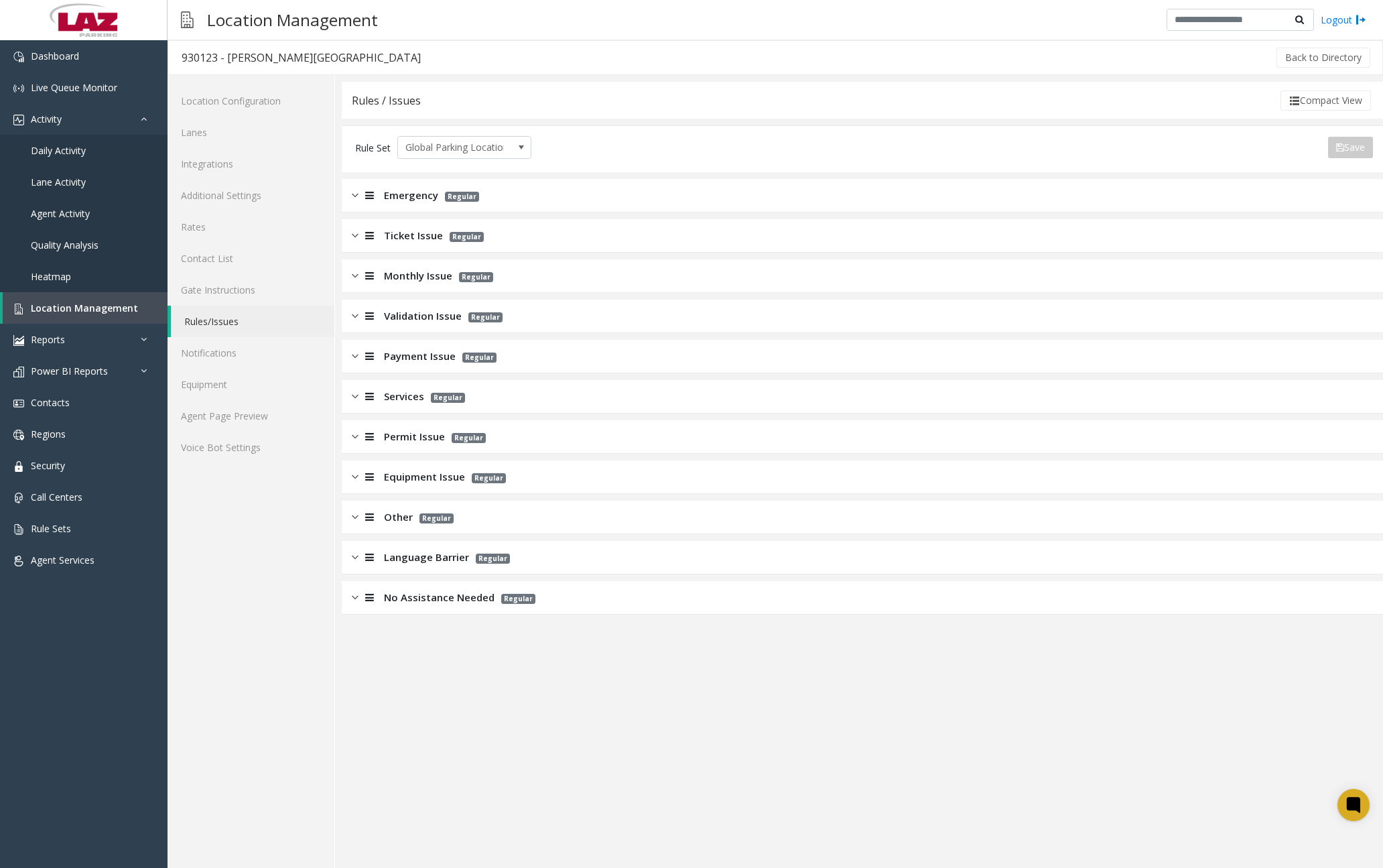
scroll to position [0, 0]
click at [354, 398] on img at bounding box center [354, 395] width 6 height 15
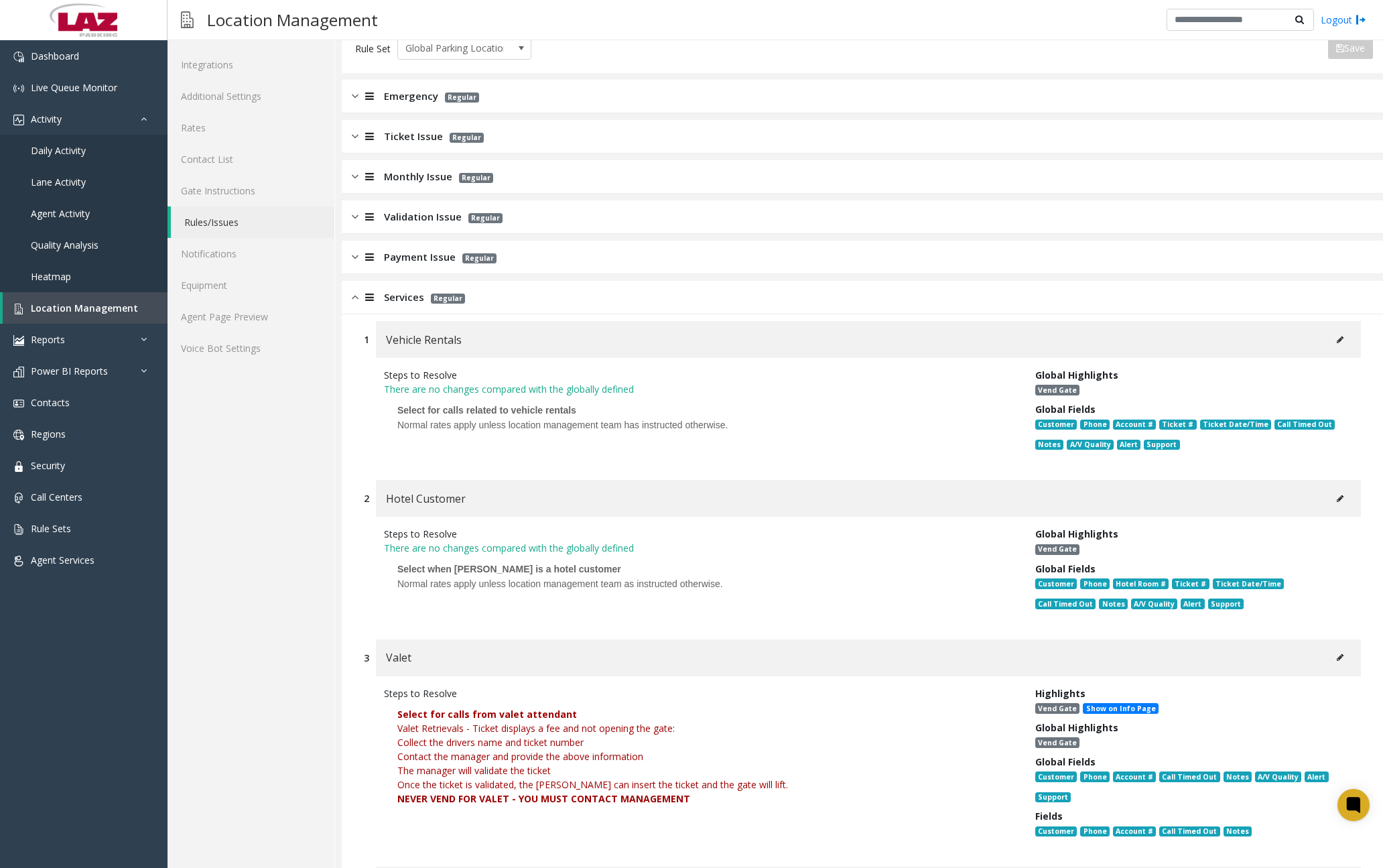
scroll to position [201, 0]
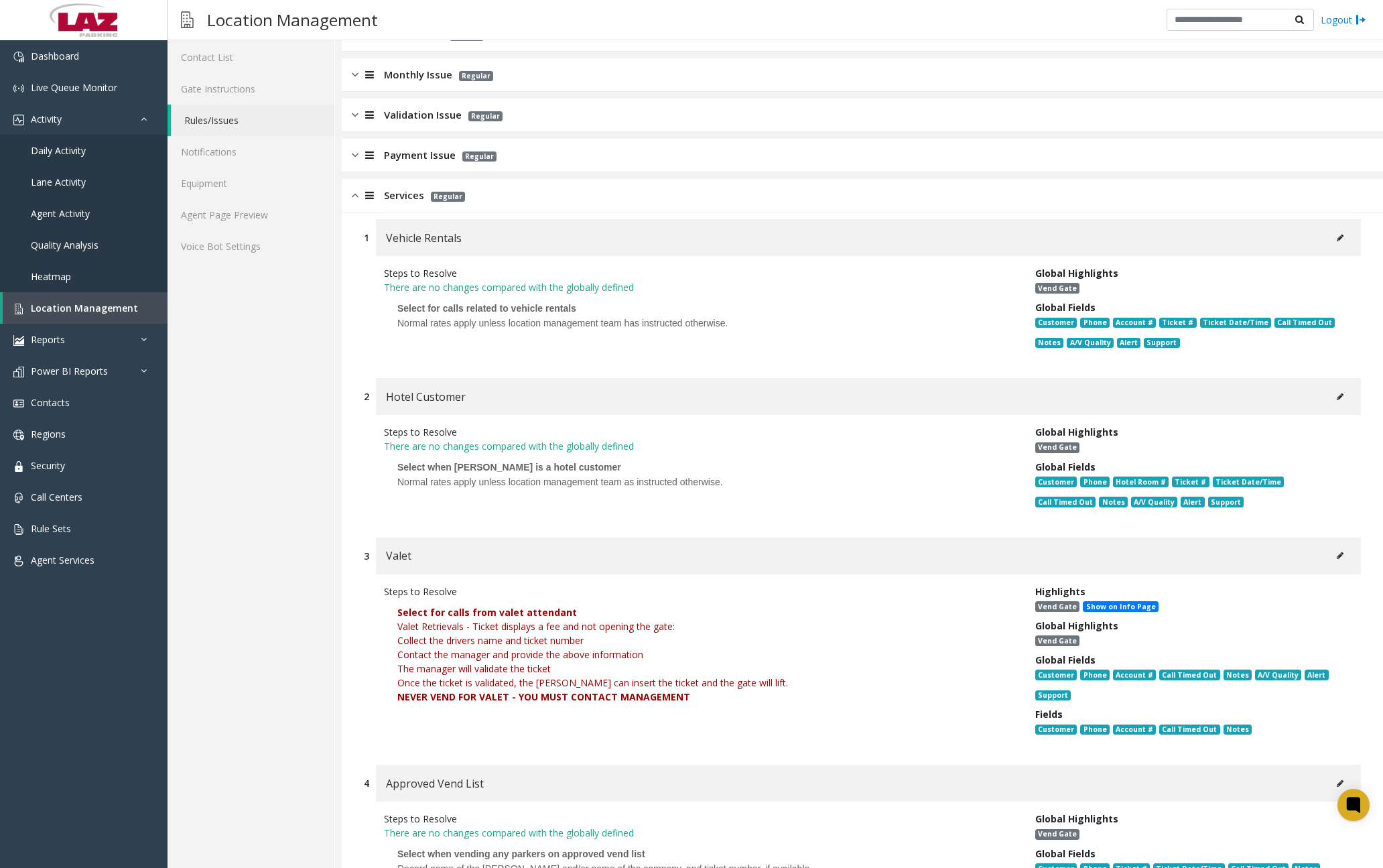
click at [503, 664] on font "The manager will validate the ticket" at bounding box center [474, 668] width 153 height 13
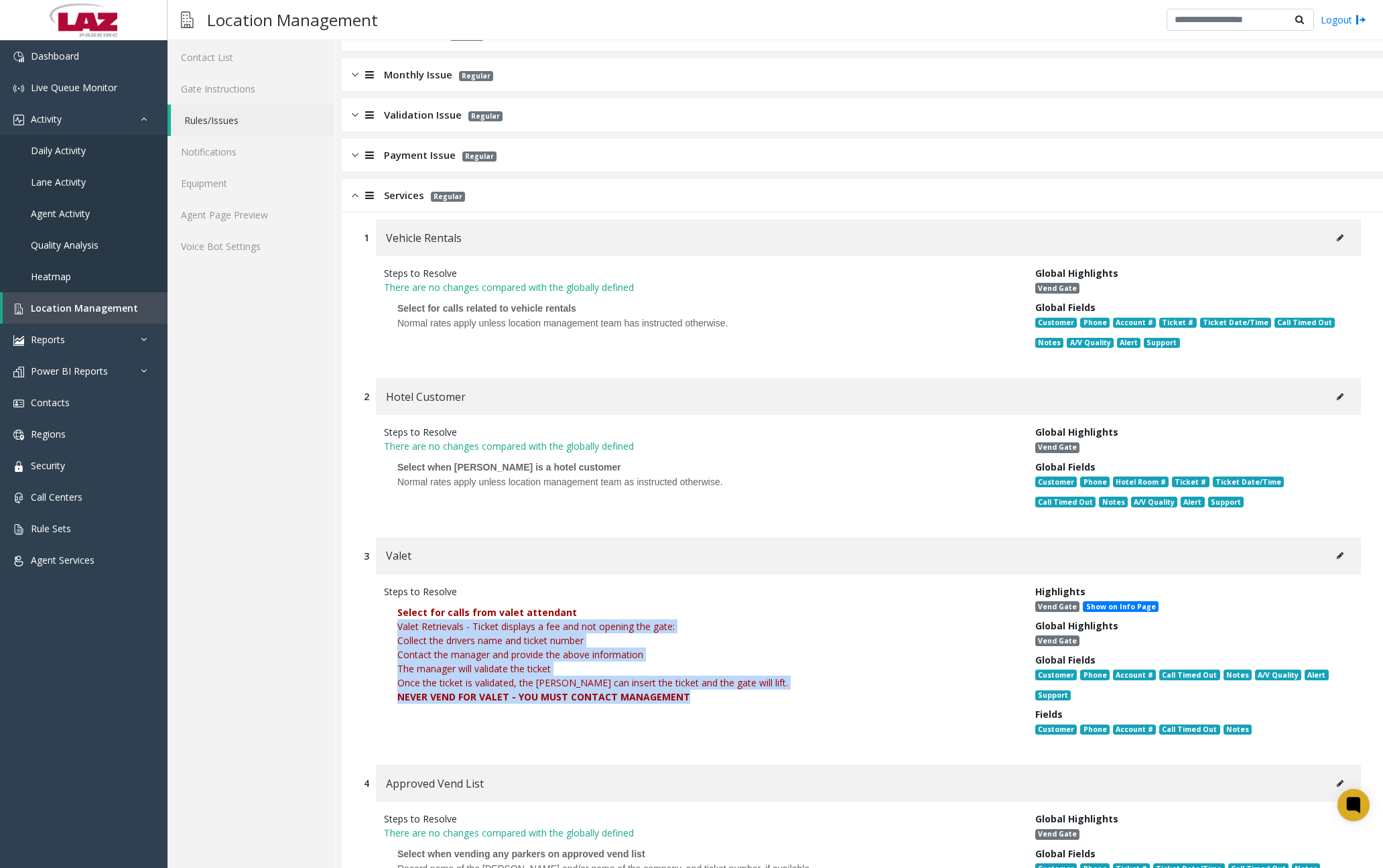
drag, startPoint x: 399, startPoint y: 630, endPoint x: 699, endPoint y: 699, distance: 307.8
click at [699, 699] on p "Select for calls from valet attendant Valet Retrievals - Ticket displays a fee …" at bounding box center [700, 661] width 631 height 126
drag, startPoint x: 699, startPoint y: 699, endPoint x: 535, endPoint y: 647, distance: 172.0
click at [357, 195] on img at bounding box center [354, 195] width 6 height 15
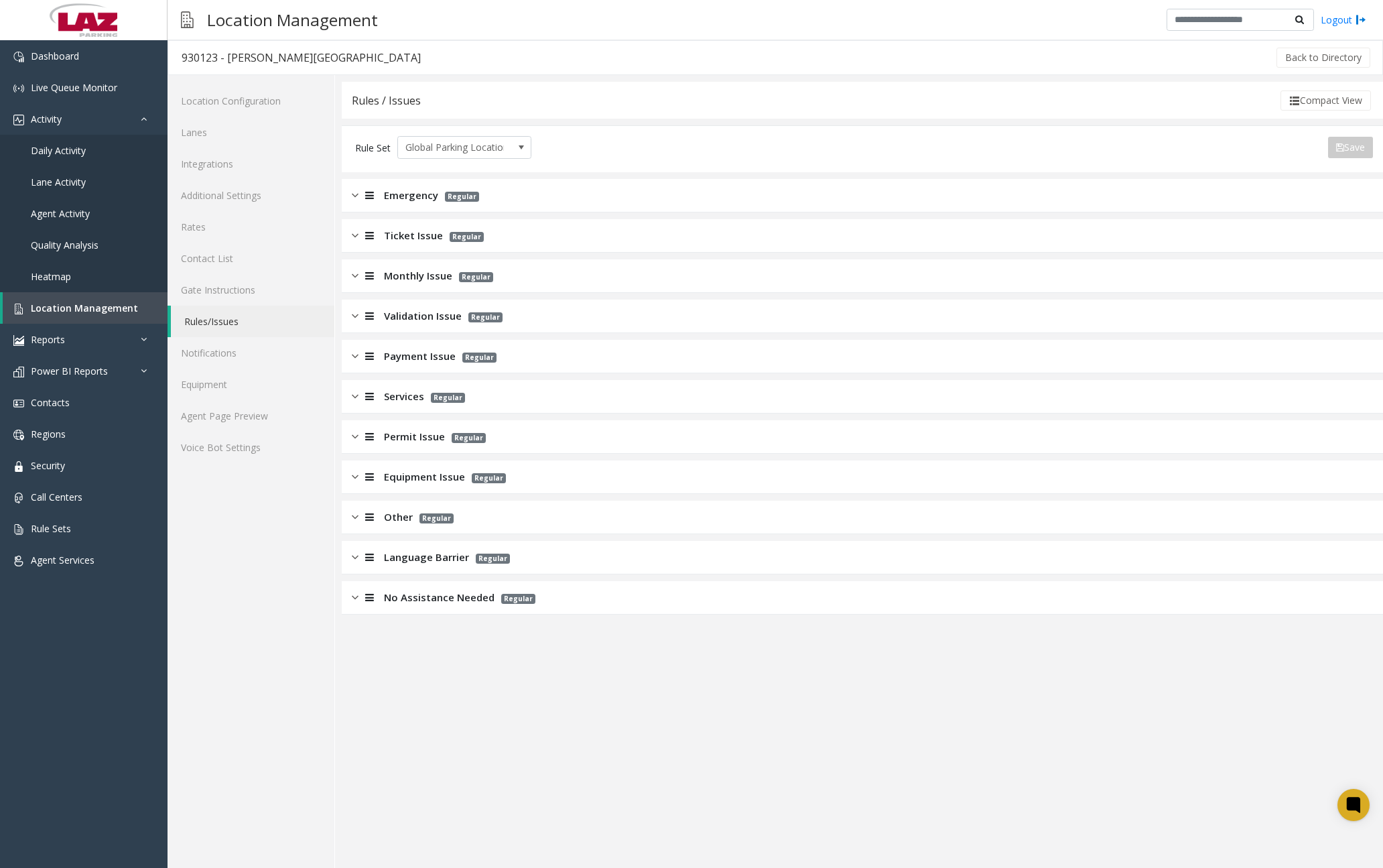
click at [352, 396] on img at bounding box center [354, 395] width 6 height 15
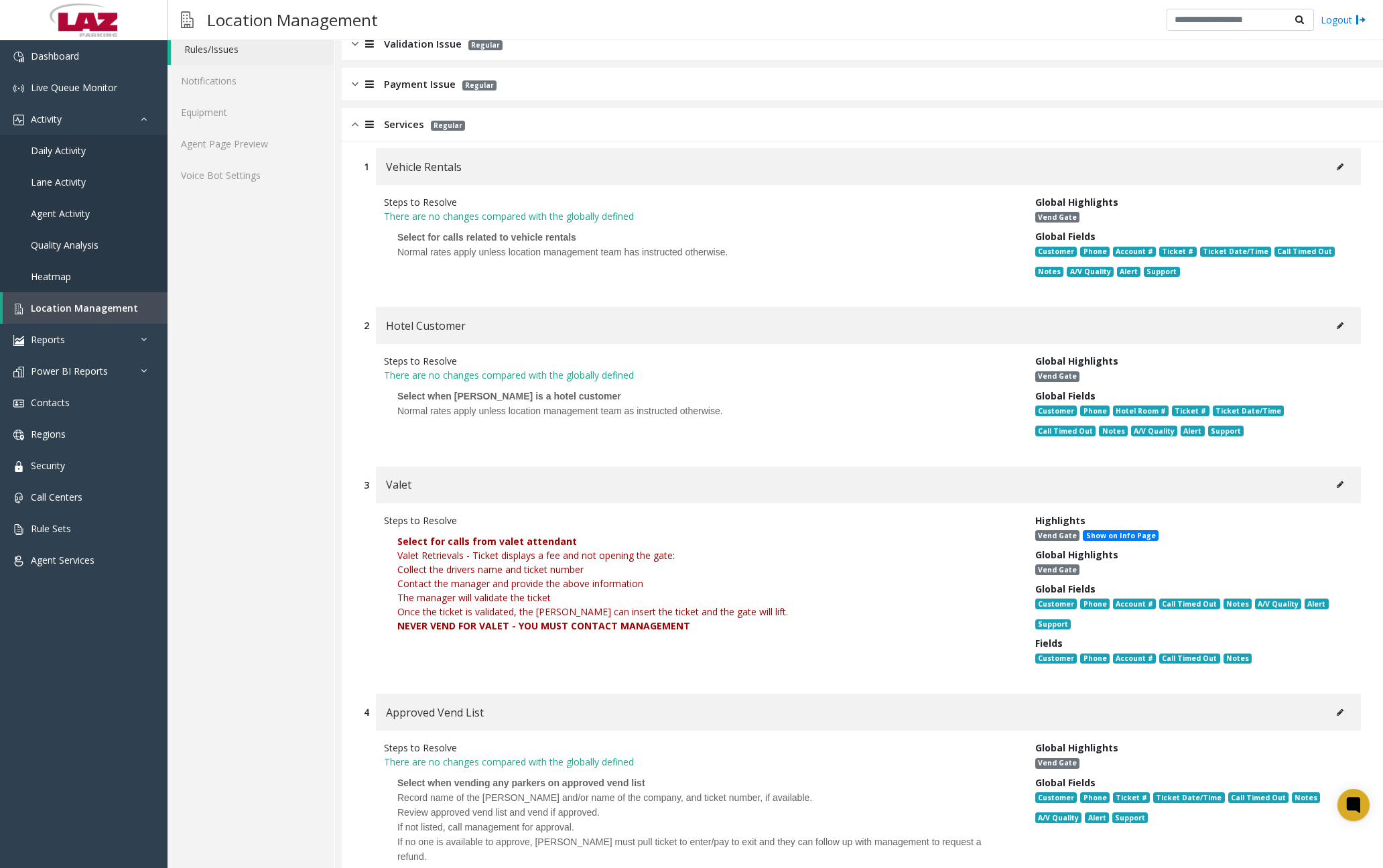
scroll to position [268, 0]
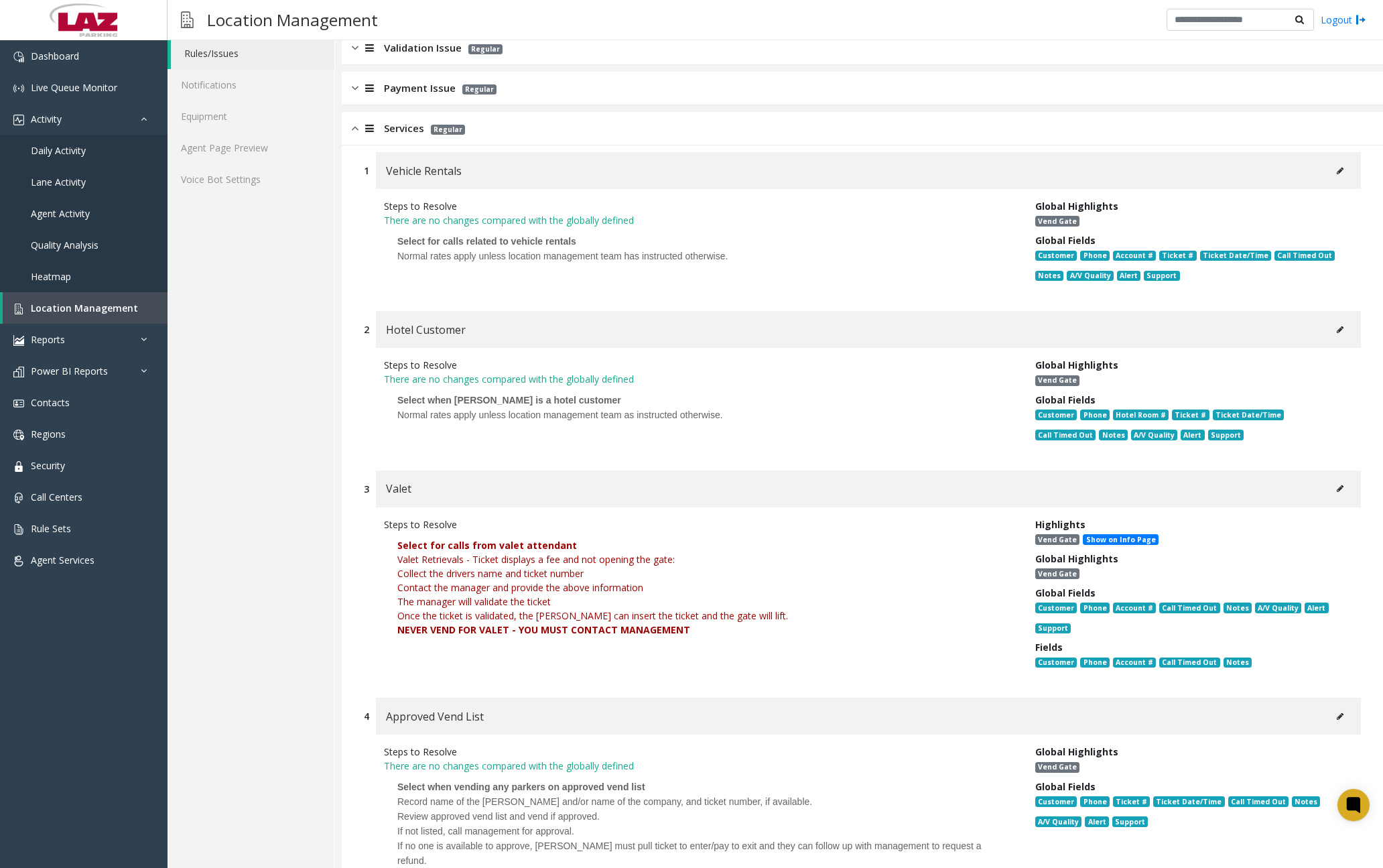
click at [354, 133] on img at bounding box center [354, 128] width 6 height 15
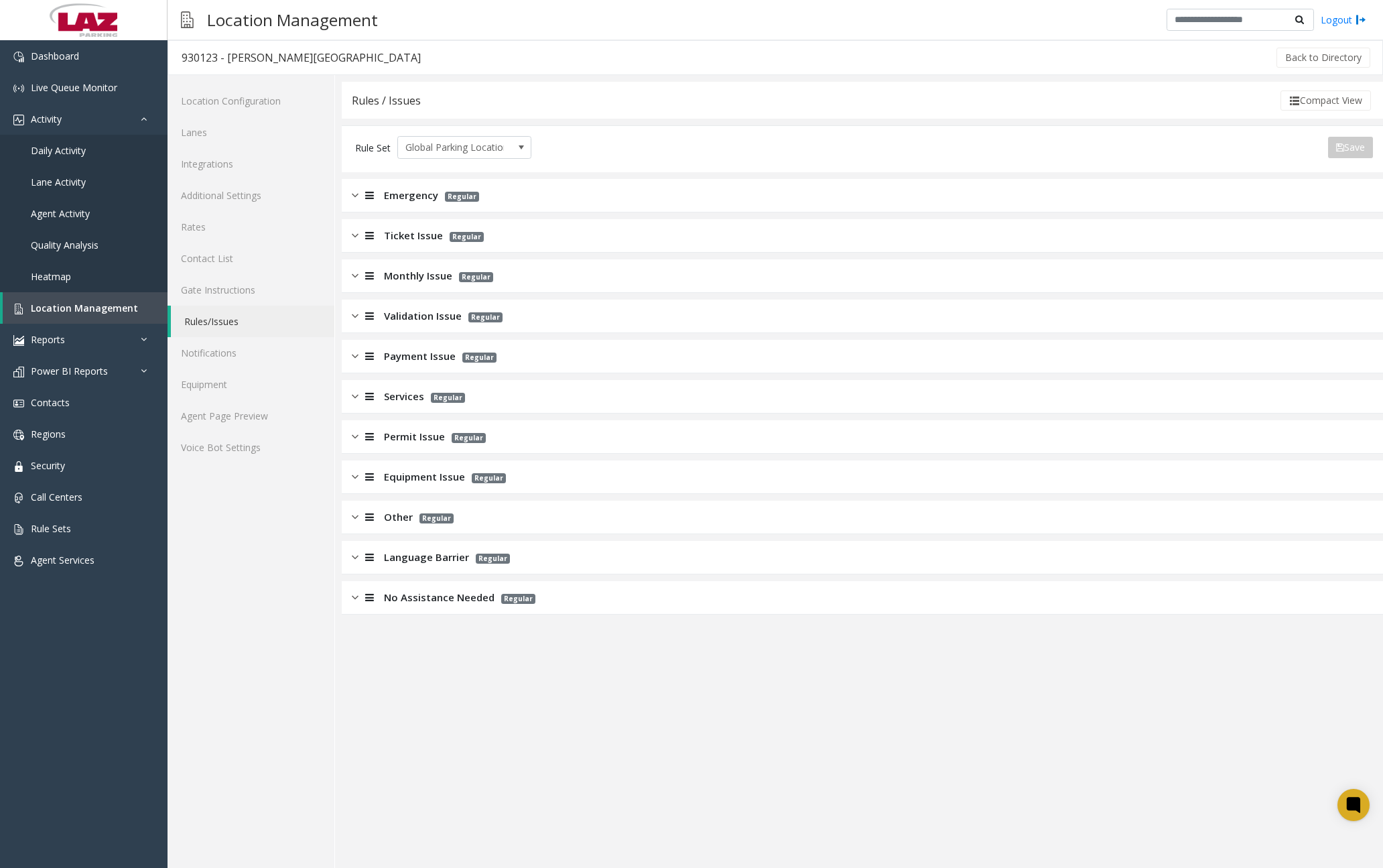
click at [359, 436] on div at bounding box center [368, 436] width 19 height 15
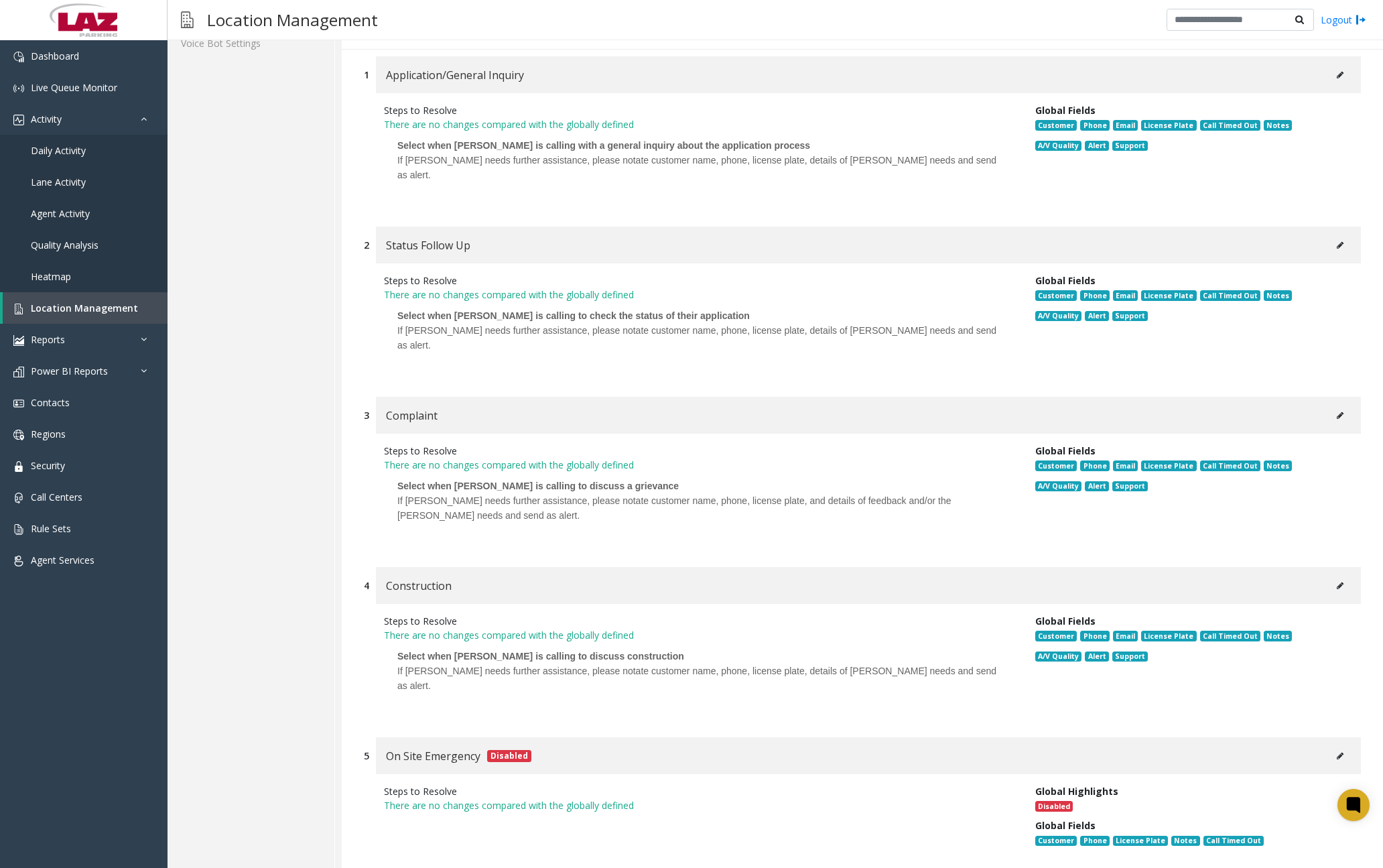
scroll to position [268, 0]
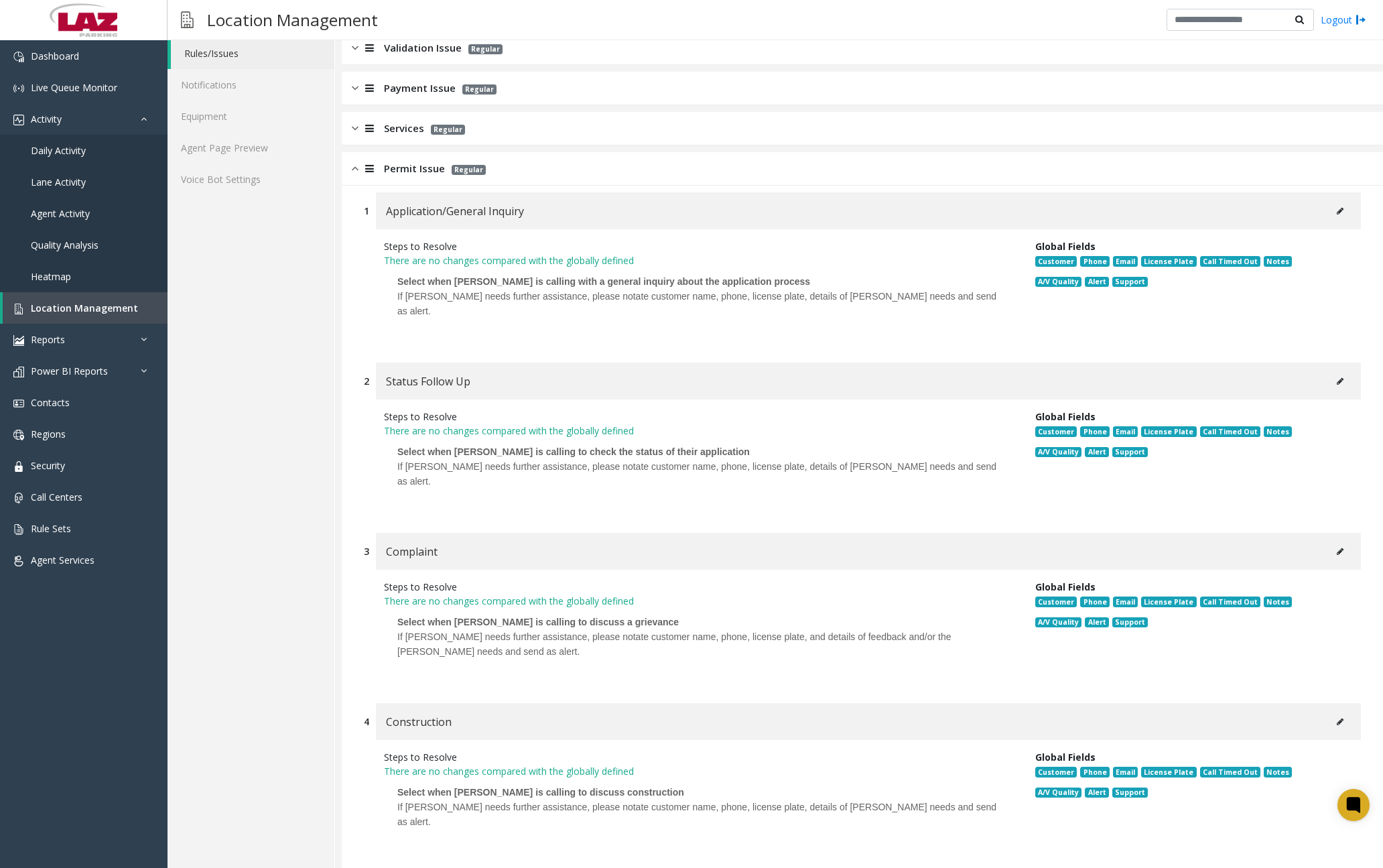
click at [352, 173] on img at bounding box center [354, 168] width 6 height 15
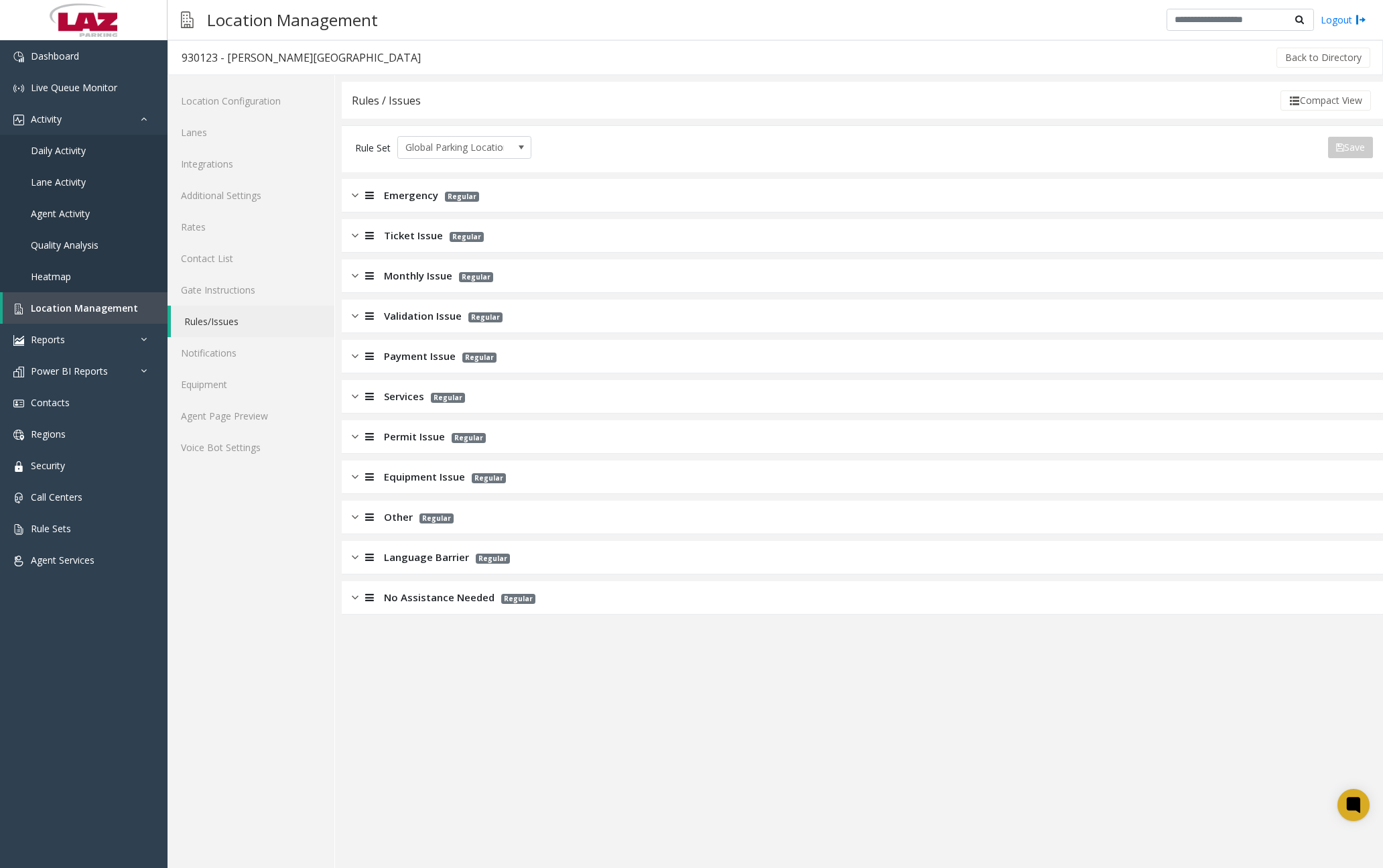
click at [359, 479] on div at bounding box center [368, 476] width 19 height 15
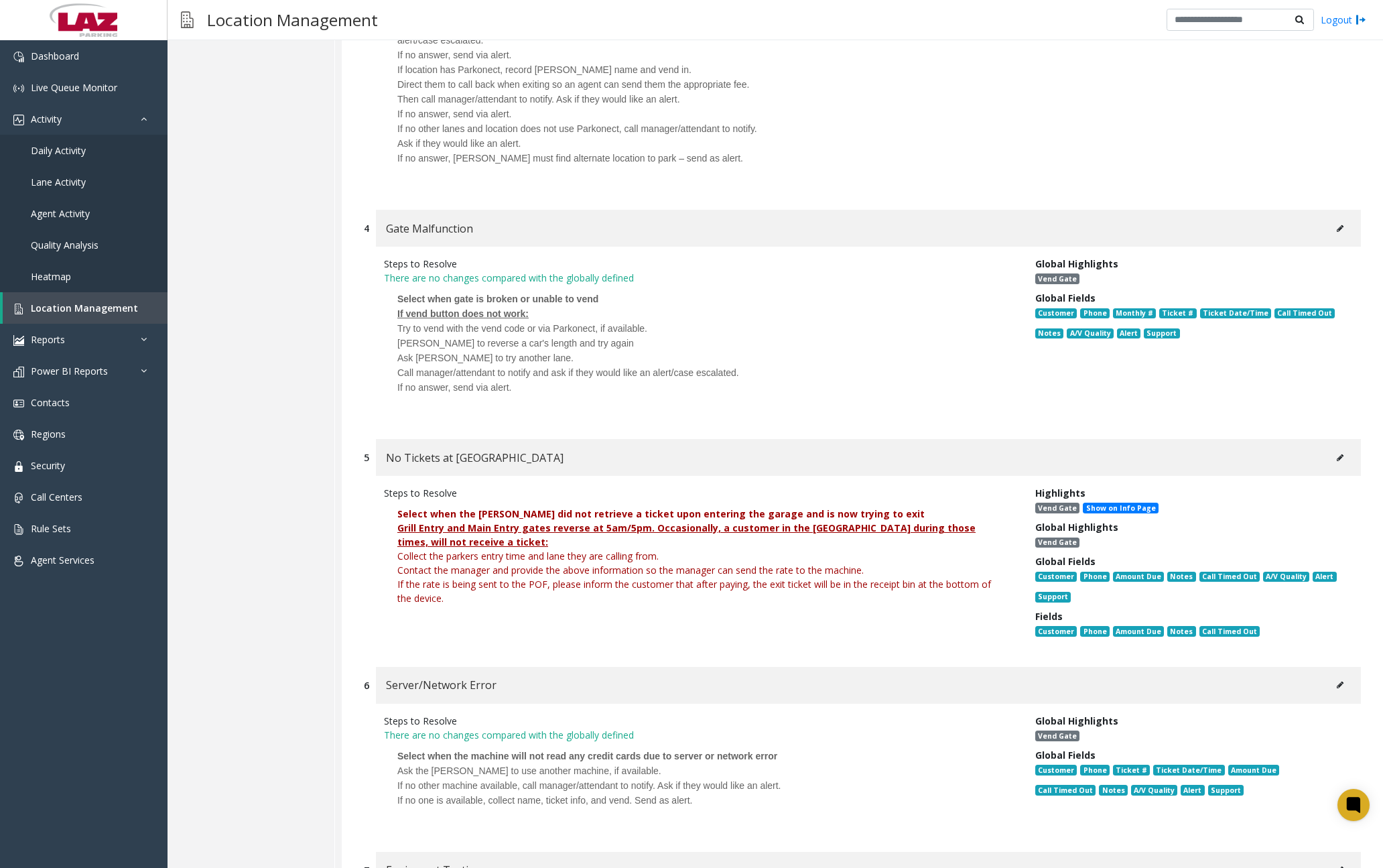
scroll to position [1340, 0]
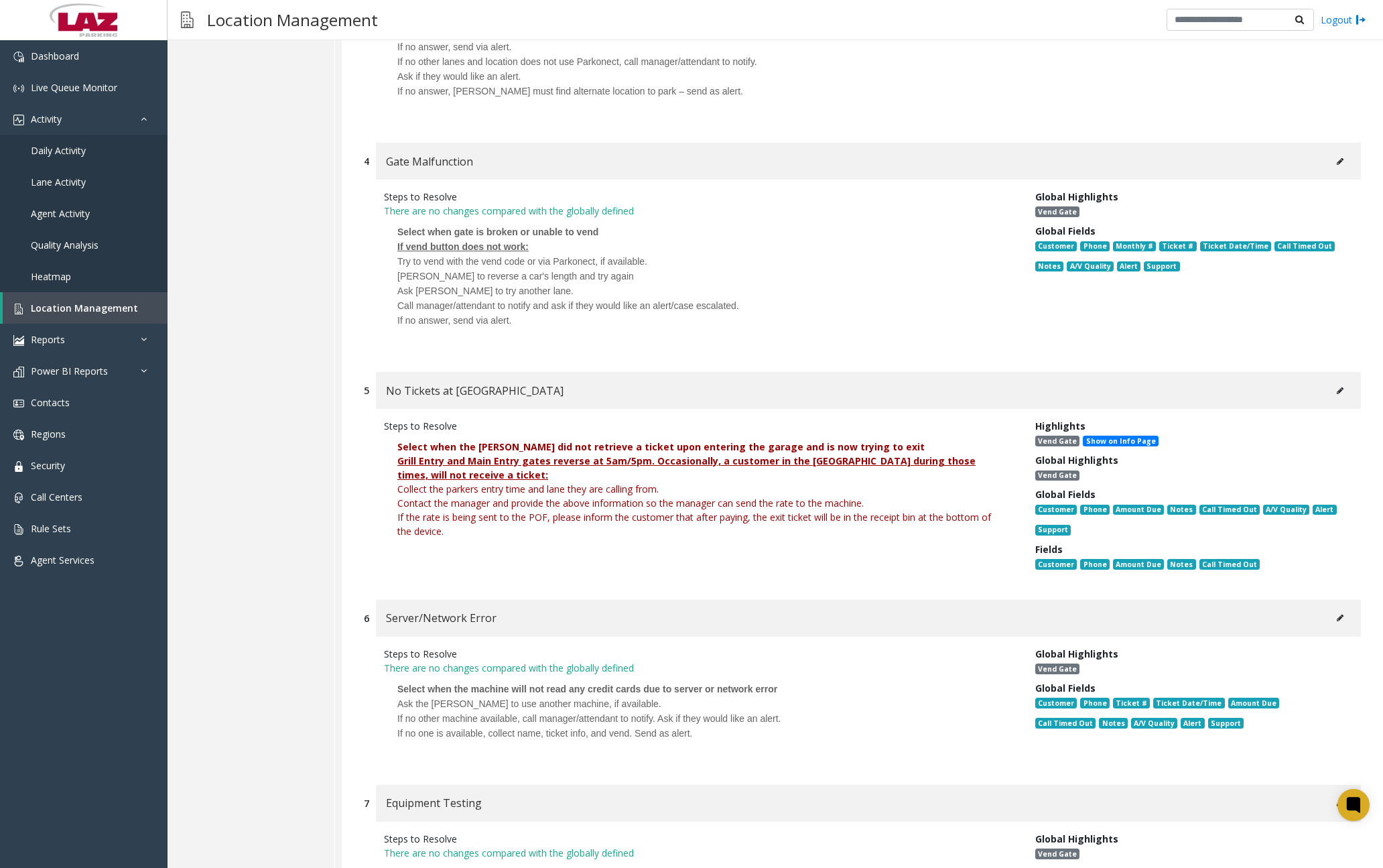
click at [474, 458] on u "Grill Entry and Main Entry gates reverse at 5am/5pm. Occasionally, a customer i…" at bounding box center [686, 468] width 578 height 27
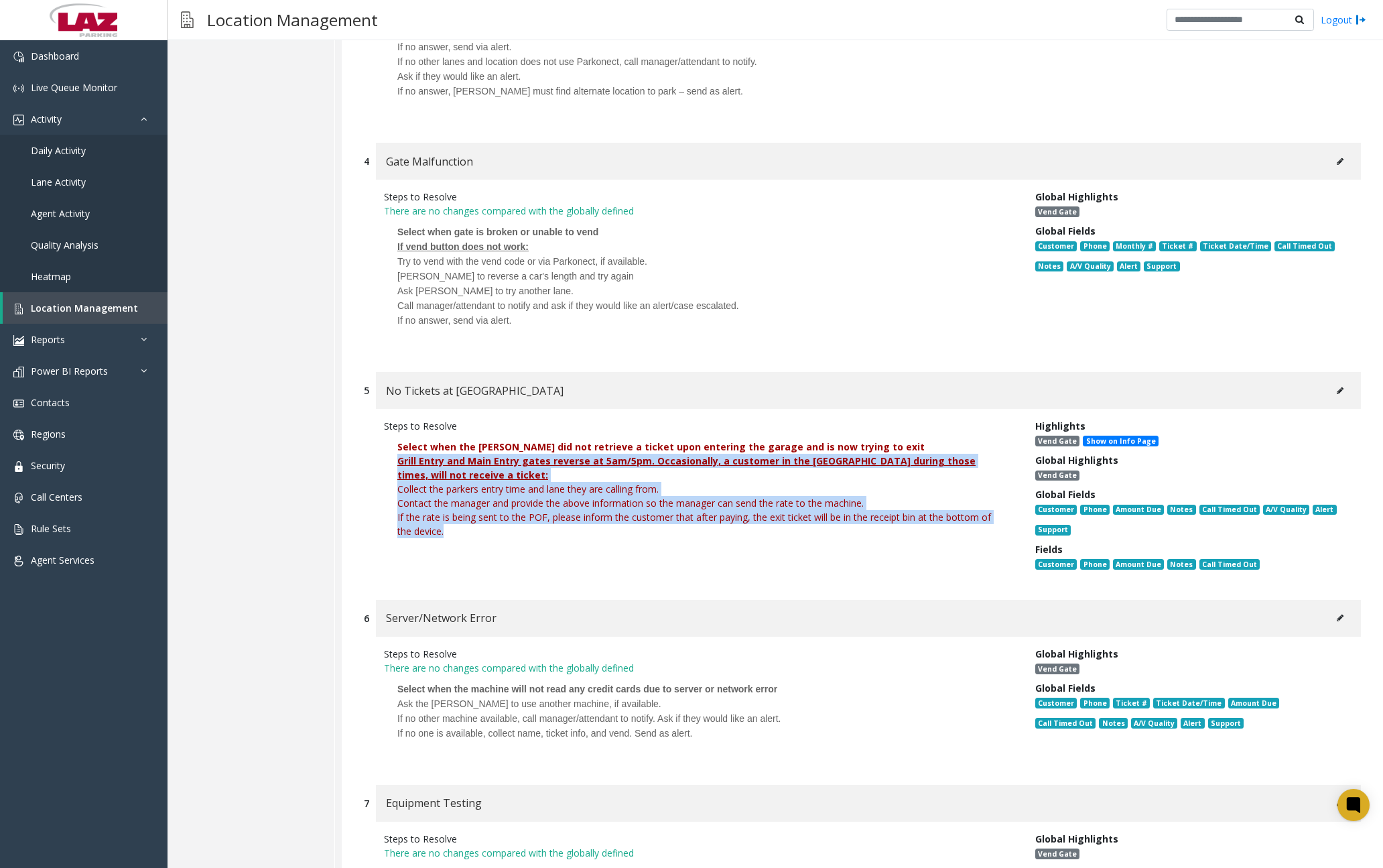
drag, startPoint x: 399, startPoint y: 463, endPoint x: 512, endPoint y: 537, distance: 135.1
click at [512, 537] on div "Grill Entry and Main Entry gates reverse at 5am/5pm. Occasionally, a customer i…" at bounding box center [700, 503] width 605 height 99
drag, startPoint x: 512, startPoint y: 537, endPoint x: 427, endPoint y: 470, distance: 108.2
click at [736, 502] on font "Contact the manager and provide the above information so the manager can send t…" at bounding box center [631, 503] width 466 height 13
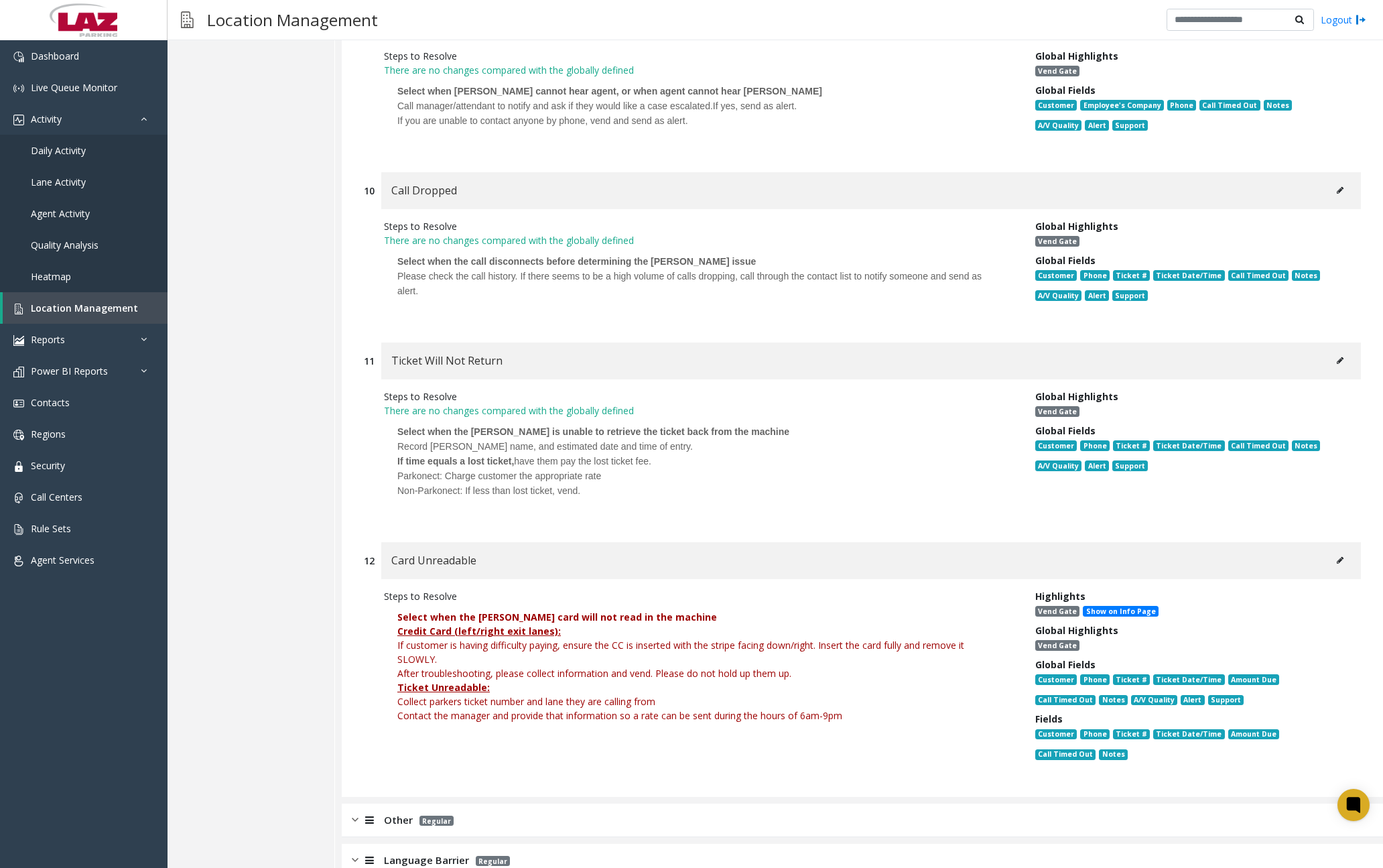
scroll to position [2891, 0]
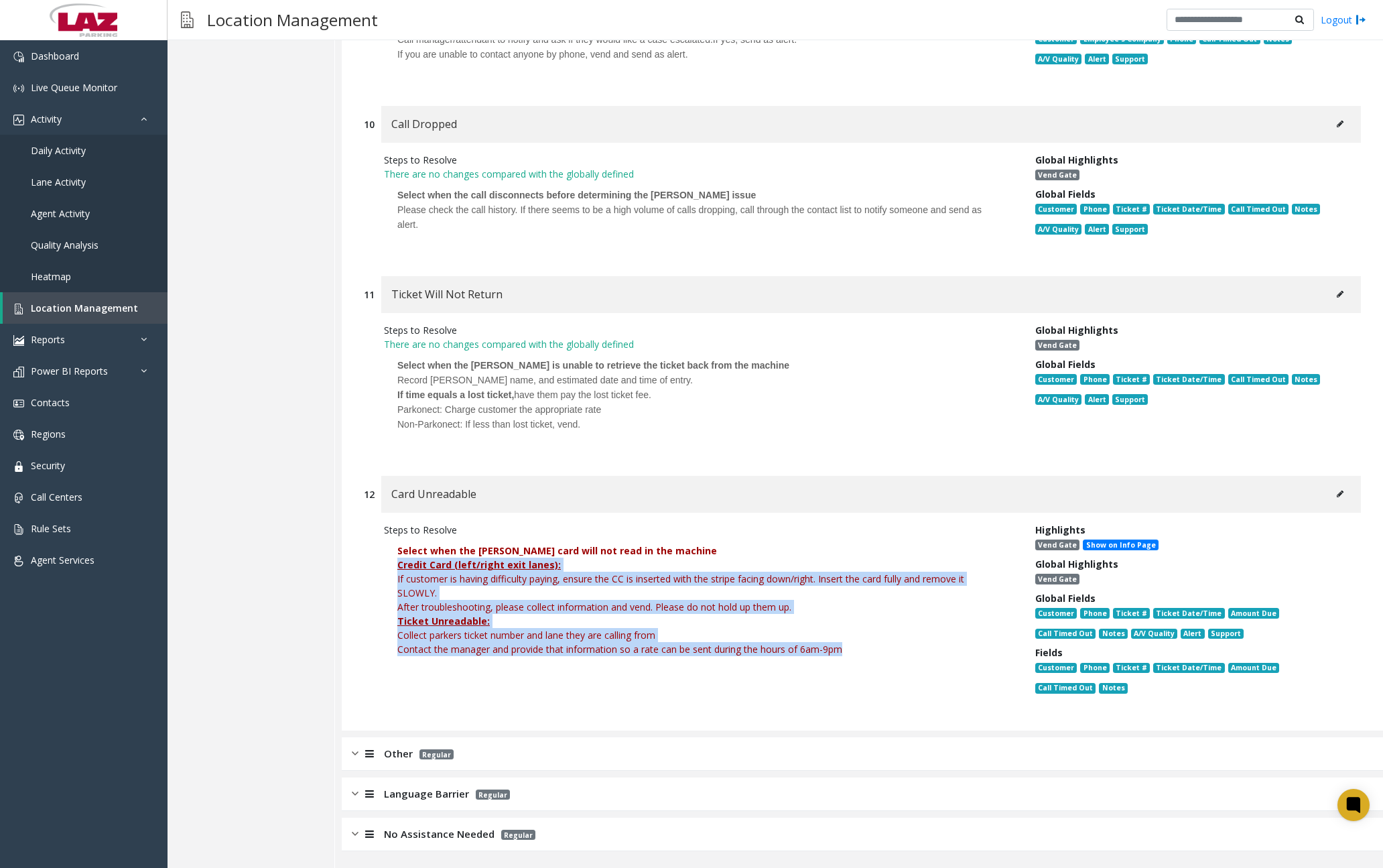
drag, startPoint x: 399, startPoint y: 563, endPoint x: 845, endPoint y: 645, distance: 453.5
click at [845, 645] on p "Select when the [PERSON_NAME] card will not read in the machine Credit Card (le…" at bounding box center [700, 600] width 631 height 126
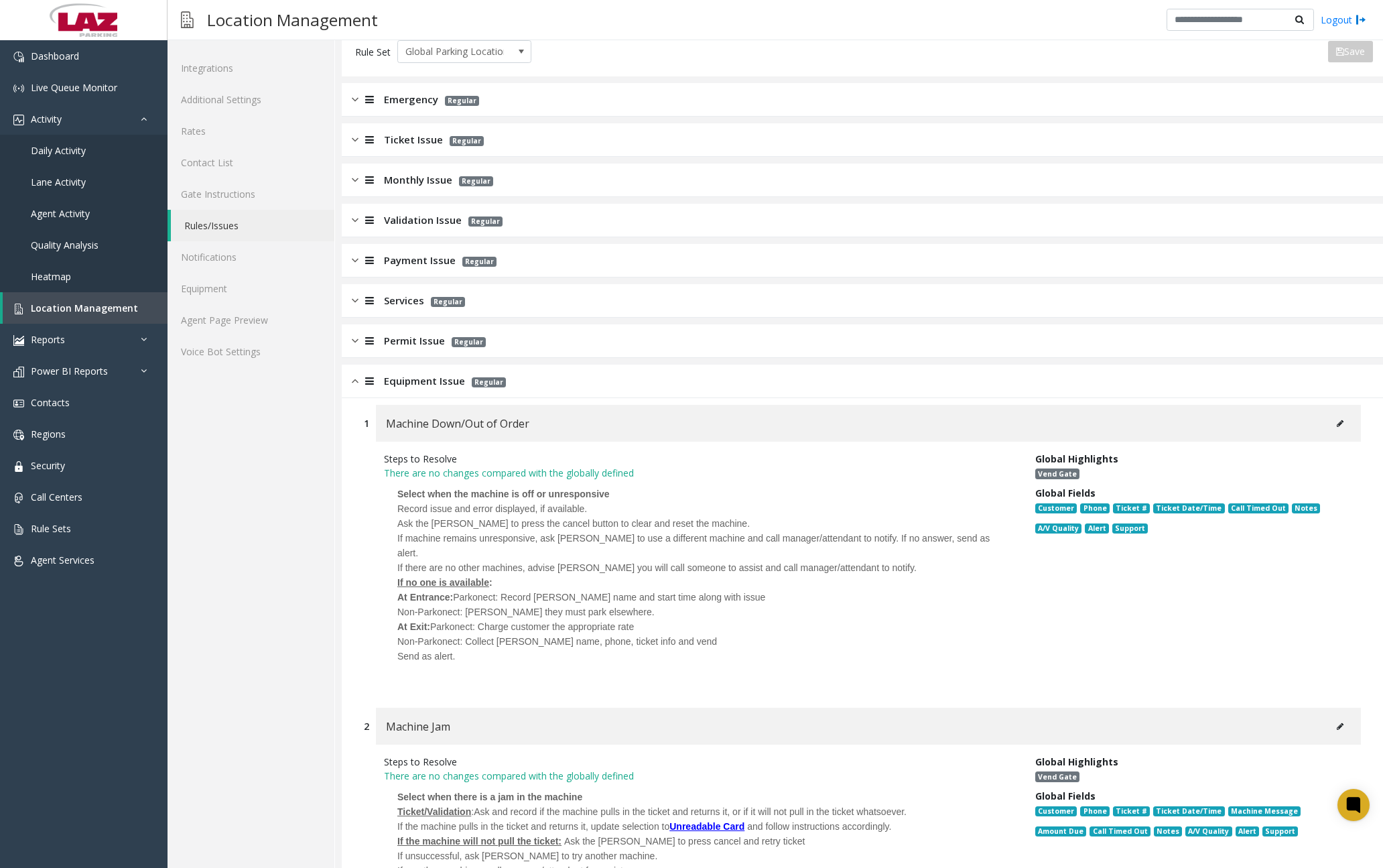
scroll to position [0, 0]
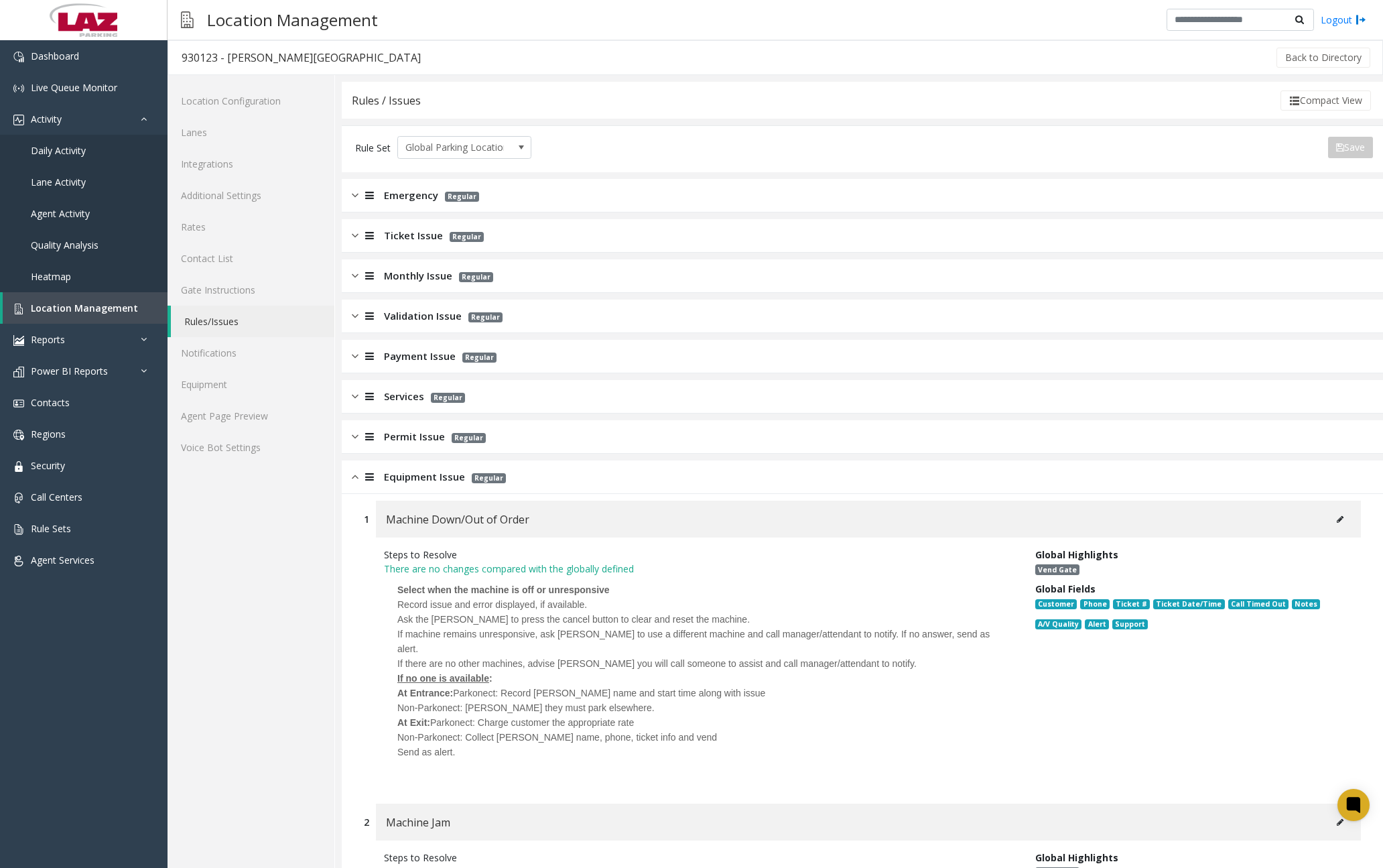
click at [349, 480] on div "Equipment Issue Regular" at bounding box center [862, 476] width 1041 height 33
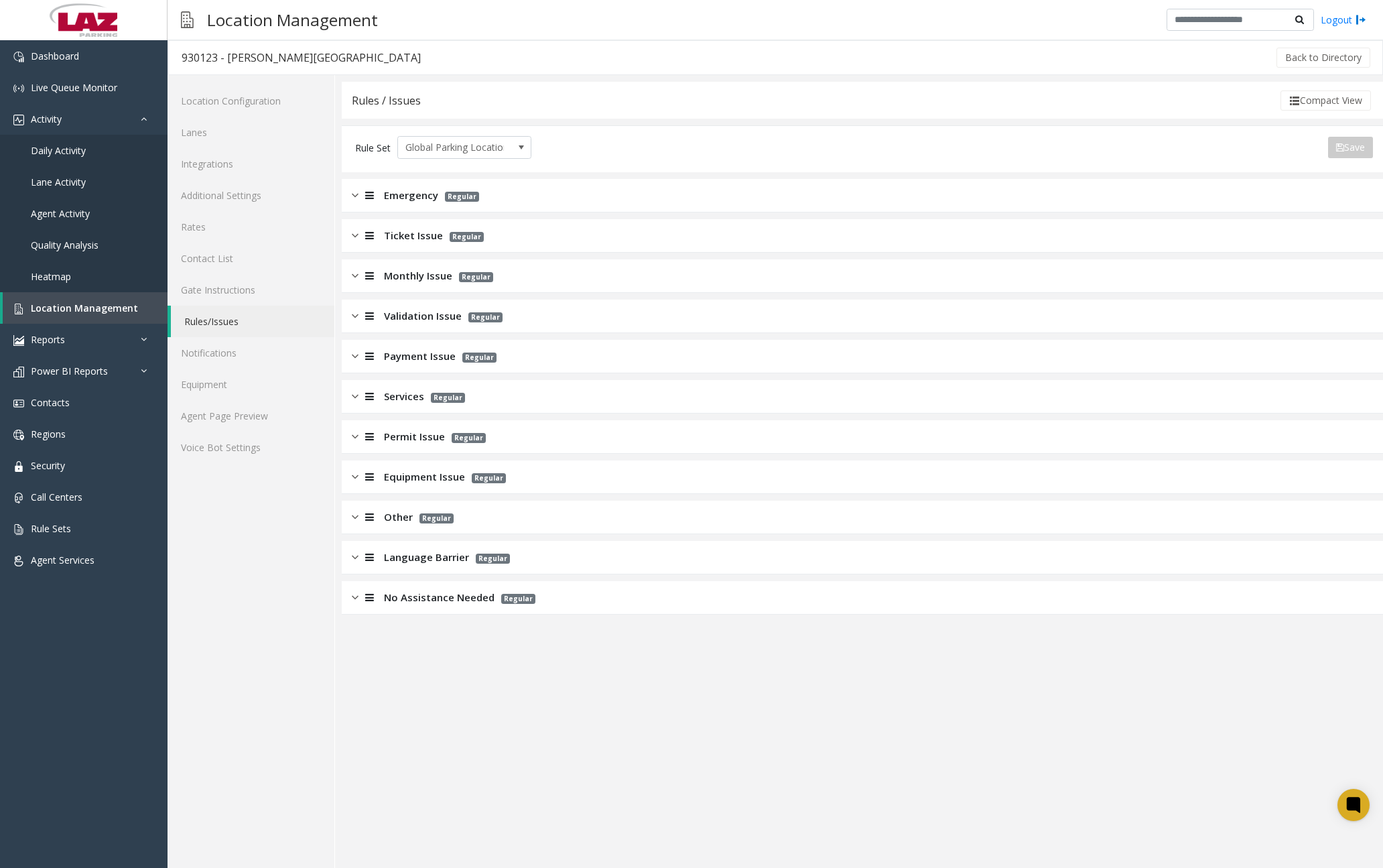
click at [360, 516] on div at bounding box center [368, 516] width 19 height 15
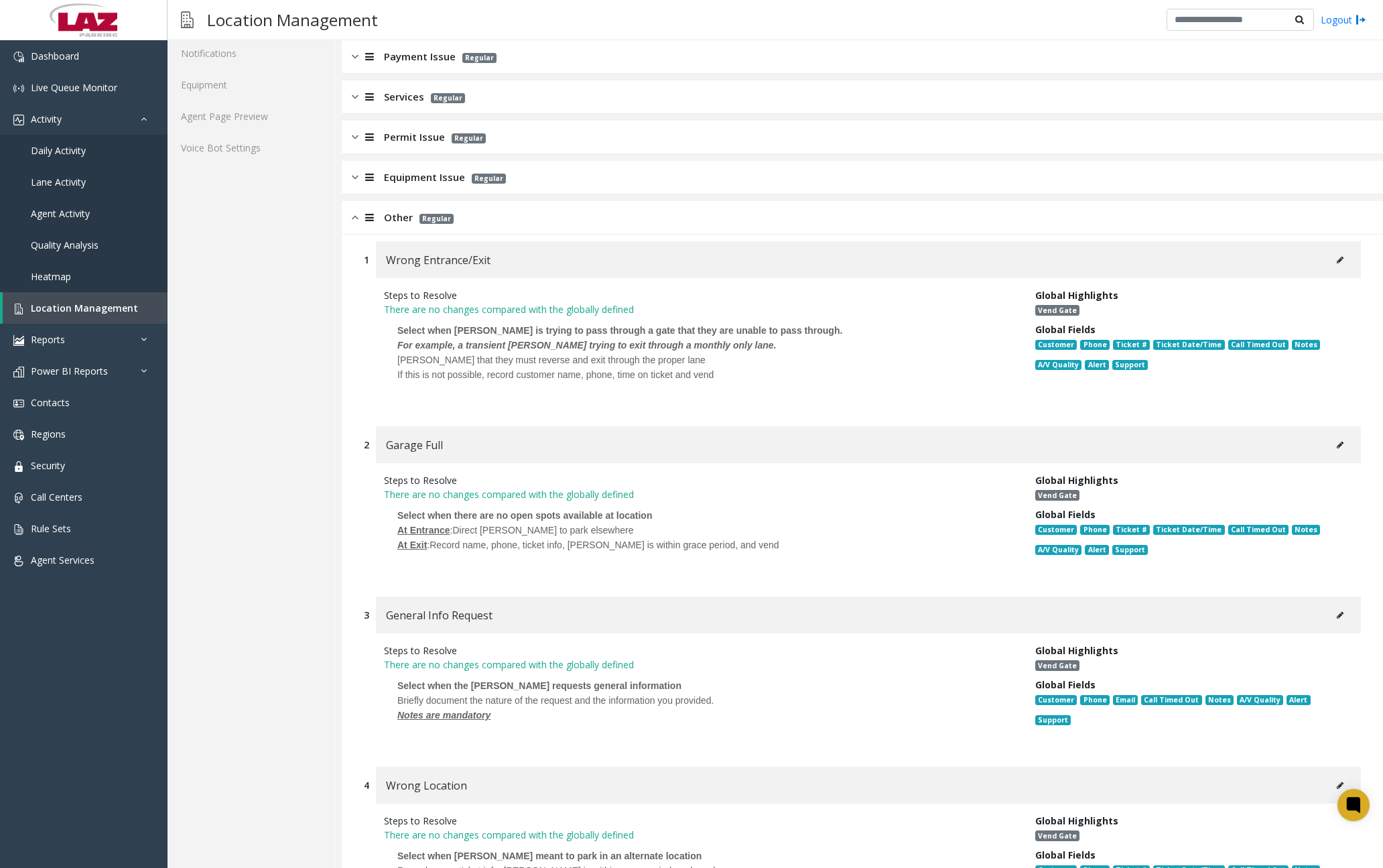
scroll to position [268, 0]
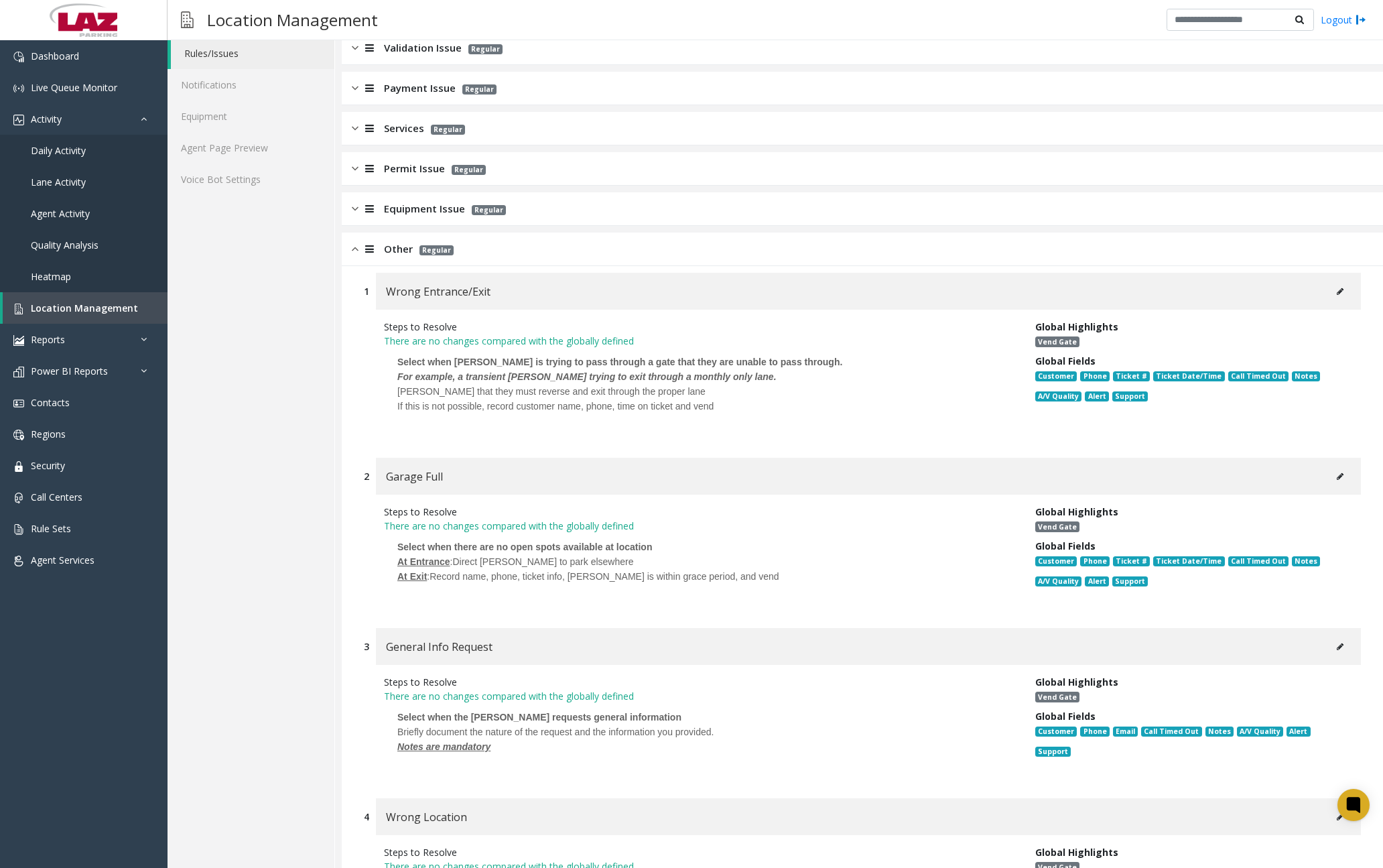
click at [361, 252] on div at bounding box center [368, 248] width 19 height 15
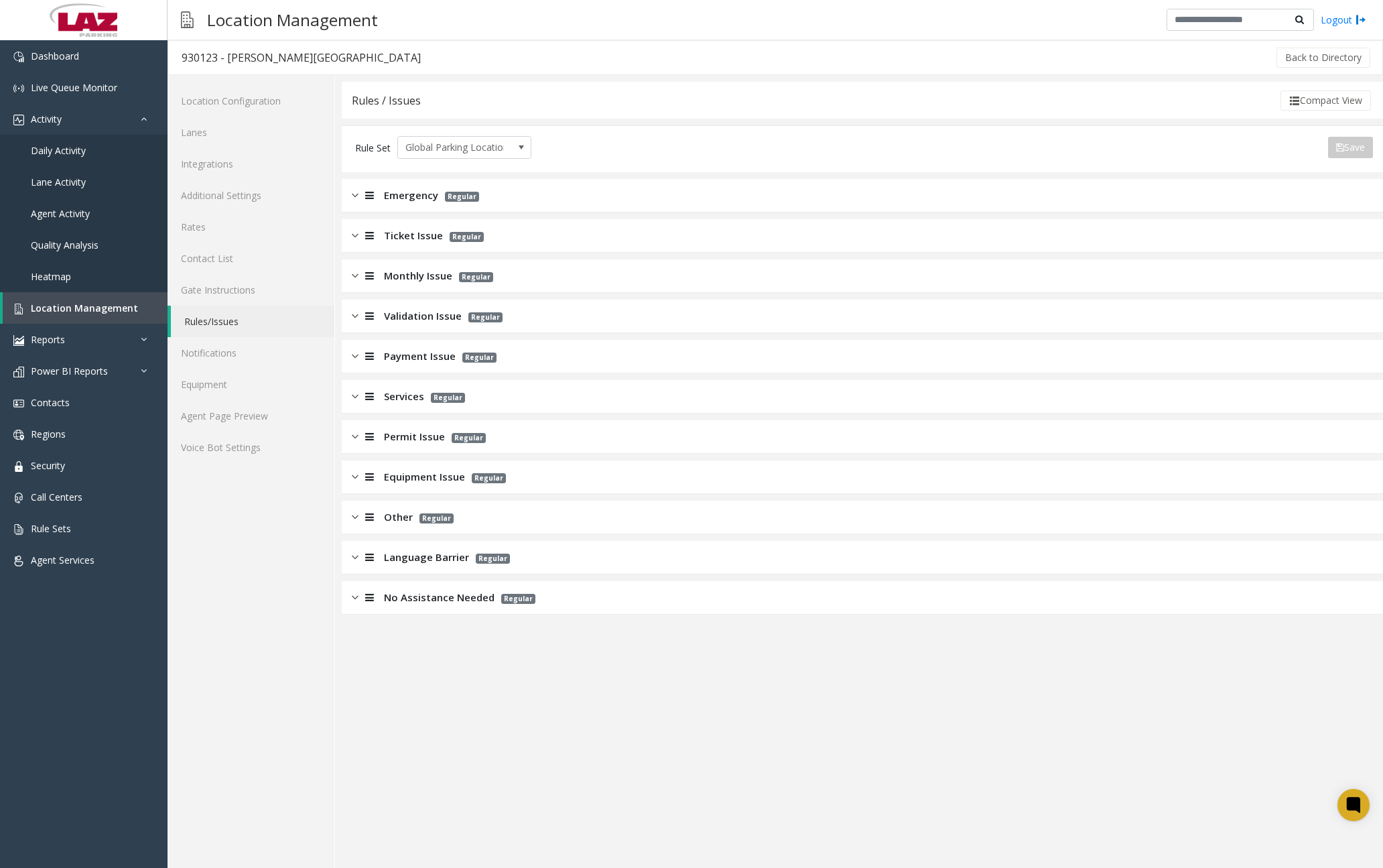
scroll to position [0, 0]
click at [357, 478] on img at bounding box center [354, 476] width 6 height 15
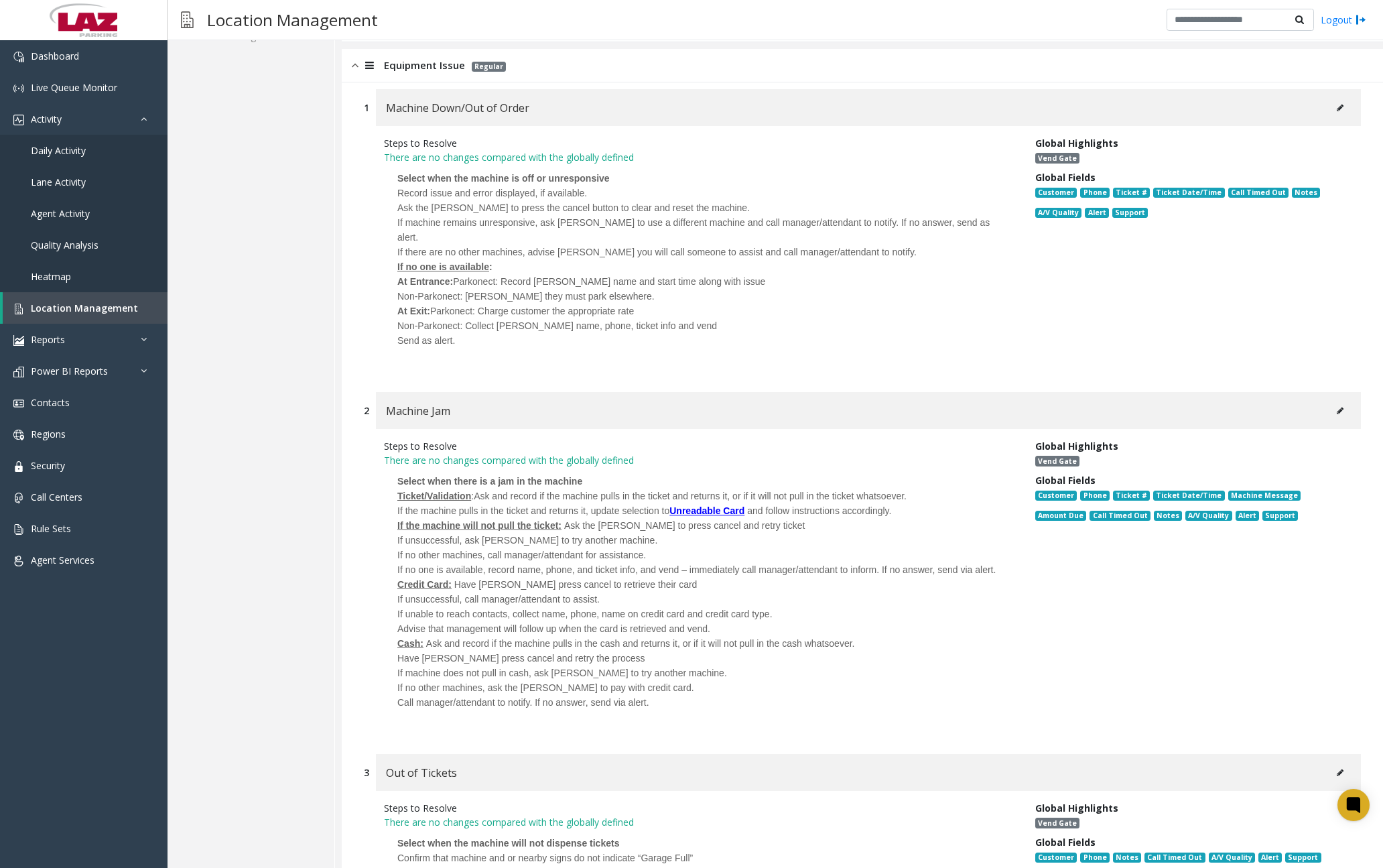
scroll to position [76, 0]
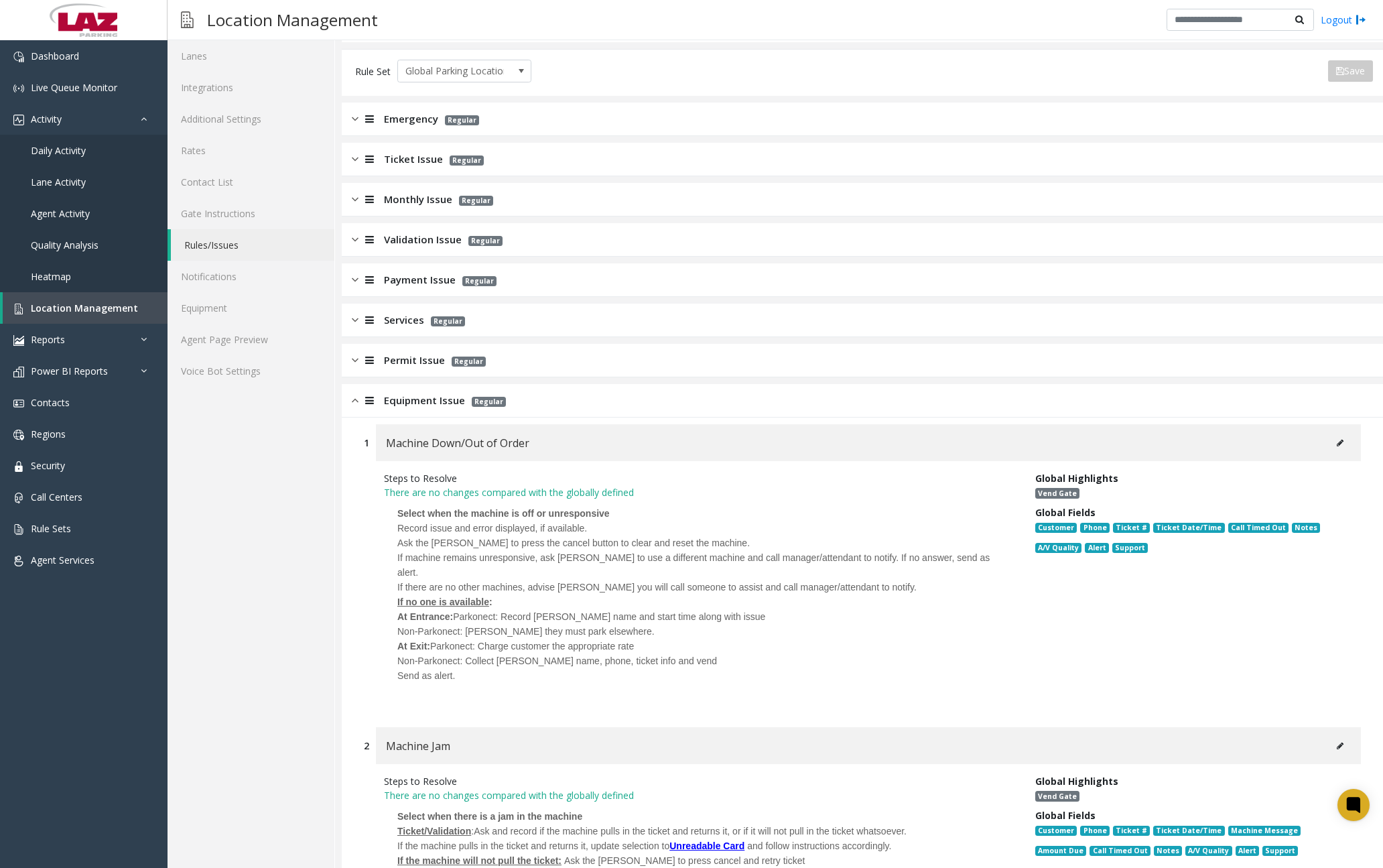
click at [355, 399] on img at bounding box center [354, 400] width 6 height 15
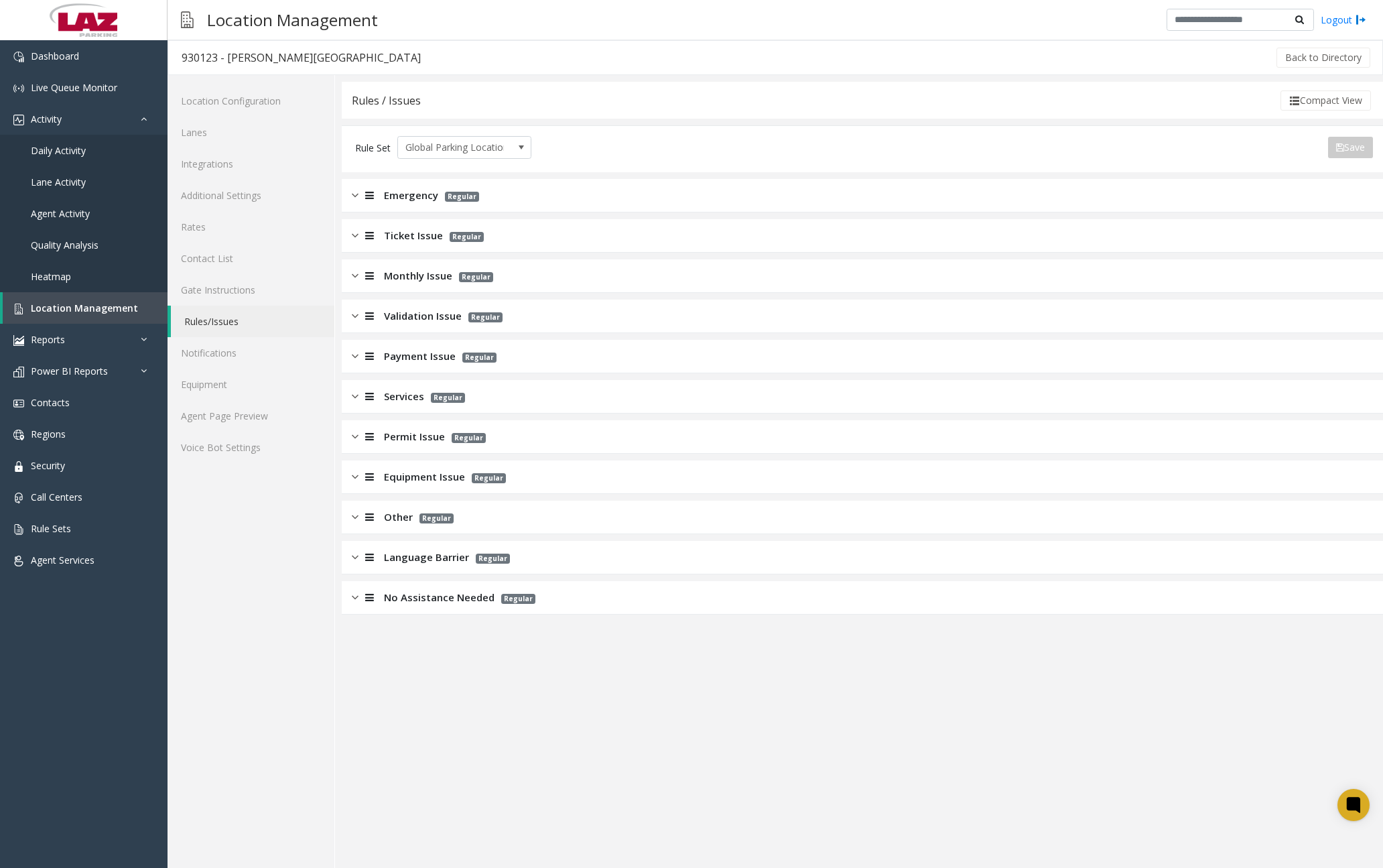
click at [359, 516] on div at bounding box center [368, 516] width 19 height 15
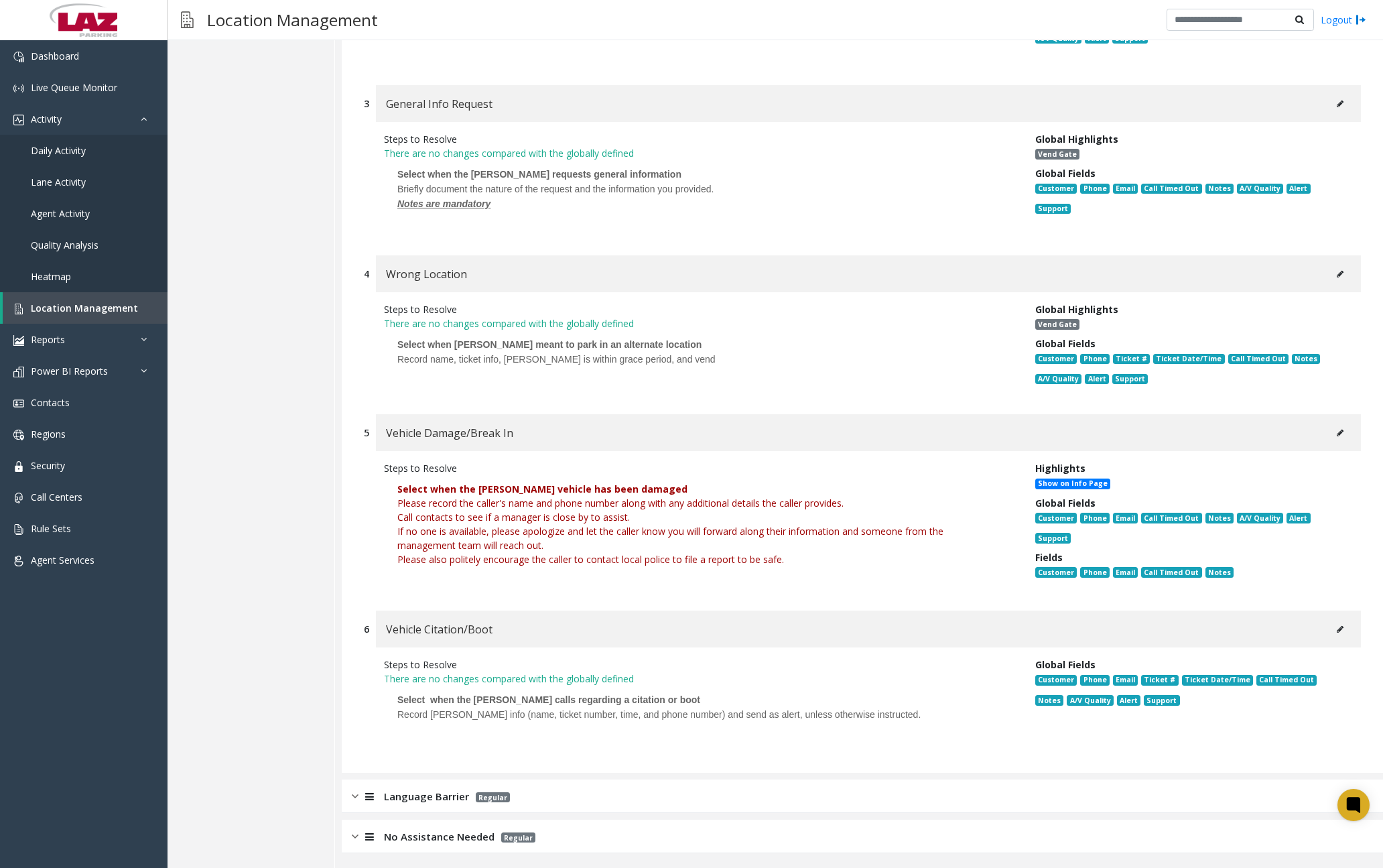
scroll to position [812, 0]
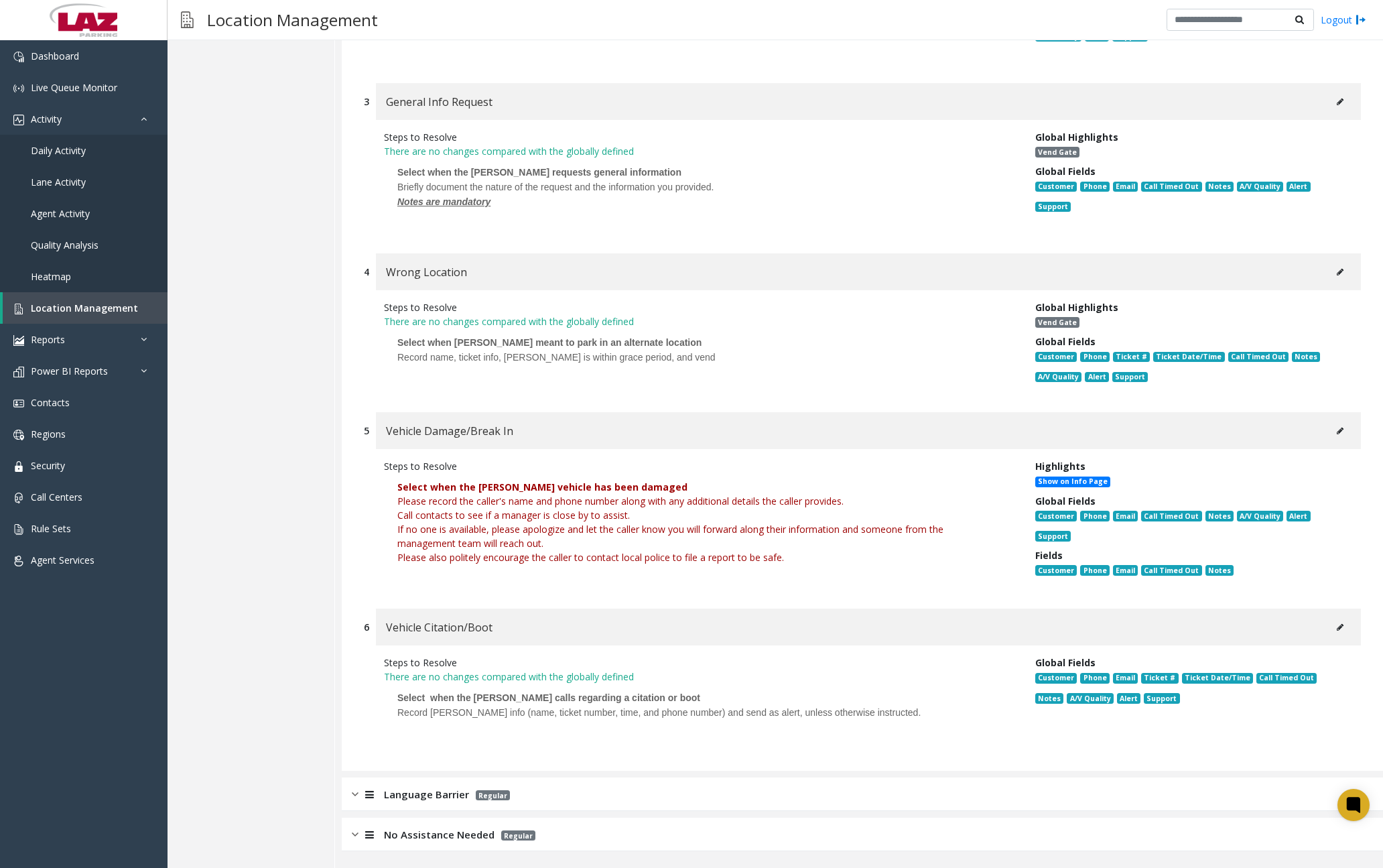
click at [577, 512] on font "Call contacts to see if a manager is close by to assist." at bounding box center [513, 515] width 232 height 13
drag, startPoint x: 399, startPoint y: 501, endPoint x: 794, endPoint y: 558, distance: 399.1
click at [794, 558] on div "Select when the [PERSON_NAME] vehicle has been damaged Please record the caller…" at bounding box center [700, 522] width 605 height 84
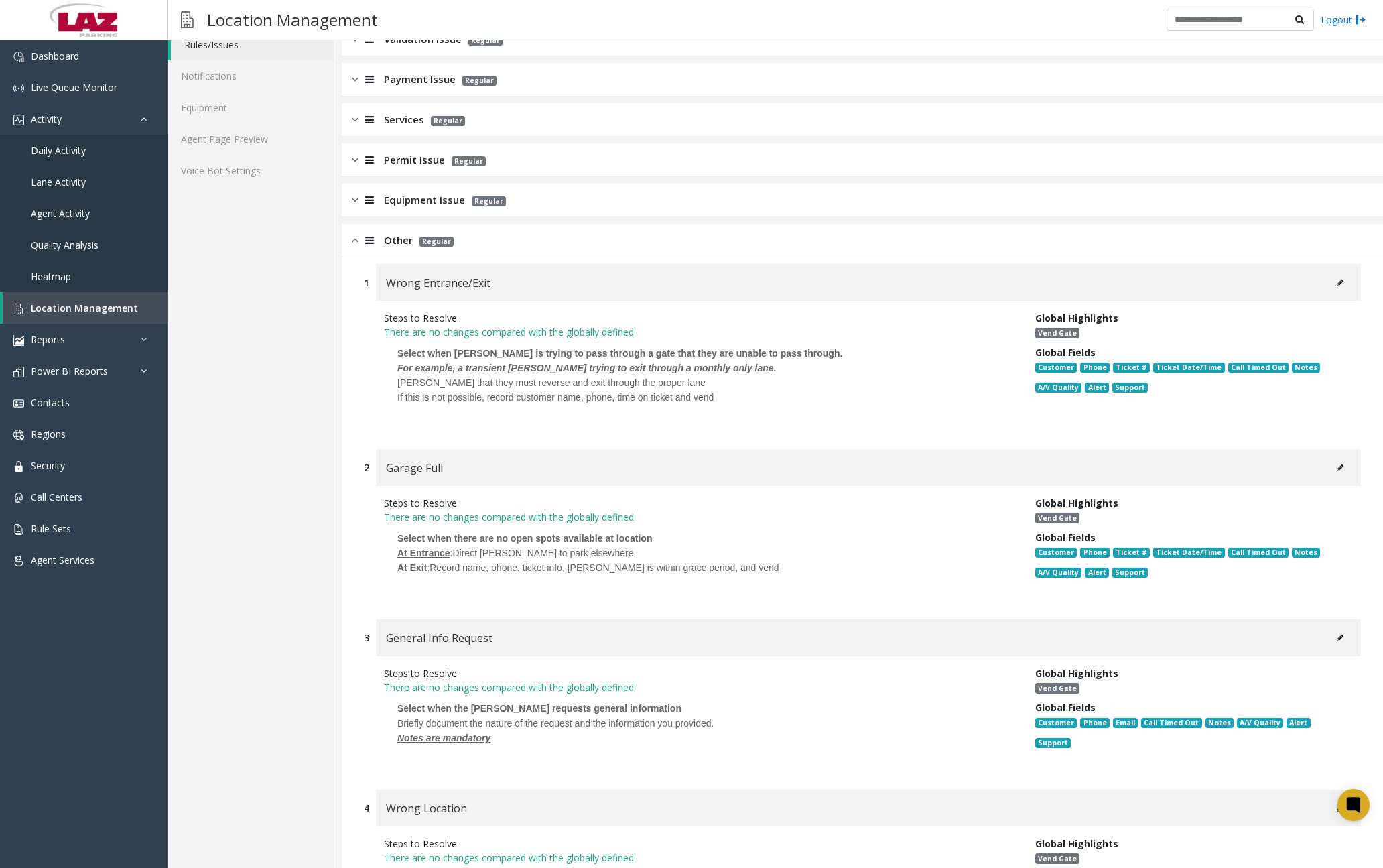
scroll to position [9, 0]
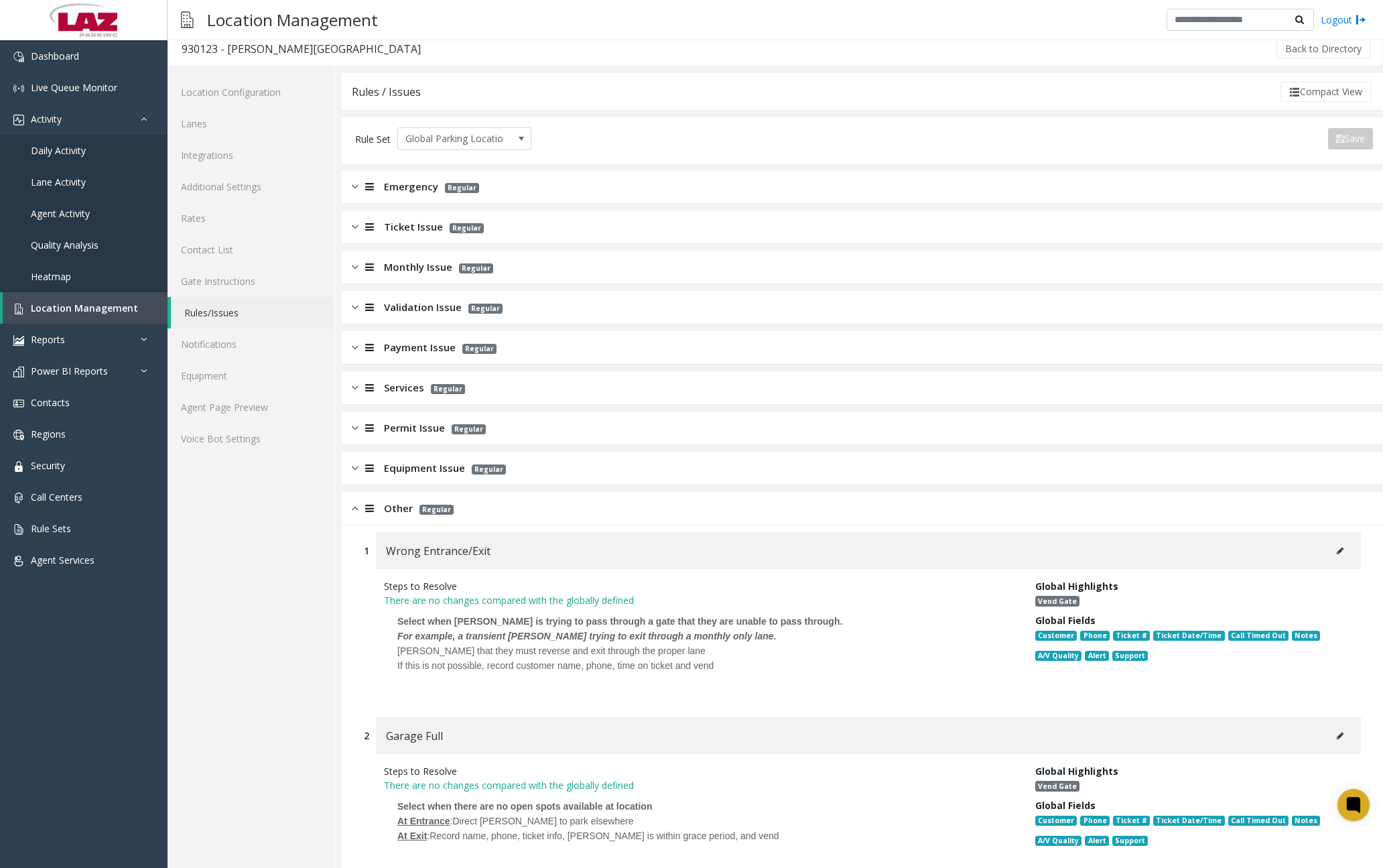
click at [352, 508] on img at bounding box center [354, 508] width 6 height 15
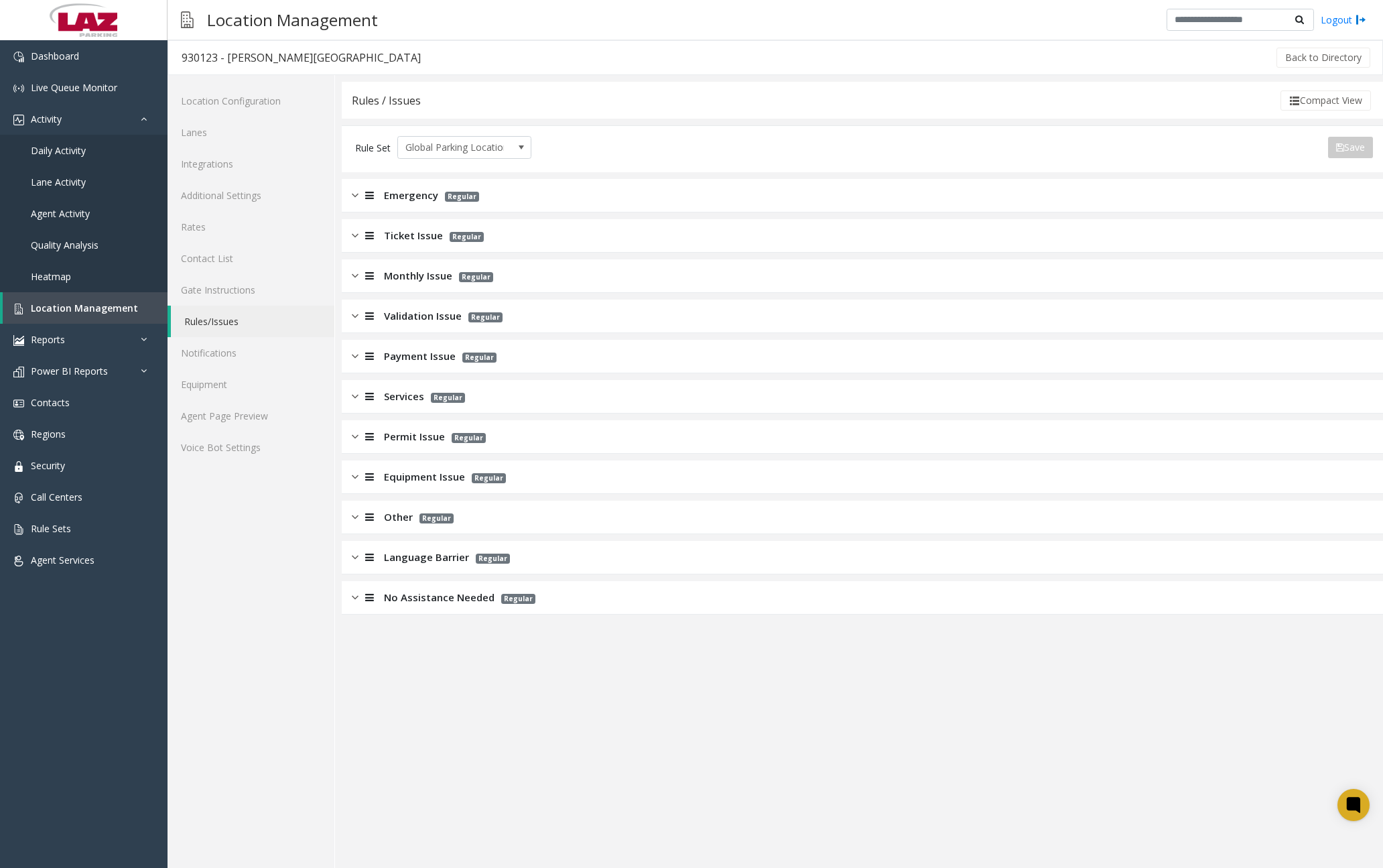
click at [357, 513] on img at bounding box center [354, 516] width 6 height 15
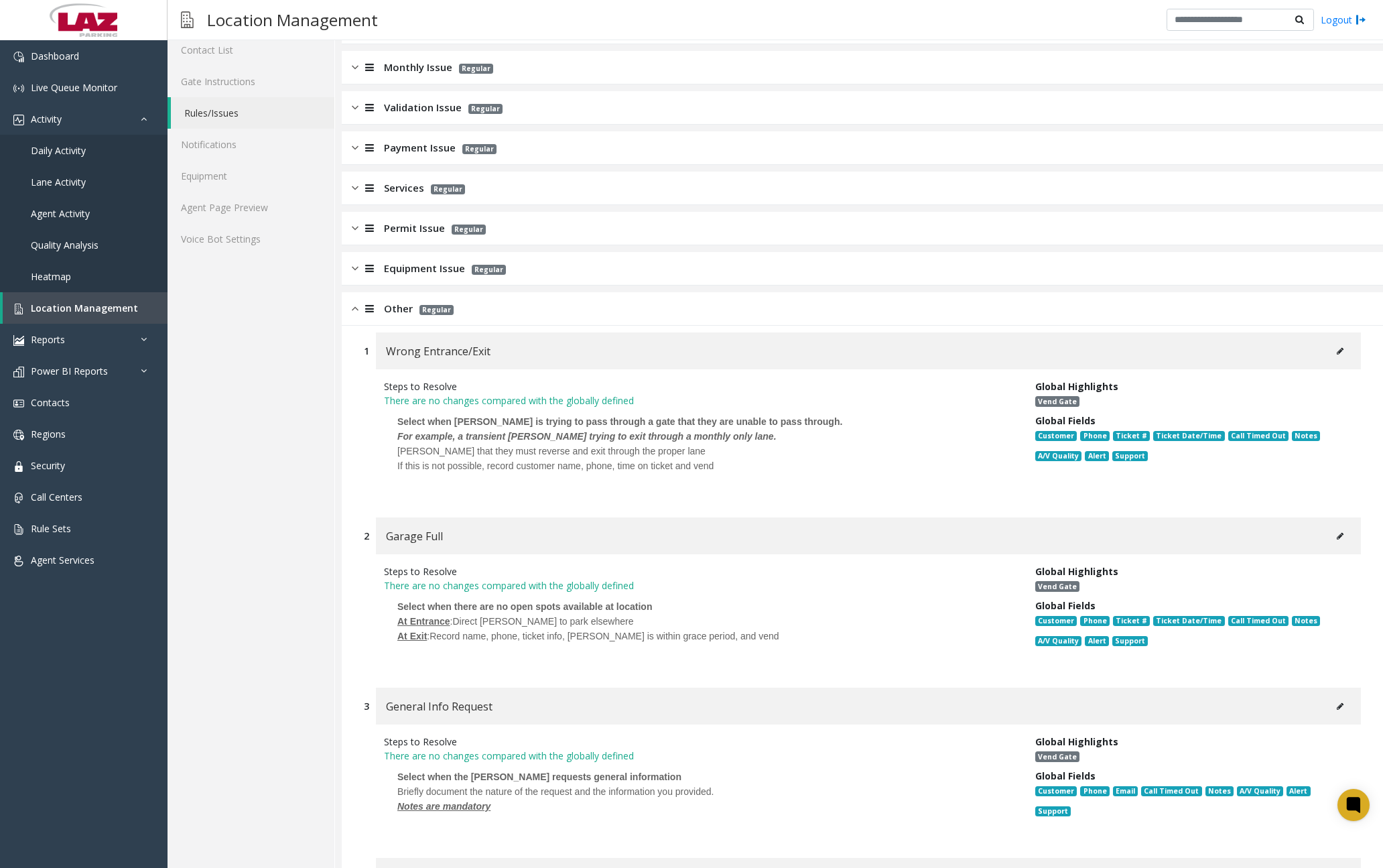
scroll to position [9, 0]
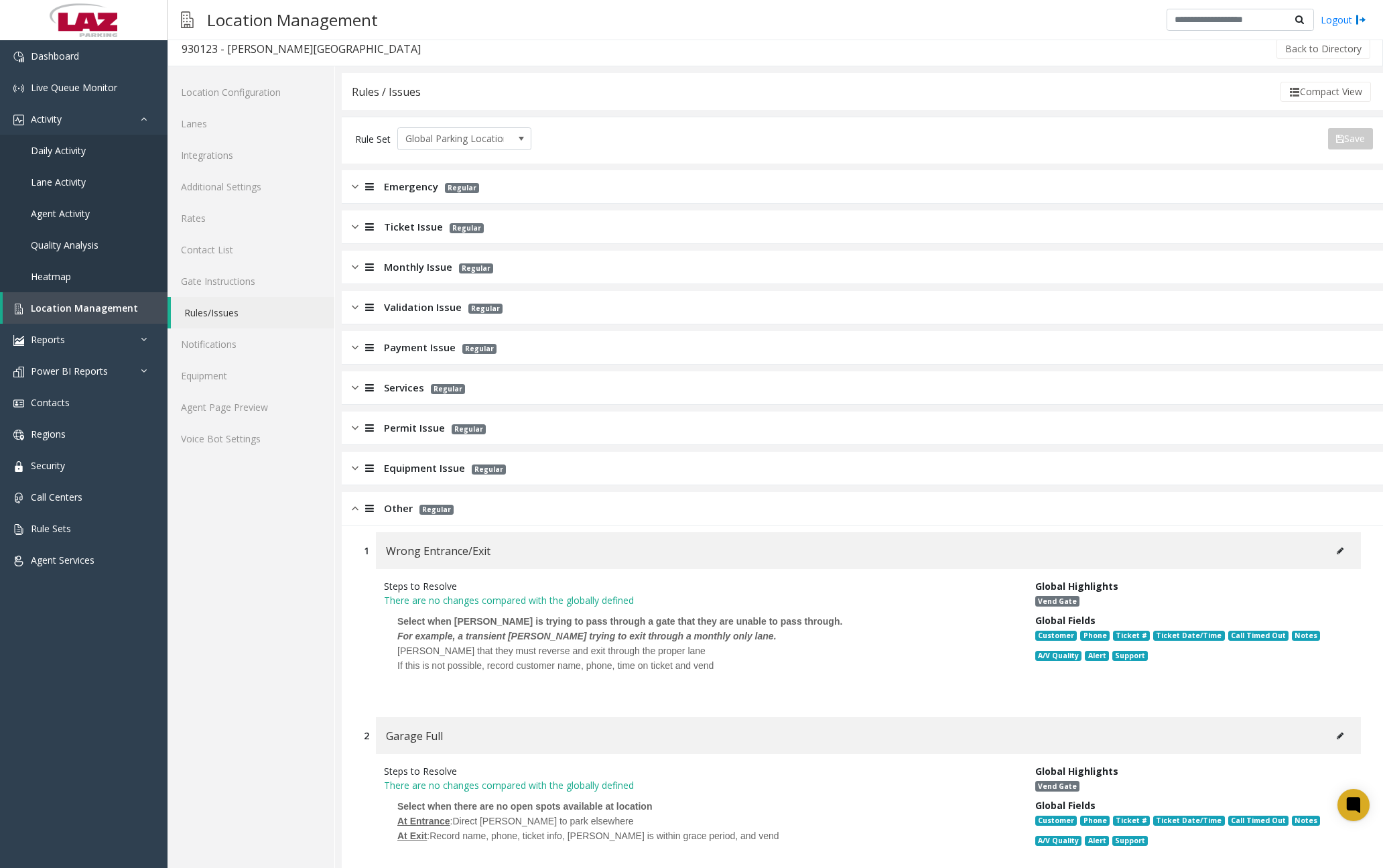
click at [354, 507] on img at bounding box center [354, 508] width 6 height 15
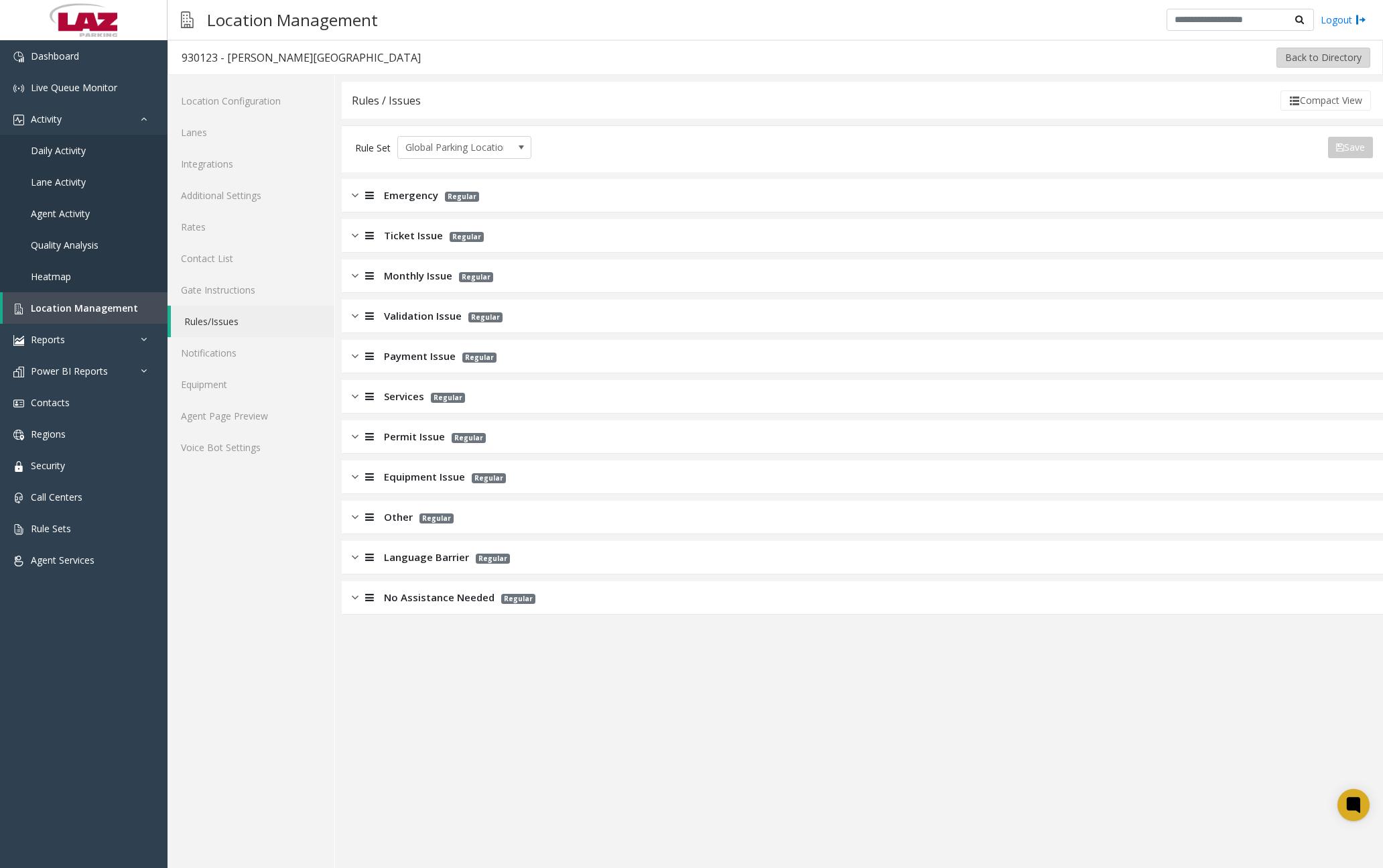
click at [1065, 54] on button "Back to Directory" at bounding box center [1324, 57] width 94 height 20
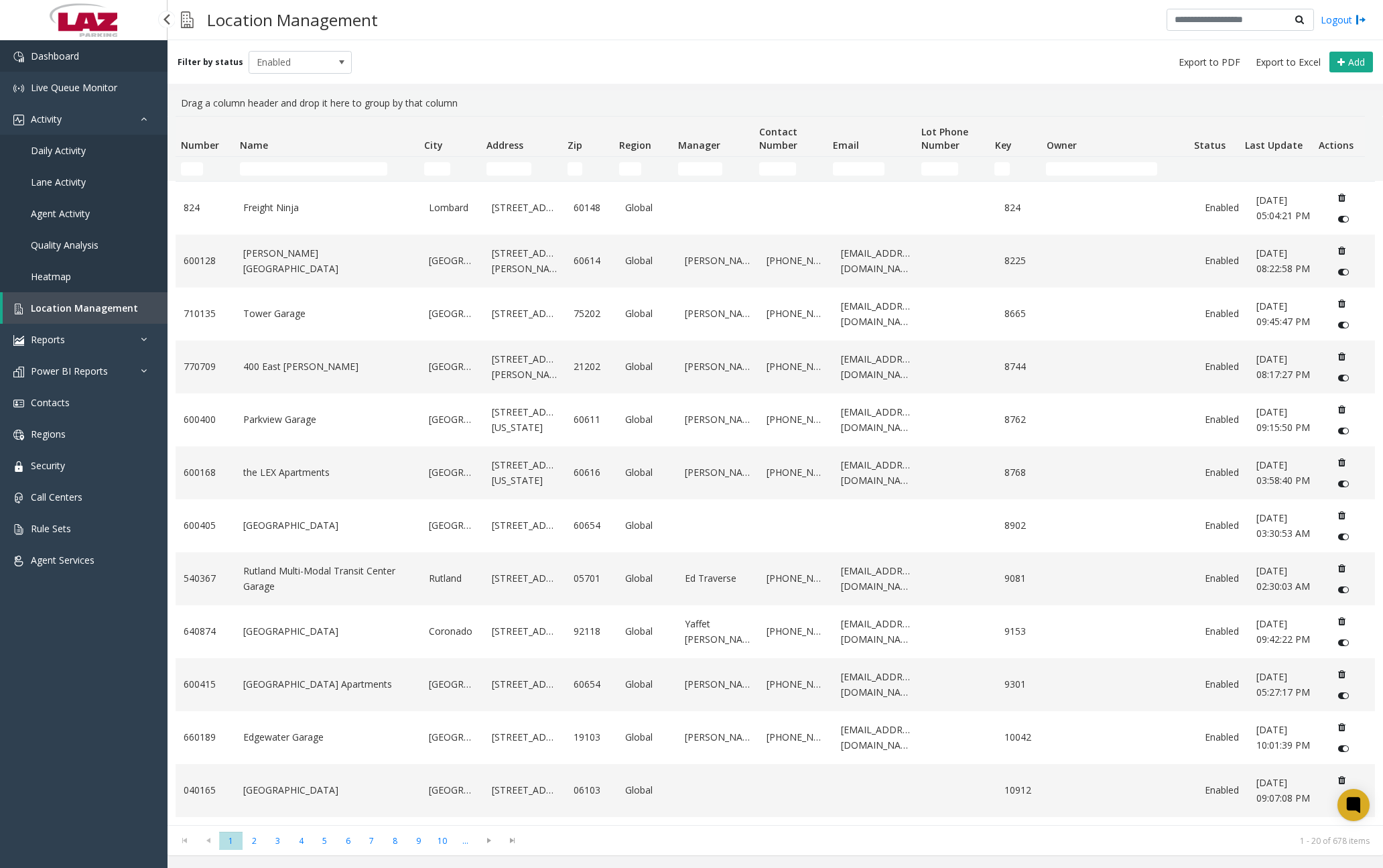
click at [121, 55] on link "Dashboard" at bounding box center [83, 56] width 168 height 31
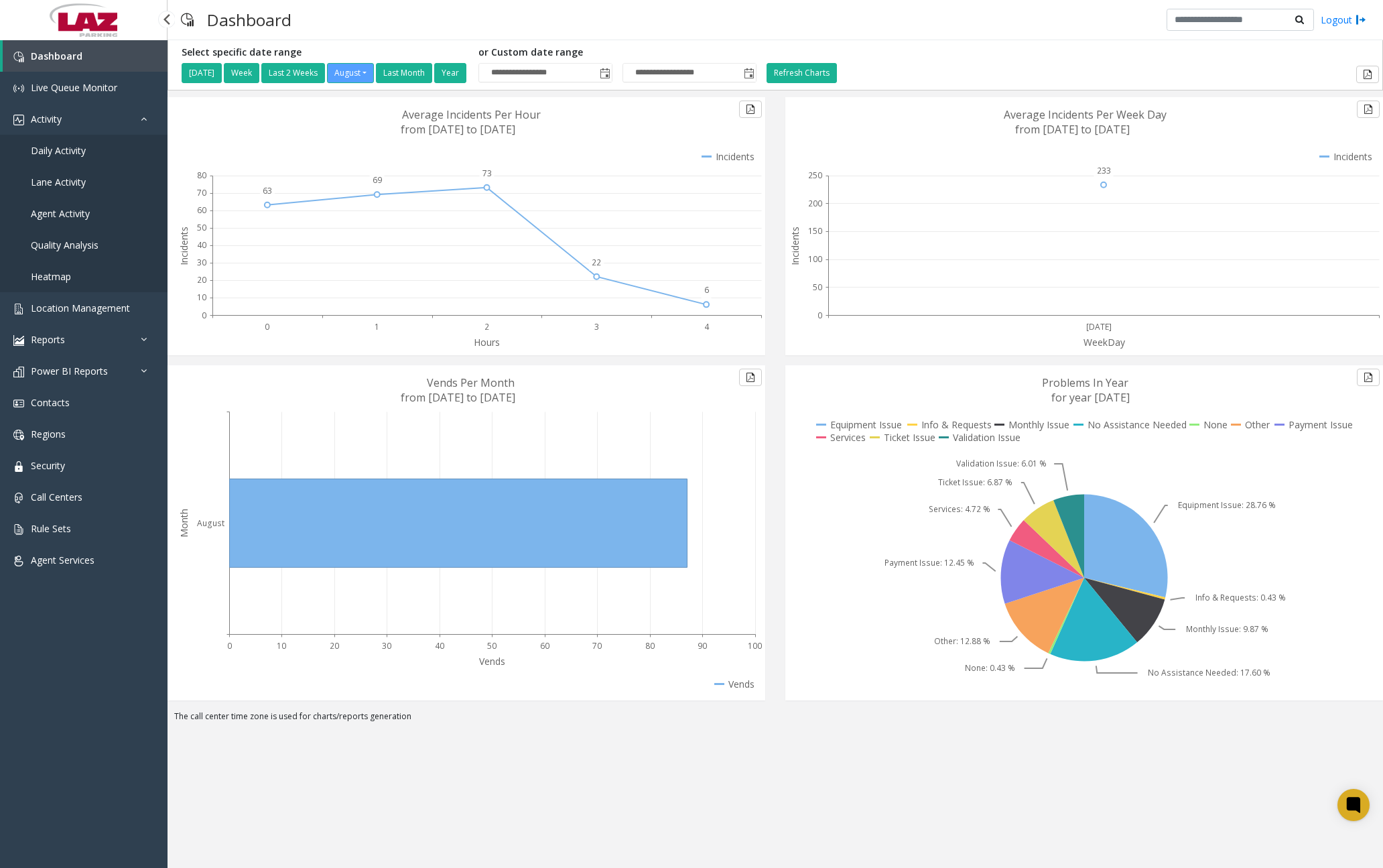
click at [78, 155] on span "Daily Activity" at bounding box center [57, 151] width 55 height 13
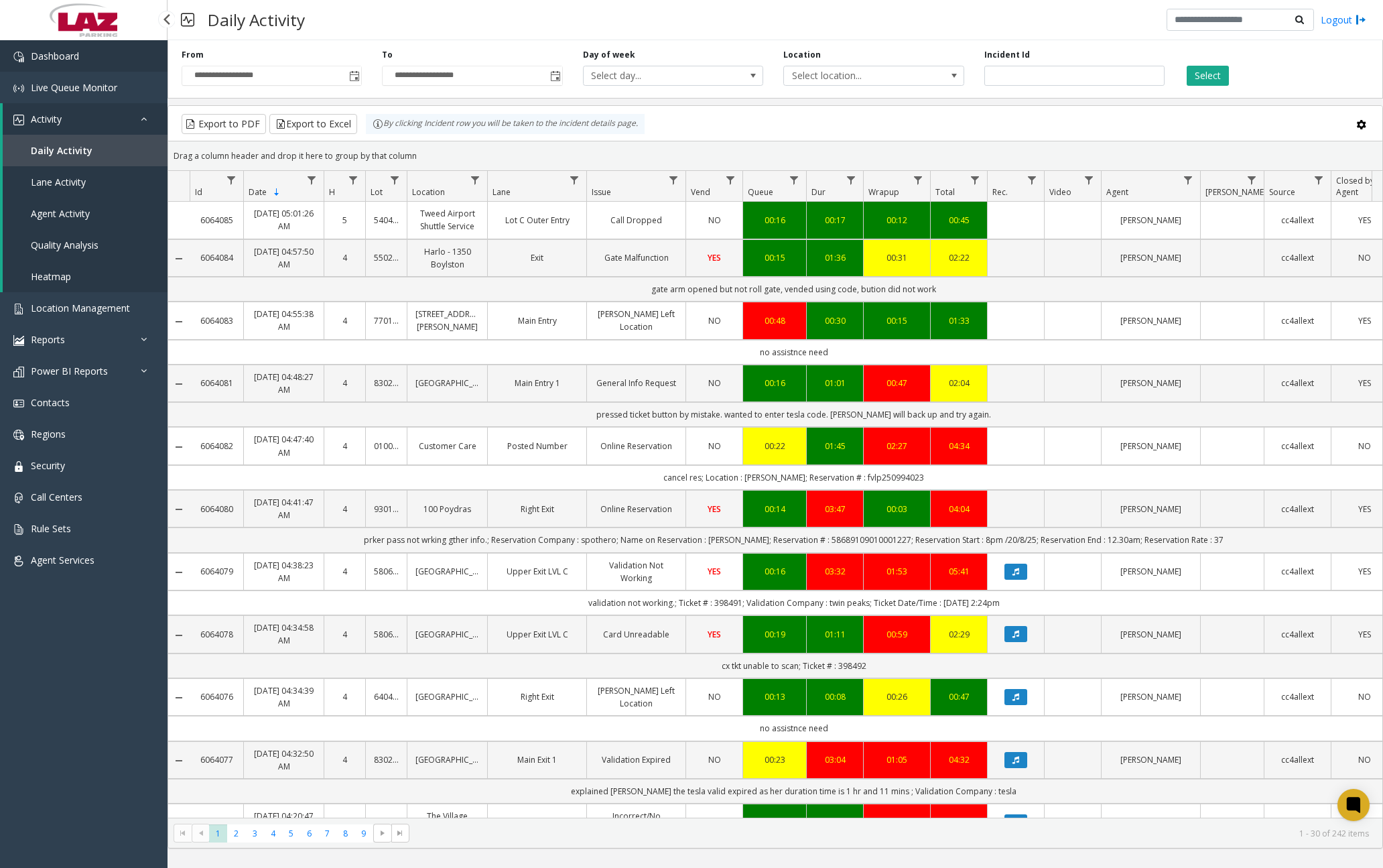
click at [128, 65] on link "Dashboard" at bounding box center [83, 56] width 168 height 31
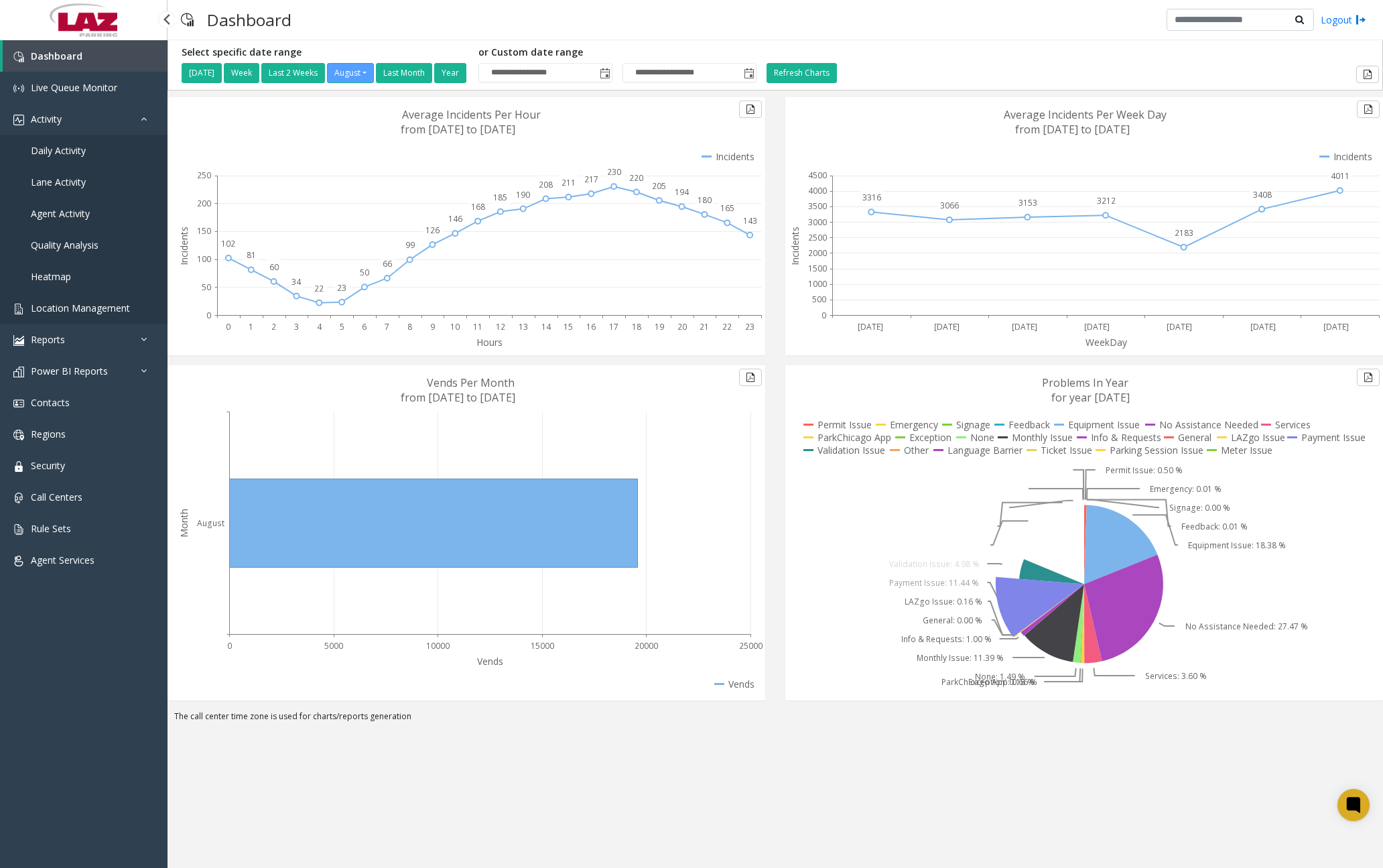
click at [94, 305] on span "Location Management" at bounding box center [80, 308] width 100 height 13
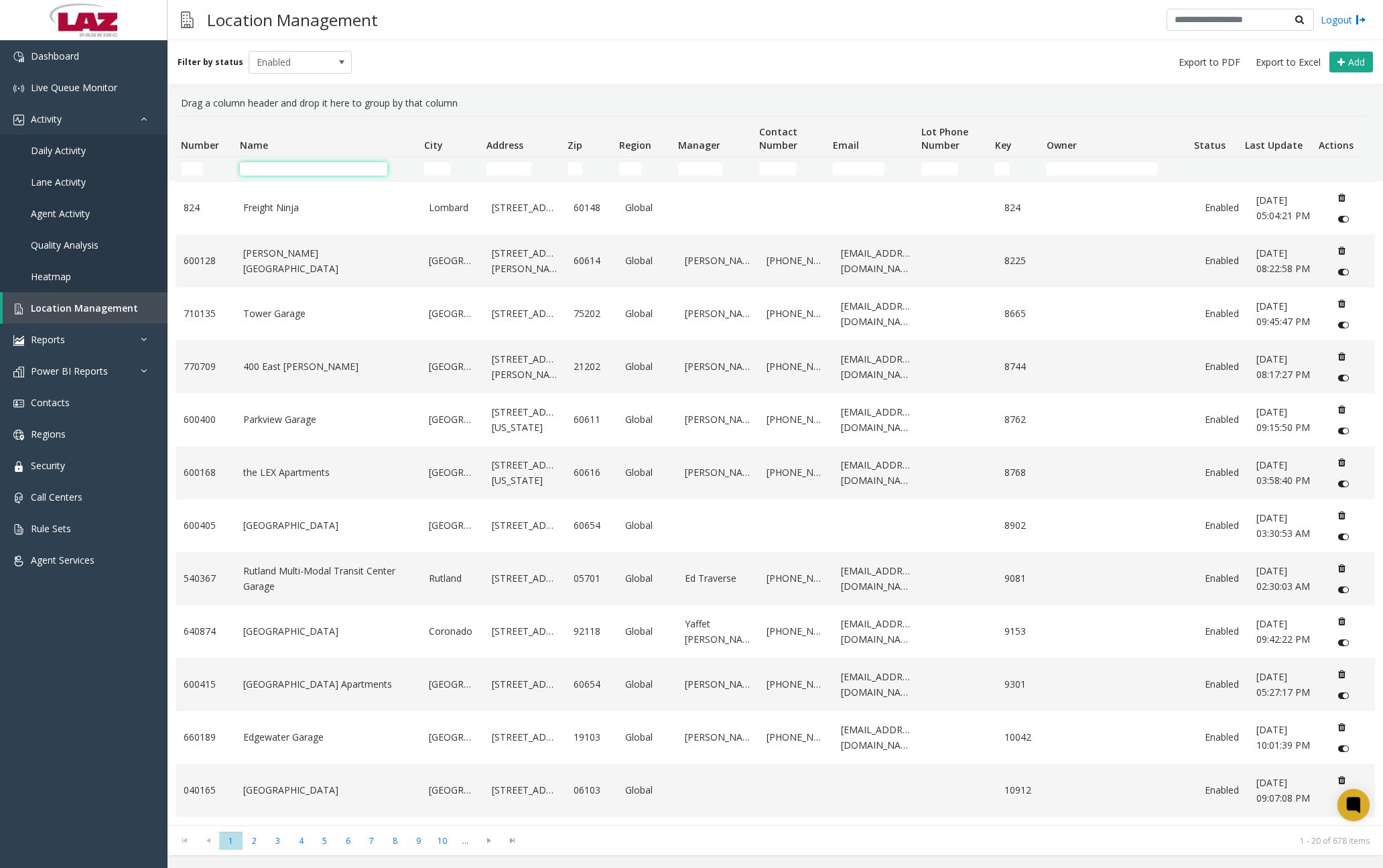
click at [333, 171] on input "Name Filter" at bounding box center [314, 169] width 147 height 13
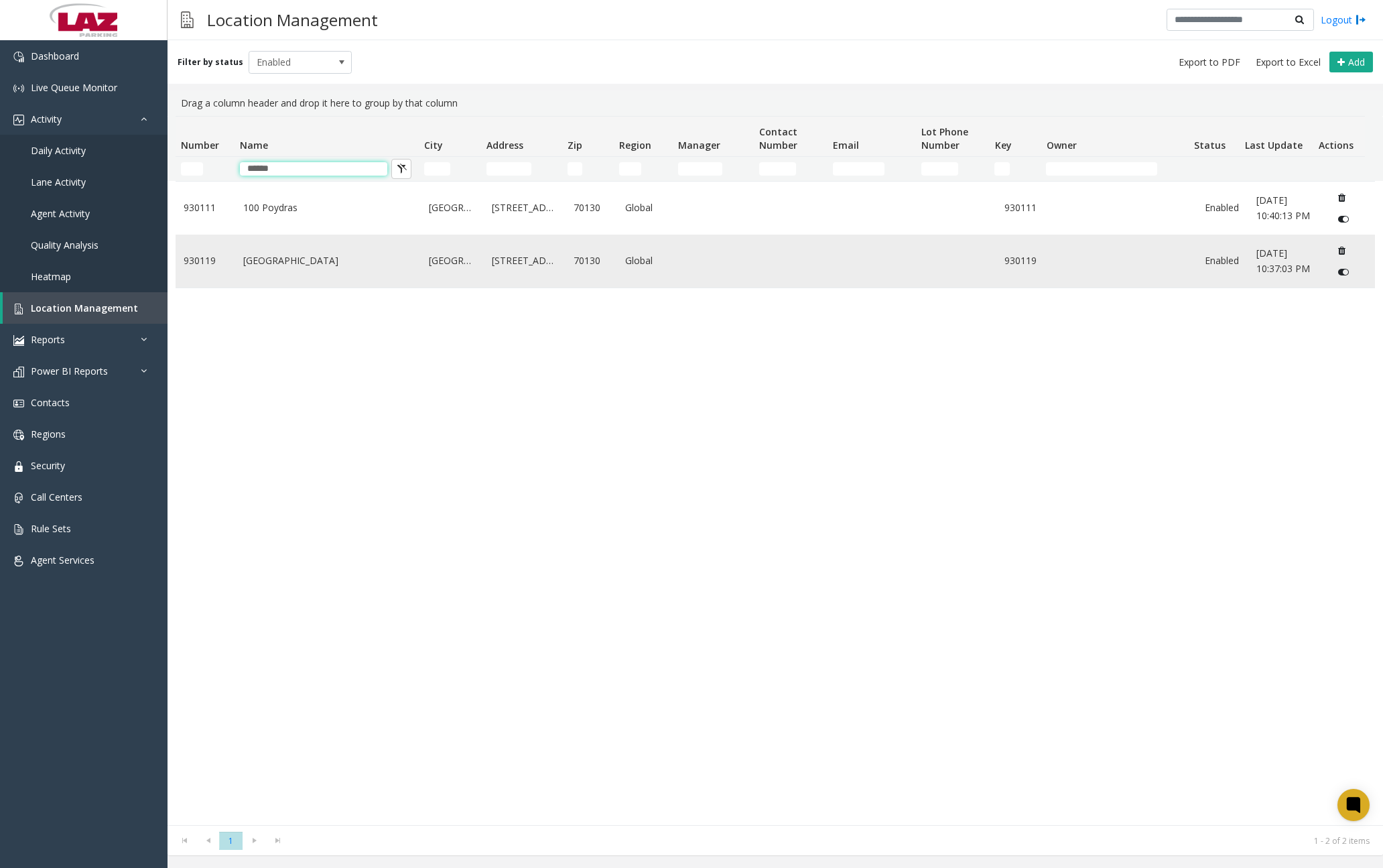
type input "******"
click at [330, 274] on td "[GEOGRAPHIC_DATA]" at bounding box center [327, 261] width 186 height 53
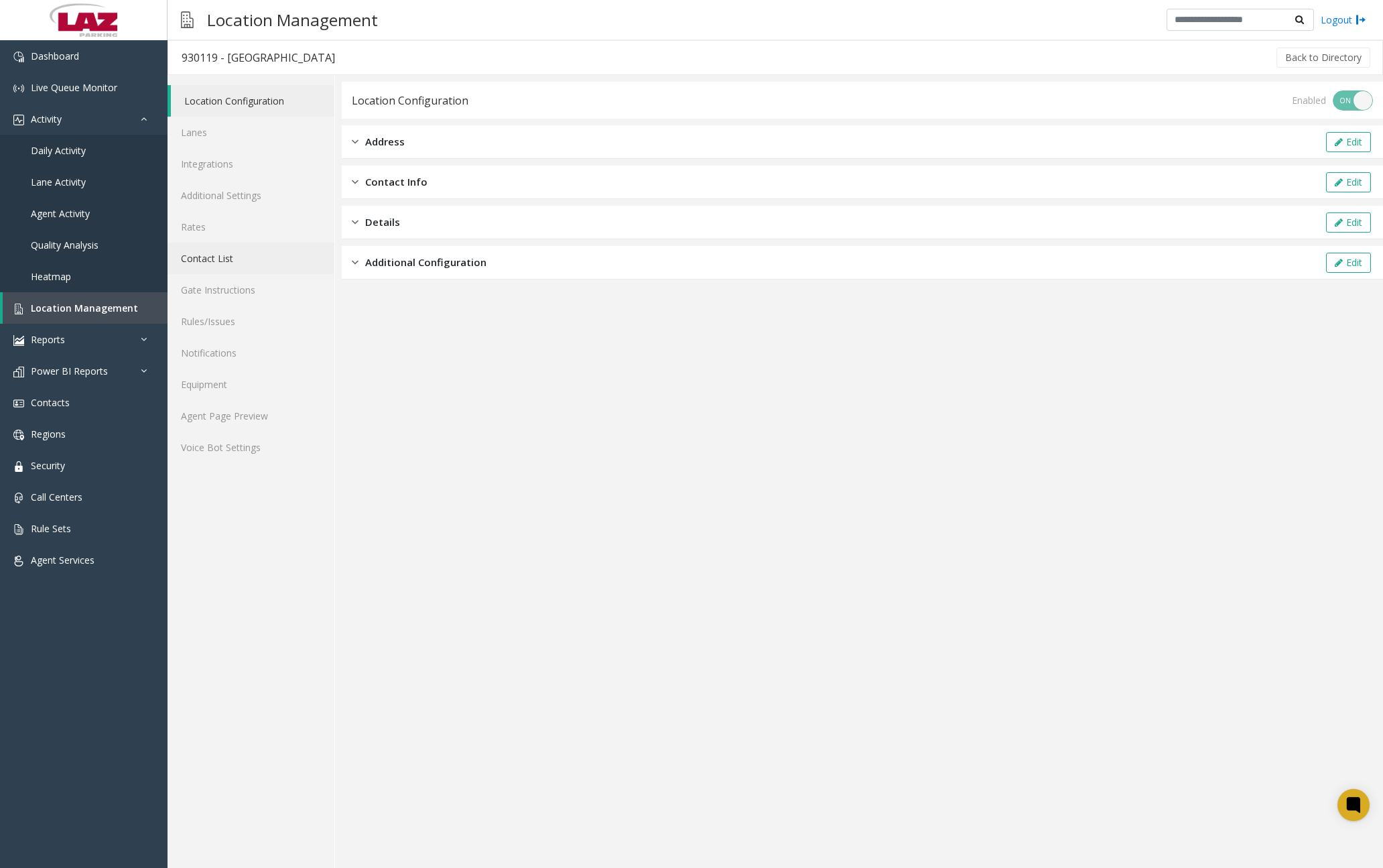
click at [222, 261] on link "Contact List" at bounding box center [251, 258] width 167 height 31
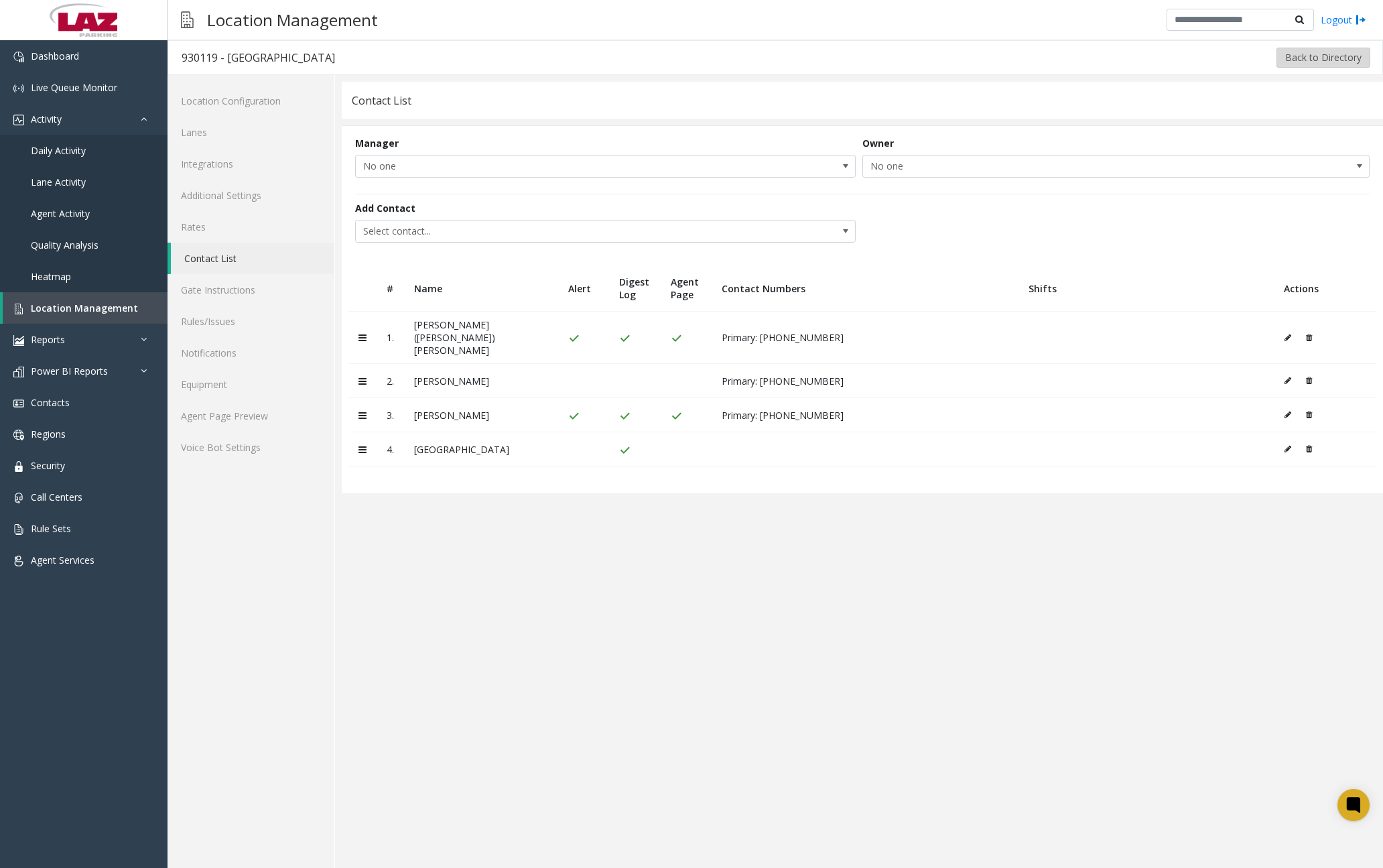
click at [1065, 62] on button "Back to Directory" at bounding box center [1324, 57] width 94 height 20
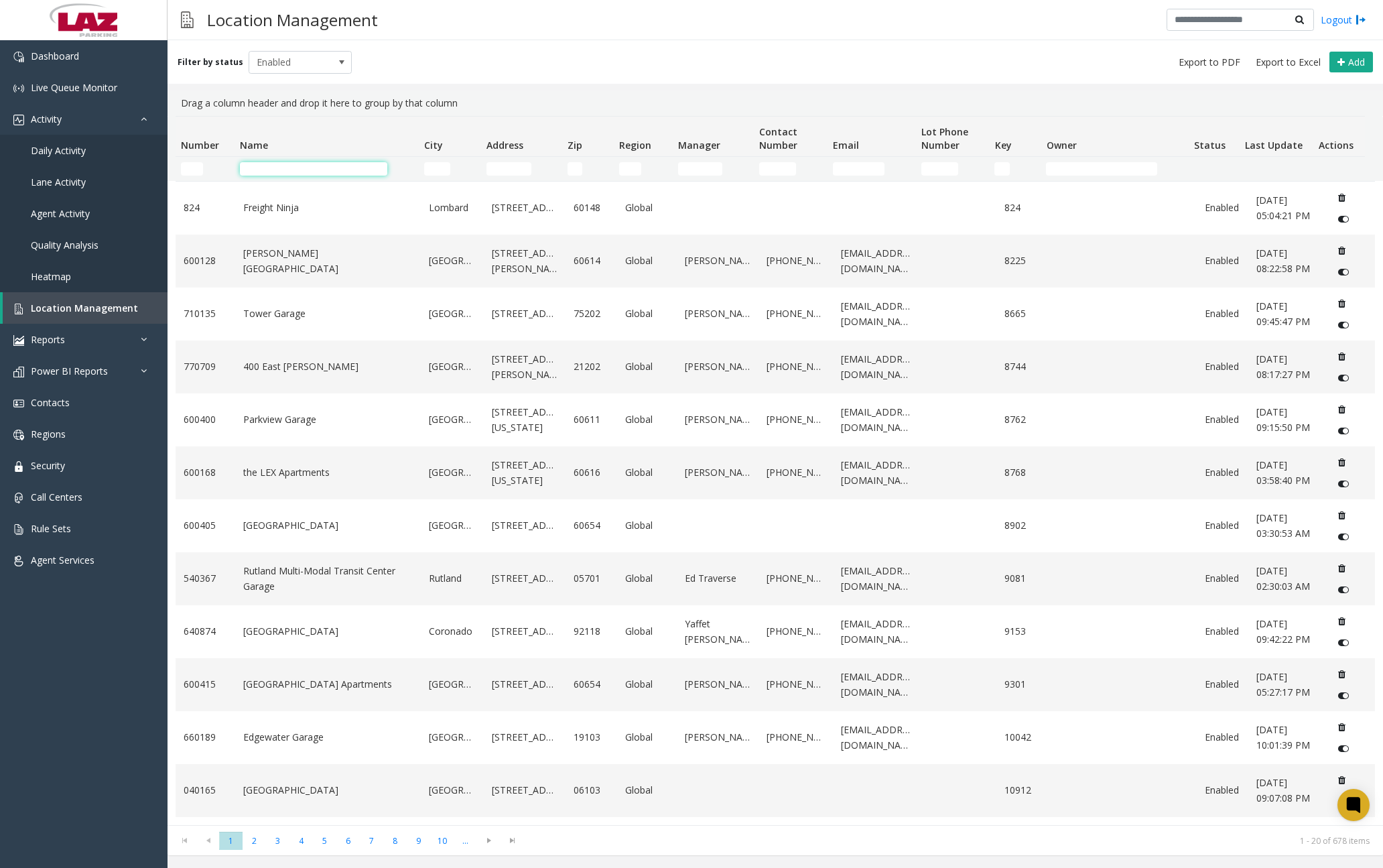
click at [319, 167] on input "Name Filter" at bounding box center [314, 169] width 147 height 13
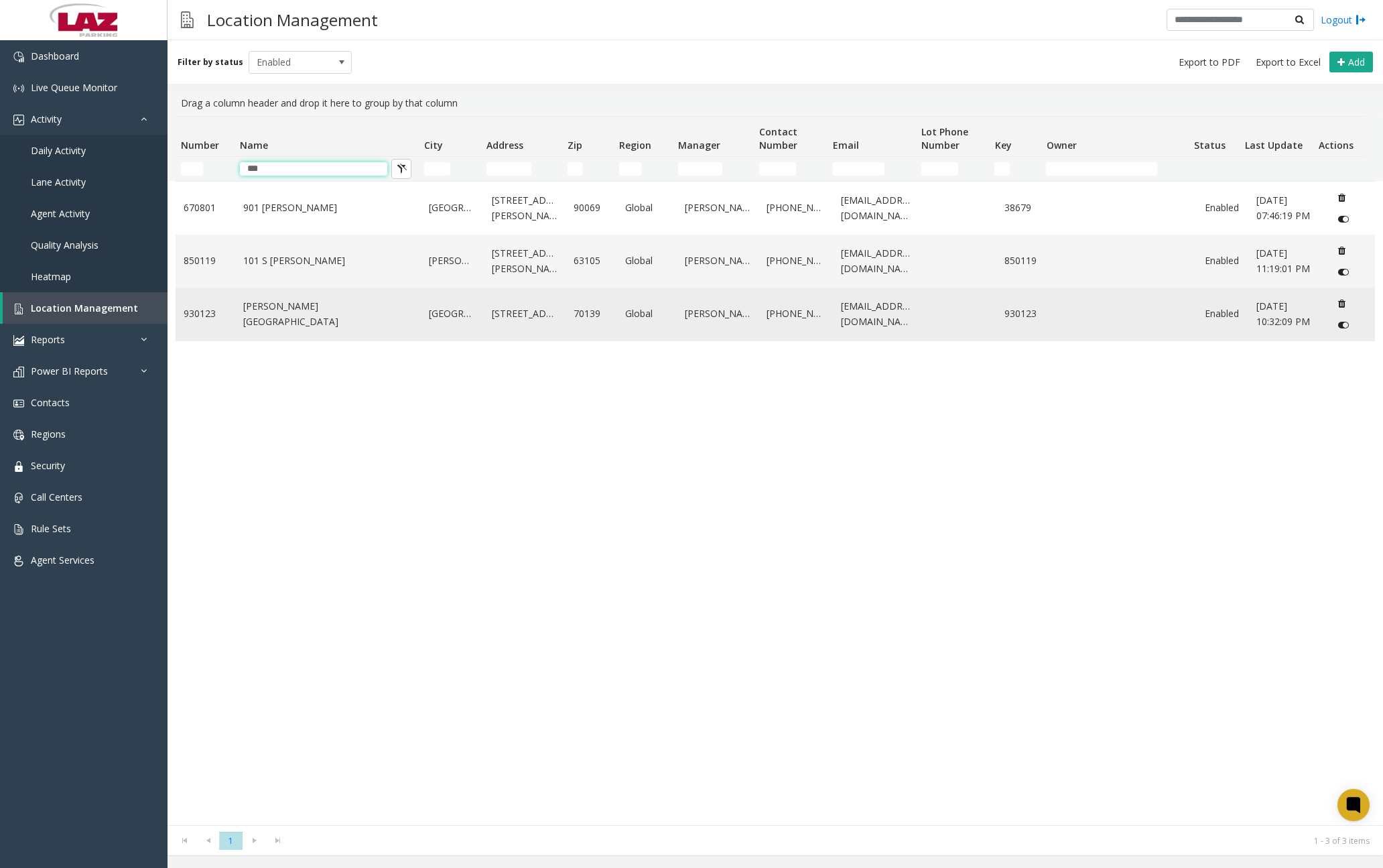
type input "***"
click at [304, 311] on link "[PERSON_NAME][GEOGRAPHIC_DATA]" at bounding box center [327, 314] width 170 height 30
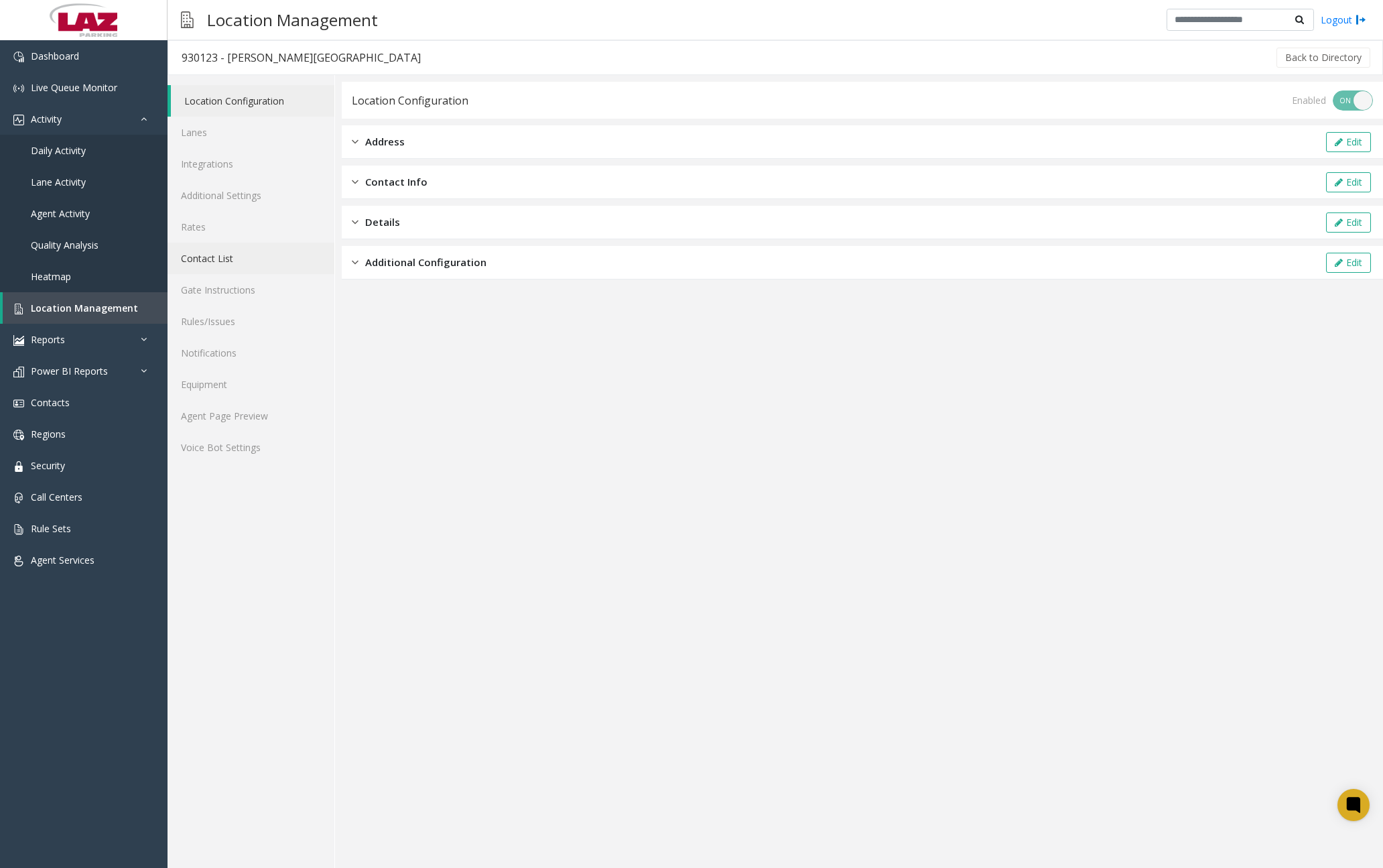
click at [230, 259] on link "Contact List" at bounding box center [251, 258] width 167 height 31
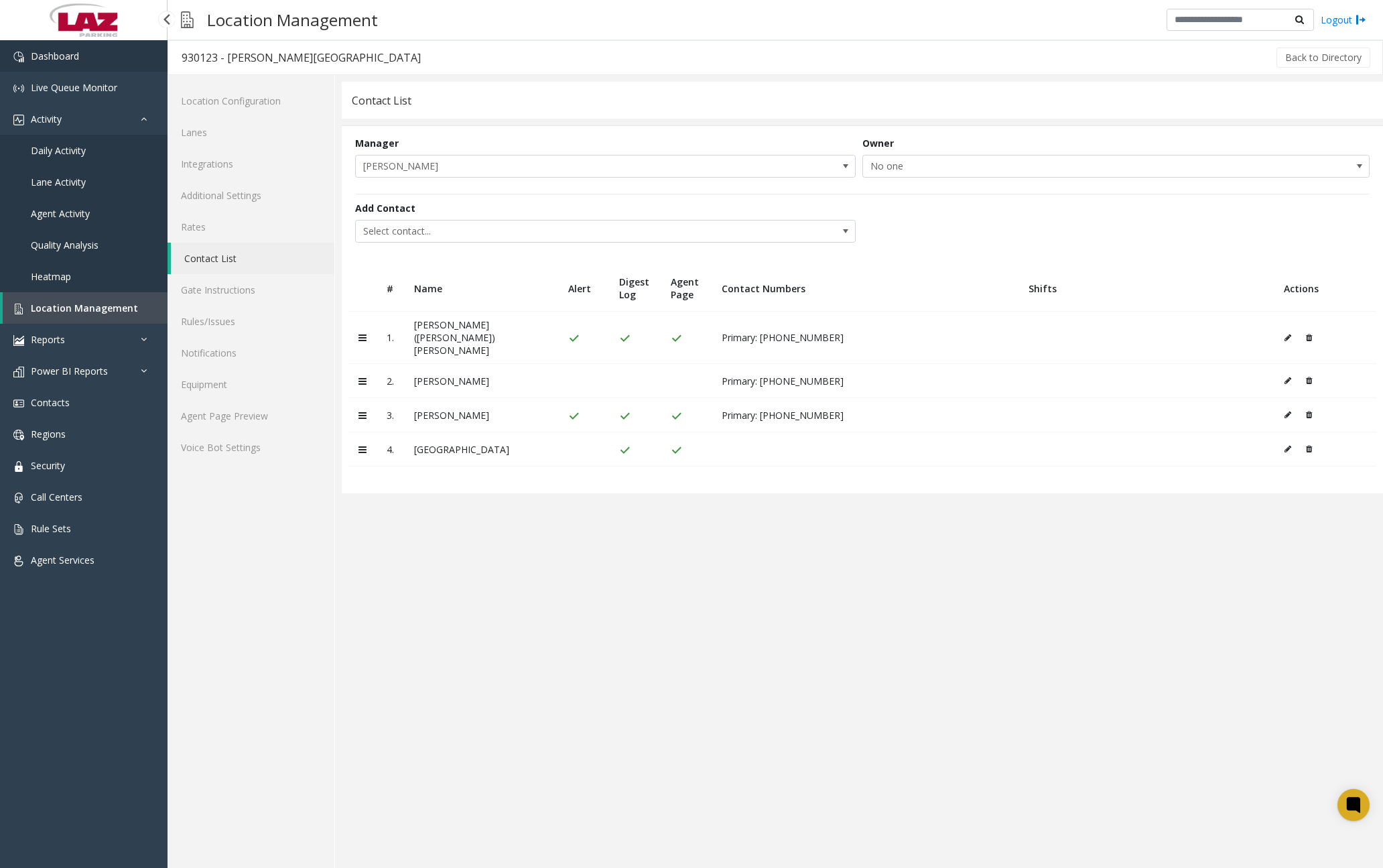
click at [94, 55] on link "Dashboard" at bounding box center [83, 56] width 168 height 31
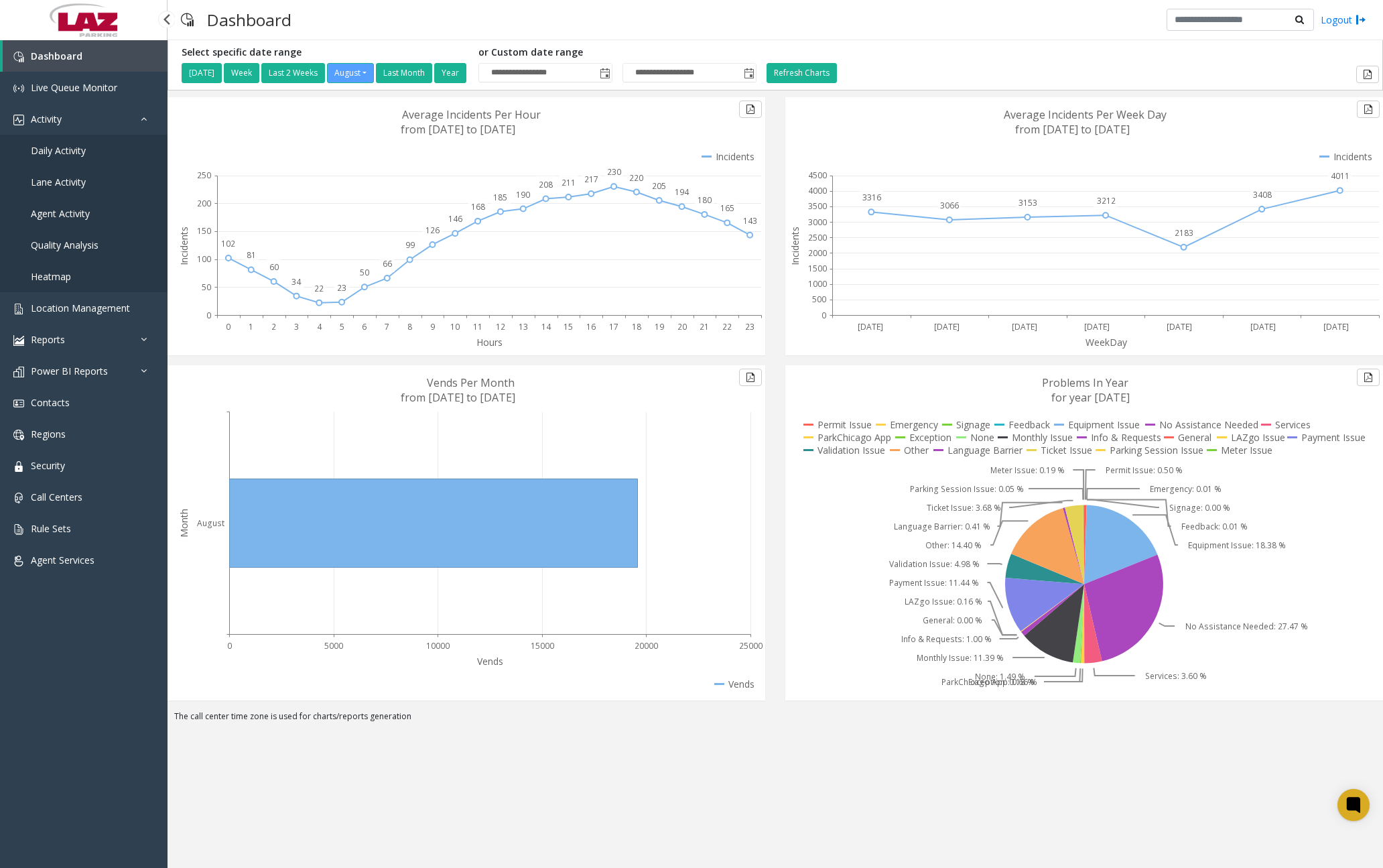
click at [75, 152] on span "Daily Activity" at bounding box center [57, 151] width 55 height 13
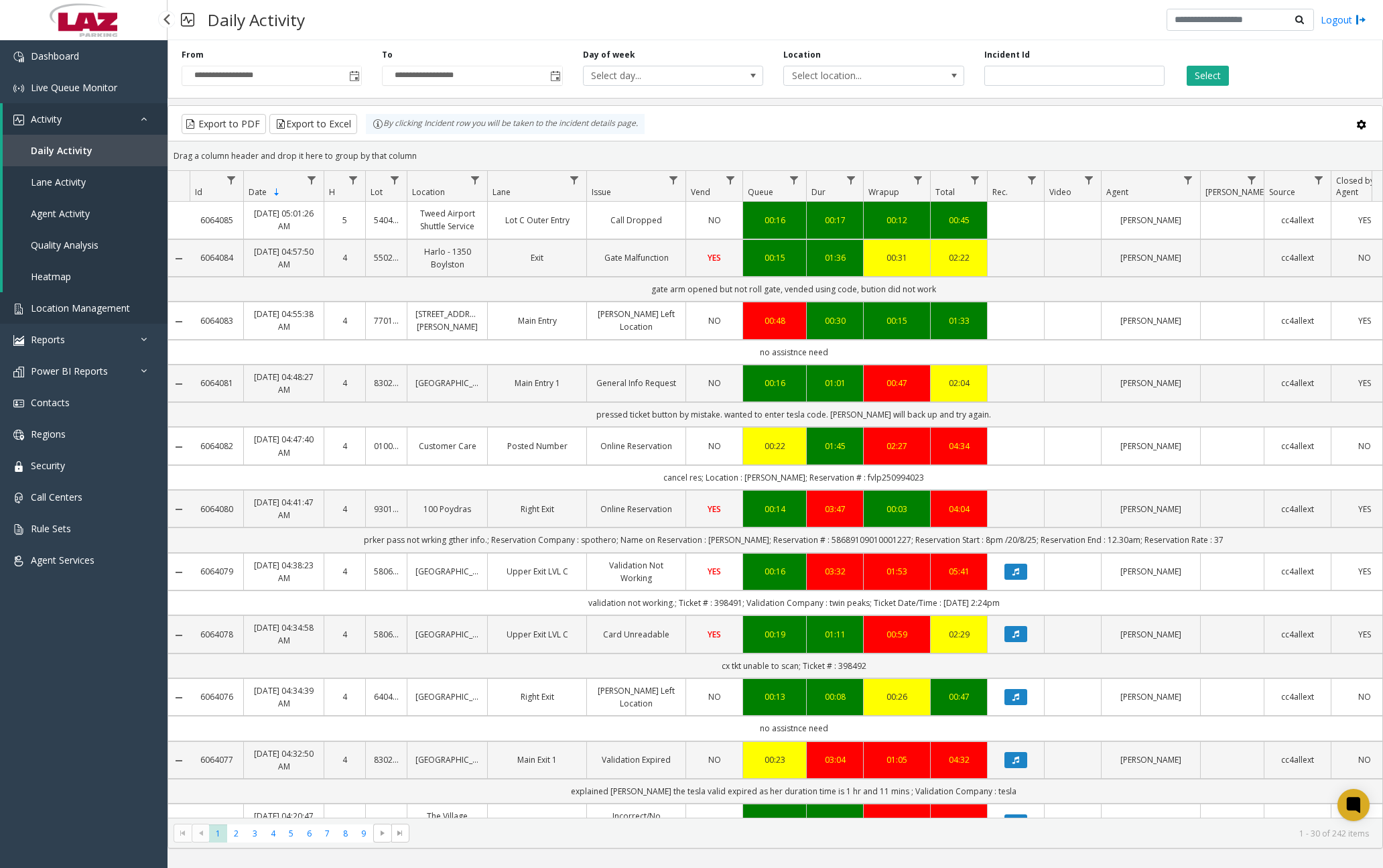
click at [92, 305] on span "Location Management" at bounding box center [80, 308] width 100 height 13
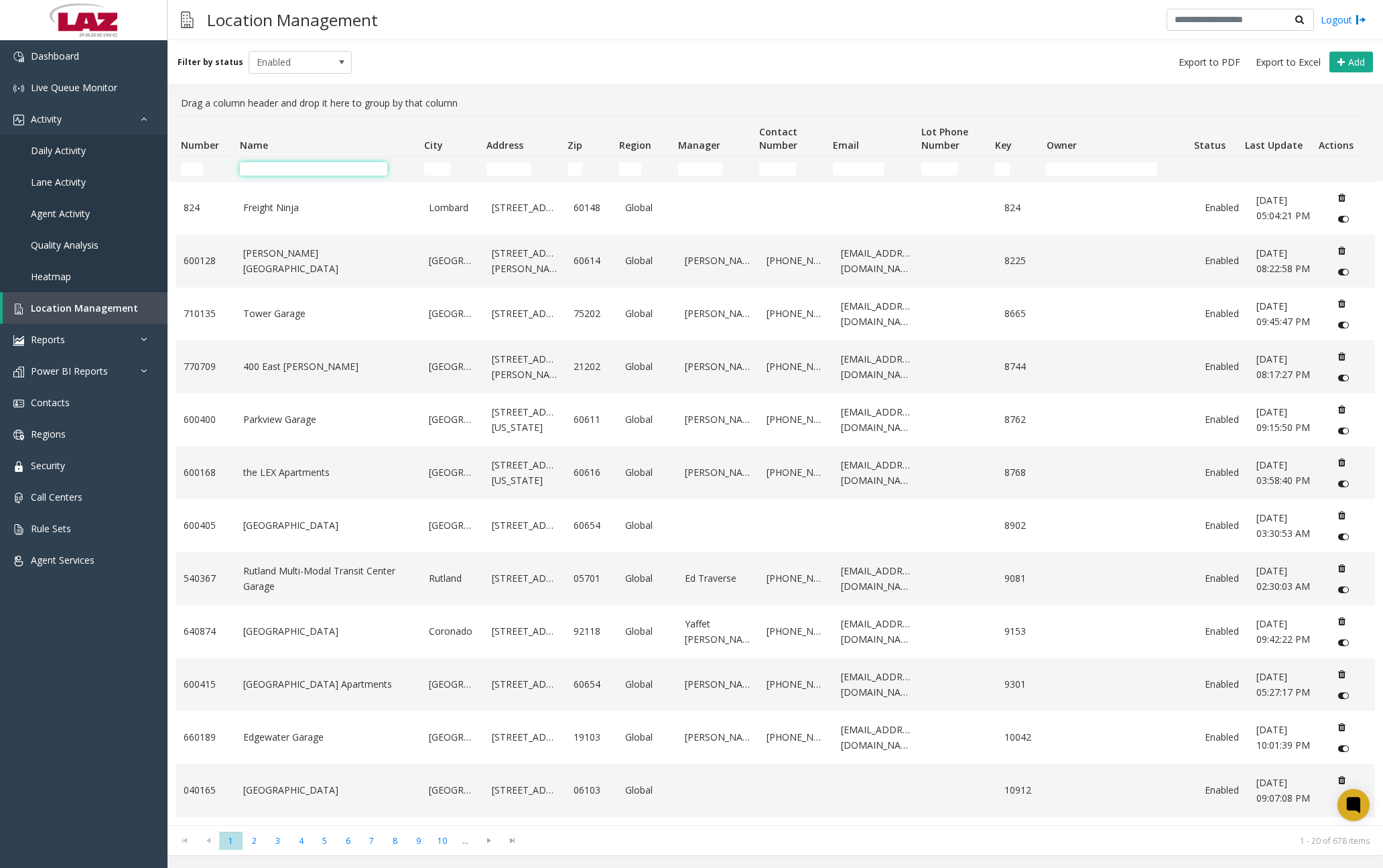
click at [320, 164] on input "Name Filter" at bounding box center [314, 169] width 147 height 13
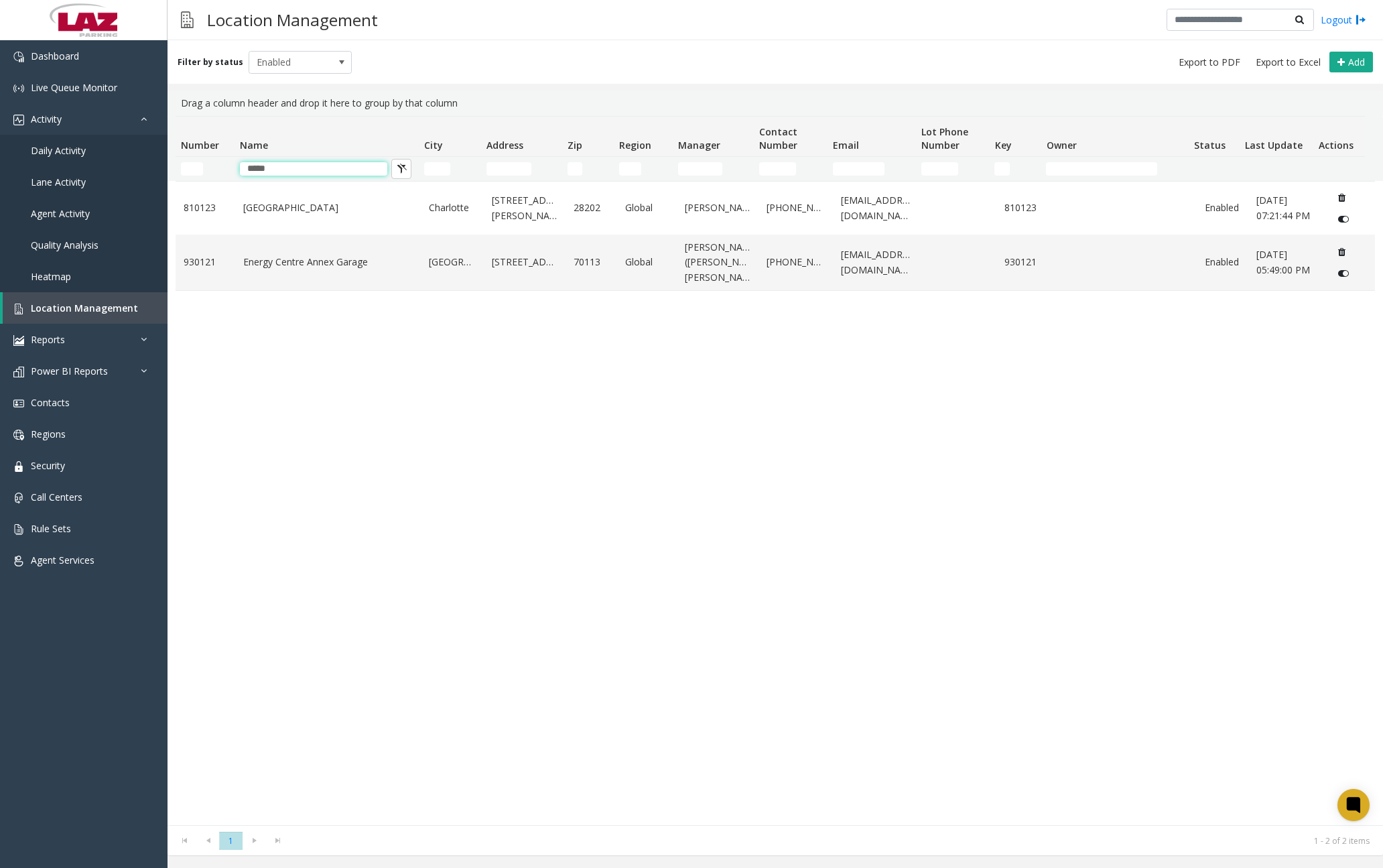
type input "*****"
click at [341, 357] on div "[GEOGRAPHIC_DATA] [STREET_ADDRESS][PERSON_NAME] Global [PERSON_NAME] [PHONE_NUM…" at bounding box center [776, 503] width 1200 height 644
click at [354, 264] on link "Energy Centre Annex Garage" at bounding box center [327, 262] width 170 height 14
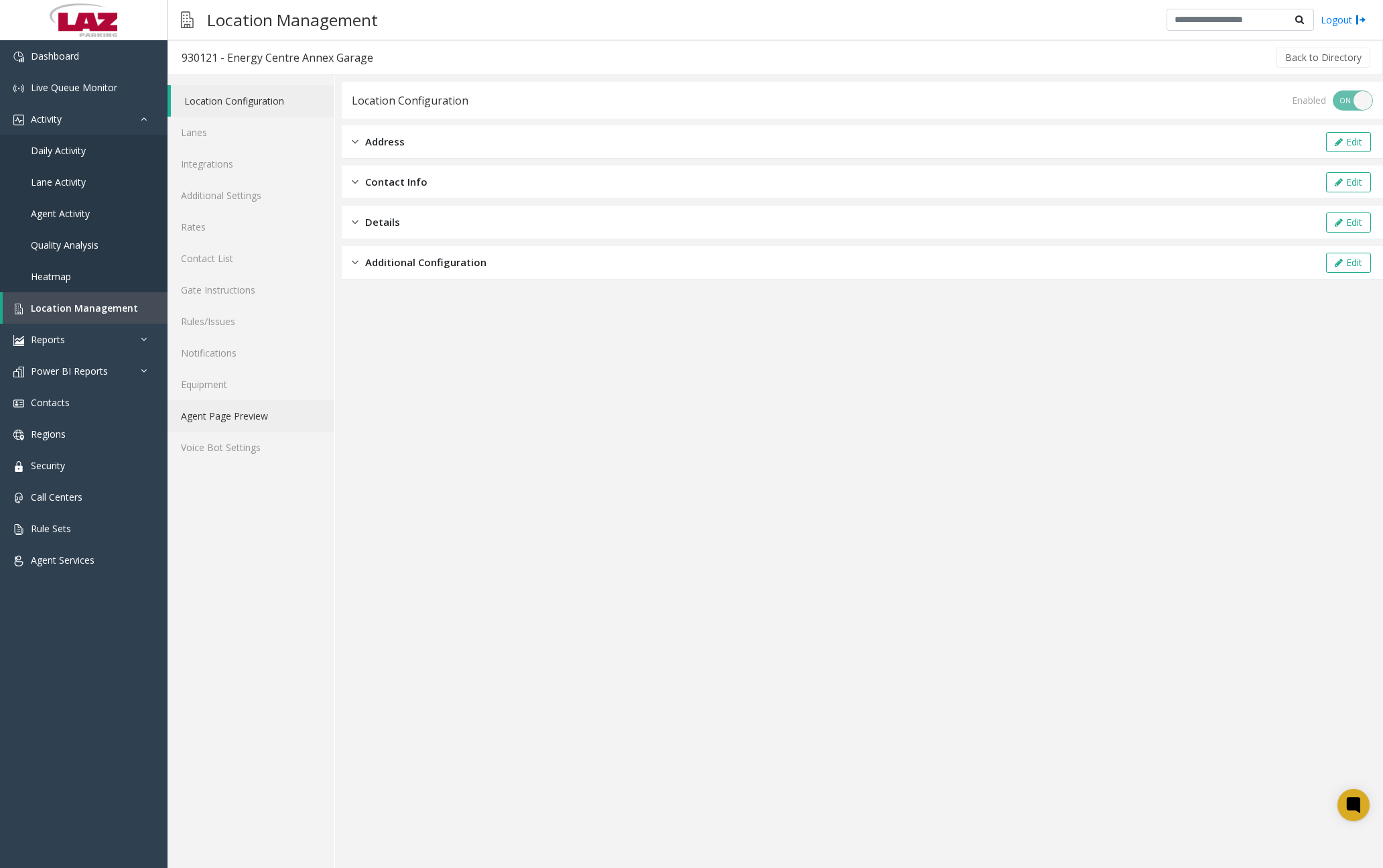
click at [251, 415] on link "Agent Page Preview" at bounding box center [251, 415] width 167 height 31
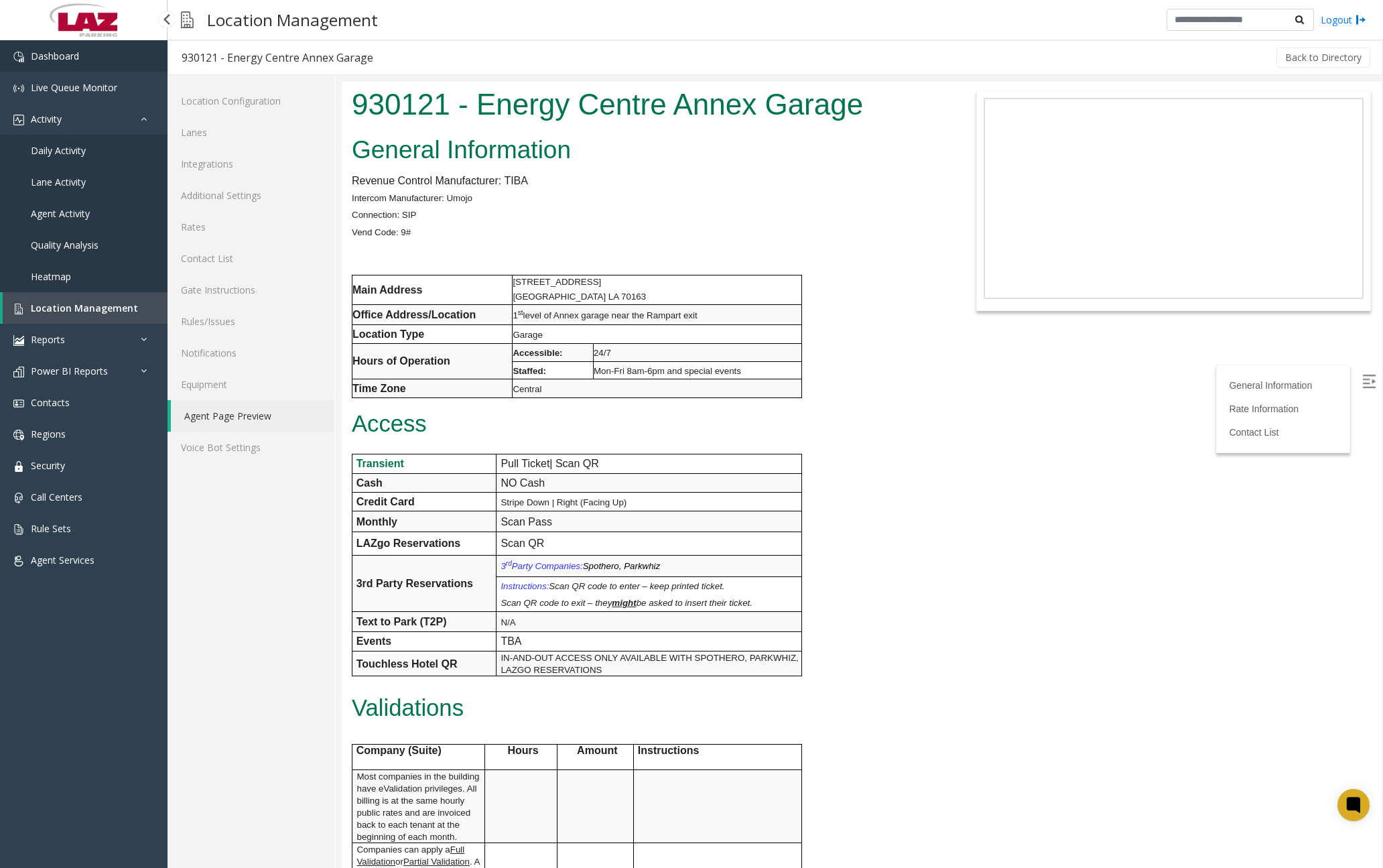
click at [86, 58] on link "Dashboard" at bounding box center [83, 56] width 168 height 31
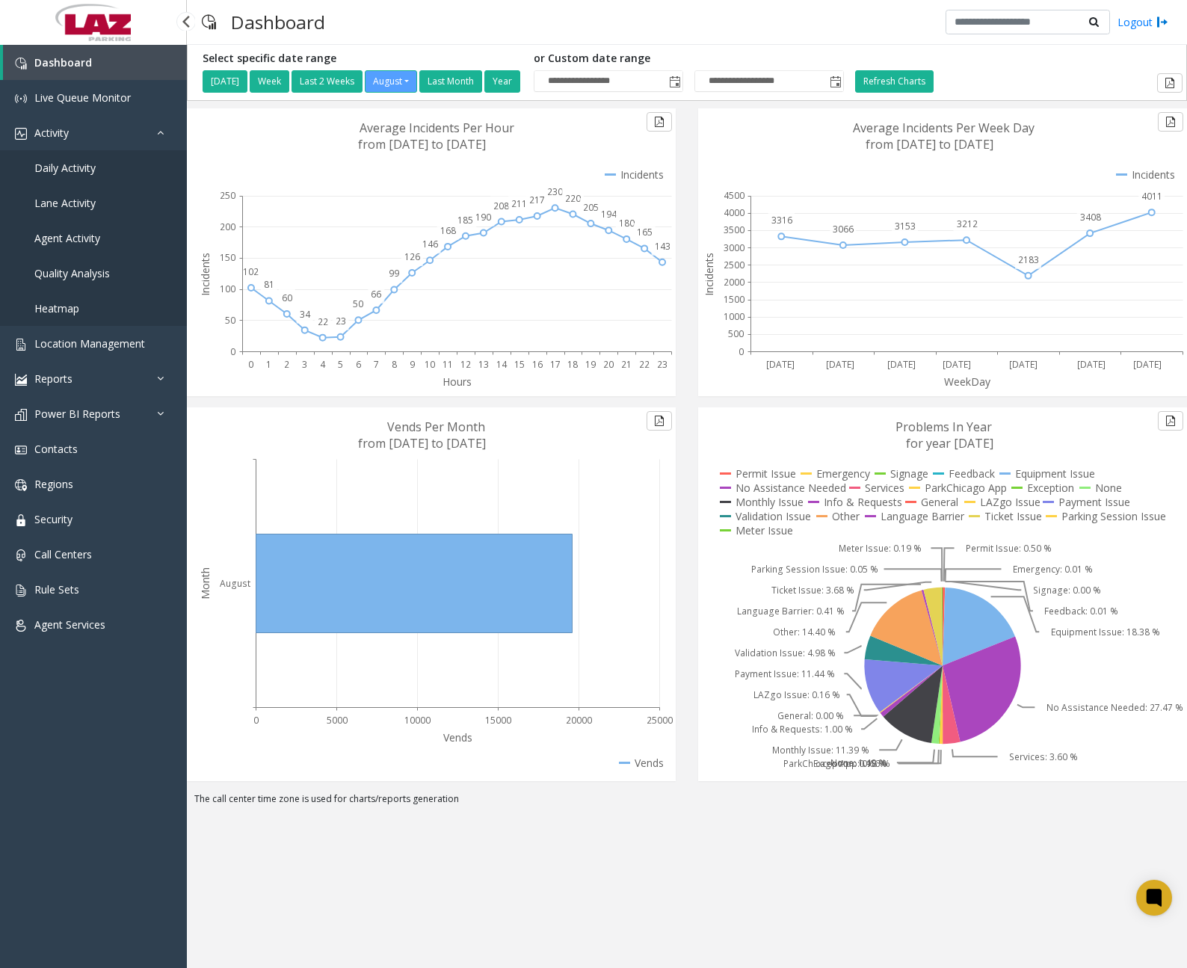
click at [67, 168] on span "Daily Activity" at bounding box center [64, 168] width 61 height 14
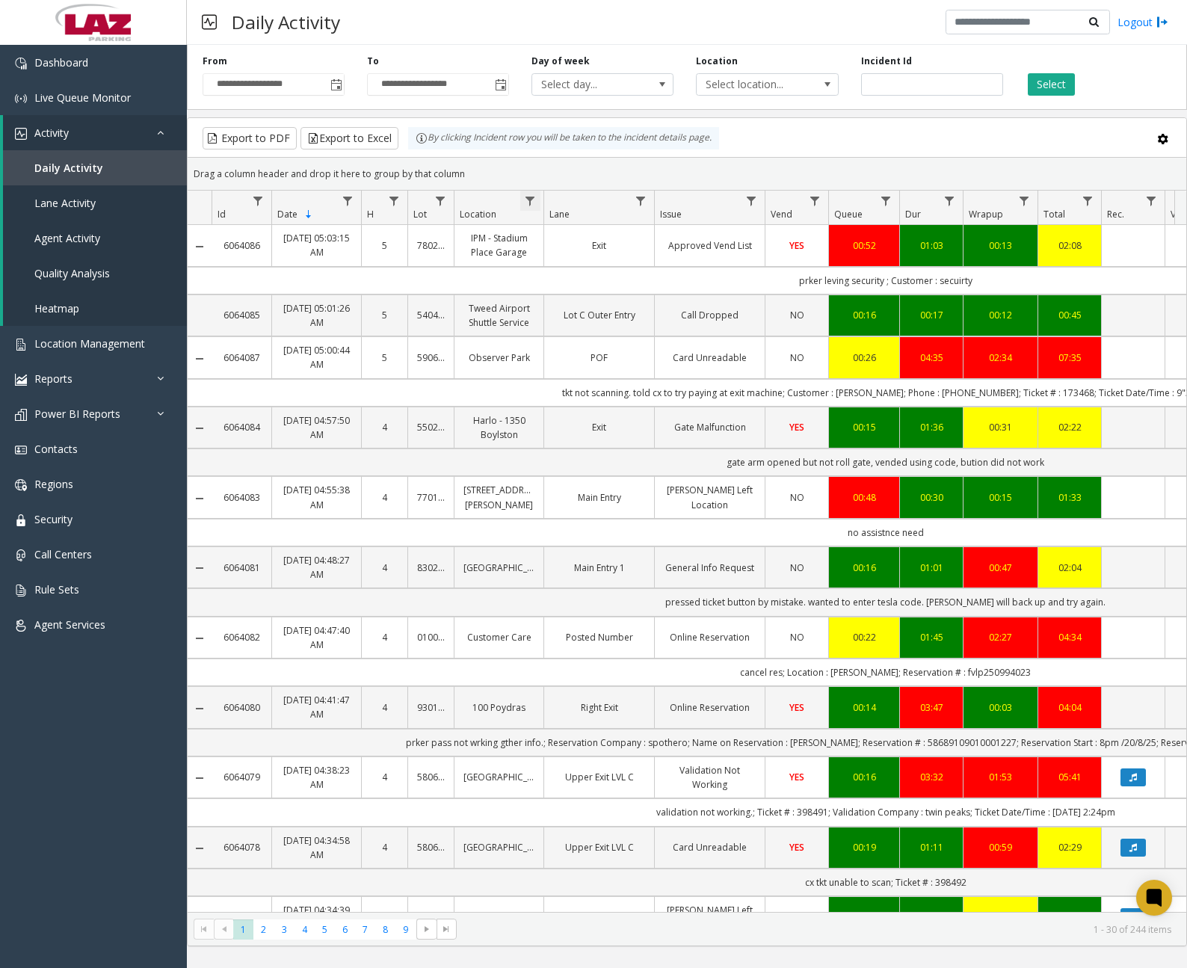
click at [528, 197] on span "Data table" at bounding box center [530, 201] width 12 height 12
click at [561, 262] on input "Location Filter" at bounding box center [594, 265] width 127 height 25
type input "******"
click at [620, 400] on button "Filter" at bounding box center [627, 404] width 61 height 33
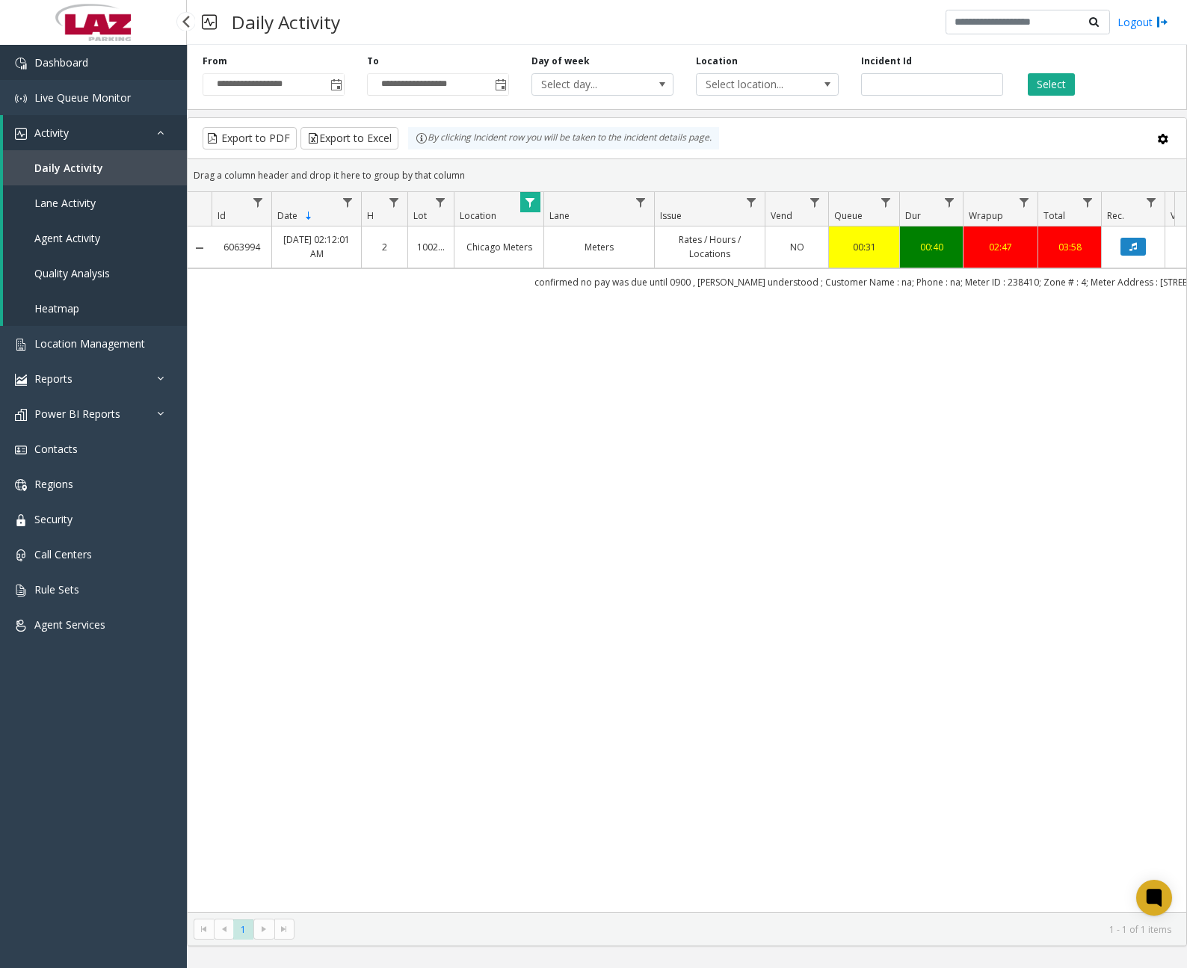
click at [71, 69] on span "Dashboard" at bounding box center [61, 62] width 54 height 14
